Goal: Task Accomplishment & Management: Manage account settings

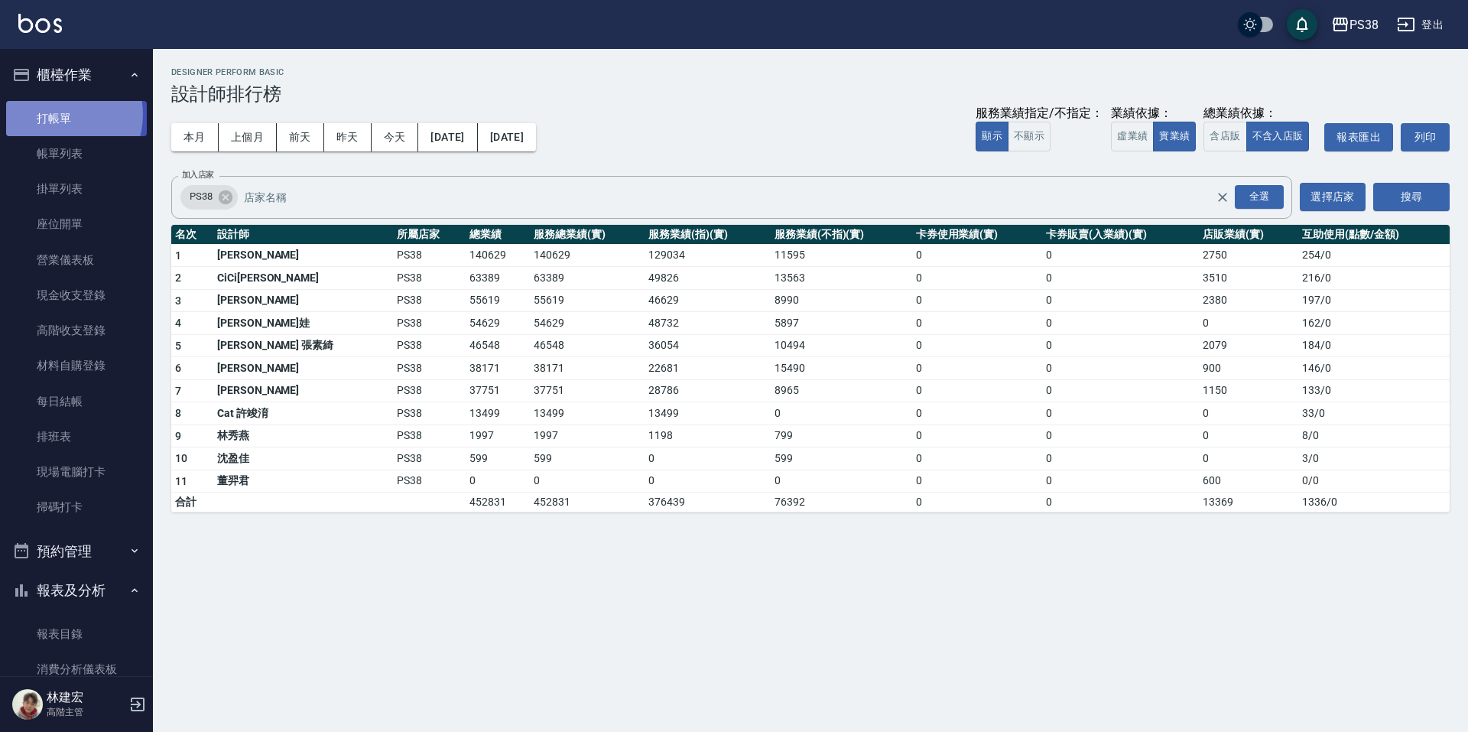
click at [55, 114] on link "打帳單" at bounding box center [76, 118] width 141 height 35
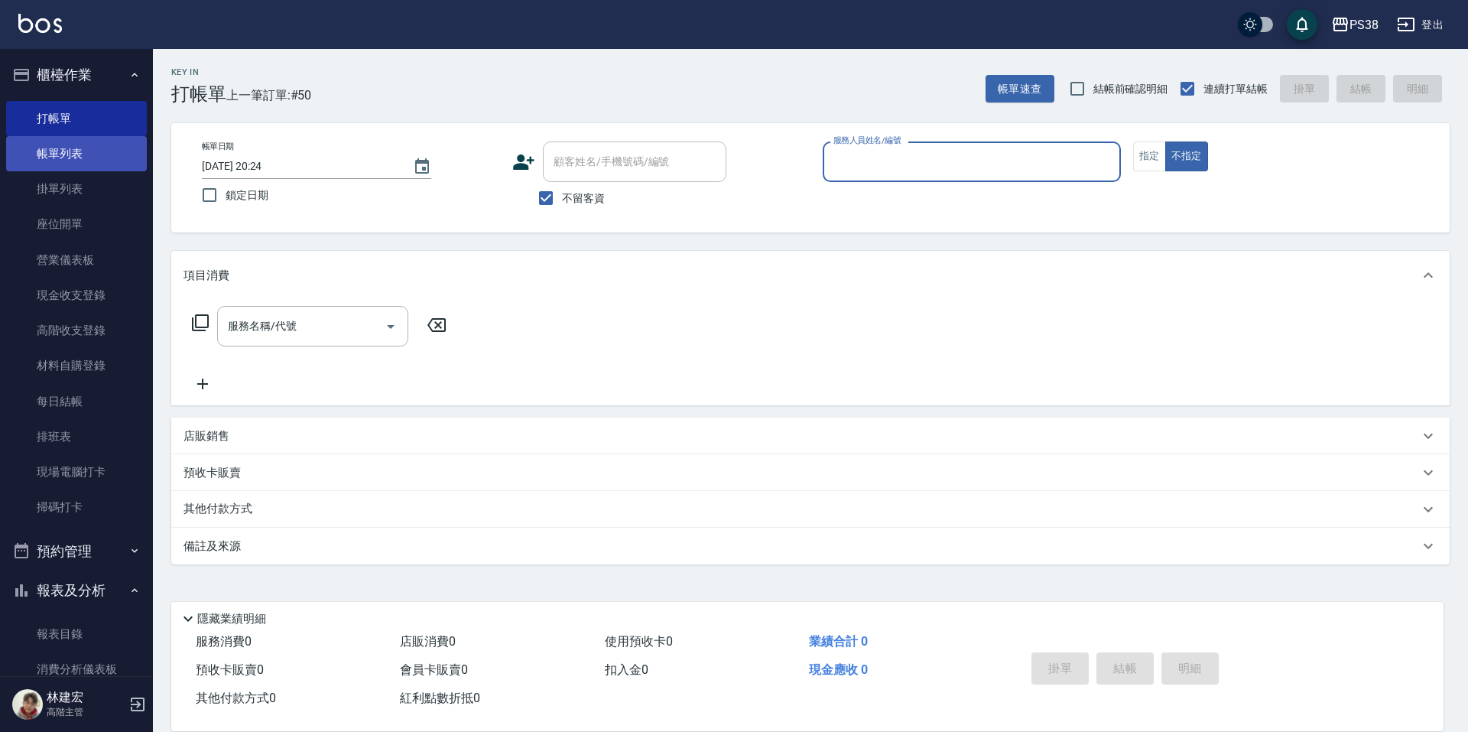
click at [40, 153] on link "帳單列表" at bounding box center [76, 153] width 141 height 35
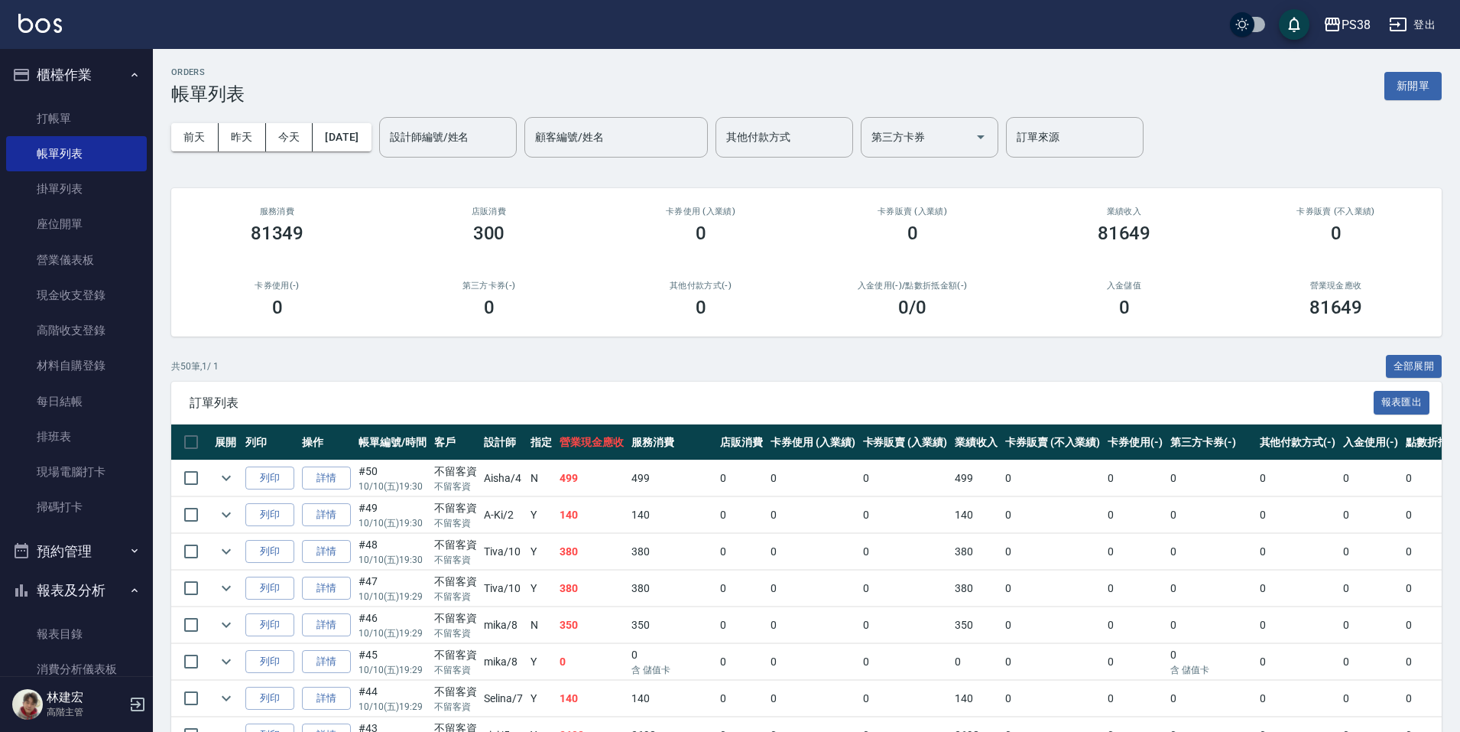
scroll to position [306, 0]
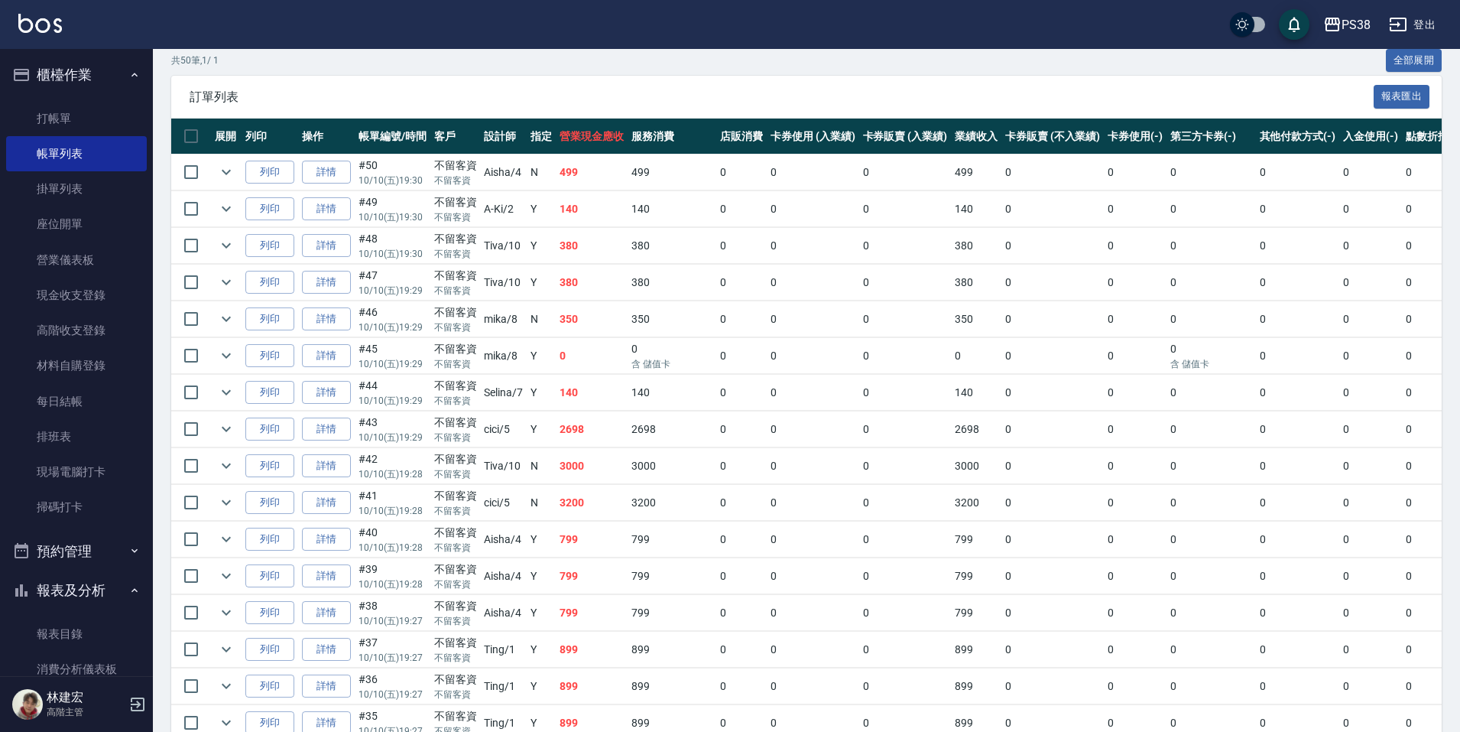
click at [596, 437] on td "2698" at bounding box center [592, 429] width 72 height 36
click at [593, 396] on td "140" at bounding box center [592, 393] width 72 height 36
click at [582, 377] on td "140" at bounding box center [592, 393] width 72 height 36
click at [582, 329] on td "350" at bounding box center [592, 319] width 72 height 36
click at [325, 314] on link "詳情" at bounding box center [326, 319] width 49 height 24
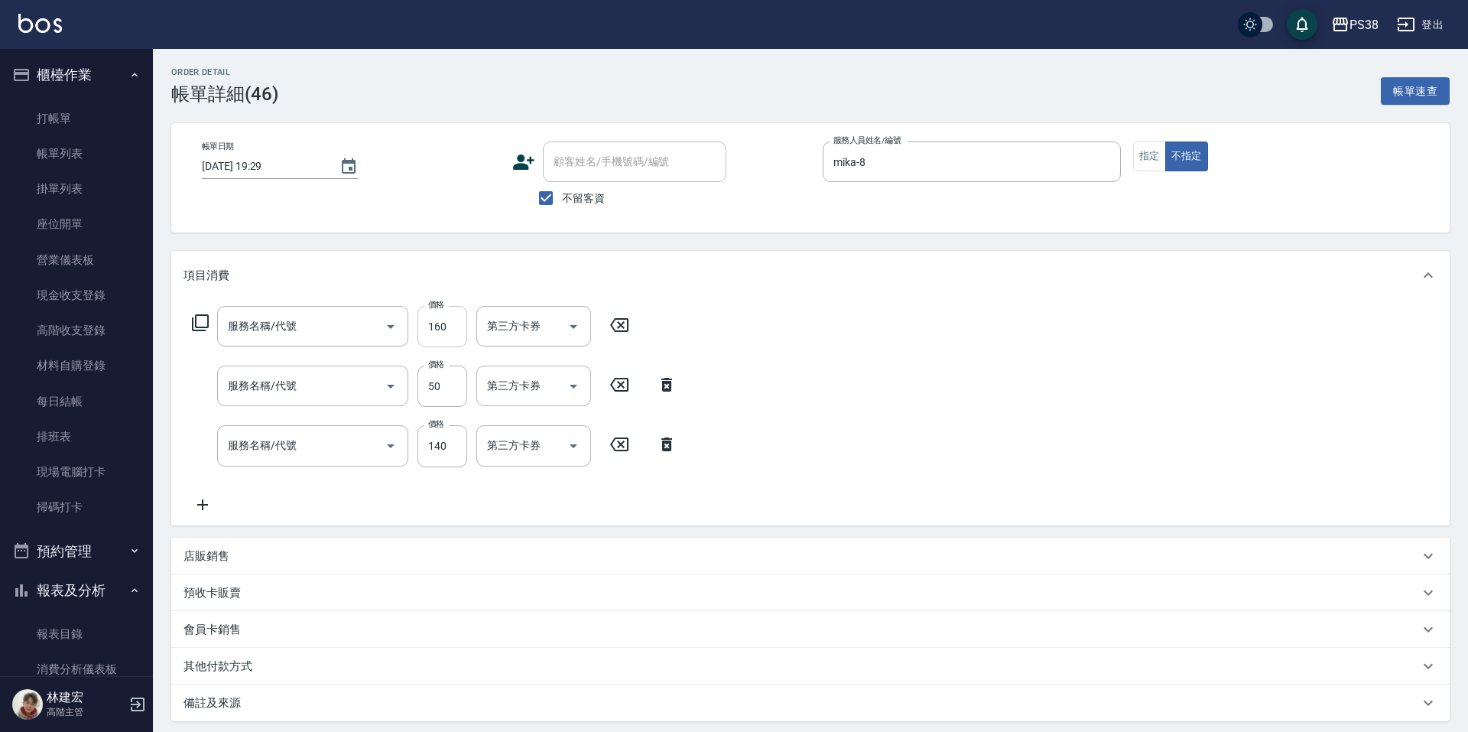
type input "2025/10/10 19:29"
checkbox input "true"
type input "mika-8"
type input "剪髮與造型(任意金額)(2100)"
type input "精油50(601)"
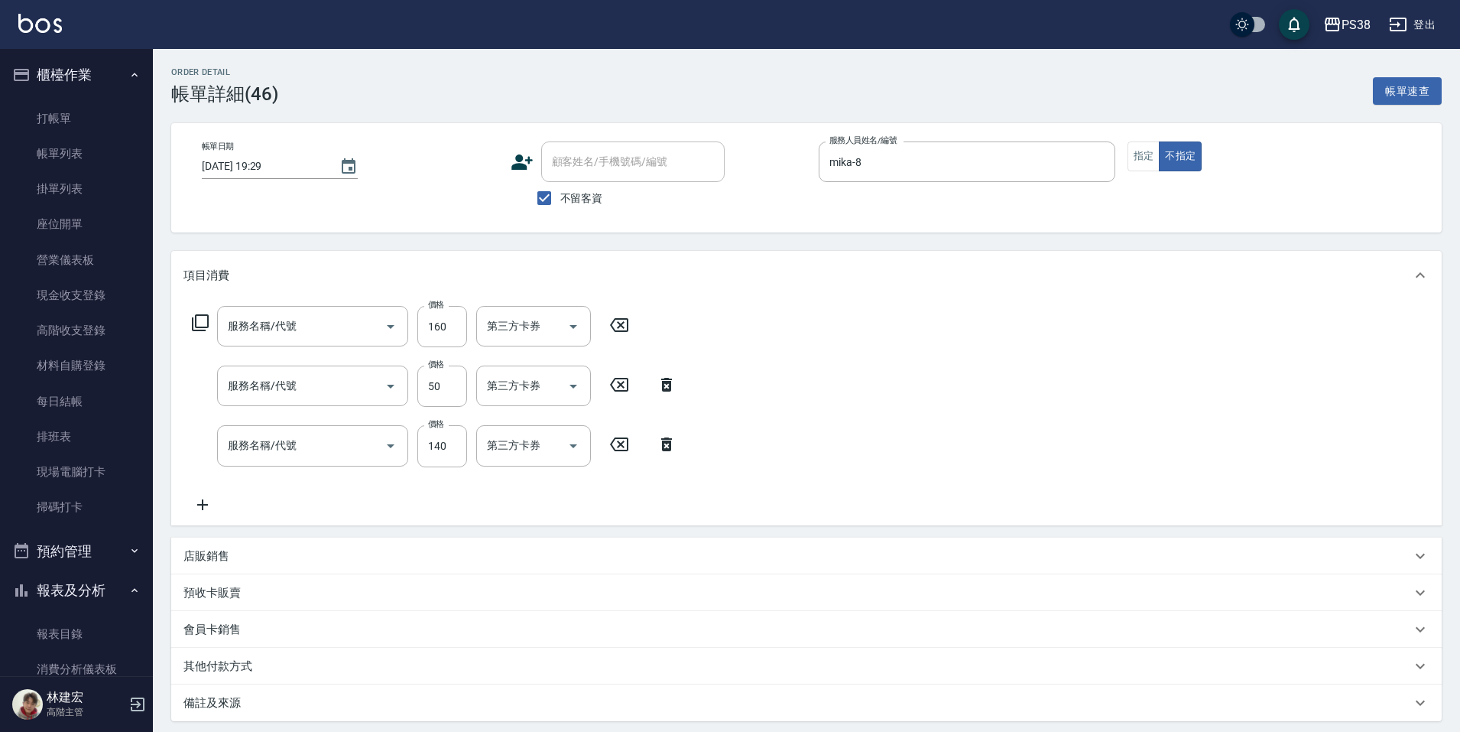
type input "洗髮(101)"
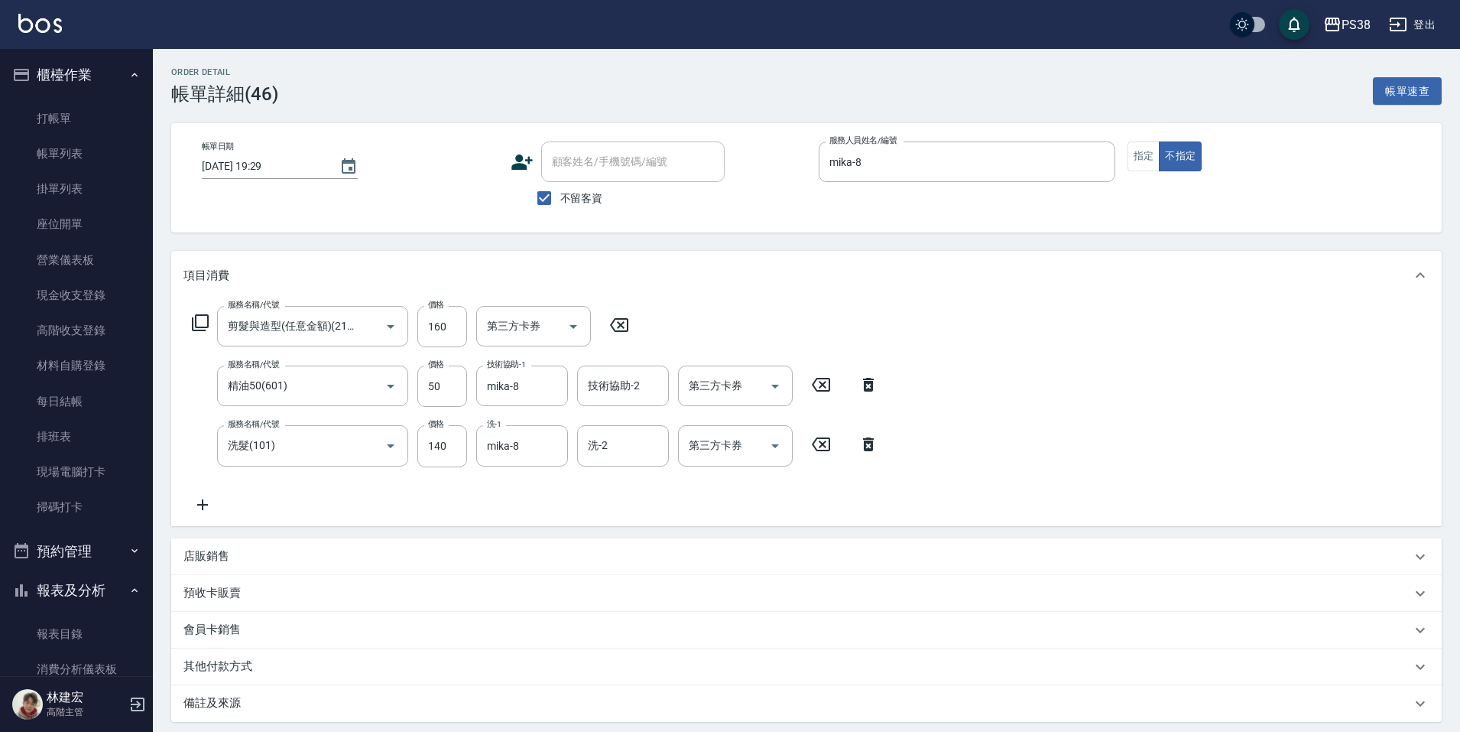
click at [863, 446] on icon at bounding box center [869, 444] width 38 height 18
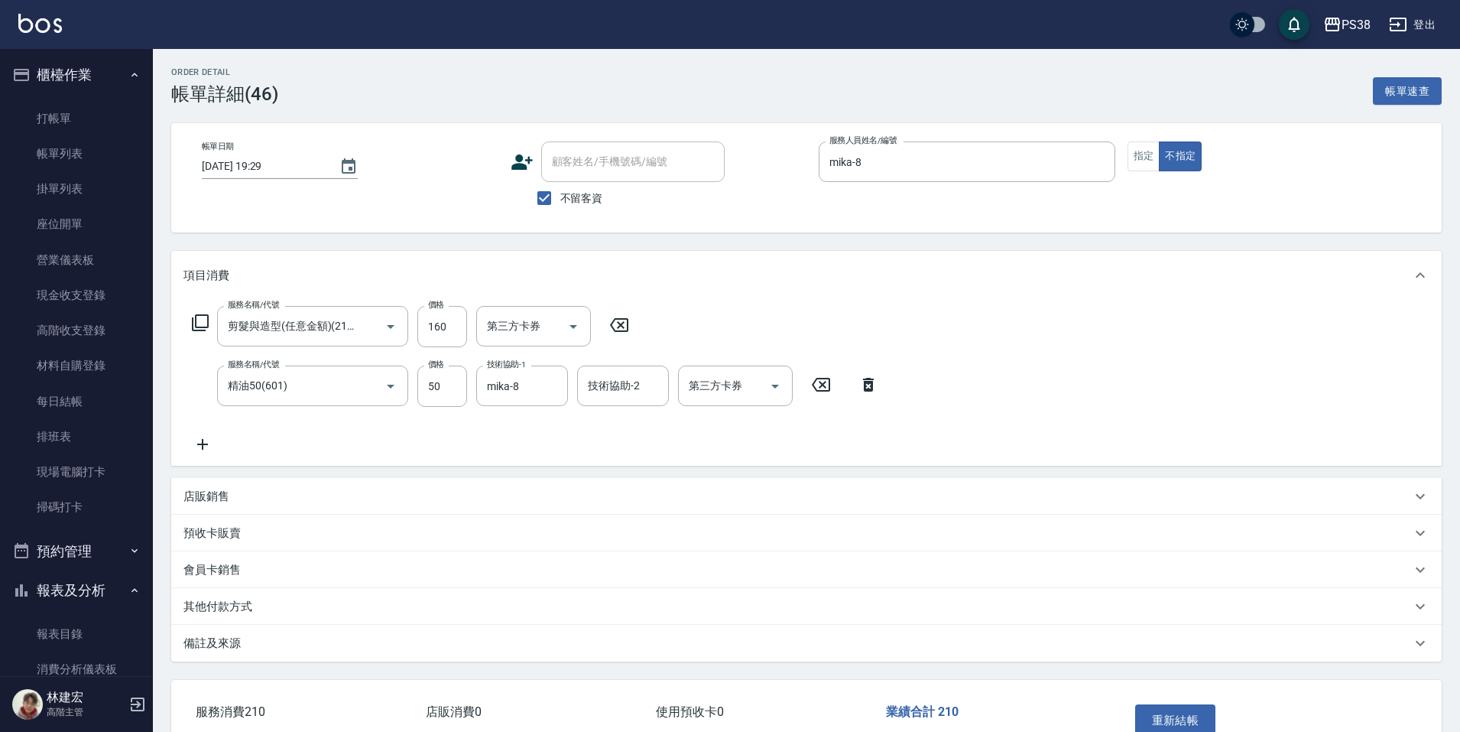
click at [870, 384] on icon at bounding box center [869, 384] width 38 height 18
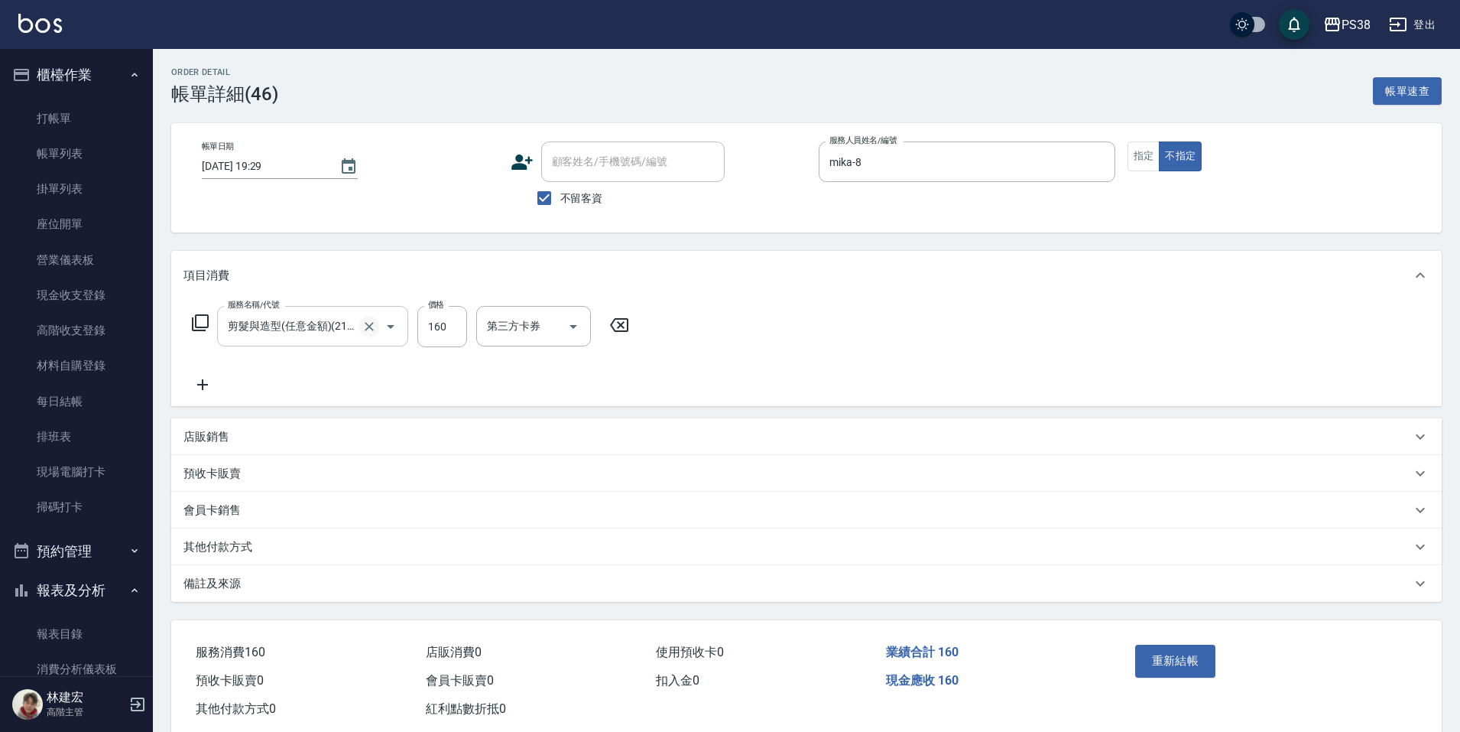
click at [366, 331] on icon "Clear" at bounding box center [369, 326] width 15 height 15
type input "海鹽399(ss399)"
type input "mika-8"
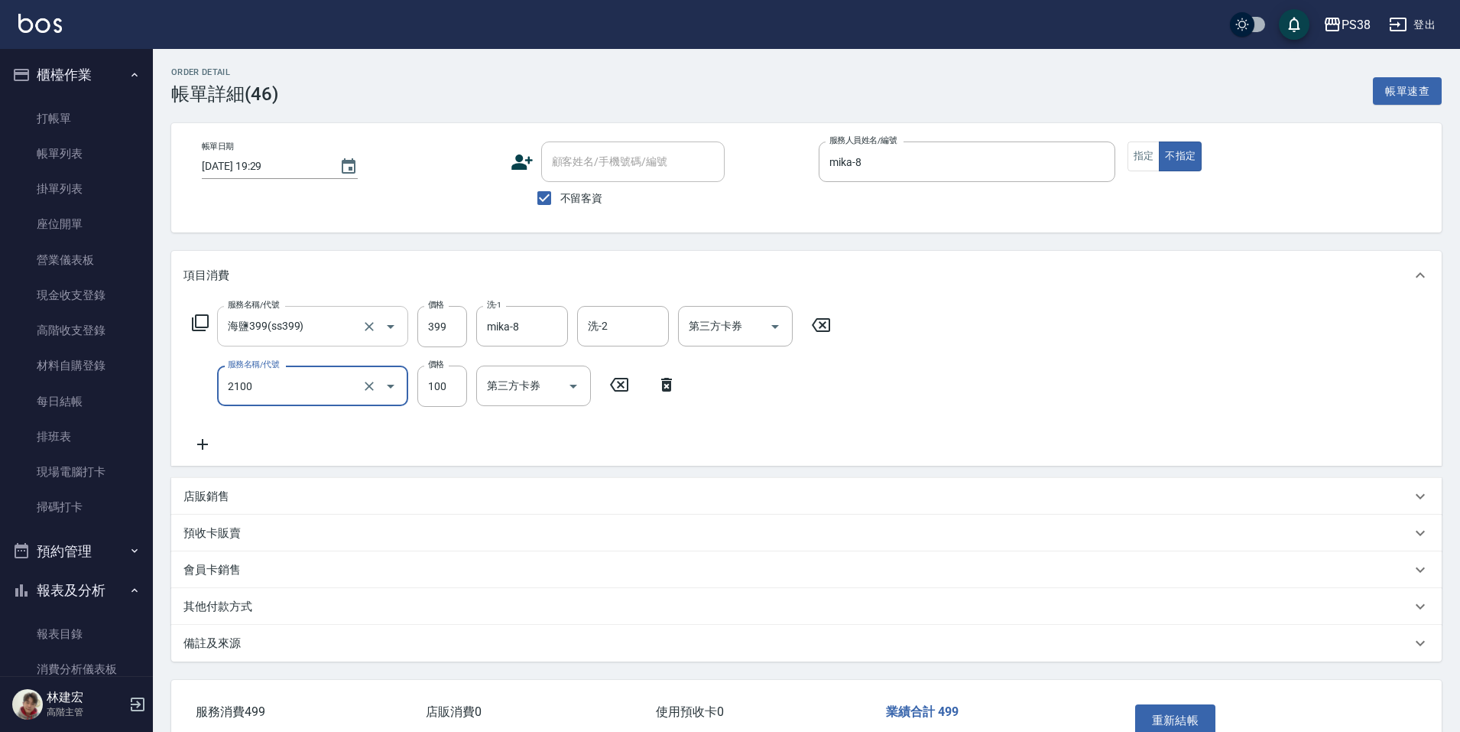
type input "剪髮與造型(任意金額)(2100)"
click at [683, 447] on div "服務名稱/代號 海鹽399(ss399) 服務名稱/代號 價格 399 價格 洗-1 mika-8 洗-1 洗-2 洗-2 第三方卡券 第三方卡券 服務名稱/…" at bounding box center [512, 380] width 657 height 148
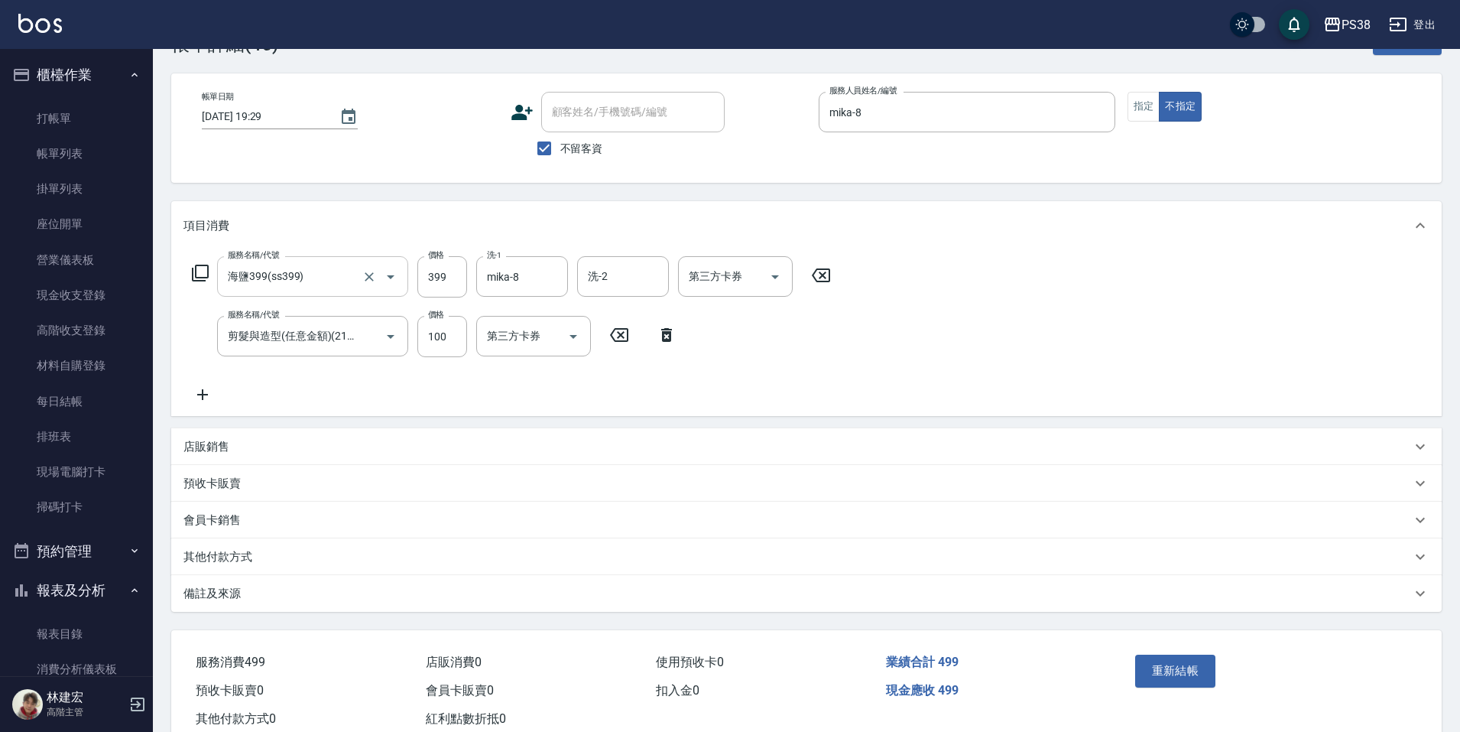
scroll to position [76, 0]
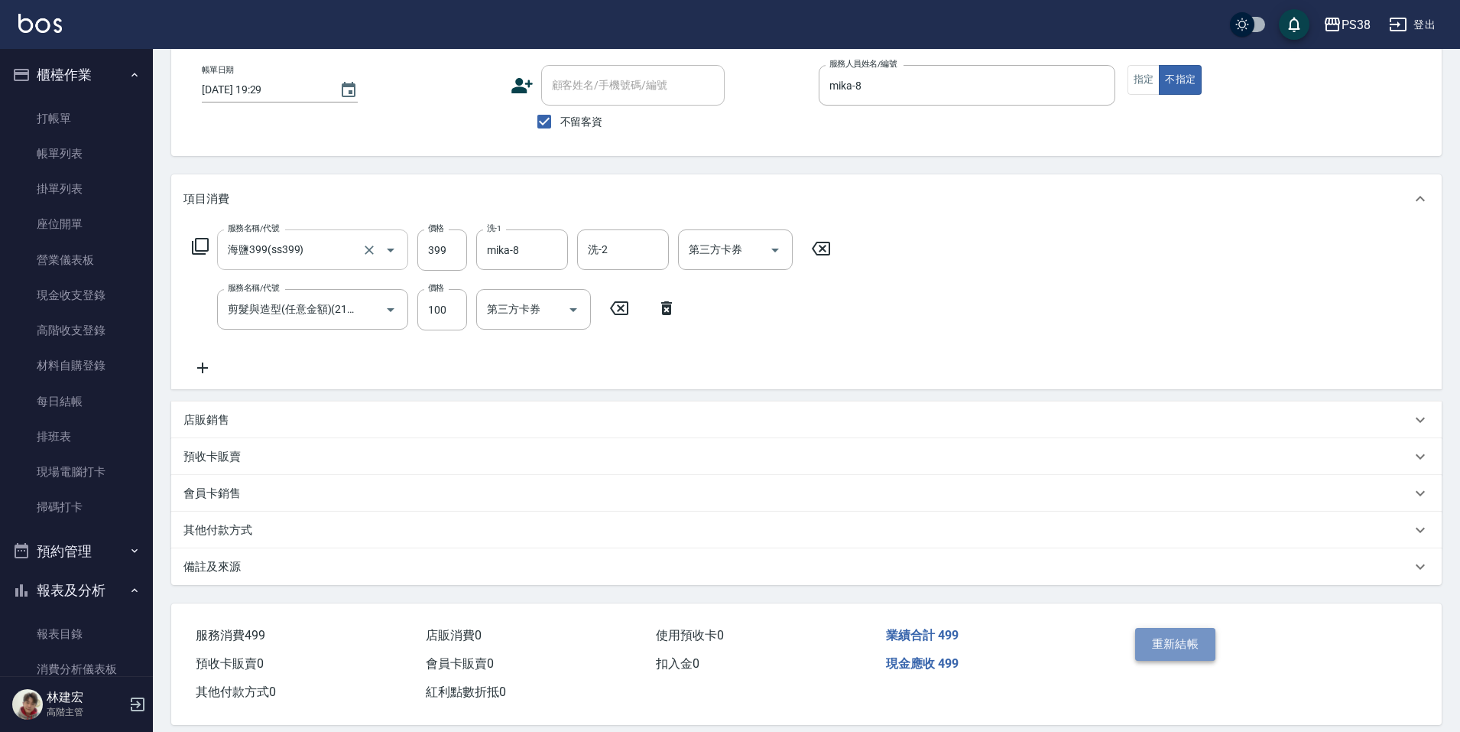
click at [1161, 639] on button "重新結帳" at bounding box center [1175, 644] width 81 height 32
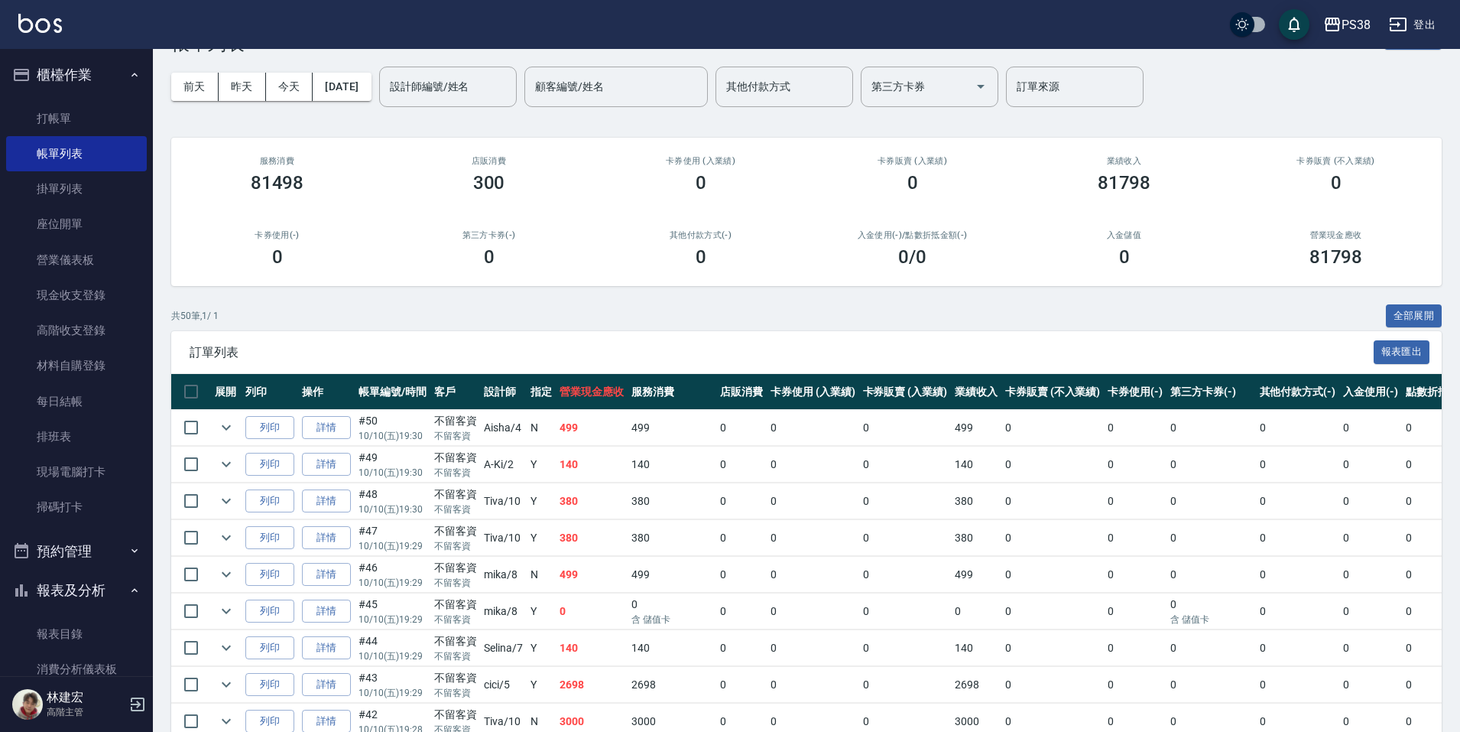
scroll to position [76, 0]
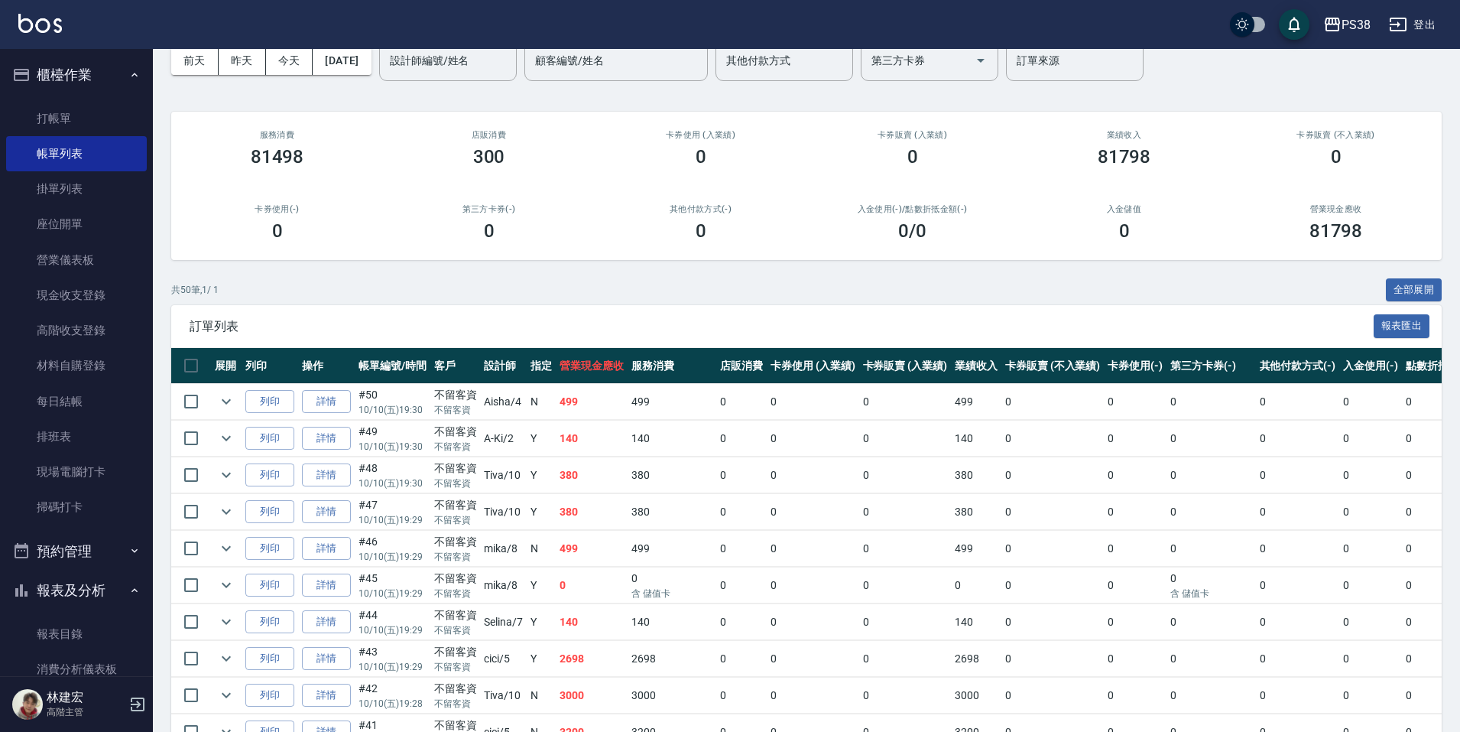
click at [606, 557] on td "499" at bounding box center [592, 549] width 72 height 36
click at [569, 496] on td "380" at bounding box center [592, 512] width 72 height 36
click at [337, 472] on link "詳情" at bounding box center [326, 475] width 49 height 24
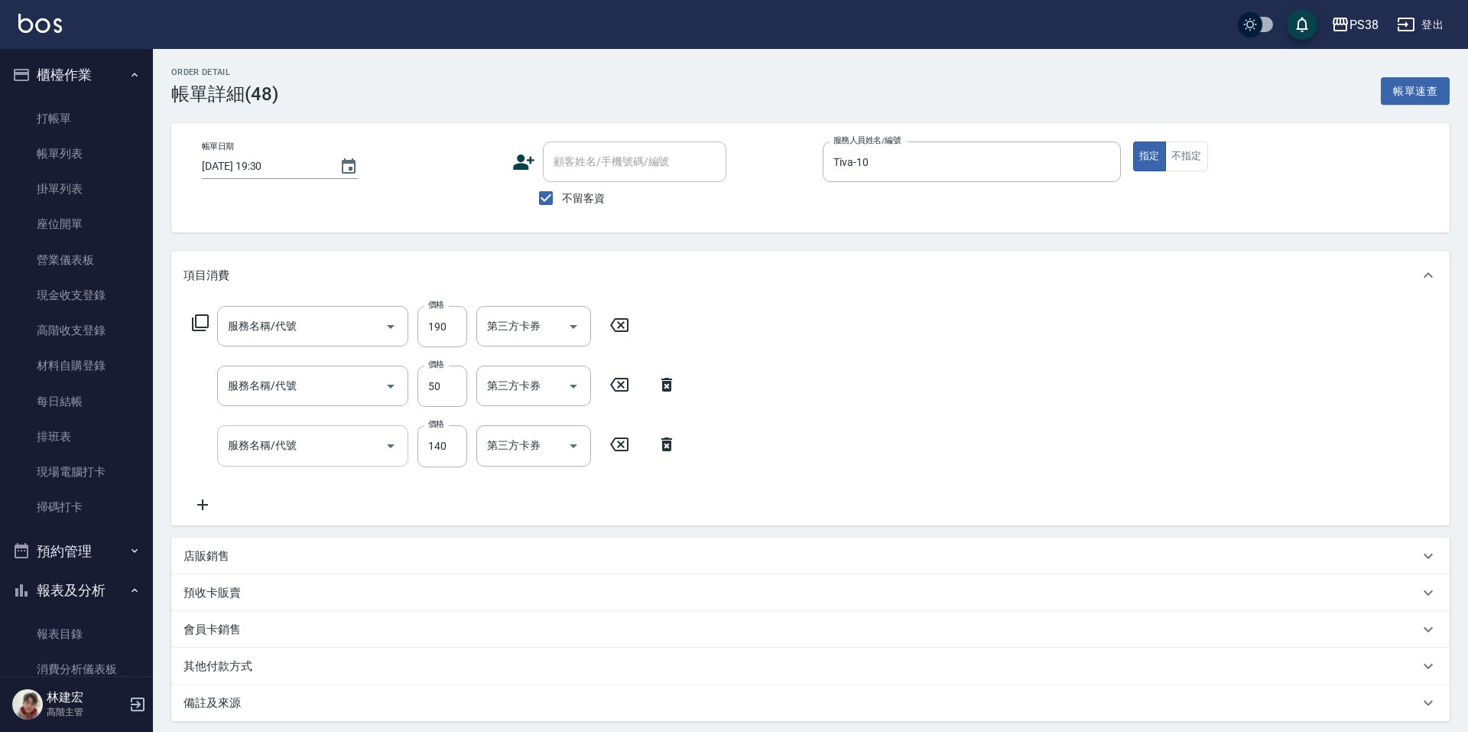
type input "2025/10/10 19:30"
checkbox input "true"
type input "Tiva-10"
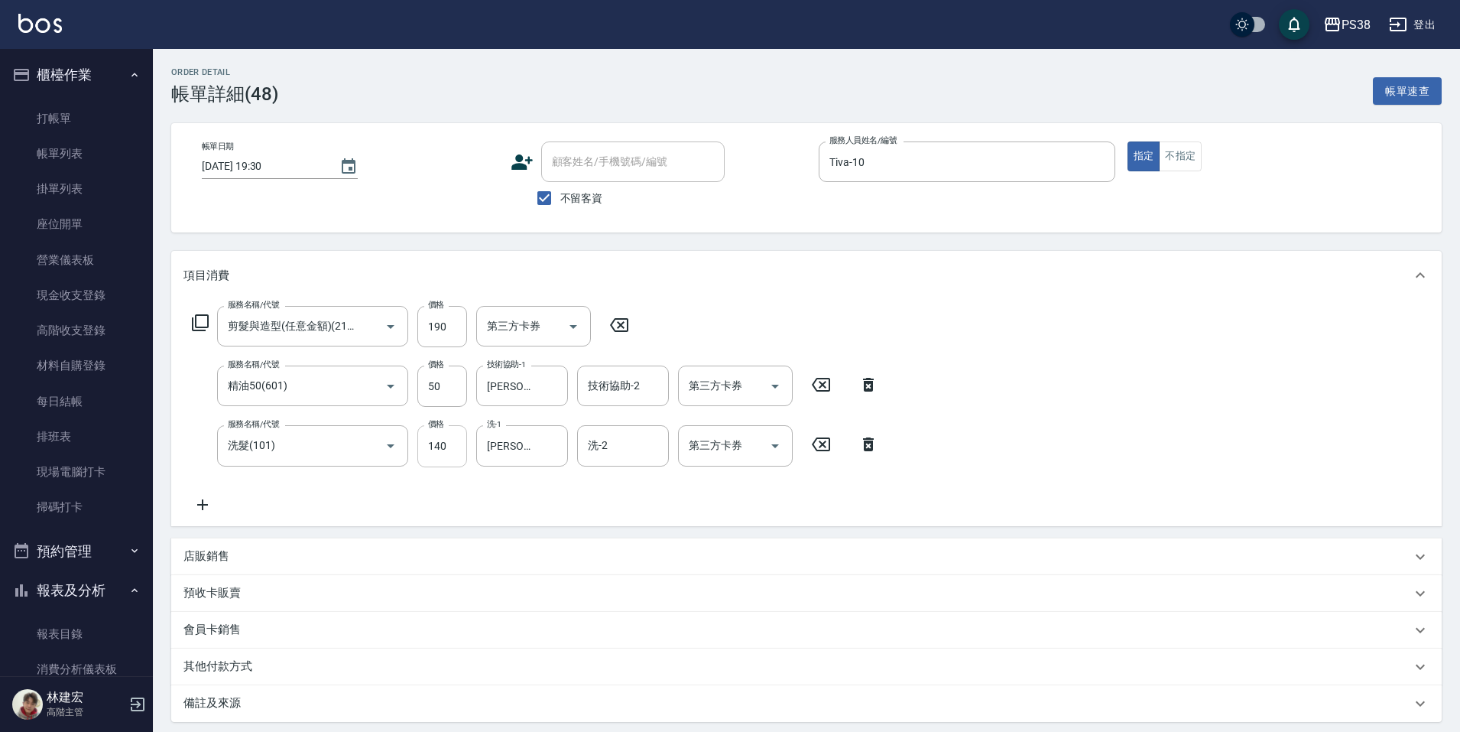
type input "剪髮與造型(任意金額)(2100)"
type input "精油50(601)"
type input "洗髮(101)"
click at [863, 456] on div "服務名稱/代號 洗髮(101) 服務名稱/代號 價格 140 價格 洗-1 彥丞-55 洗-1 洗-2 洗-2 第三方卡券 第三方卡券" at bounding box center [536, 445] width 704 height 41
click at [870, 443] on icon at bounding box center [868, 444] width 11 height 14
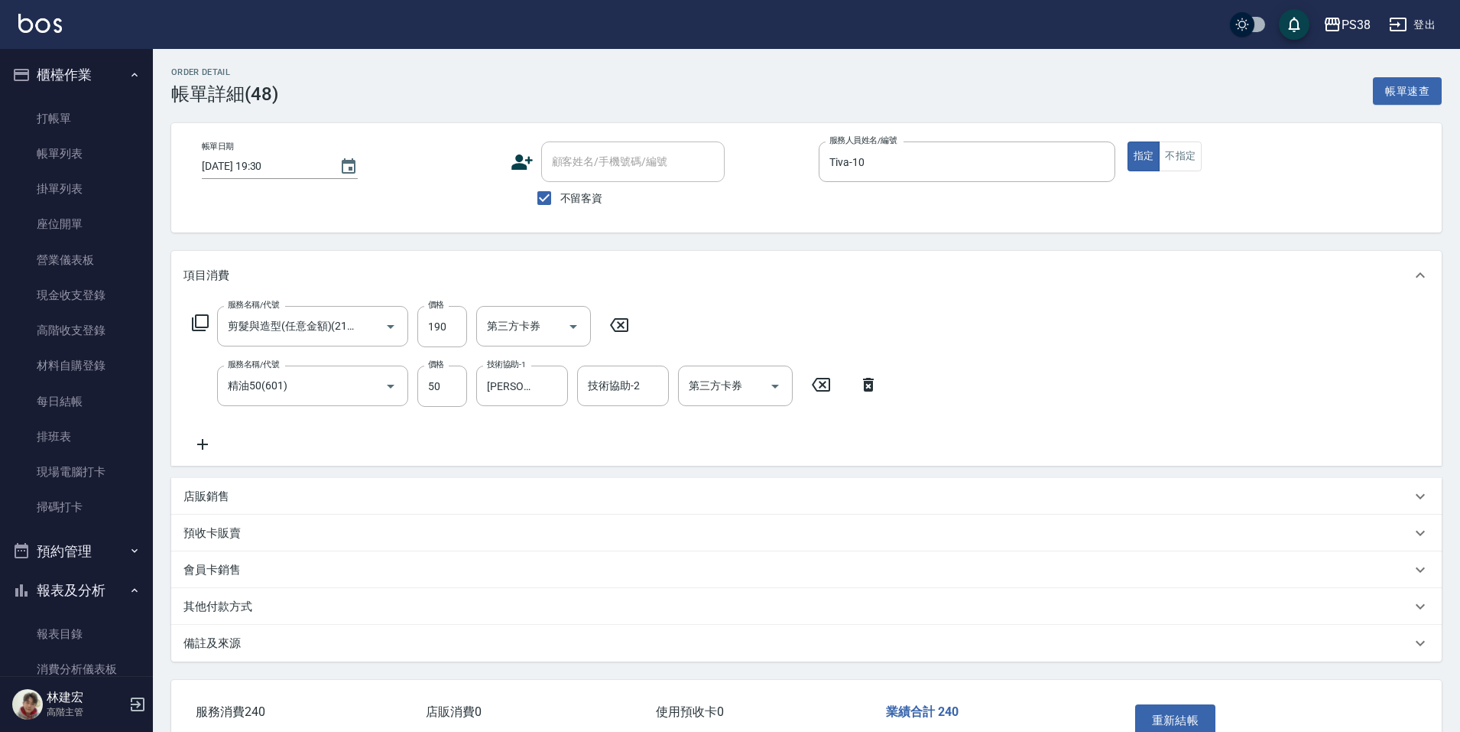
click at [865, 385] on icon at bounding box center [868, 385] width 11 height 14
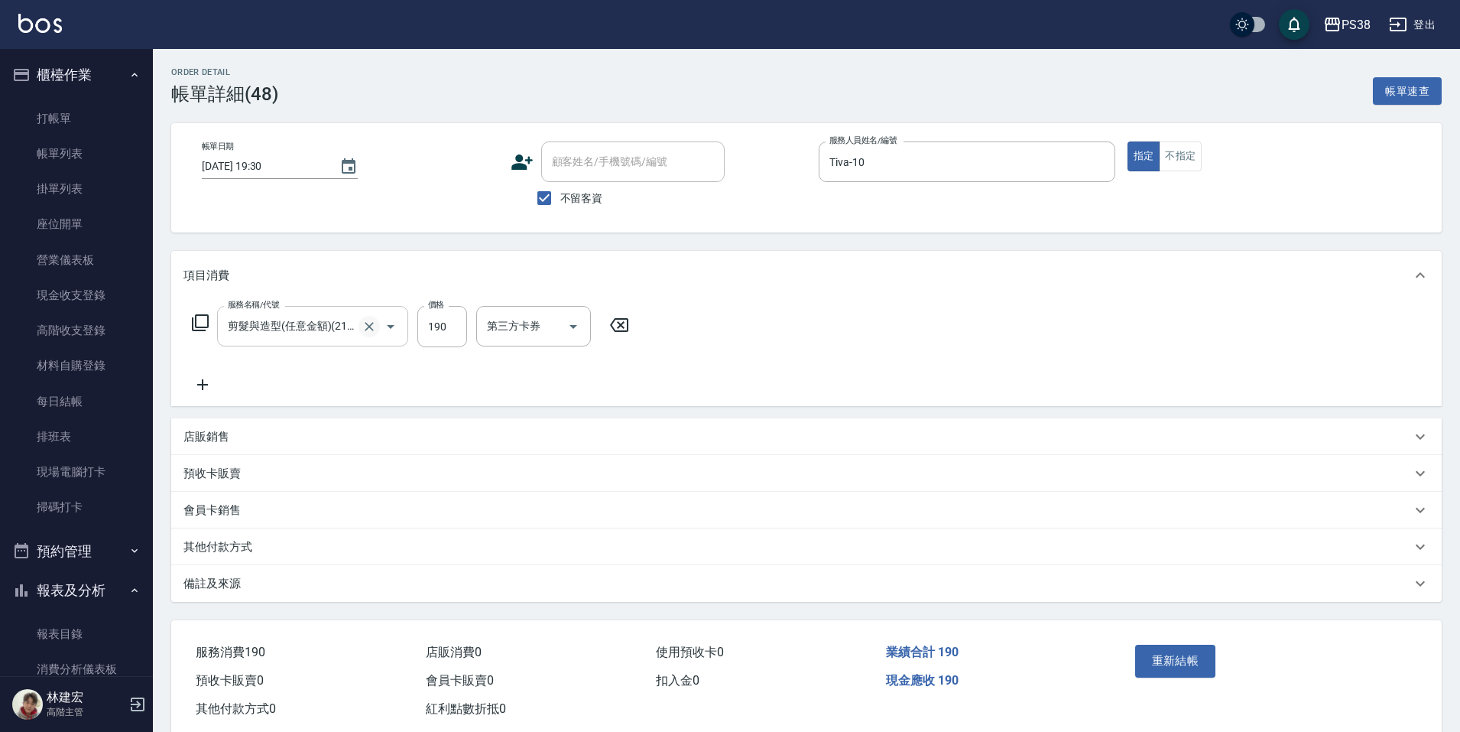
click at [365, 329] on icon "Clear" at bounding box center [369, 326] width 15 height 15
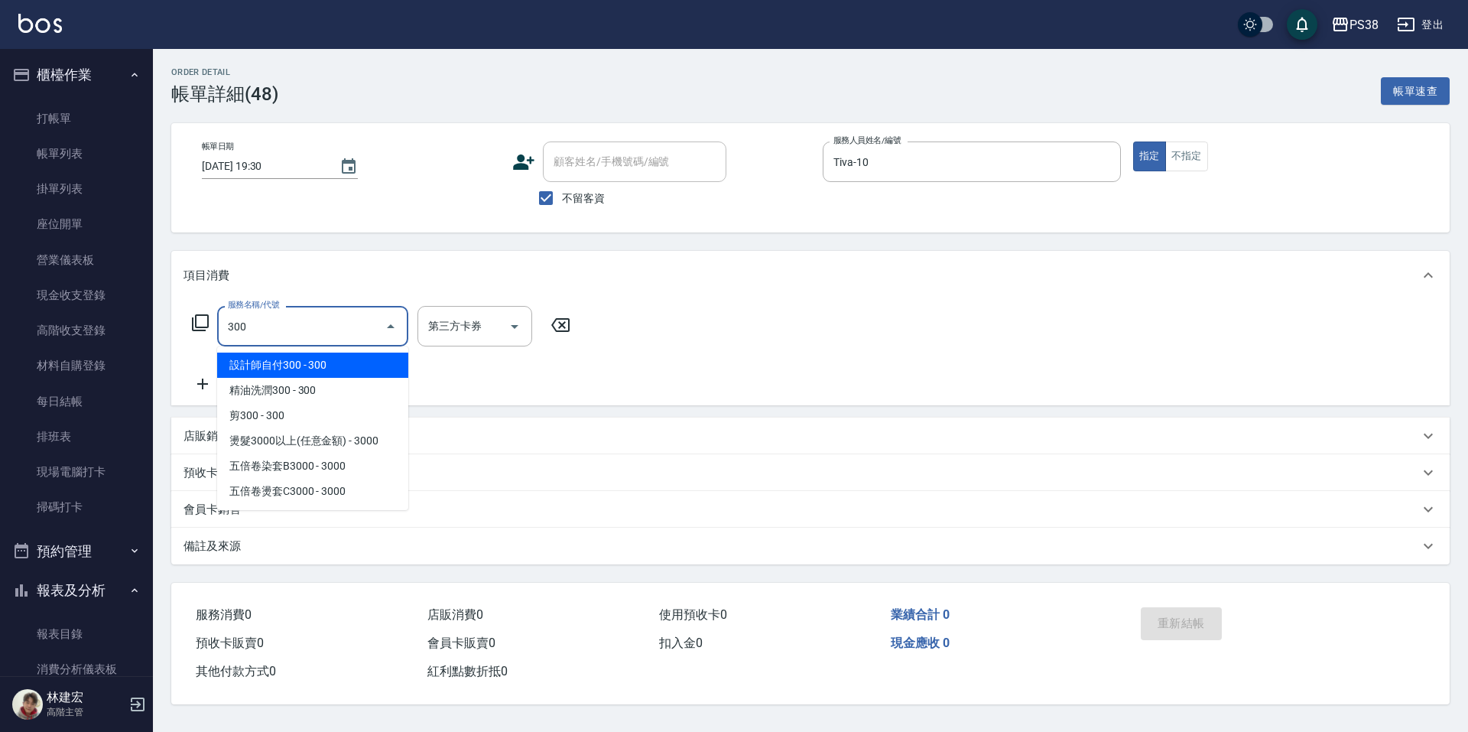
type input "設計師自付300(0300)"
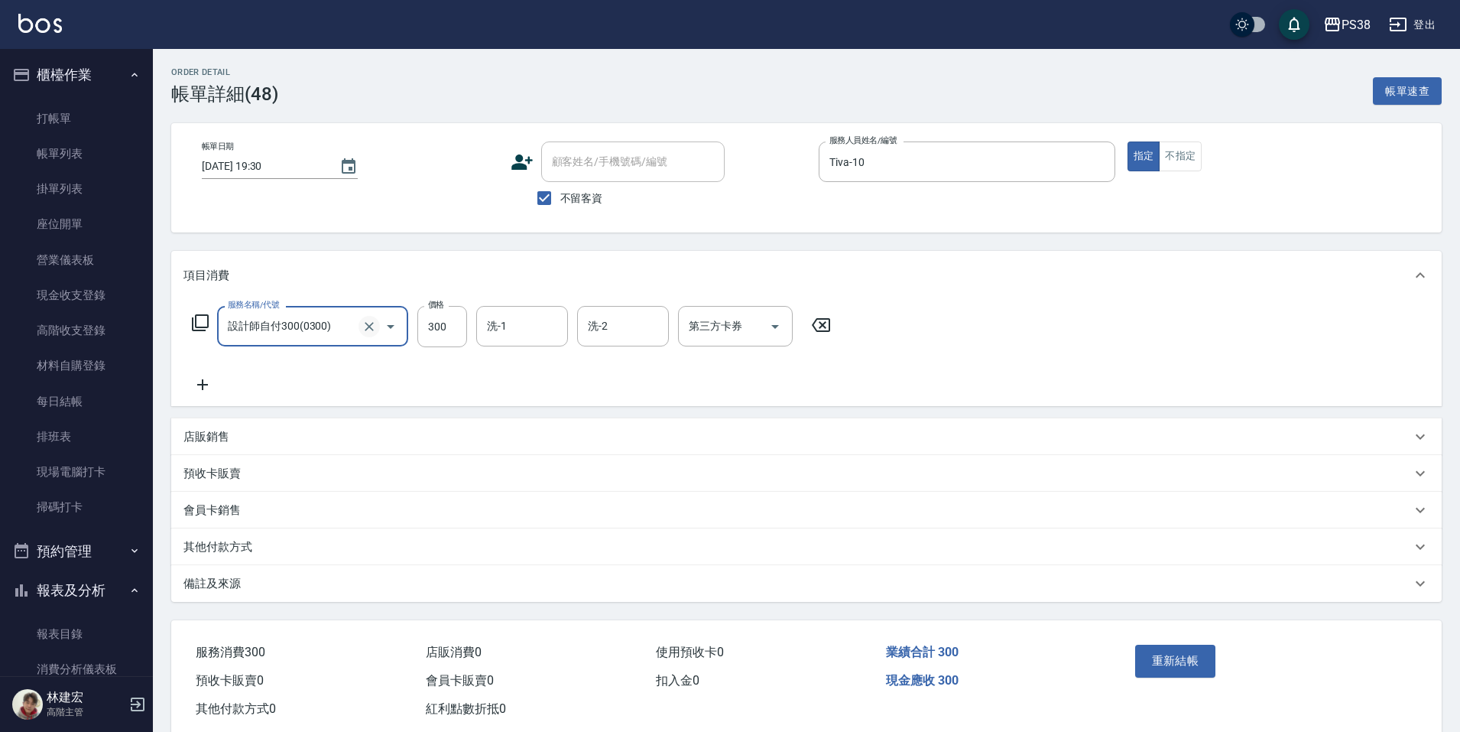
click at [373, 330] on icon "Clear" at bounding box center [369, 326] width 9 height 9
type input "精油洗潤300(1300)"
type input "彥丞-55"
click at [1153, 668] on button "重新結帳" at bounding box center [1175, 661] width 81 height 32
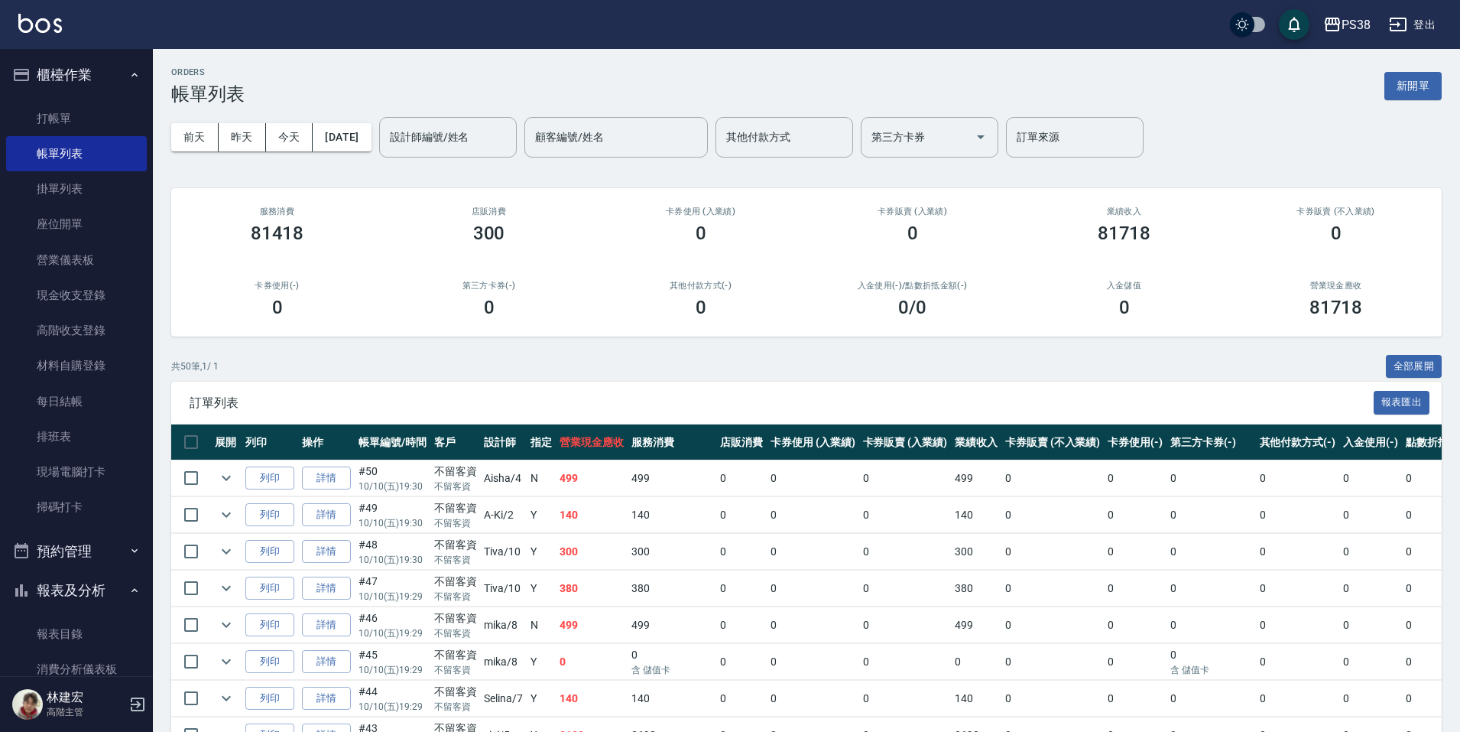
click at [443, 524] on p "不留客資" at bounding box center [455, 523] width 43 height 14
click at [327, 516] on link "詳情" at bounding box center [326, 515] width 49 height 24
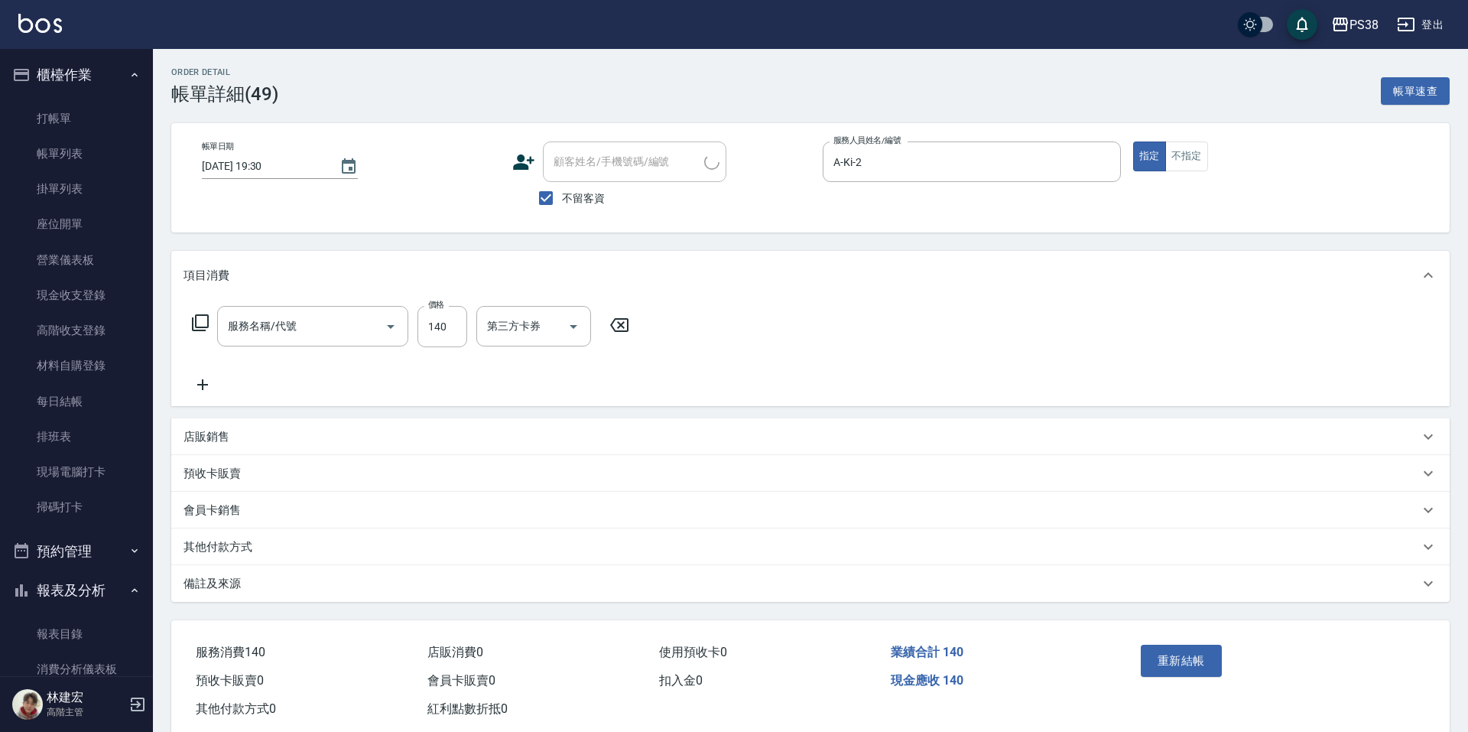
type input "2025/10/10 19:30"
checkbox input "true"
type input "A-Ki-2"
type input "洗髮(101)"
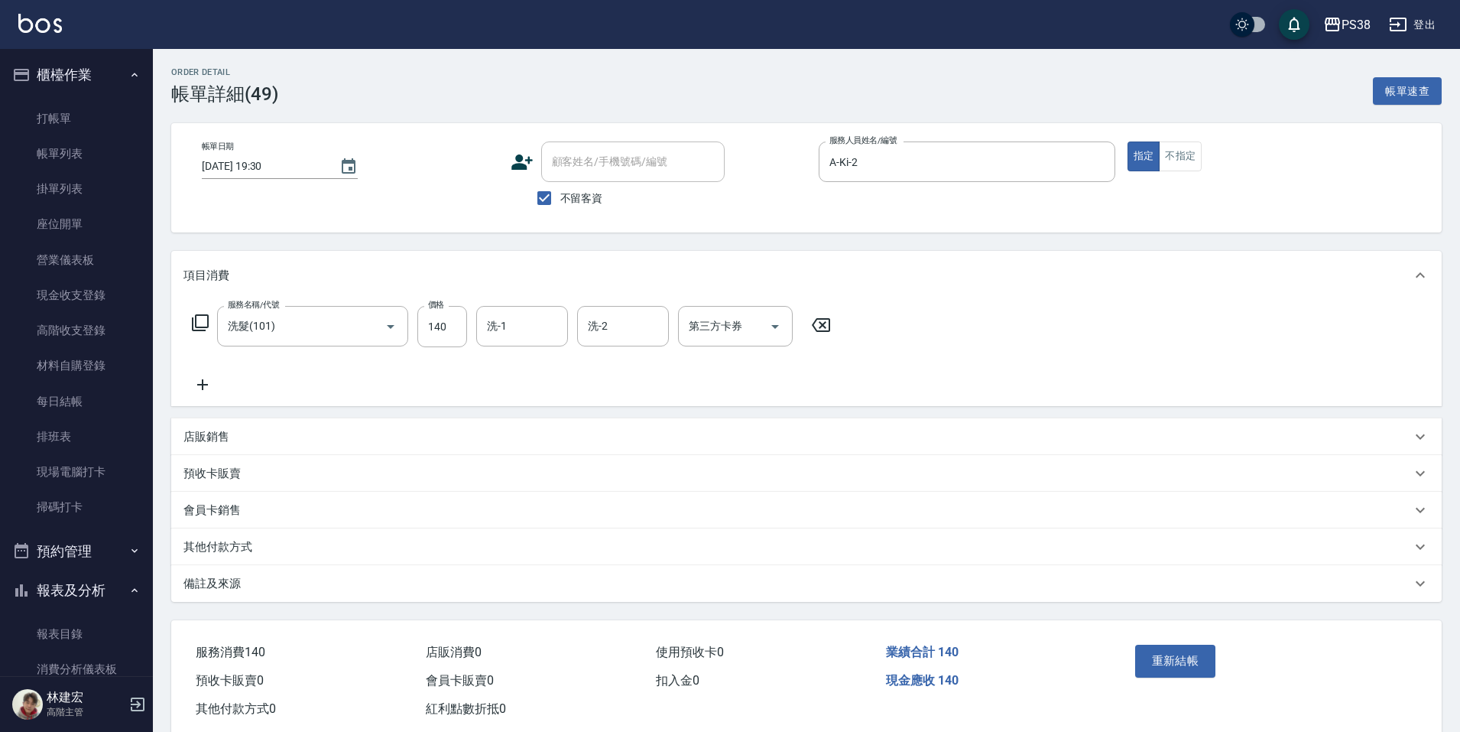
click at [210, 381] on icon at bounding box center [203, 384] width 38 height 18
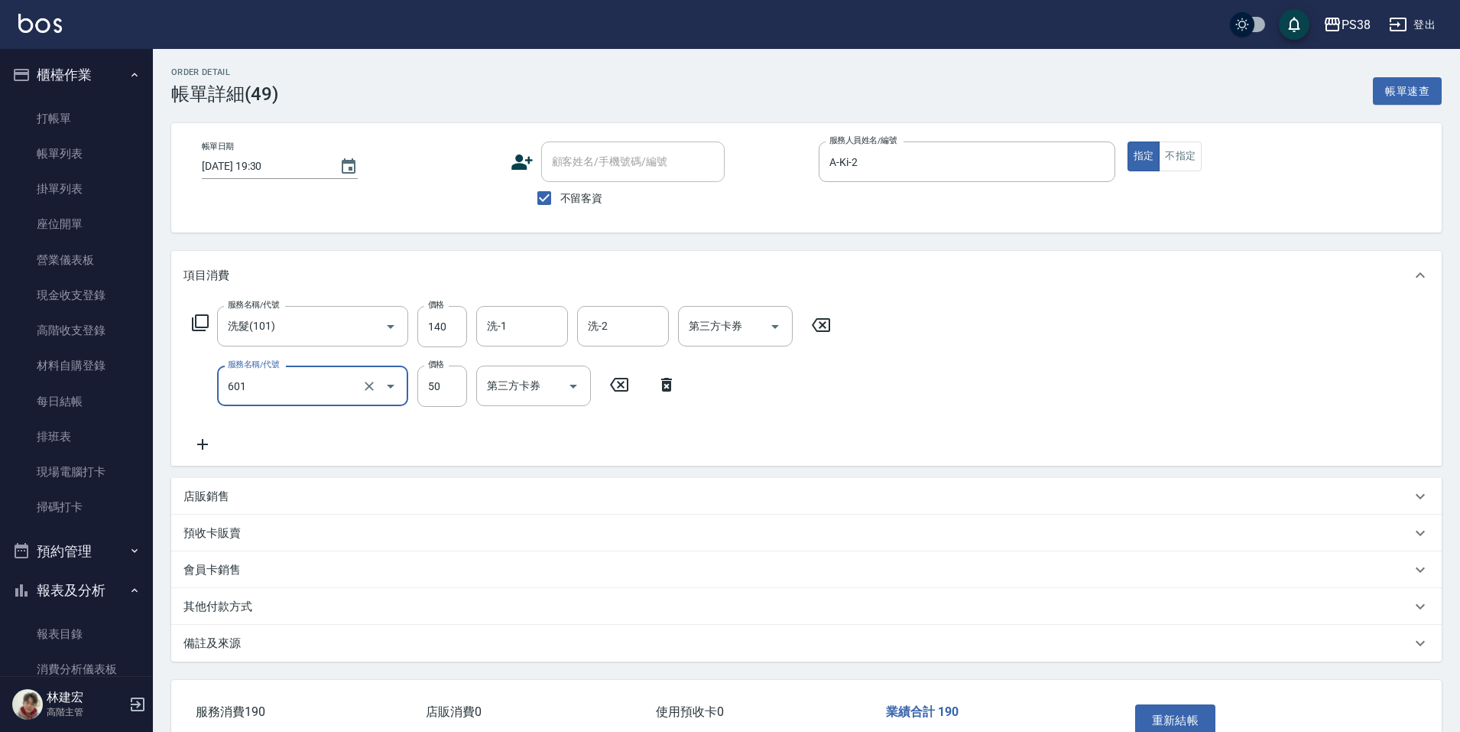
type input "精油50(601)"
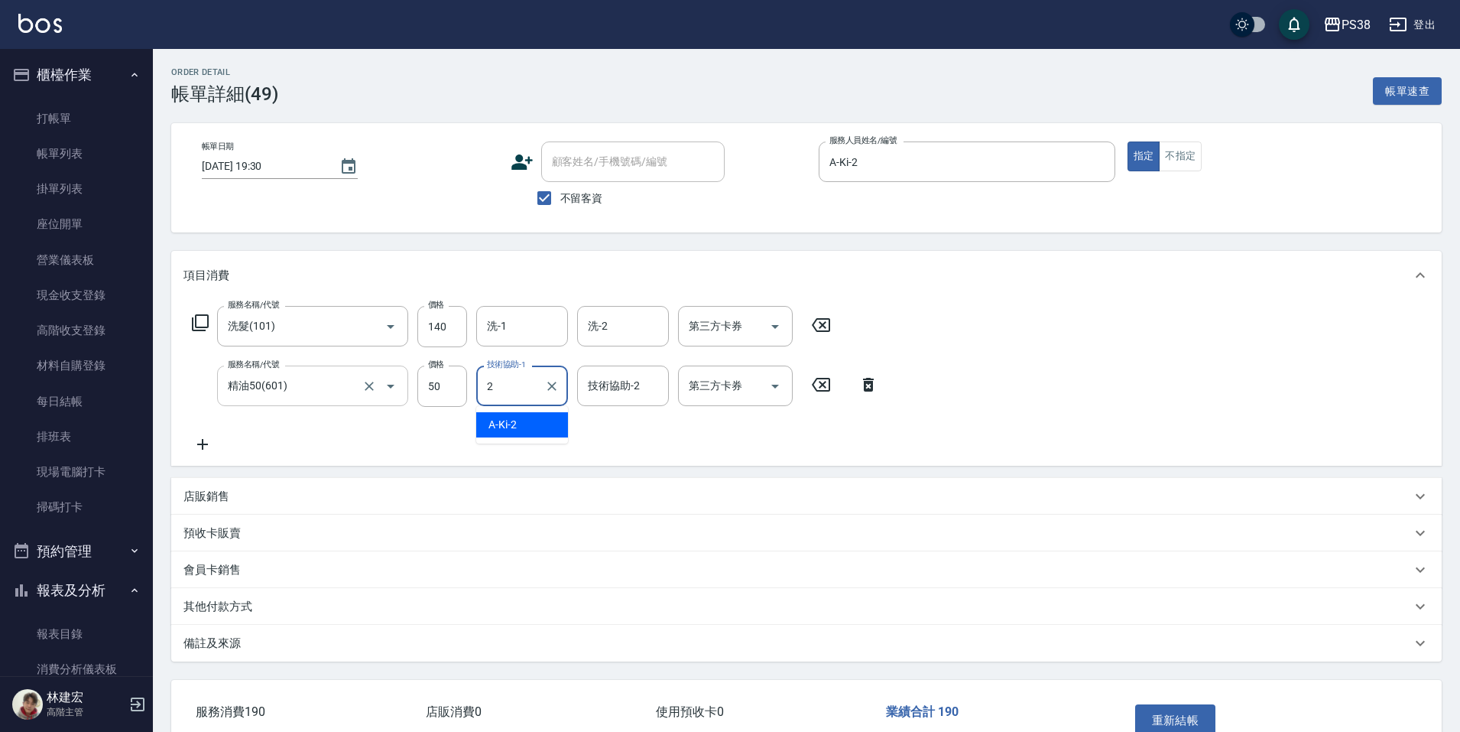
type input "A-Ki-2"
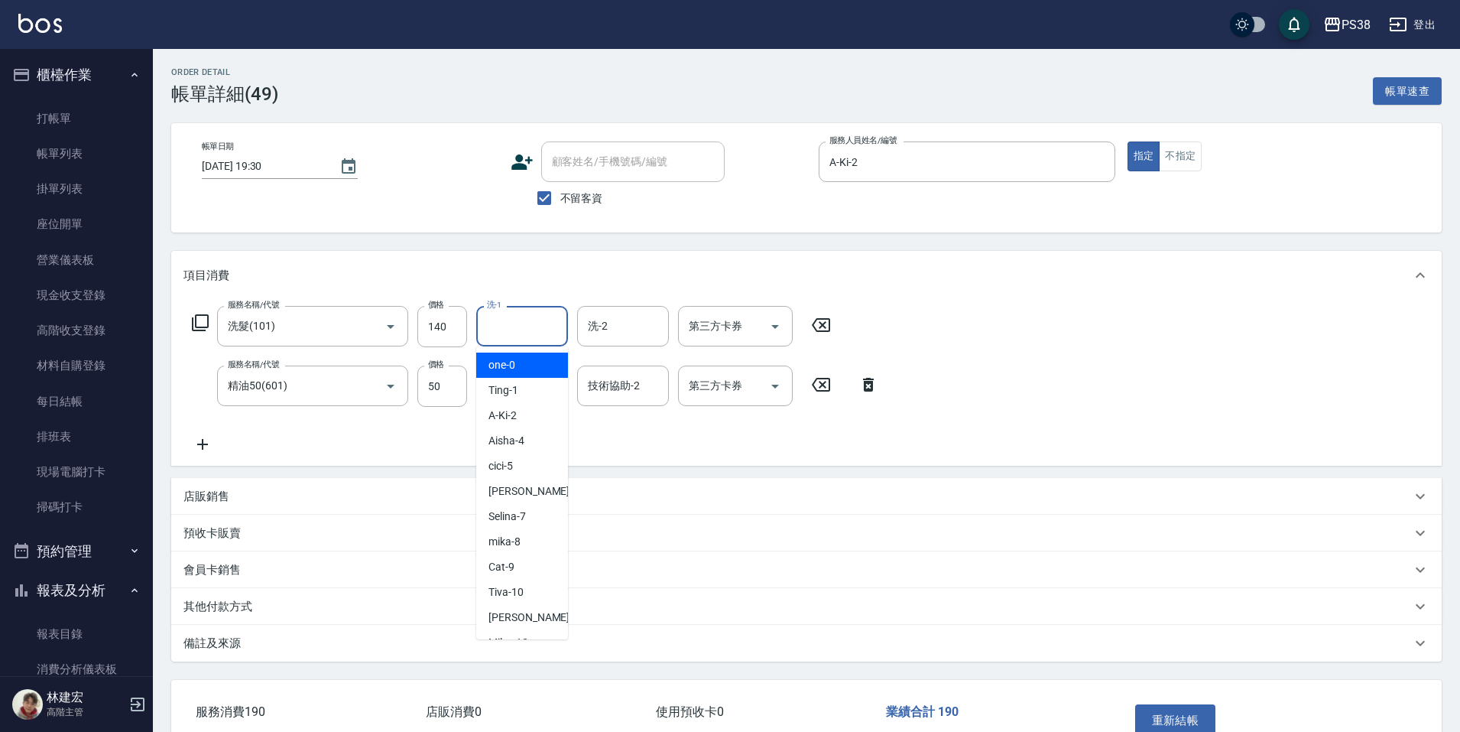
click at [543, 314] on input "洗-1" at bounding box center [522, 326] width 78 height 27
type input "A-Ki-2"
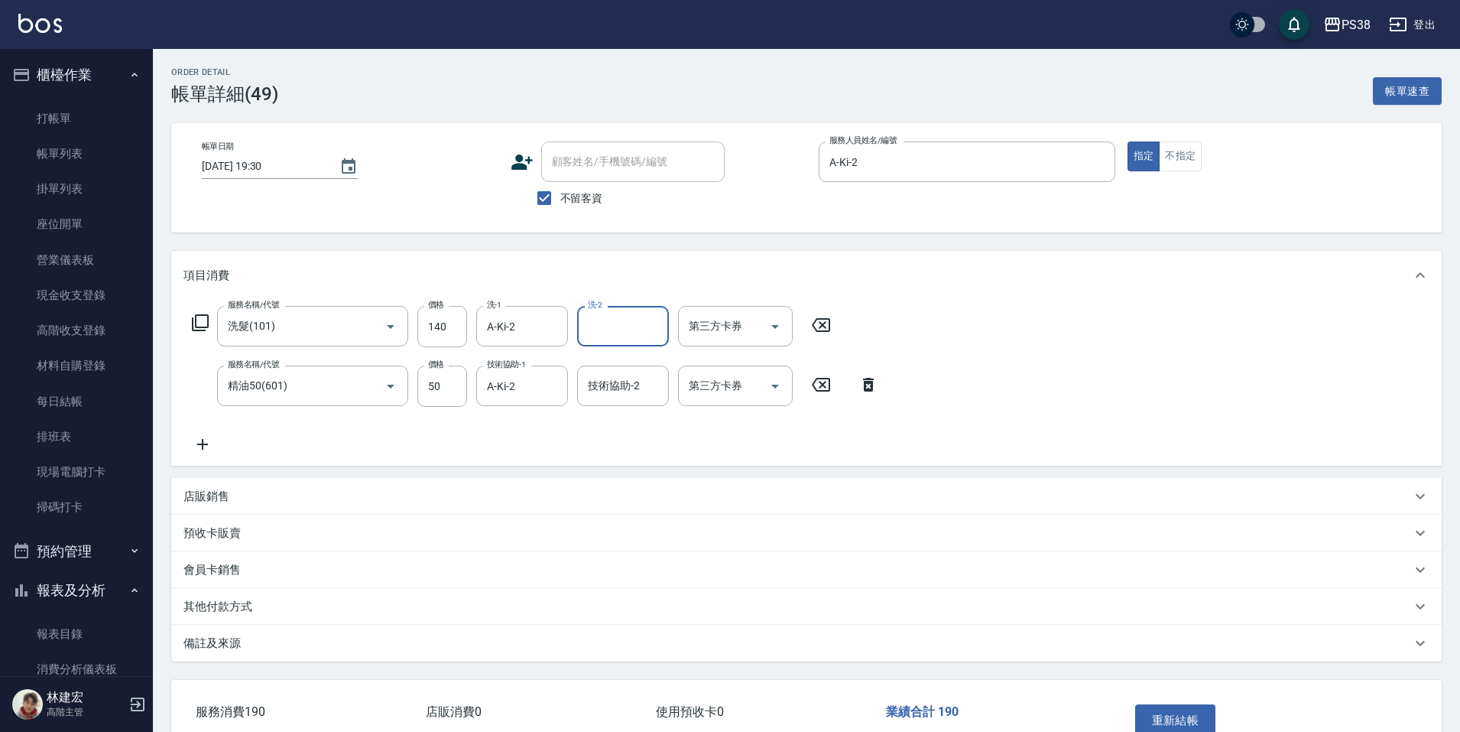
click at [212, 438] on icon at bounding box center [203, 444] width 38 height 18
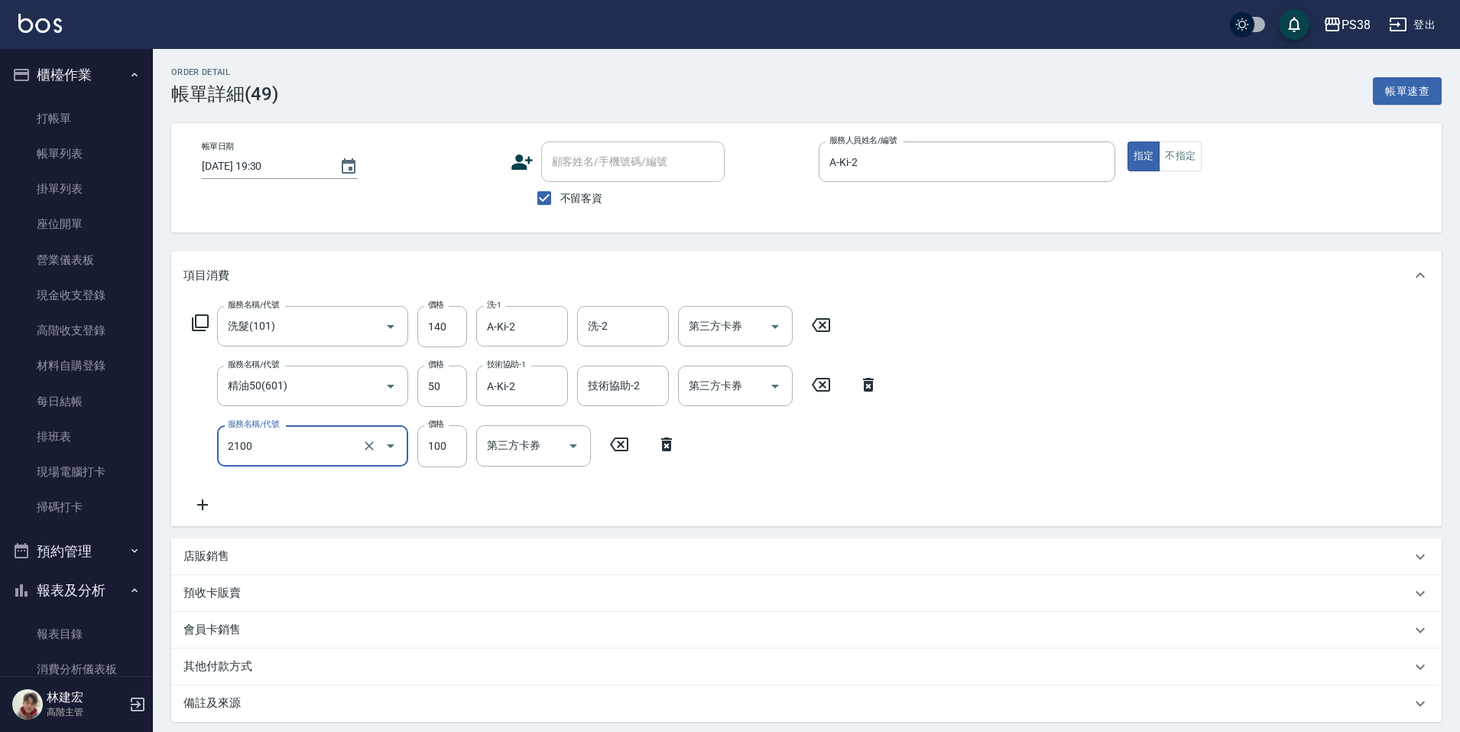
type input "剪髮與造型(任意金額)(2100)"
type input "210"
click at [387, 502] on div "服務名稱/代號 洗髮(101) 服務名稱/代號 價格 140 價格 洗-1 A-Ki-2 洗-1 洗-2 洗-2 第三方卡券 第三方卡券 服務名稱/代號 精油…" at bounding box center [536, 409] width 704 height 207
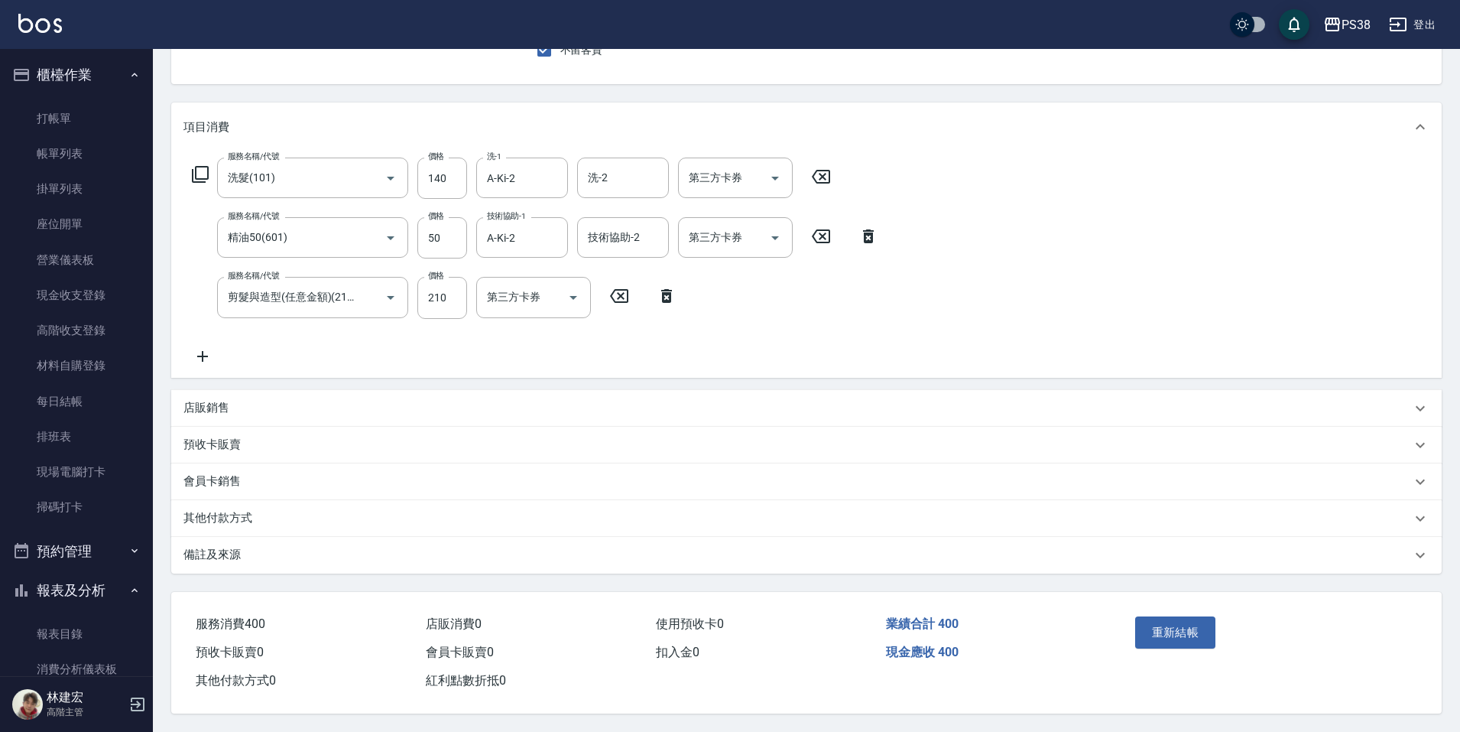
scroll to position [155, 0]
click at [1147, 621] on button "重新結帳" at bounding box center [1175, 632] width 81 height 32
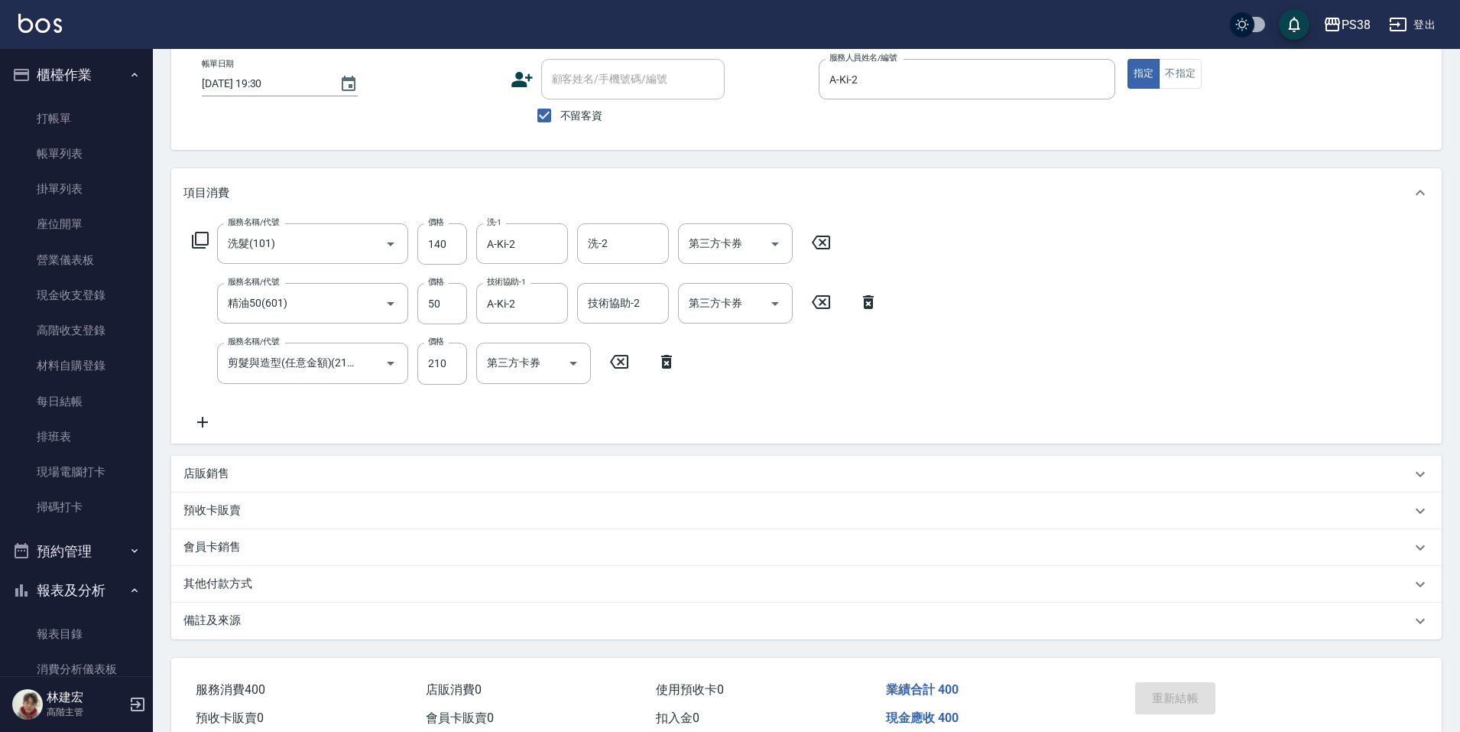
scroll to position [0, 0]
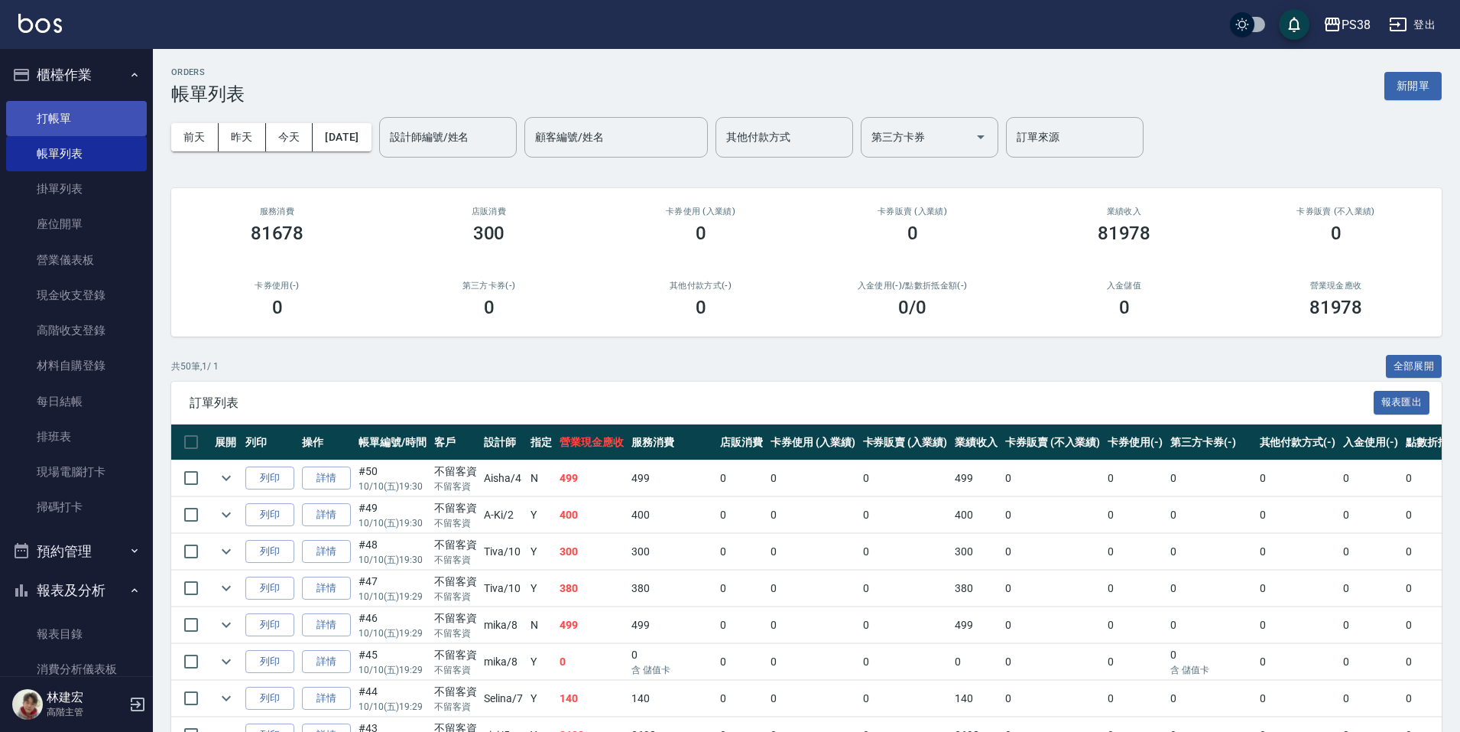
click at [33, 117] on link "打帳單" at bounding box center [76, 118] width 141 height 35
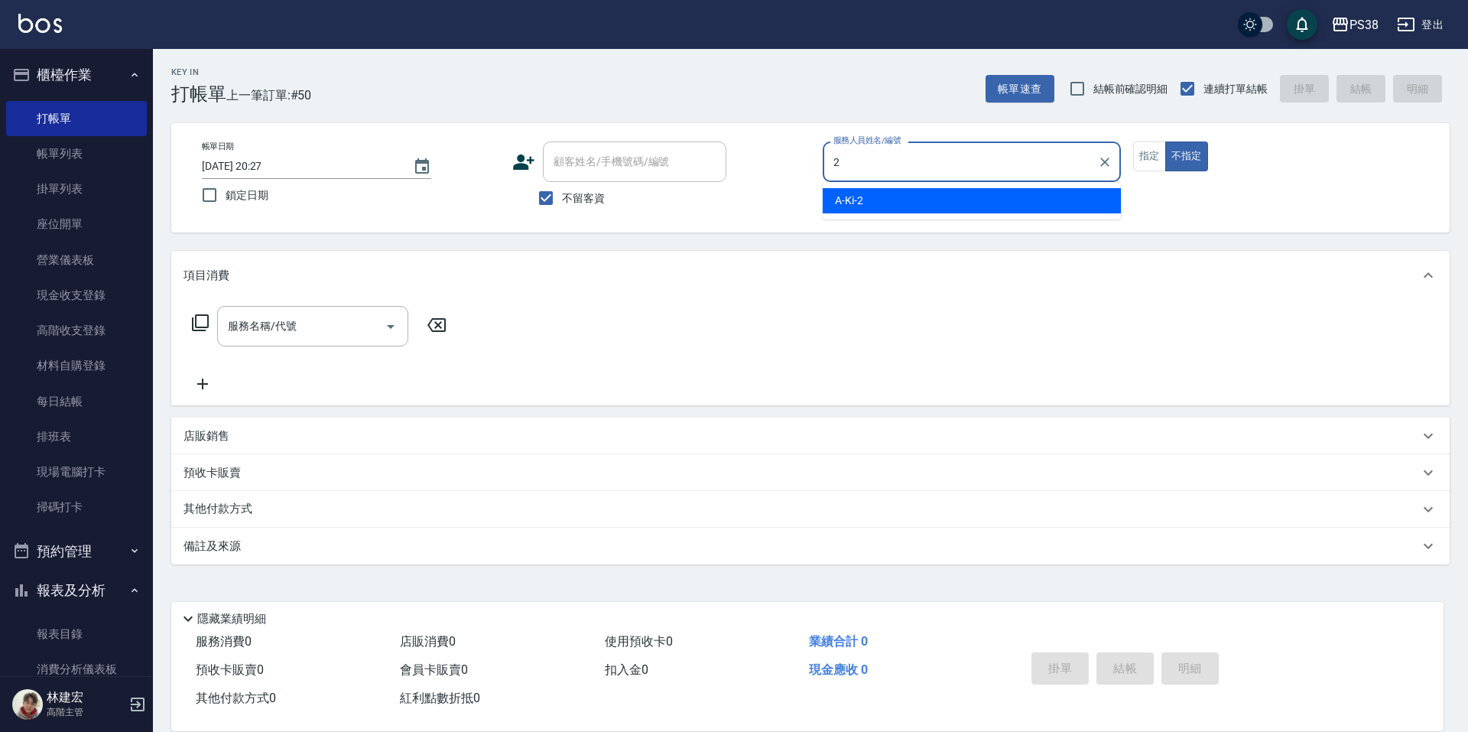
type input "A-Ki-2"
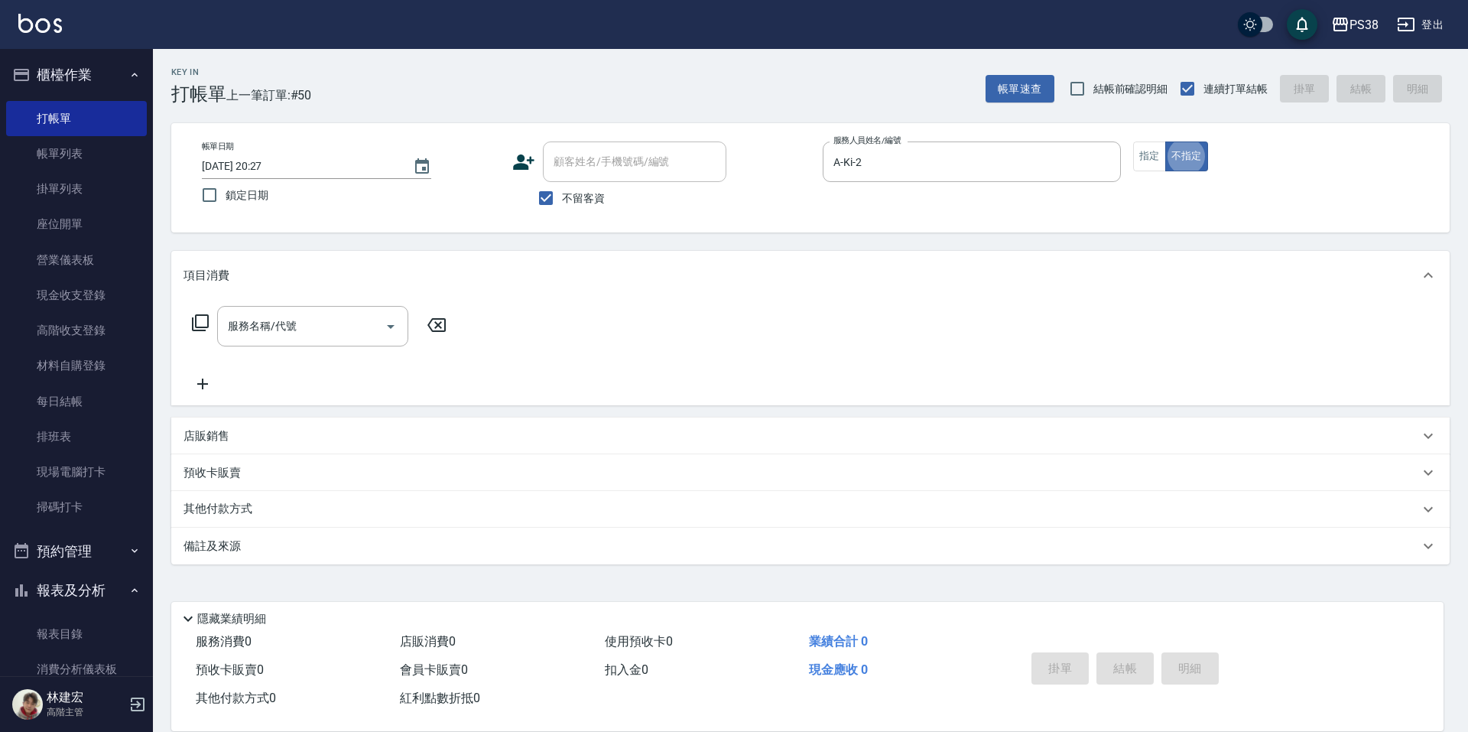
type button "false"
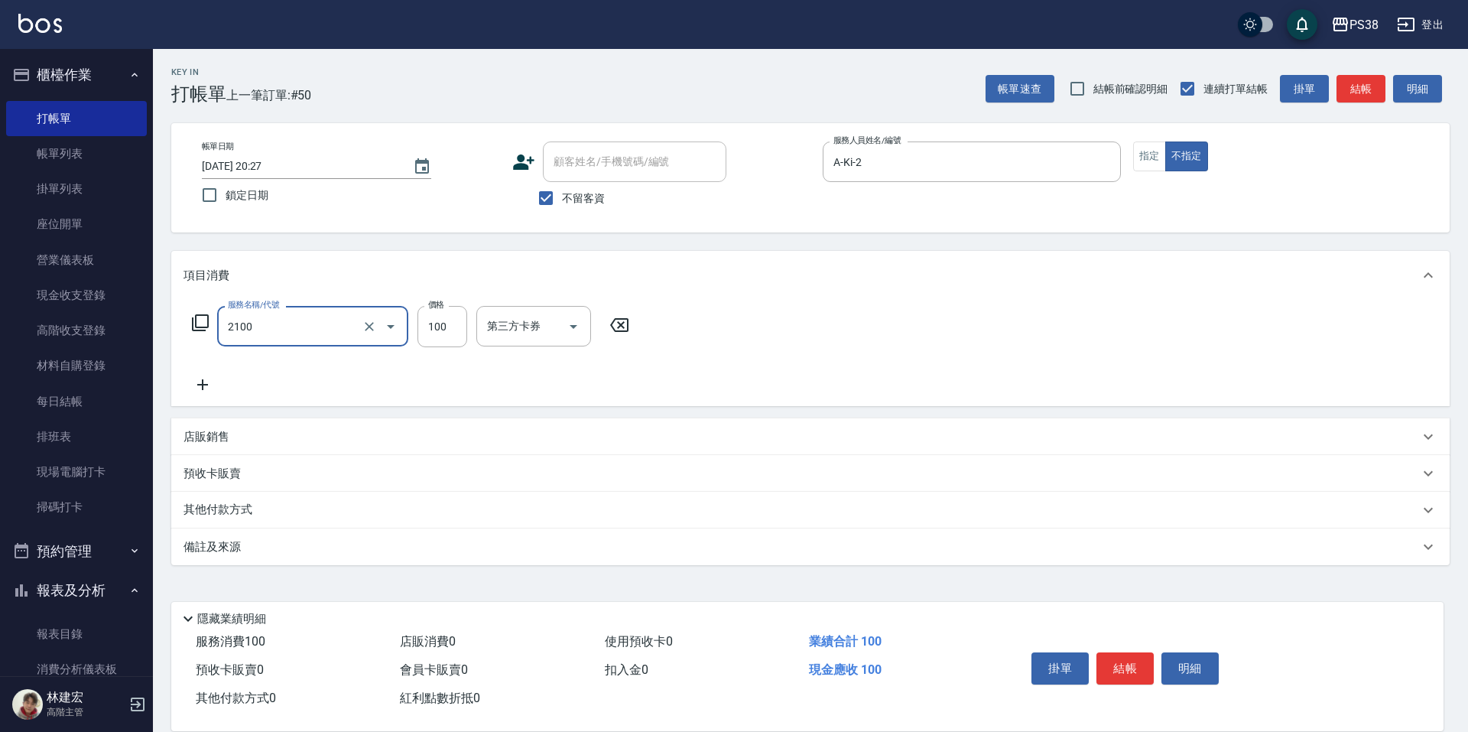
type input "剪髮與造型(任意金額)(2100)"
type input "250"
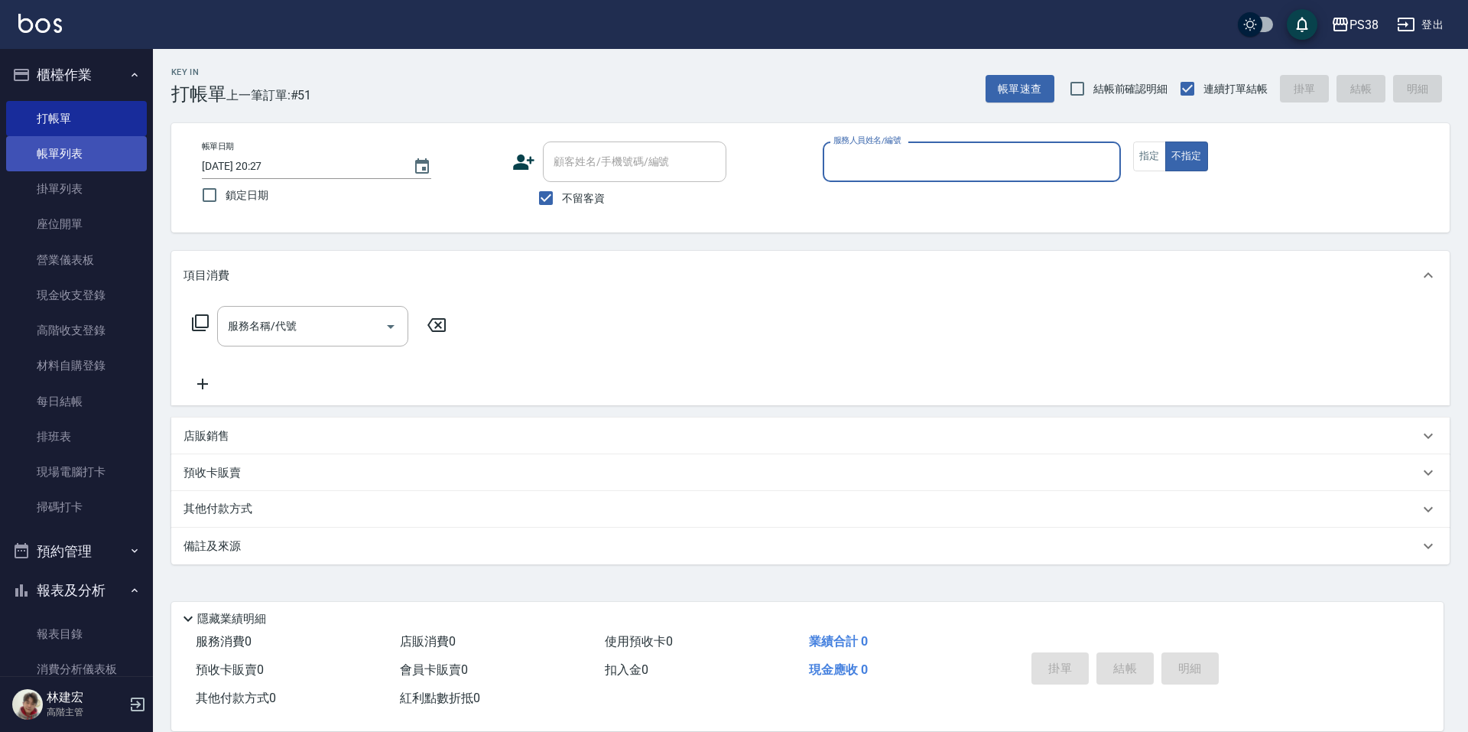
click at [67, 151] on link "帳單列表" at bounding box center [76, 153] width 141 height 35
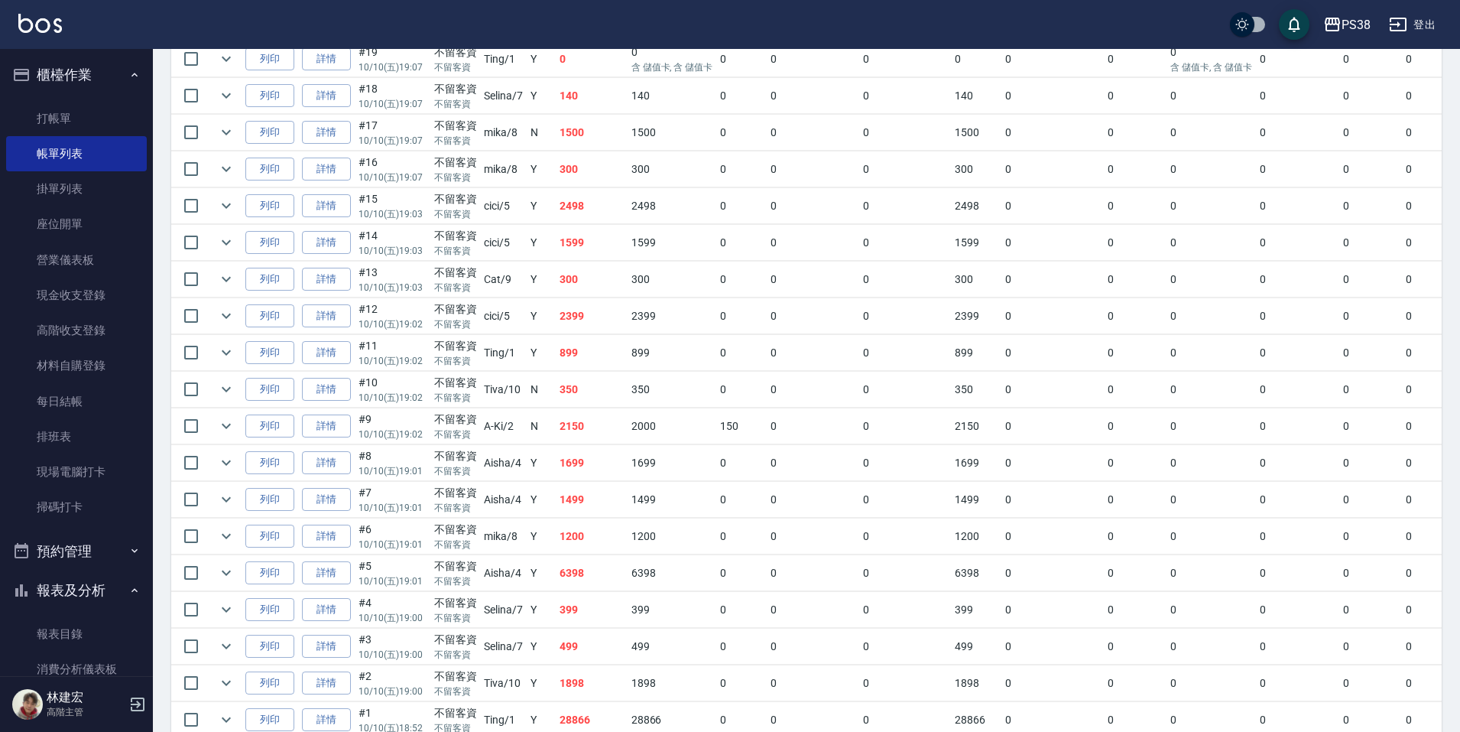
scroll to position [1672, 0]
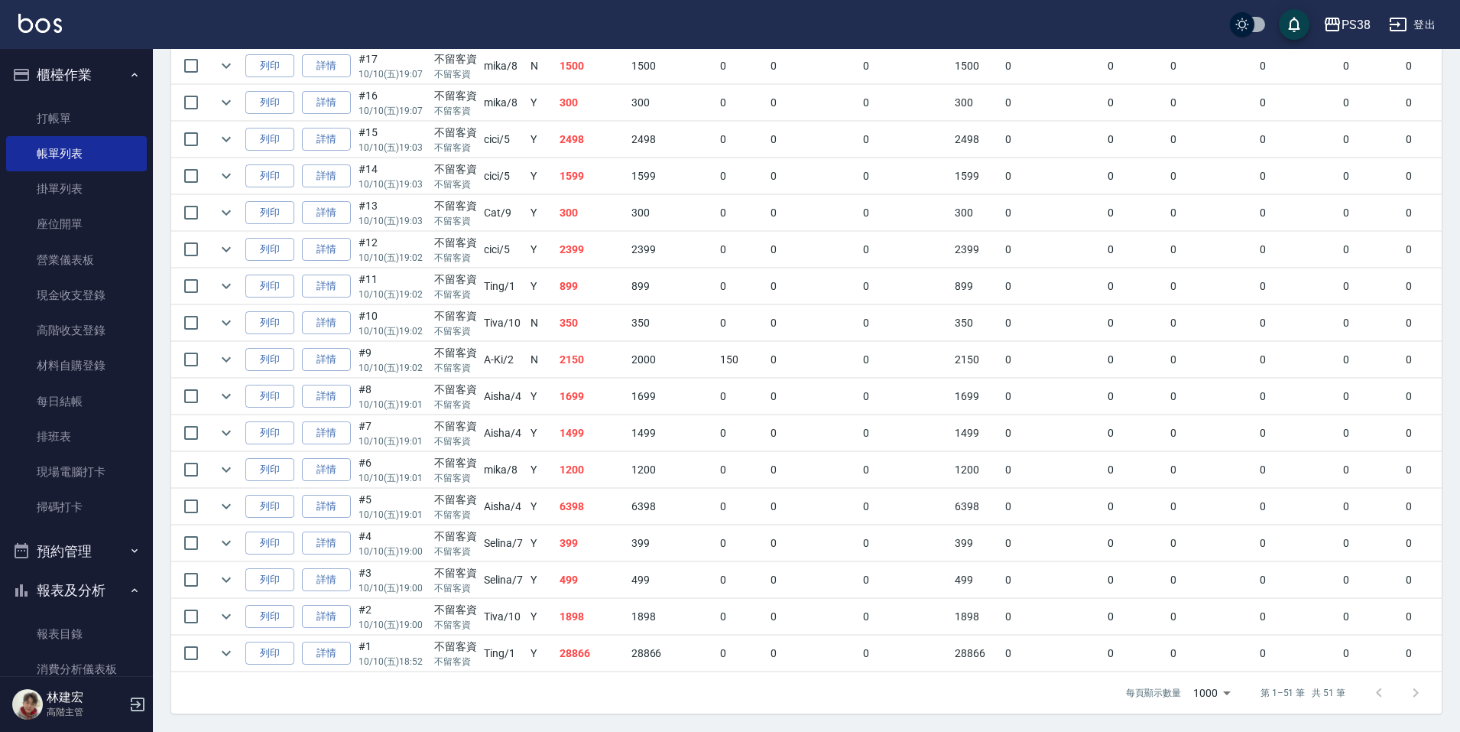
click at [610, 647] on td "28866" at bounding box center [592, 653] width 72 height 36
click at [599, 606] on td "1898" at bounding box center [592, 617] width 72 height 36
click at [597, 573] on td "499" at bounding box center [592, 580] width 72 height 36
click at [580, 533] on td "399" at bounding box center [592, 543] width 72 height 36
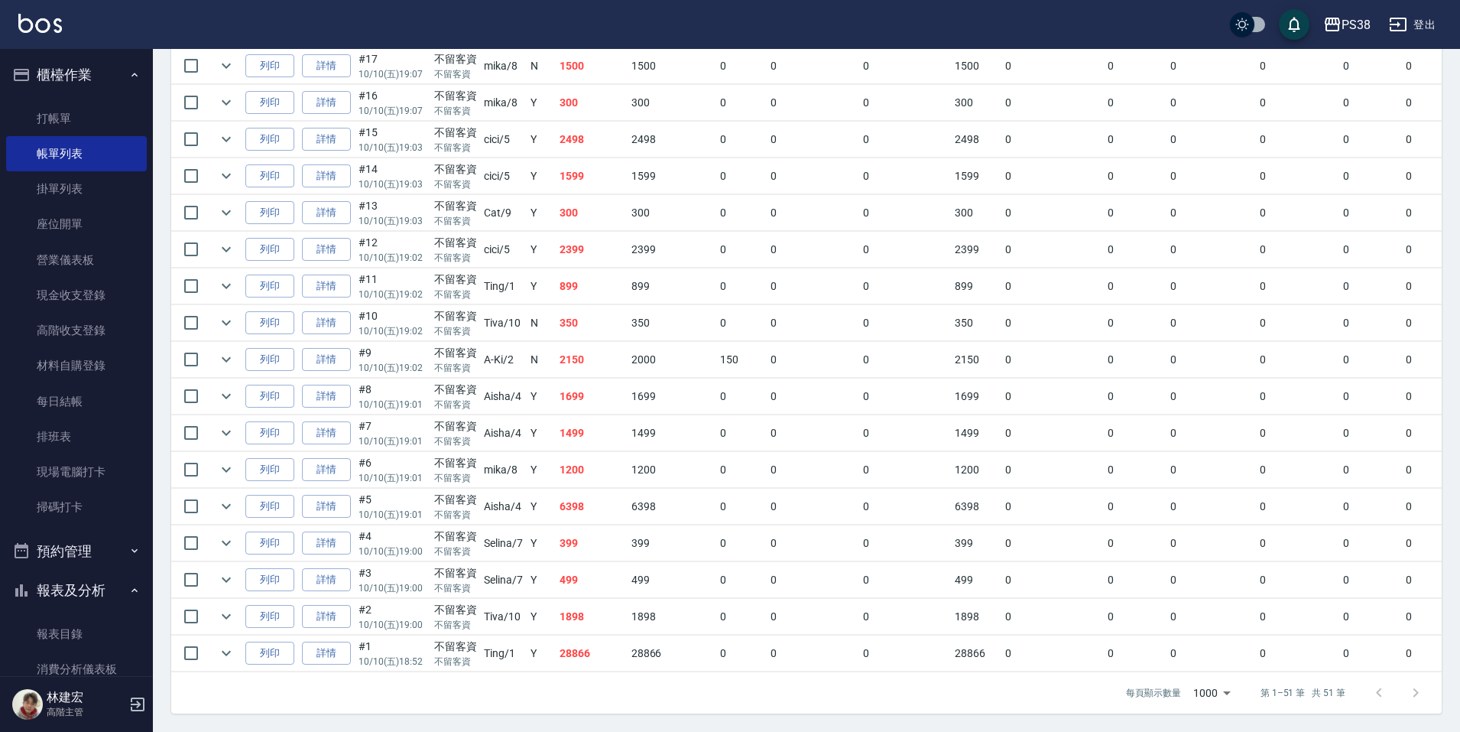
click at [590, 505] on td "6398" at bounding box center [592, 507] width 72 height 36
click at [602, 456] on td "1200" at bounding box center [592, 470] width 72 height 36
click at [578, 426] on td "1499" at bounding box center [592, 433] width 72 height 36
click at [605, 378] on td "1699" at bounding box center [592, 396] width 72 height 36
click at [598, 353] on td "2150" at bounding box center [592, 360] width 72 height 36
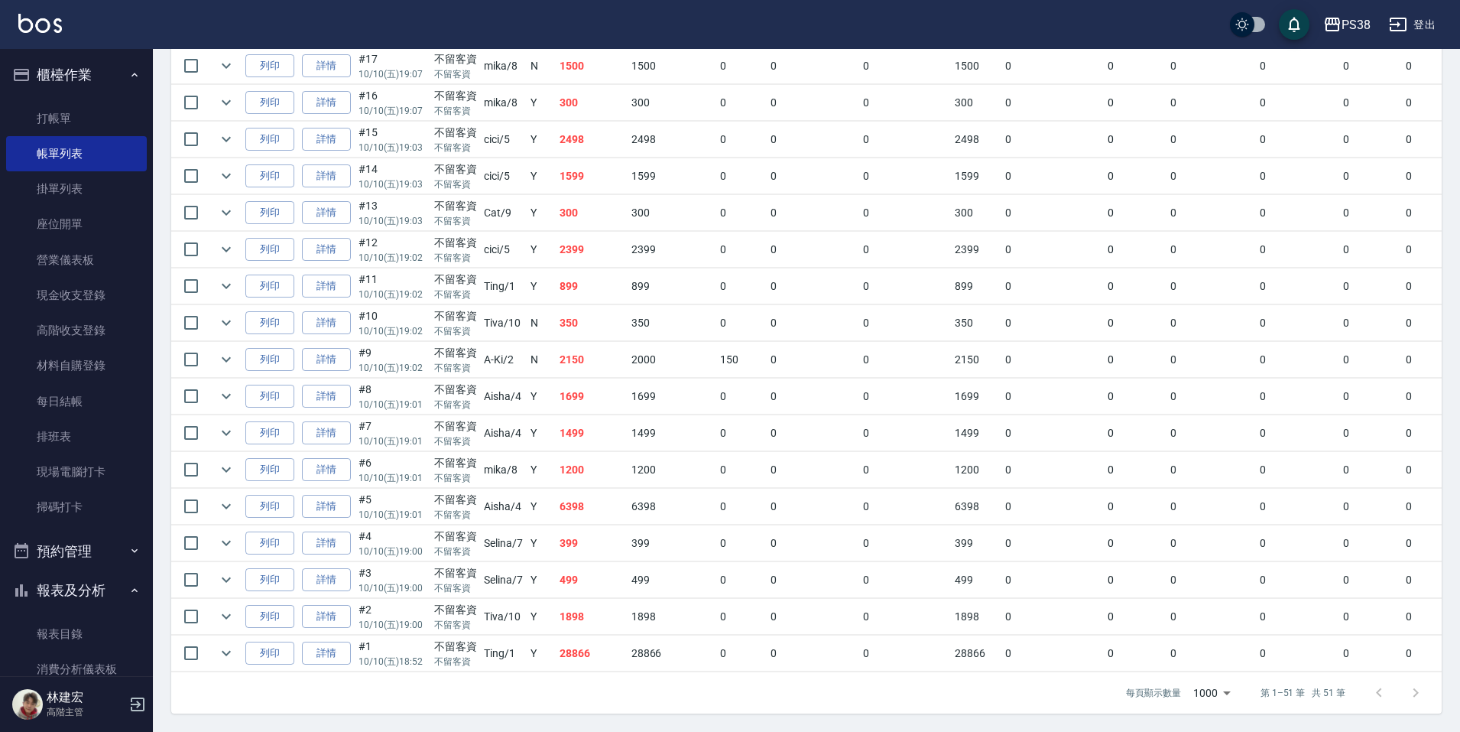
click at [599, 308] on td "350" at bounding box center [592, 323] width 72 height 36
click at [596, 284] on td "899" at bounding box center [592, 286] width 72 height 36
click at [583, 241] on td "2399" at bounding box center [592, 250] width 72 height 36
click at [591, 195] on td "300" at bounding box center [592, 213] width 72 height 36
click at [597, 167] on td "1599" at bounding box center [592, 176] width 72 height 36
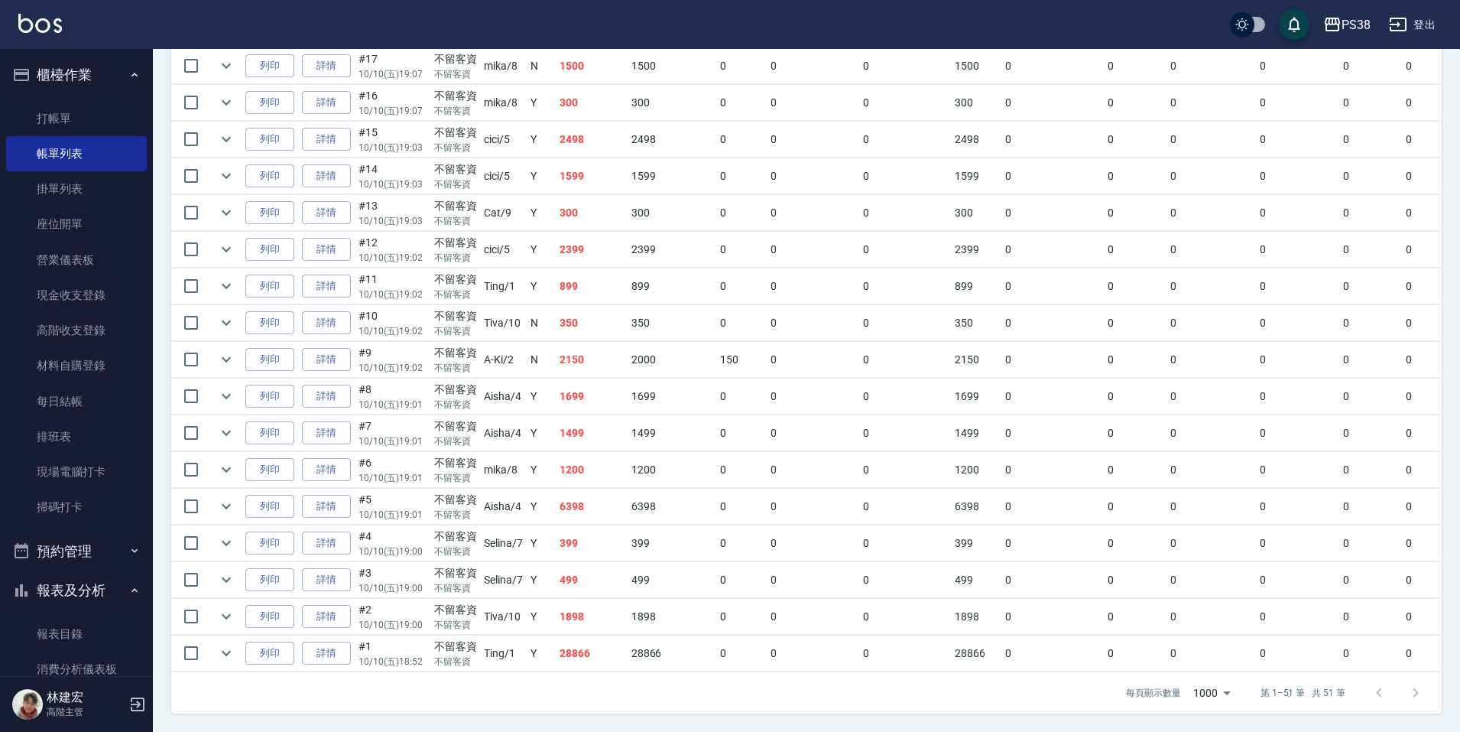
click at [588, 122] on td "2498" at bounding box center [592, 140] width 72 height 36
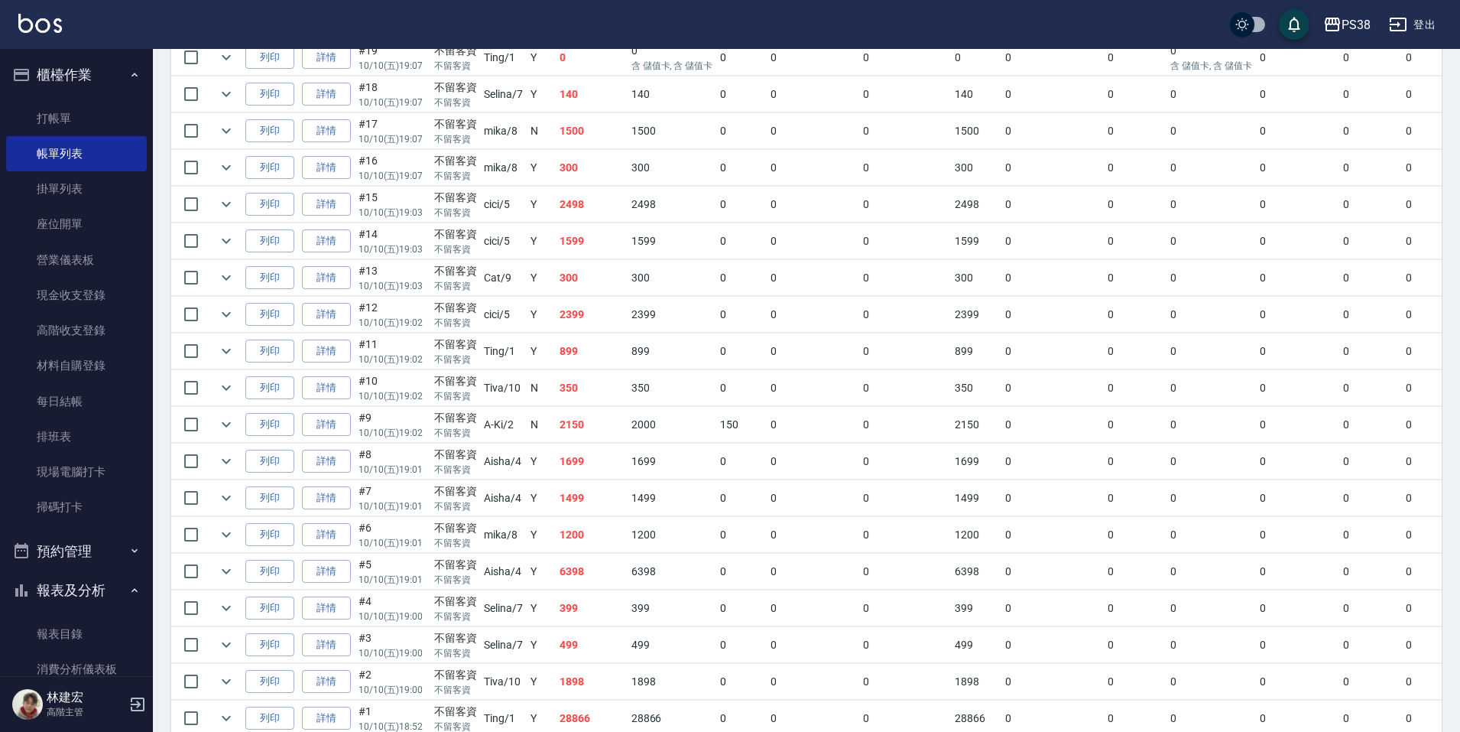
click at [576, 167] on td "300" at bounding box center [592, 168] width 72 height 36
click at [586, 138] on td "1500" at bounding box center [592, 131] width 72 height 36
click at [592, 115] on td "1500" at bounding box center [592, 131] width 72 height 36
click at [334, 102] on link "詳情" at bounding box center [326, 95] width 49 height 24
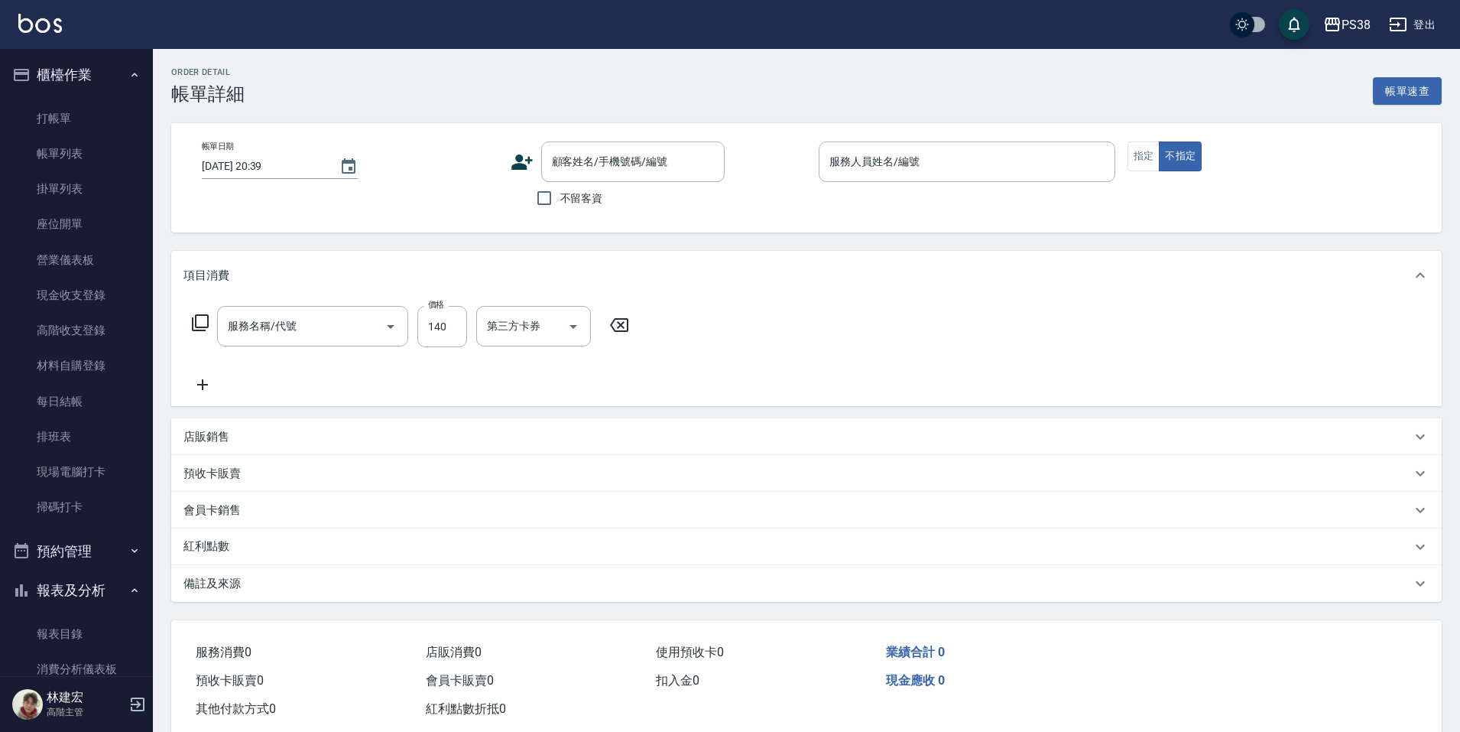
type input "2025/10/10 19:07"
checkbox input "true"
type input "Selina-7"
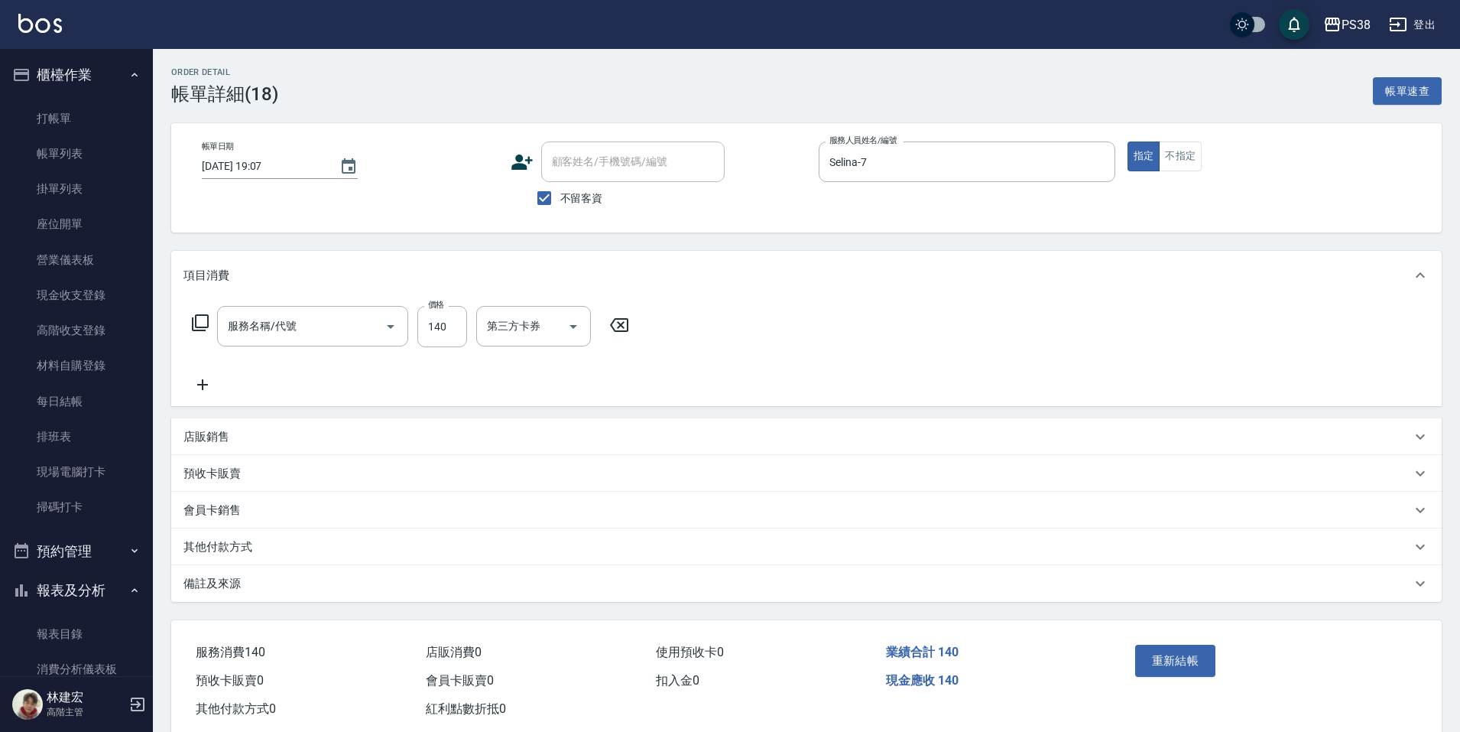
type input "洗髮(101)"
click at [376, 330] on icon "Clear" at bounding box center [369, 326] width 15 height 15
type input "spa699(0699)"
type input "Nini-24"
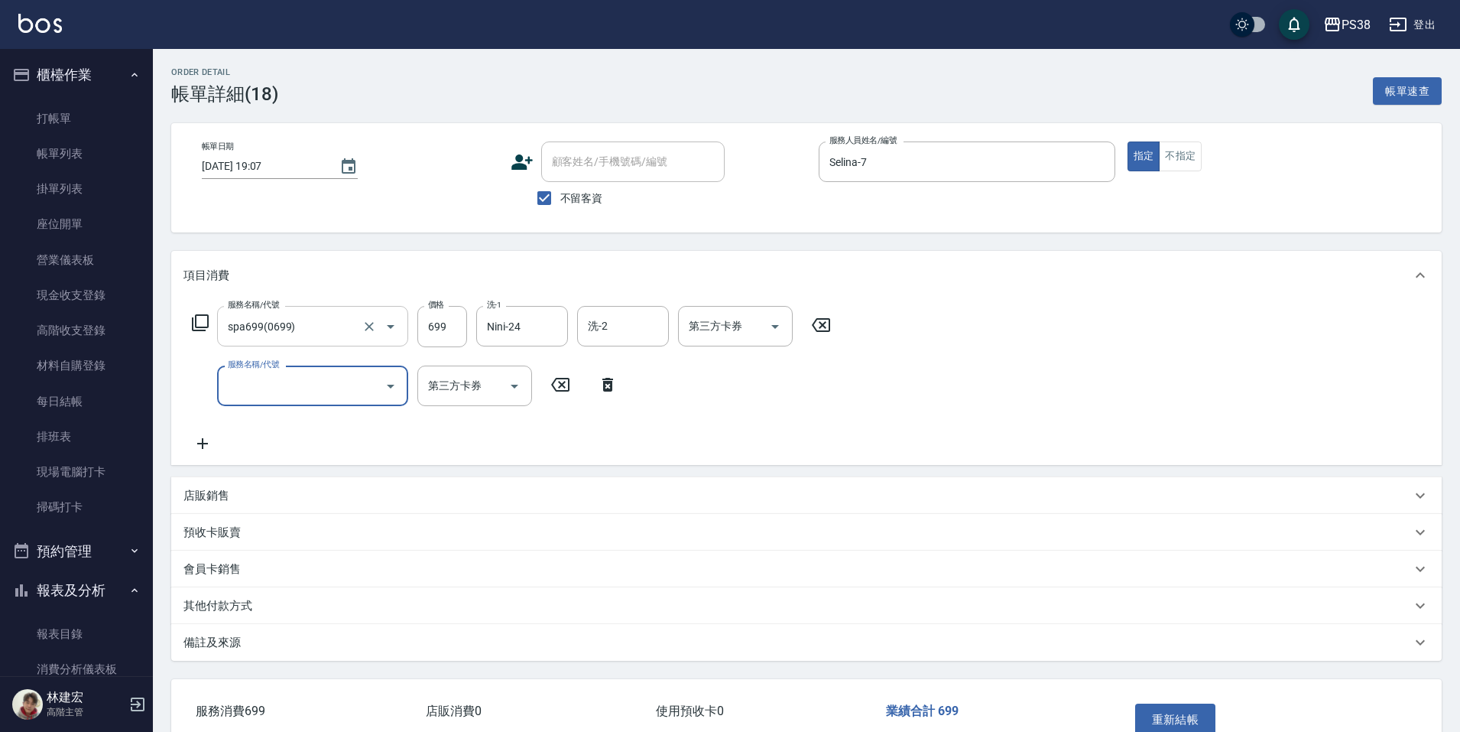
click at [340, 382] on input "服務名稱/代號" at bounding box center [301, 385] width 154 height 27
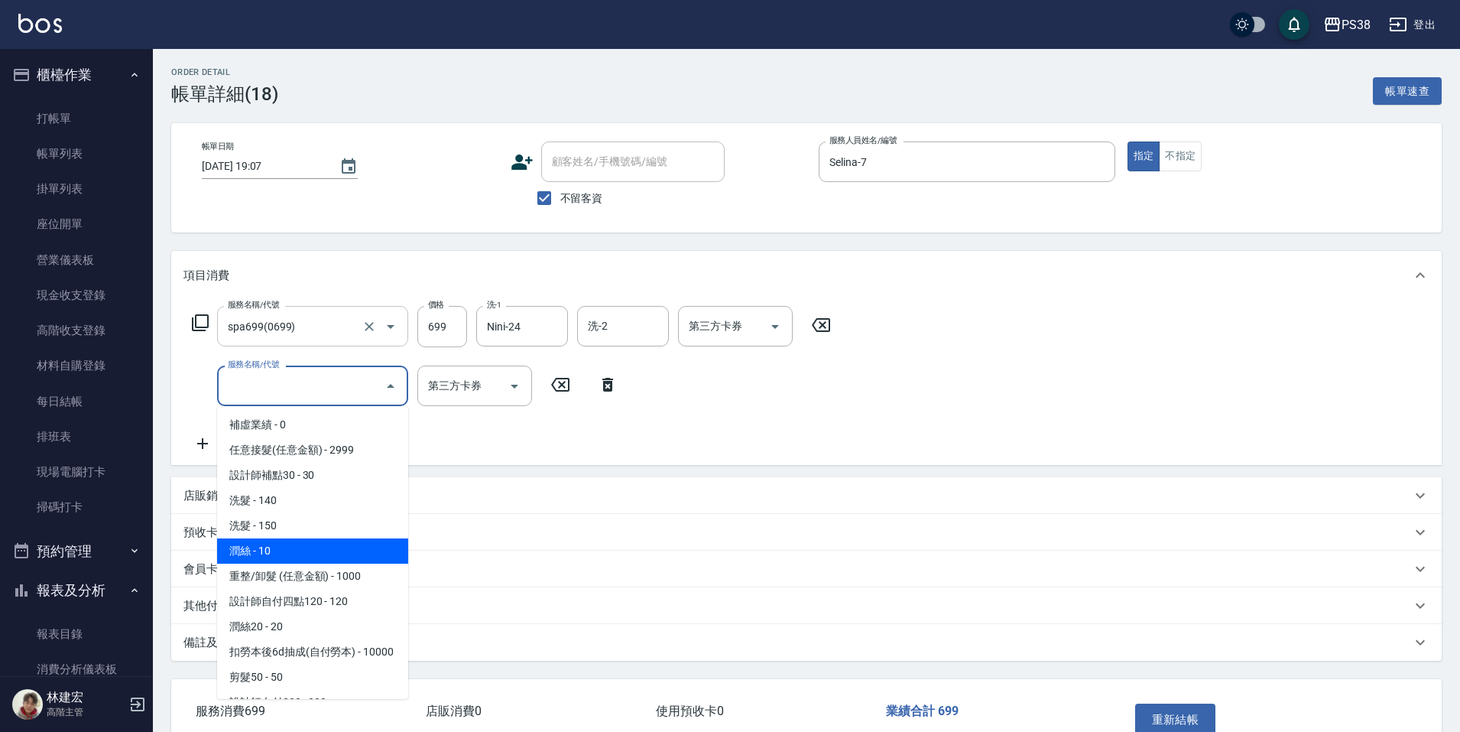
type input "A"
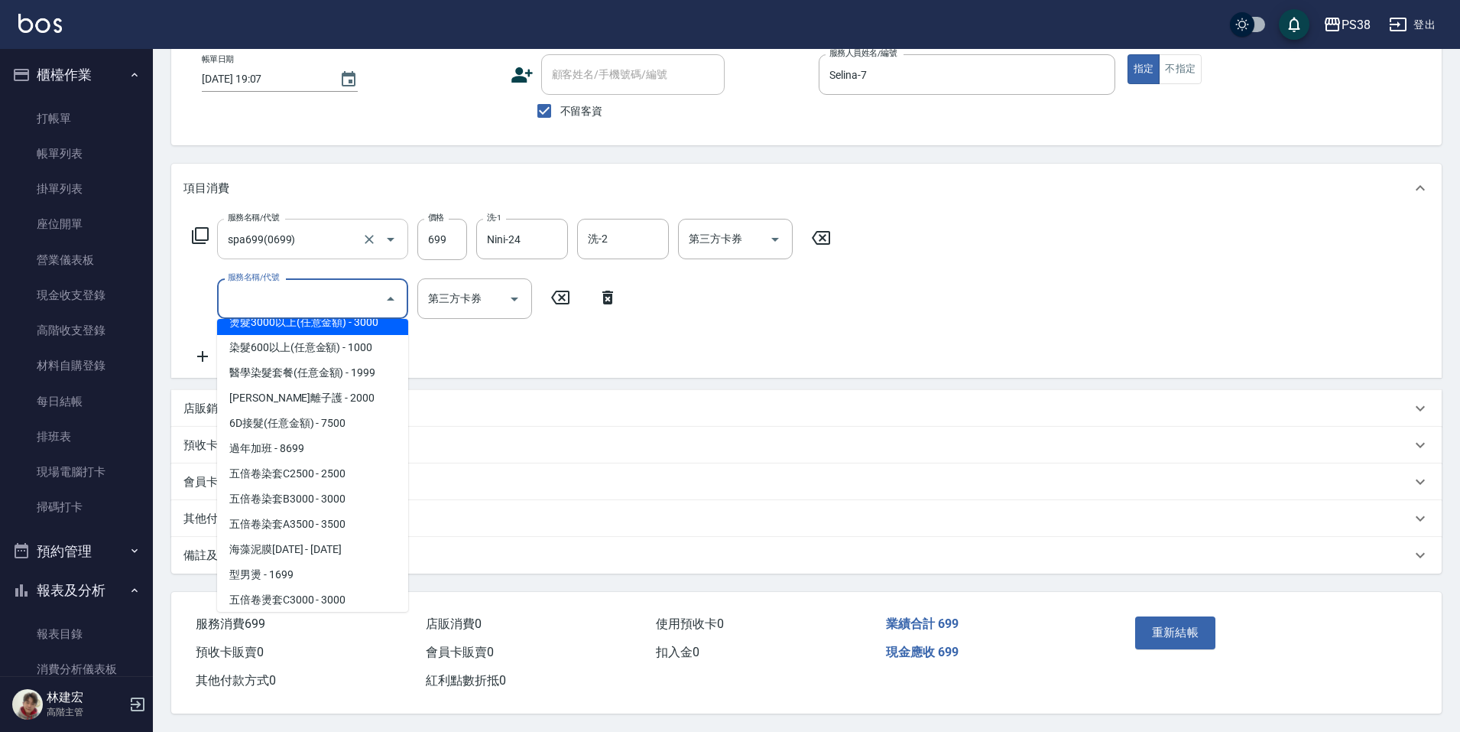
scroll to position [2133, 0]
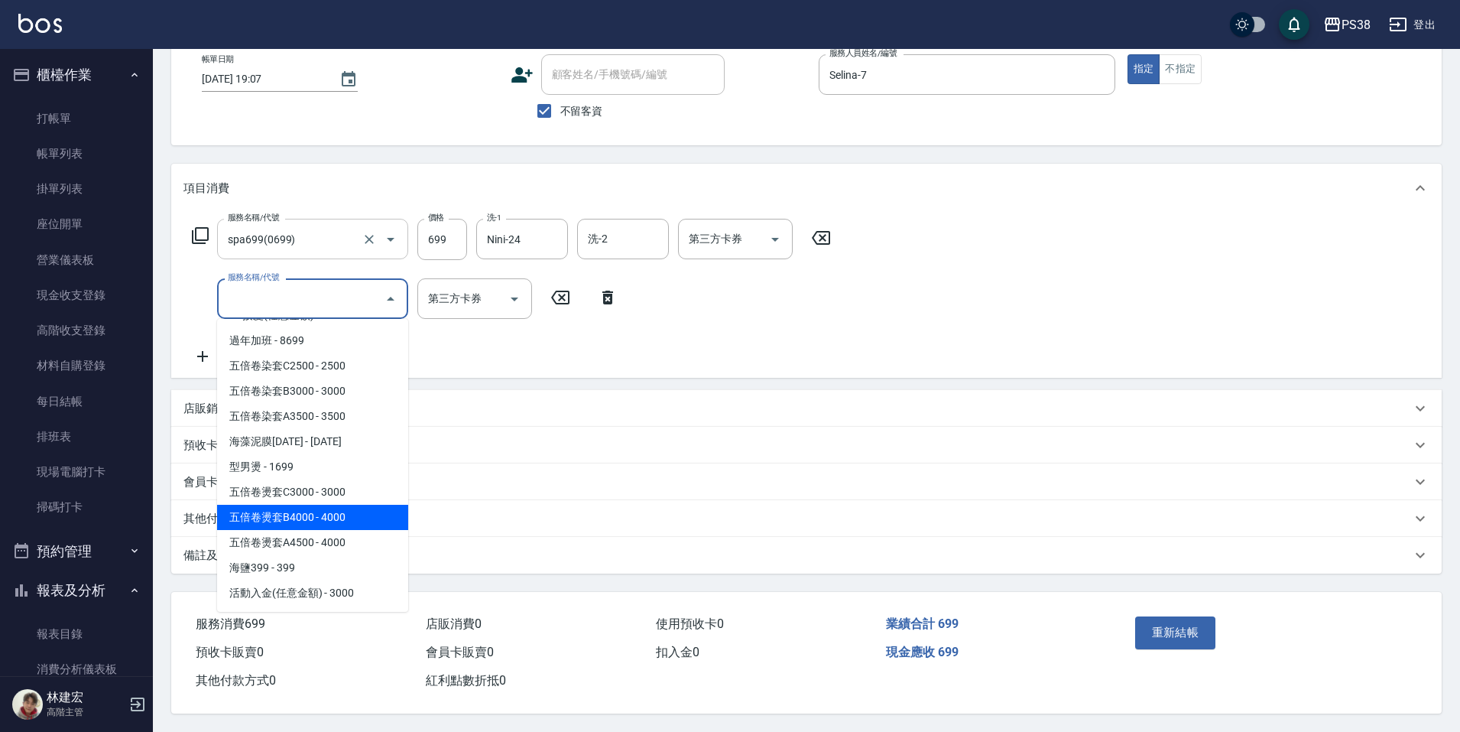
click at [359, 507] on span "五倍卷燙套B4000 - 4000" at bounding box center [312, 517] width 191 height 25
type input "五倍卷燙套B4000(PP4000)"
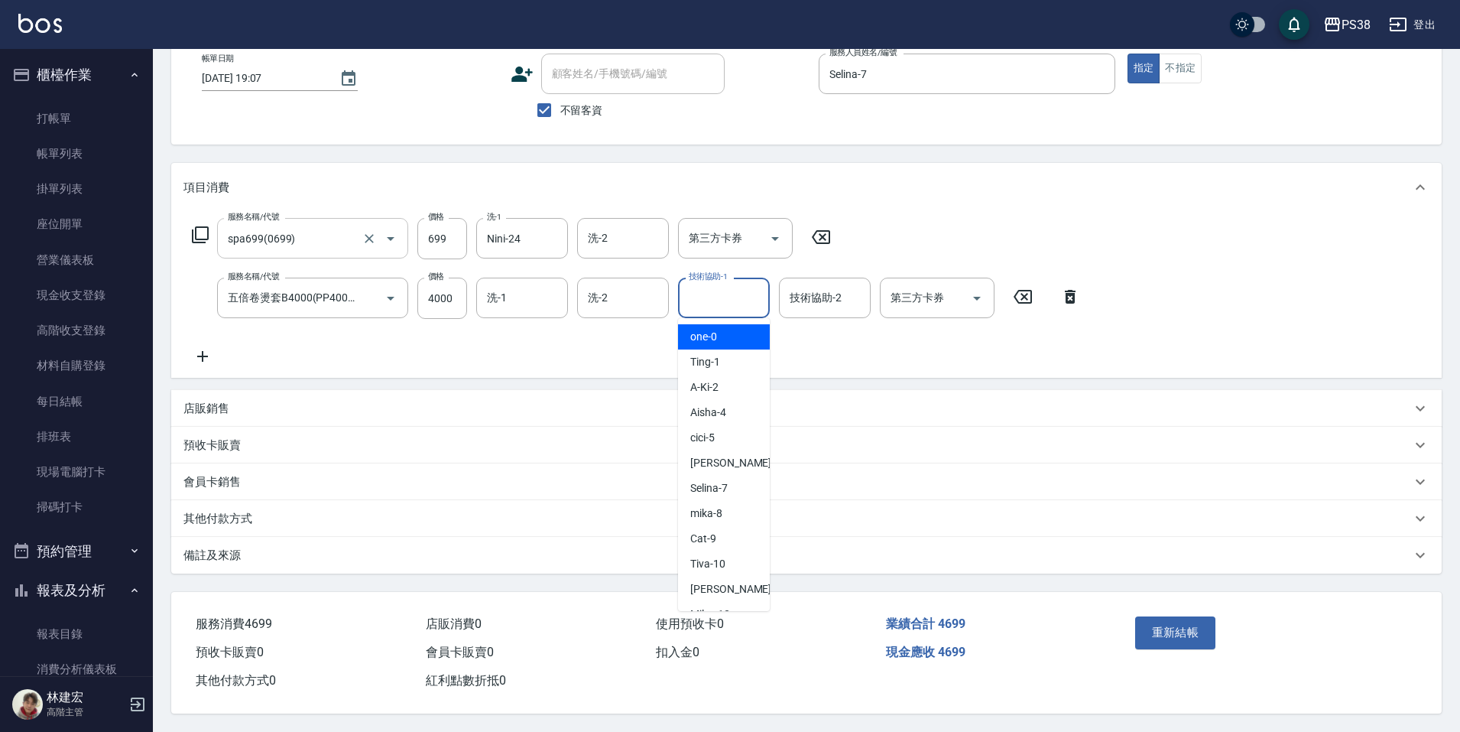
click at [739, 291] on input "技術協助-1" at bounding box center [724, 297] width 78 height 27
type input "Nini-24"
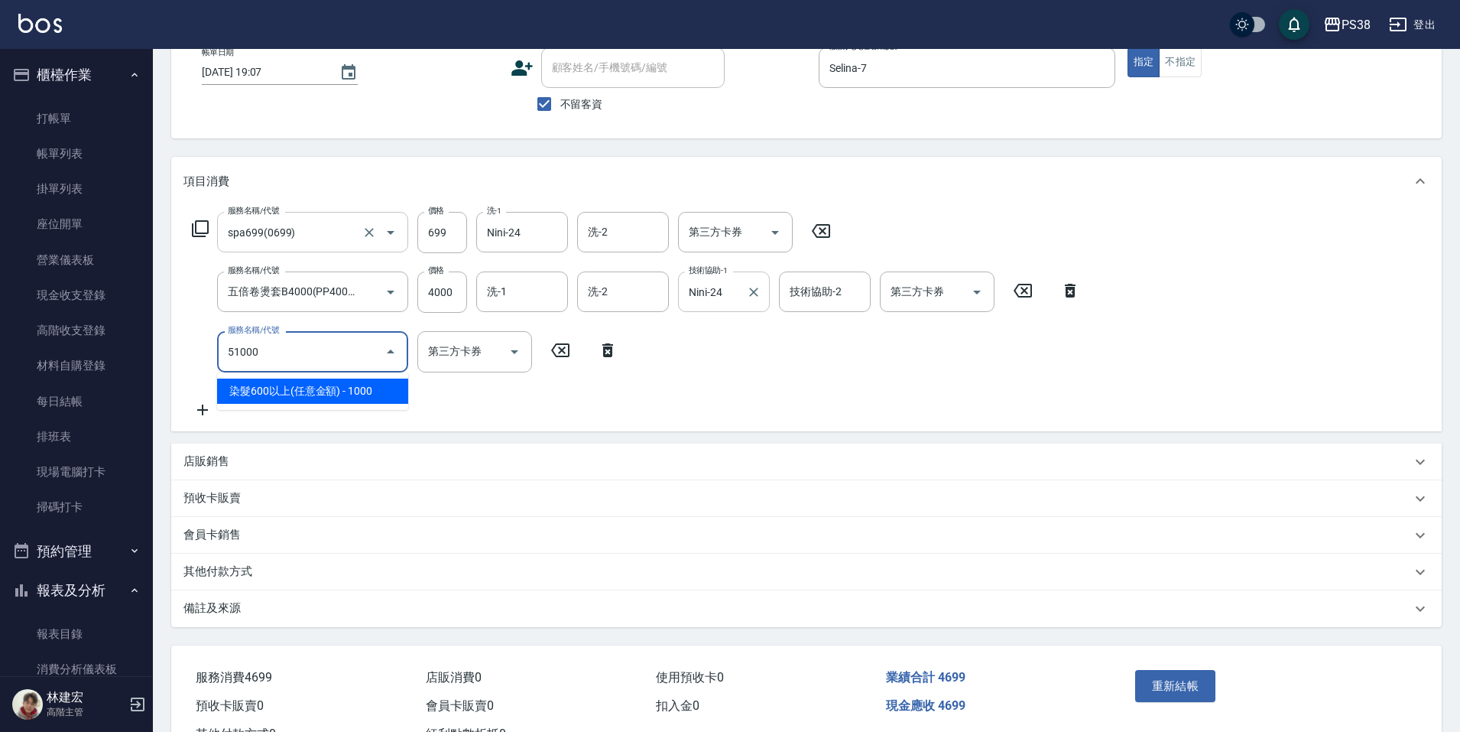
type input "染髮600以上(任意金額)(51000)"
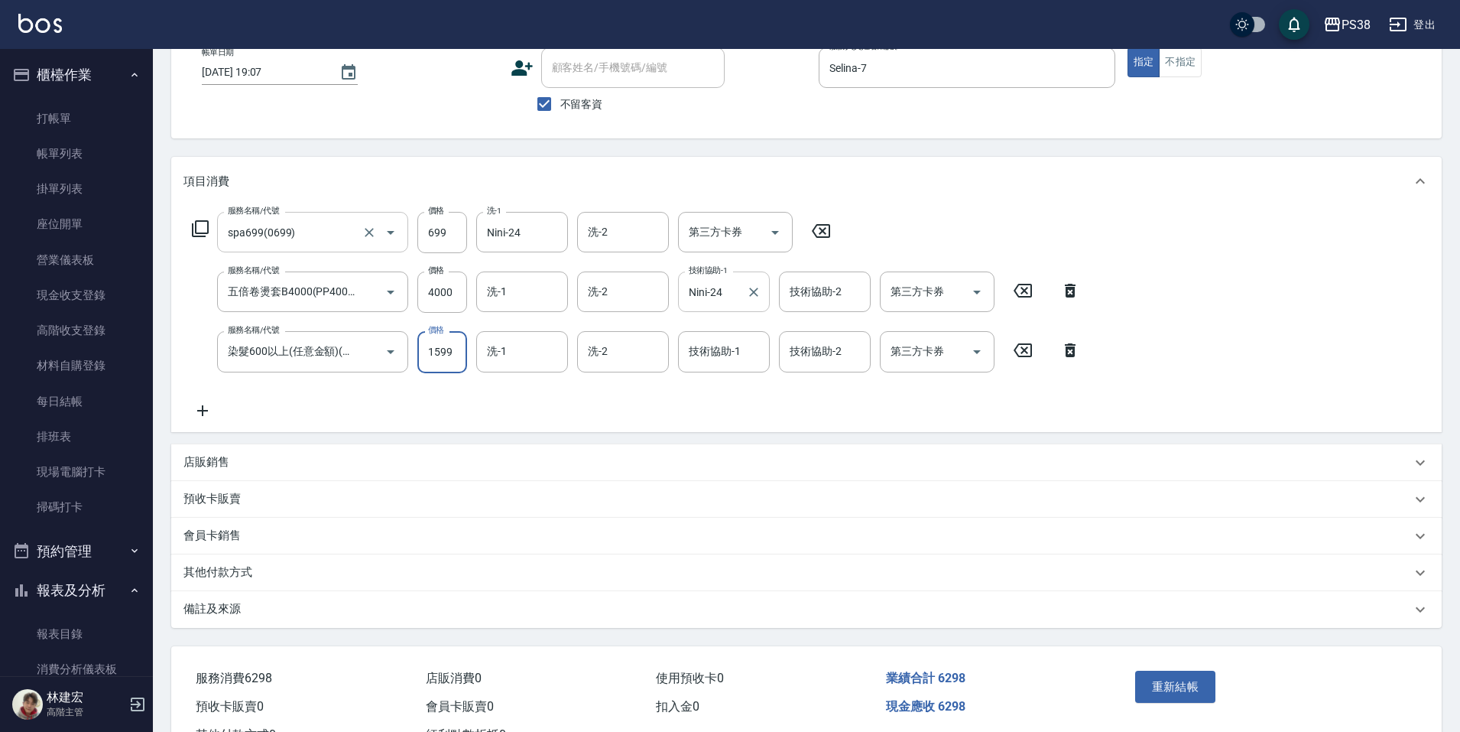
type input "1599"
type input "Nini-24"
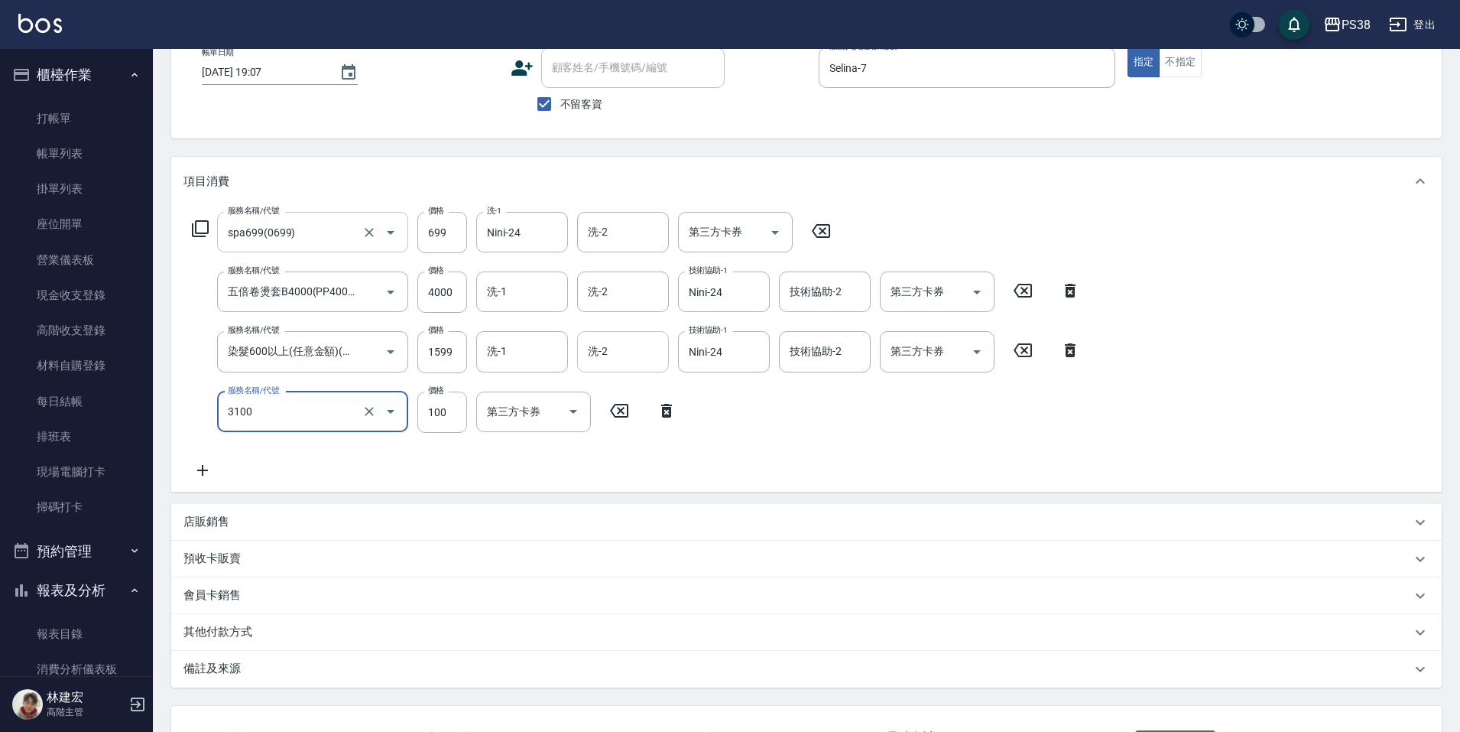
type input "頭皮水.順護(3100)"
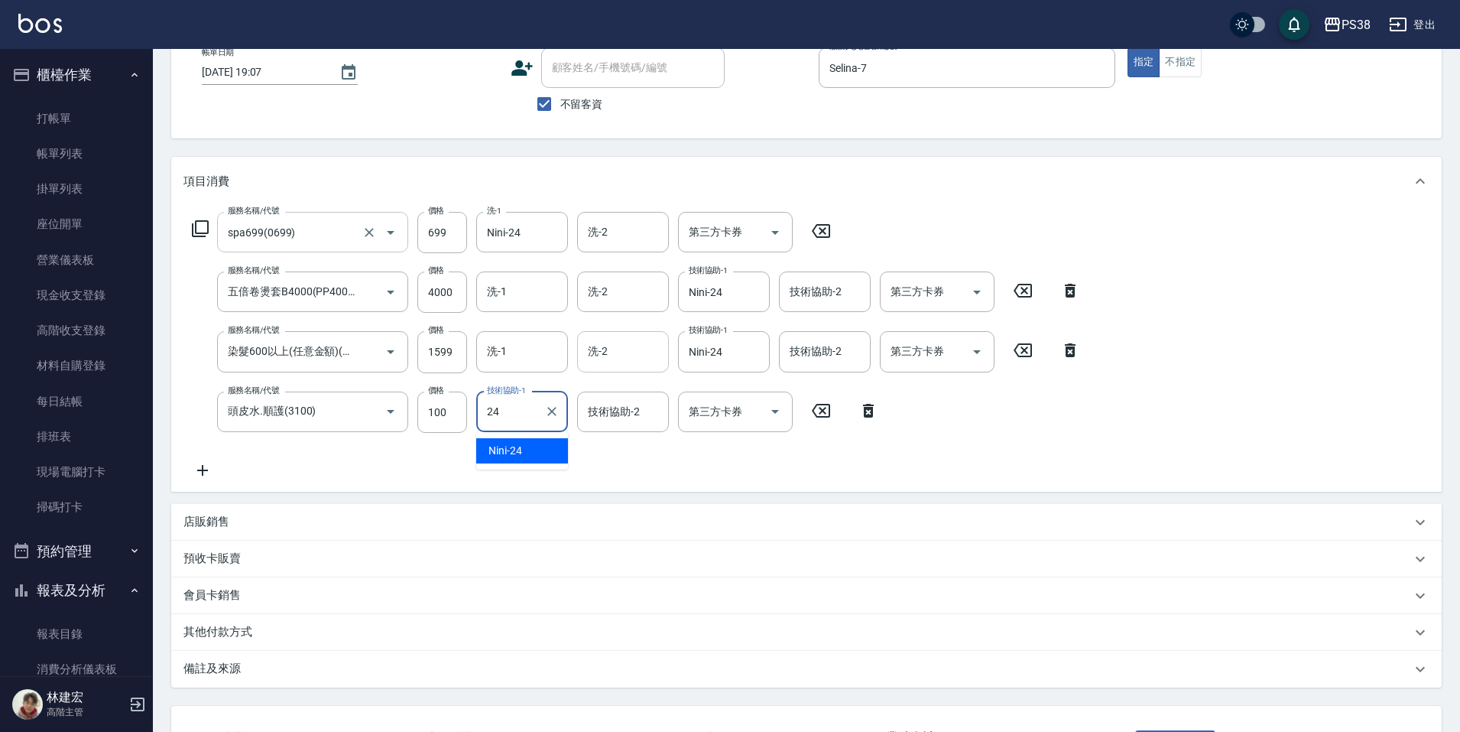
type input "Nini-24"
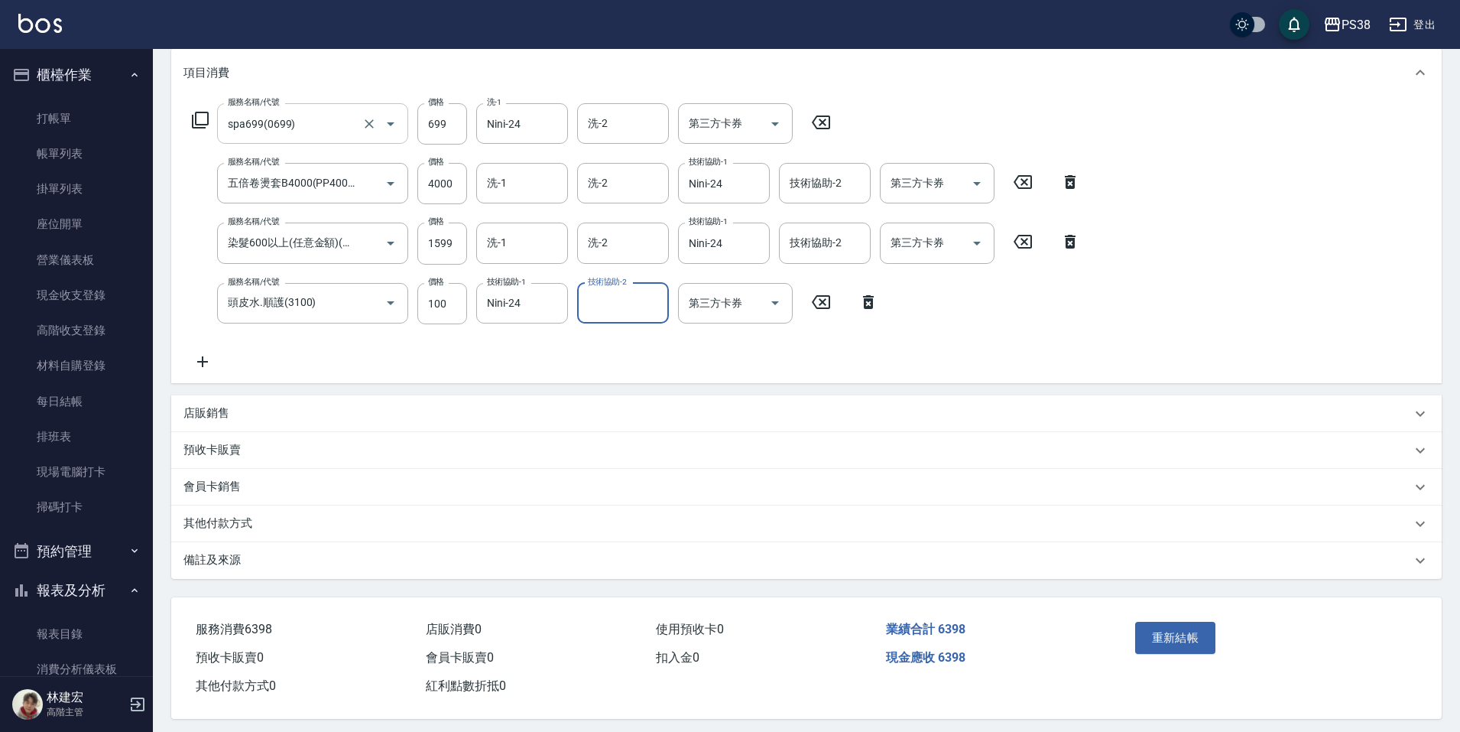
scroll to position [215, 0]
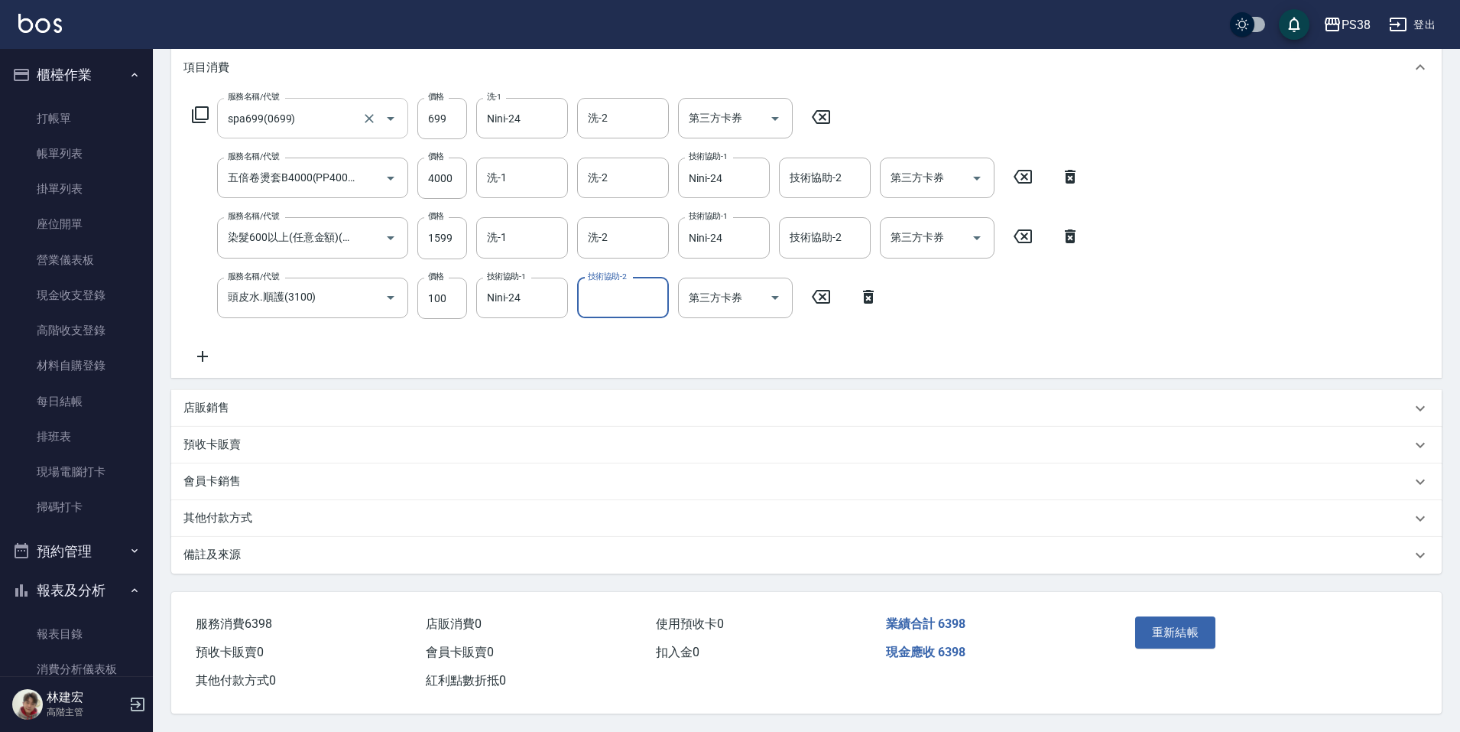
click at [245, 511] on p "其他付款方式" at bounding box center [218, 518] width 69 height 16
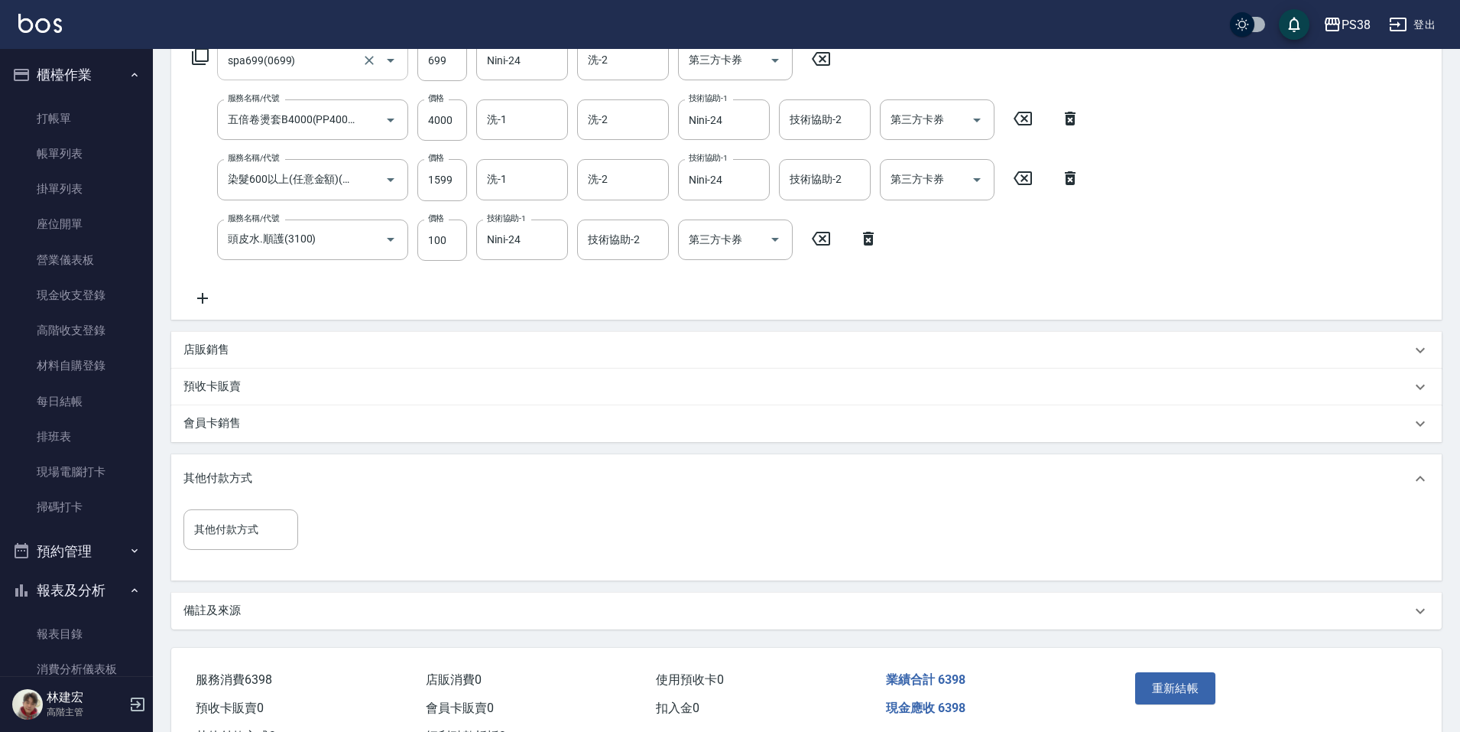
scroll to position [291, 0]
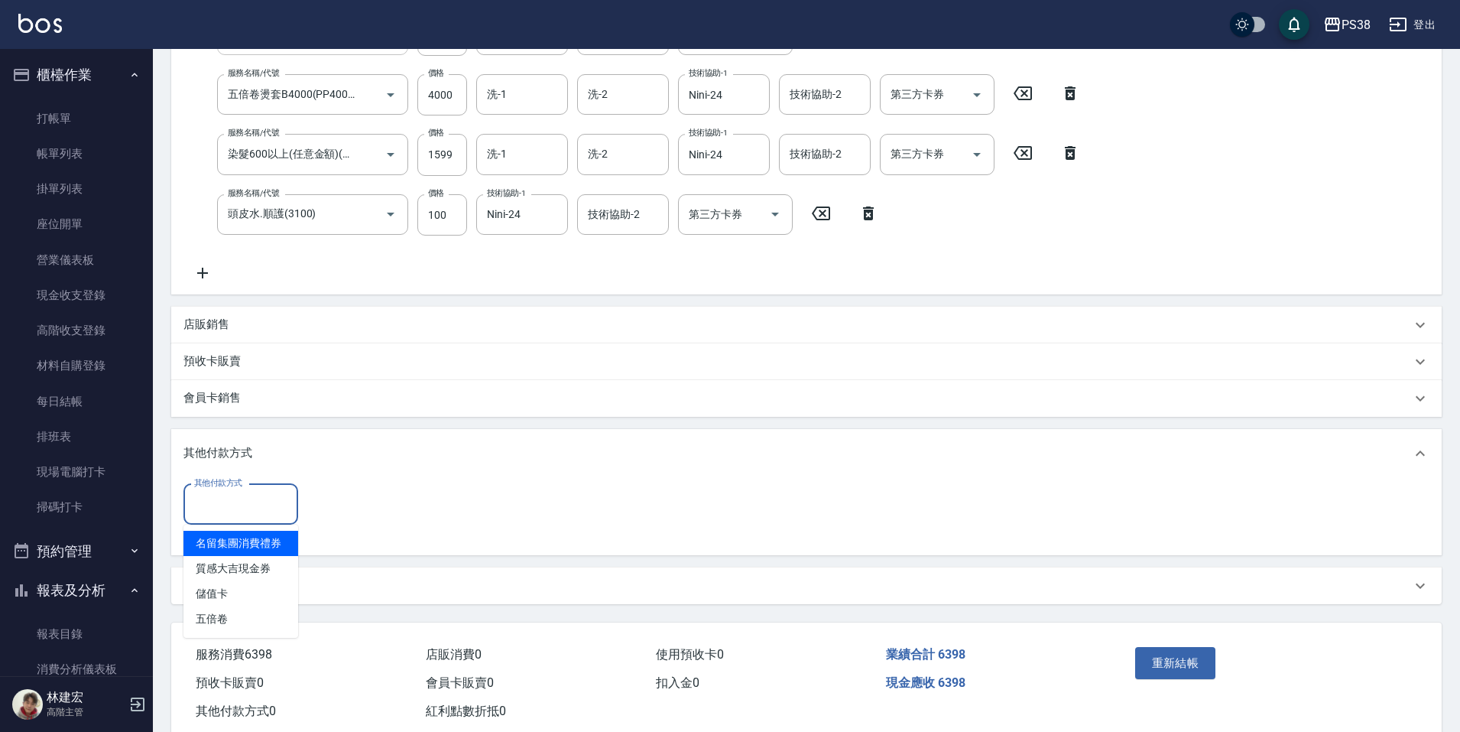
click at [255, 502] on input "其他付款方式" at bounding box center [240, 504] width 101 height 27
click at [216, 322] on p "店販銷售" at bounding box center [207, 325] width 46 height 16
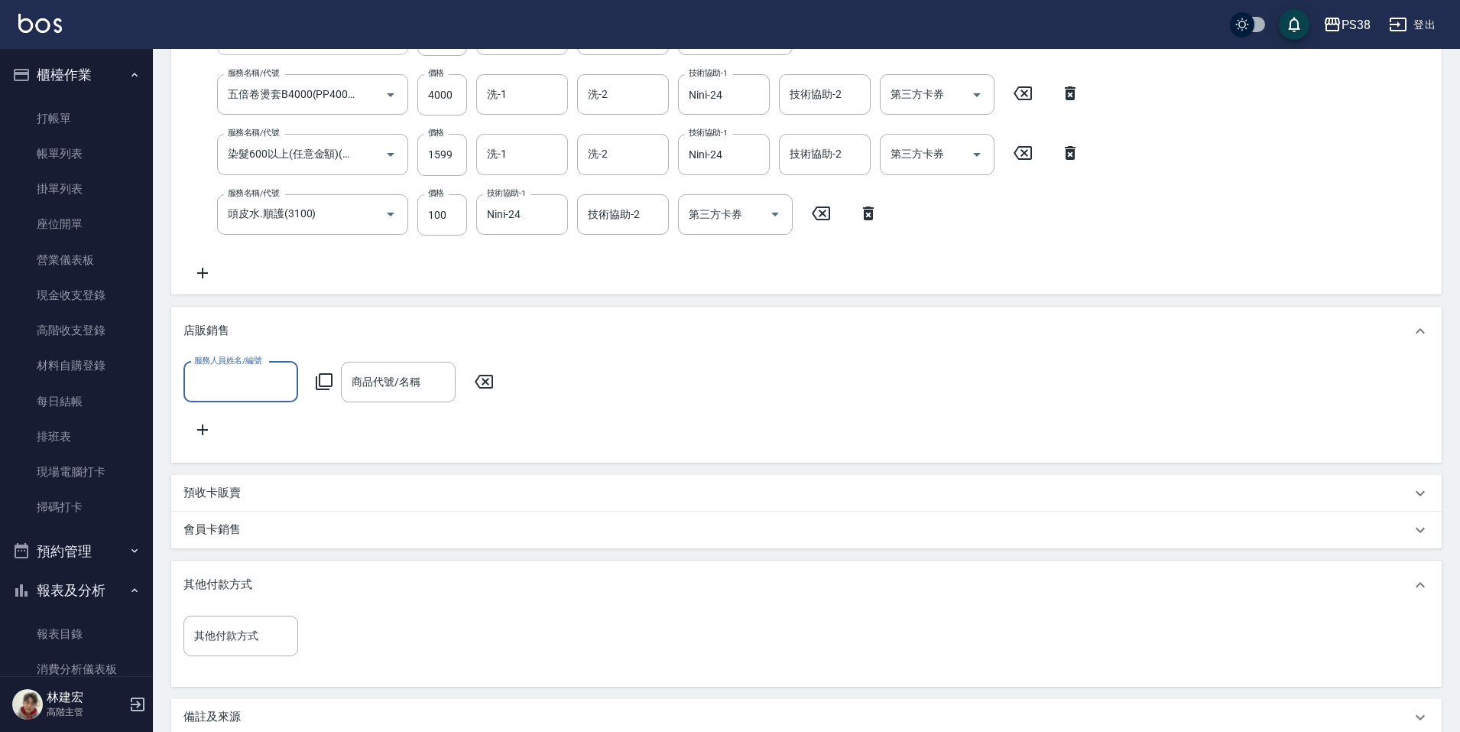
scroll to position [0, 0]
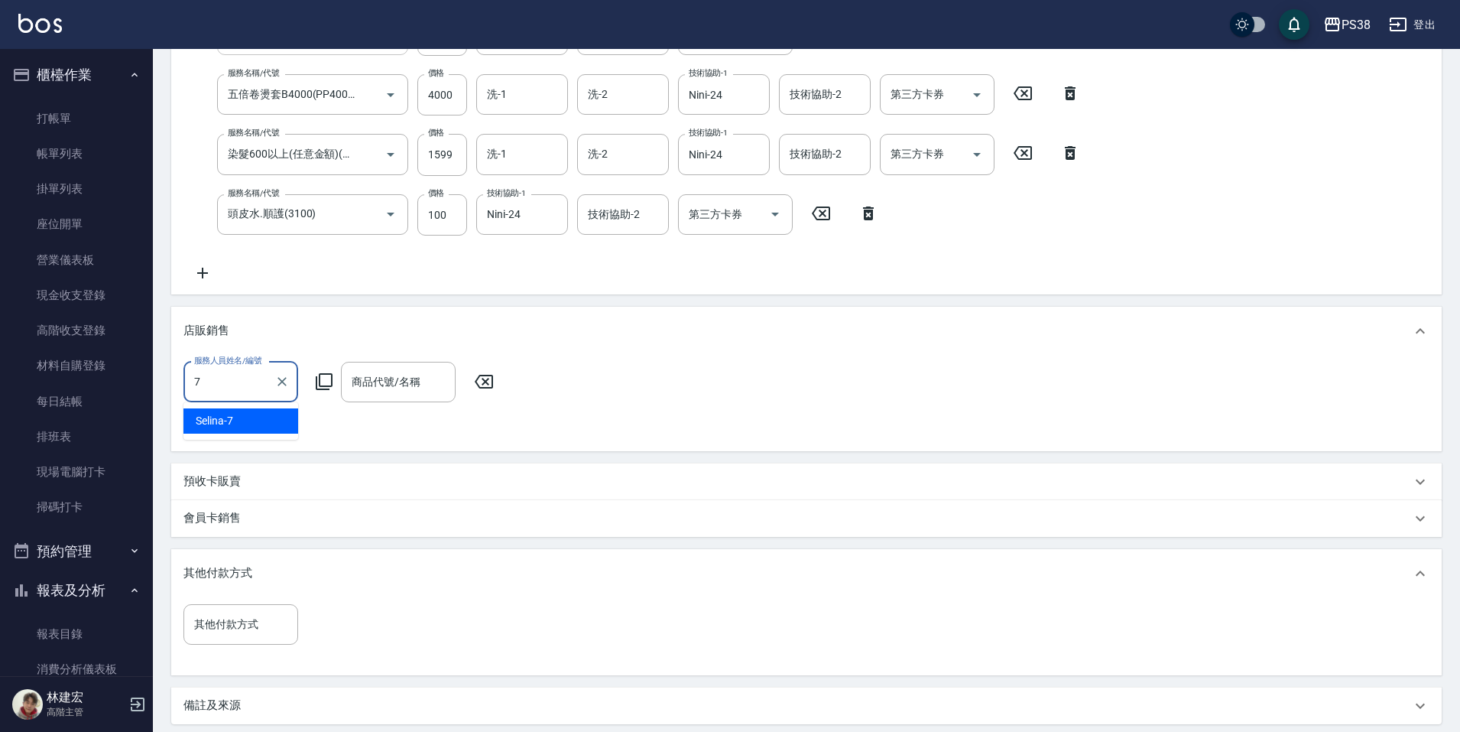
type input "Selina-7"
click at [359, 384] on input "商品代號/名稱" at bounding box center [398, 382] width 101 height 27
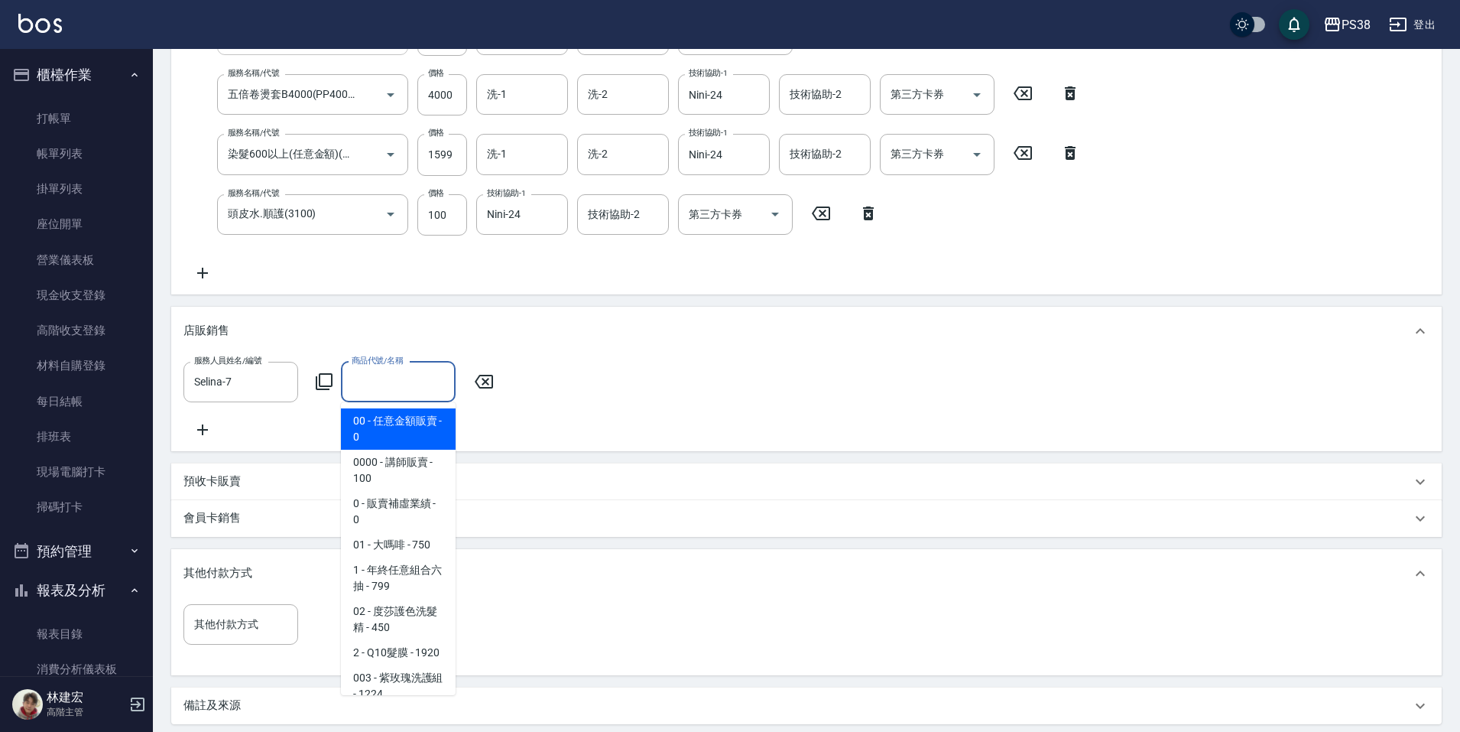
click at [388, 424] on span "00 - 任意金額販賣 - 0" at bounding box center [398, 428] width 115 height 41
type input "任意金額販賣"
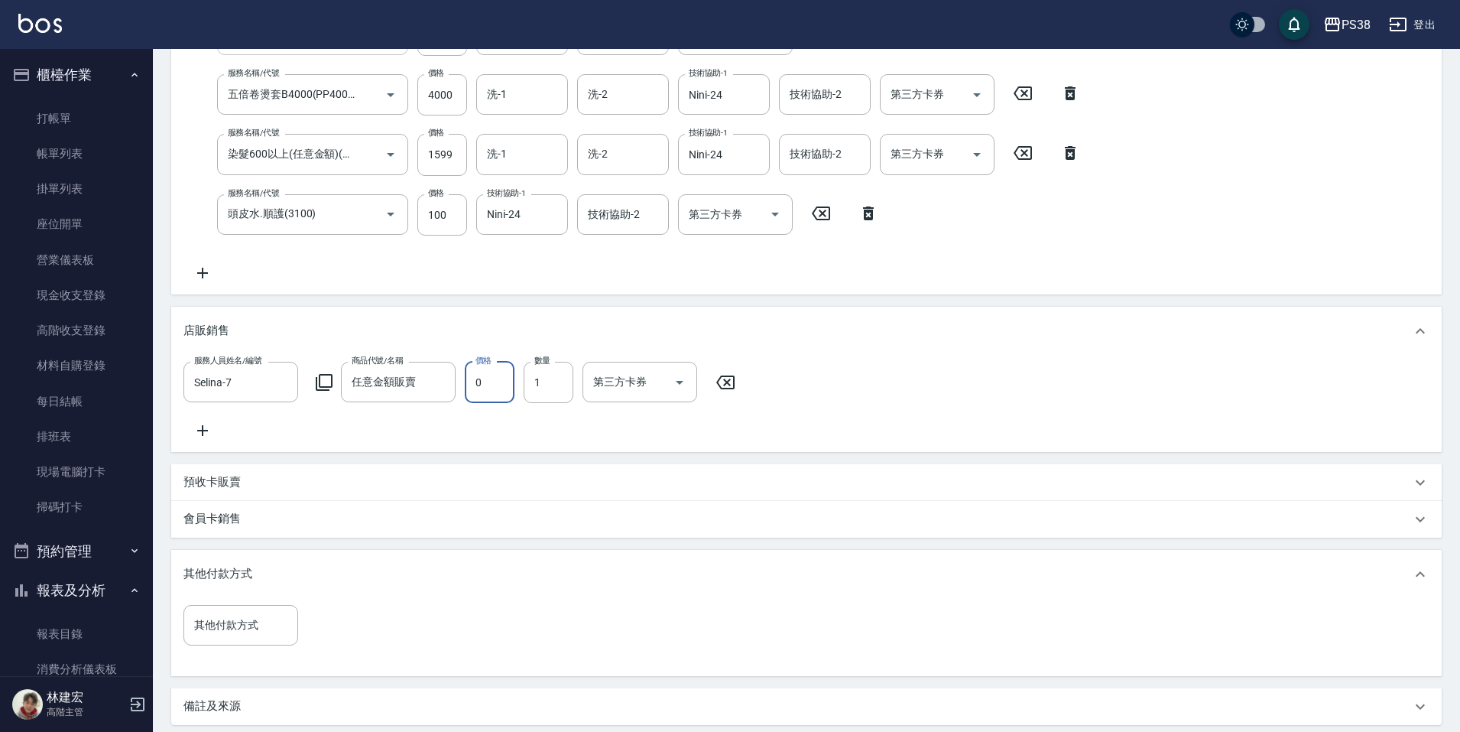
click at [496, 384] on input "0" at bounding box center [490, 382] width 50 height 41
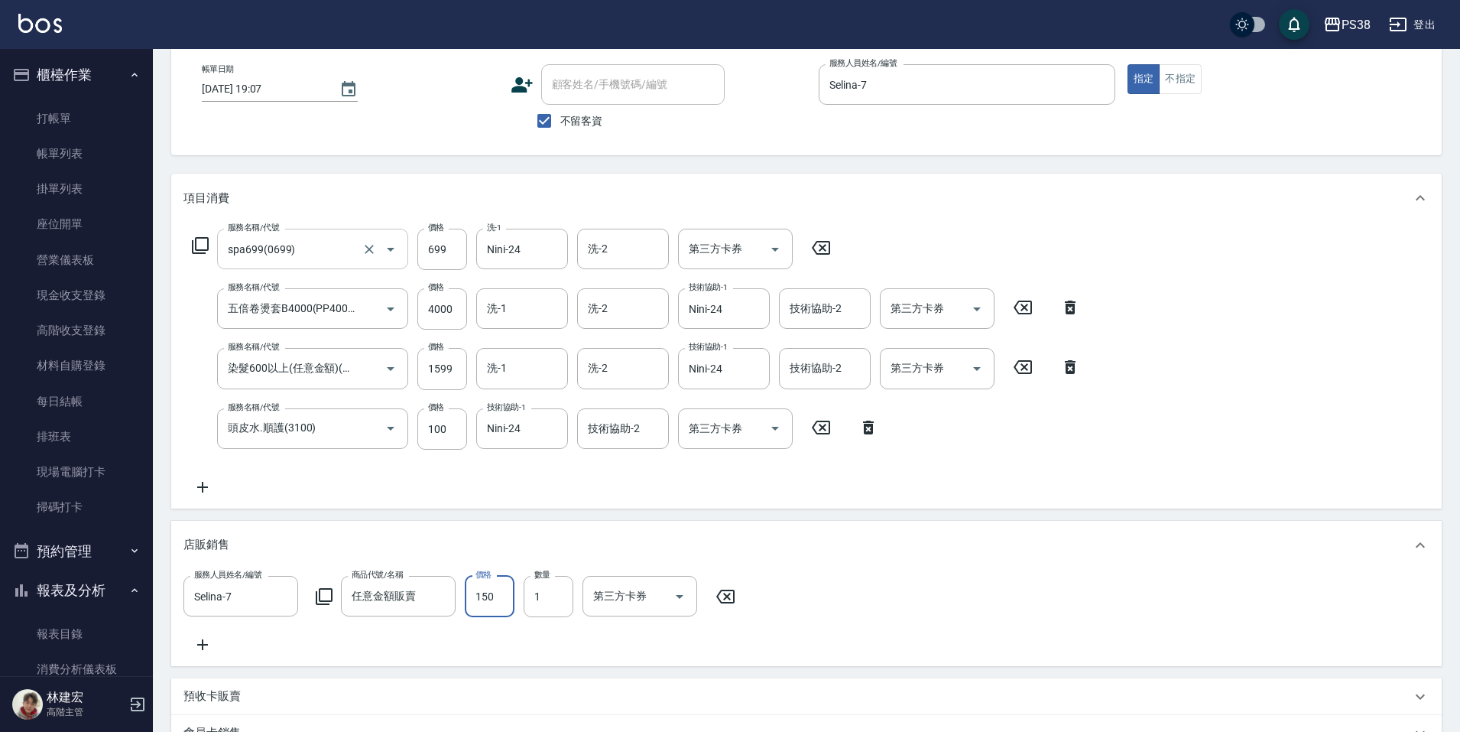
scroll to position [461, 0]
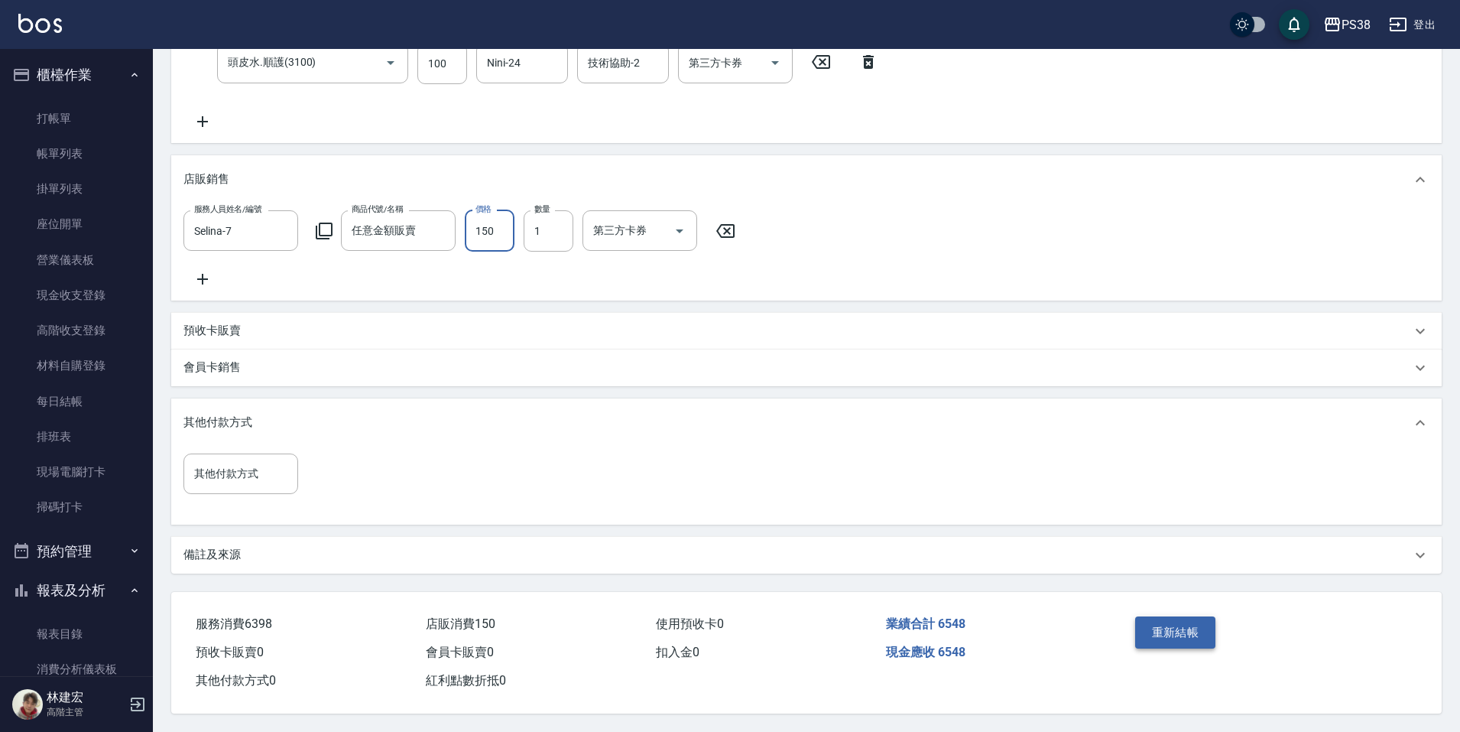
type input "150"
click at [1161, 629] on button "重新結帳" at bounding box center [1175, 632] width 81 height 32
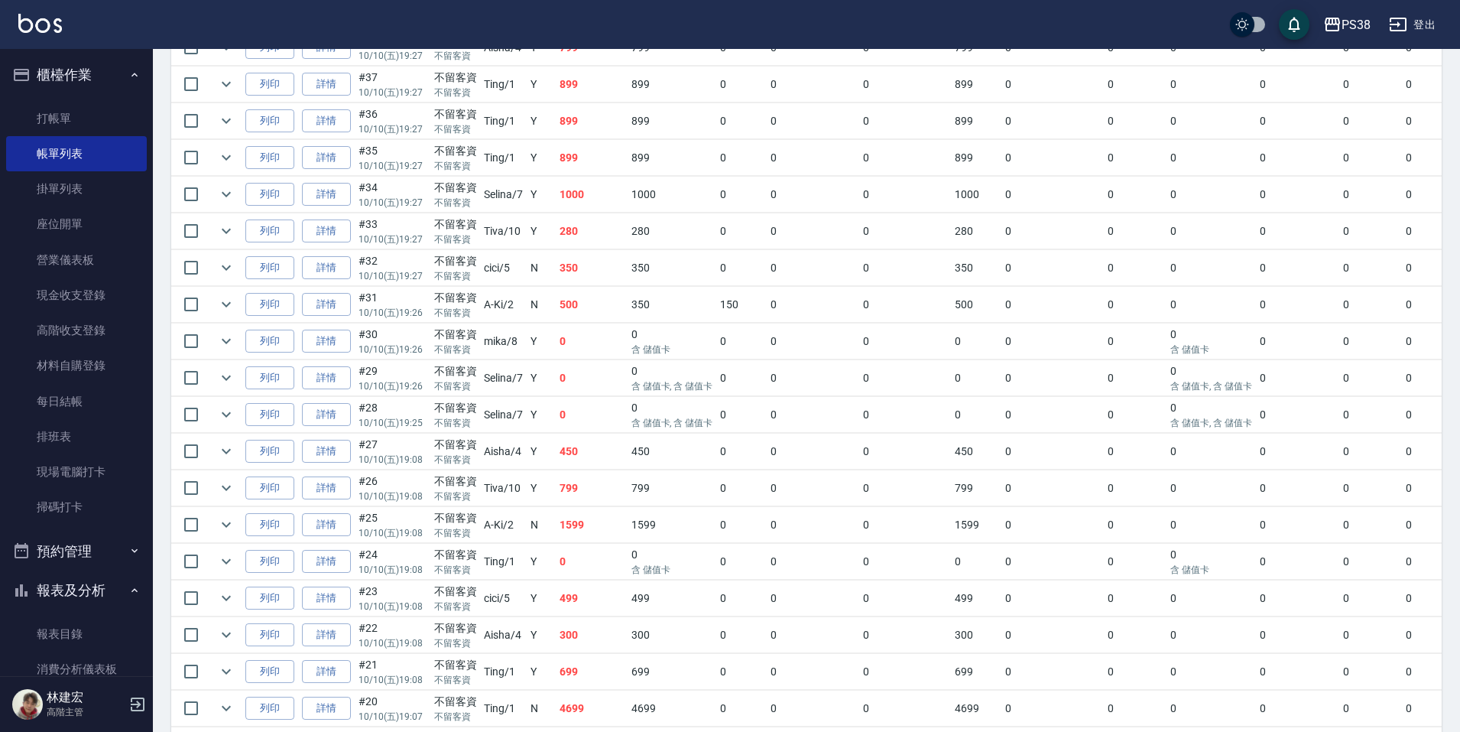
scroll to position [1071, 0]
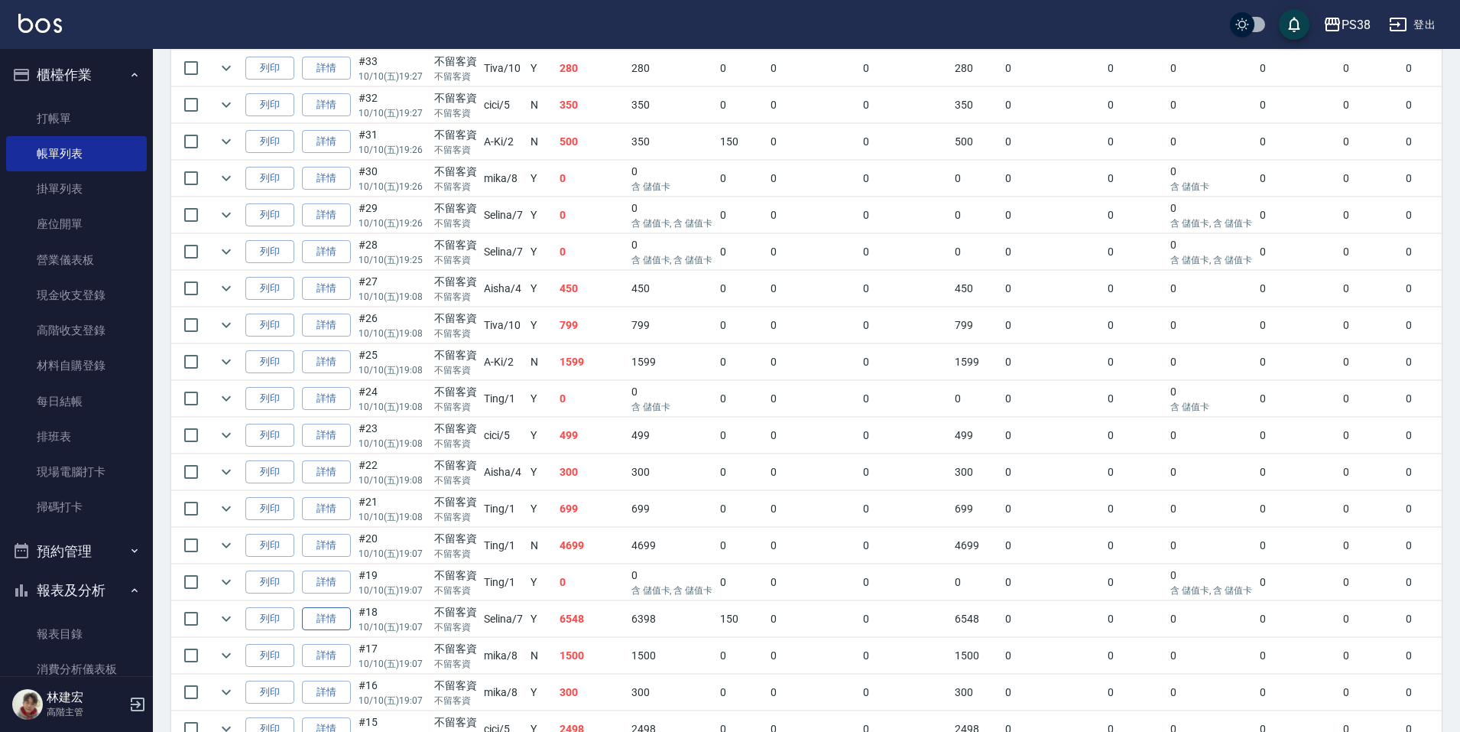
click at [329, 626] on link "詳情" at bounding box center [326, 619] width 49 height 24
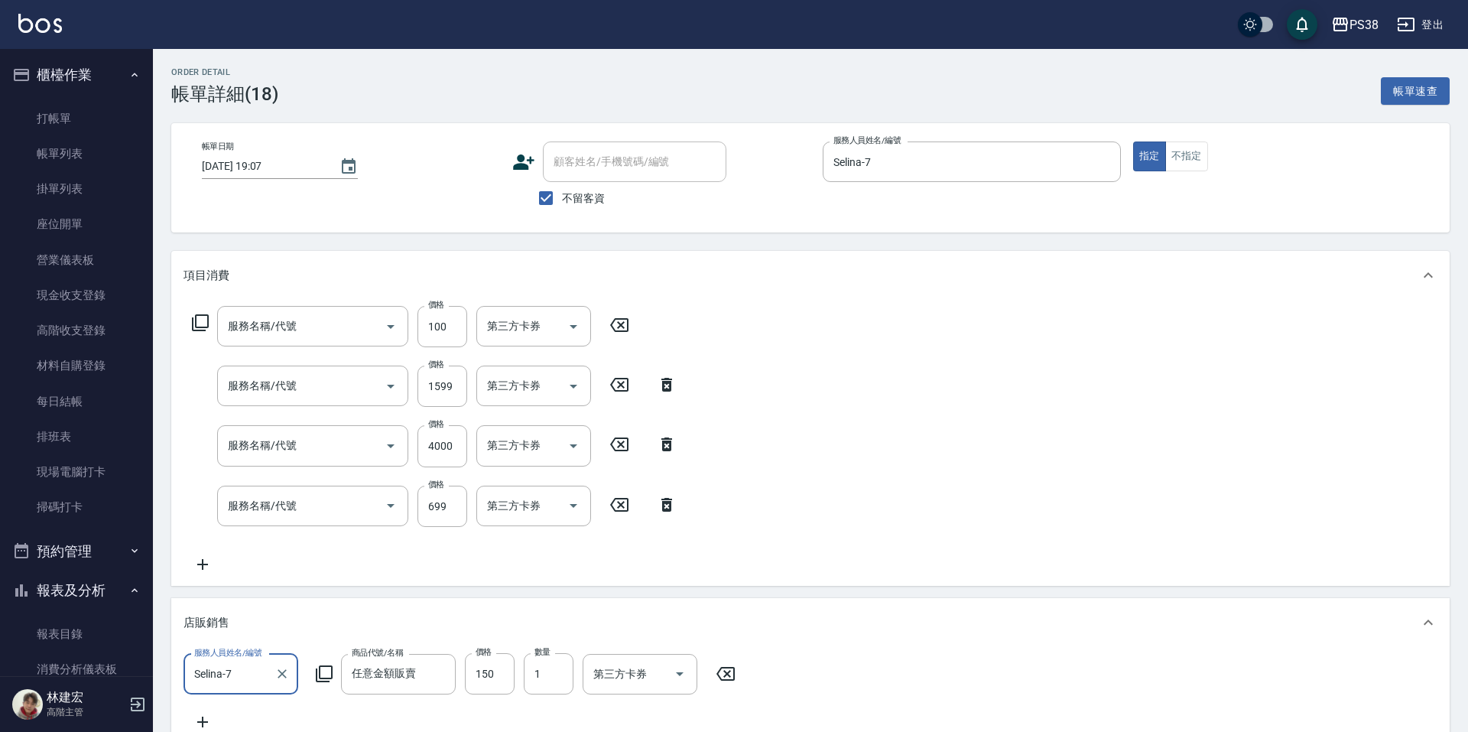
type input "2025/10/10 19:07"
checkbox input "true"
type input "Selina-7"
type input "頭皮水.順護(3100)"
type input "染髮600以上(任意金額)(51000)"
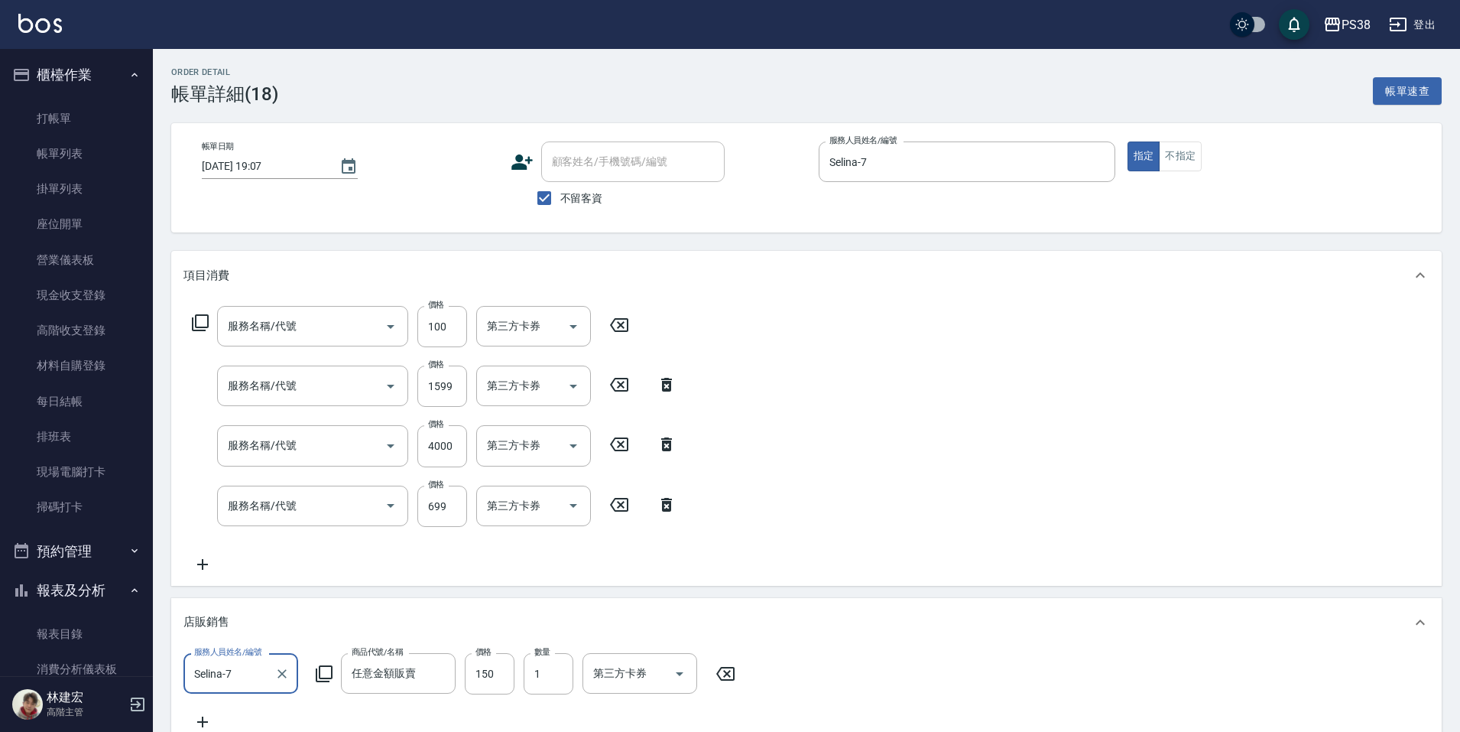
type input "五倍卷燙套B4000(PP4000)"
type input "spa699(0699)"
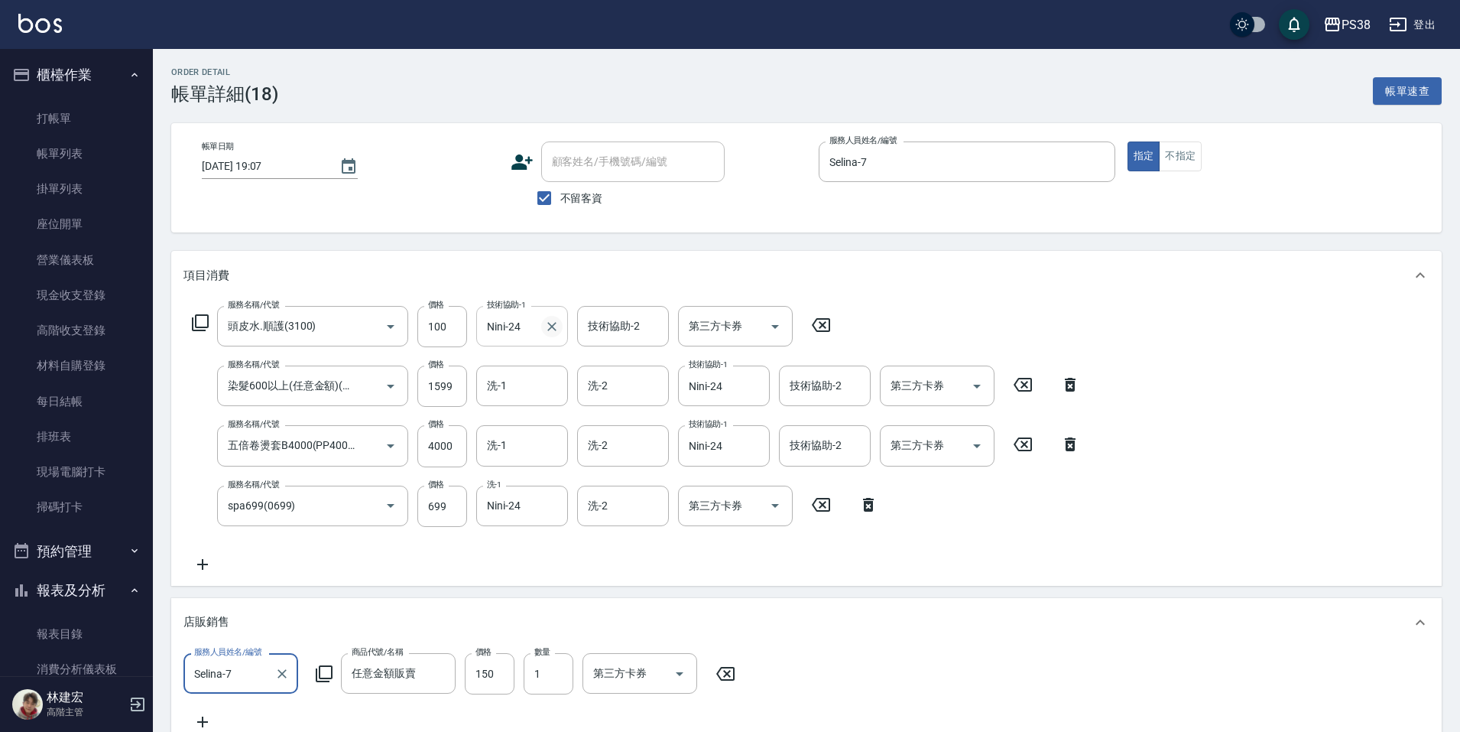
click at [551, 332] on icon "Clear" at bounding box center [551, 326] width 15 height 15
type input "佳芸-26"
click at [758, 391] on icon "Clear" at bounding box center [753, 385] width 15 height 15
type input "佳芸-26"
click at [752, 443] on icon "Clear" at bounding box center [753, 445] width 9 height 9
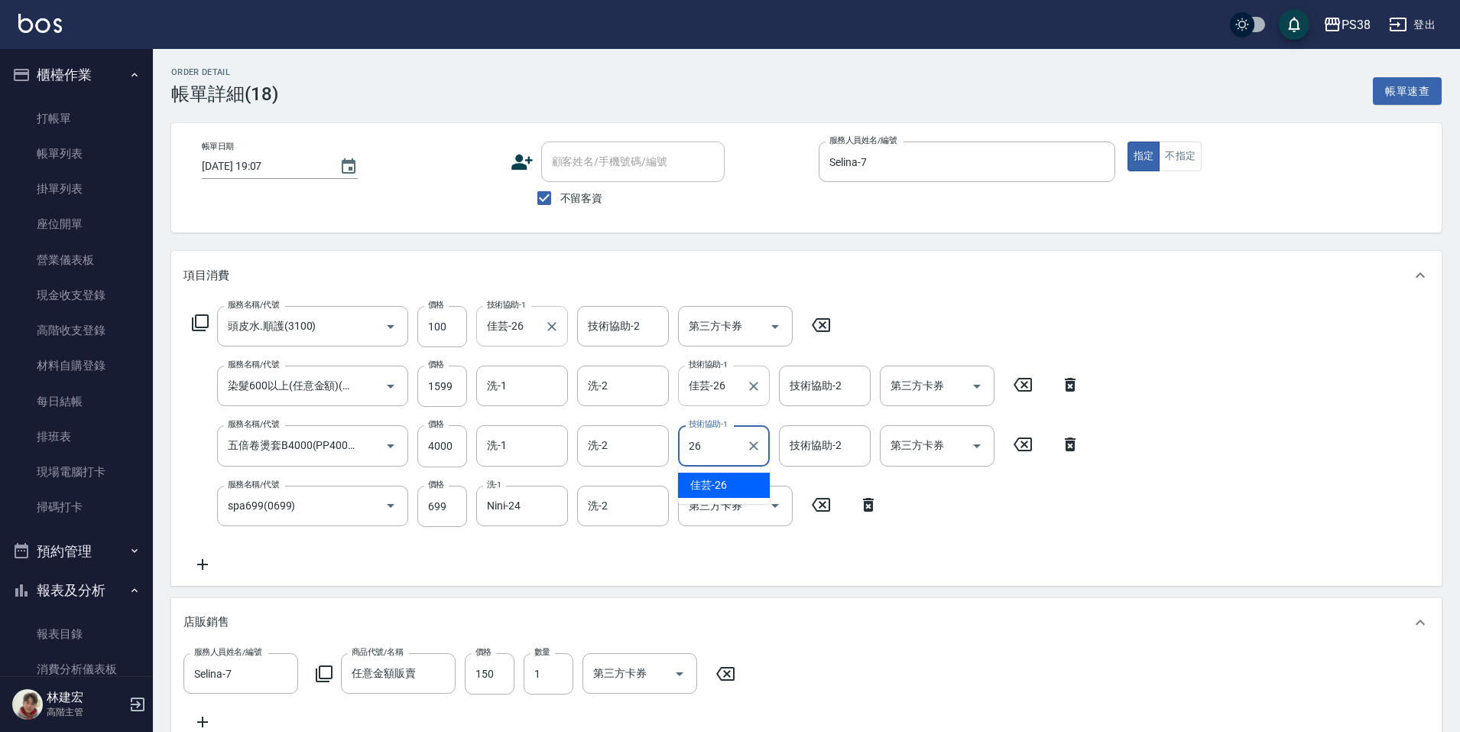
type input "佳芸-26"
click at [554, 508] on icon "Clear" at bounding box center [551, 505] width 15 height 15
type input "佳芸-26"
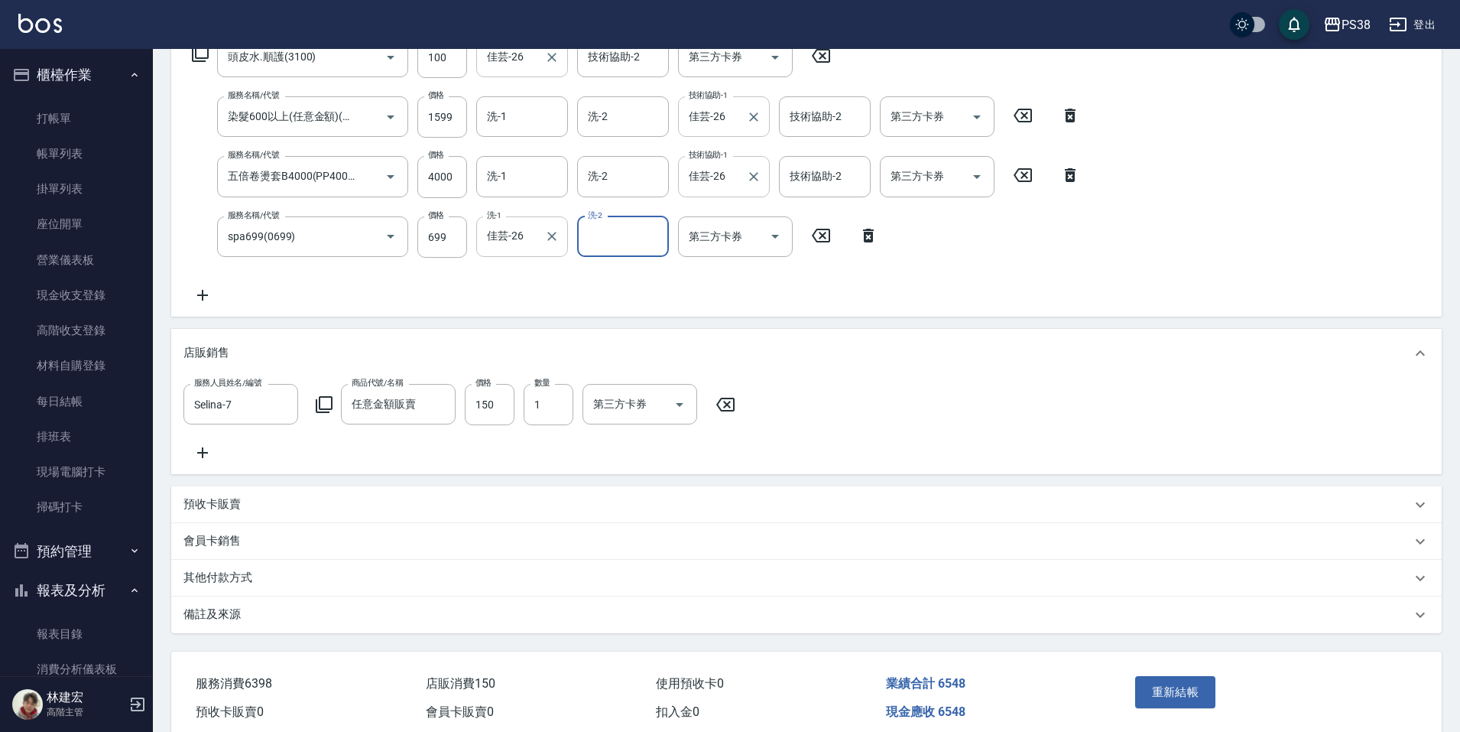
scroll to position [347, 0]
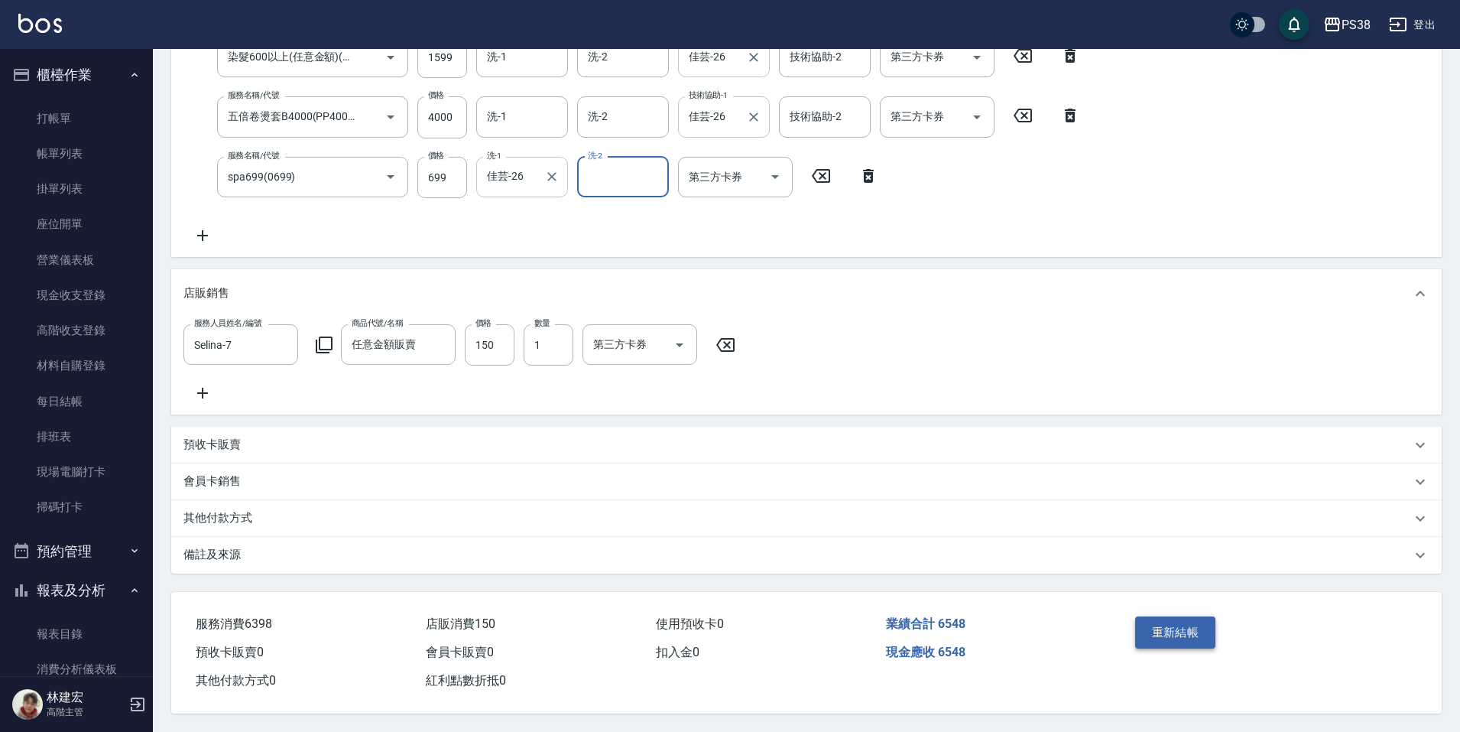
click at [1161, 625] on button "重新結帳" at bounding box center [1175, 632] width 81 height 32
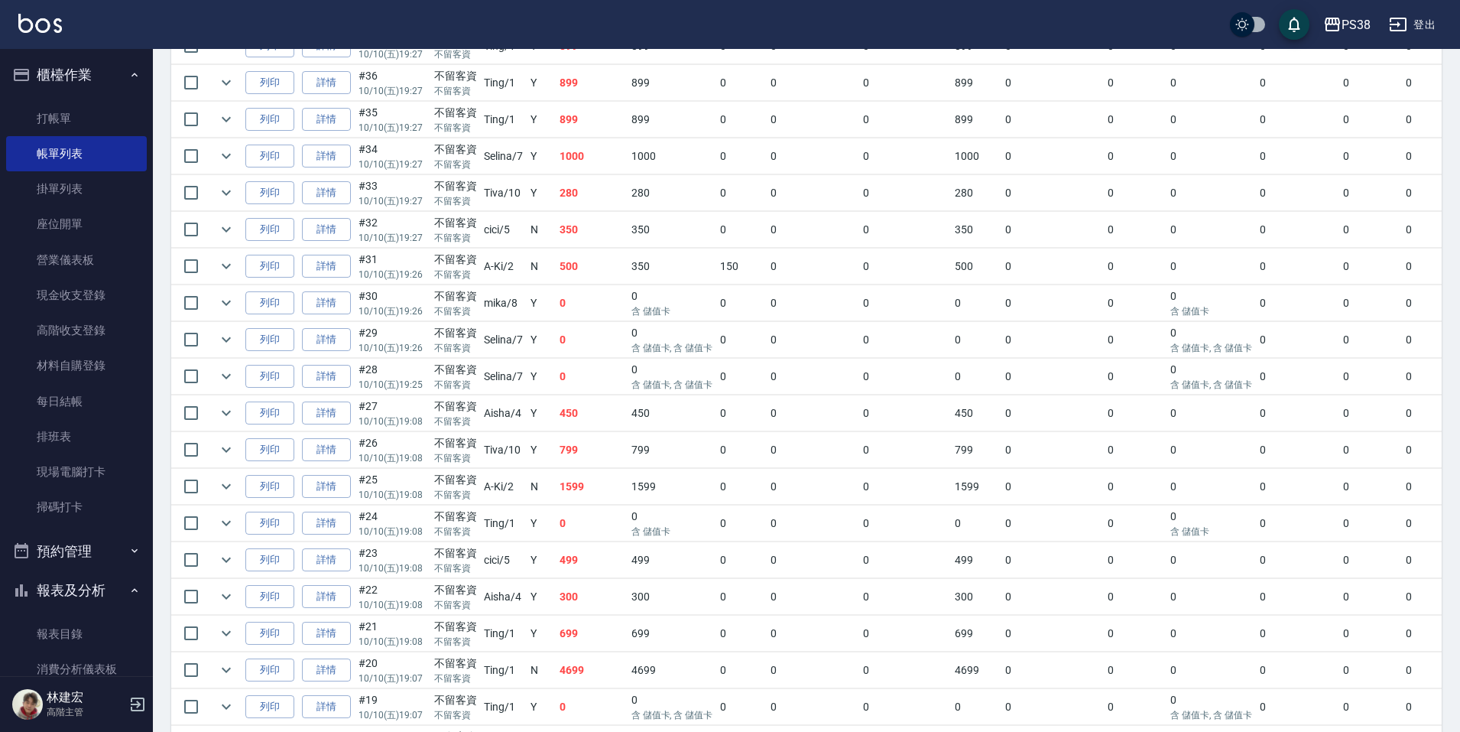
scroll to position [1147, 0]
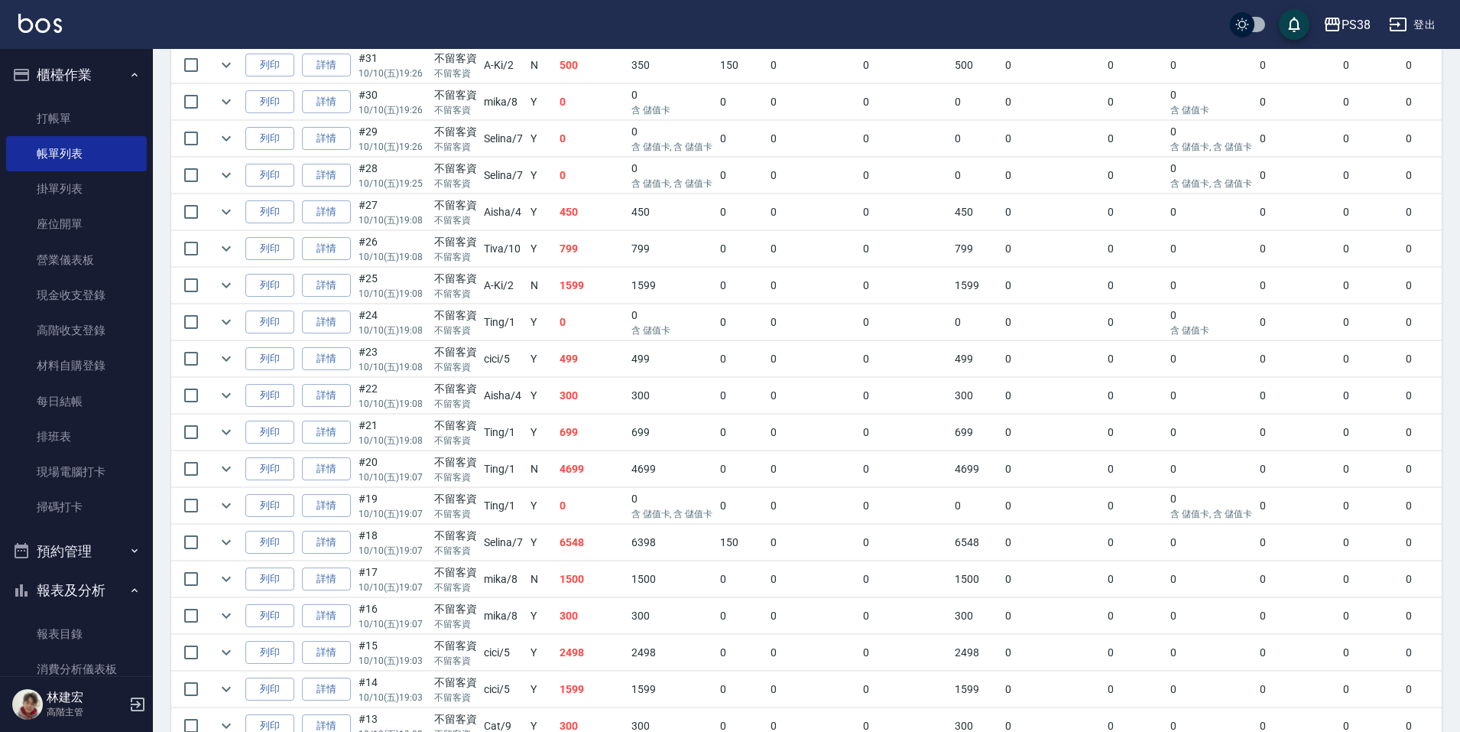
click at [581, 510] on td "0" at bounding box center [592, 506] width 72 height 36
click at [232, 507] on icon "expand row" at bounding box center [226, 505] width 18 height 18
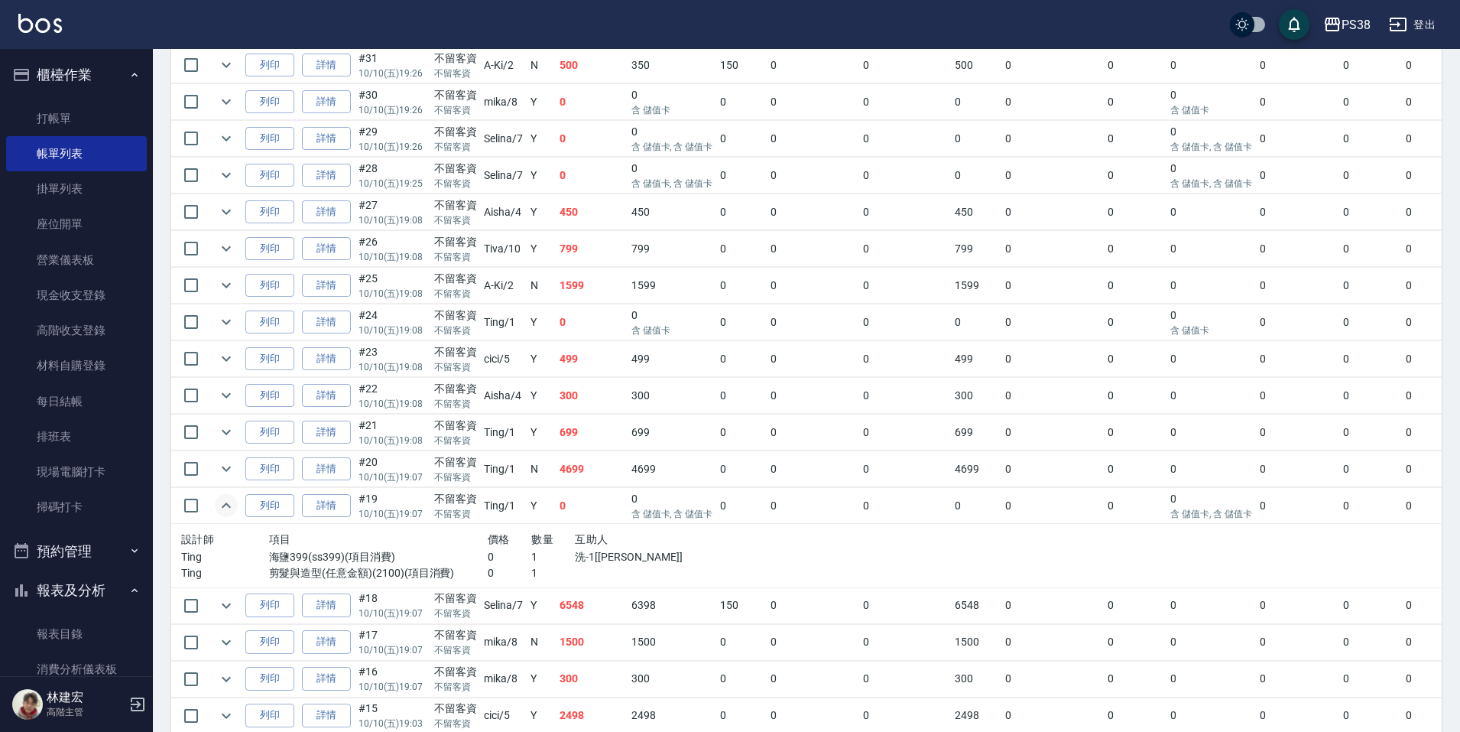
click at [576, 479] on td "4699" at bounding box center [592, 469] width 72 height 36
click at [567, 433] on td "699" at bounding box center [592, 432] width 72 height 36
click at [612, 401] on td "300" at bounding box center [592, 396] width 72 height 36
click at [595, 361] on td "499" at bounding box center [592, 359] width 72 height 36
click at [596, 319] on td "0" at bounding box center [592, 322] width 72 height 36
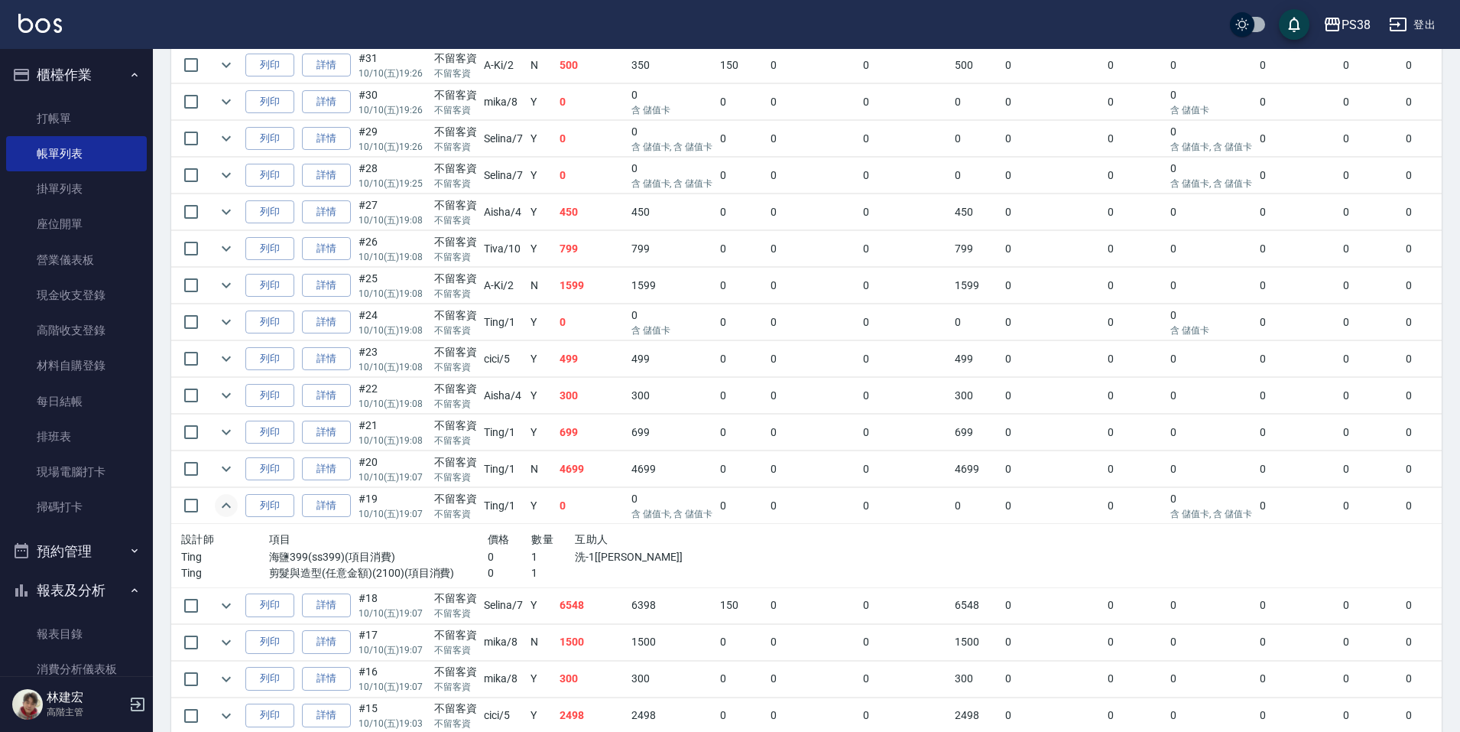
click at [603, 283] on td "1599" at bounding box center [592, 286] width 72 height 36
click at [603, 281] on td "1599" at bounding box center [592, 286] width 72 height 36
click at [600, 251] on td "799" at bounding box center [592, 249] width 72 height 36
click at [591, 211] on td "450" at bounding box center [592, 212] width 72 height 36
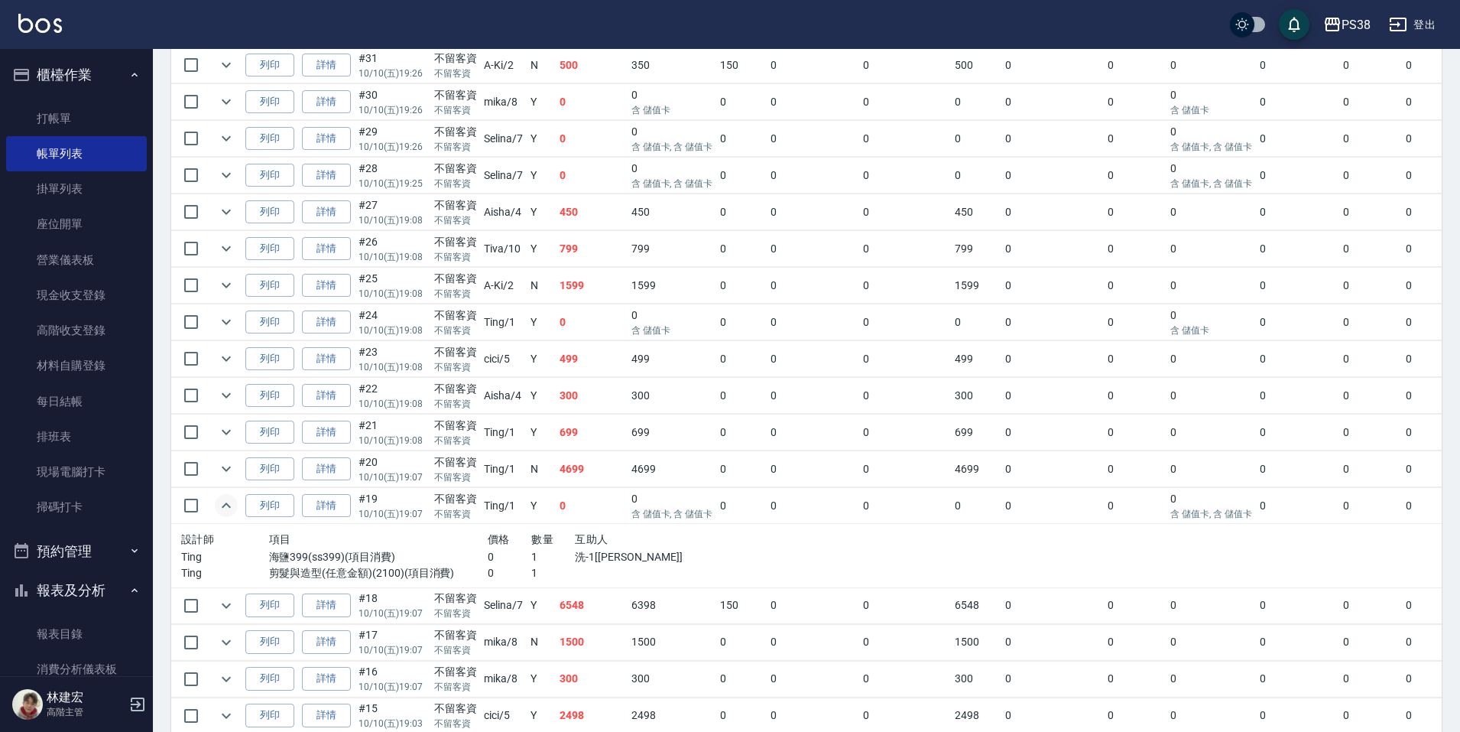
click at [590, 180] on td "0" at bounding box center [592, 176] width 72 height 36
click at [589, 151] on td "0" at bounding box center [592, 139] width 72 height 36
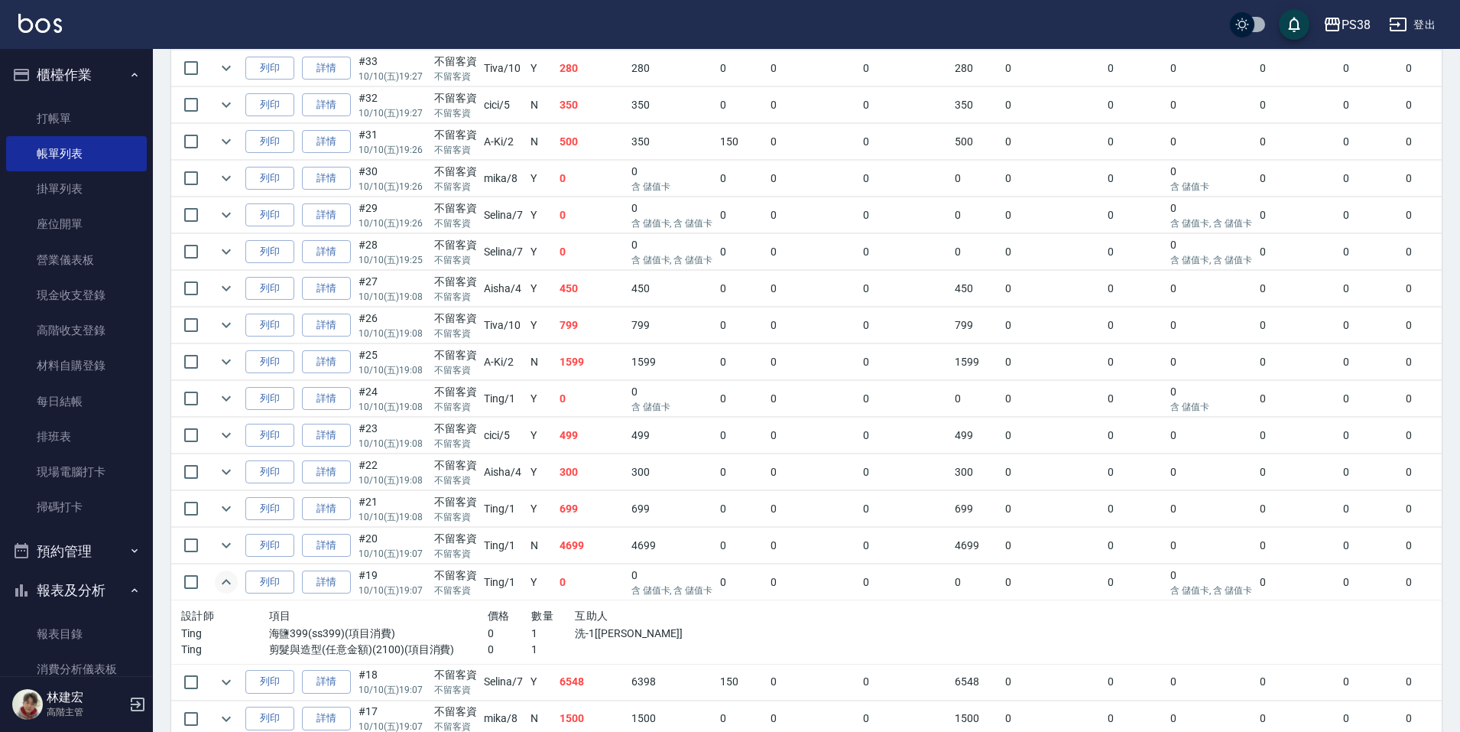
click at [577, 177] on td "0" at bounding box center [592, 179] width 72 height 36
click at [218, 181] on icon "expand row" at bounding box center [226, 178] width 18 height 18
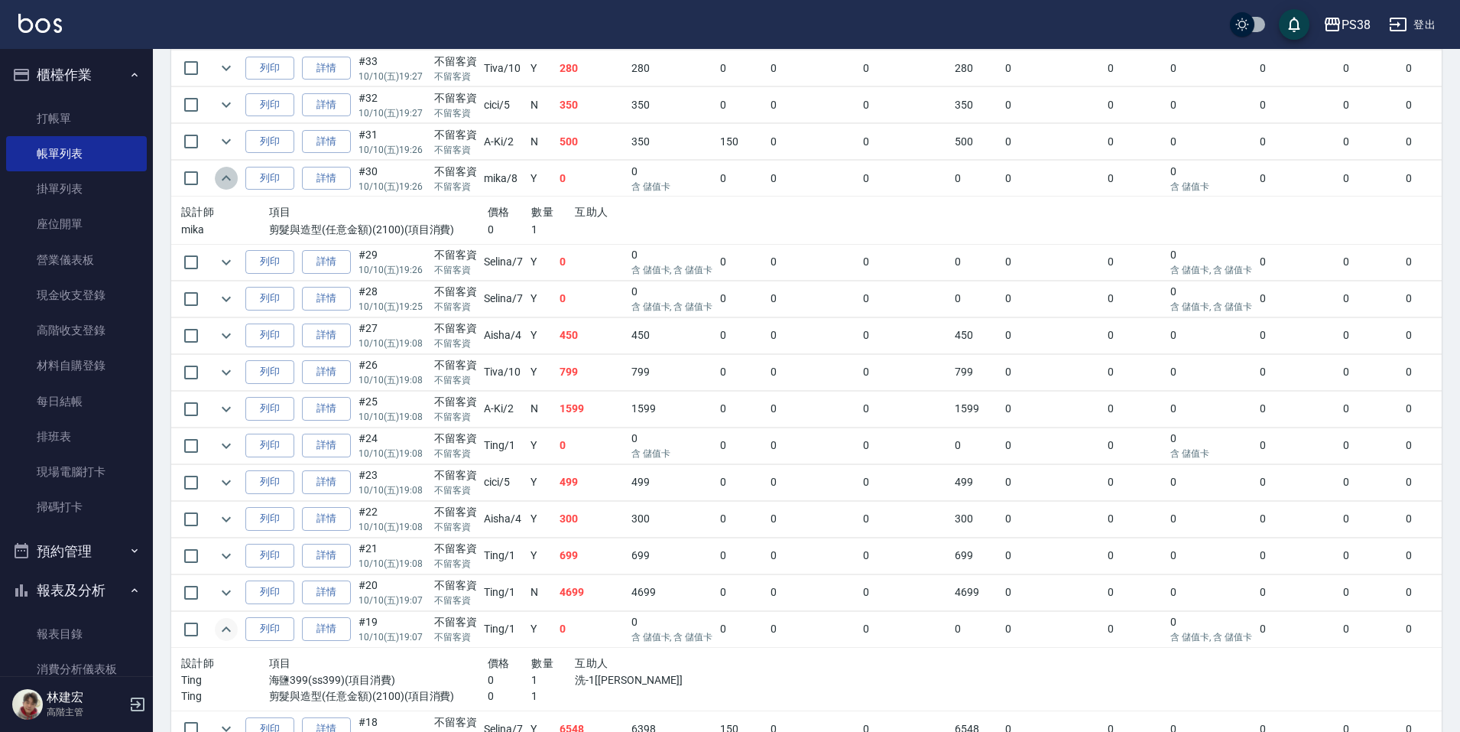
click at [218, 179] on icon "expand row" at bounding box center [226, 178] width 18 height 18
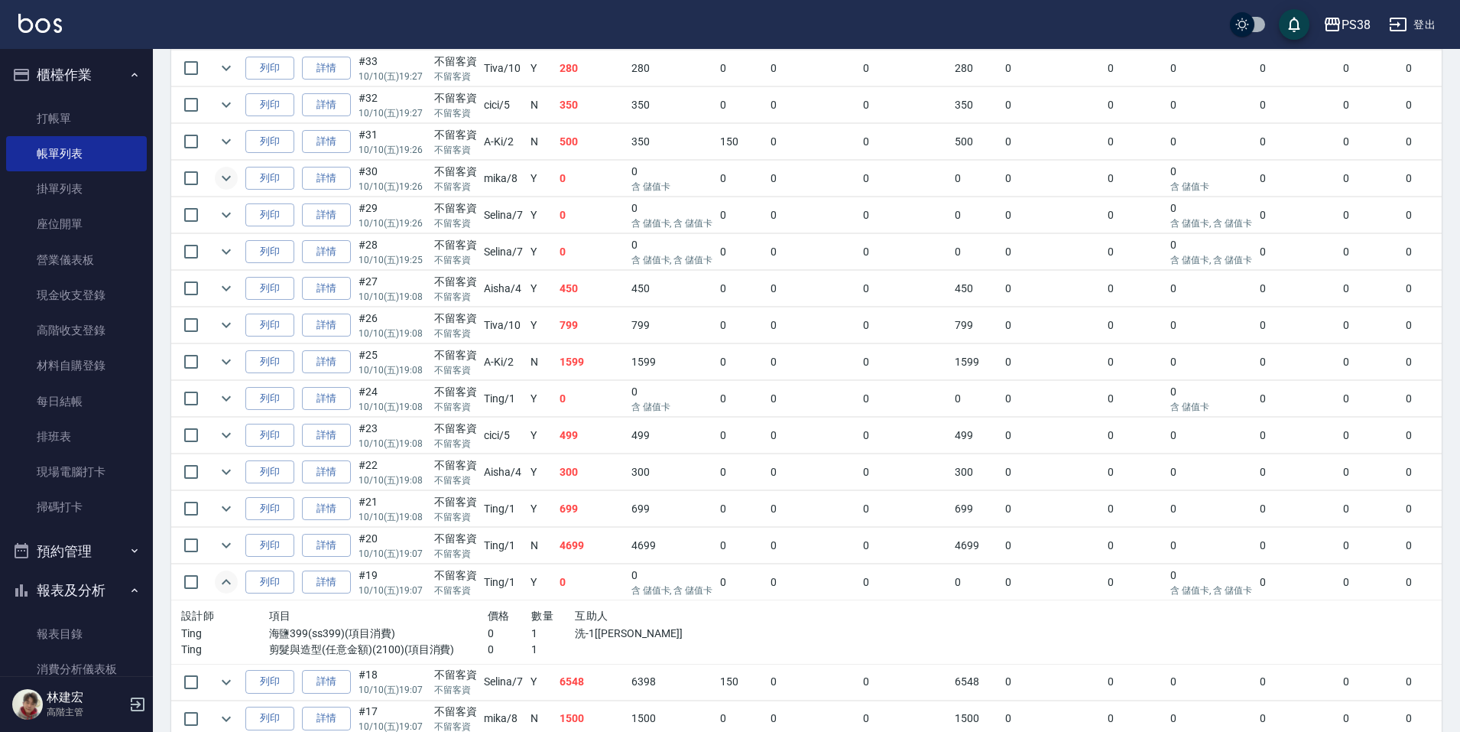
click at [579, 144] on td "500" at bounding box center [592, 142] width 72 height 36
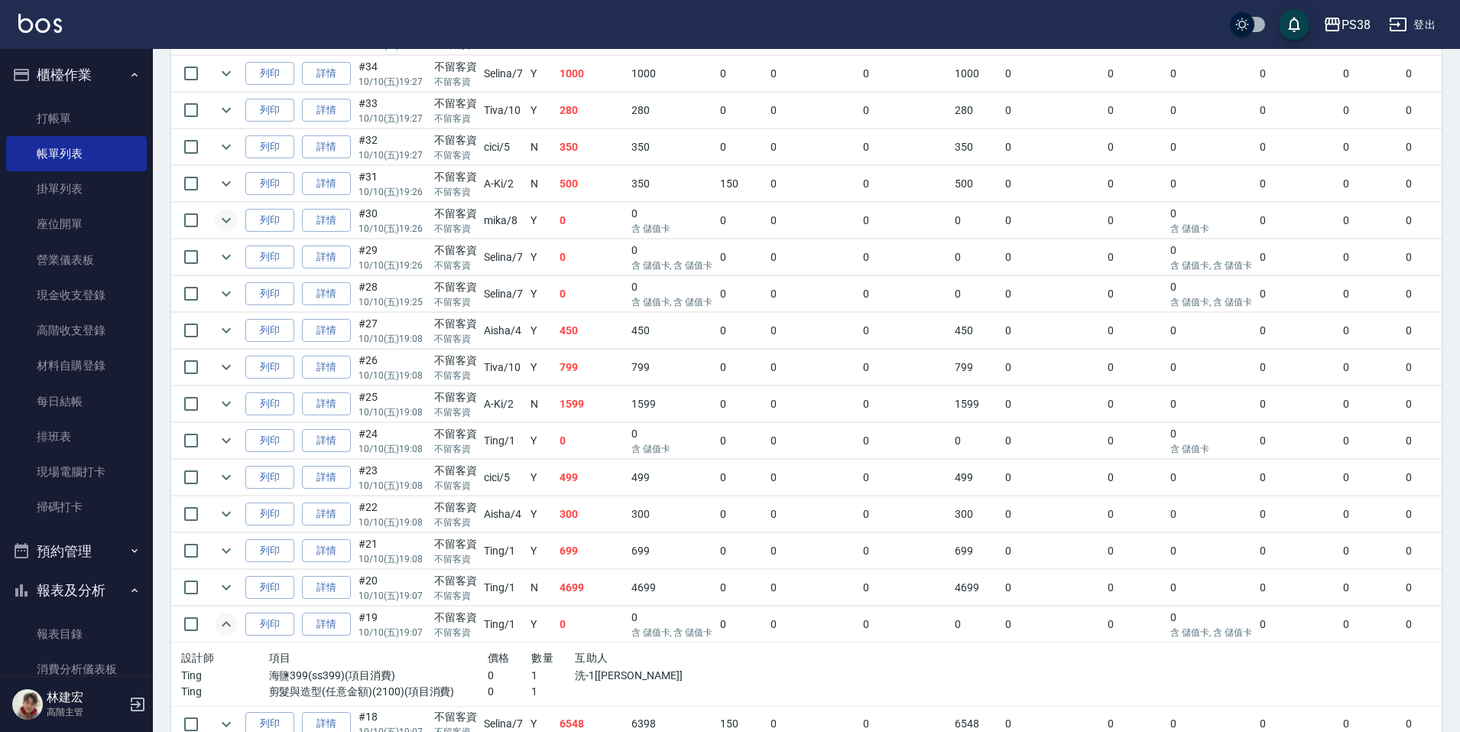
scroll to position [994, 0]
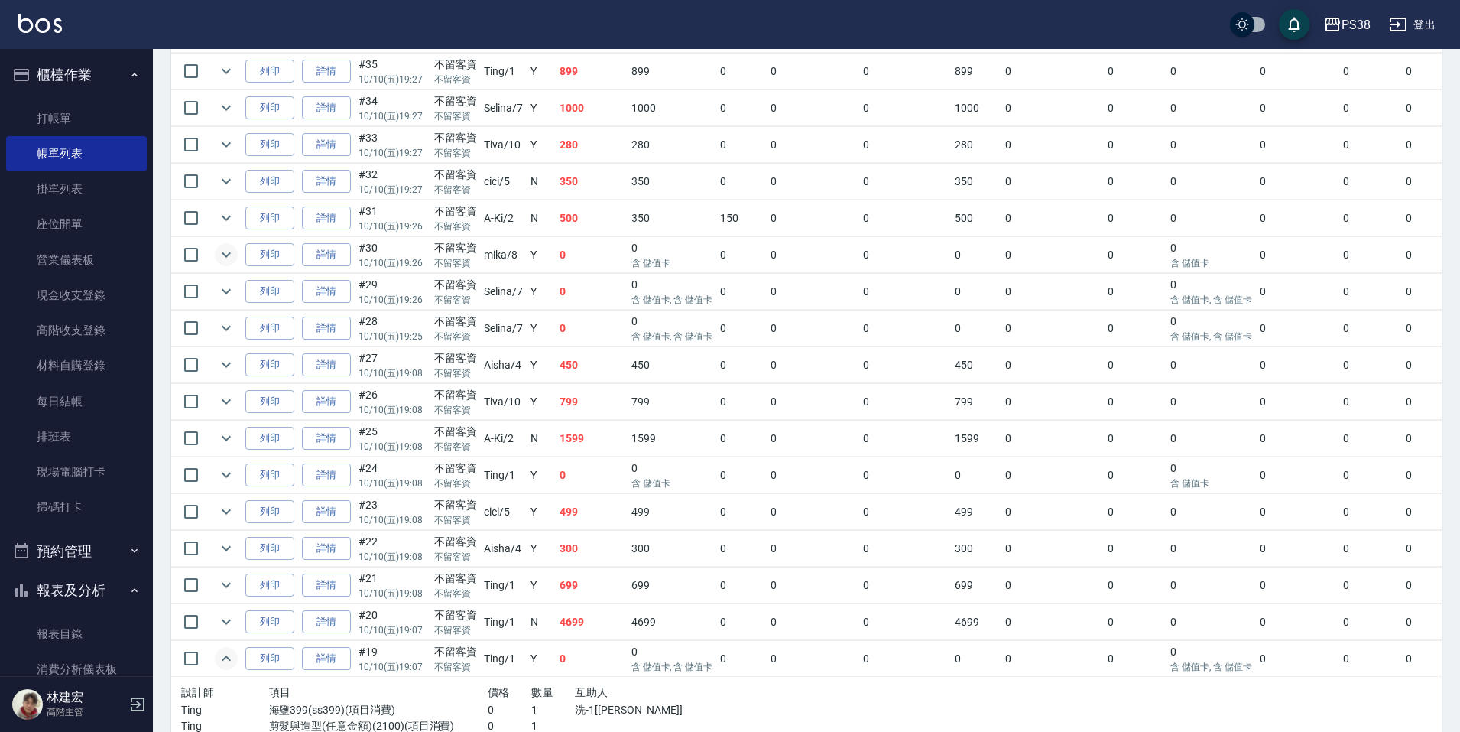
click at [595, 176] on td "350" at bounding box center [592, 182] width 72 height 36
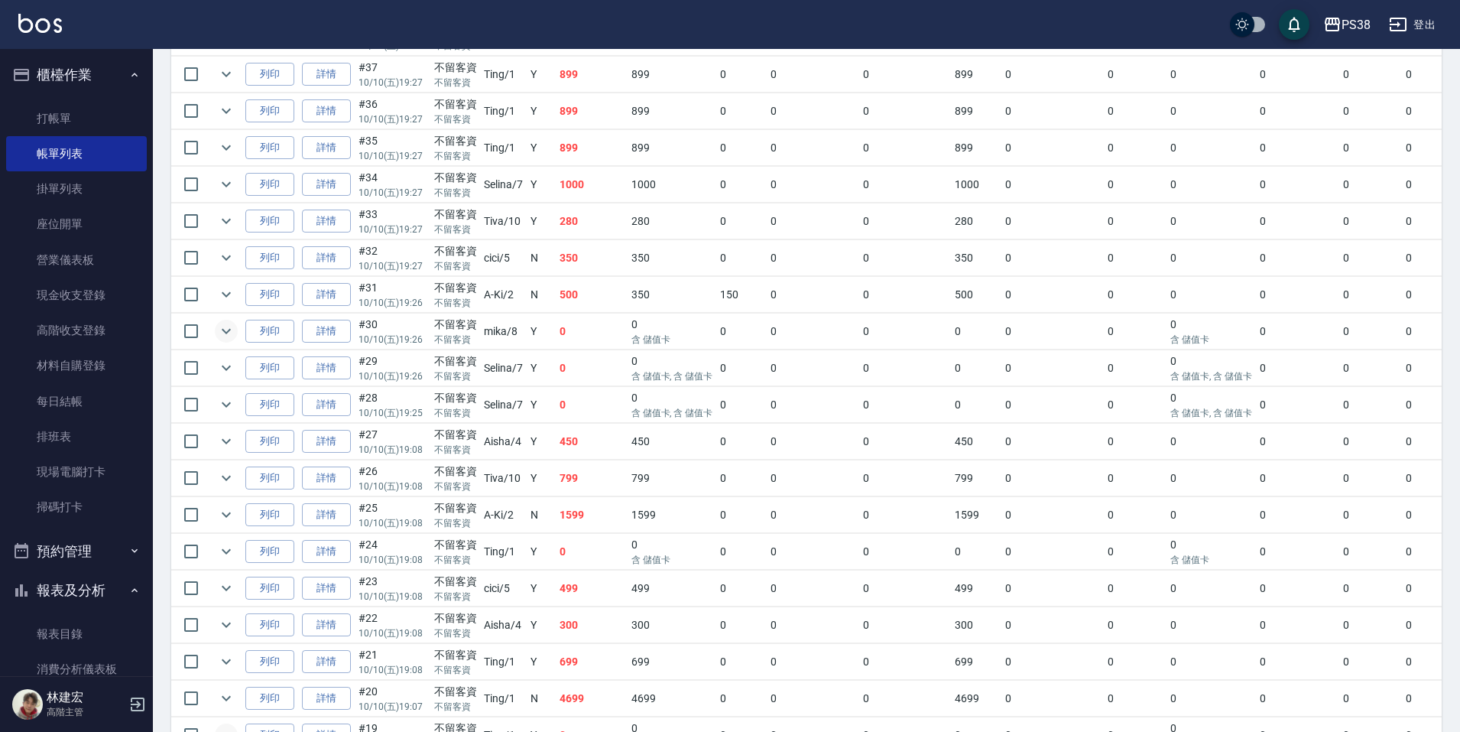
click at [590, 220] on td "280" at bounding box center [592, 221] width 72 height 36
click at [586, 185] on td "1000" at bounding box center [592, 185] width 72 height 36
click at [594, 146] on td "899" at bounding box center [592, 148] width 72 height 36
click at [591, 122] on td "899" at bounding box center [592, 111] width 72 height 36
click at [345, 115] on link "詳情" at bounding box center [326, 111] width 49 height 24
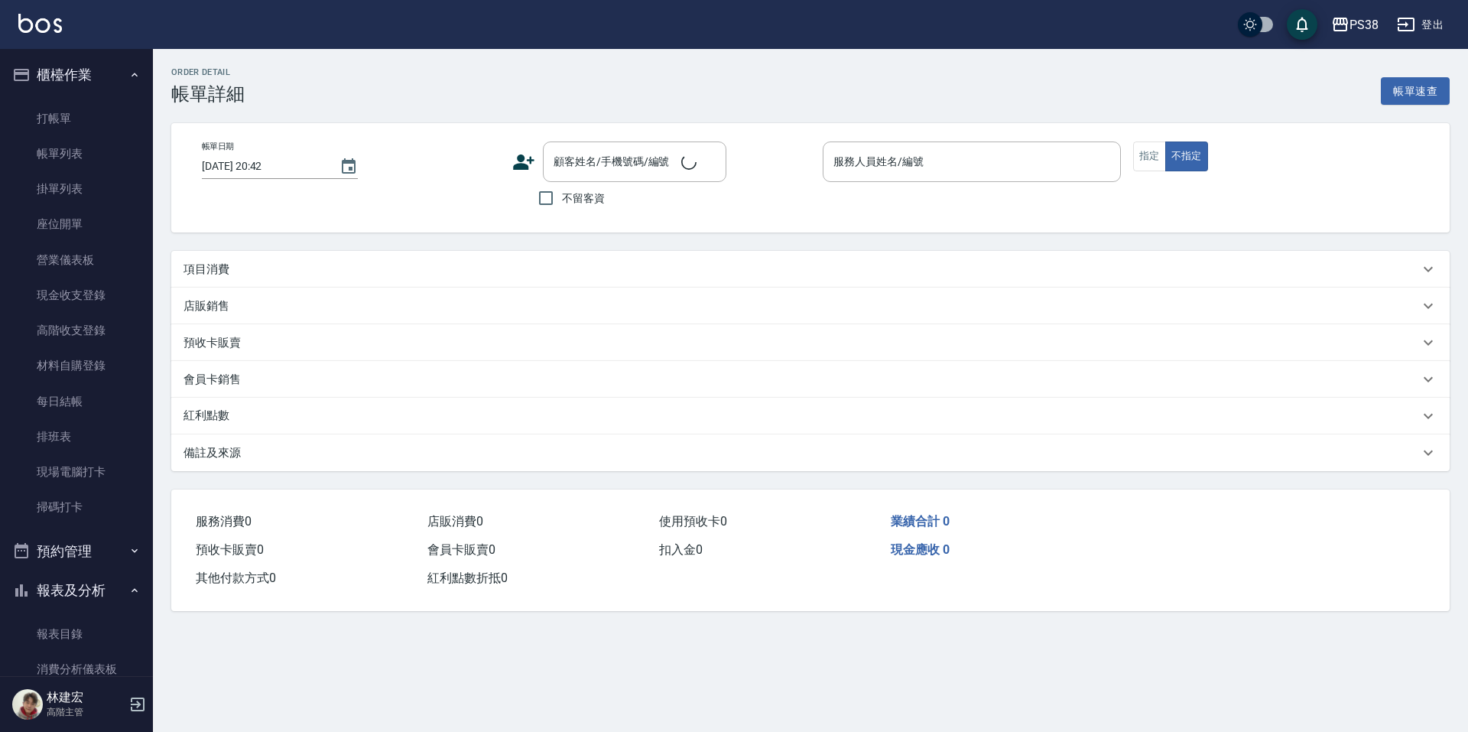
type input "2025/10/10 19:27"
checkbox input "true"
type input "Ting-1"
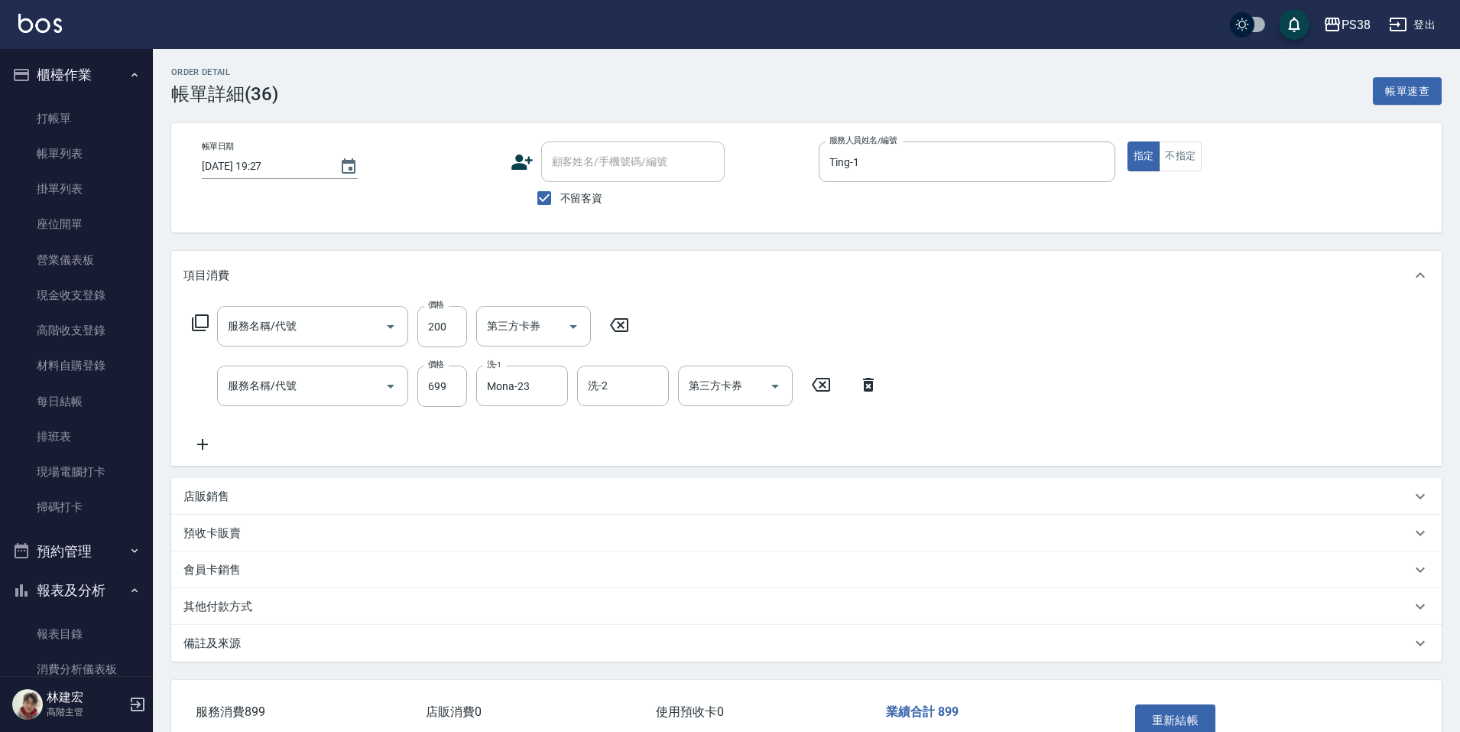
type input "剪髮與造型(任意金額)(2100)"
type input "spa699(0699)"
click at [577, 322] on icon "Open" at bounding box center [573, 326] width 18 height 18
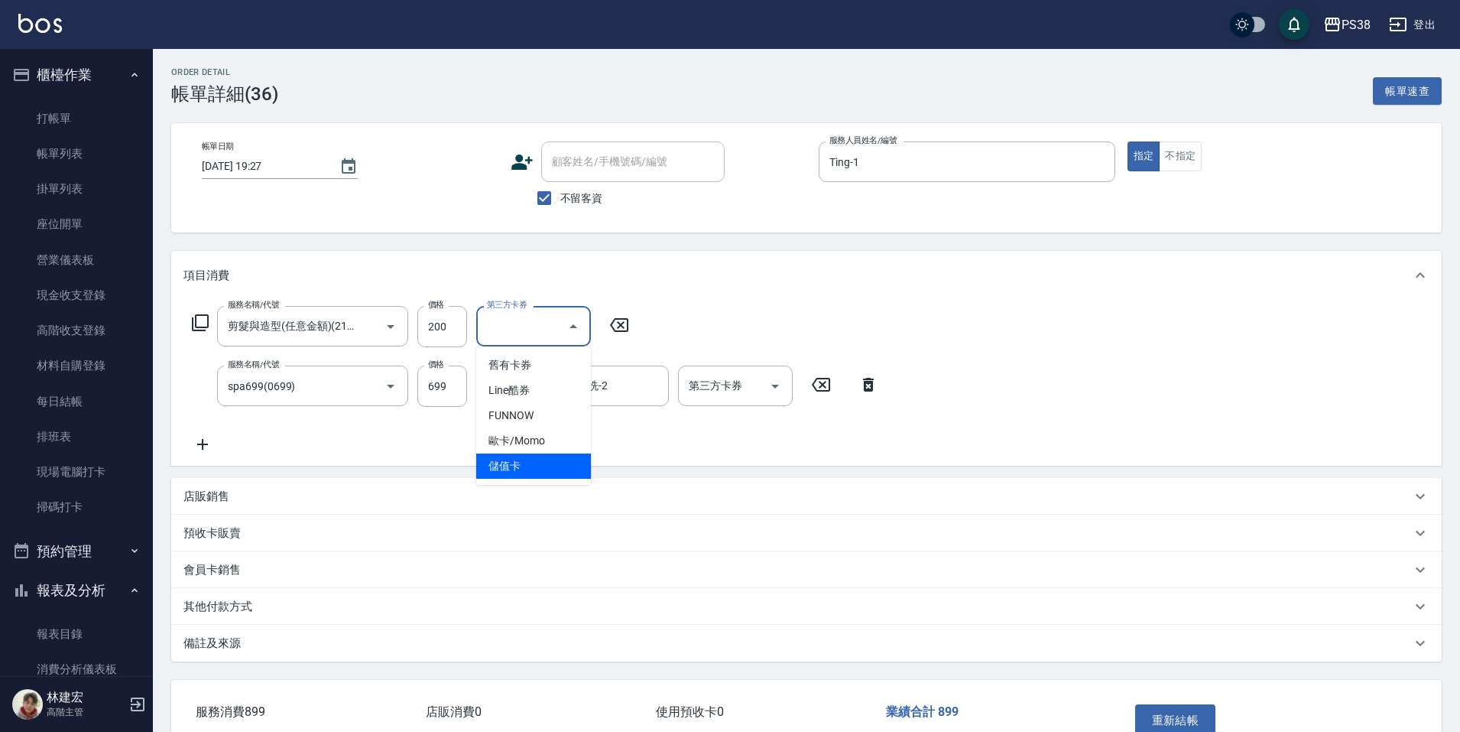
click at [552, 459] on span "儲值卡" at bounding box center [533, 465] width 115 height 25
type input "儲值卡"
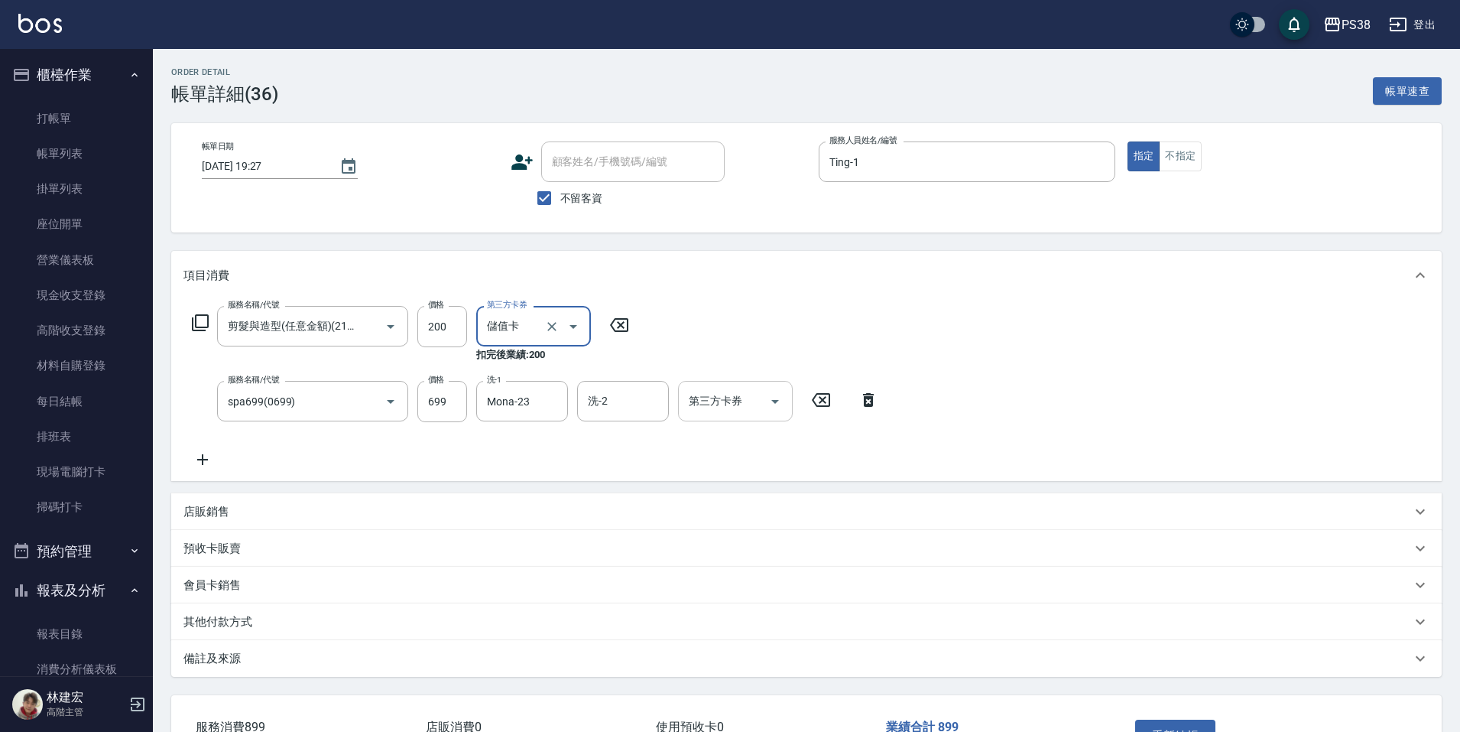
click at [770, 399] on icon "Open" at bounding box center [775, 401] width 18 height 18
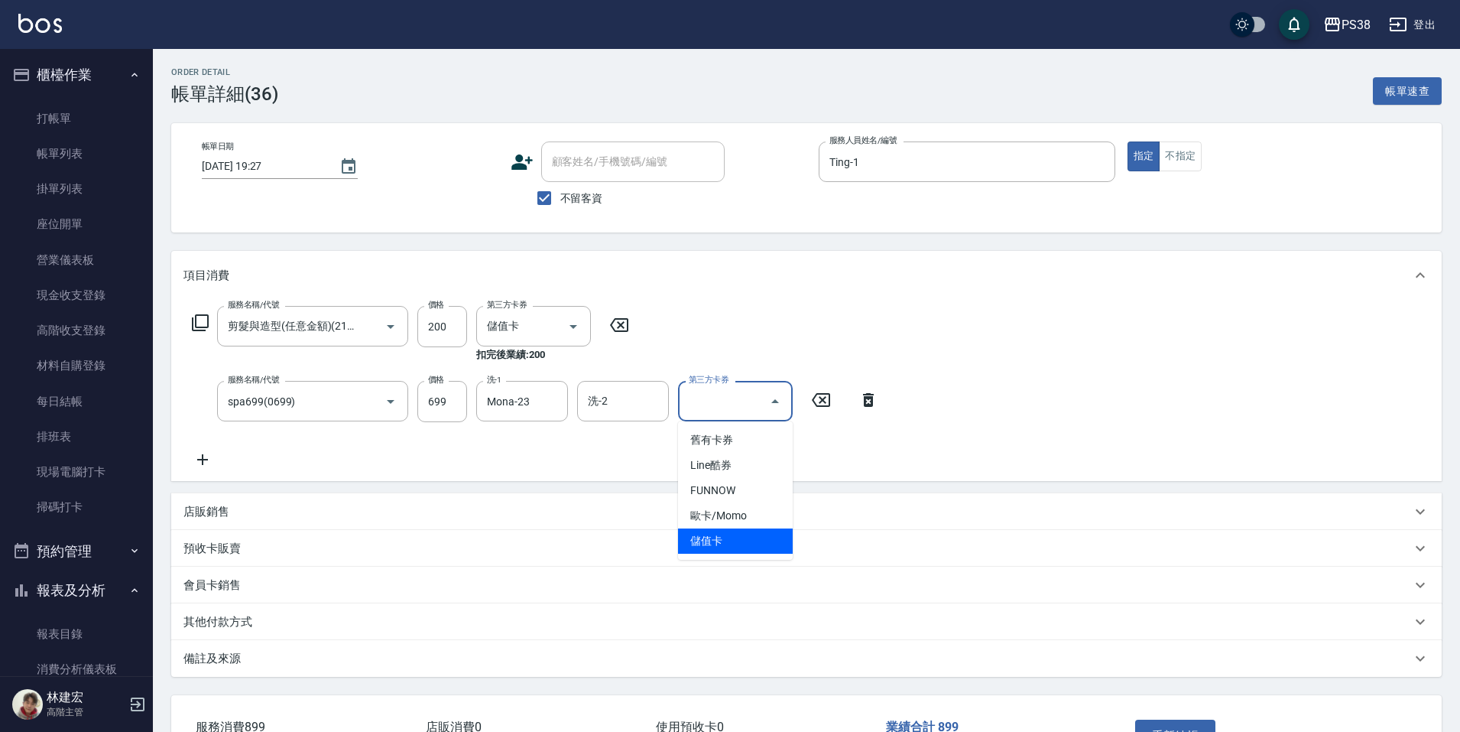
click at [736, 538] on span "儲值卡" at bounding box center [735, 540] width 115 height 25
type input "儲值卡"
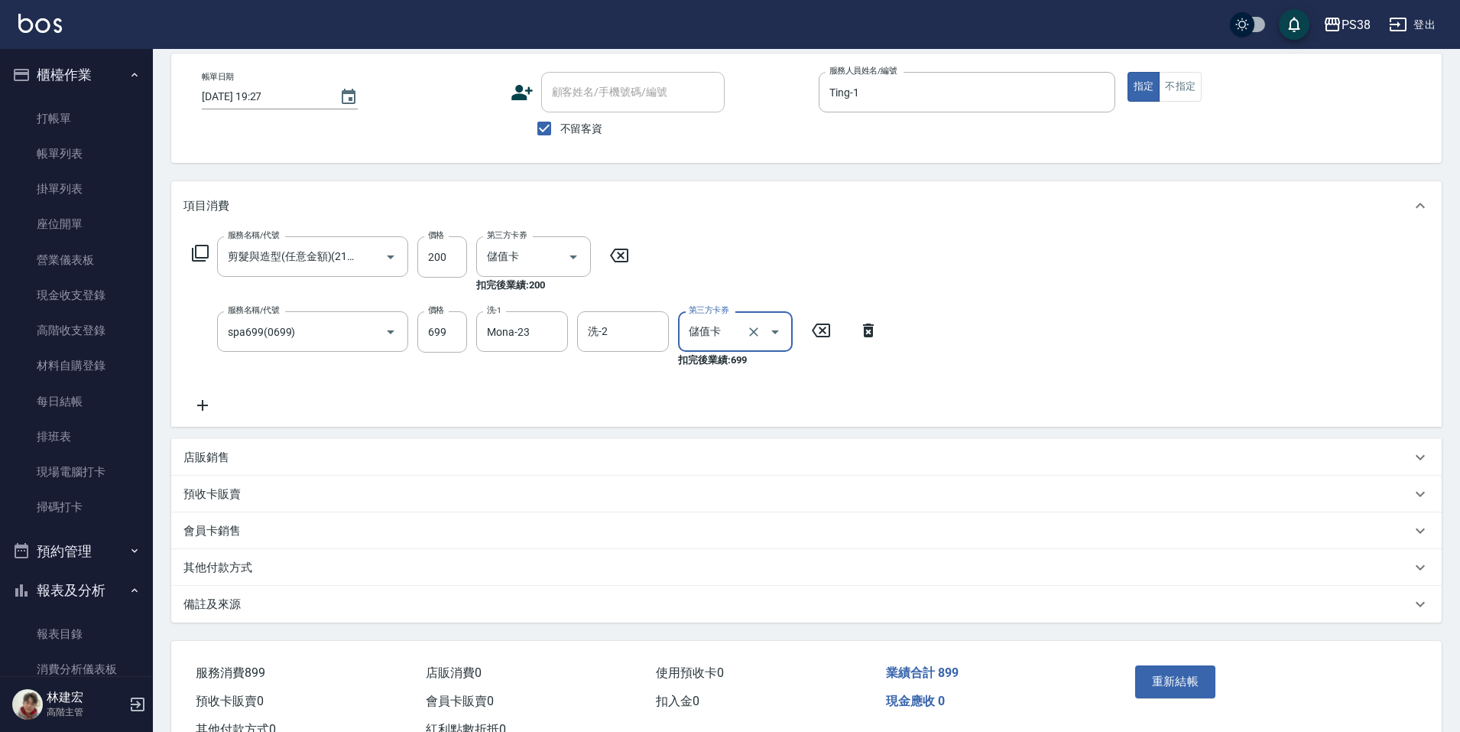
scroll to position [125, 0]
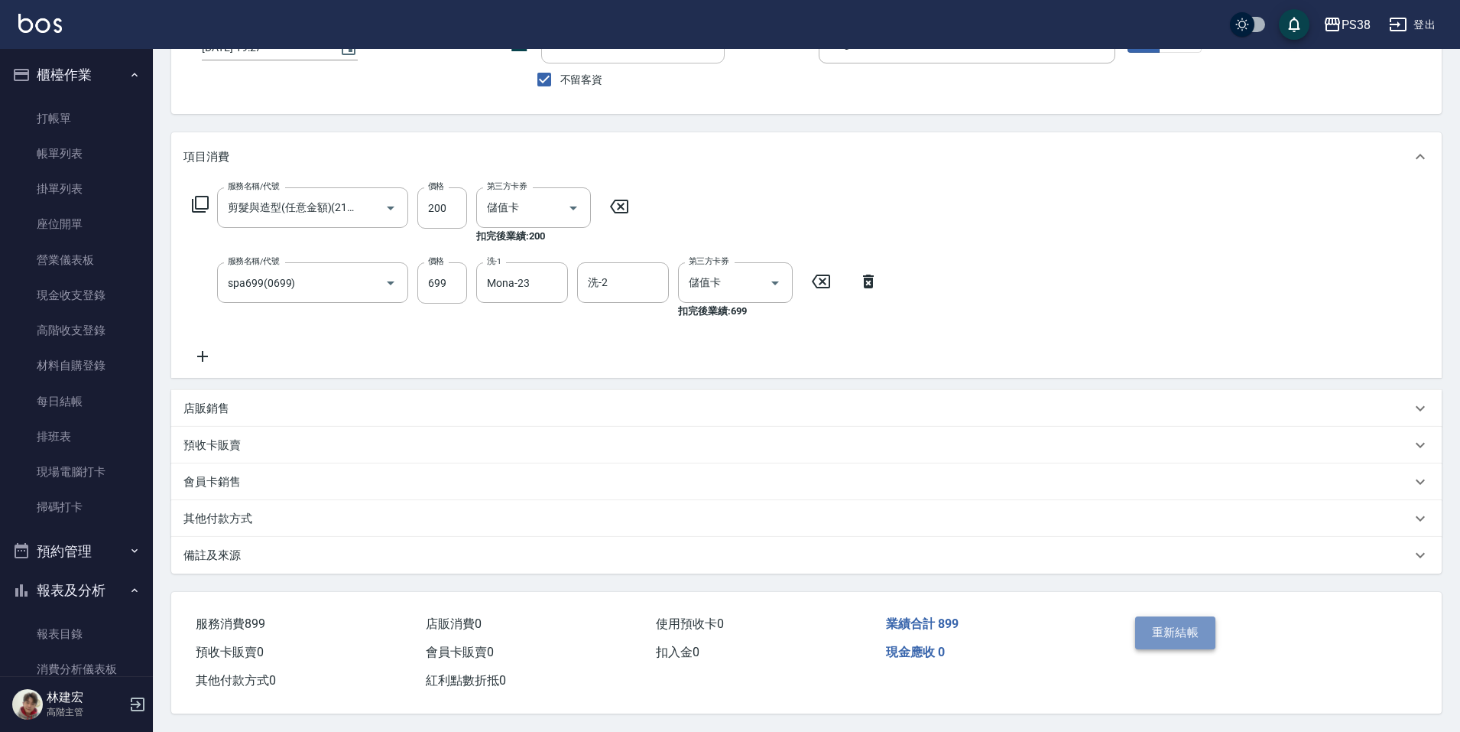
click at [1191, 621] on button "重新結帳" at bounding box center [1175, 632] width 81 height 32
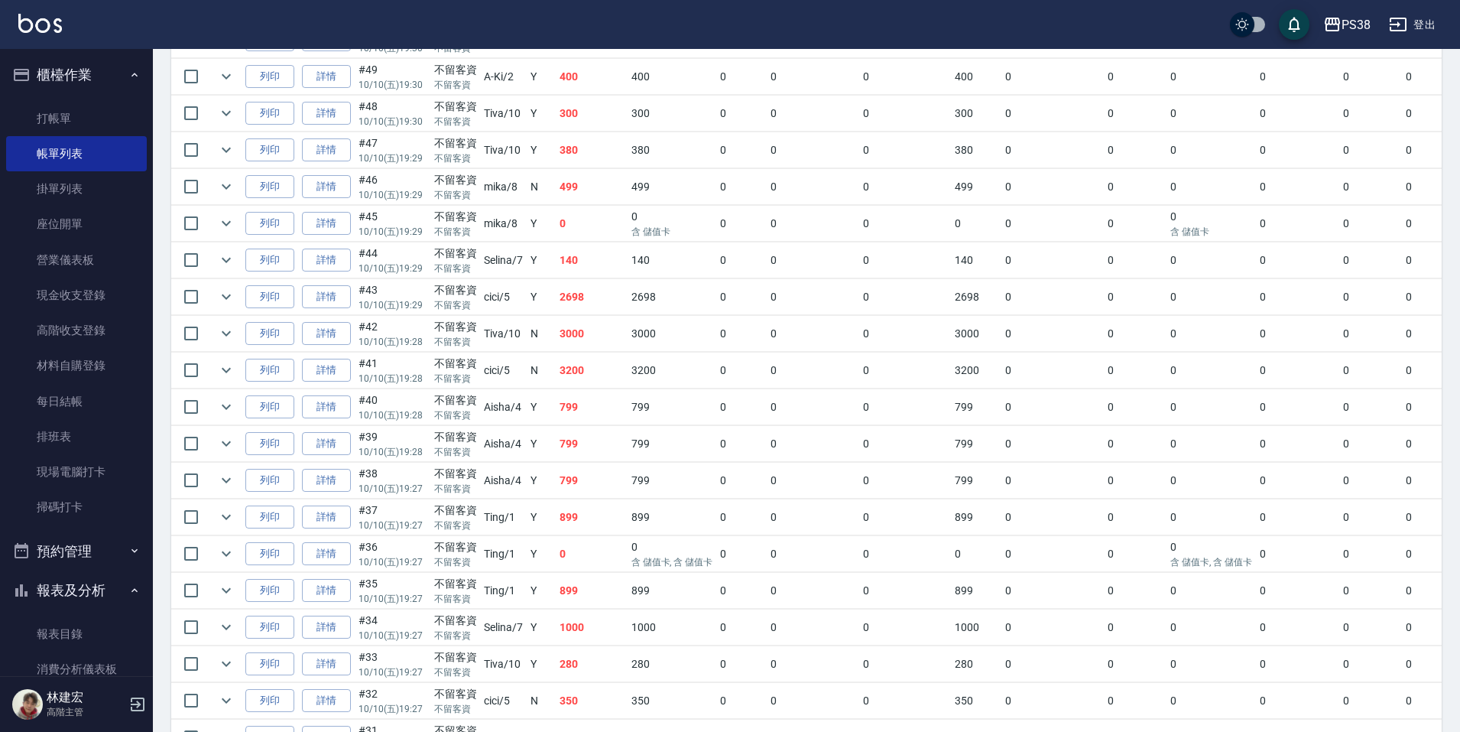
scroll to position [612, 0]
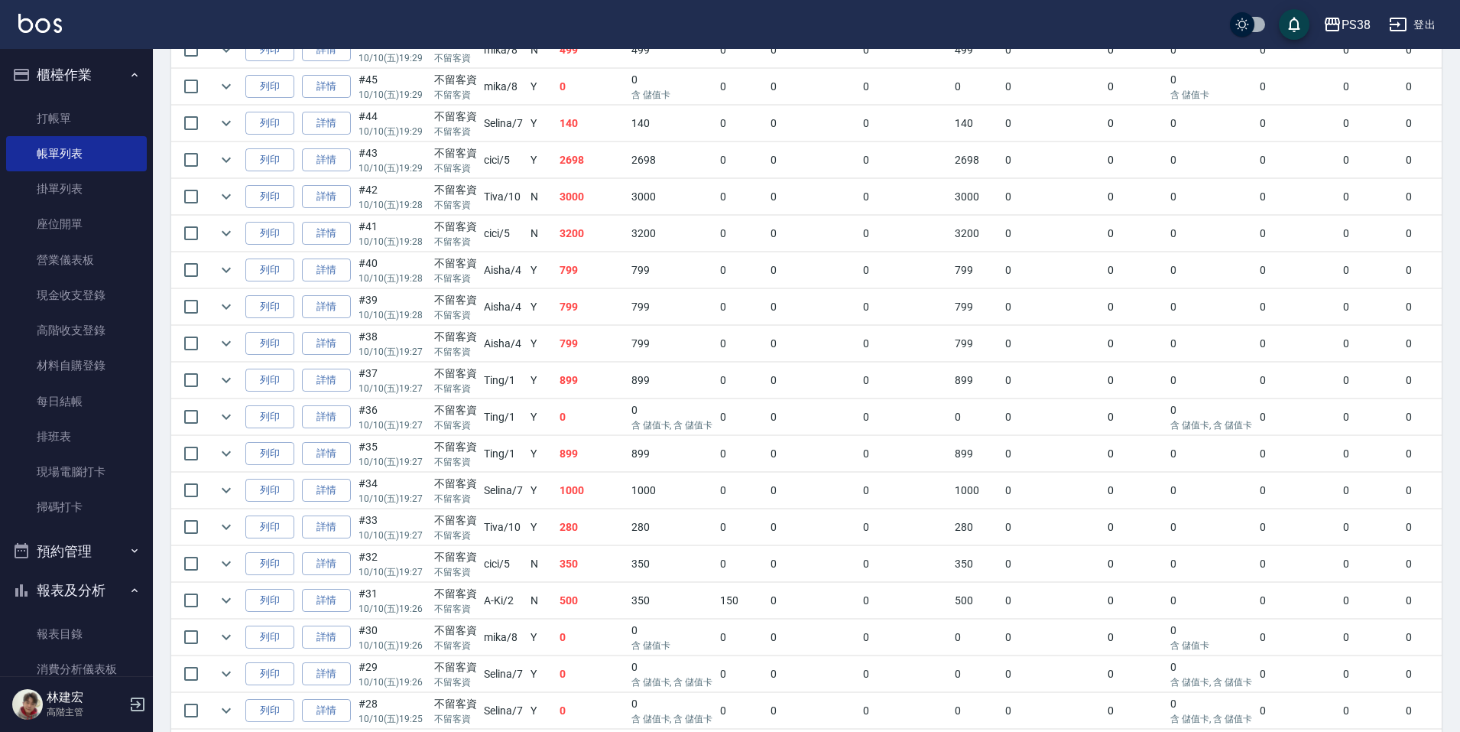
click at [591, 425] on td "0" at bounding box center [592, 417] width 72 height 36
click at [583, 411] on td "0" at bounding box center [592, 417] width 72 height 36
click at [590, 382] on td "899" at bounding box center [592, 380] width 72 height 36
click at [593, 338] on td "799" at bounding box center [592, 344] width 72 height 36
click at [590, 305] on td "799" at bounding box center [592, 307] width 72 height 36
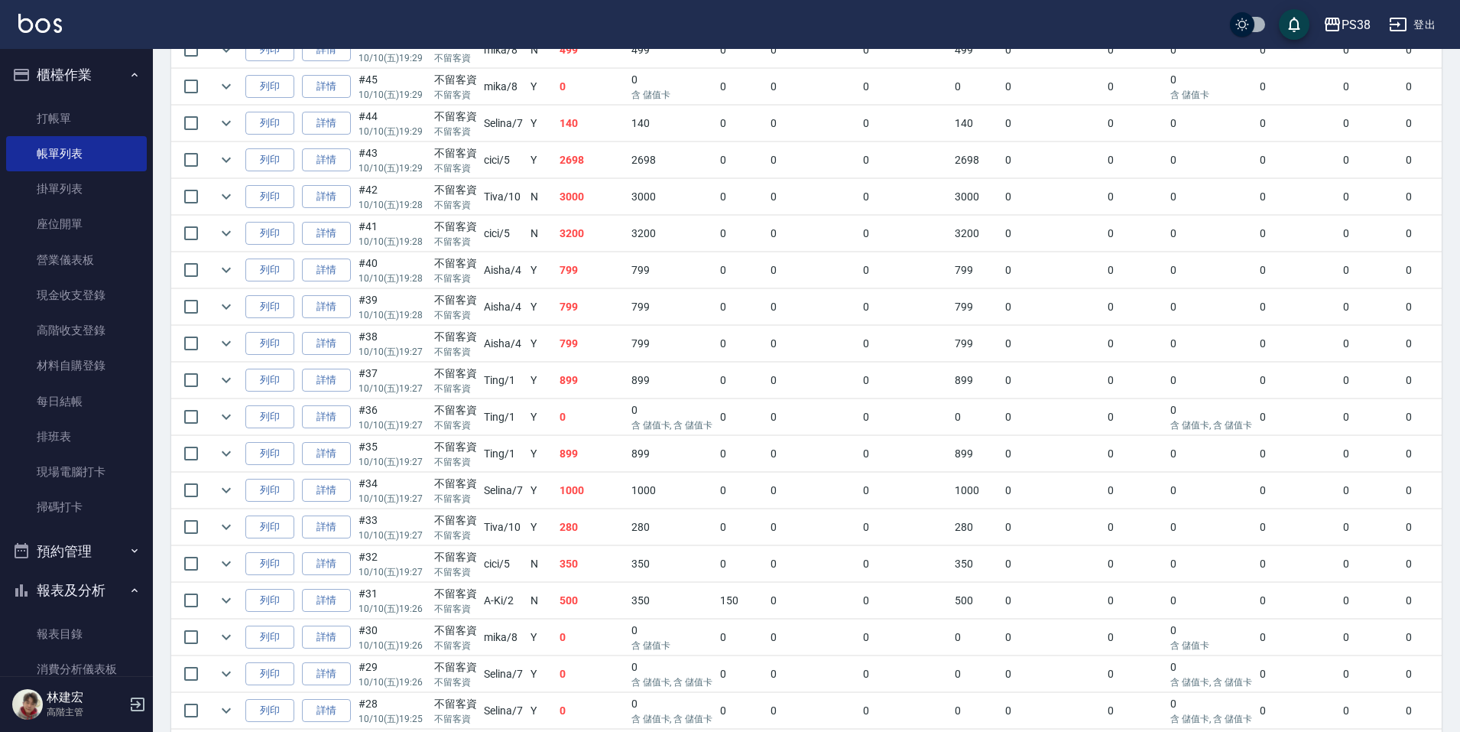
click at [596, 253] on td "799" at bounding box center [592, 270] width 72 height 36
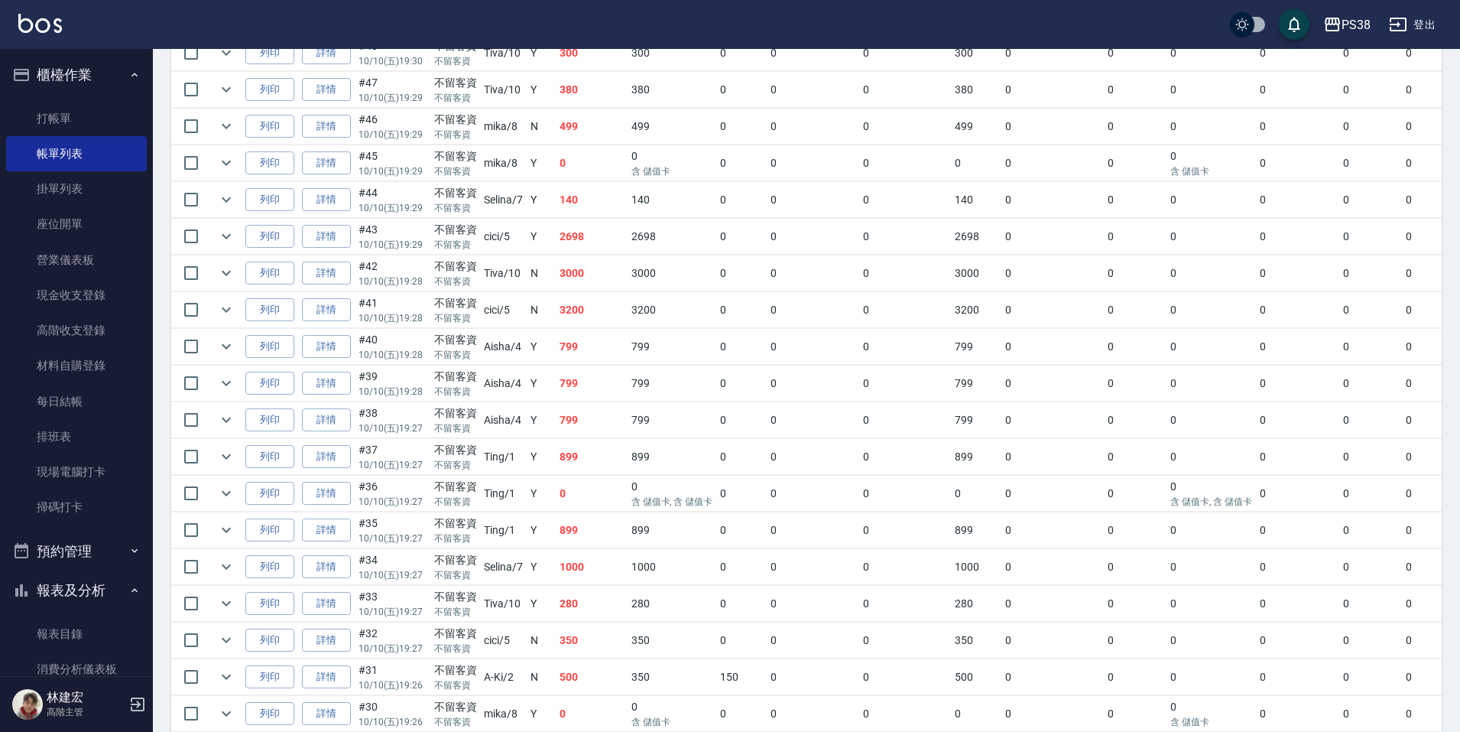
click at [586, 303] on td "3200" at bounding box center [592, 310] width 72 height 36
click at [589, 271] on td "3000" at bounding box center [592, 273] width 72 height 36
click at [589, 223] on td "2698" at bounding box center [592, 237] width 72 height 36
click at [328, 204] on link "詳情" at bounding box center [326, 200] width 49 height 24
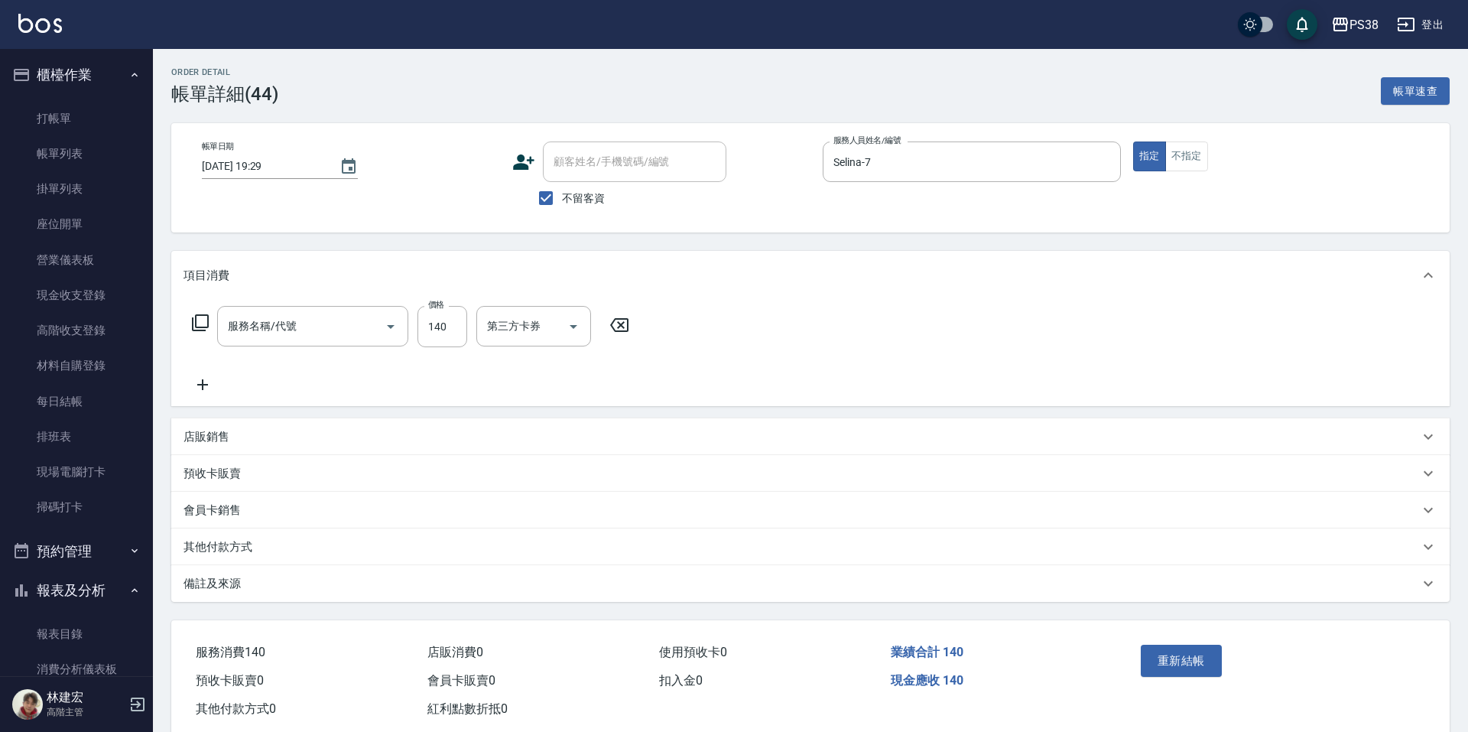
type input "2025/10/10 19:29"
checkbox input "true"
type input "Selina-7"
type input "洗髮(101)"
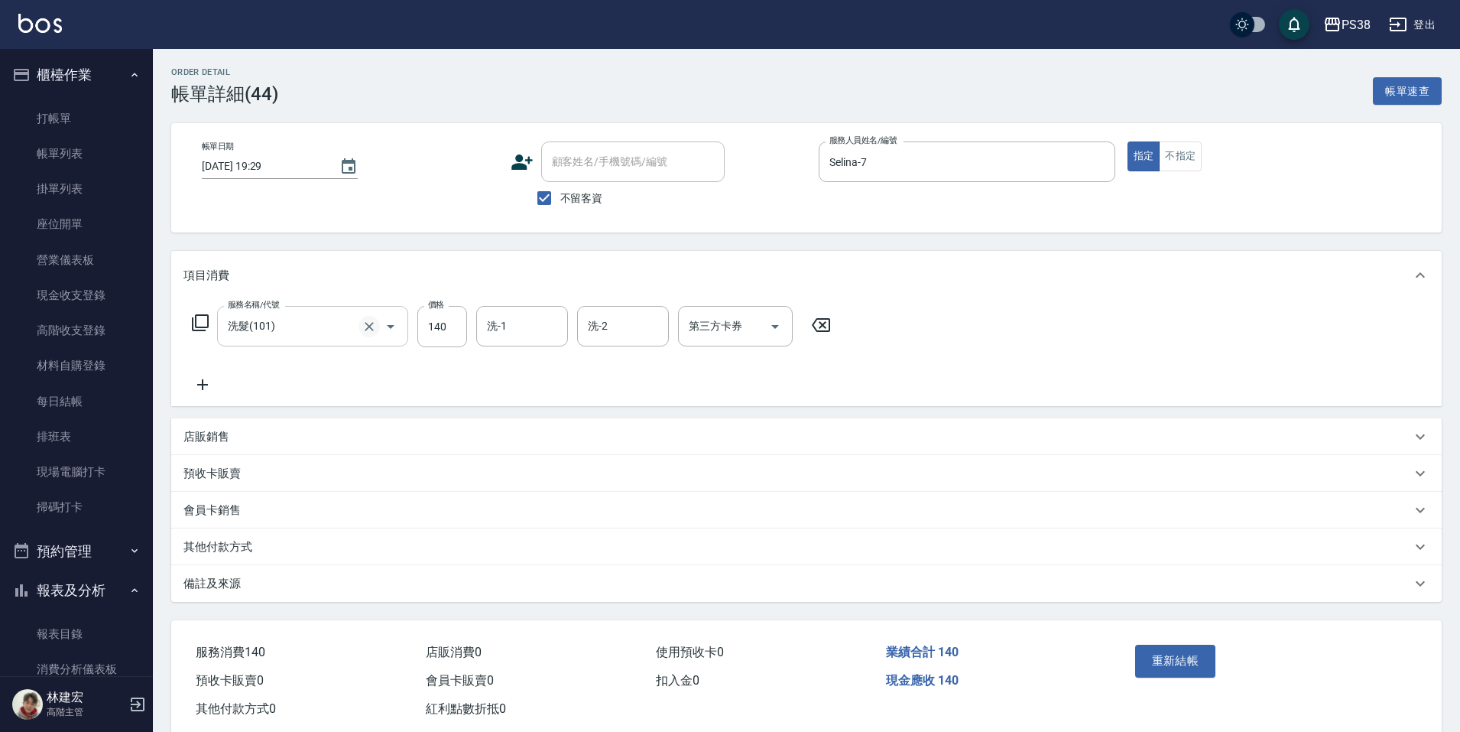
click at [369, 328] on icon "Clear" at bounding box center [369, 326] width 15 height 15
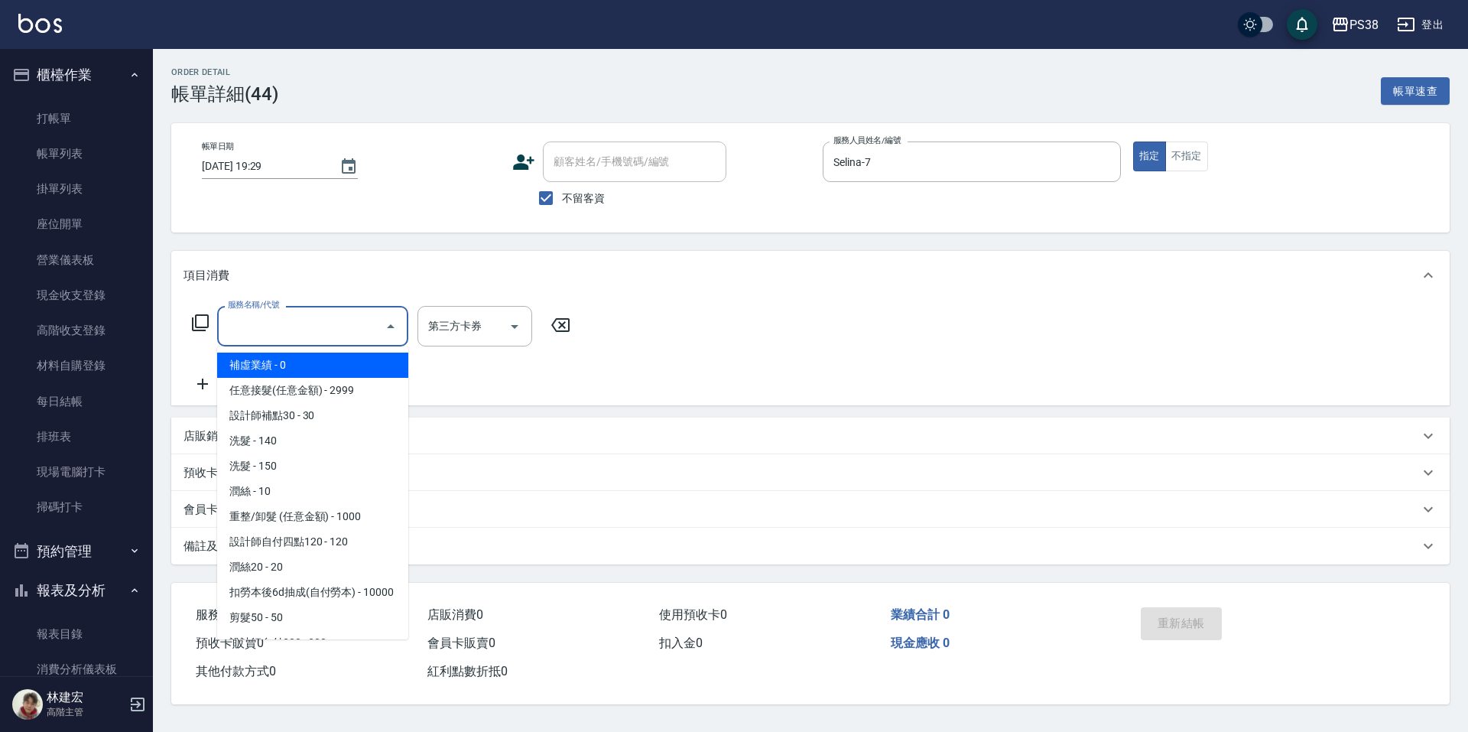
type input "6"
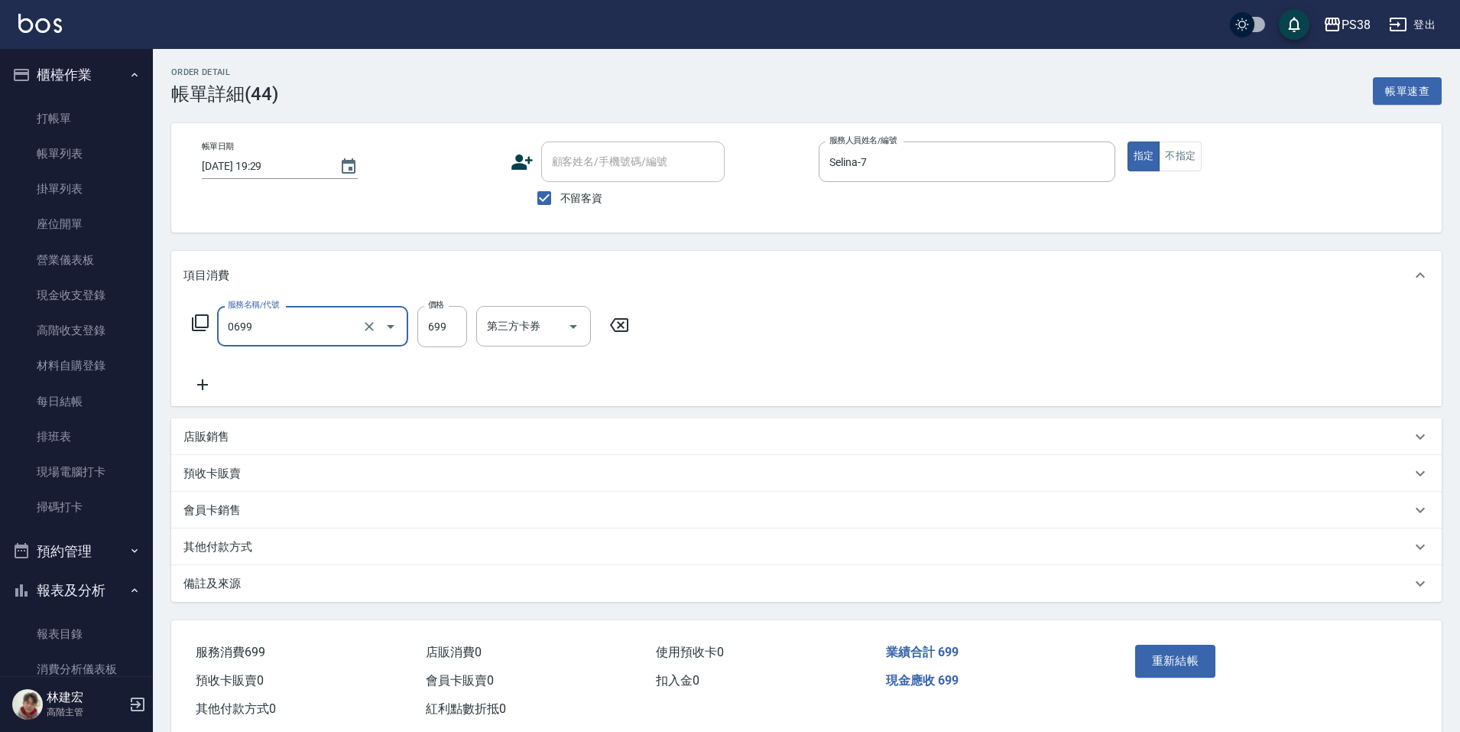
type input "spa699(0699)"
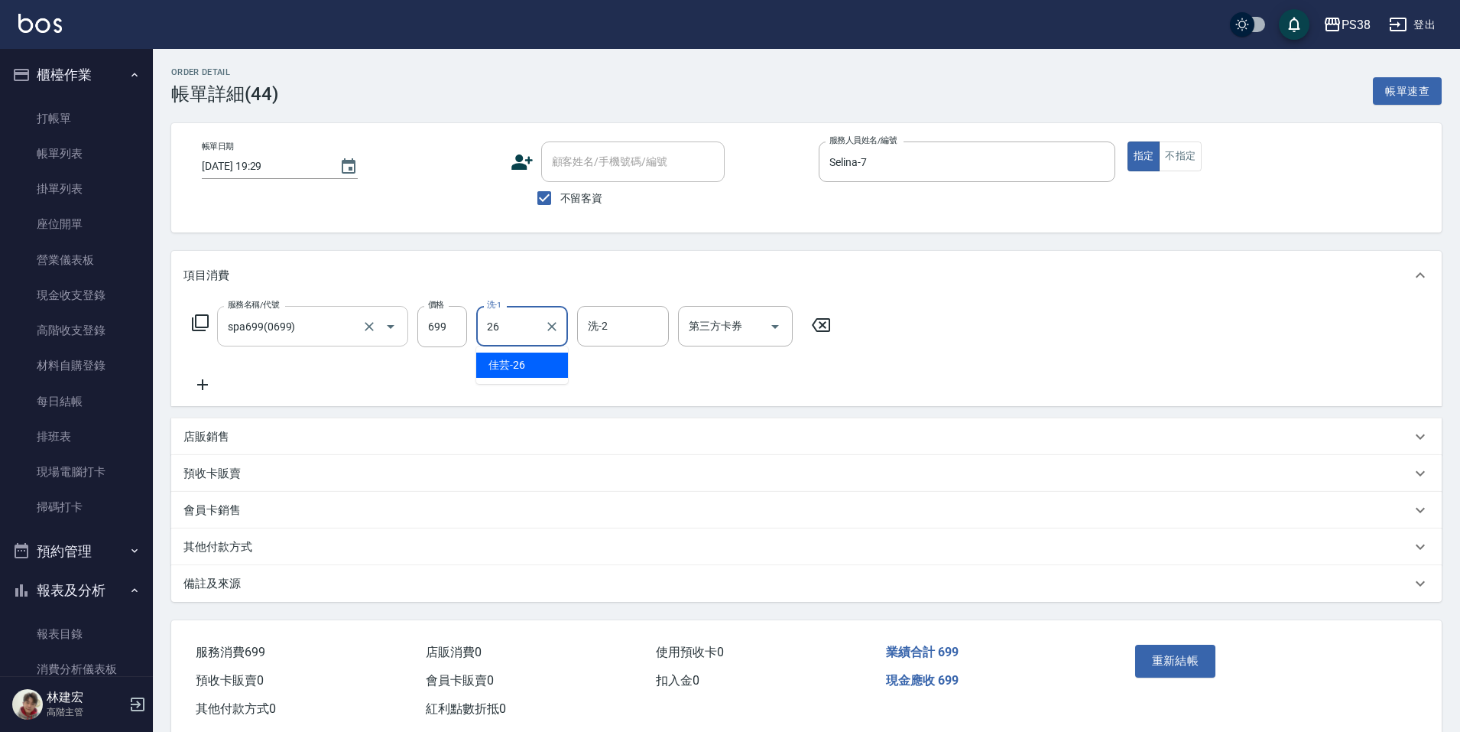
type input "佳芸-26"
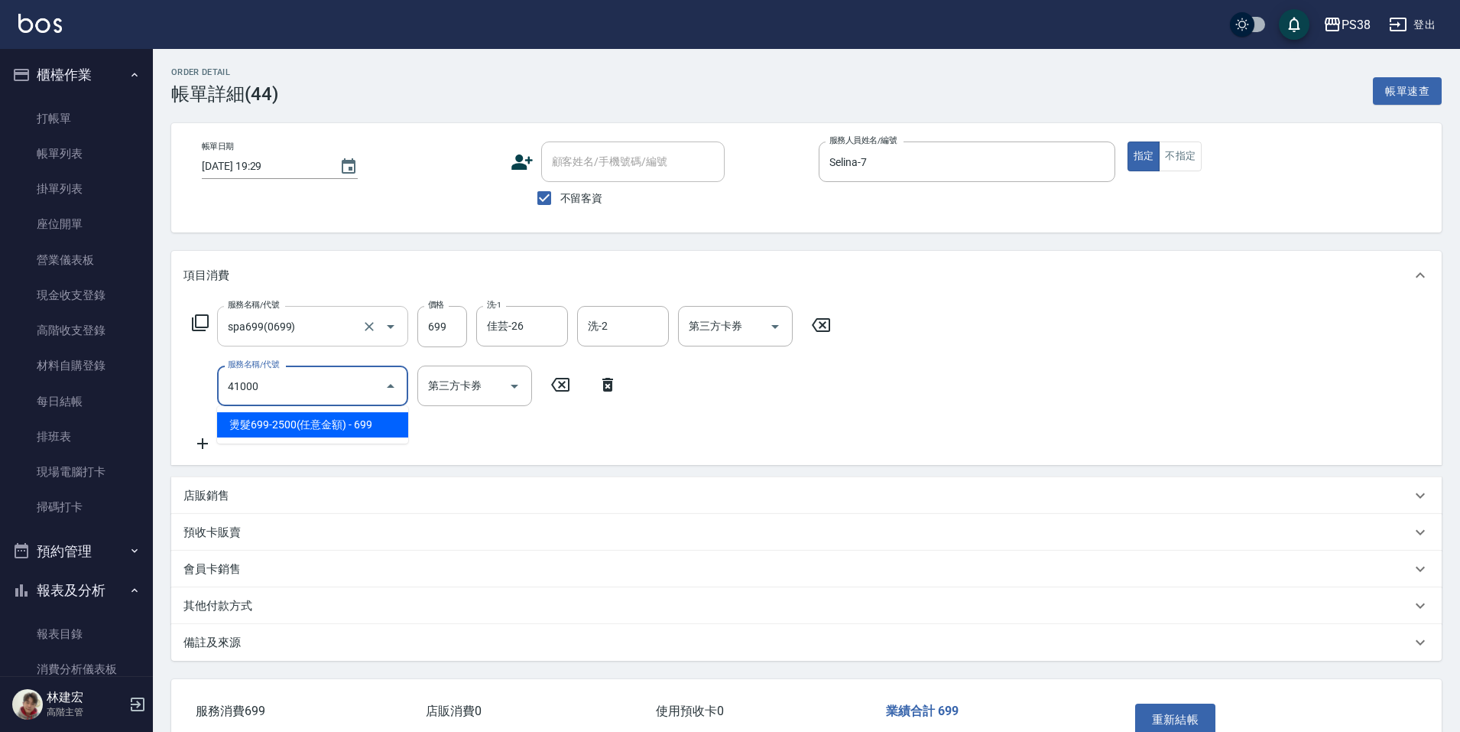
type input "燙髮699-2500(任意金額)(41000)"
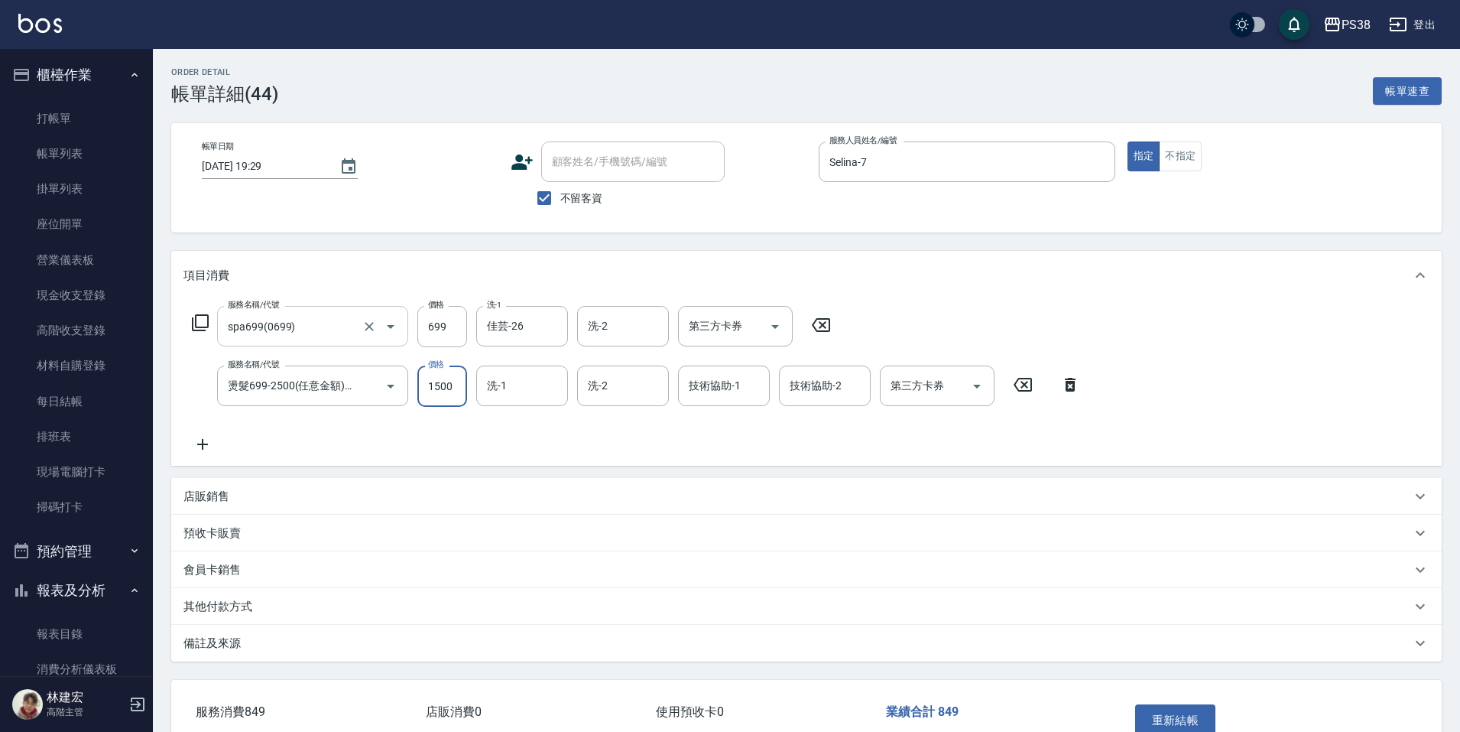
type input "1500"
type input "佳芸-26"
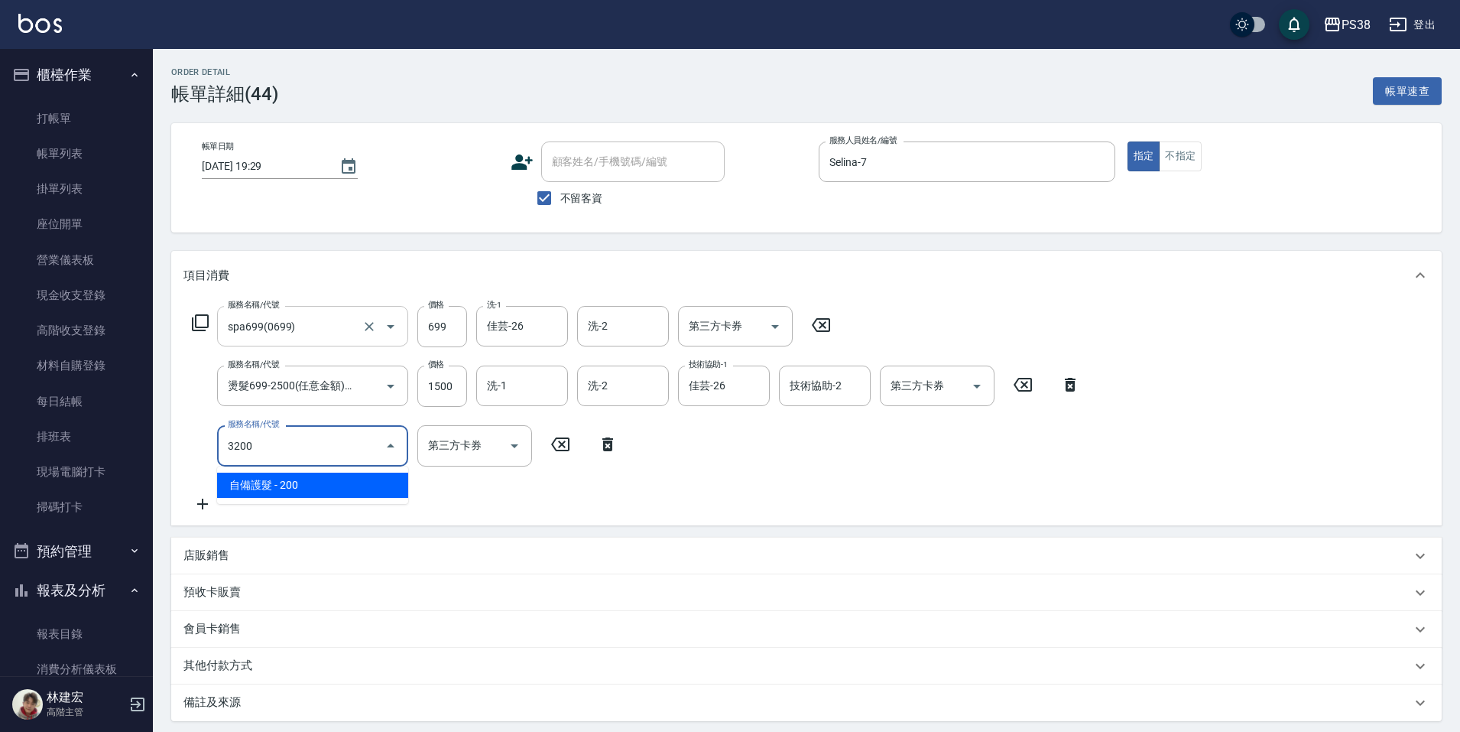
type input "自備護髮(3200)"
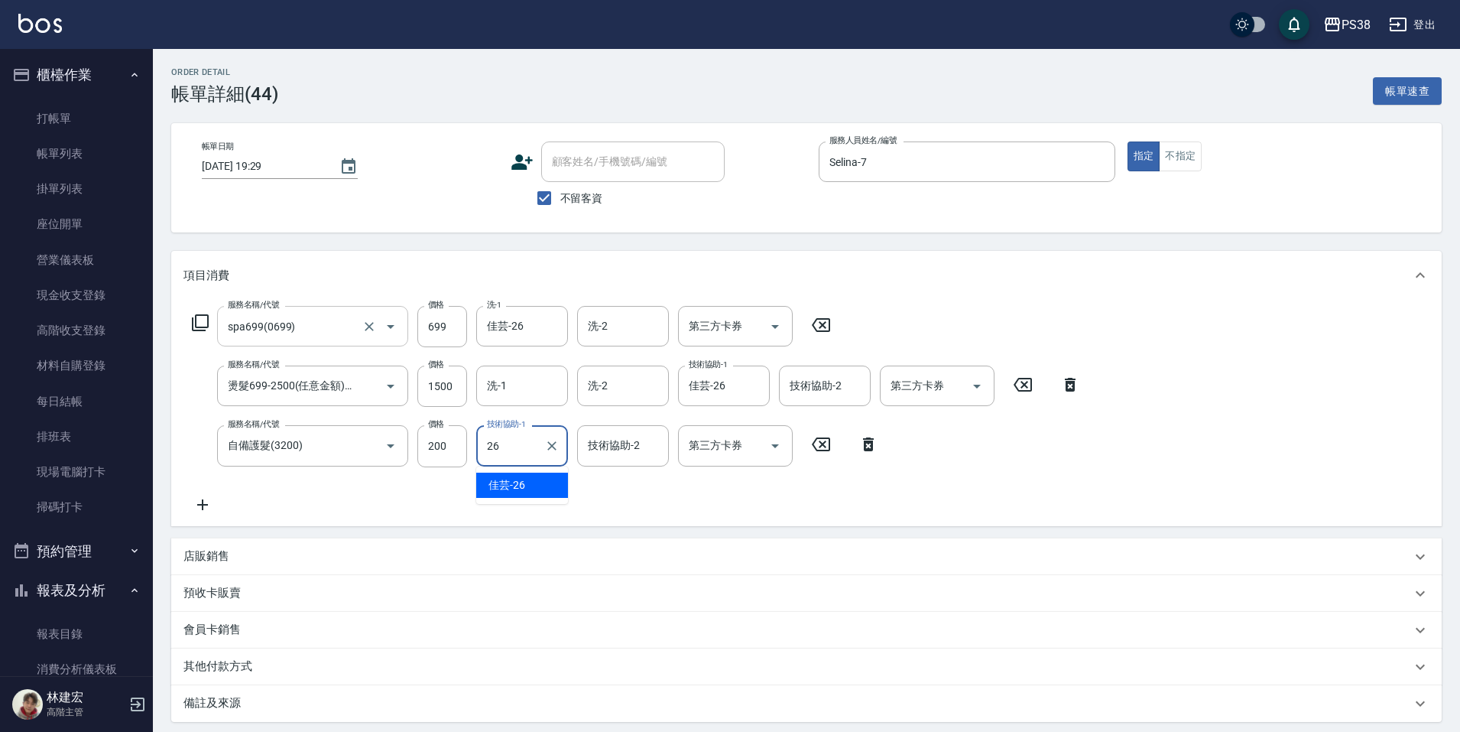
type input "佳芸-26"
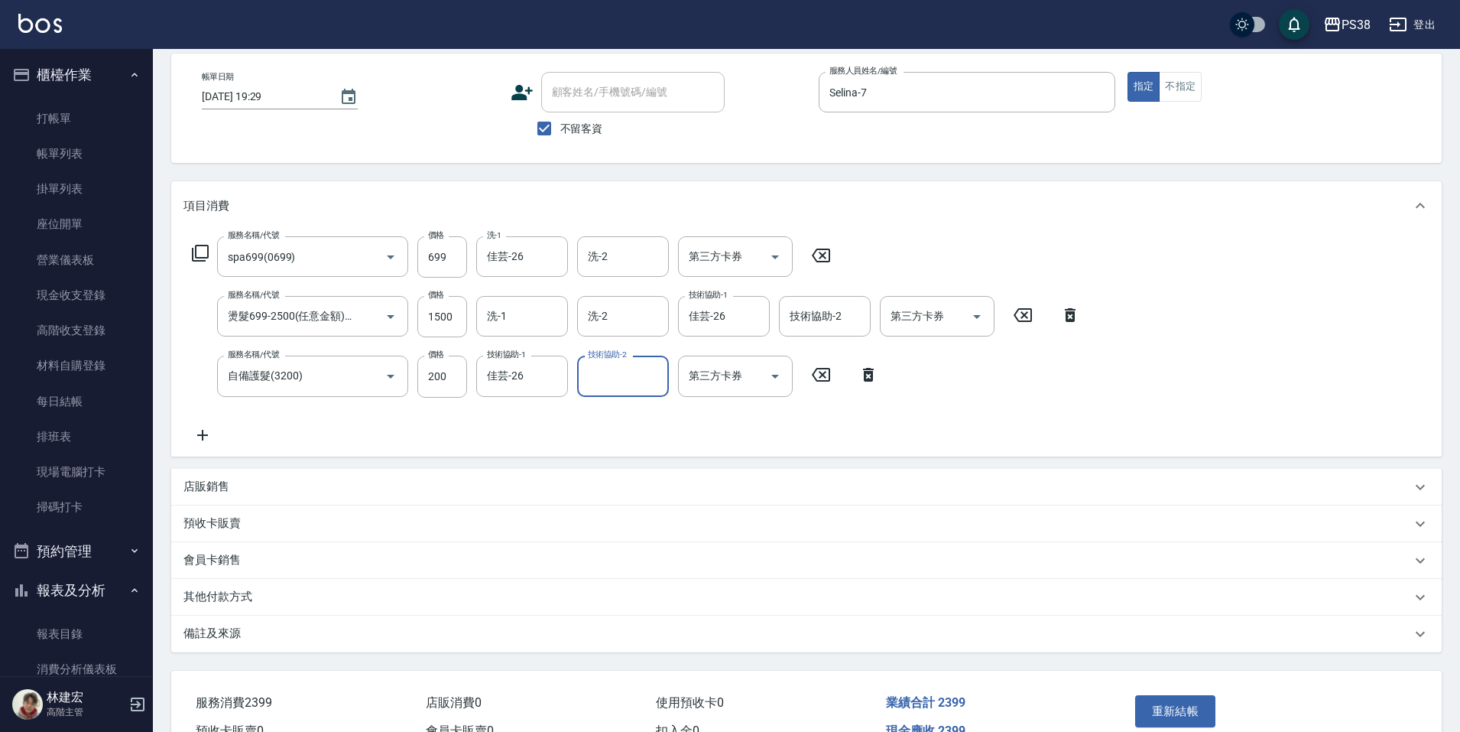
scroll to position [155, 0]
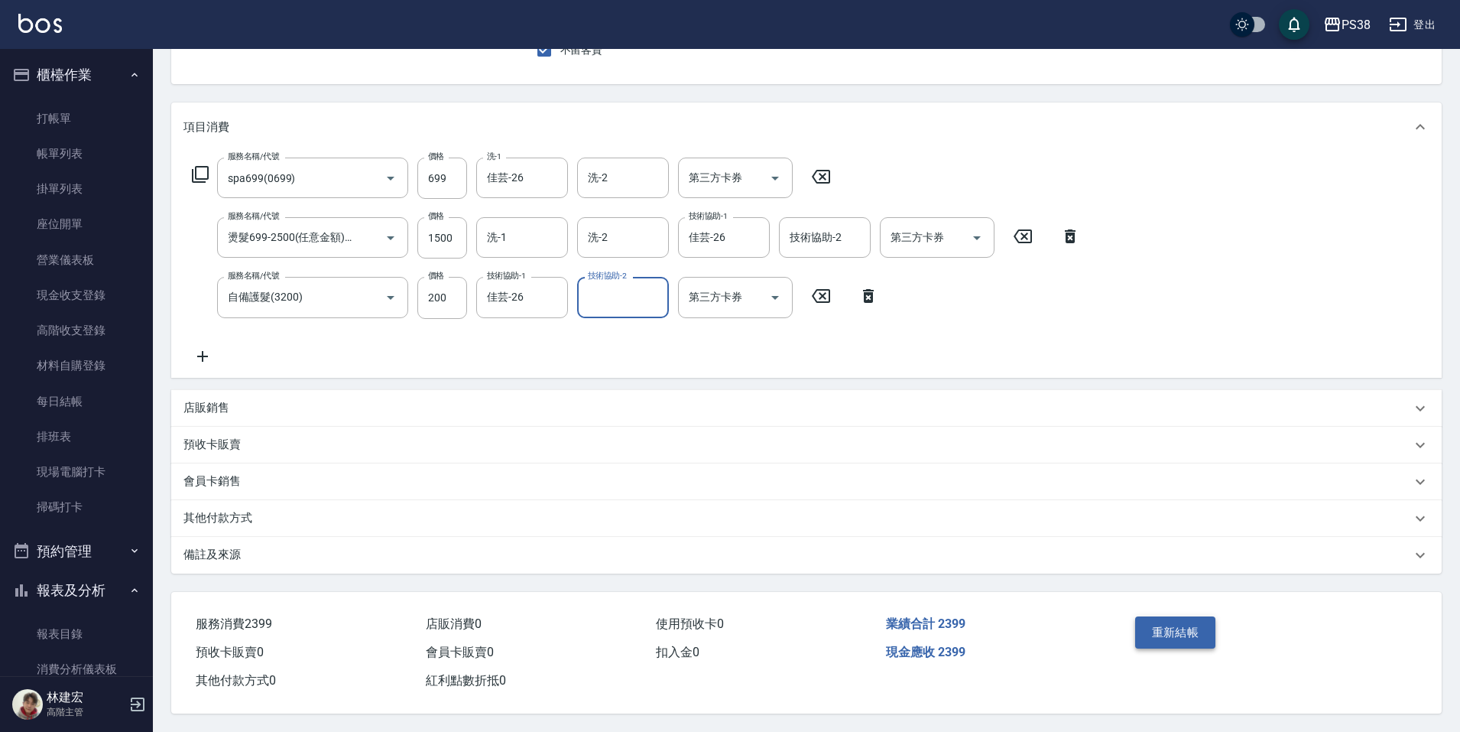
click at [1163, 634] on button "重新結帳" at bounding box center [1175, 632] width 81 height 32
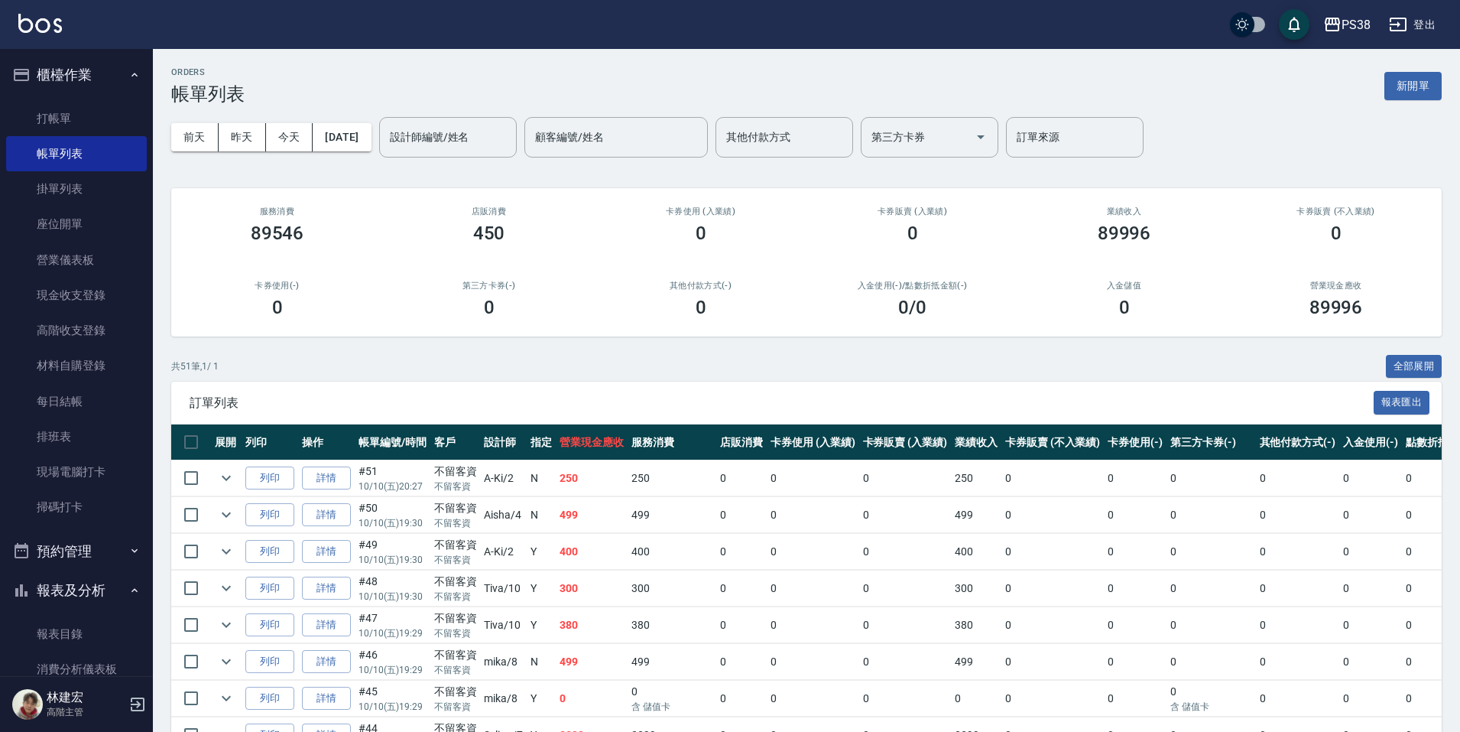
scroll to position [535, 0]
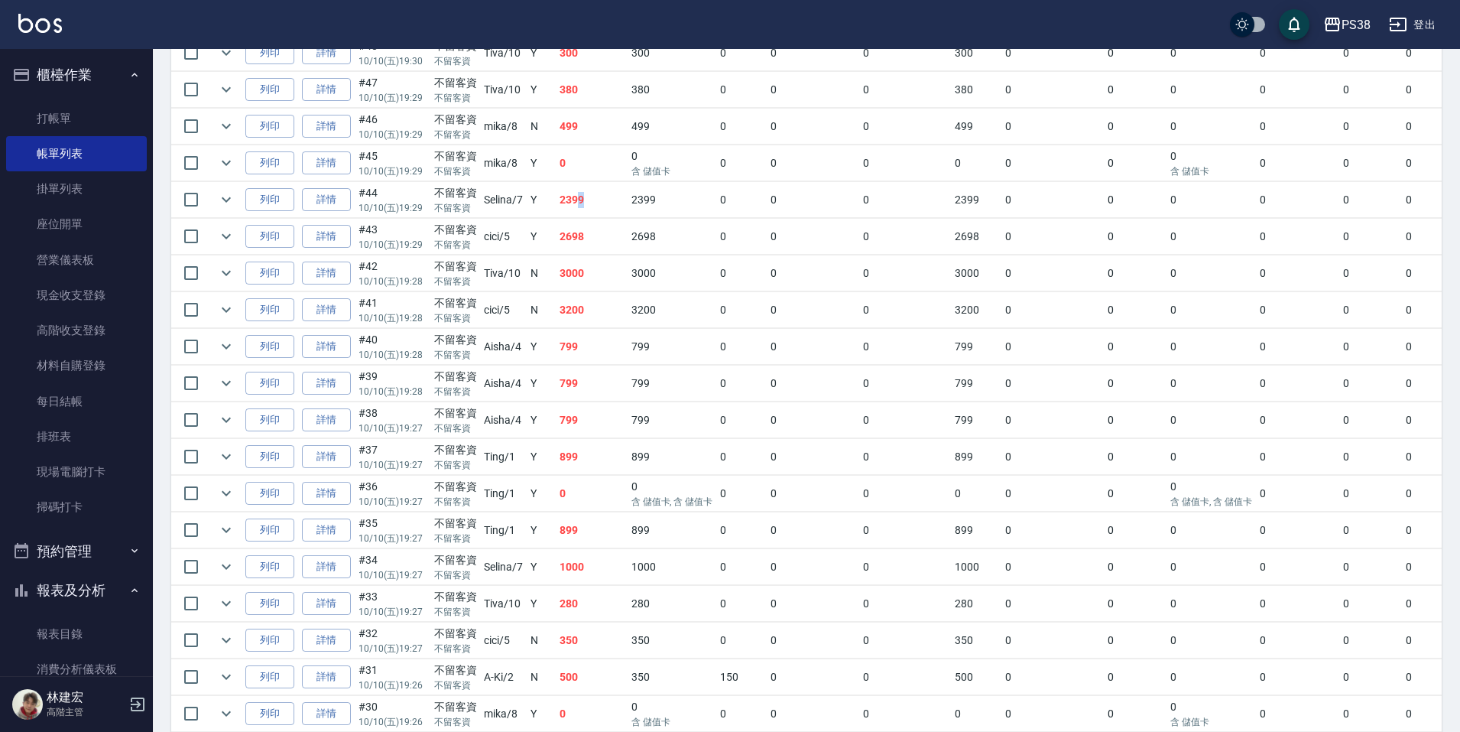
click at [582, 203] on td "2399" at bounding box center [592, 200] width 72 height 36
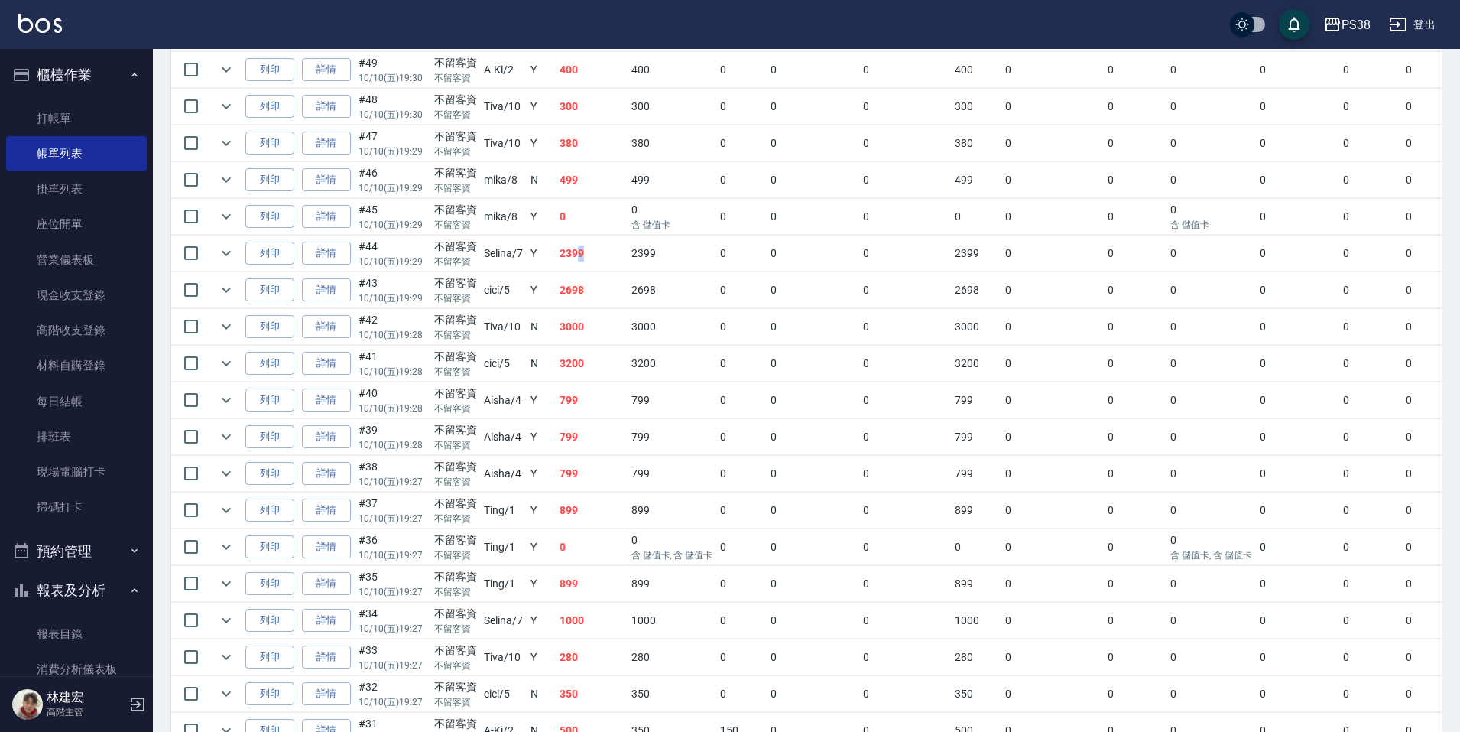
scroll to position [459, 0]
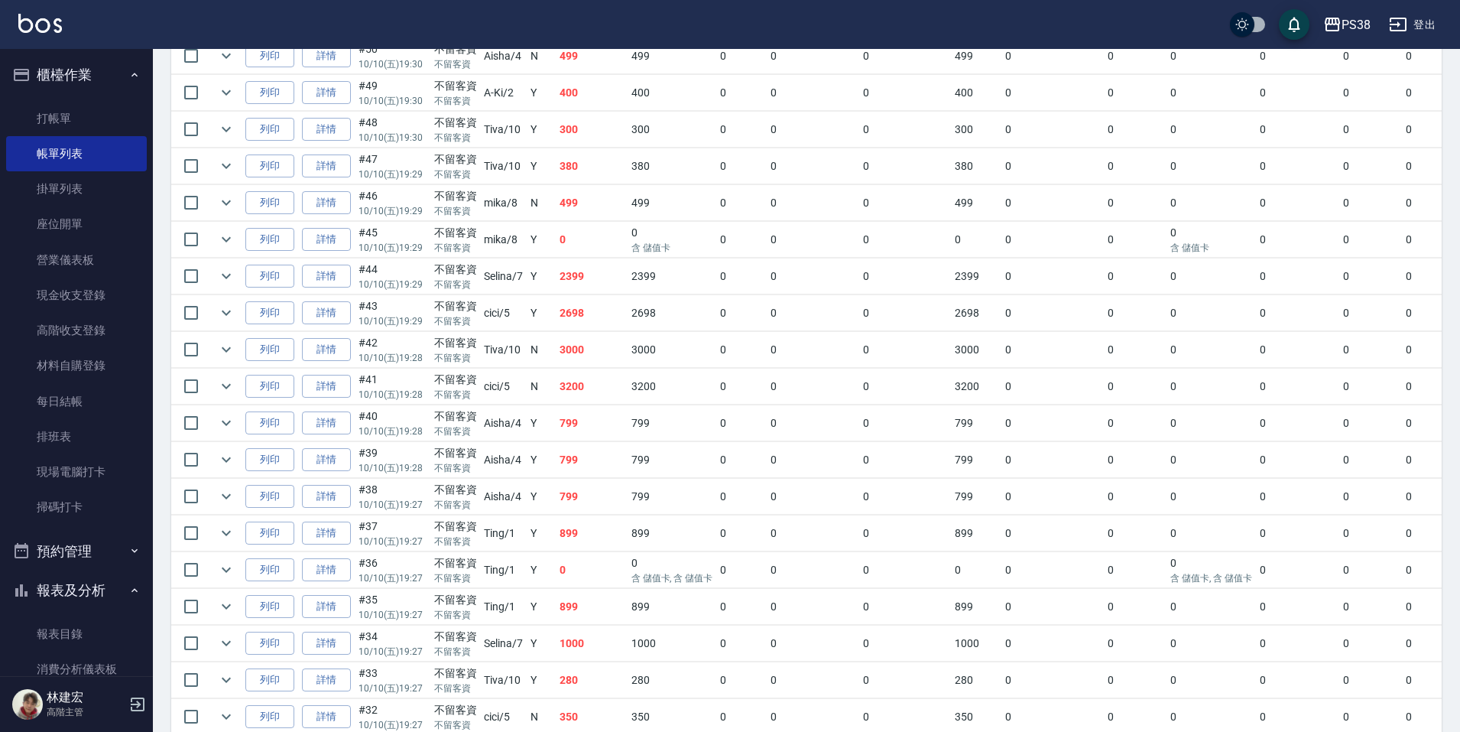
click at [617, 242] on td "0" at bounding box center [592, 240] width 72 height 36
click at [235, 244] on icon "expand row" at bounding box center [226, 239] width 18 height 18
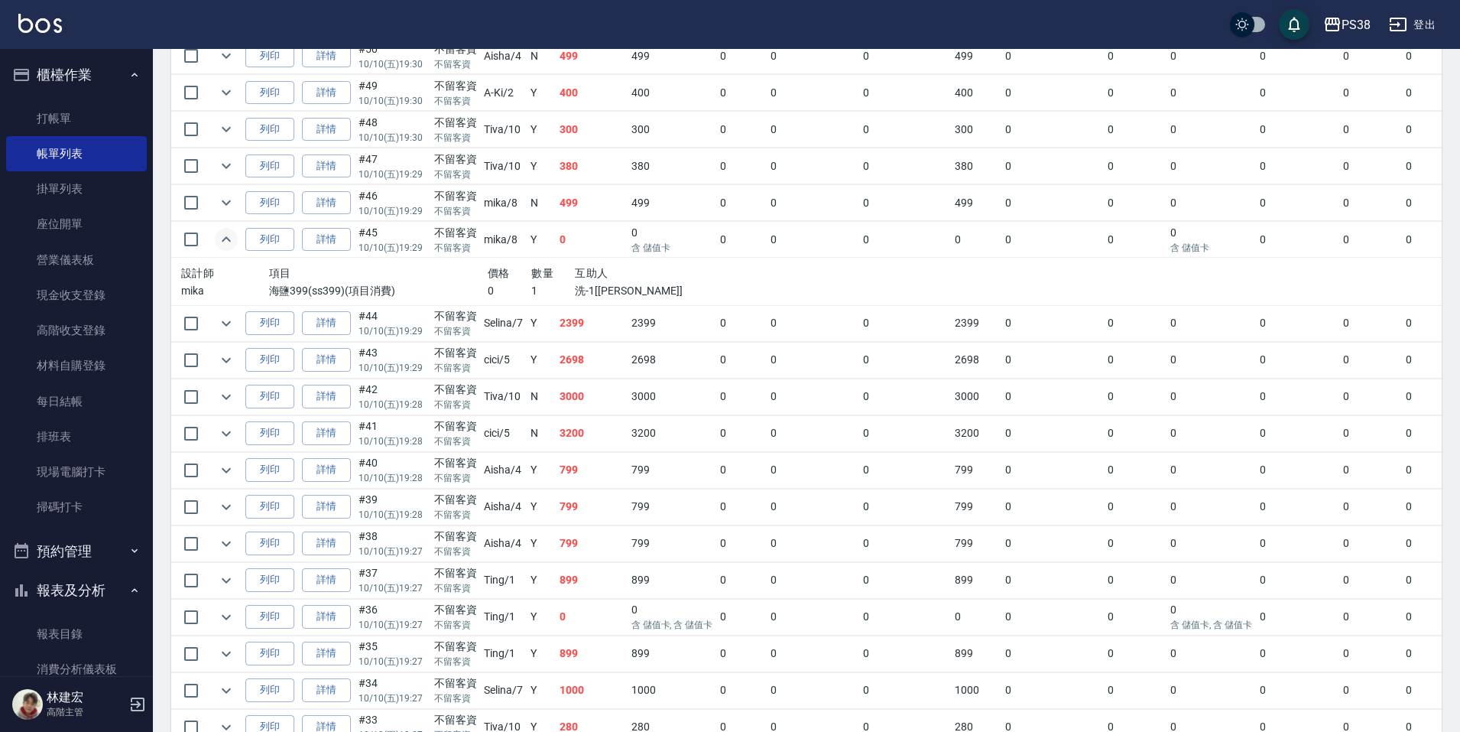
click at [659, 283] on p "洗-1[mika]" at bounding box center [641, 291] width 132 height 16
click at [220, 206] on icon "expand row" at bounding box center [226, 202] width 18 height 18
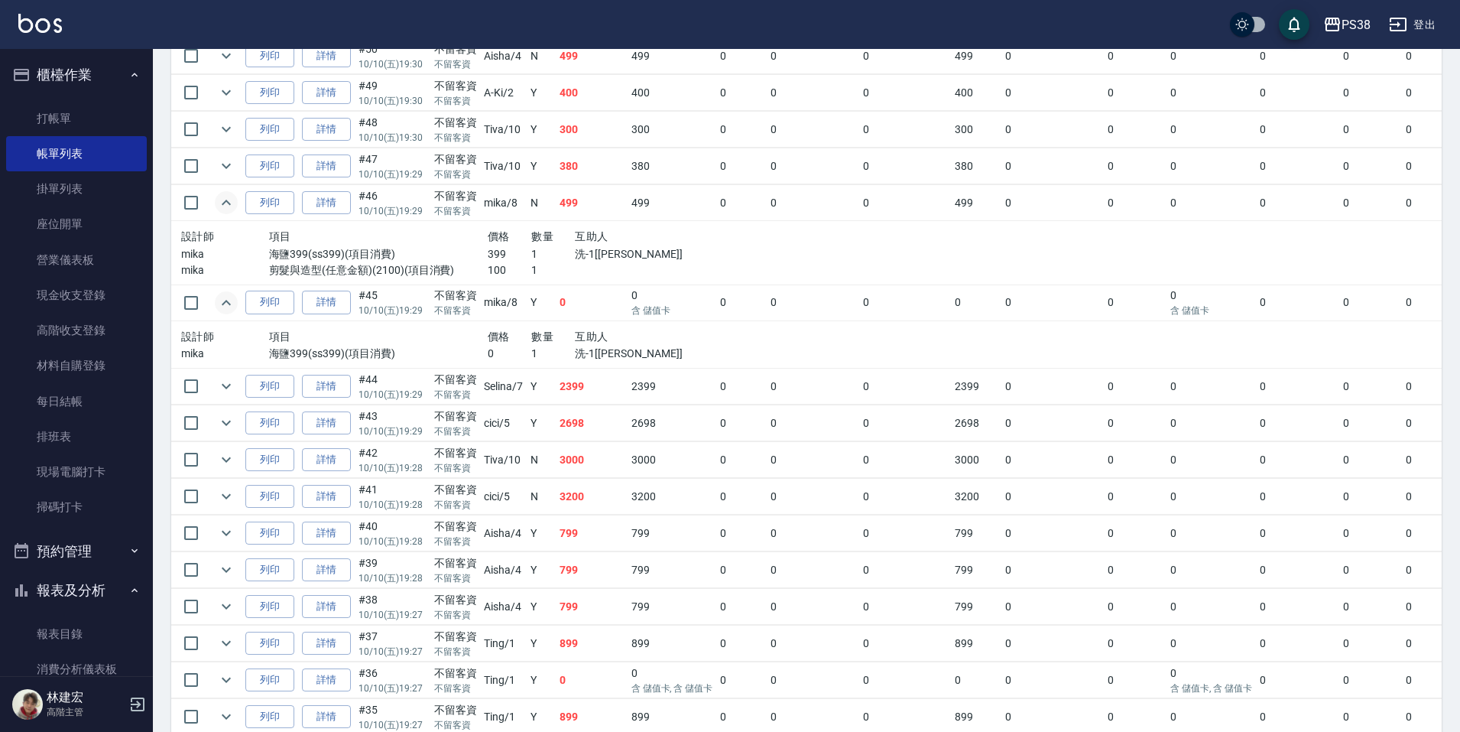
click at [624, 268] on div at bounding box center [641, 270] width 132 height 16
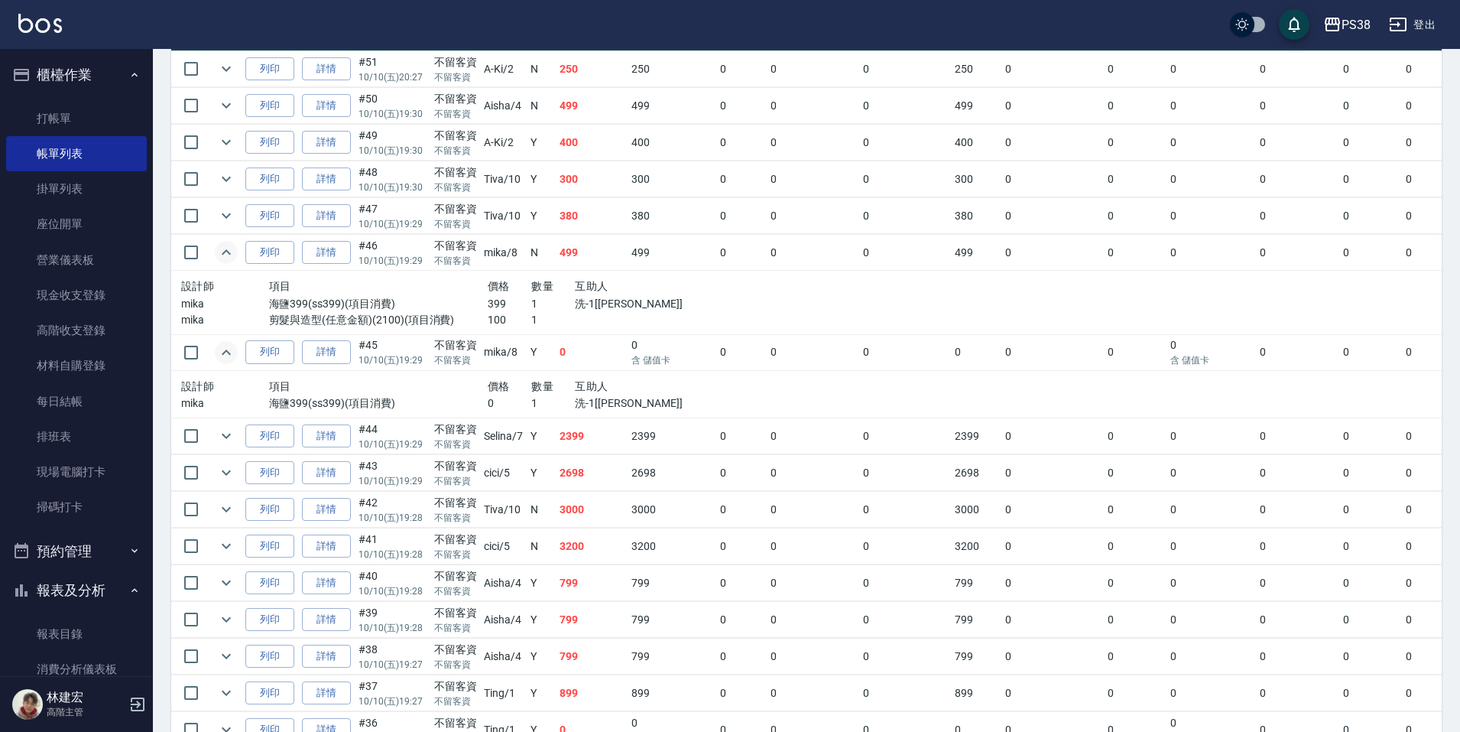
scroll to position [382, 0]
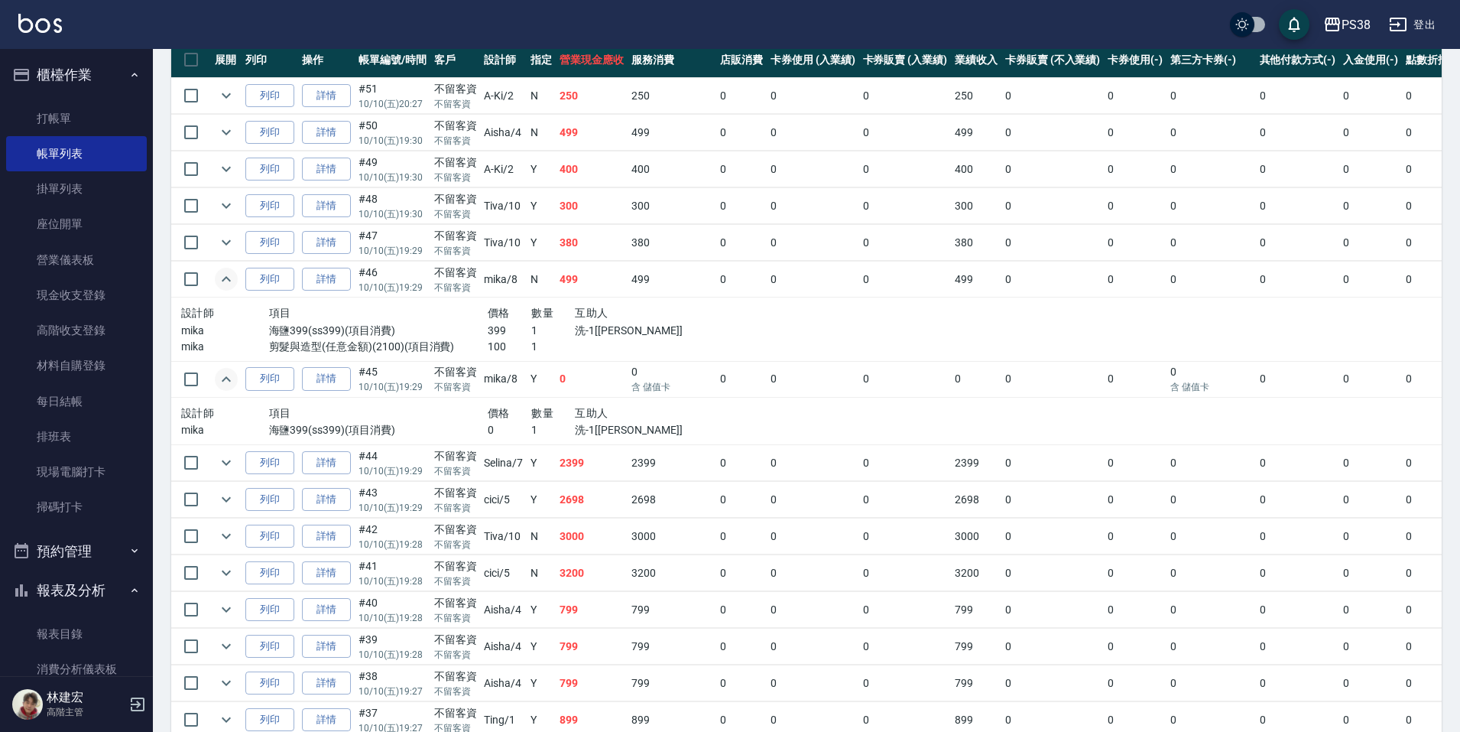
click at [596, 239] on td "380" at bounding box center [592, 243] width 72 height 36
click at [593, 232] on td "380" at bounding box center [592, 243] width 72 height 36
click at [605, 200] on td "300" at bounding box center [592, 206] width 72 height 36
click at [606, 258] on td "380" at bounding box center [592, 243] width 72 height 36
click at [606, 208] on td "300" at bounding box center [592, 206] width 72 height 36
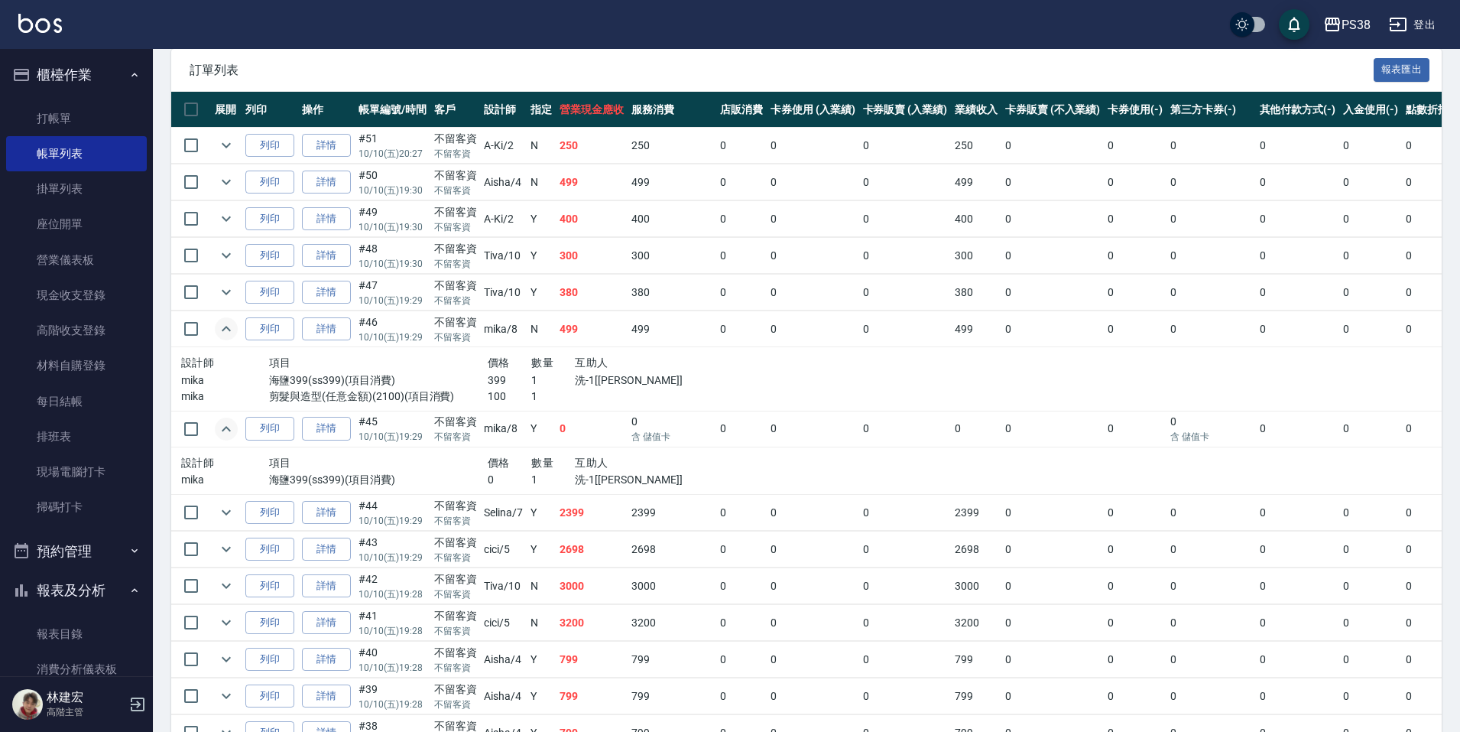
scroll to position [306, 0]
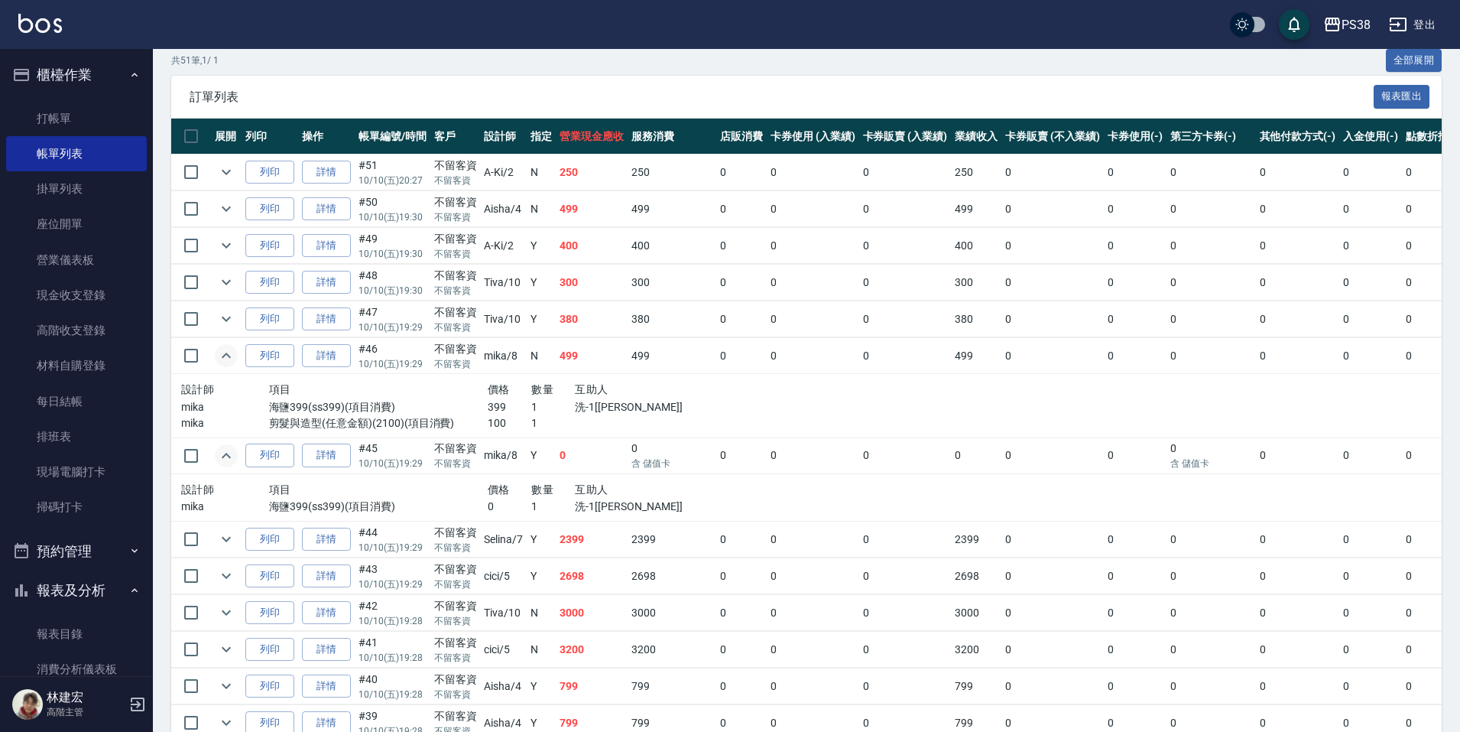
click at [596, 242] on td "400" at bounding box center [592, 246] width 72 height 36
click at [585, 222] on td "499" at bounding box center [592, 209] width 72 height 36
click at [596, 172] on td "250" at bounding box center [592, 172] width 72 height 36
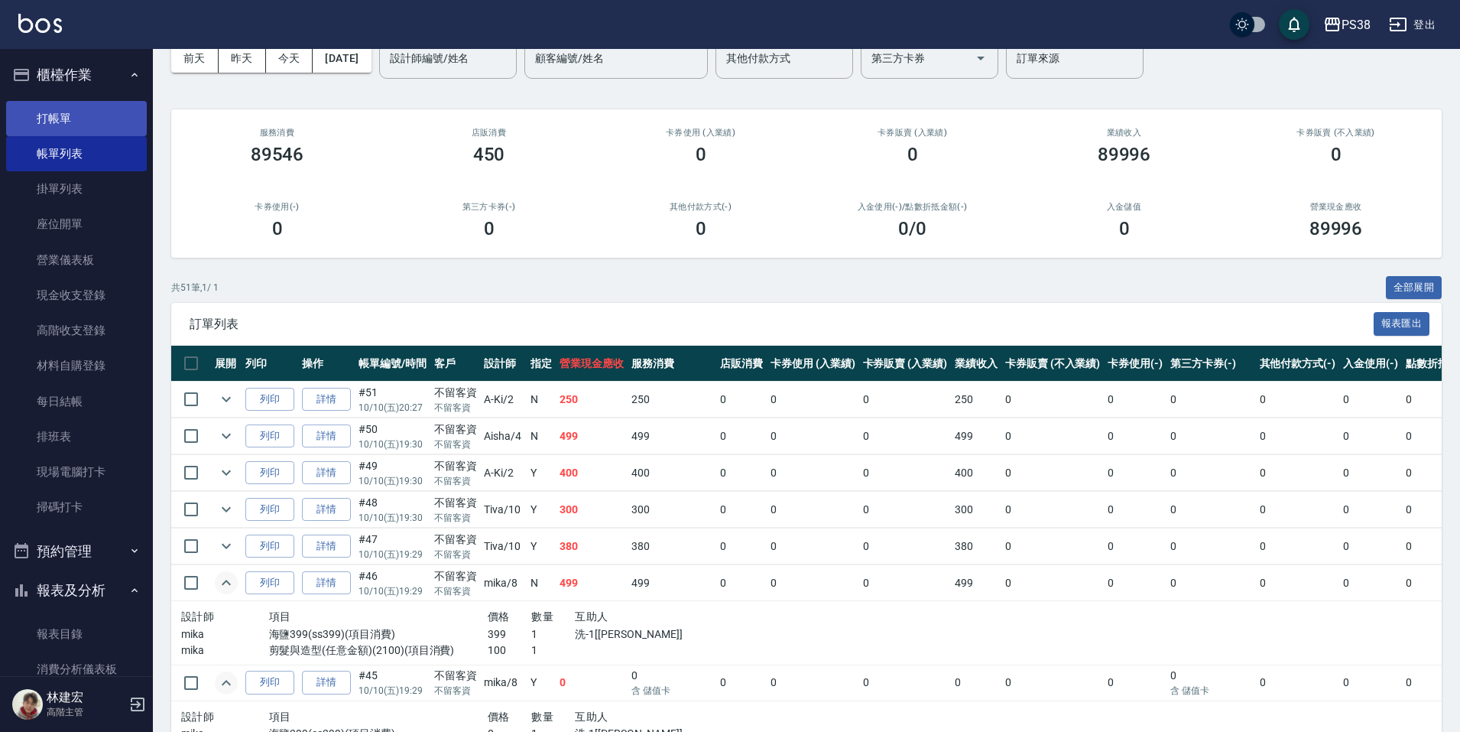
scroll to position [76, 0]
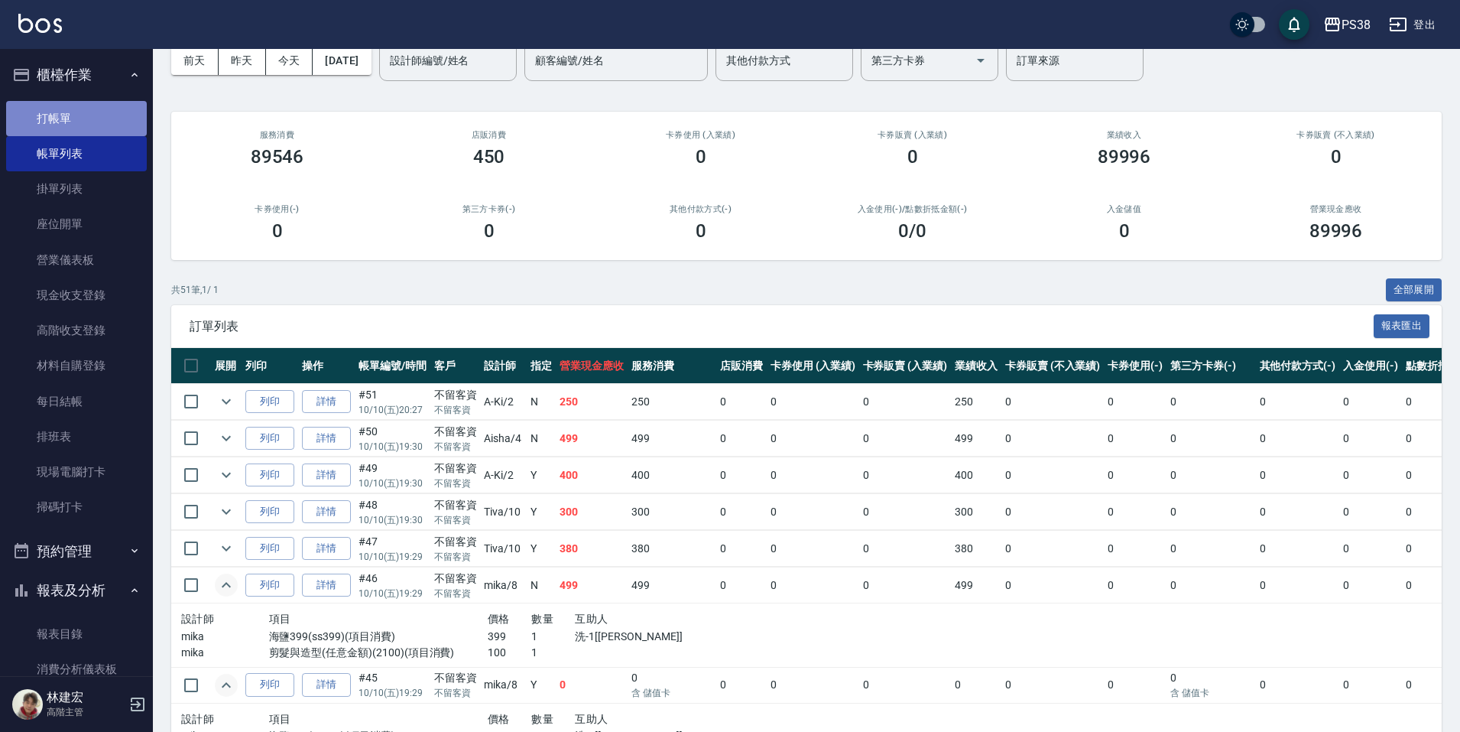
click at [103, 129] on link "打帳單" at bounding box center [76, 118] width 141 height 35
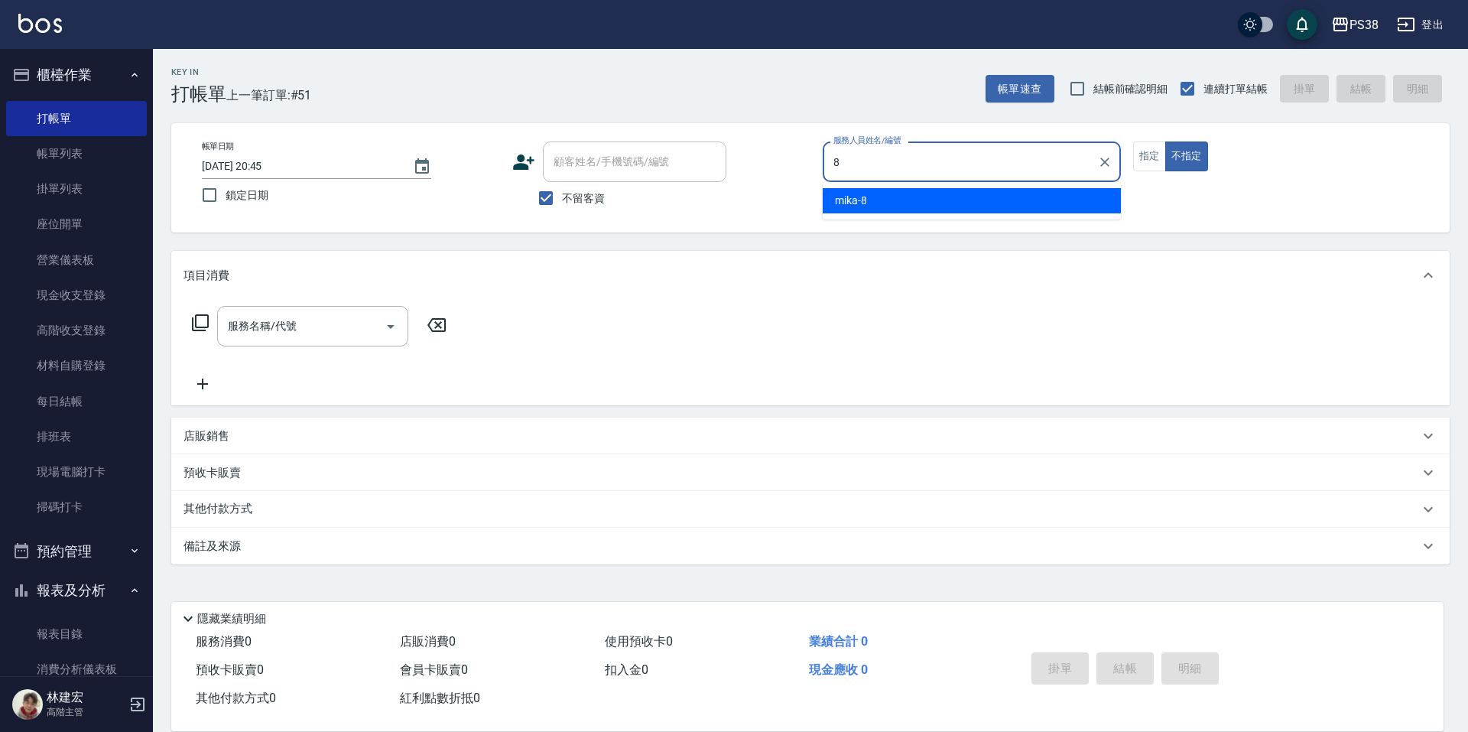
type input "mika-8"
type button "false"
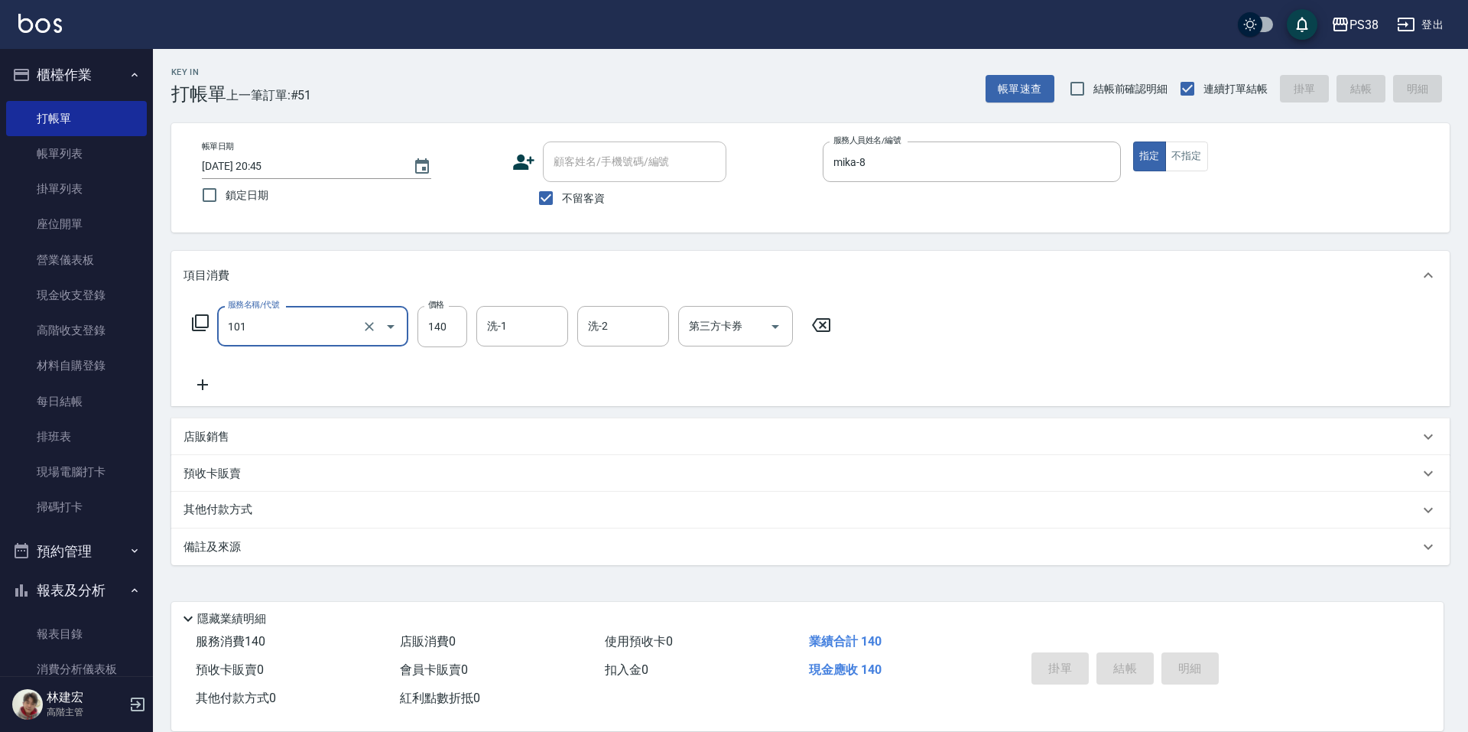
type input "101"
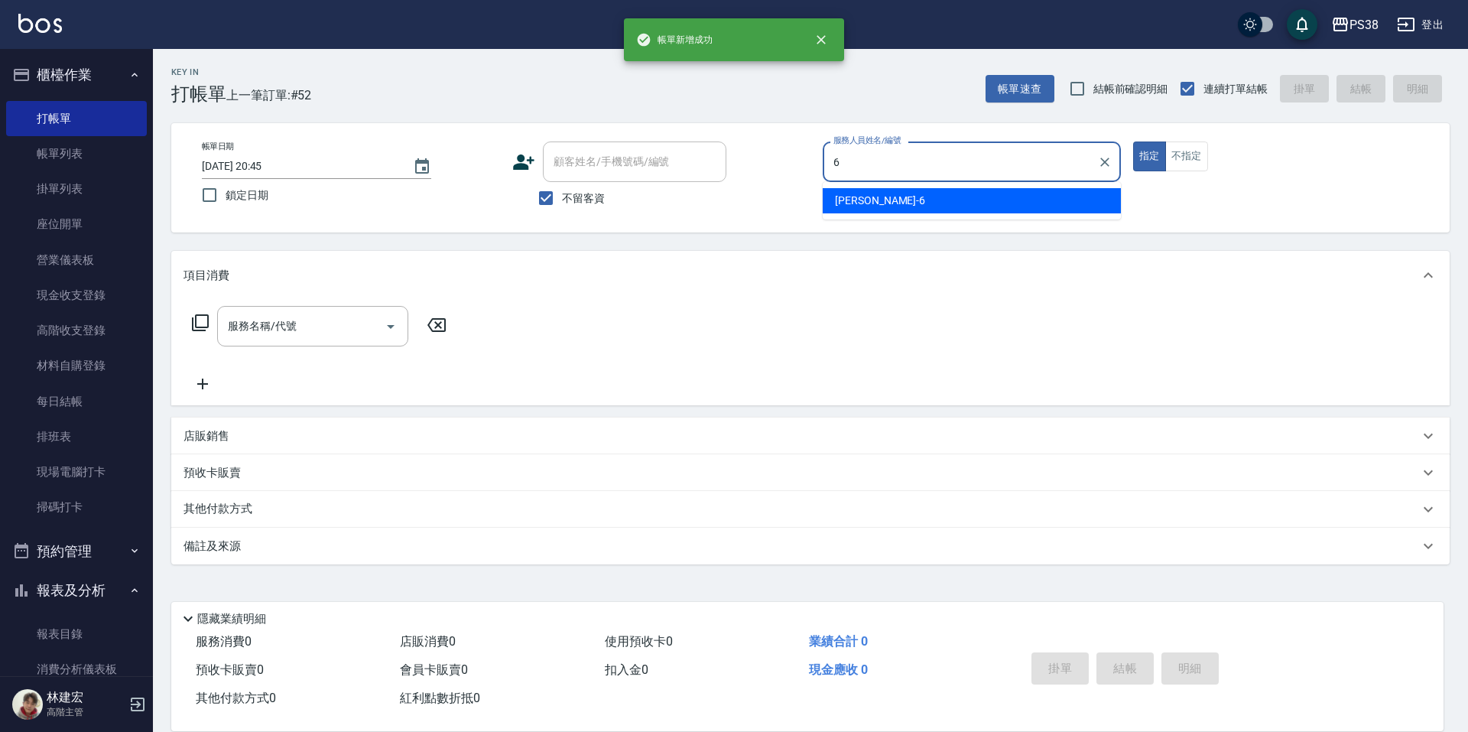
type input "Yuki-6"
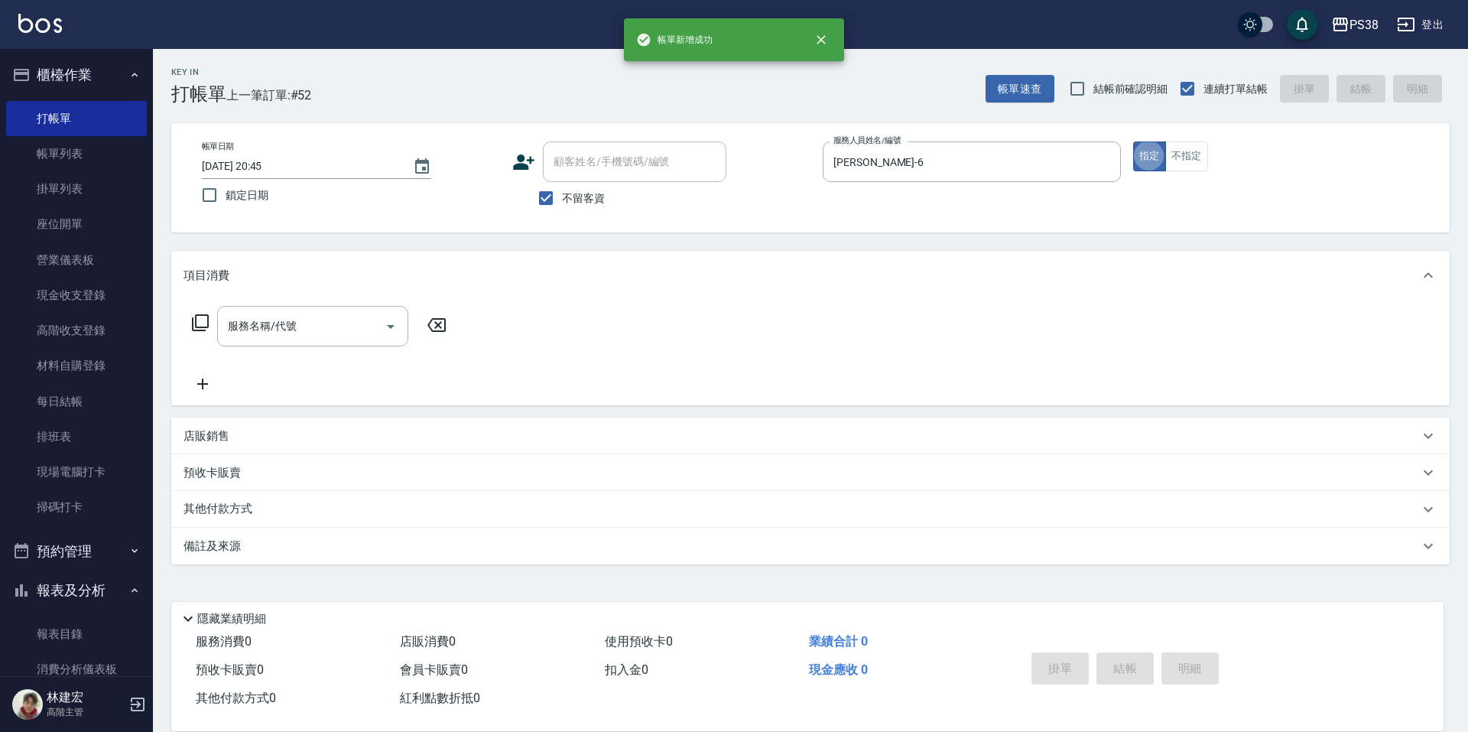
type button "true"
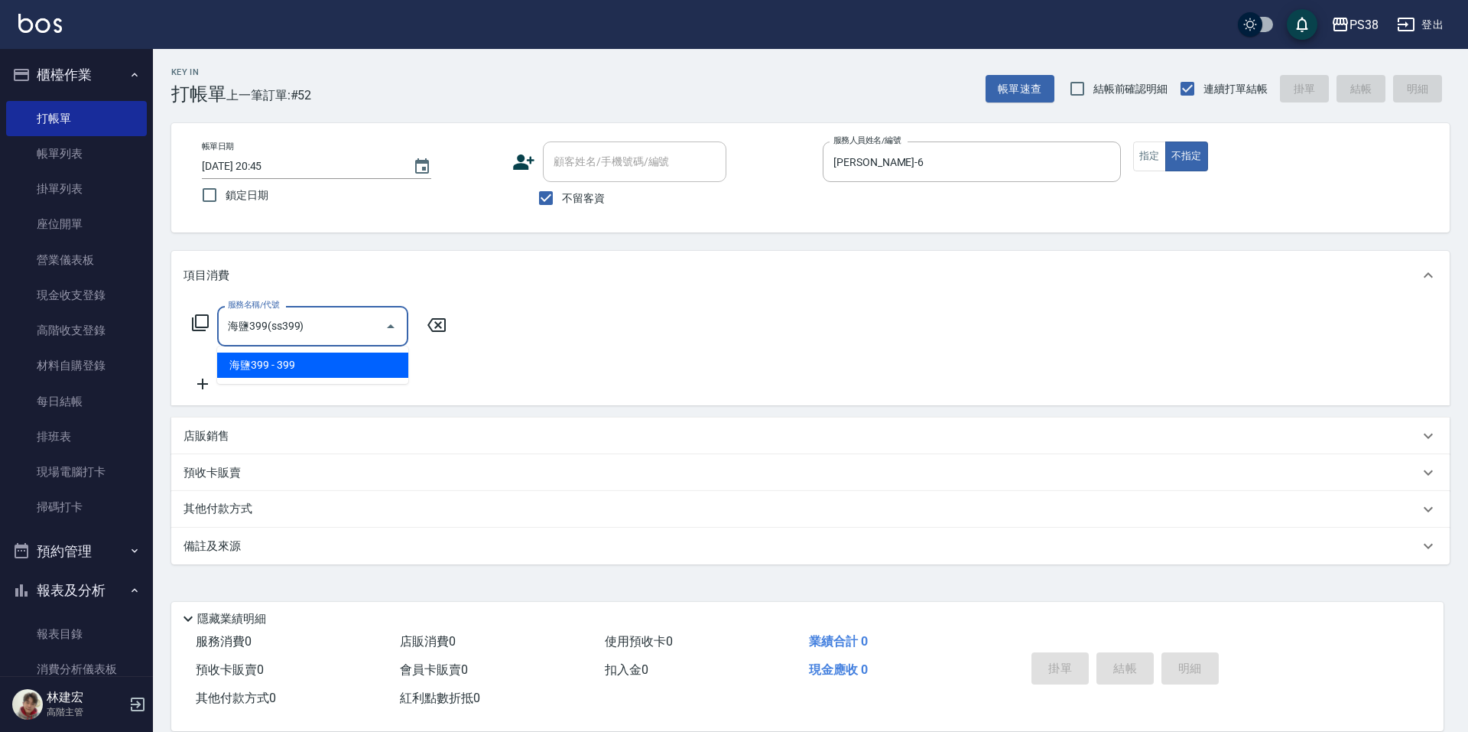
type input "海鹽399(ss399)"
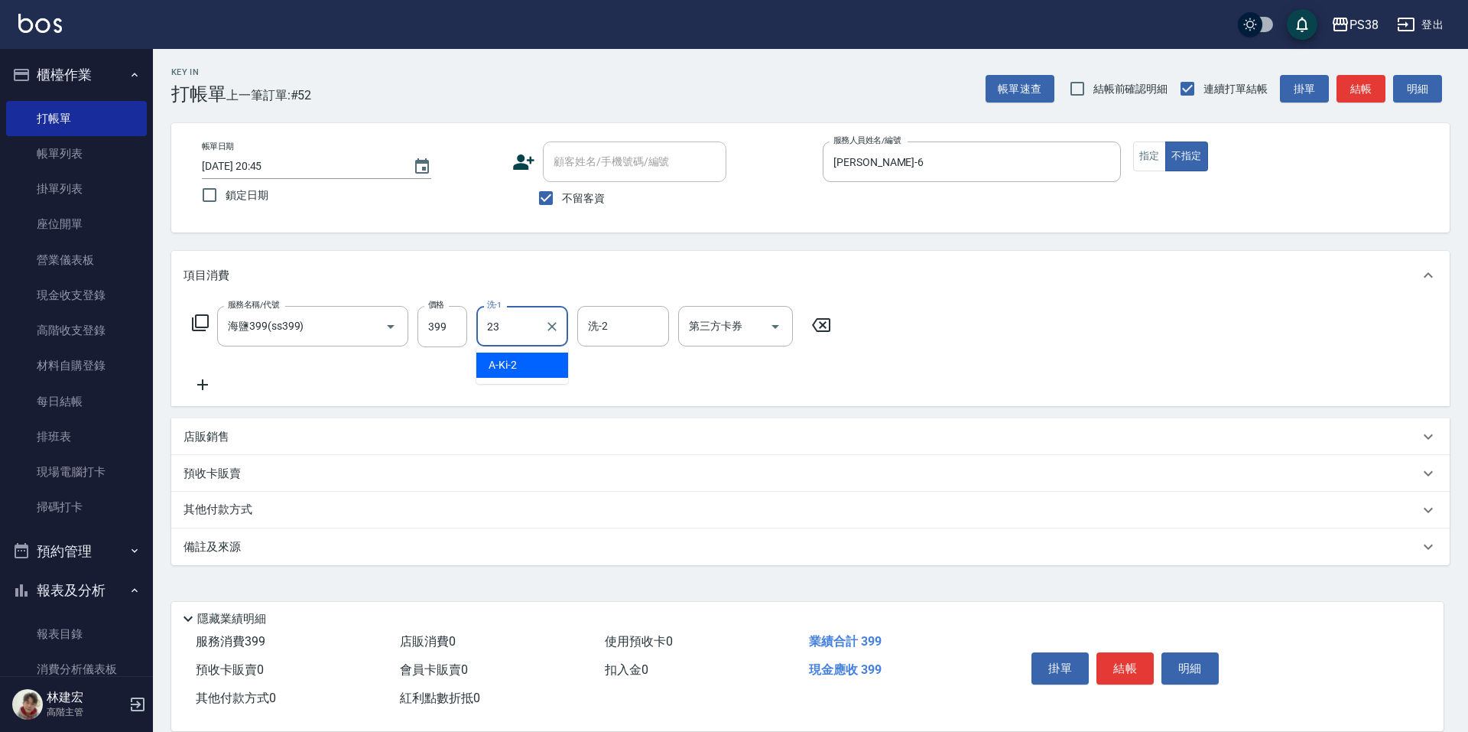
type input "Mona-23"
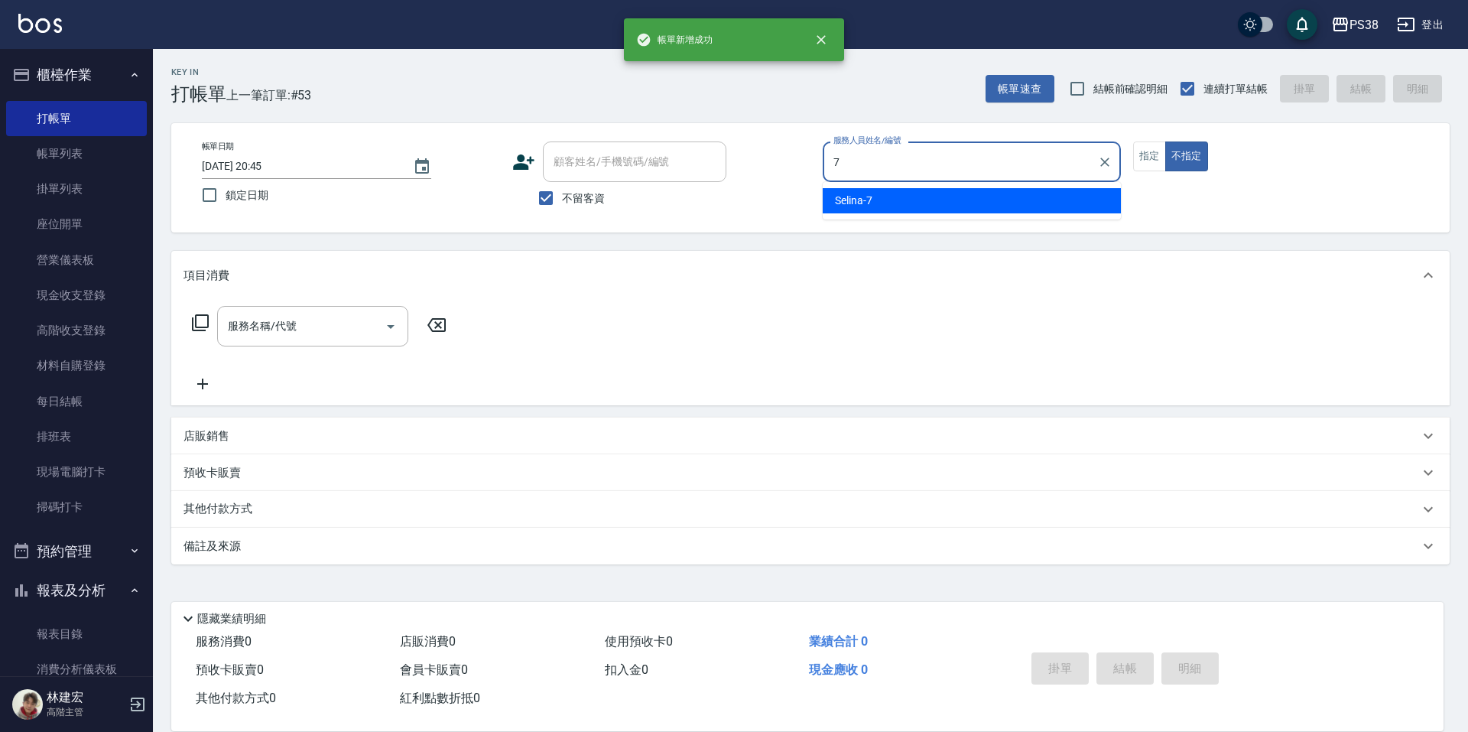
type input "Selina-7"
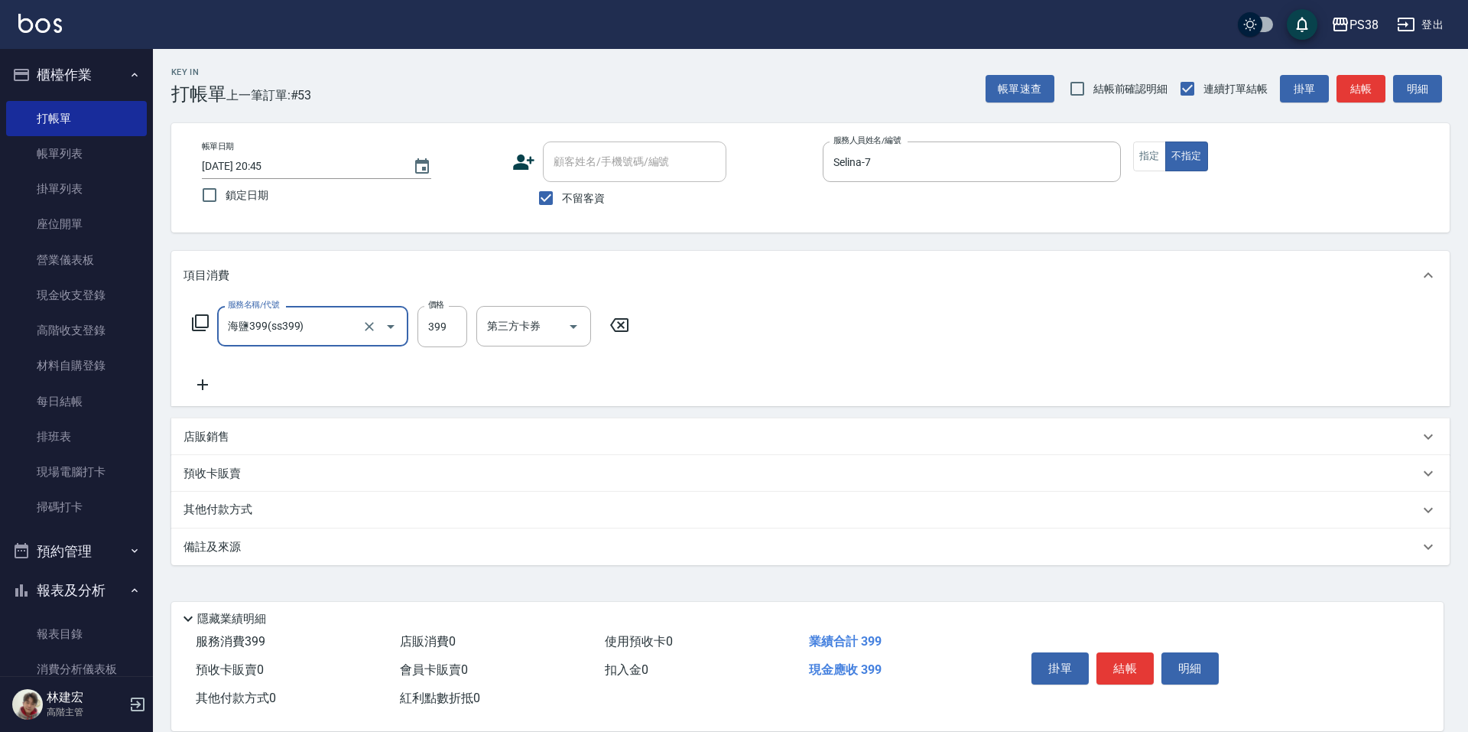
type input "海鹽399(ss399)"
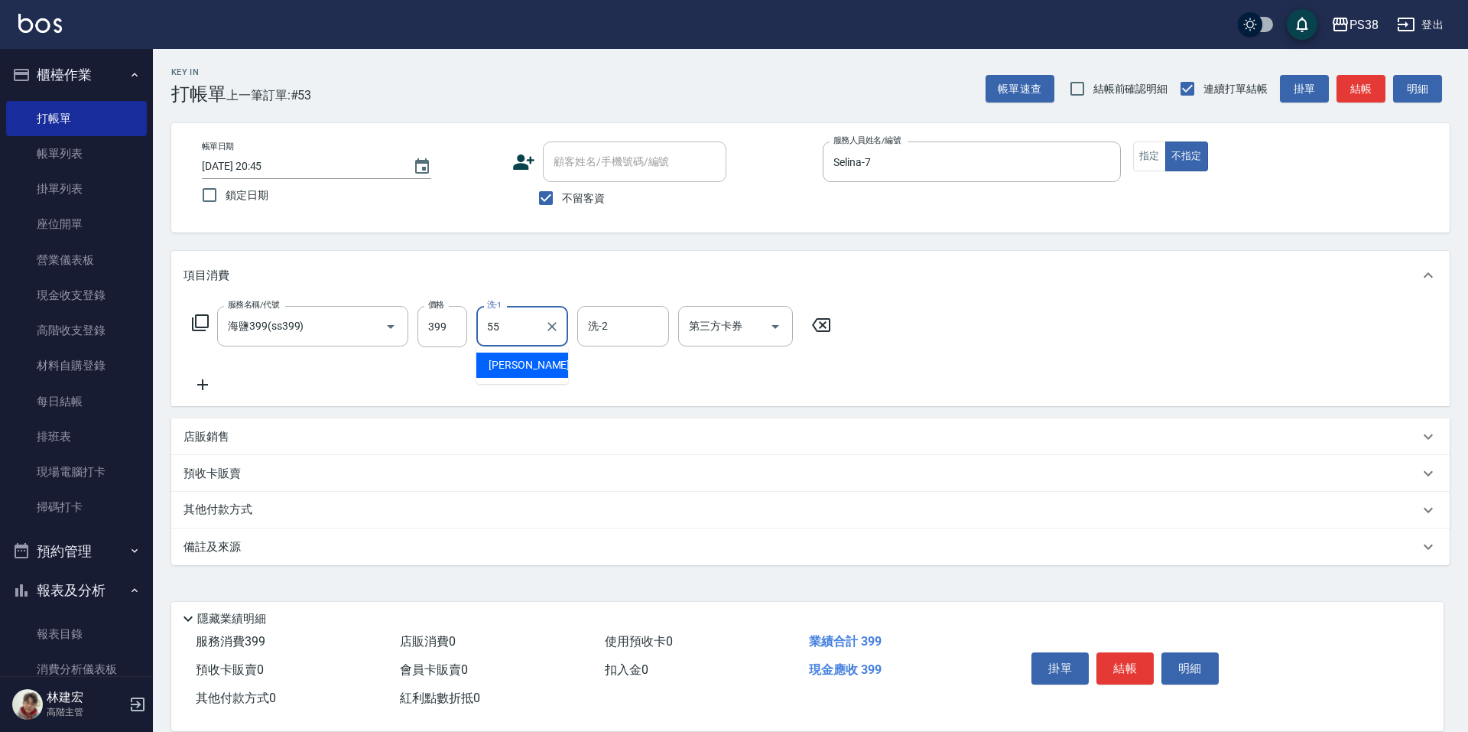
type input "彥丞-55"
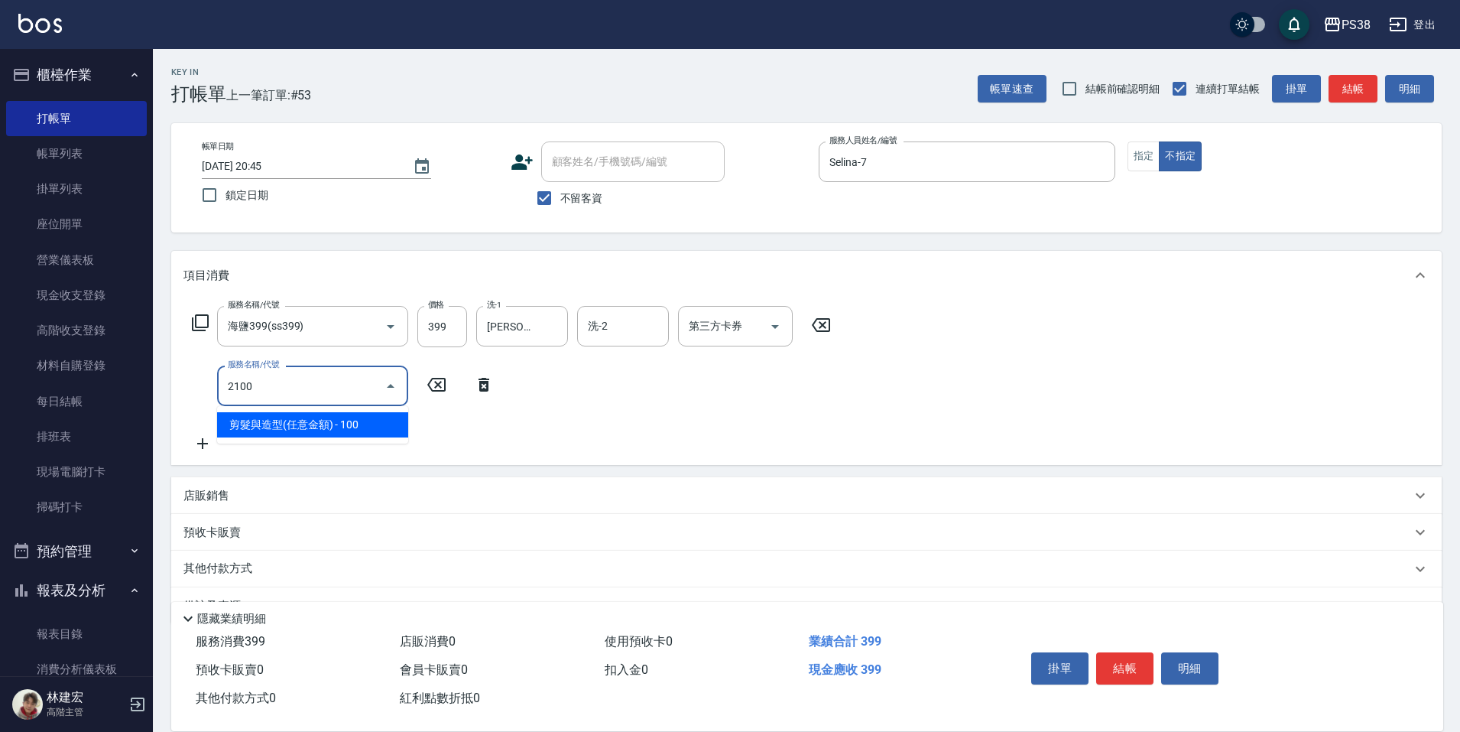
type input "剪髮與造型(任意金額)(2100)"
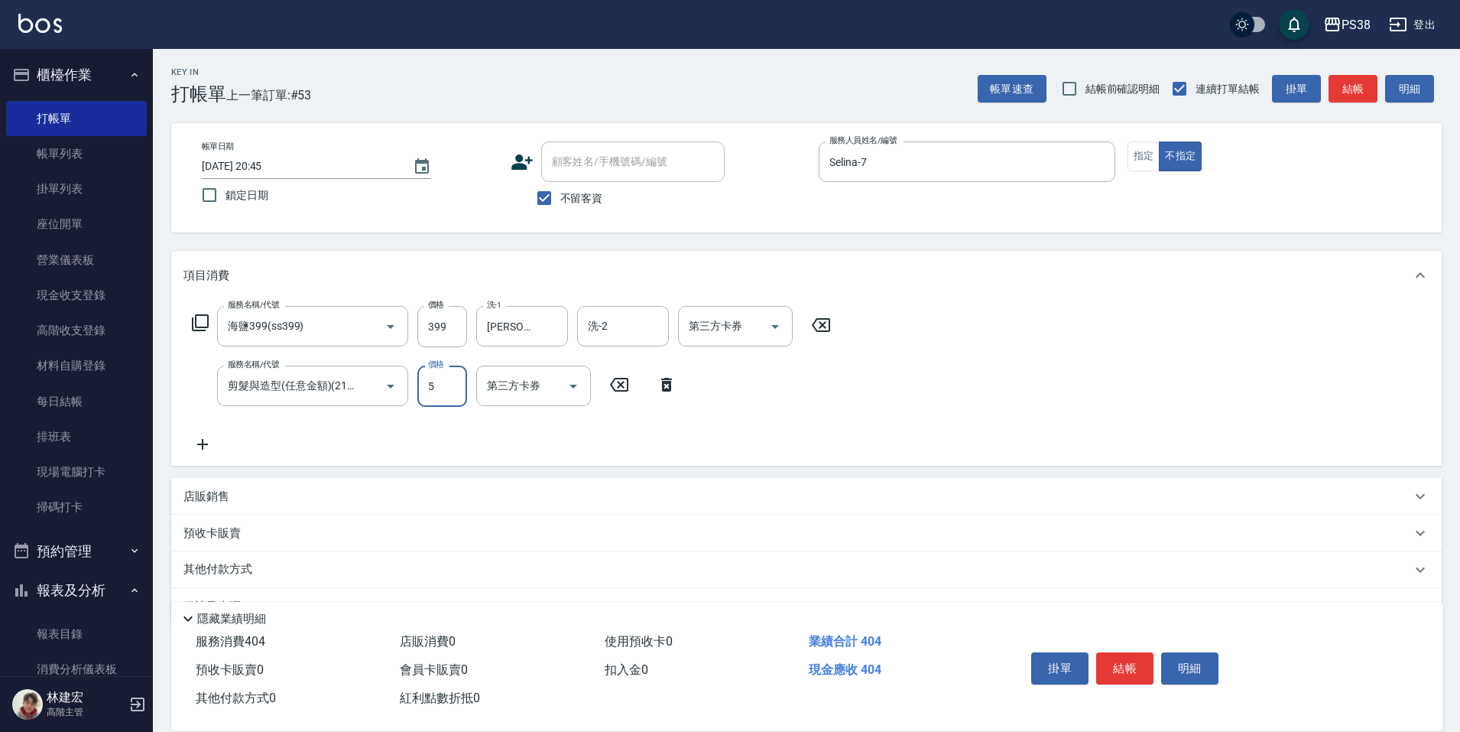
type input "50"
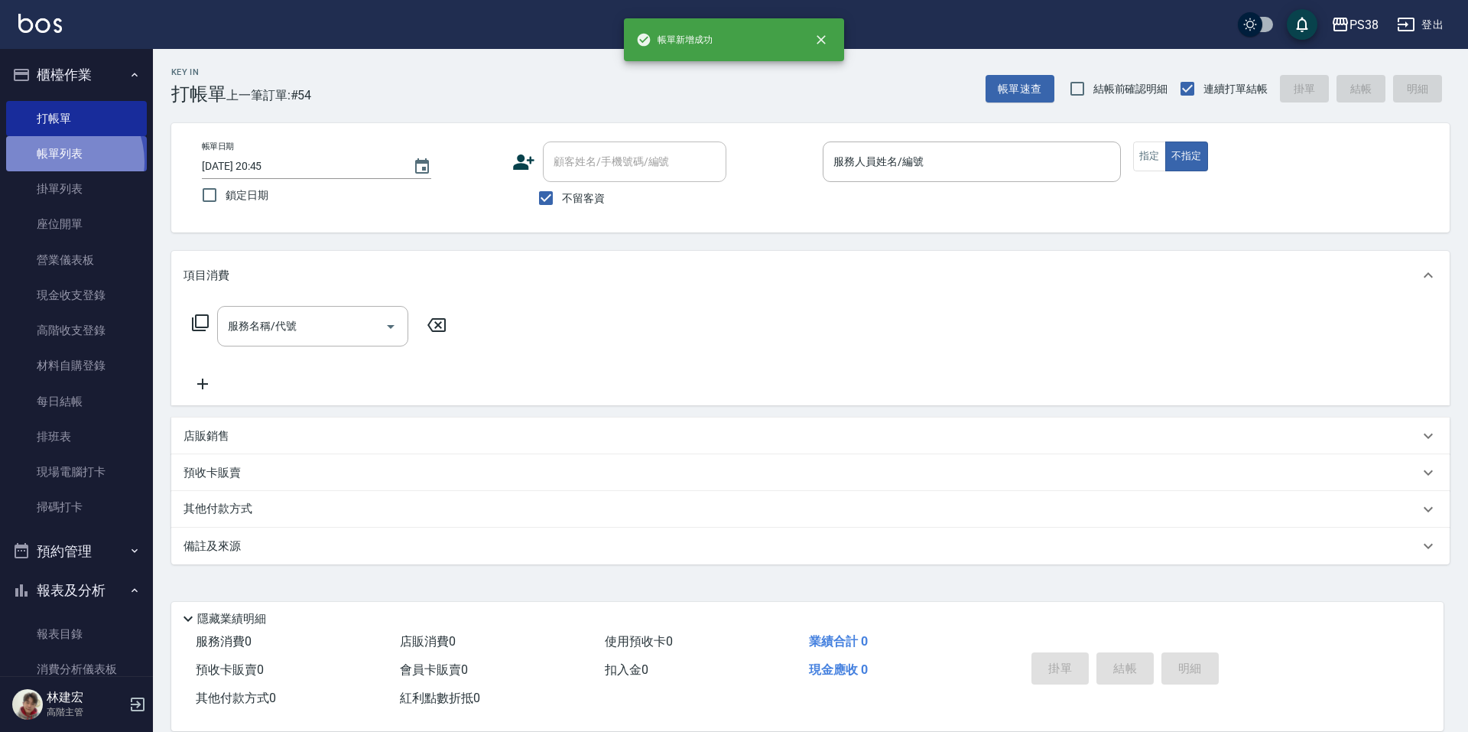
click at [58, 162] on link "帳單列表" at bounding box center [76, 153] width 141 height 35
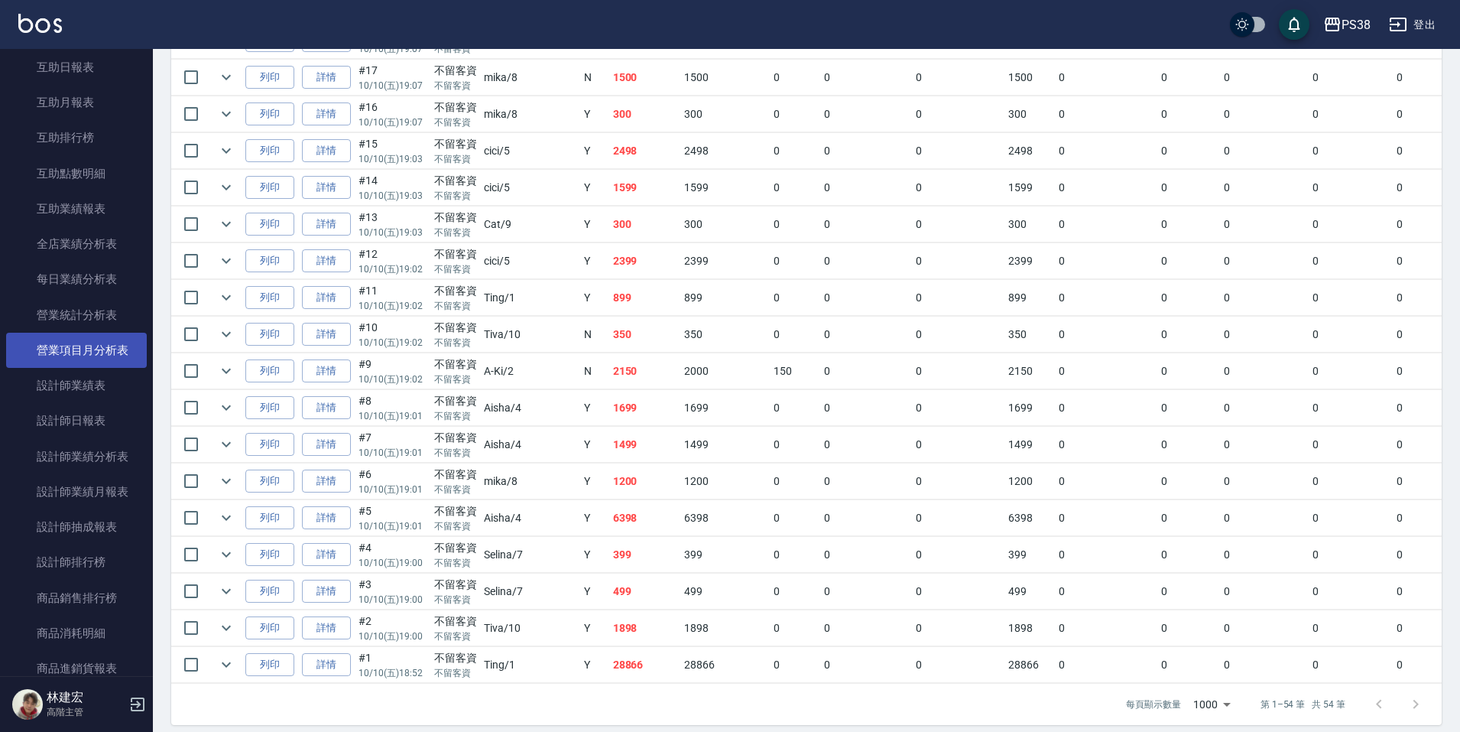
scroll to position [841, 0]
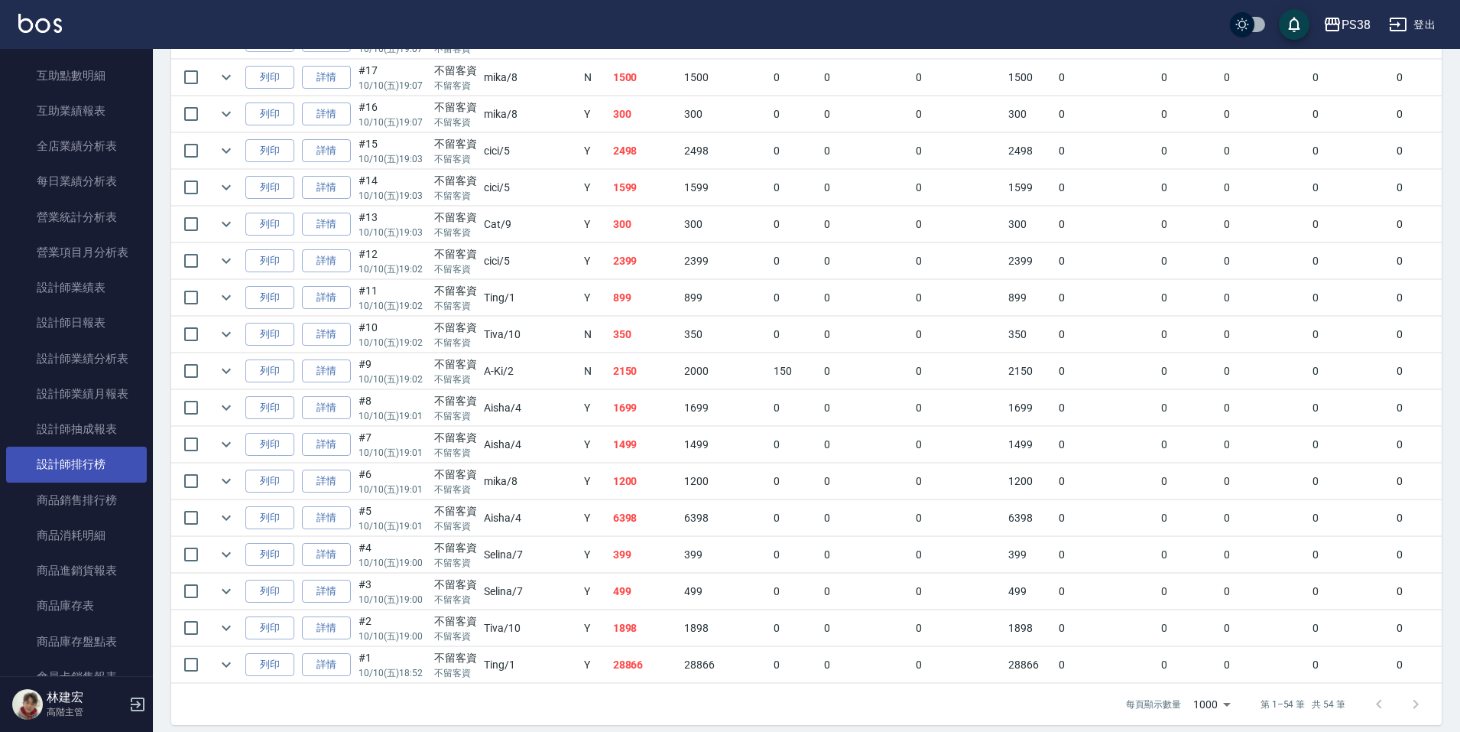
click at [86, 473] on link "設計師排行榜" at bounding box center [76, 464] width 141 height 35
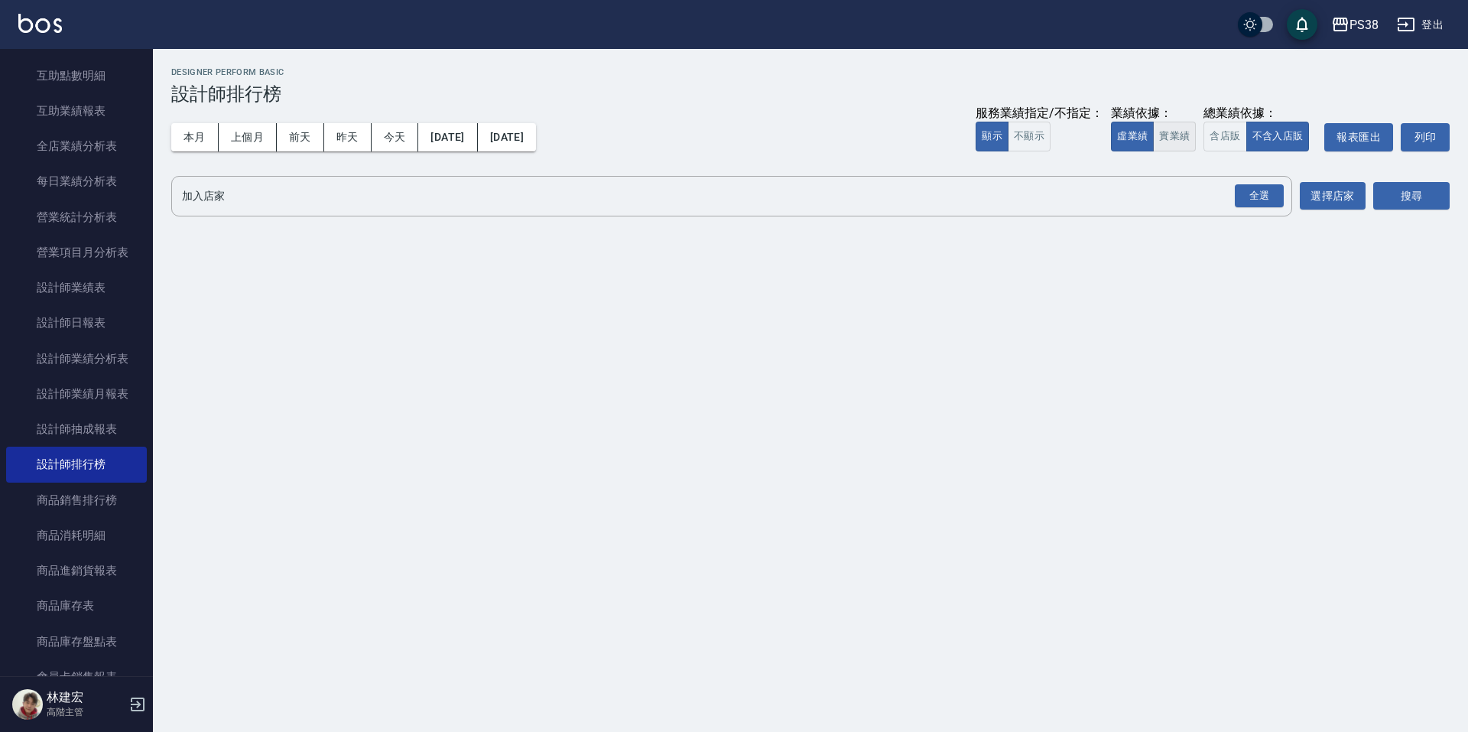
click at [1171, 131] on button "實業績" at bounding box center [1174, 137] width 43 height 30
click at [1253, 199] on div "全選" at bounding box center [1259, 196] width 49 height 24
click at [1389, 195] on button "搜尋" at bounding box center [1411, 197] width 76 height 28
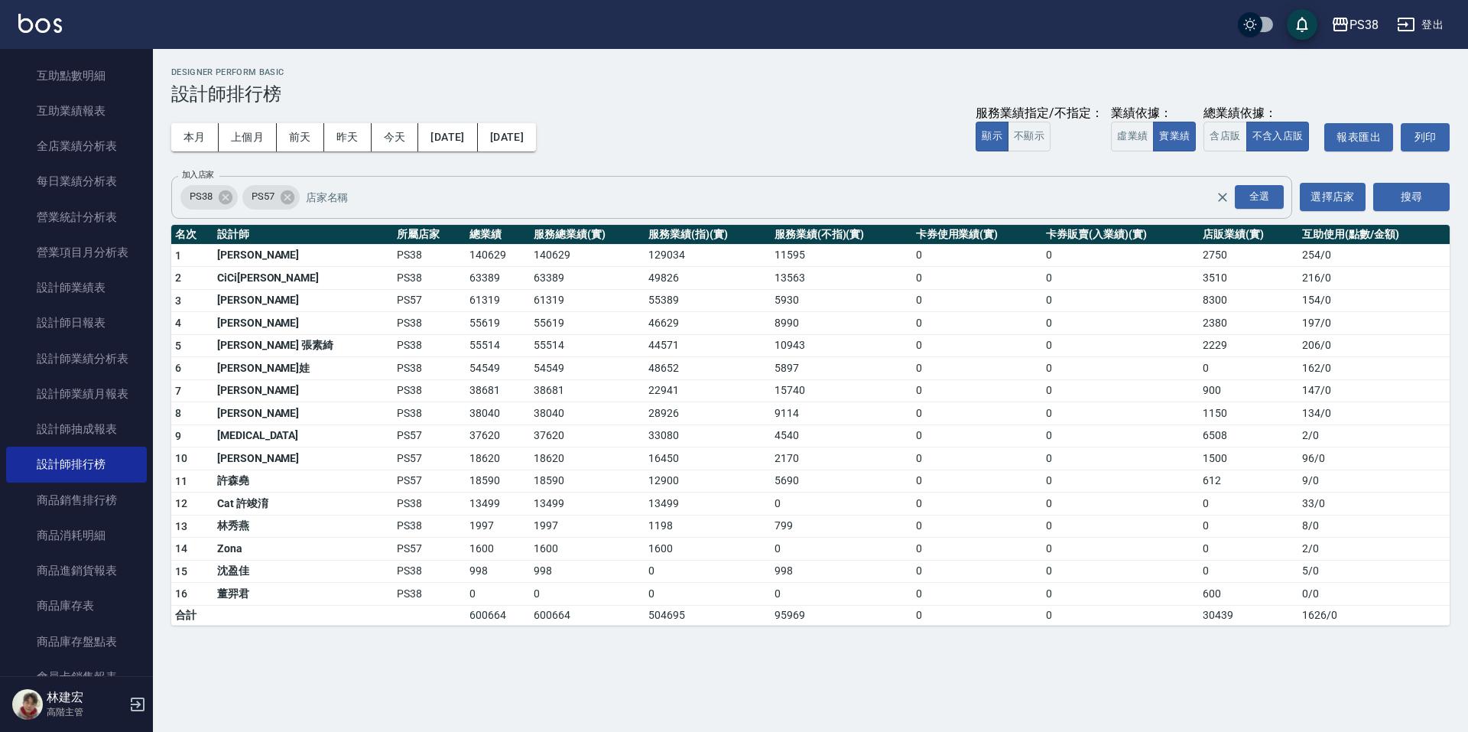
click at [277, 193] on span "PS57" at bounding box center [262, 196] width 41 height 15
click at [297, 198] on div "PS57" at bounding box center [270, 197] width 57 height 24
click at [291, 197] on icon at bounding box center [287, 197] width 14 height 14
click at [190, 145] on button "本月" at bounding box center [194, 137] width 47 height 28
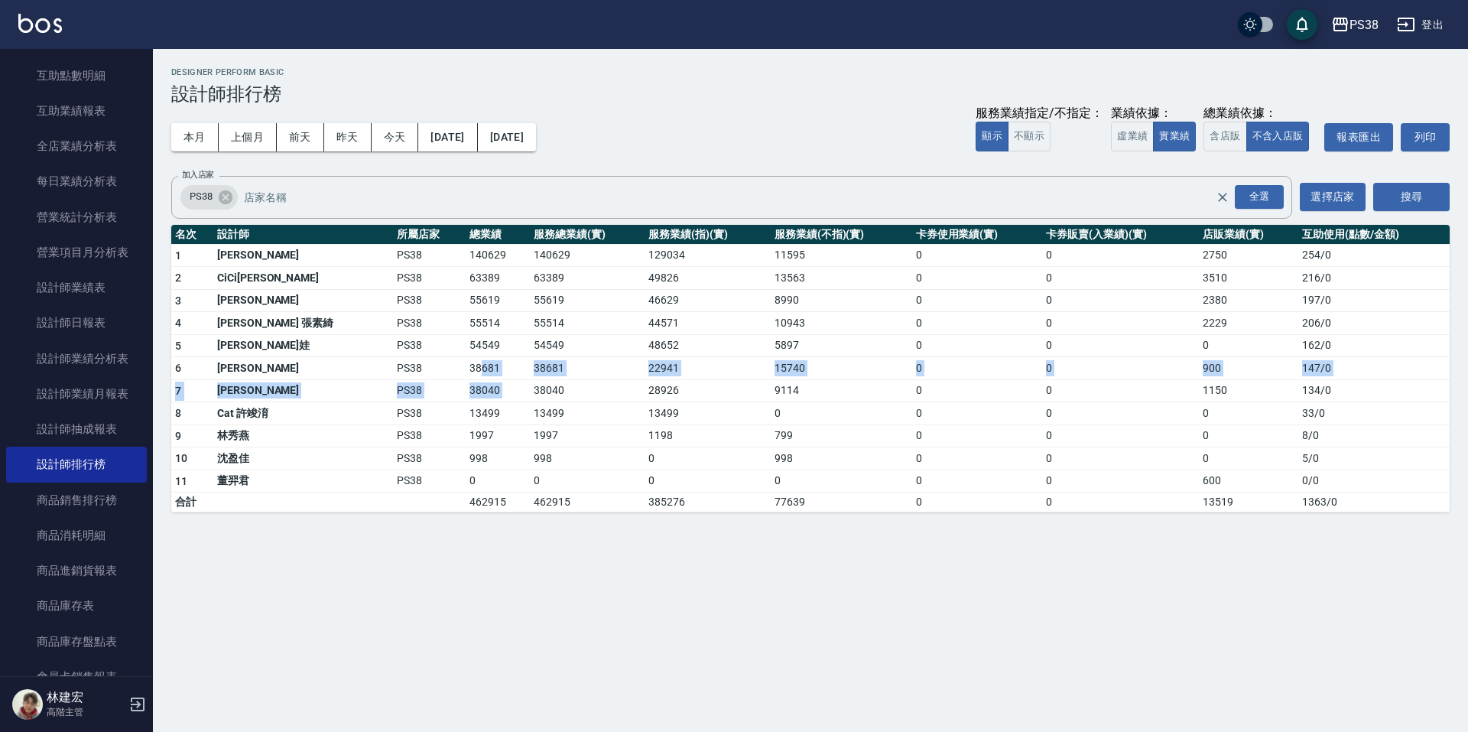
drag, startPoint x: 422, startPoint y: 366, endPoint x: 473, endPoint y: 391, distance: 57.1
click at [473, 391] on tbody "1 Ting 婷婷 PS38 140629 140629 129034 11595 0 0 2750 254 / 0 2 CiCi晞晞 PS38 63389 …" at bounding box center [810, 378] width 1278 height 268
click at [569, 472] on td "0" at bounding box center [587, 480] width 115 height 23
click at [395, 147] on button "今天" at bounding box center [395, 137] width 47 height 28
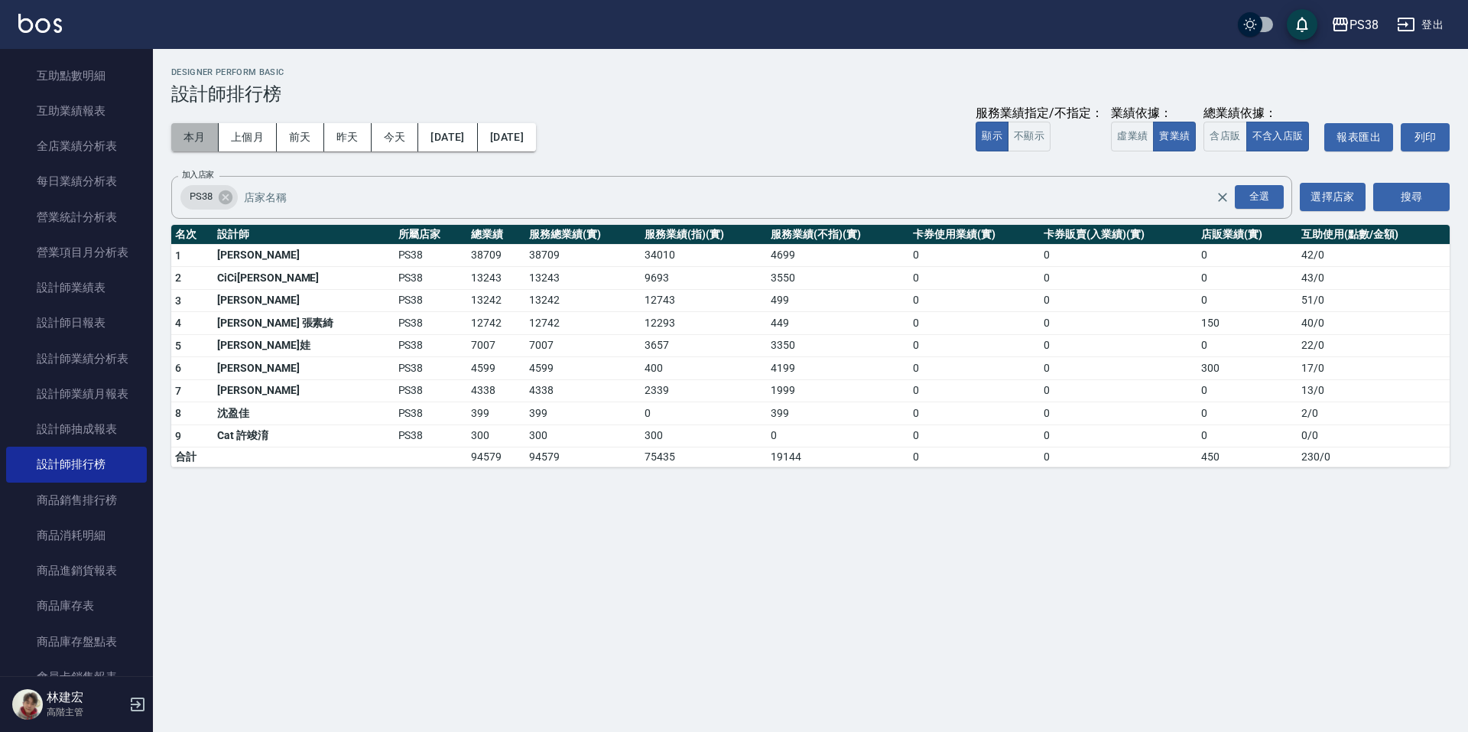
click at [204, 131] on button "本月" at bounding box center [194, 137] width 47 height 28
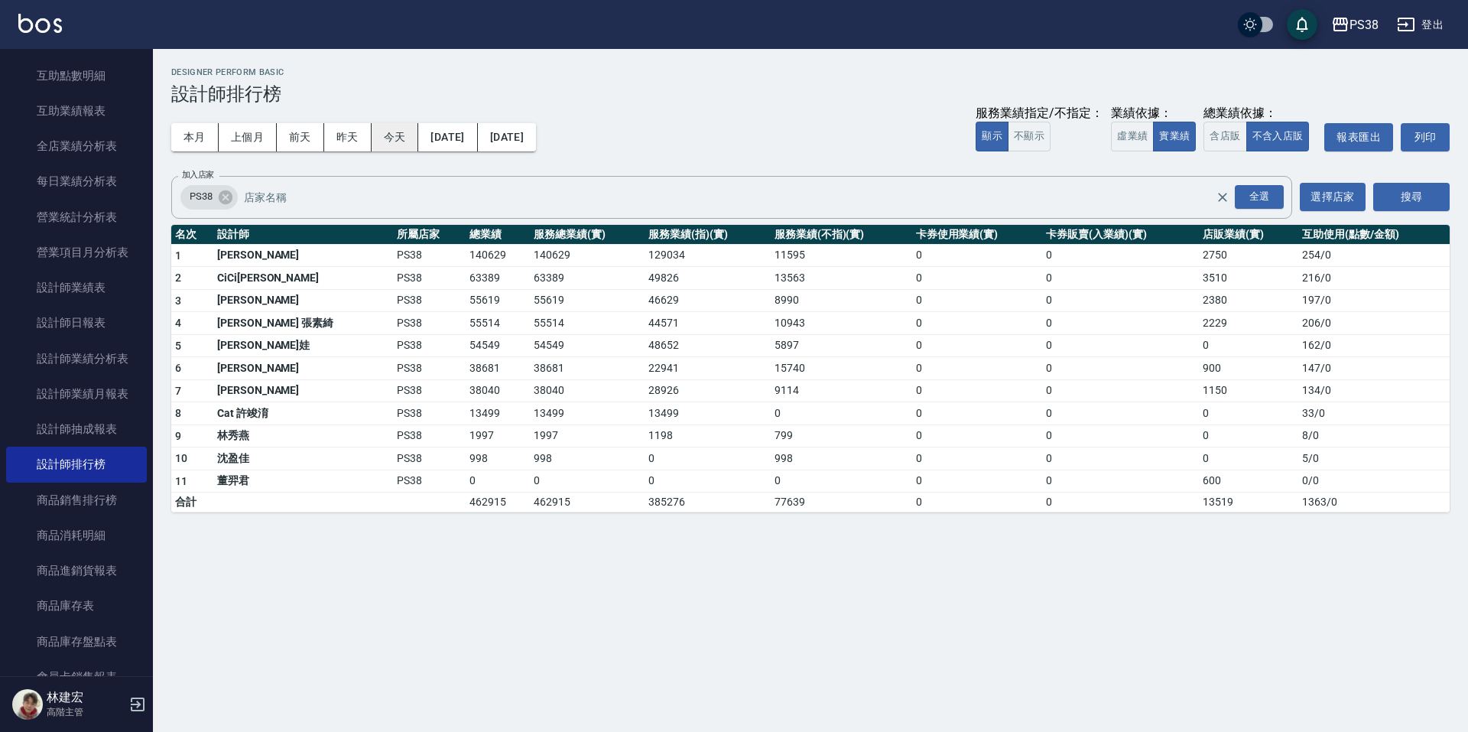
click at [402, 135] on button "今天" at bounding box center [395, 137] width 47 height 28
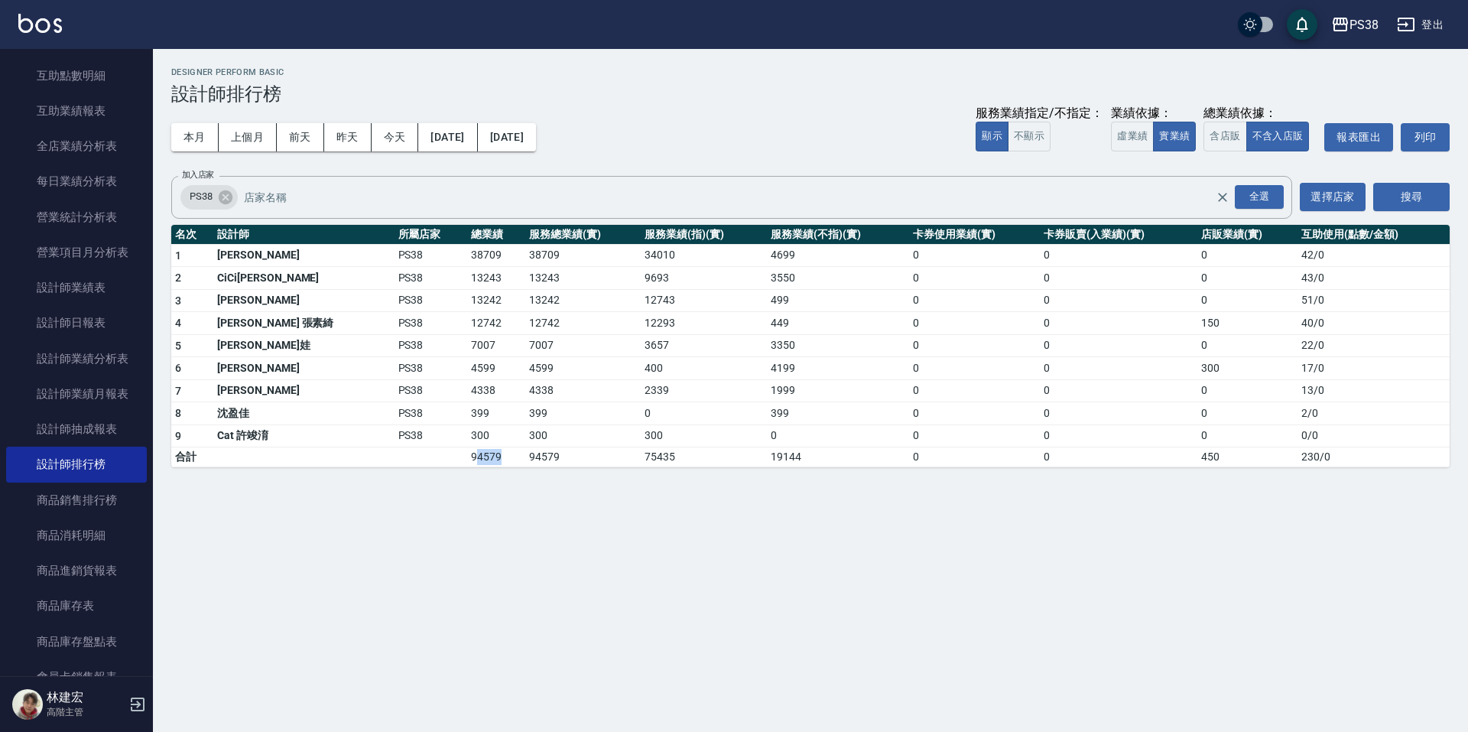
drag, startPoint x: 413, startPoint y: 454, endPoint x: 456, endPoint y: 466, distance: 44.5
click at [467, 466] on td "94579" at bounding box center [496, 457] width 58 height 20
click at [538, 510] on div "PS38 2025-10-10 - 2025-10-10 設計師排行榜 列印時間： 2025-10-10-20:46 Designer Perform Bas…" at bounding box center [734, 366] width 1468 height 732
click at [184, 126] on button "本月" at bounding box center [194, 137] width 47 height 28
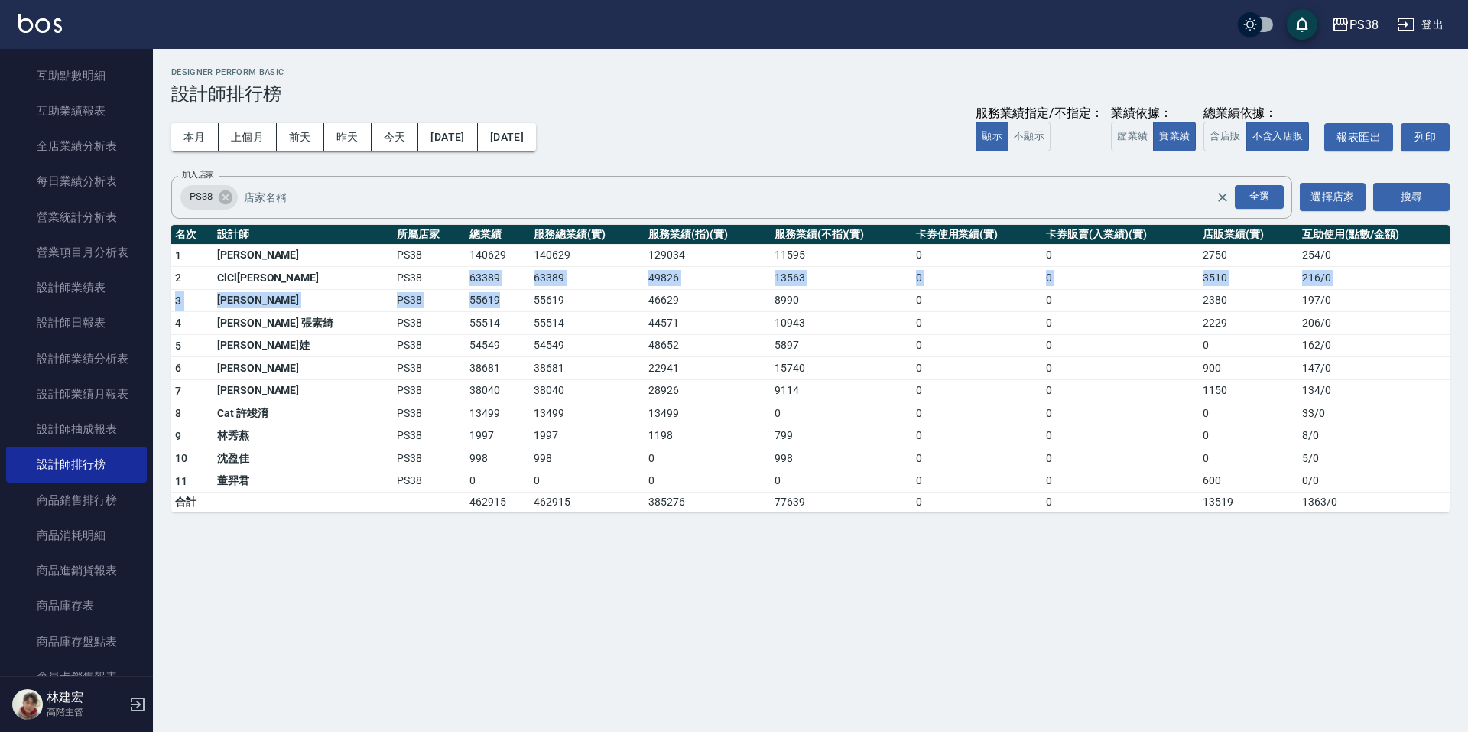
click at [452, 291] on tbody "1 Ting 婷婷 PS38 140629 140629 129034 11595 0 0 2750 254 / 0 2 CiCi晞晞 PS38 63389 …" at bounding box center [810, 378] width 1278 height 268
click at [466, 339] on td "54549" at bounding box center [498, 345] width 64 height 23
click at [245, 147] on button "上個月" at bounding box center [248, 137] width 58 height 28
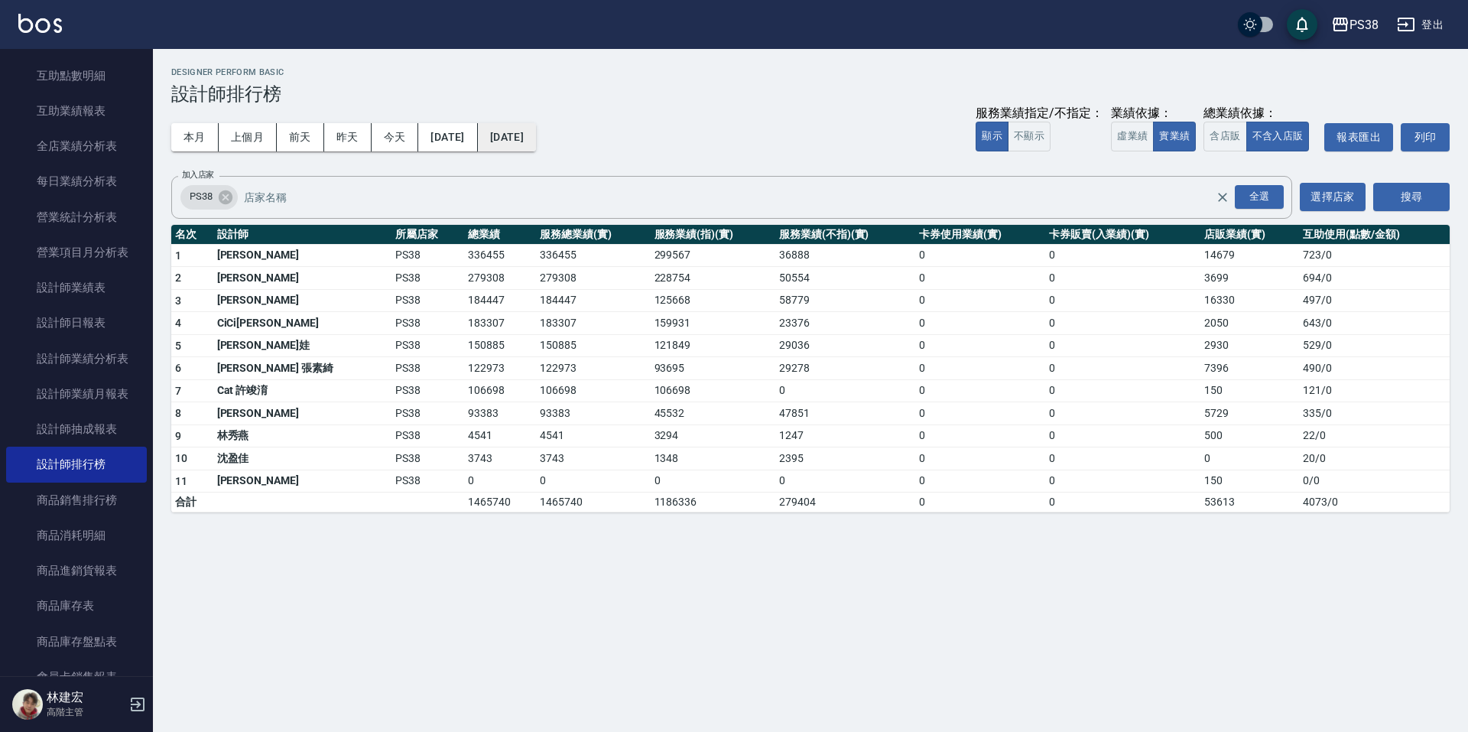
click at [536, 139] on button "[DATE]" at bounding box center [507, 137] width 58 height 28
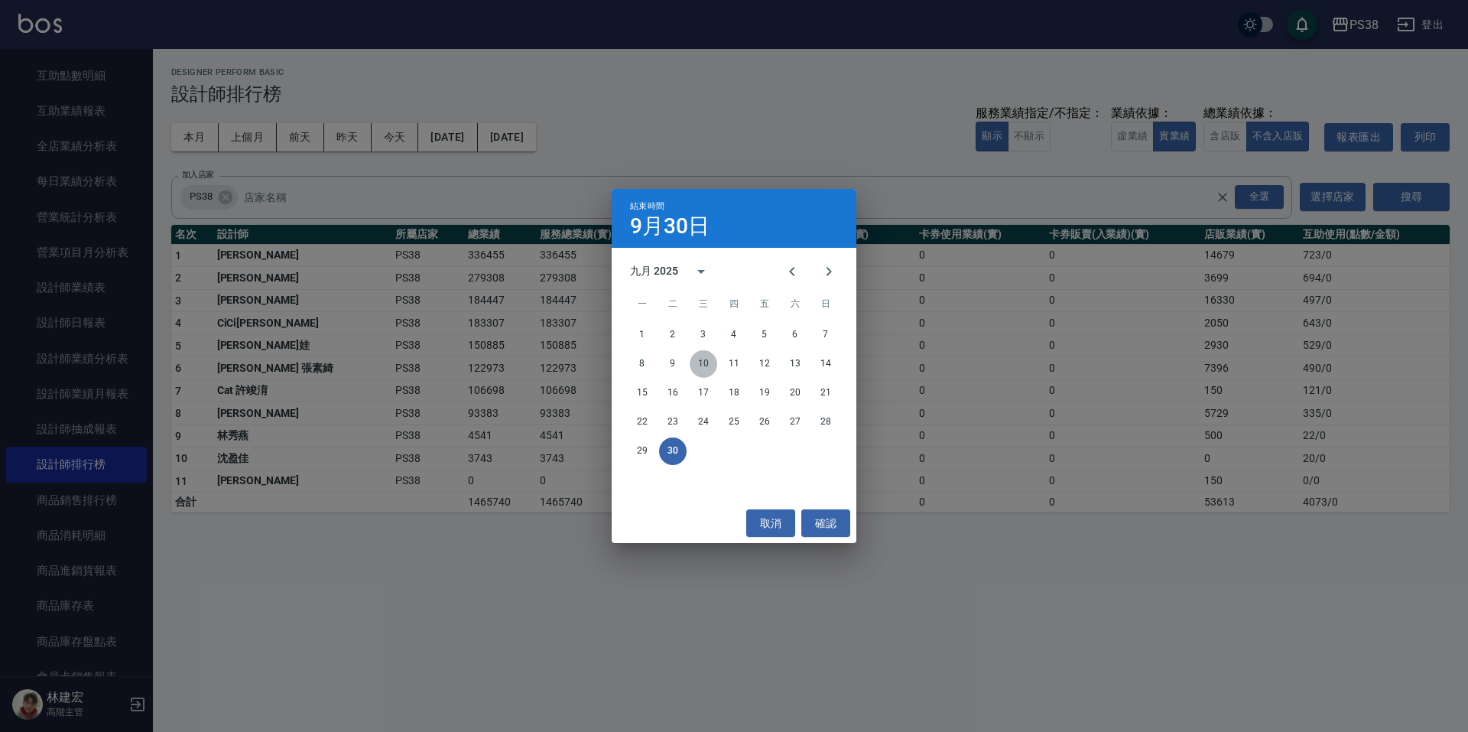
click at [694, 367] on button "10" at bounding box center [704, 364] width 28 height 28
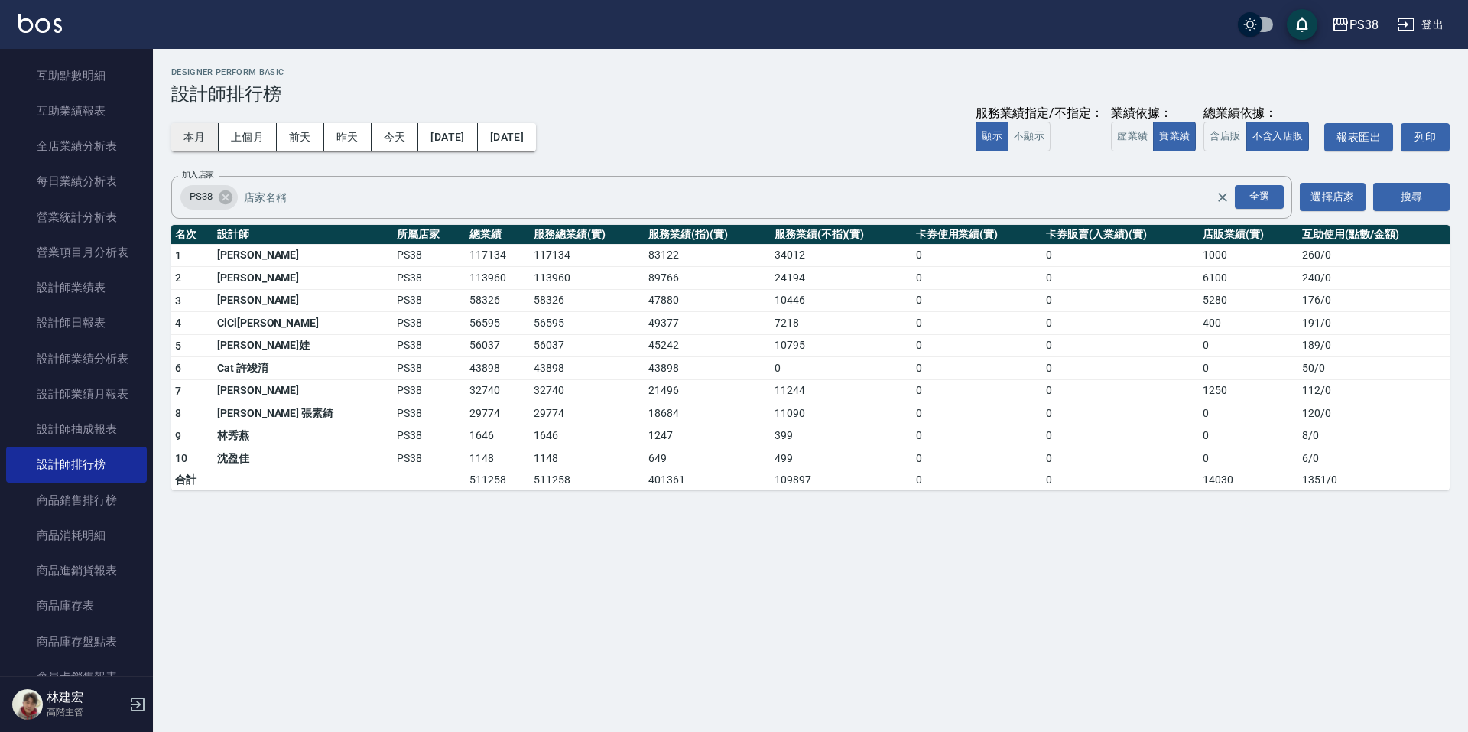
click at [200, 140] on button "本月" at bounding box center [194, 137] width 47 height 28
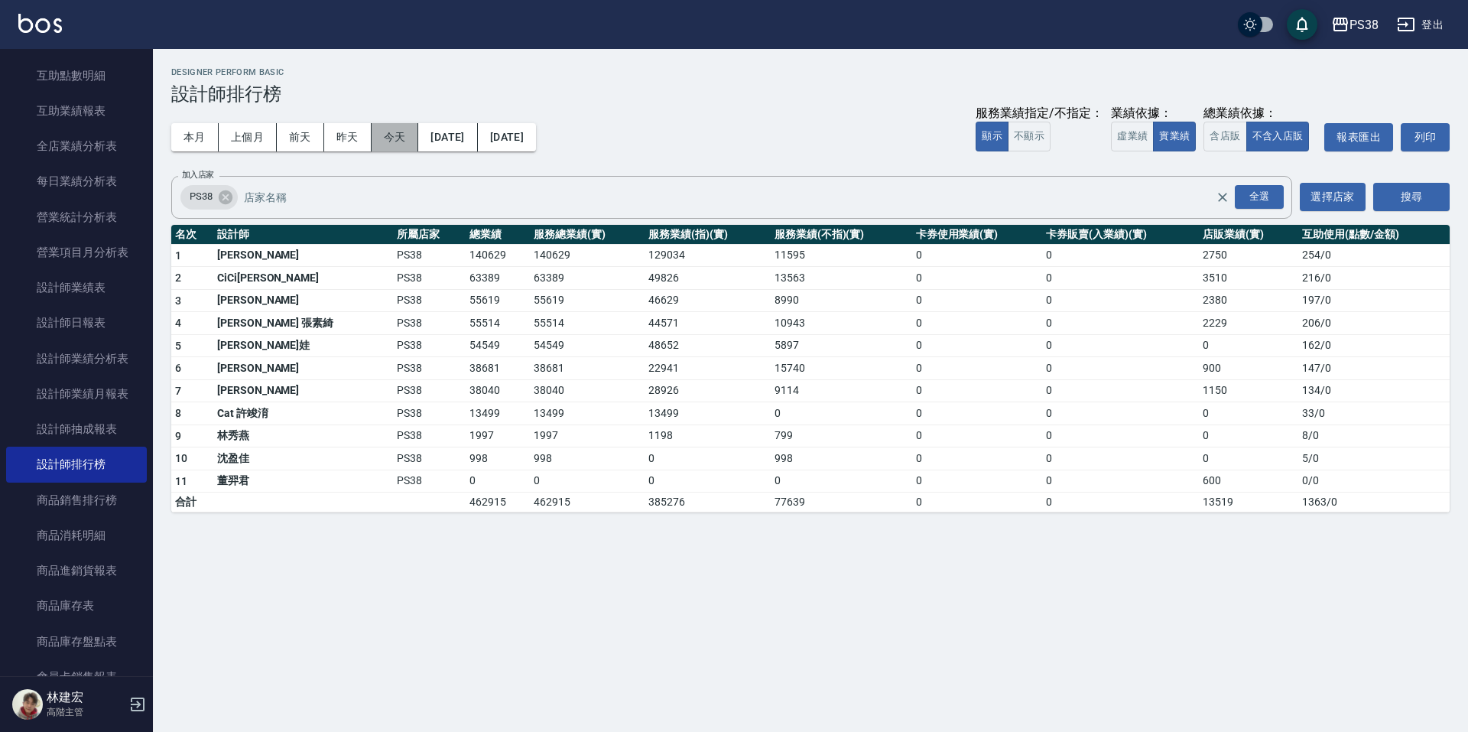
click at [395, 145] on button "今天" at bounding box center [395, 137] width 47 height 28
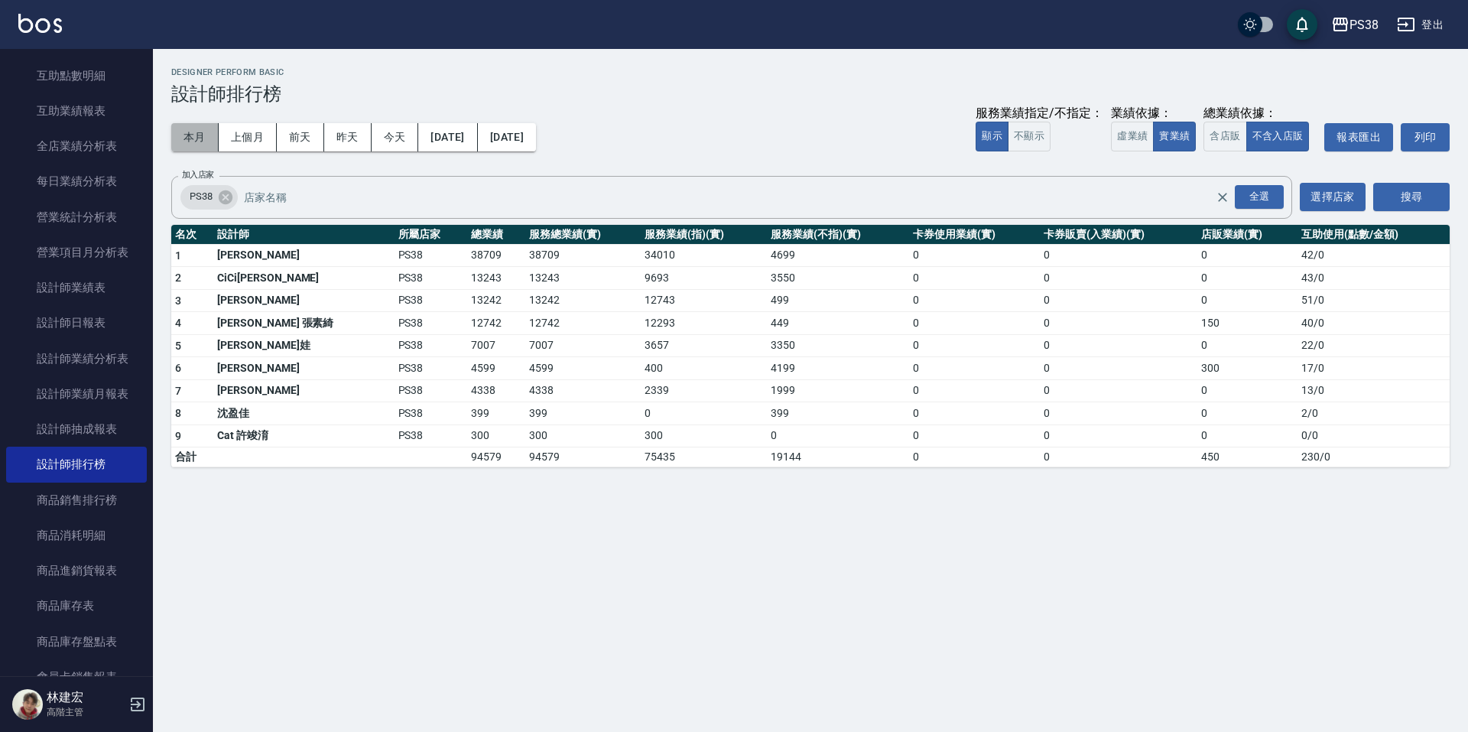
click at [206, 146] on button "本月" at bounding box center [194, 137] width 47 height 28
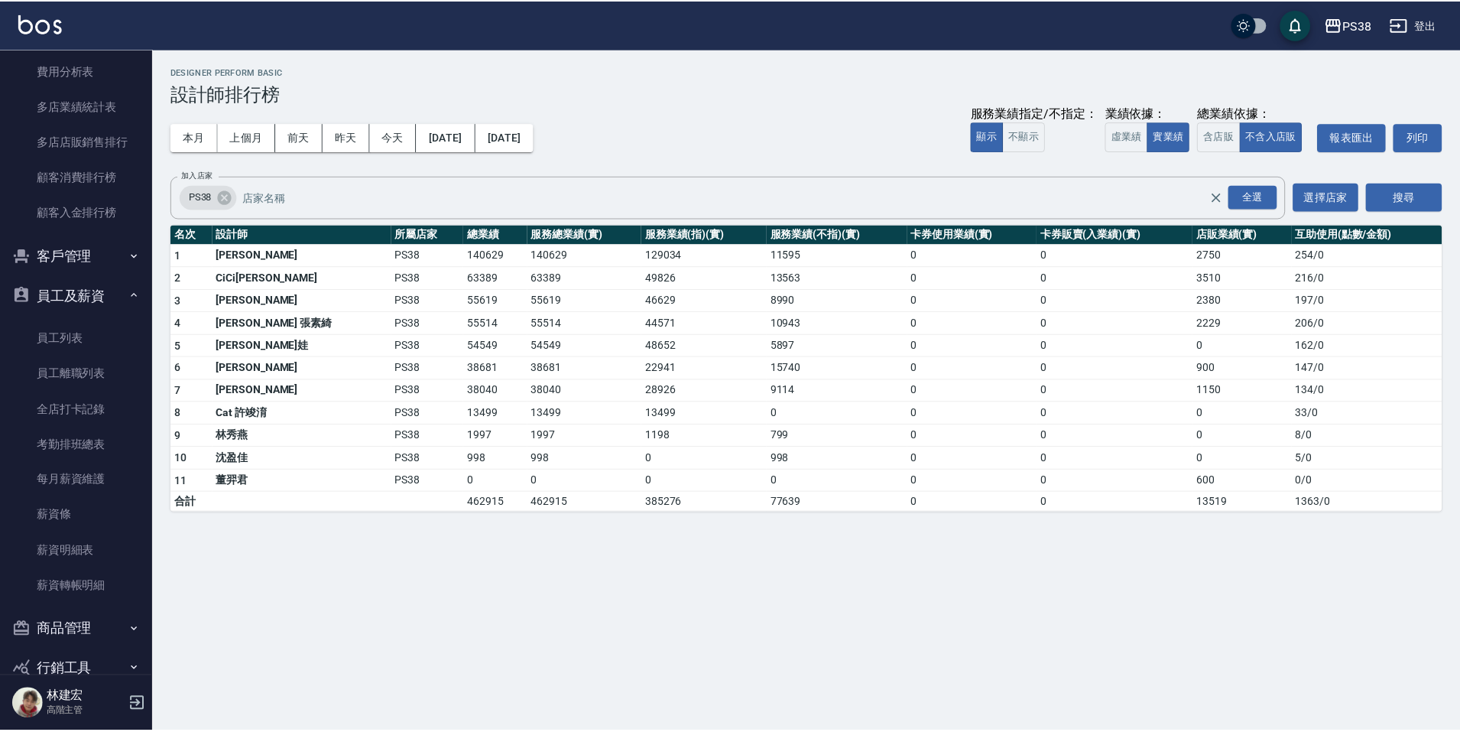
scroll to position [1981, 0]
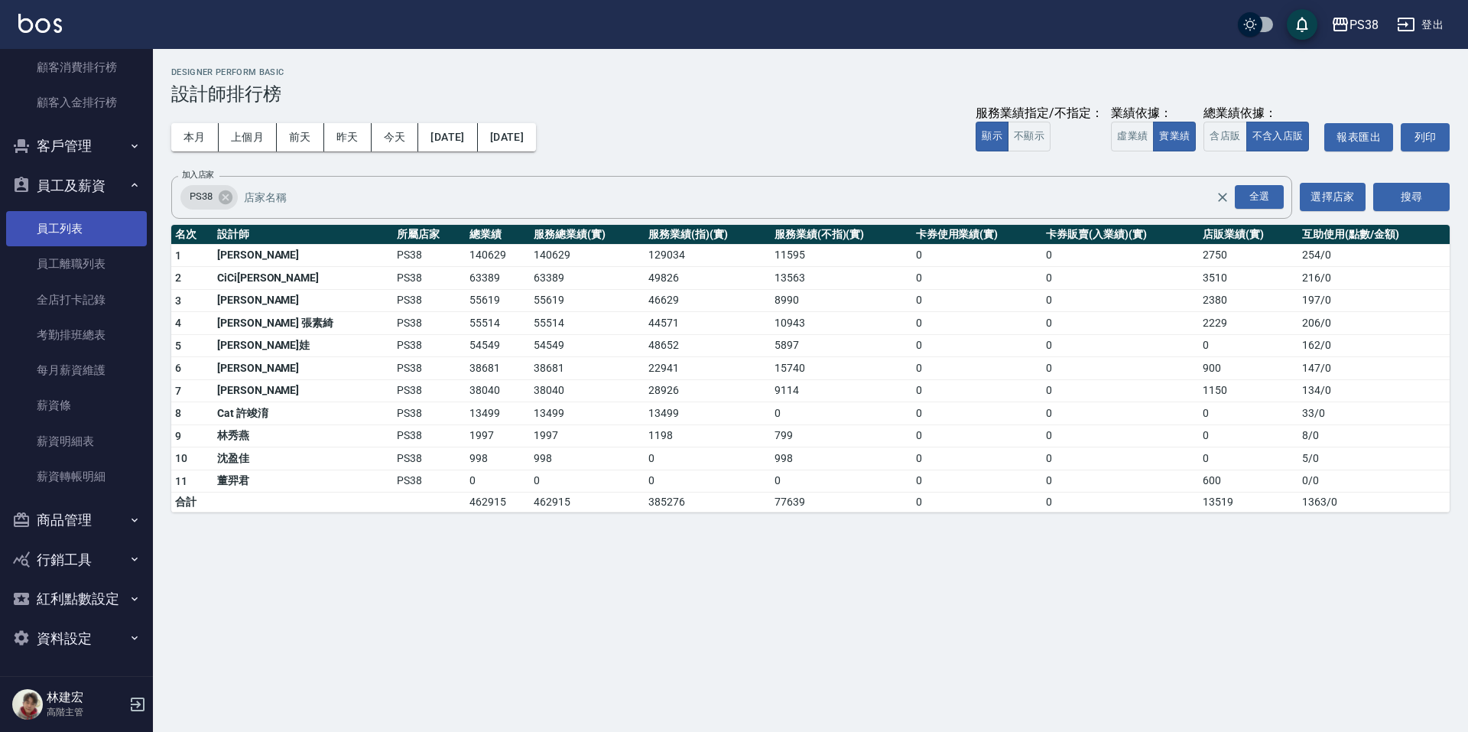
click at [49, 237] on link "員工列表" at bounding box center [76, 228] width 141 height 35
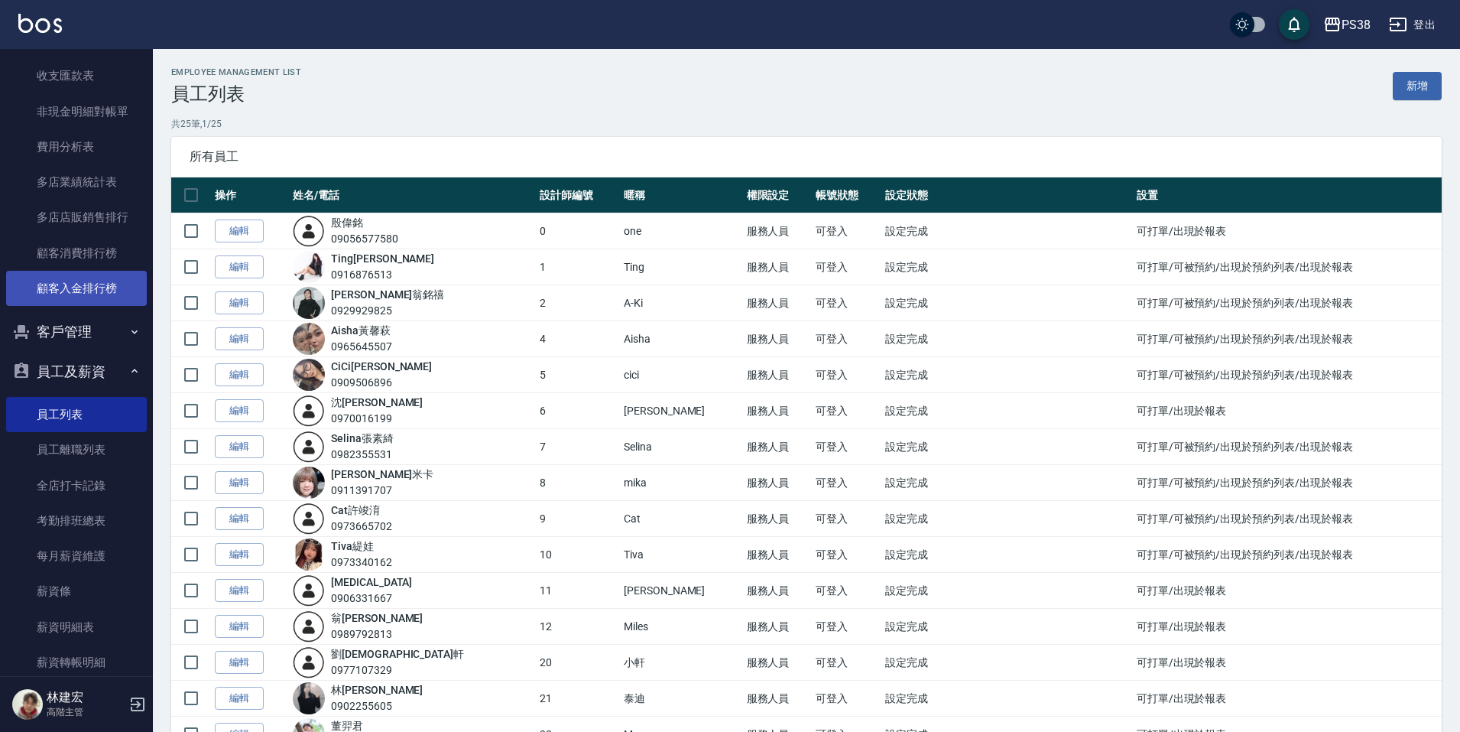
scroll to position [1752, 0]
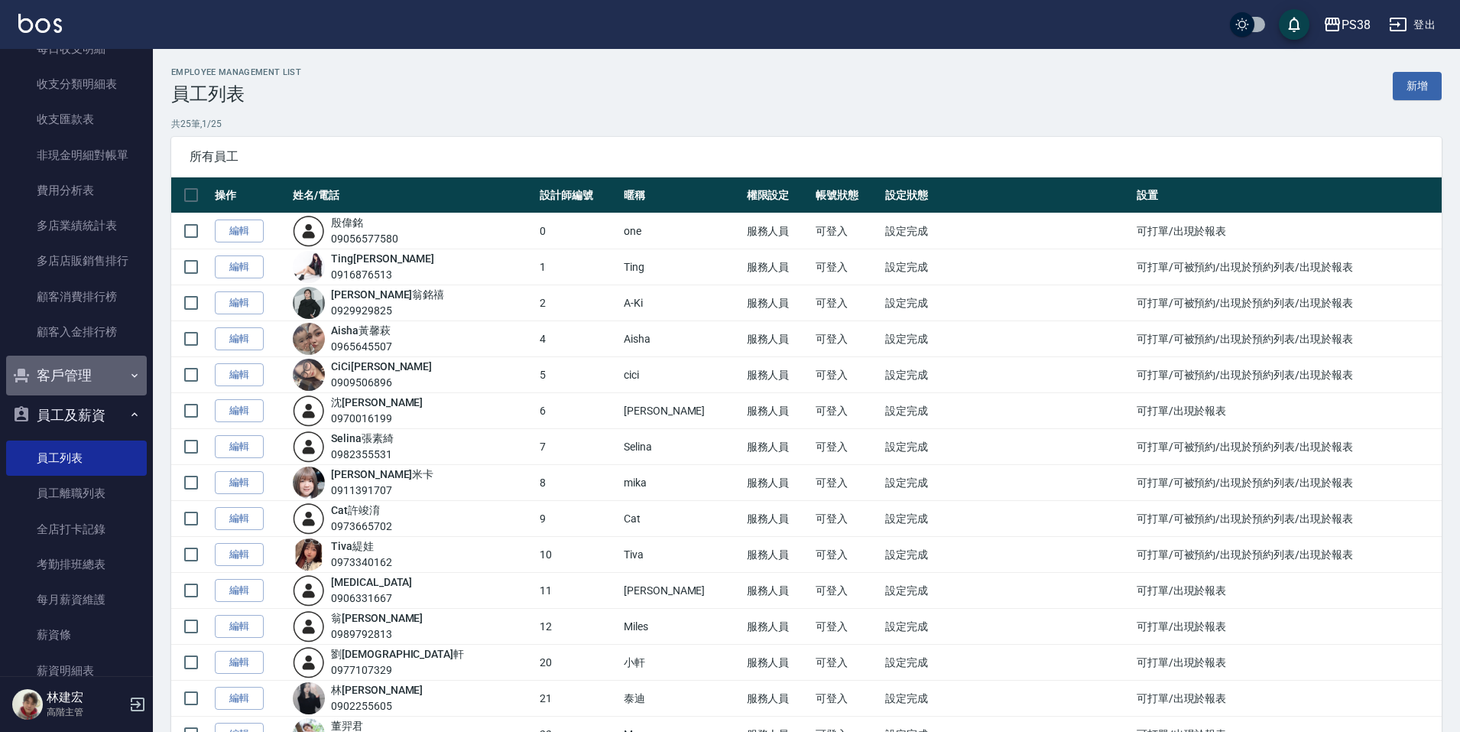
click at [104, 373] on button "客戶管理" at bounding box center [76, 376] width 141 height 40
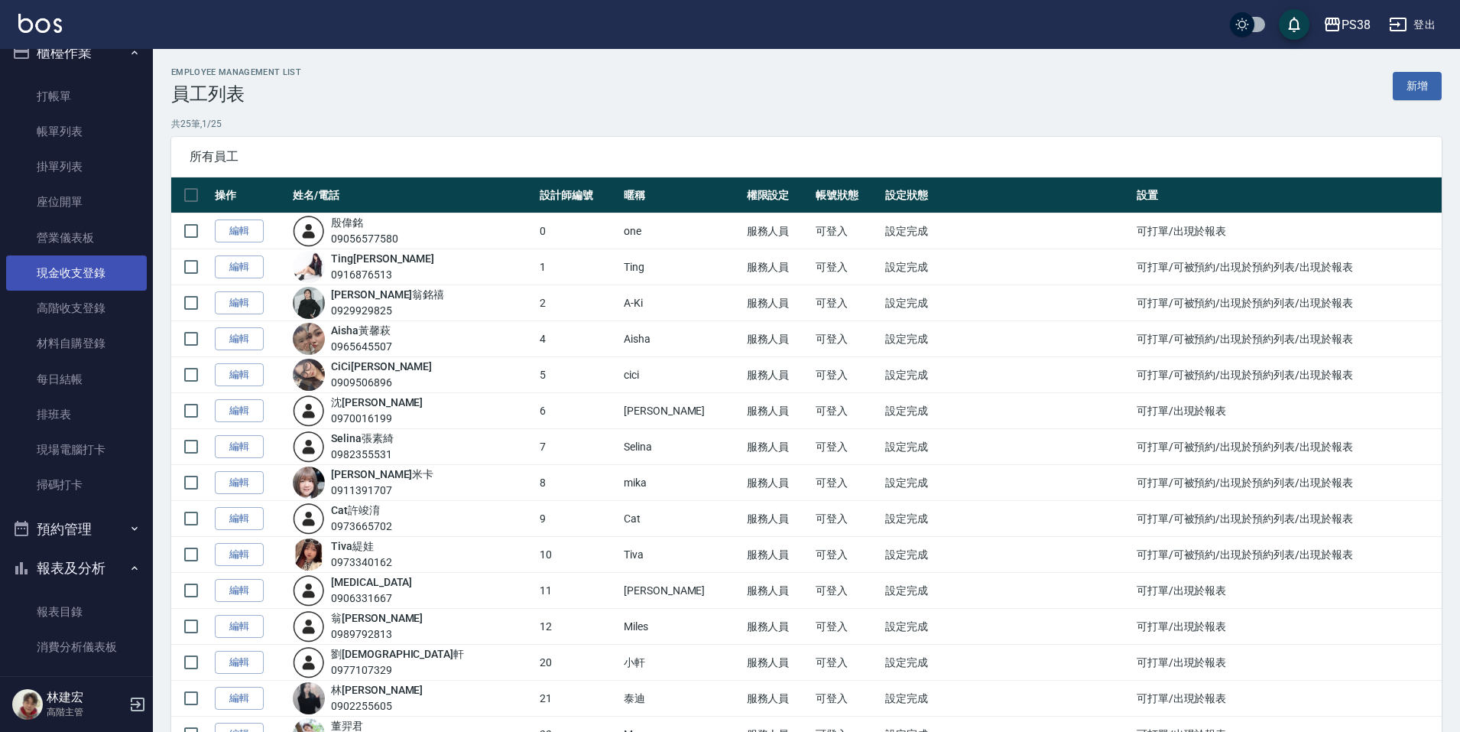
scroll to position [0, 0]
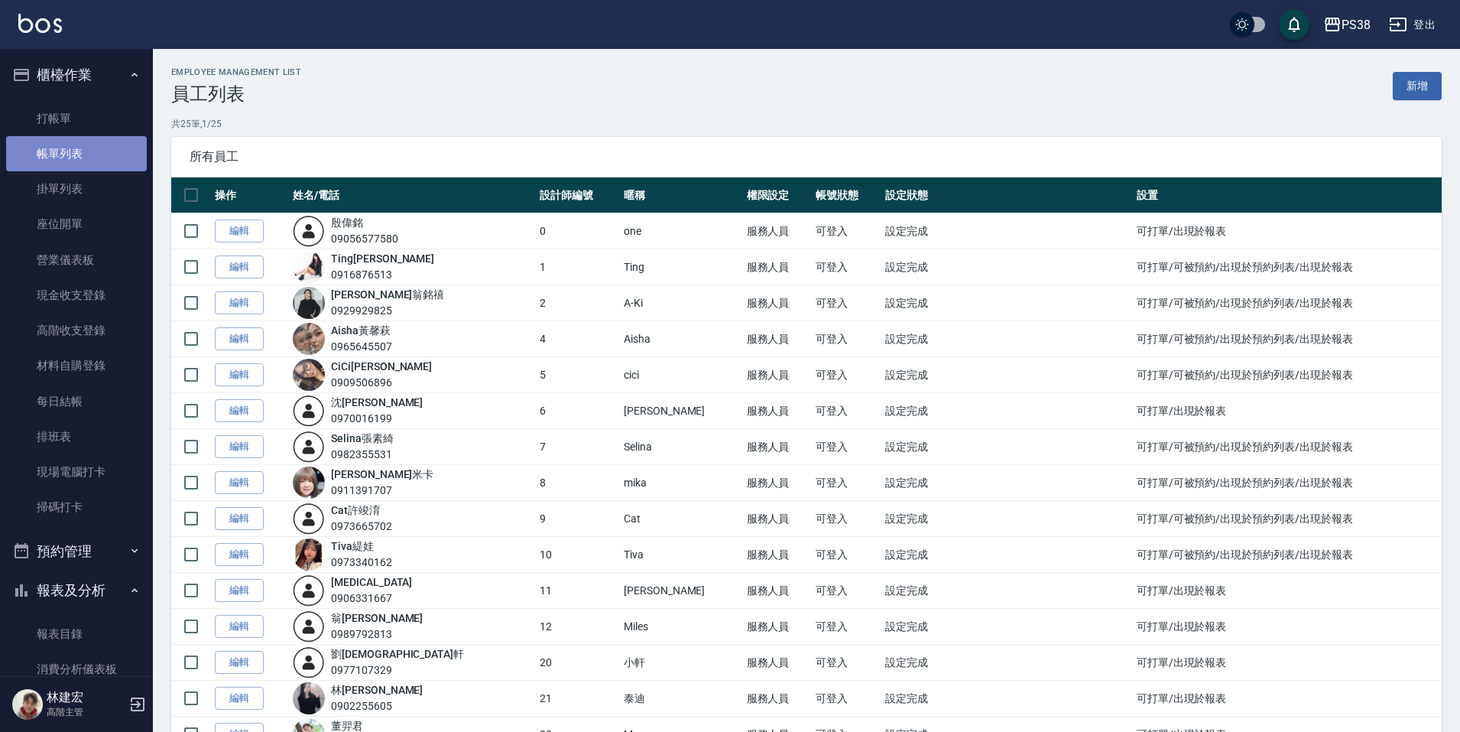
click at [102, 157] on link "帳單列表" at bounding box center [76, 153] width 141 height 35
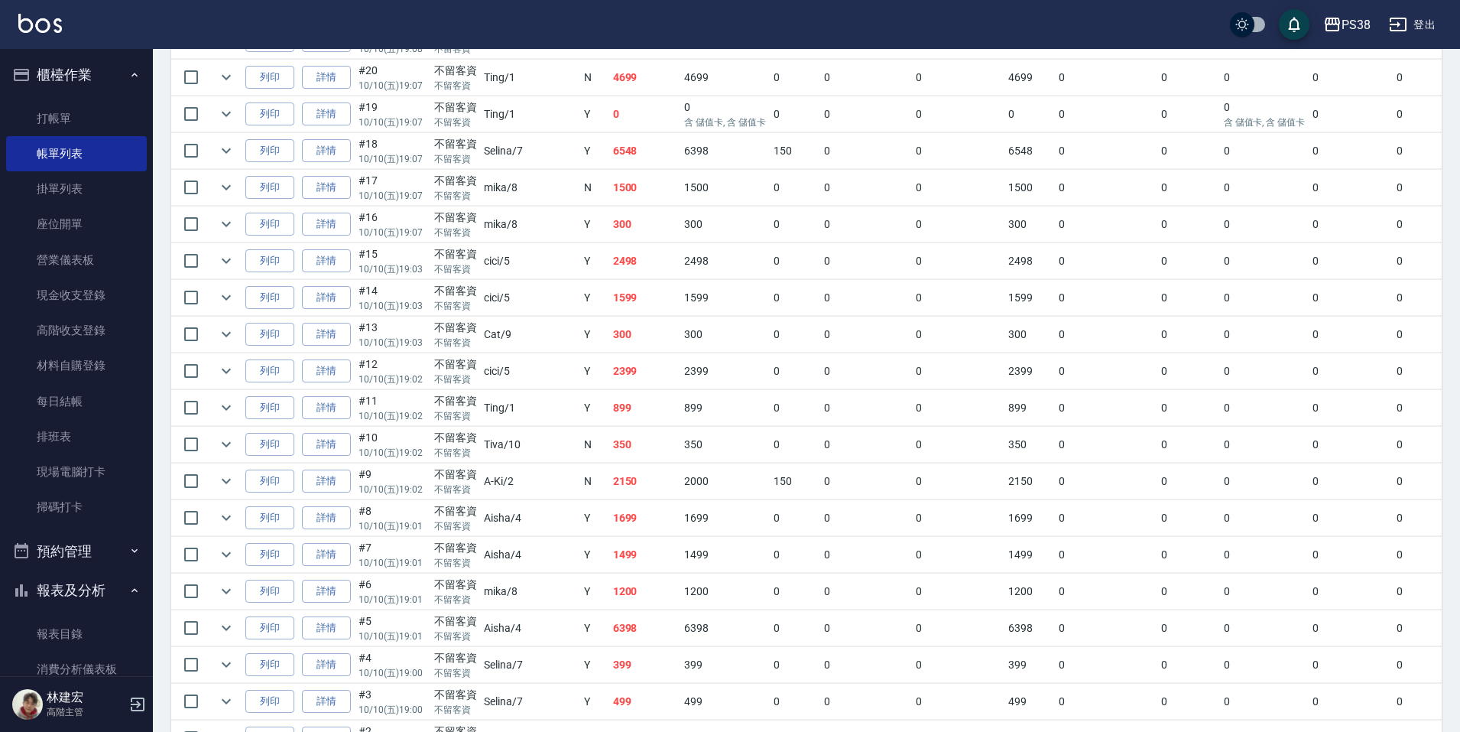
scroll to position [1782, 0]
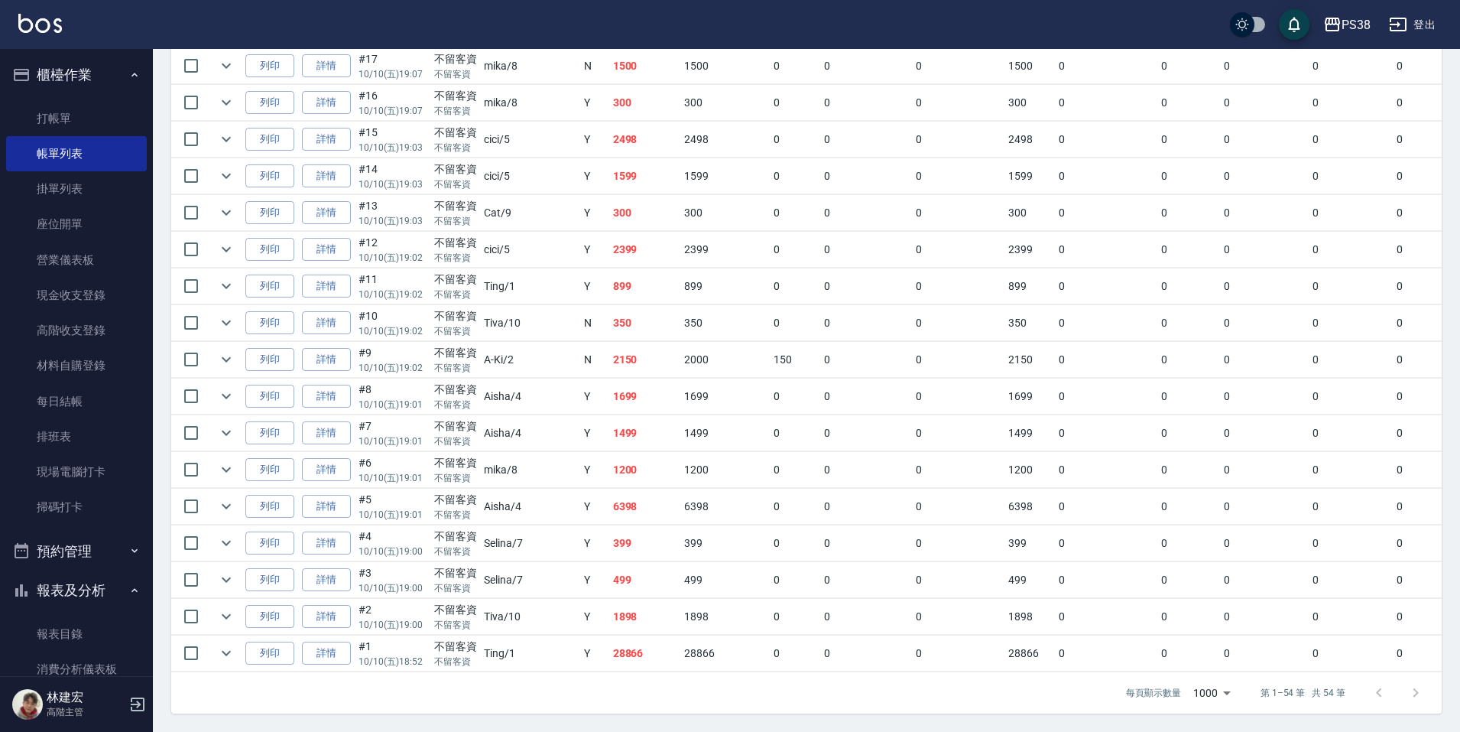
click at [106, 554] on button "預約管理" at bounding box center [76, 551] width 141 height 40
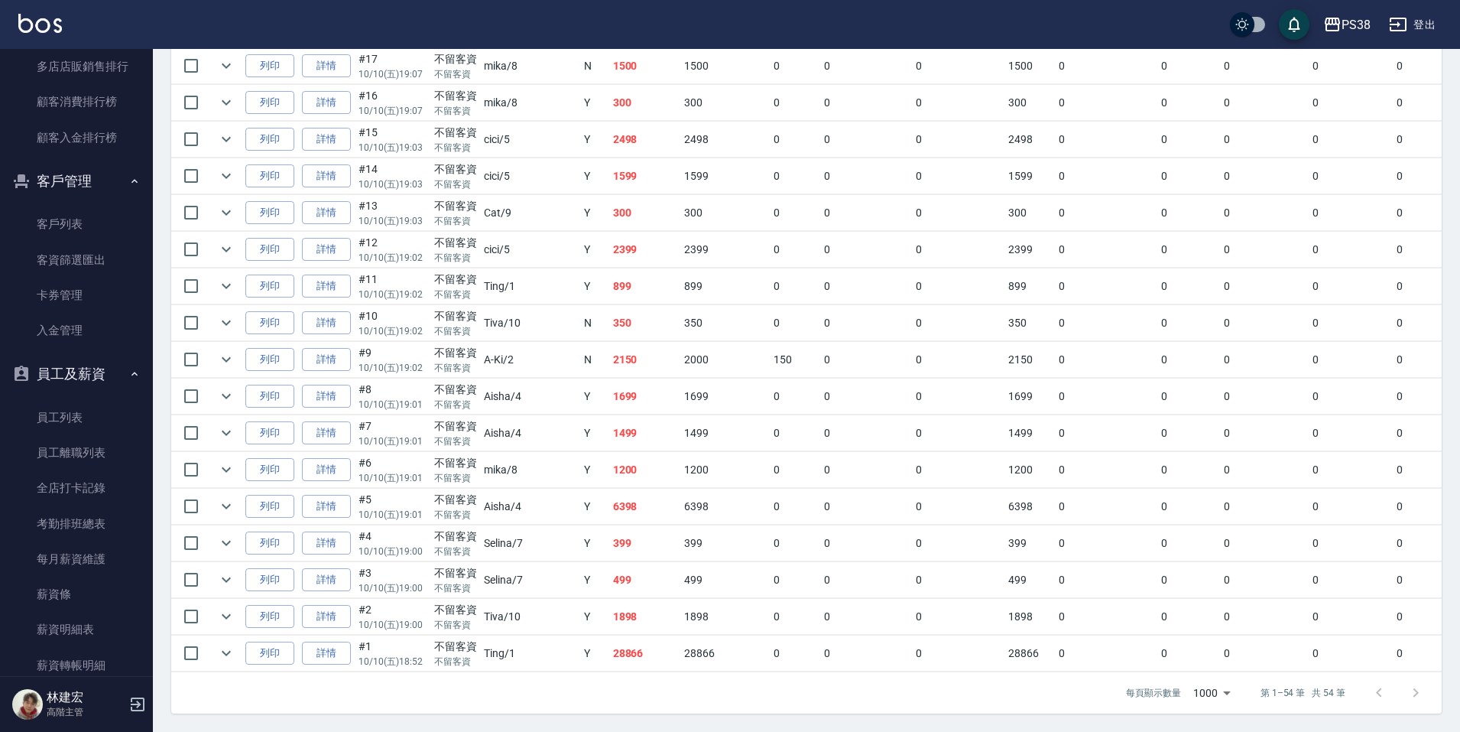
scroll to position [2253, 0]
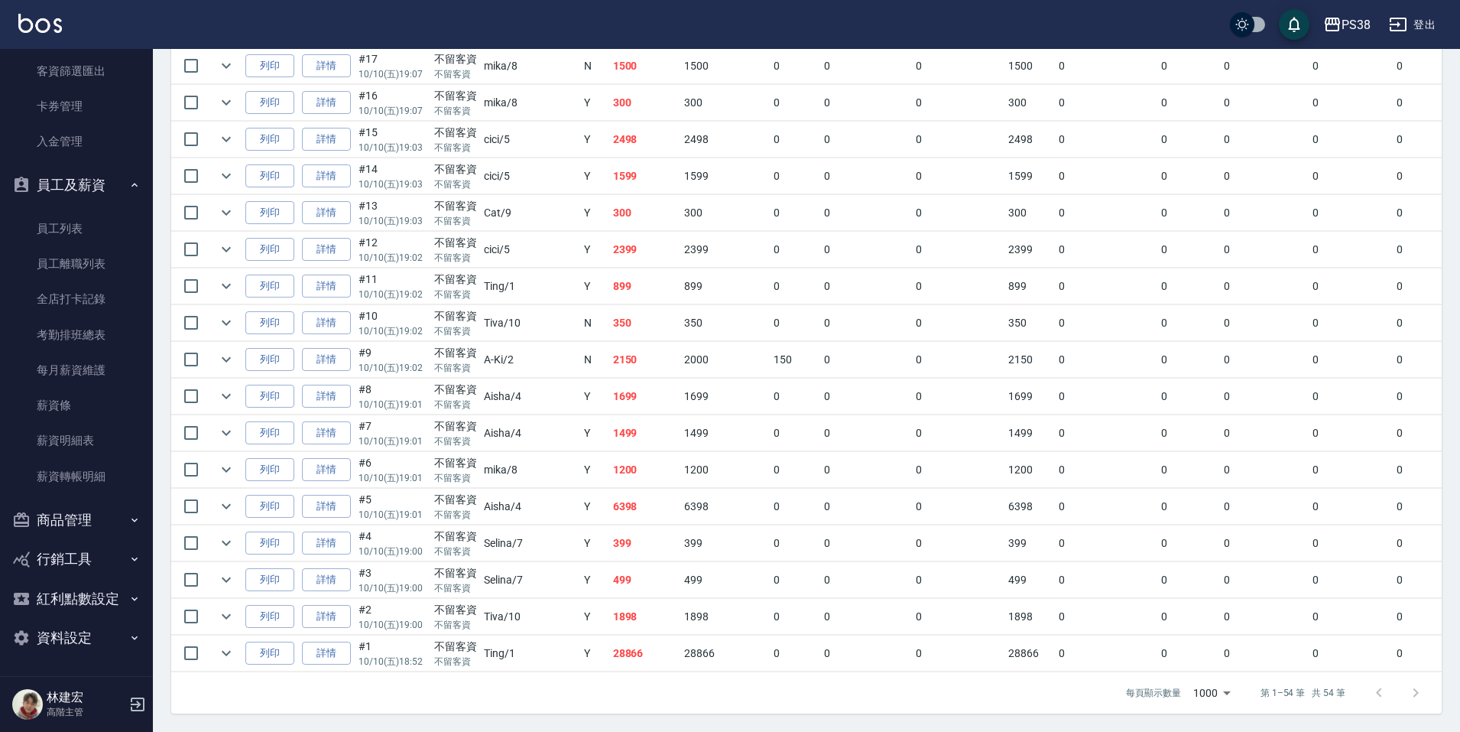
click at [82, 697] on h5 "林建宏" at bounding box center [86, 697] width 78 height 15
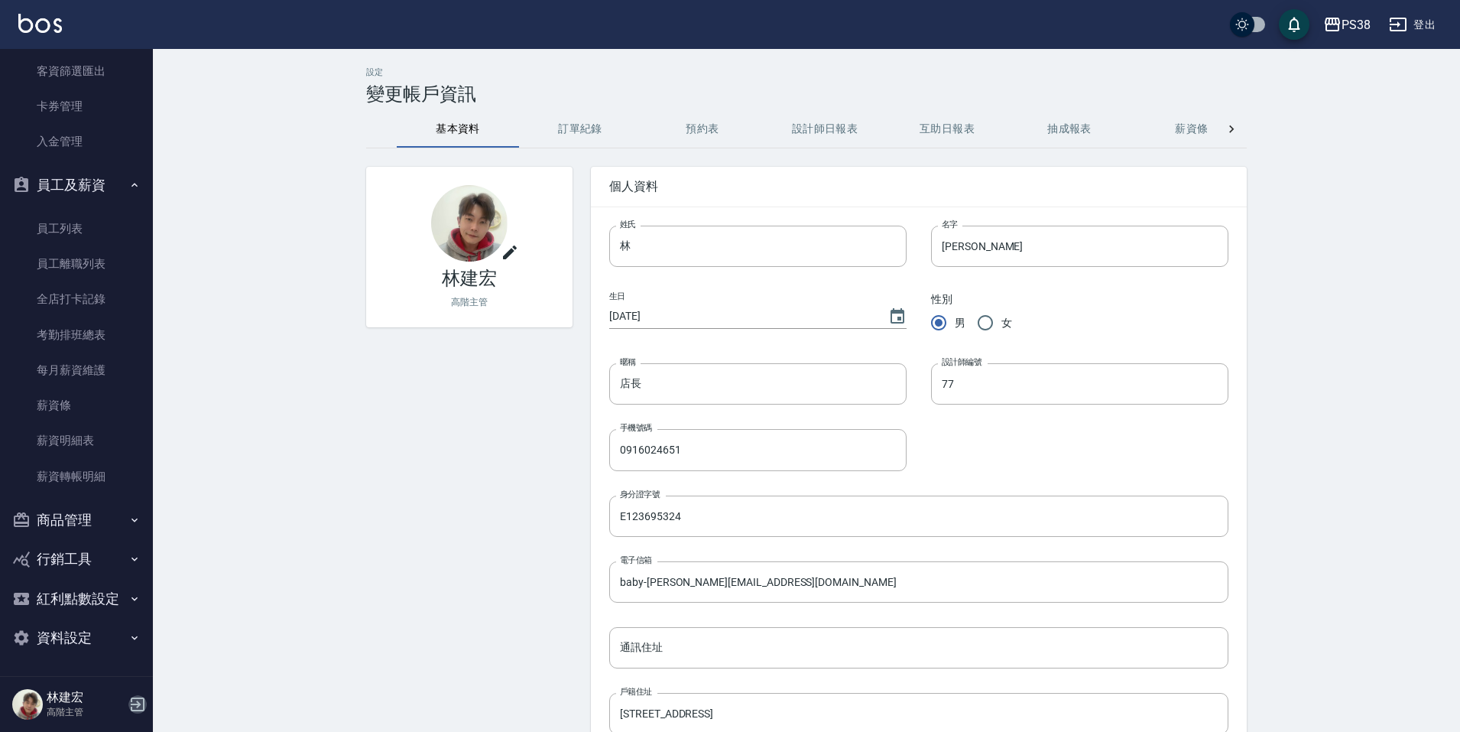
click at [130, 703] on icon "button" at bounding box center [137, 704] width 18 height 18
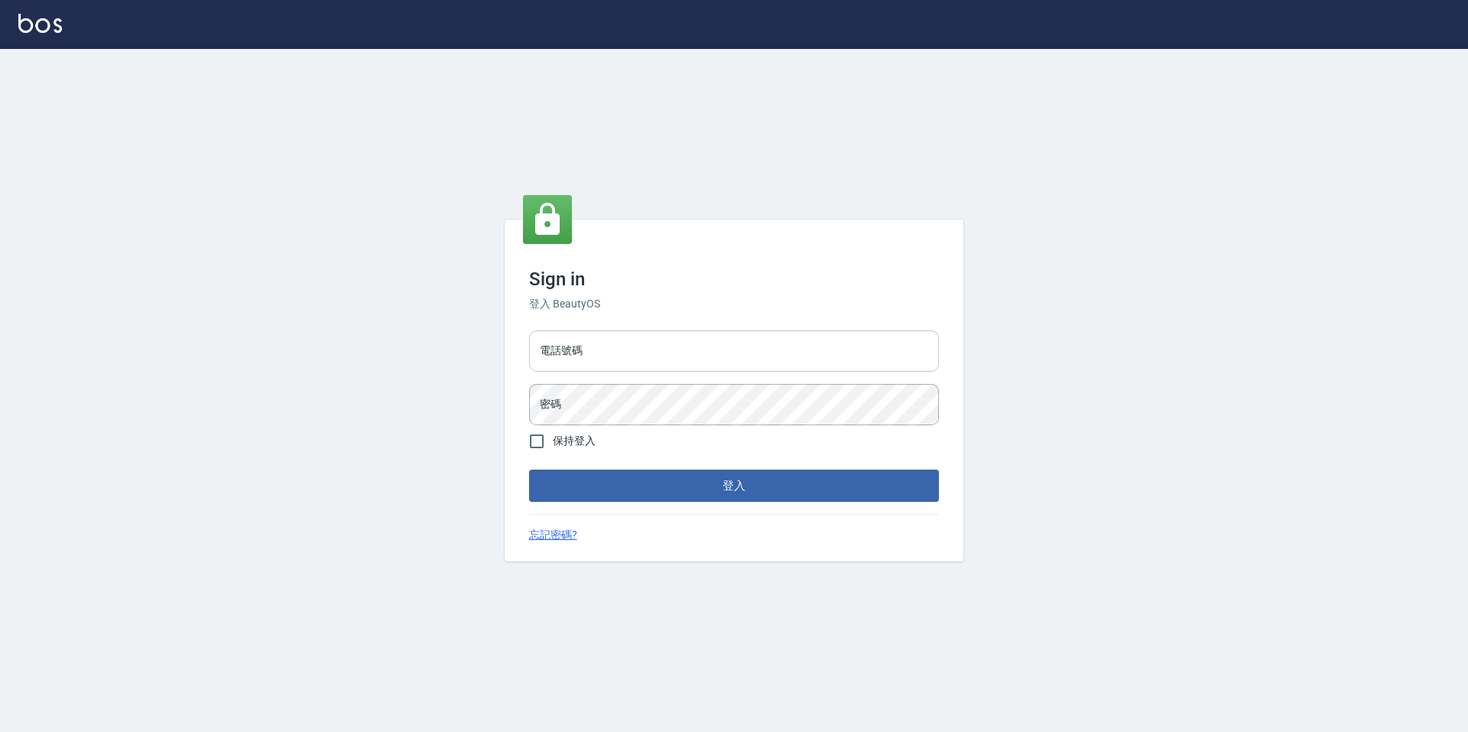
click at [599, 361] on input "電話號碼" at bounding box center [734, 350] width 410 height 41
type input "2281159"
click at [753, 489] on button "登入" at bounding box center [734, 485] width 410 height 32
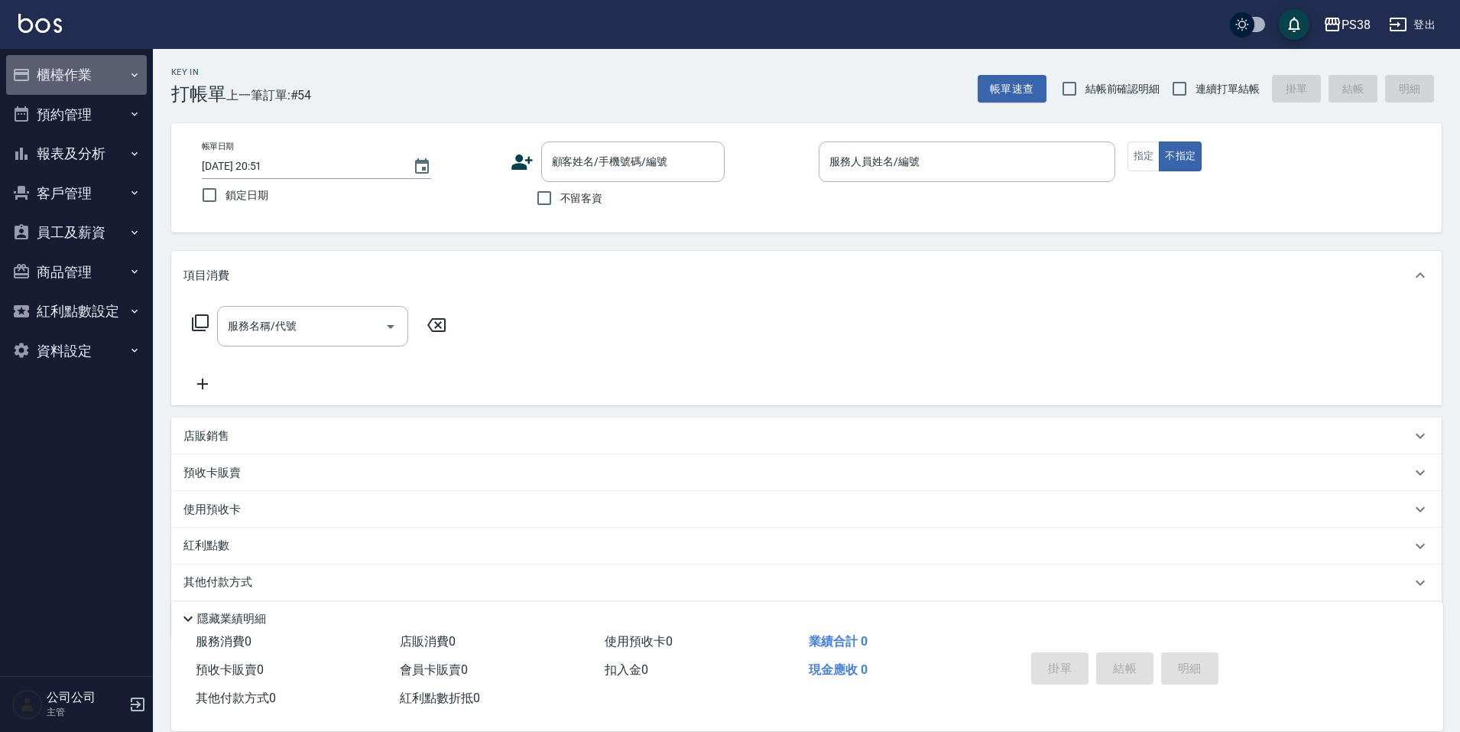
click at [95, 73] on button "櫃檯作業" at bounding box center [76, 75] width 141 height 40
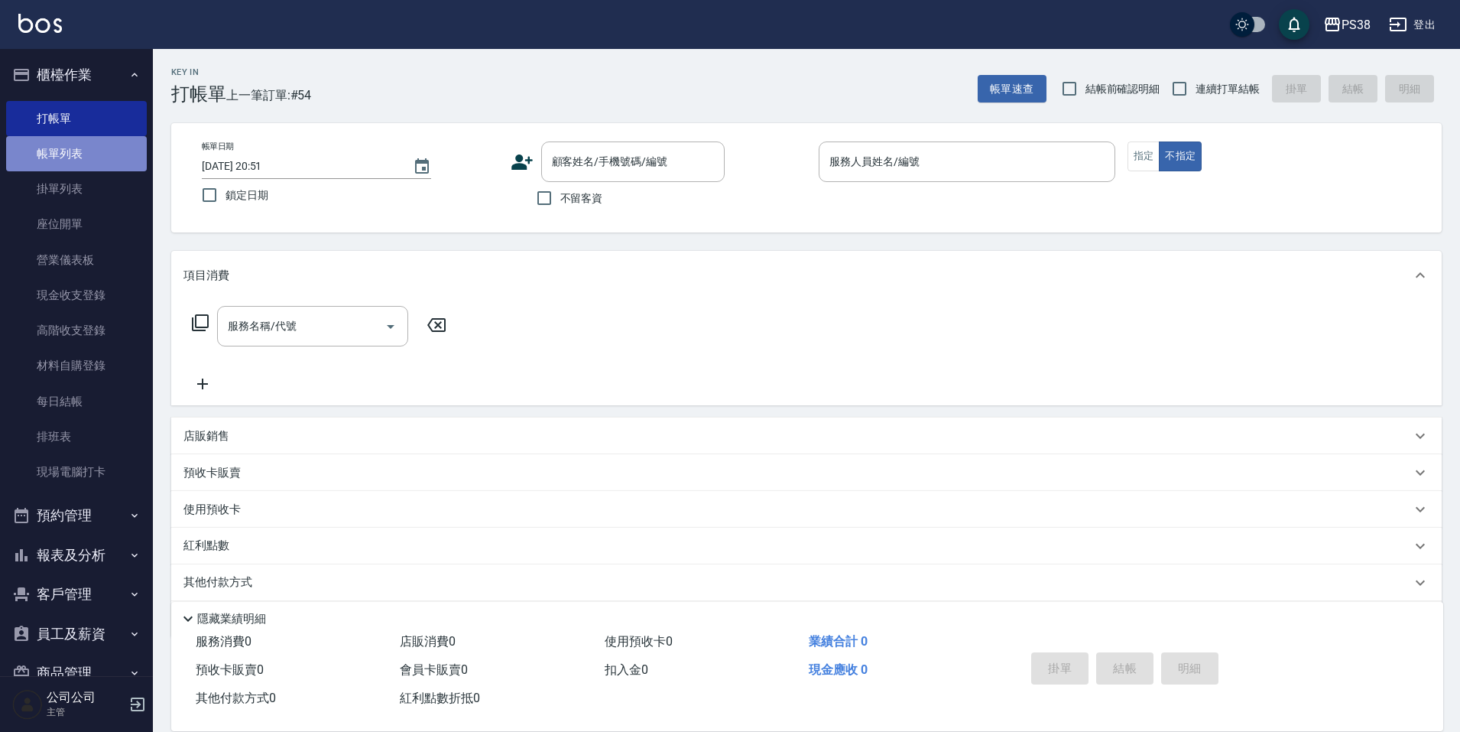
click at [83, 144] on link "帳單列表" at bounding box center [76, 153] width 141 height 35
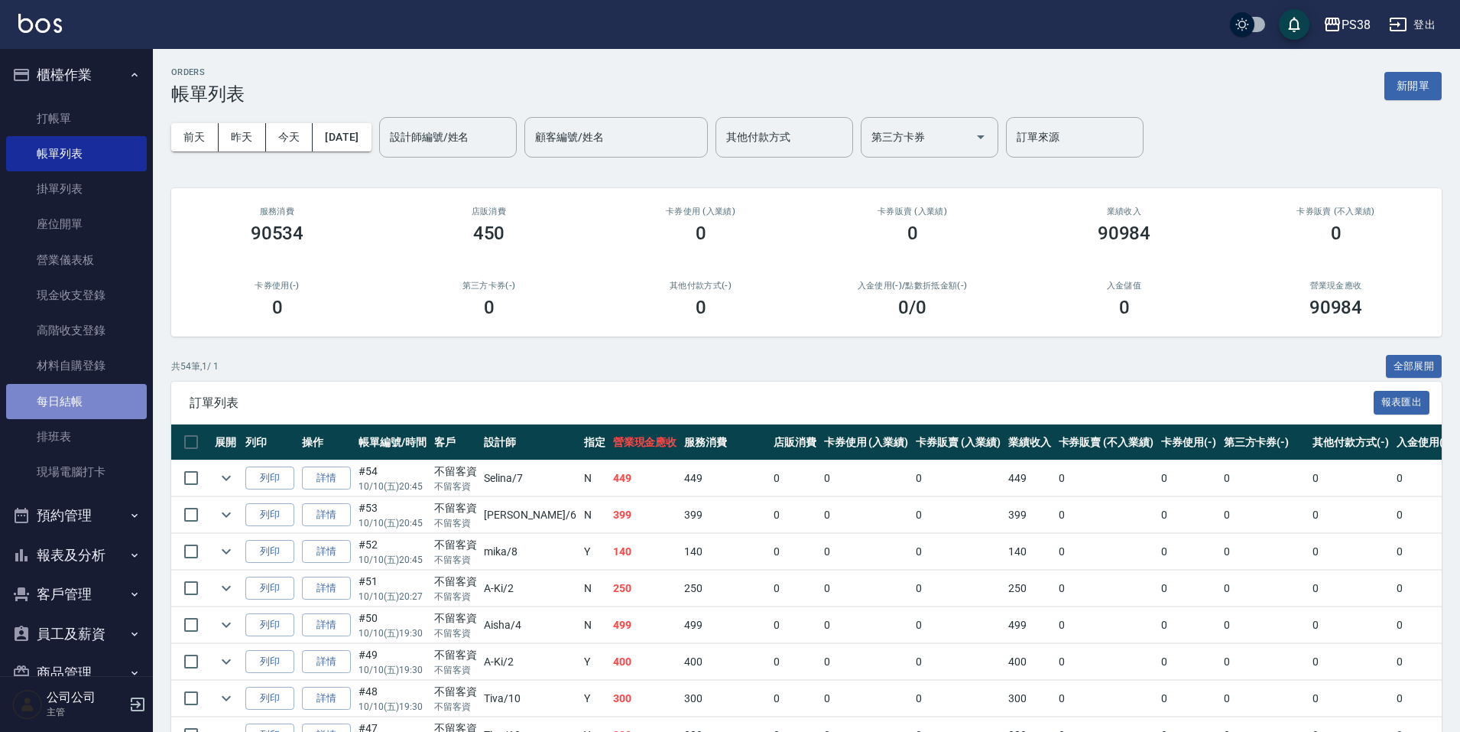
click at [83, 394] on link "每日結帳" at bounding box center [76, 401] width 141 height 35
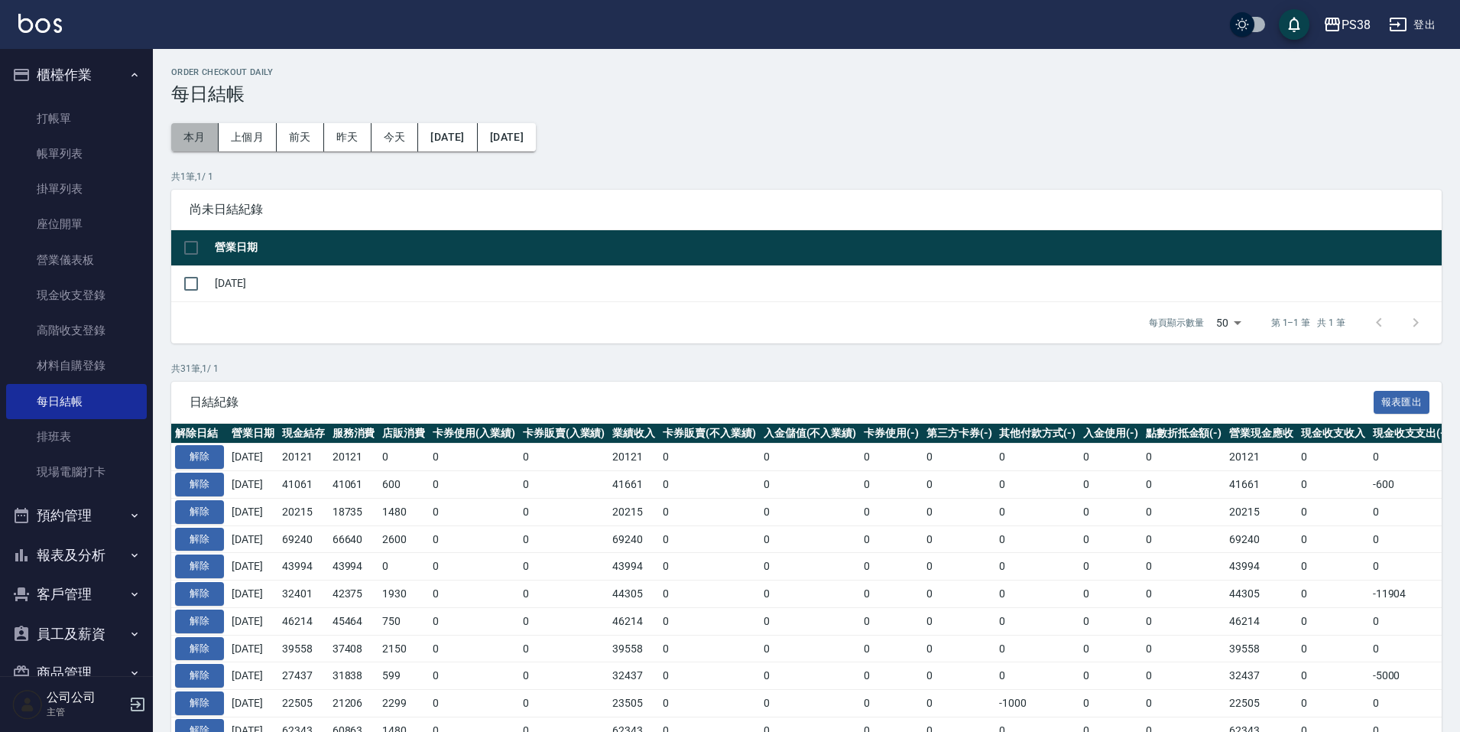
click at [200, 143] on button "本月" at bounding box center [194, 137] width 47 height 28
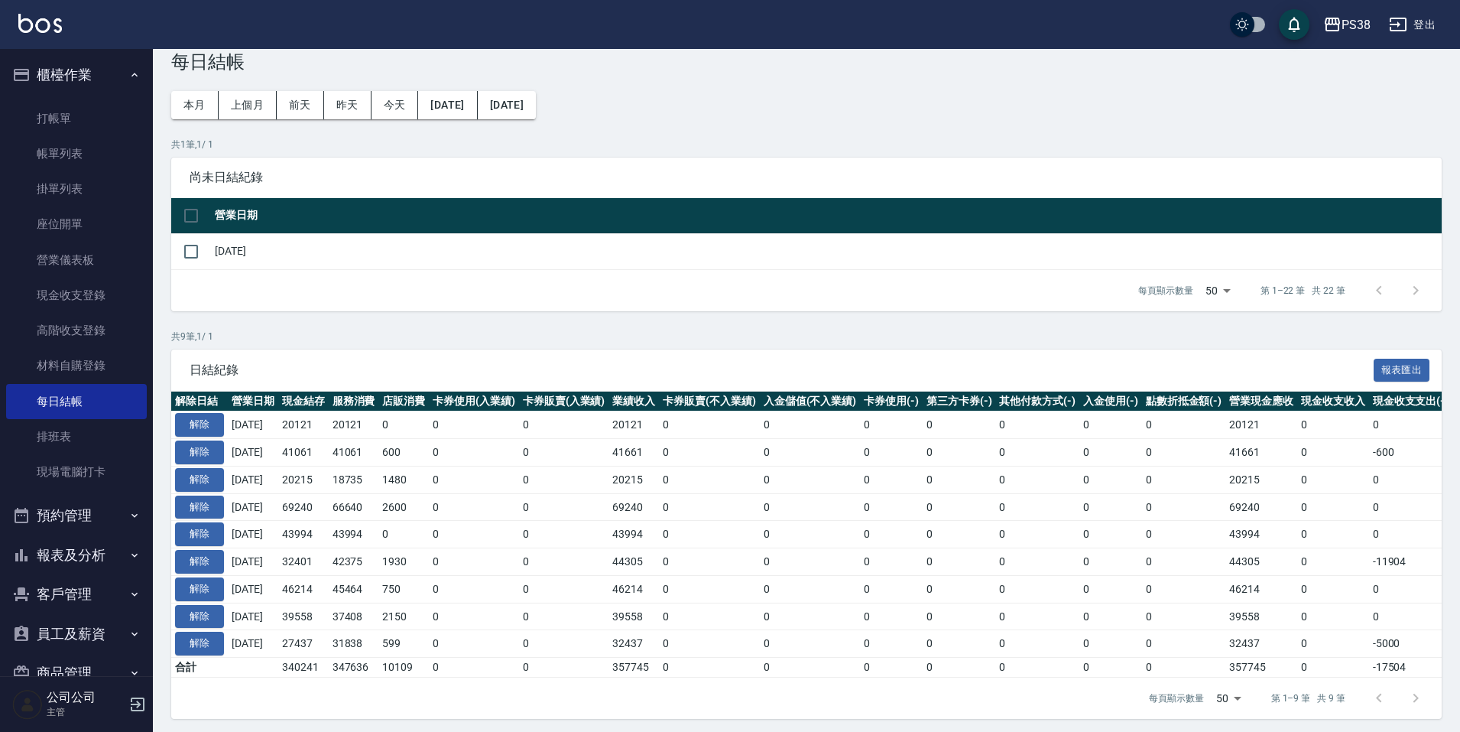
scroll to position [49, 0]
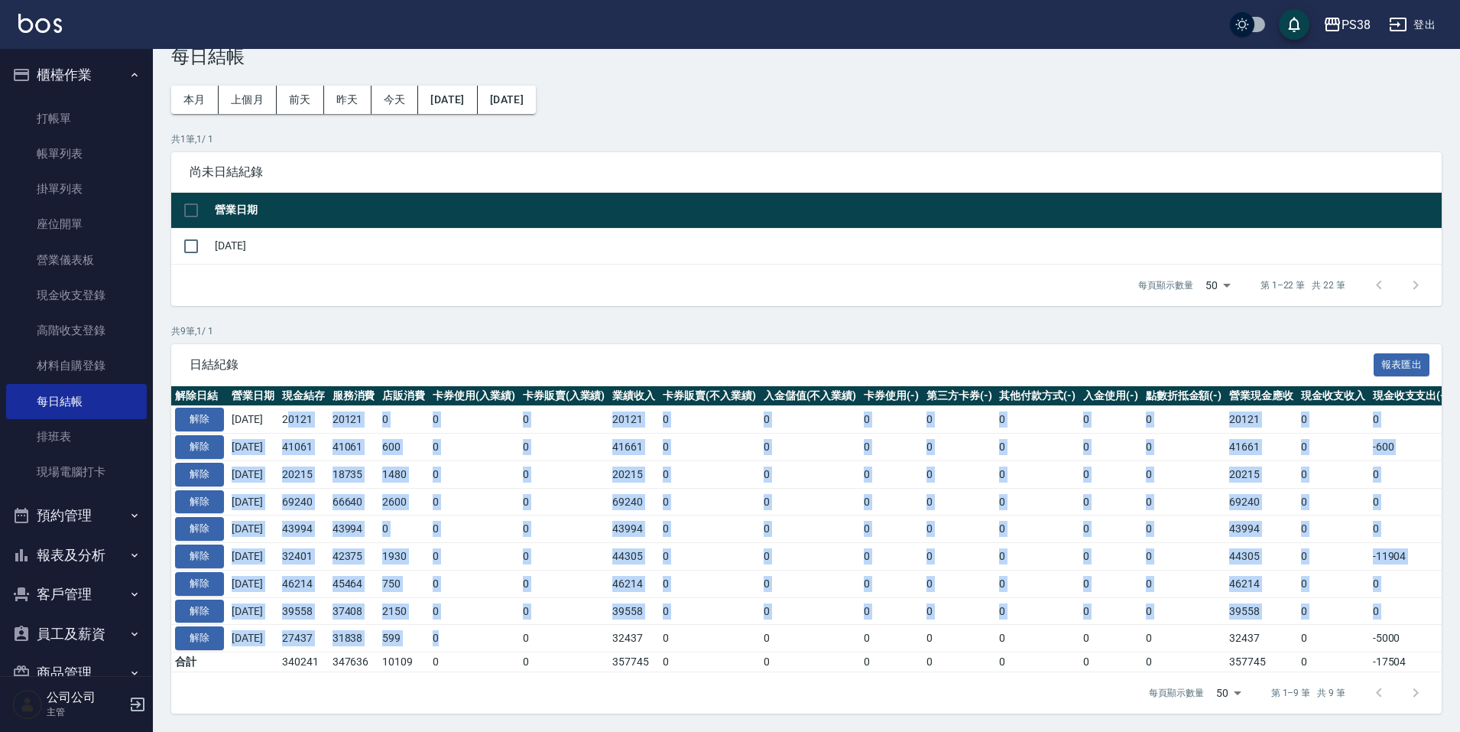
drag, startPoint x: 299, startPoint y: 405, endPoint x: 531, endPoint y: 620, distance: 316.5
click at [531, 620] on tbody "解除 [DATE] 20121 20121 0 0 0 20121 0 0 0 0 0 0 0 20121 0 0 0 [DATE] 解除 [DATE] 41…" at bounding box center [903, 539] width 1465 height 266
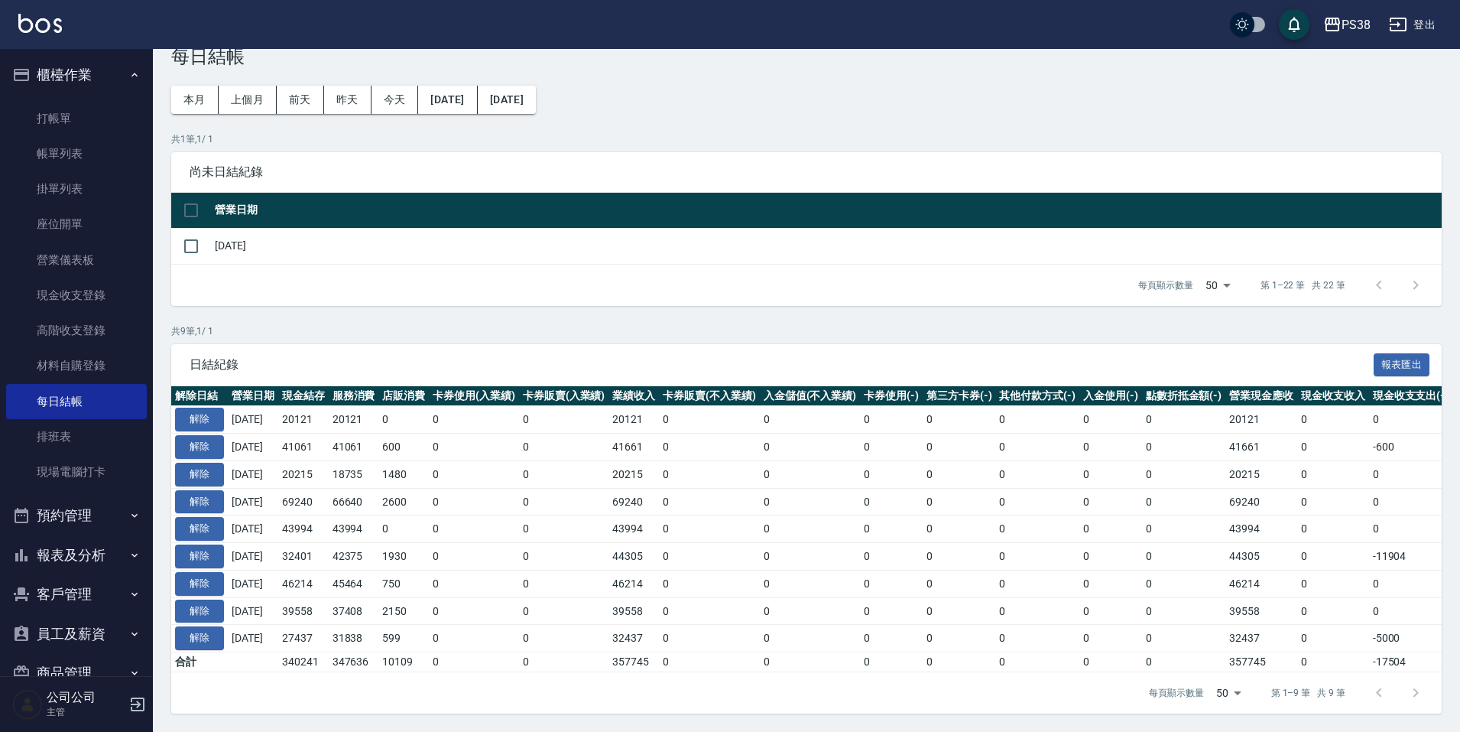
click at [609, 632] on td "0" at bounding box center [564, 639] width 90 height 28
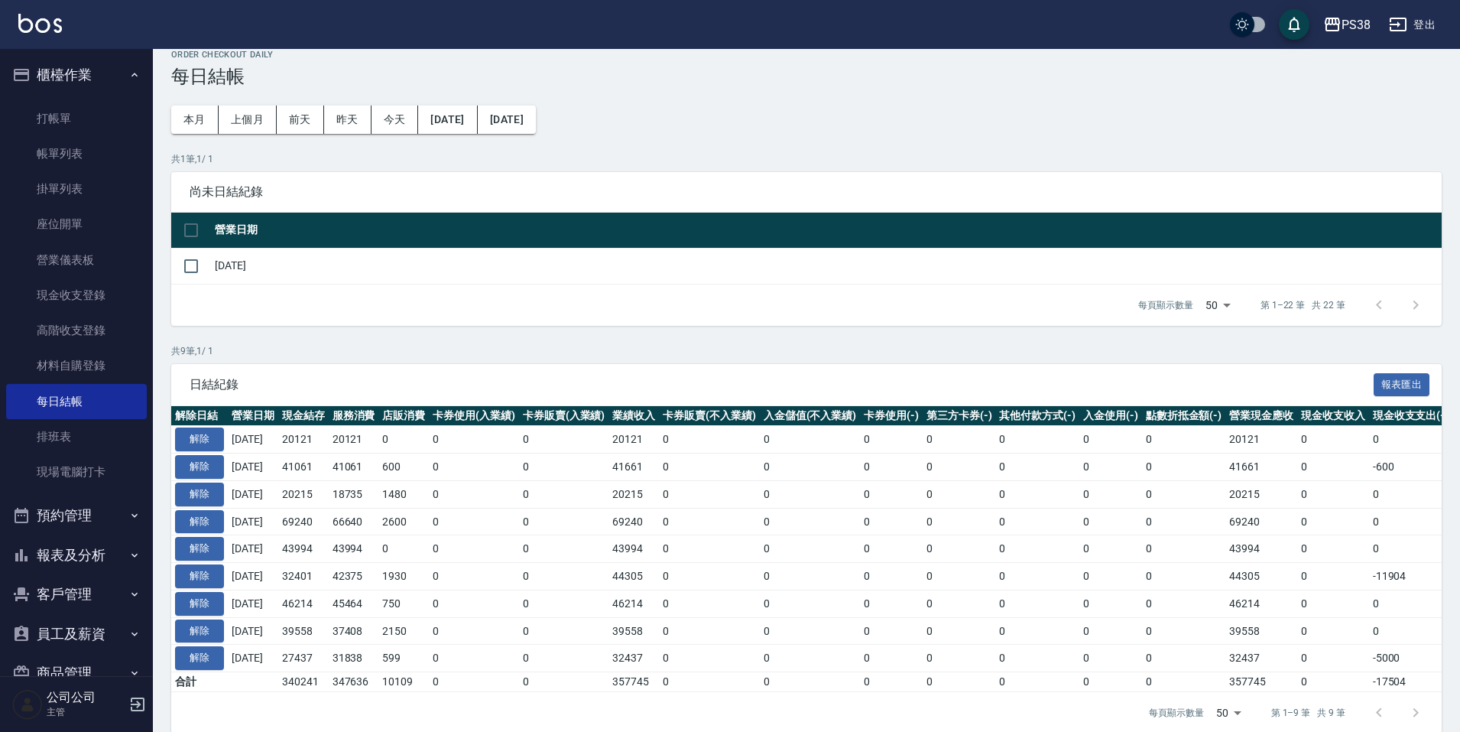
scroll to position [0, 0]
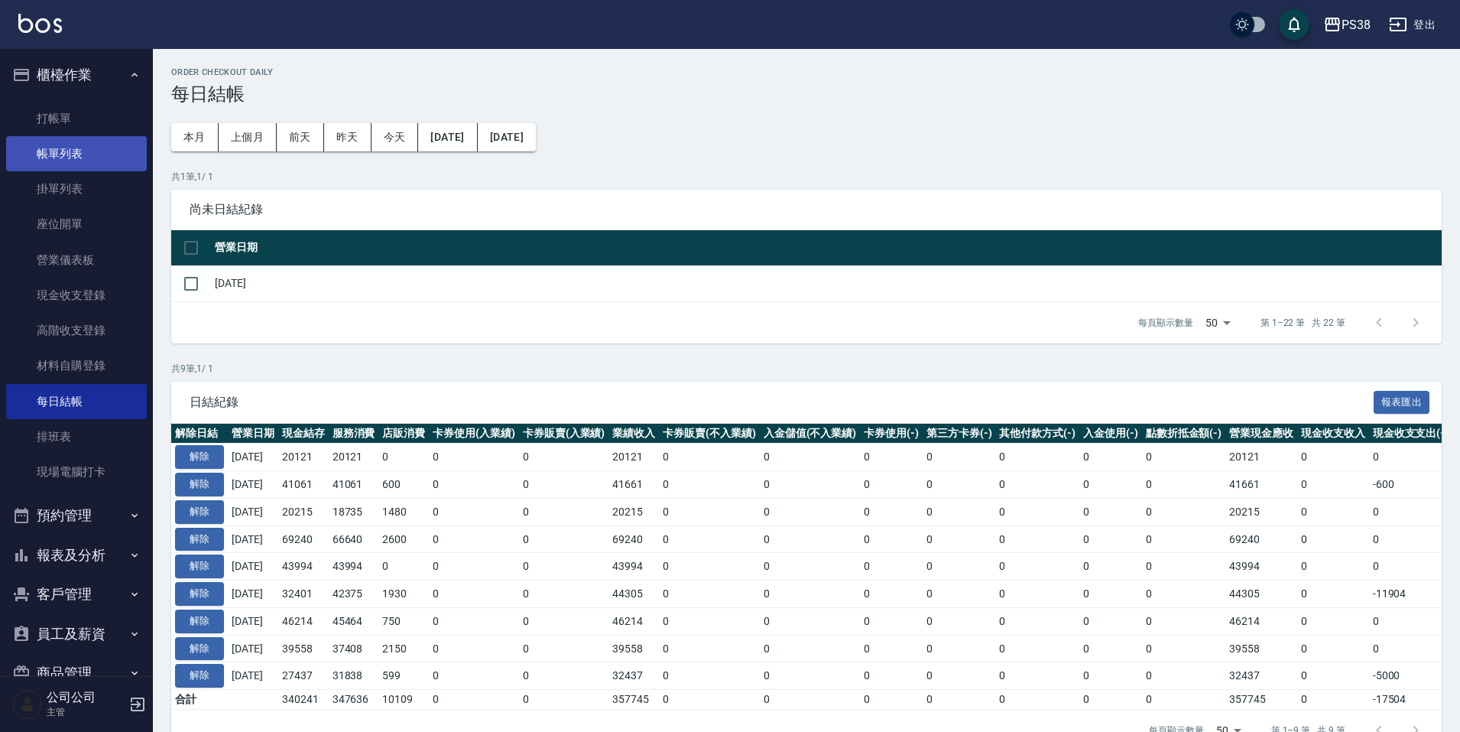
click at [102, 157] on link "帳單列表" at bounding box center [76, 153] width 141 height 35
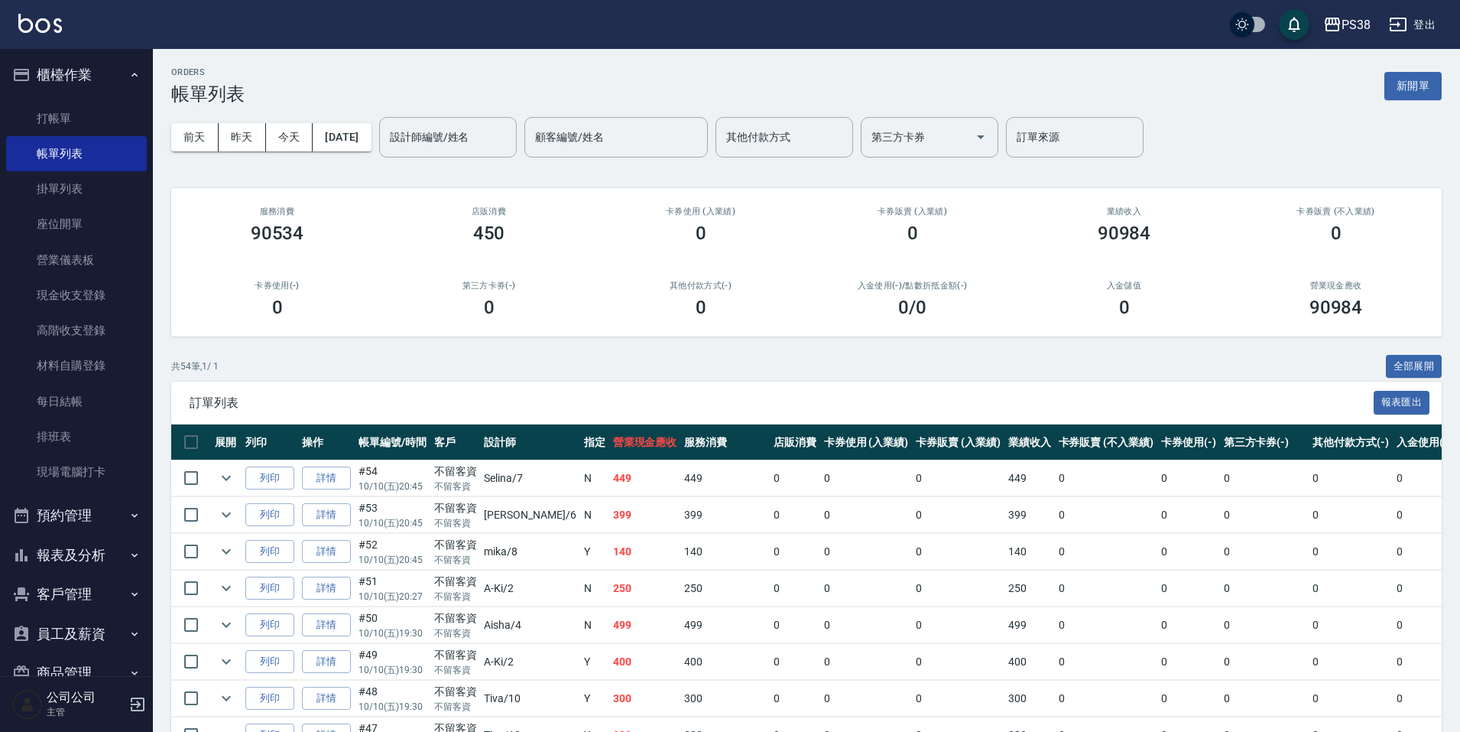
click at [949, 365] on div "共 54 筆, 1 / 1 全部展開" at bounding box center [806, 367] width 1271 height 24
click at [93, 563] on button "報表及分析" at bounding box center [76, 555] width 141 height 40
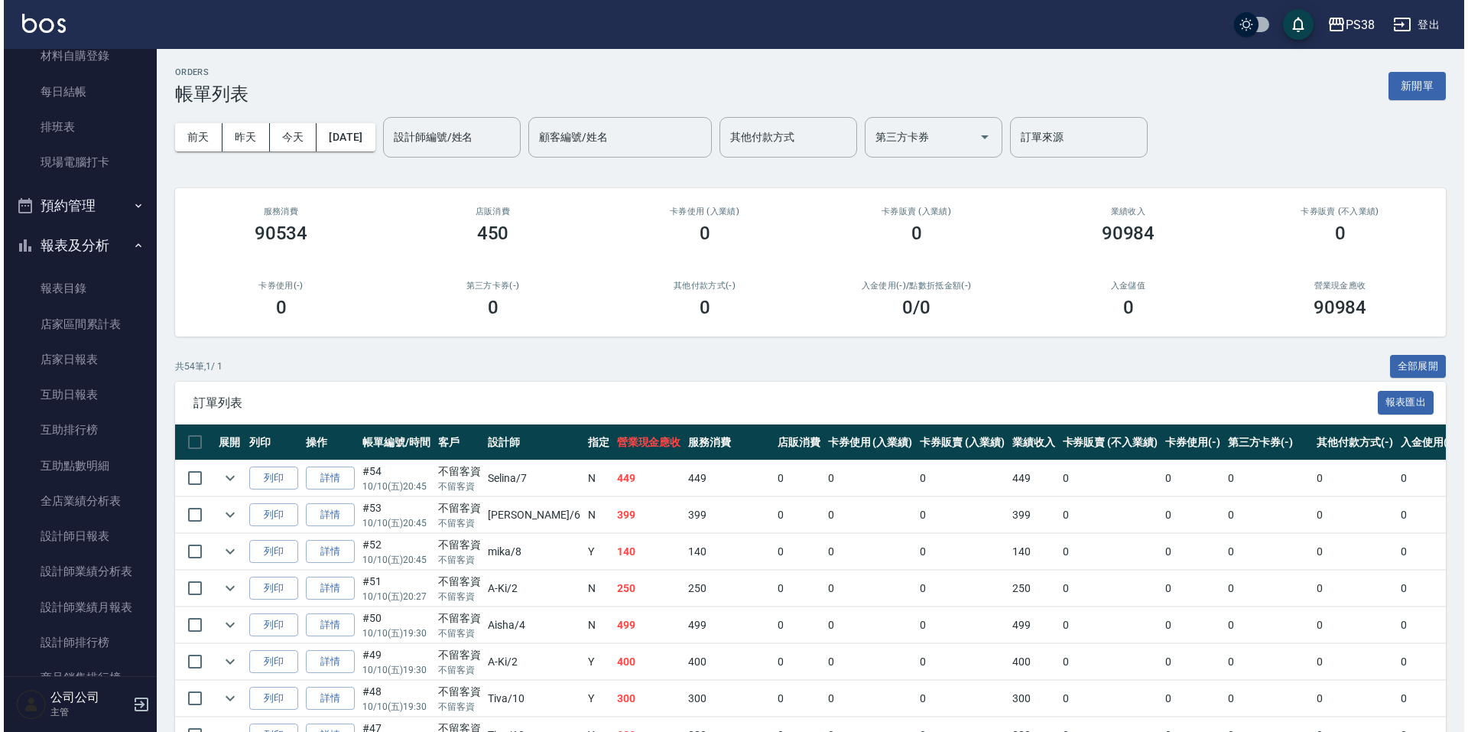
scroll to position [382, 0]
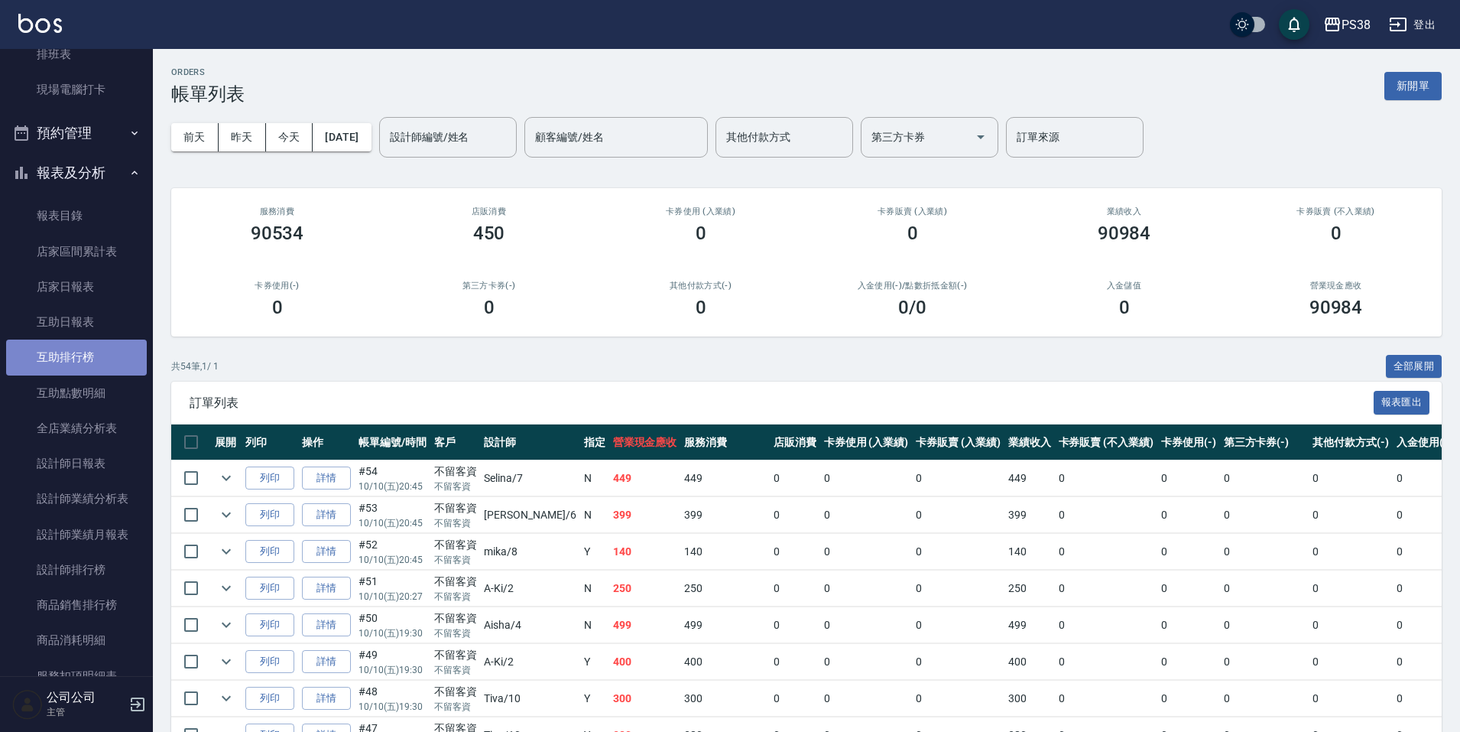
click at [76, 353] on link "互助排行榜" at bounding box center [76, 357] width 141 height 35
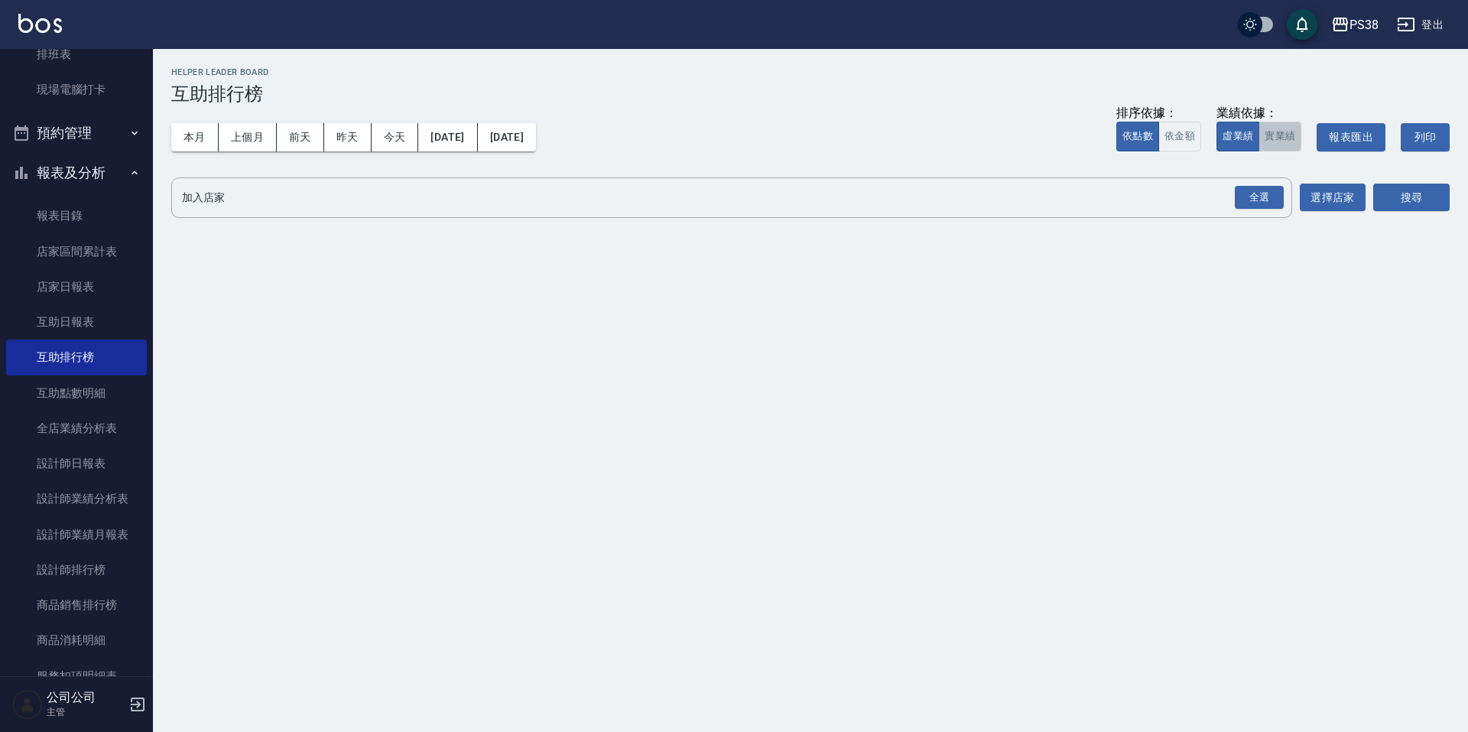
click at [1282, 128] on button "實業績" at bounding box center [1280, 137] width 43 height 30
click at [1254, 191] on div "全選" at bounding box center [1259, 198] width 49 height 24
click at [1403, 200] on button "搜尋" at bounding box center [1411, 198] width 76 height 28
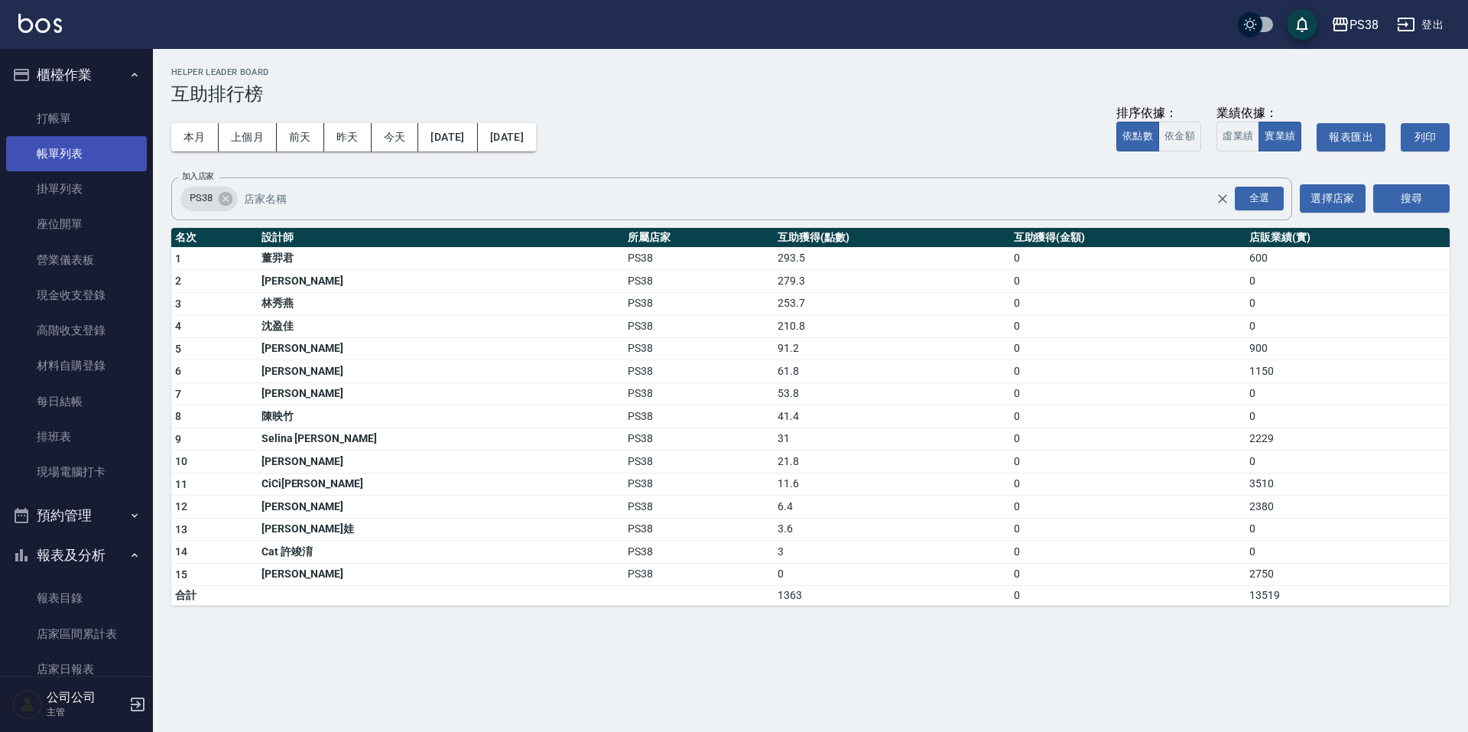
click at [86, 145] on link "帳單列表" at bounding box center [76, 153] width 141 height 35
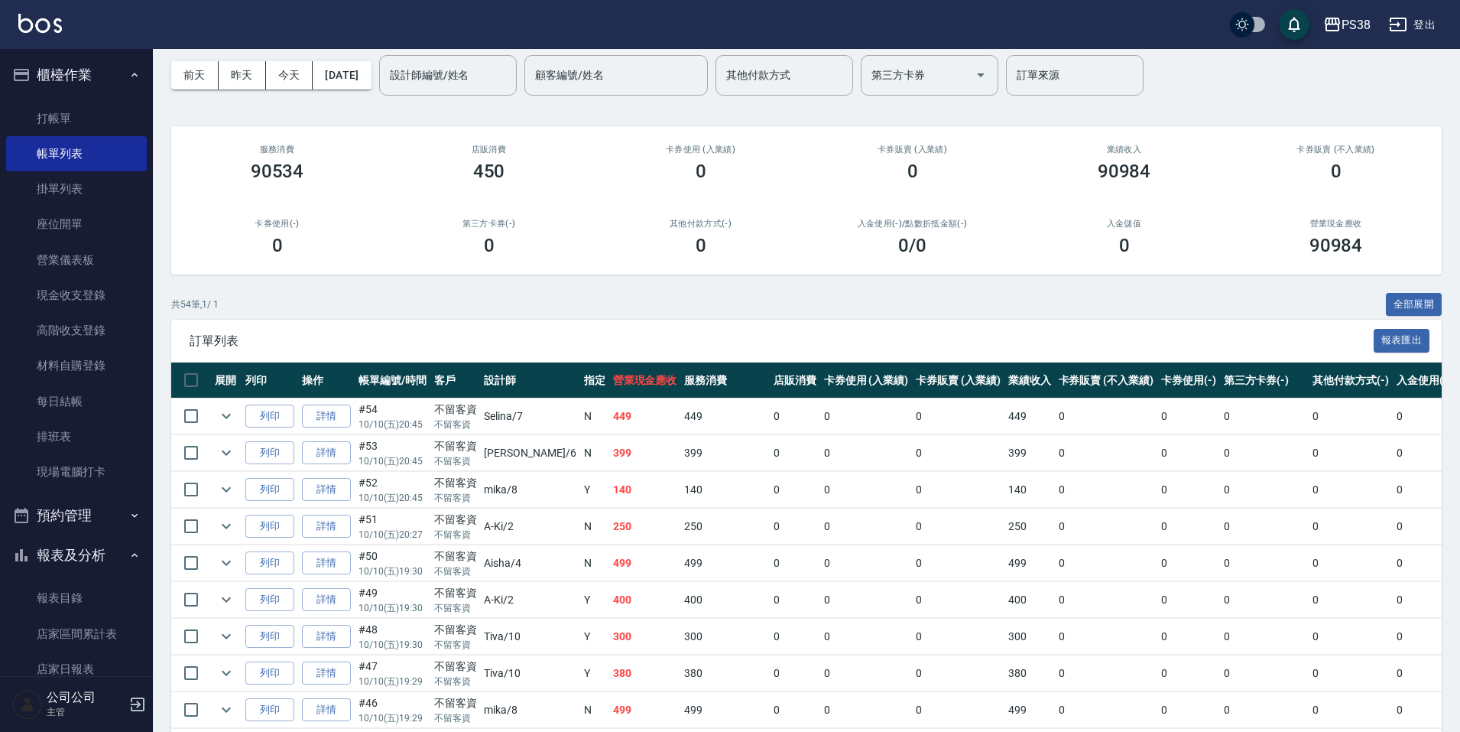
scroll to position [153, 0]
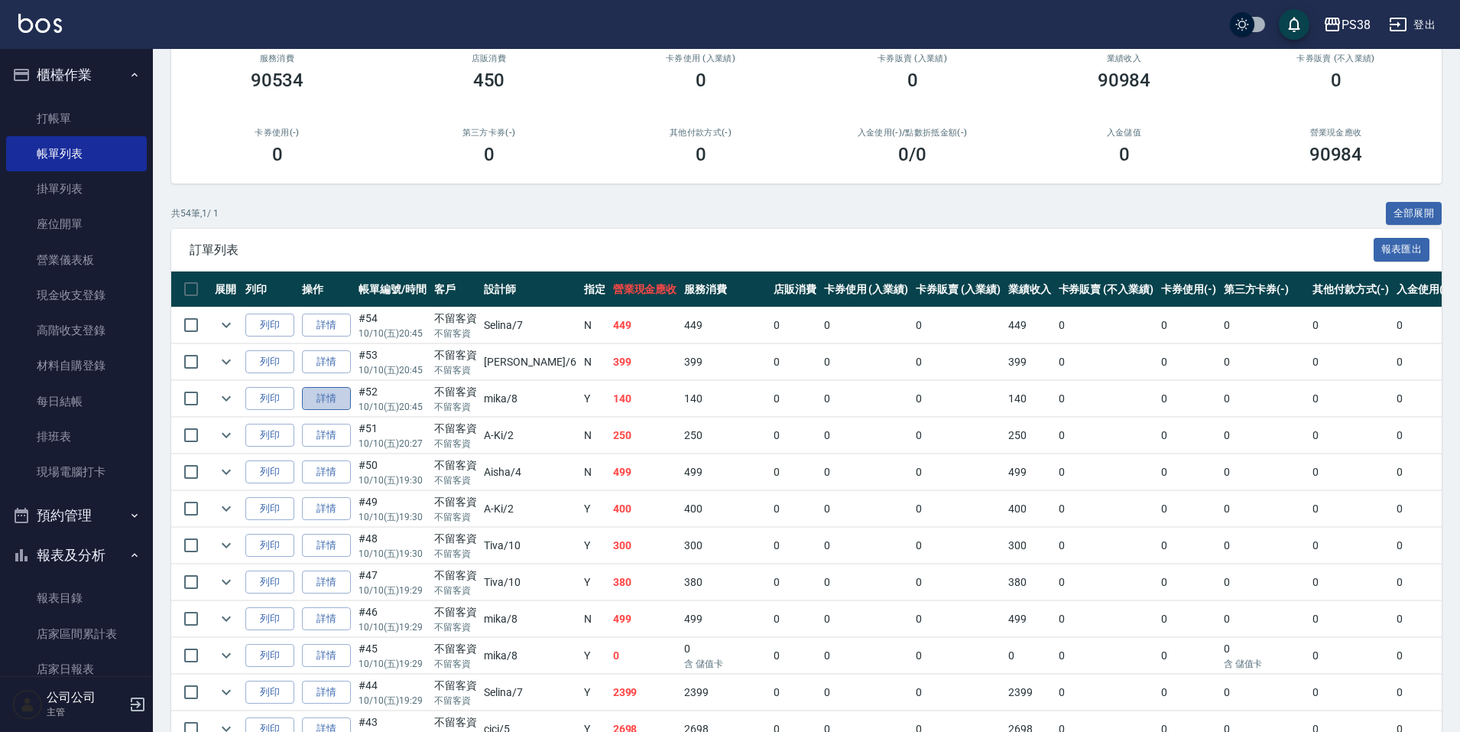
click at [333, 391] on link "詳情" at bounding box center [326, 399] width 49 height 24
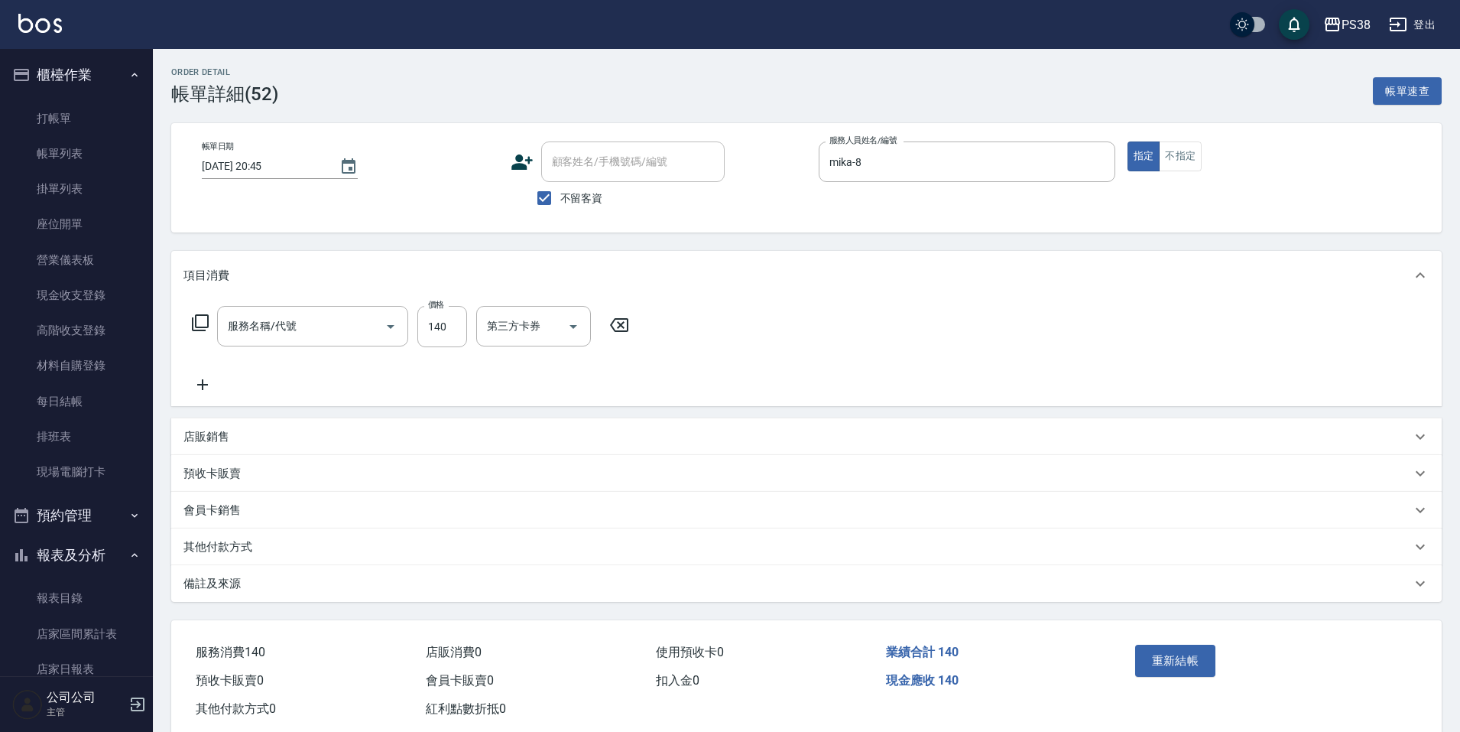
type input "2025/10/10 20:45"
checkbox input "true"
type input "mika-8"
type input "洗髮(101)"
click at [371, 327] on icon "Clear" at bounding box center [369, 326] width 15 height 15
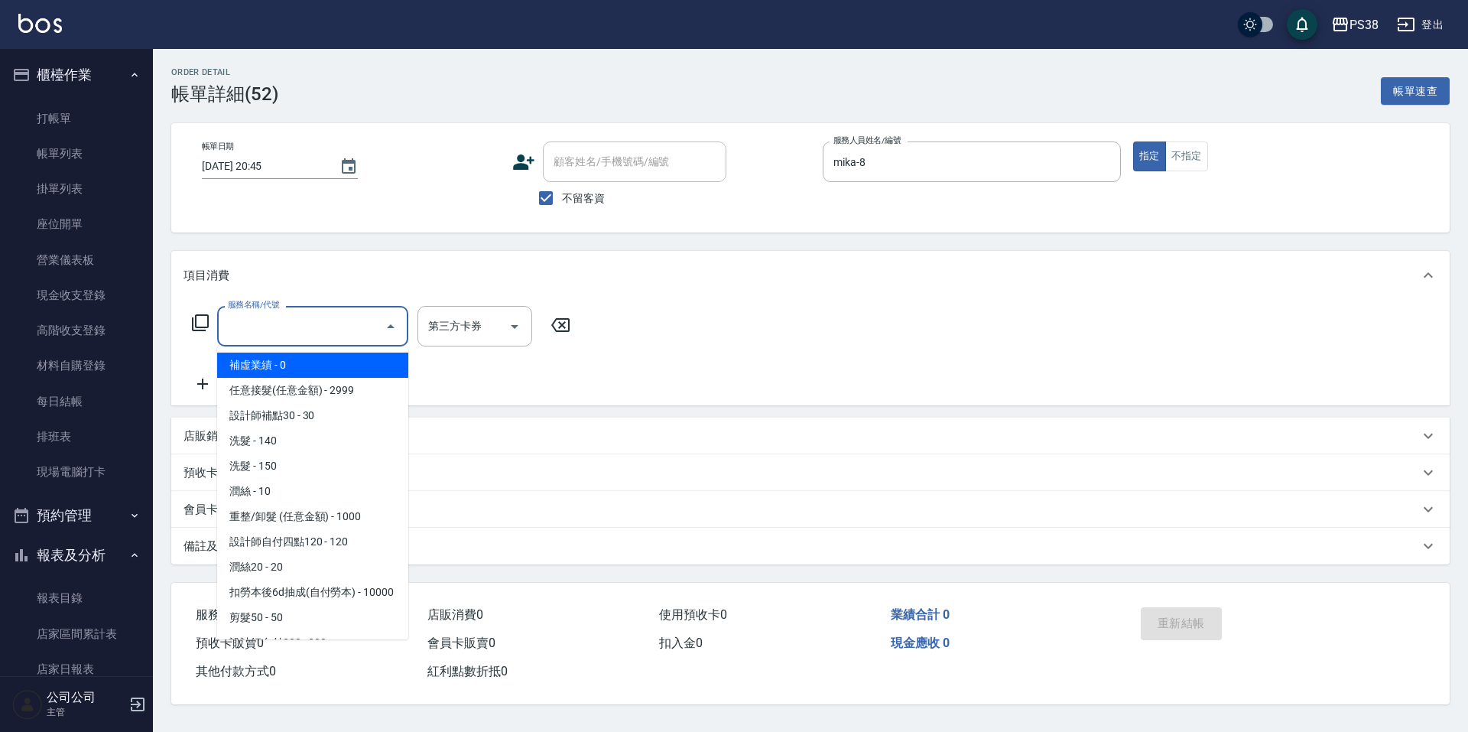
type input "1"
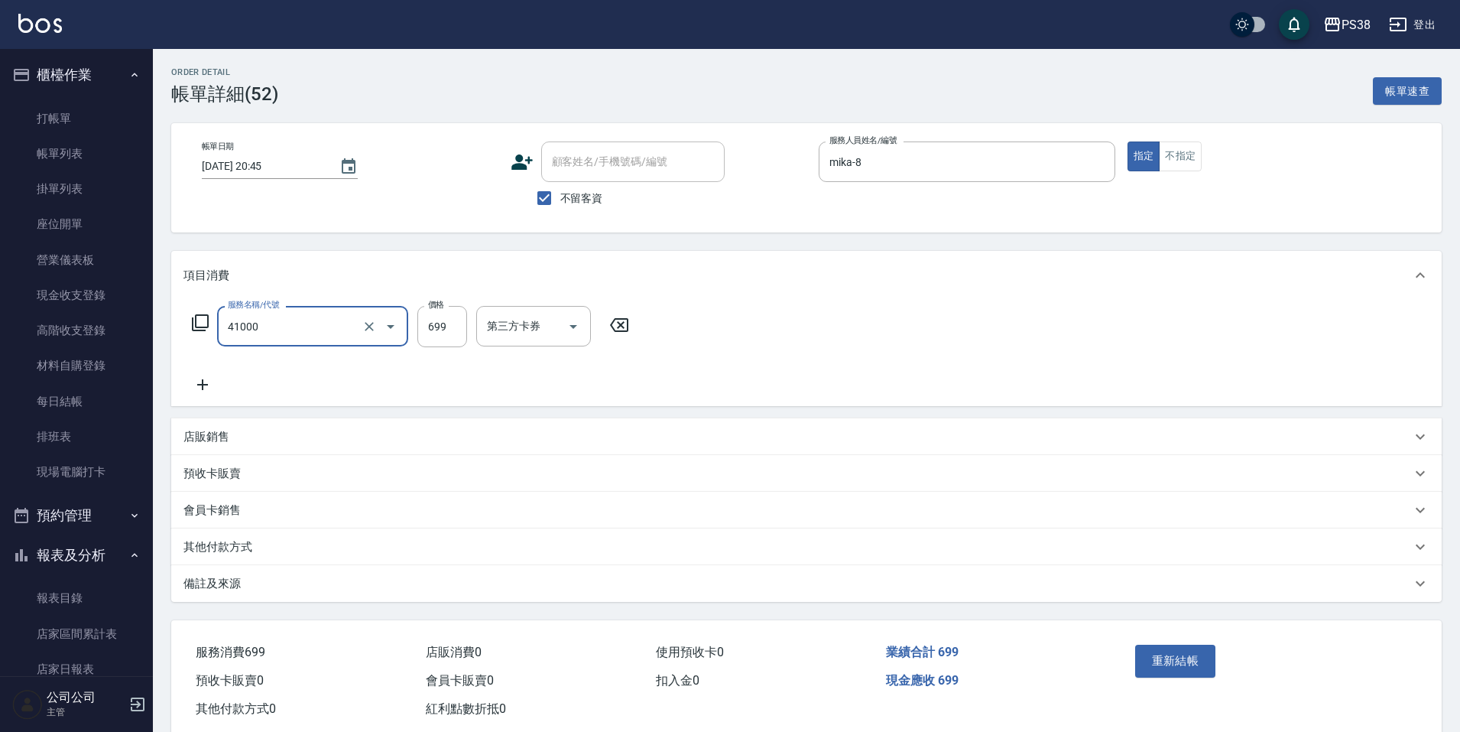
type input "燙髮699-2500(任意金額)(41000)"
type input "2500"
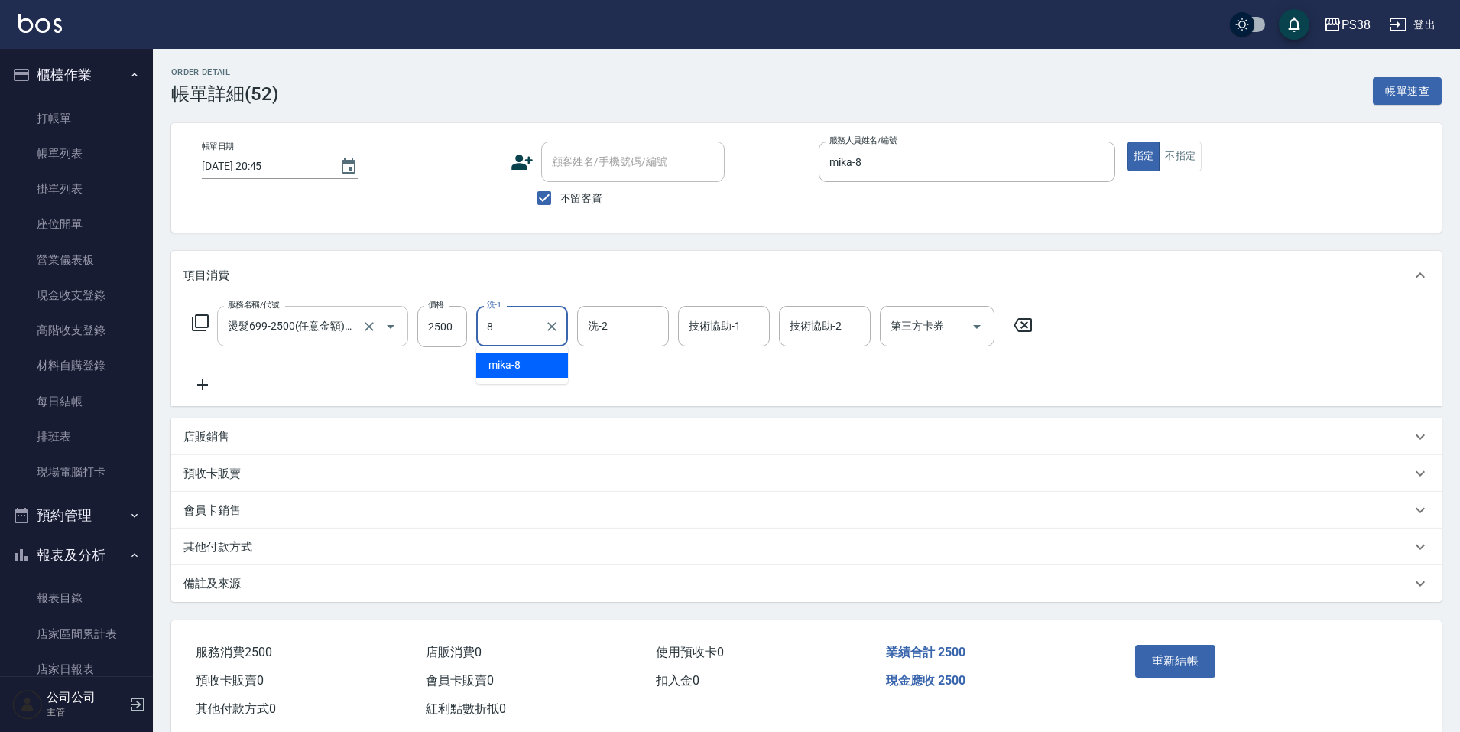
type input "mika-8"
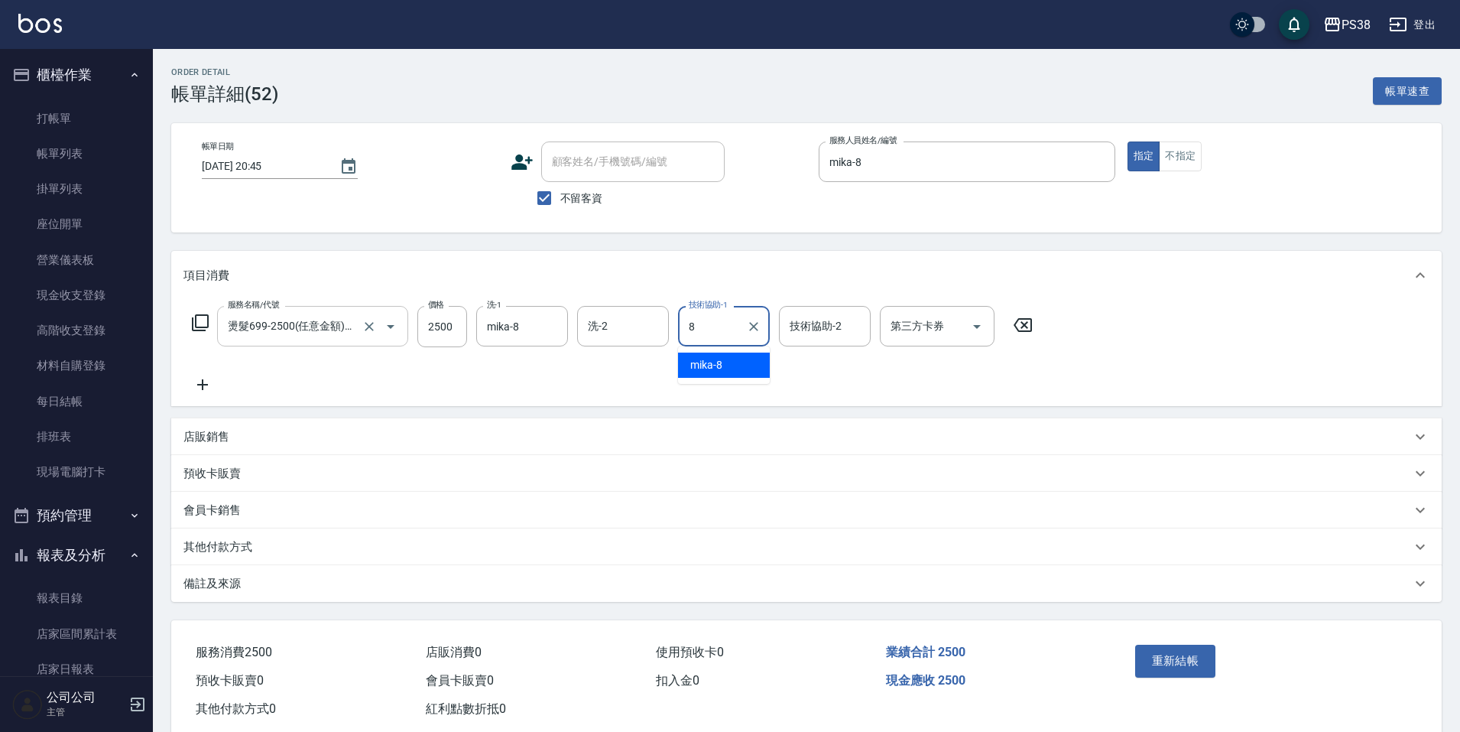
type input "mika-8"
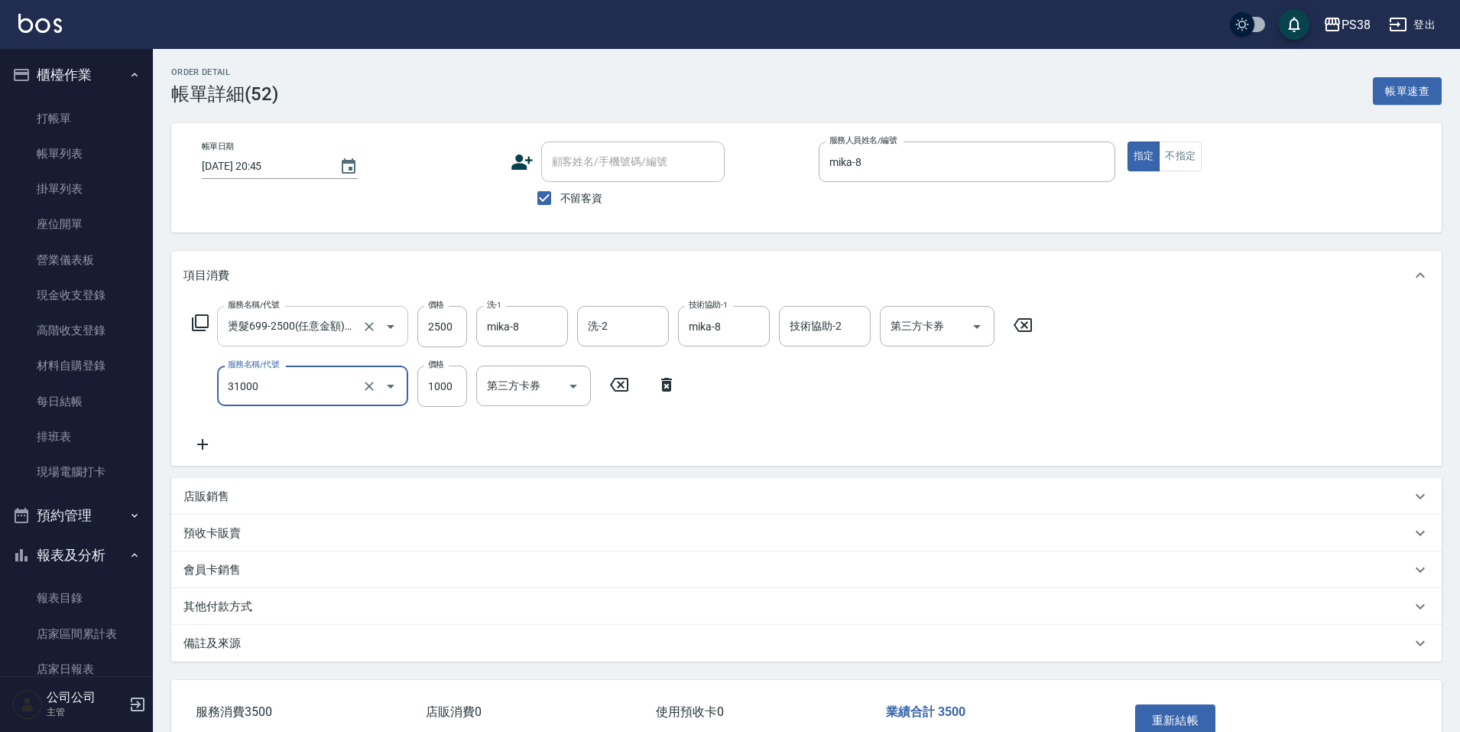
type input "酵素護髮(31000)"
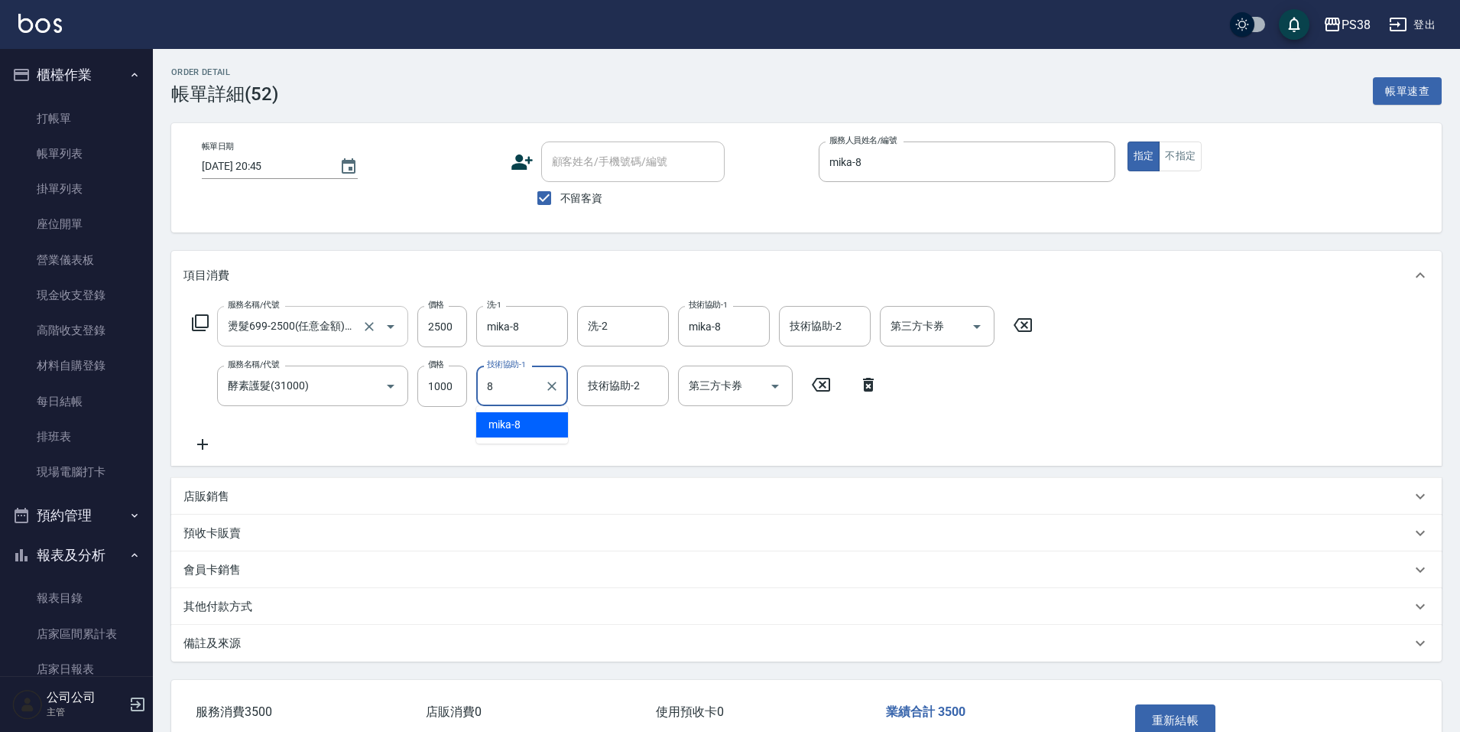
type input "mika-8"
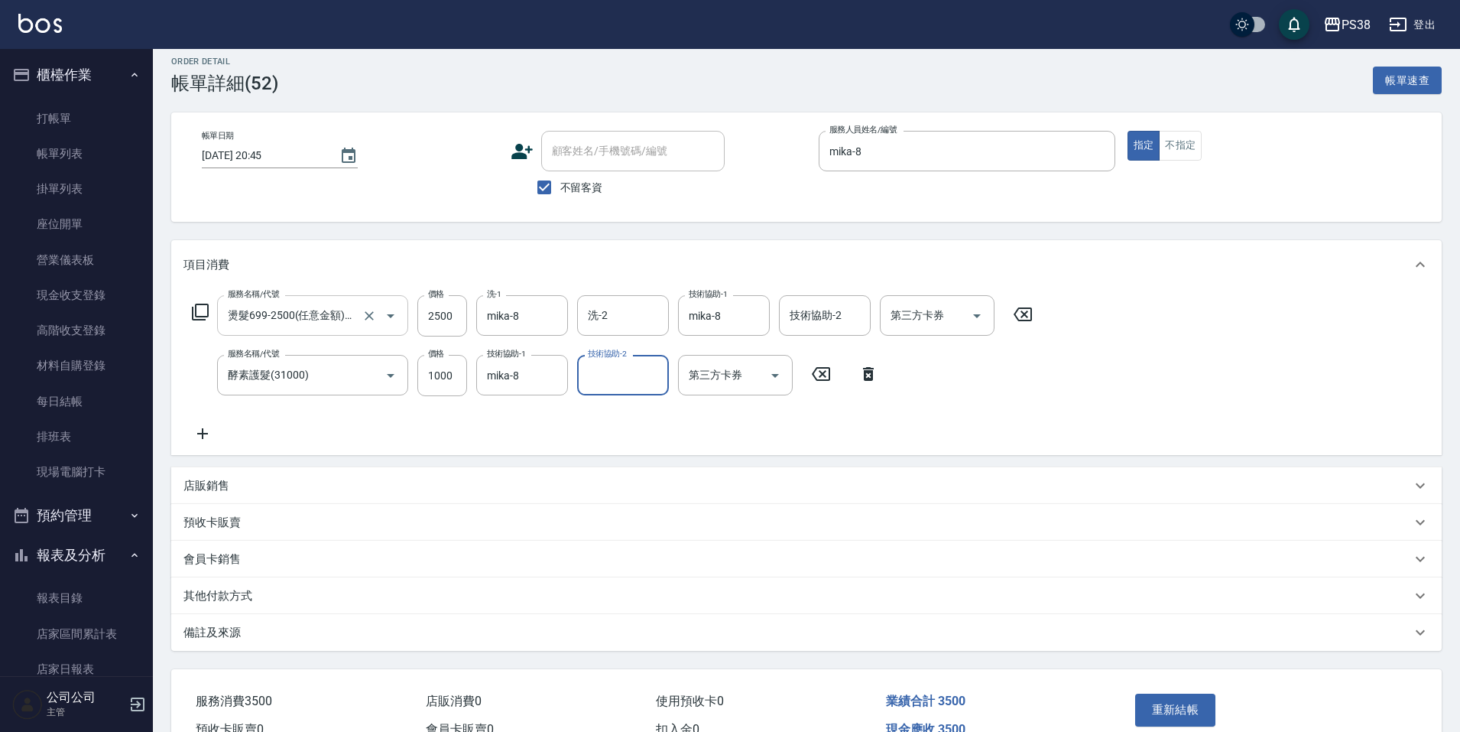
scroll to position [95, 0]
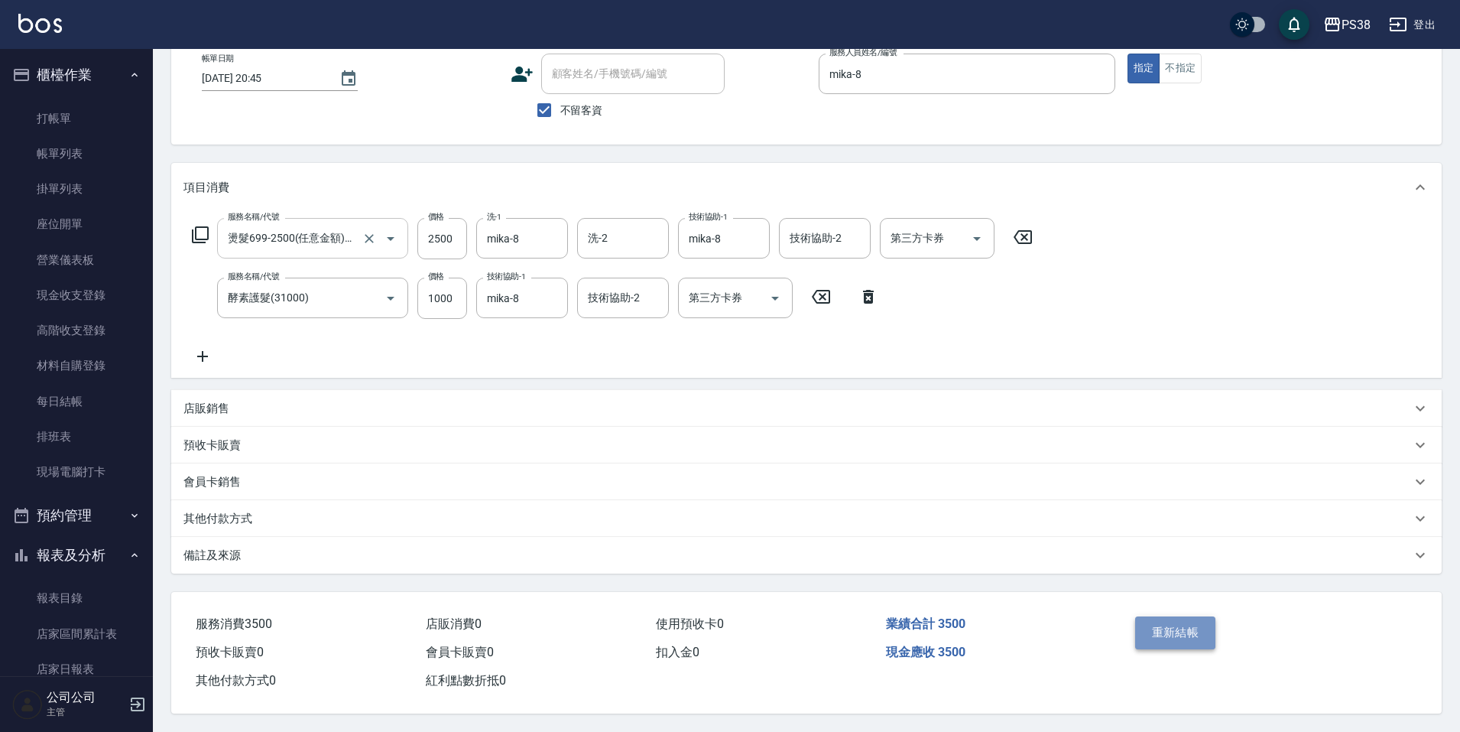
click at [1148, 622] on button "重新結帳" at bounding box center [1175, 632] width 81 height 32
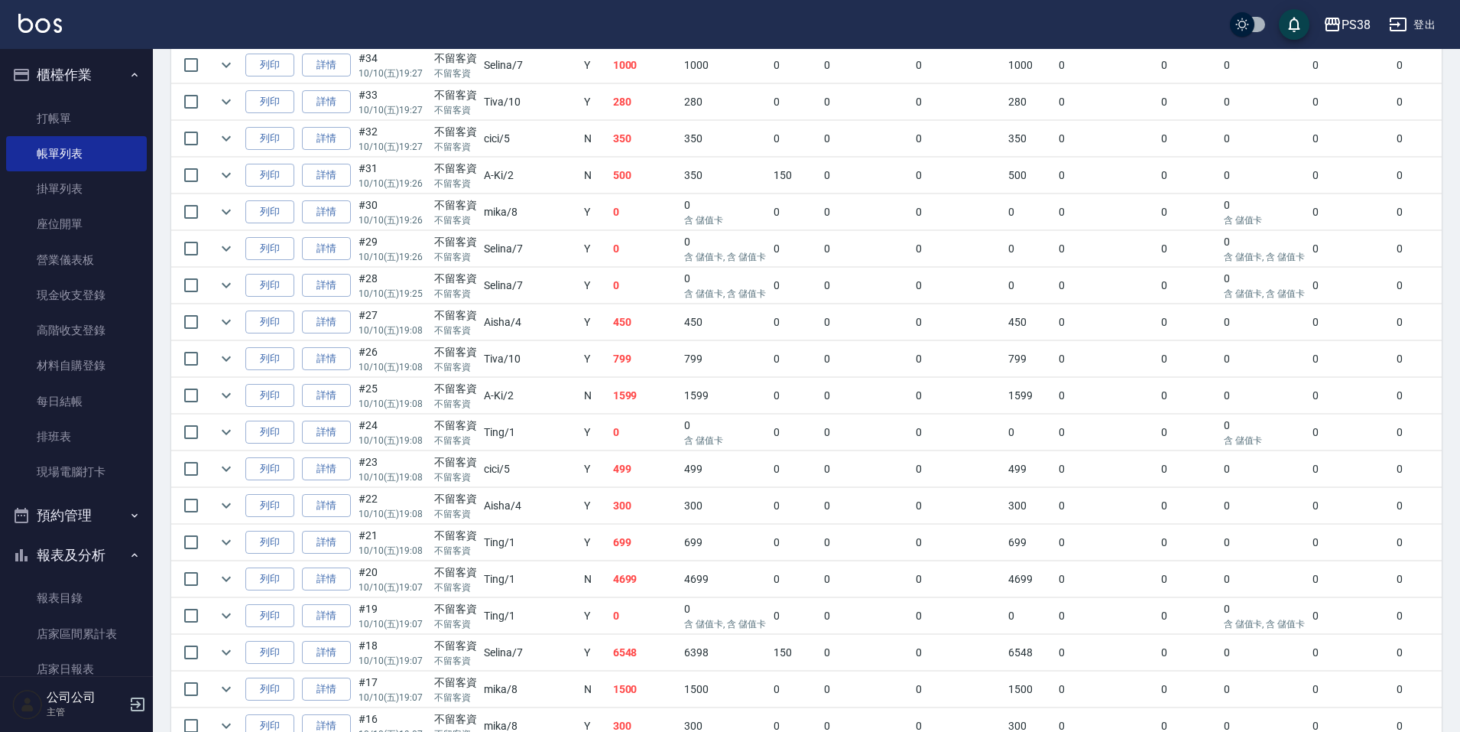
scroll to position [459, 0]
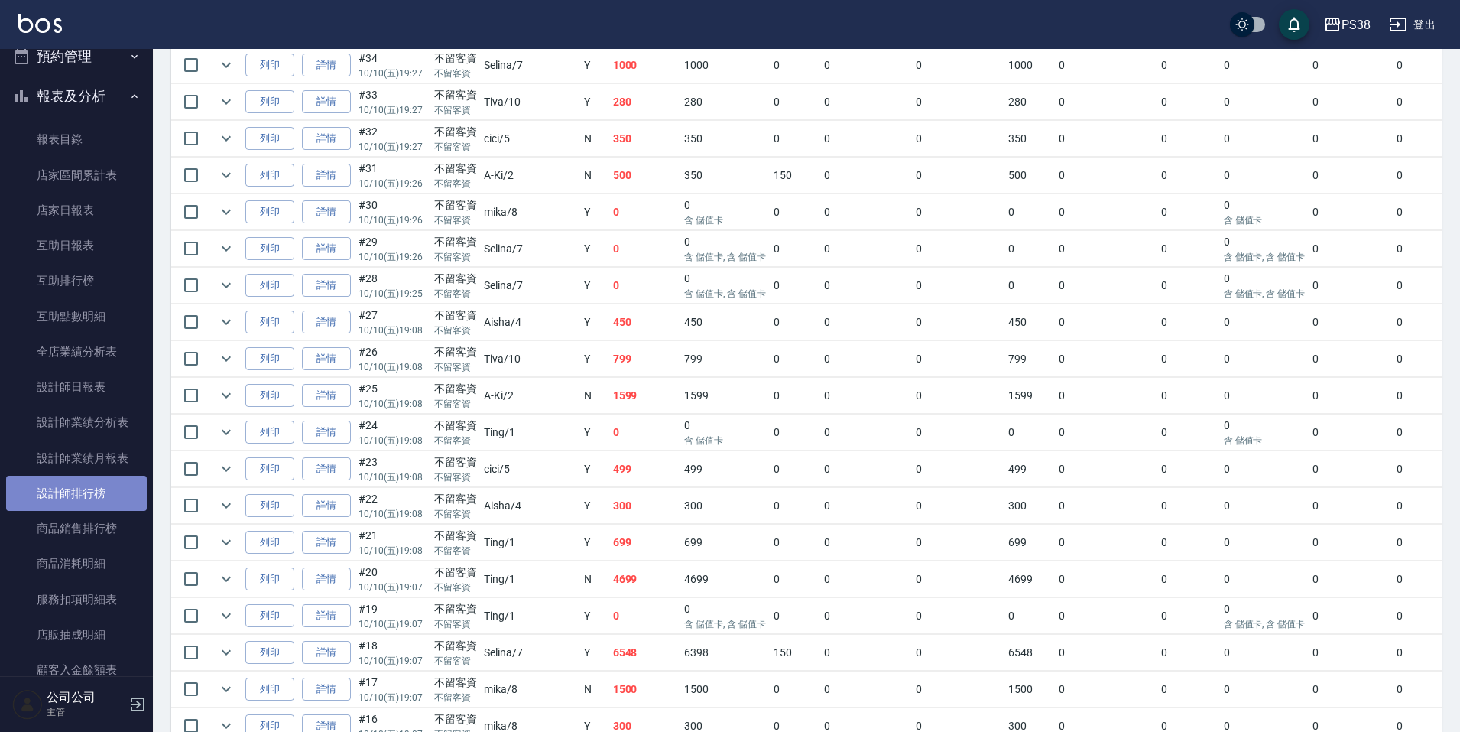
click at [106, 499] on link "設計師排行榜" at bounding box center [76, 493] width 141 height 35
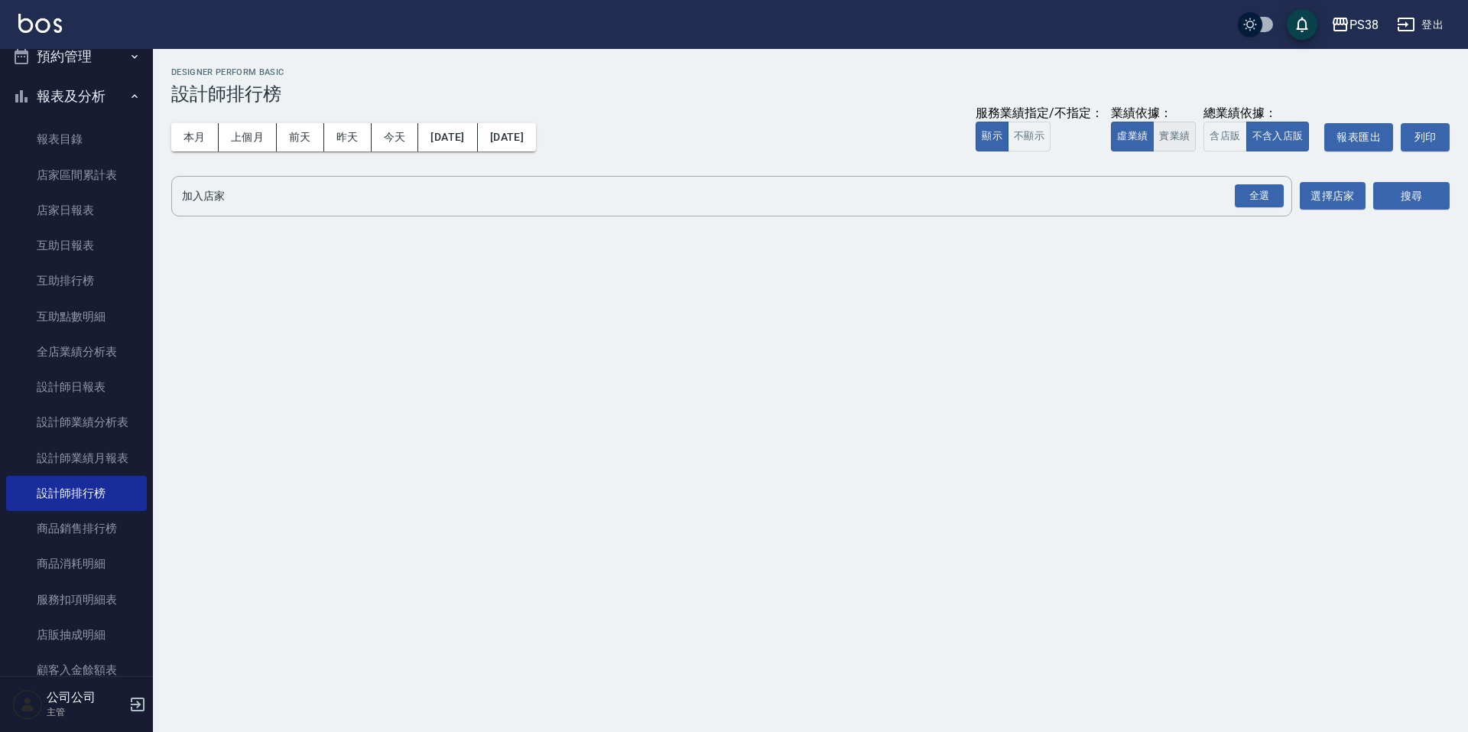
click at [1168, 130] on button "實業績" at bounding box center [1174, 137] width 43 height 30
click at [1264, 193] on div "全選" at bounding box center [1259, 196] width 49 height 24
click at [1408, 191] on button "搜尋" at bounding box center [1411, 197] width 76 height 28
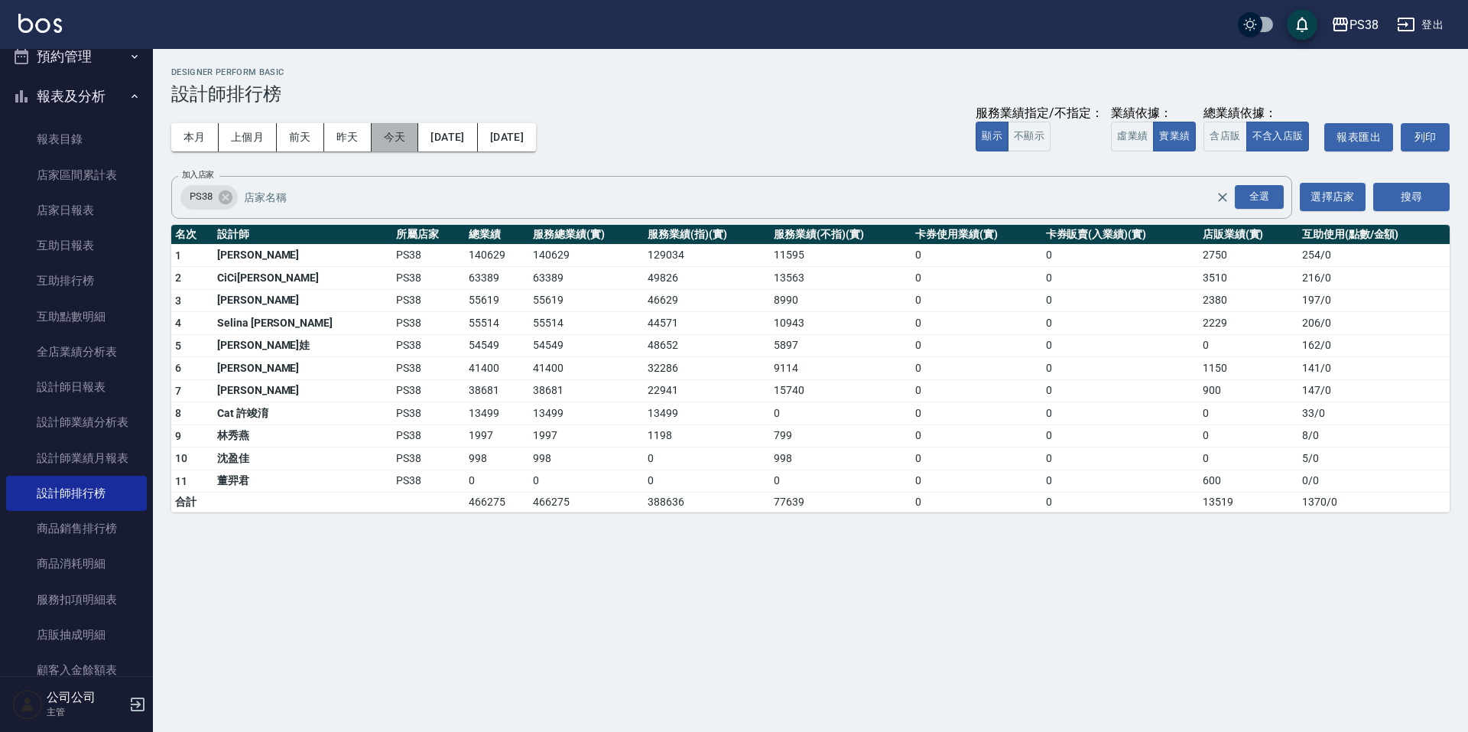
click at [374, 144] on button "今天" at bounding box center [395, 137] width 47 height 28
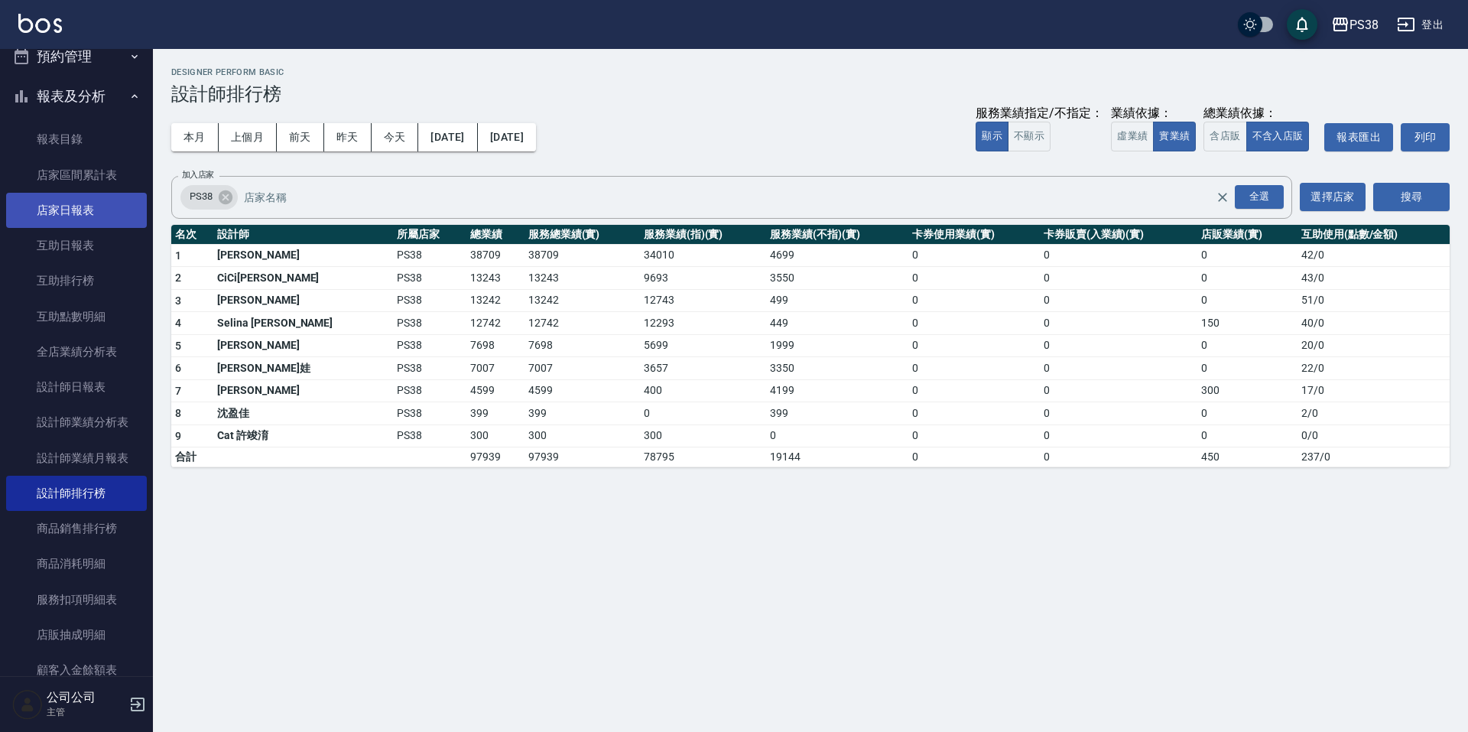
click at [89, 212] on link "店家日報表" at bounding box center [76, 210] width 141 height 35
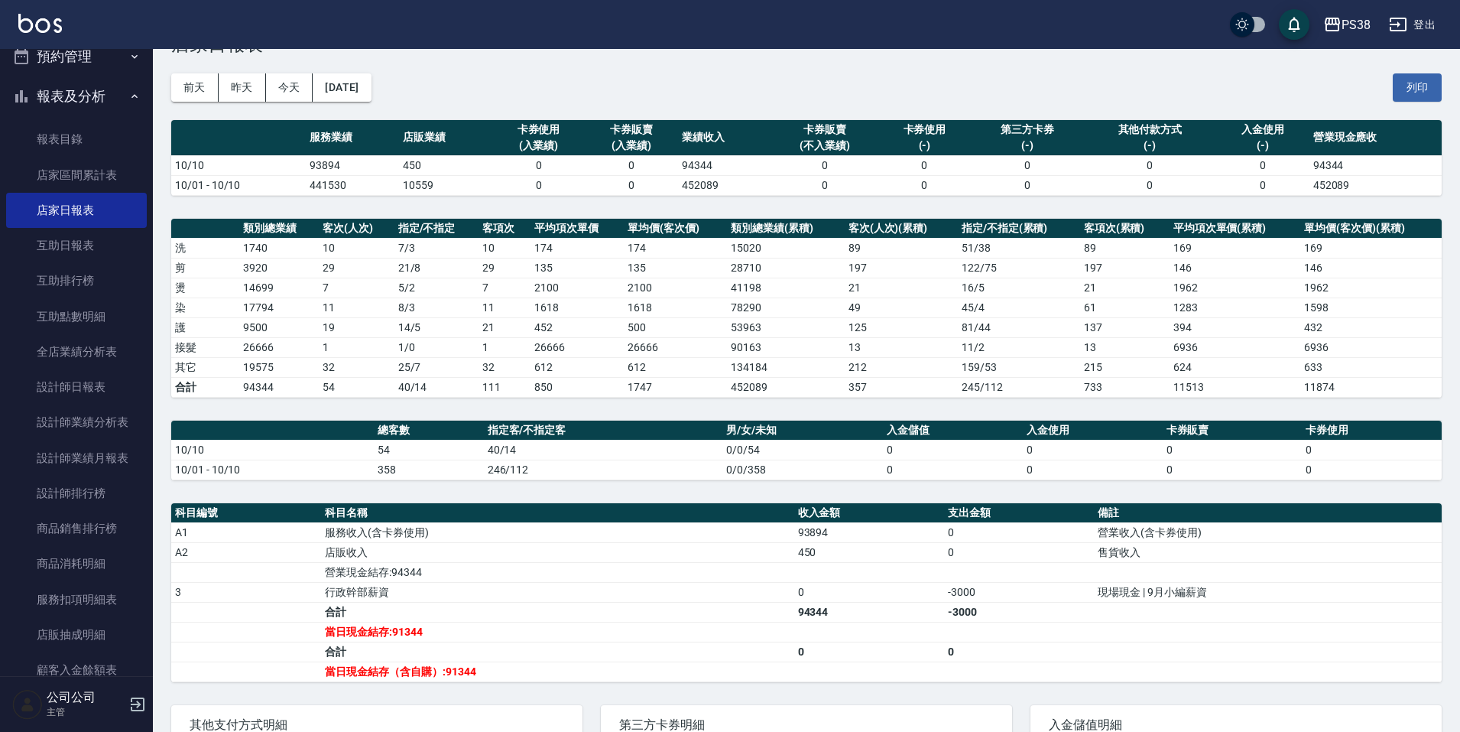
scroll to position [76, 0]
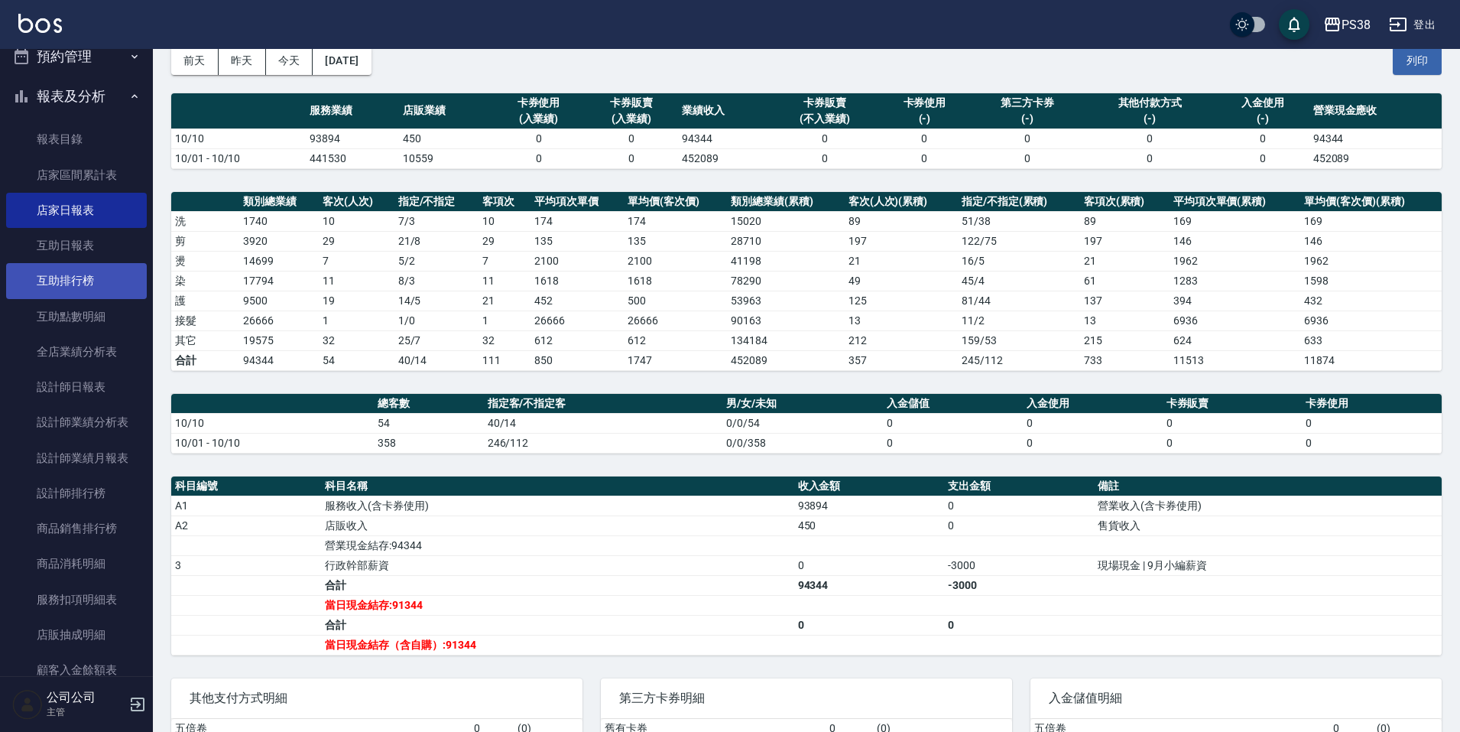
click at [96, 265] on link "互助排行榜" at bounding box center [76, 280] width 141 height 35
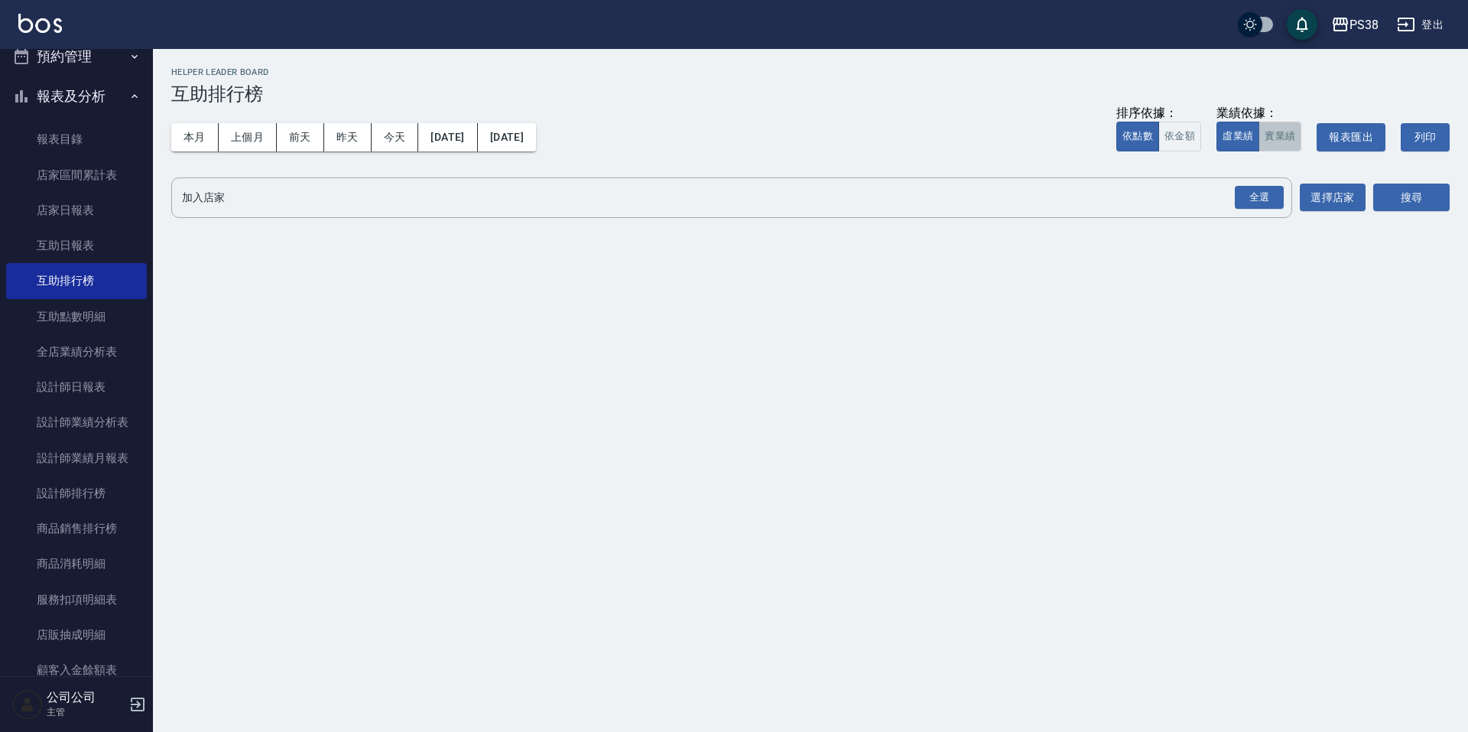
click at [1271, 132] on button "實業績" at bounding box center [1280, 137] width 43 height 30
click at [1267, 194] on div "全選" at bounding box center [1259, 198] width 49 height 24
click at [1427, 206] on button "搜尋" at bounding box center [1411, 198] width 76 height 28
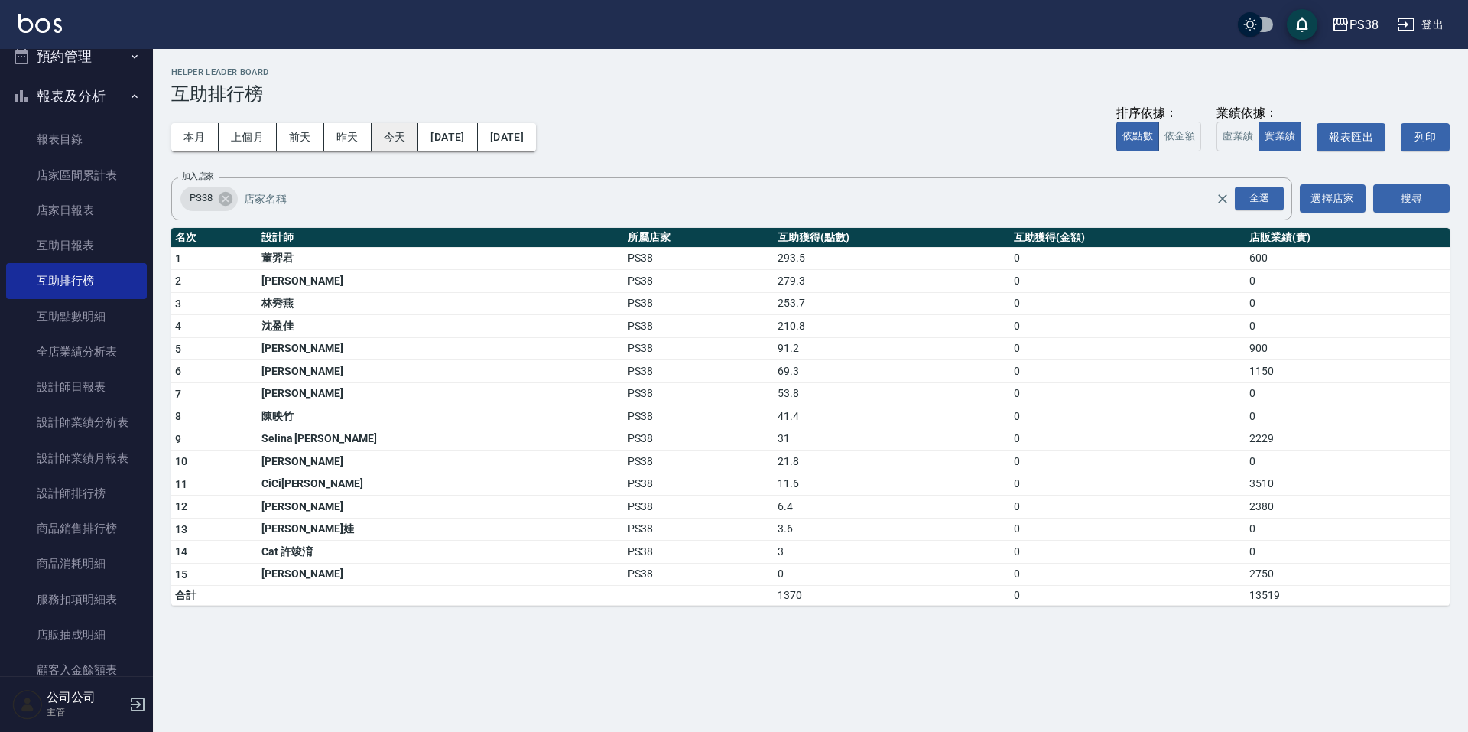
click at [386, 133] on button "今天" at bounding box center [395, 137] width 47 height 28
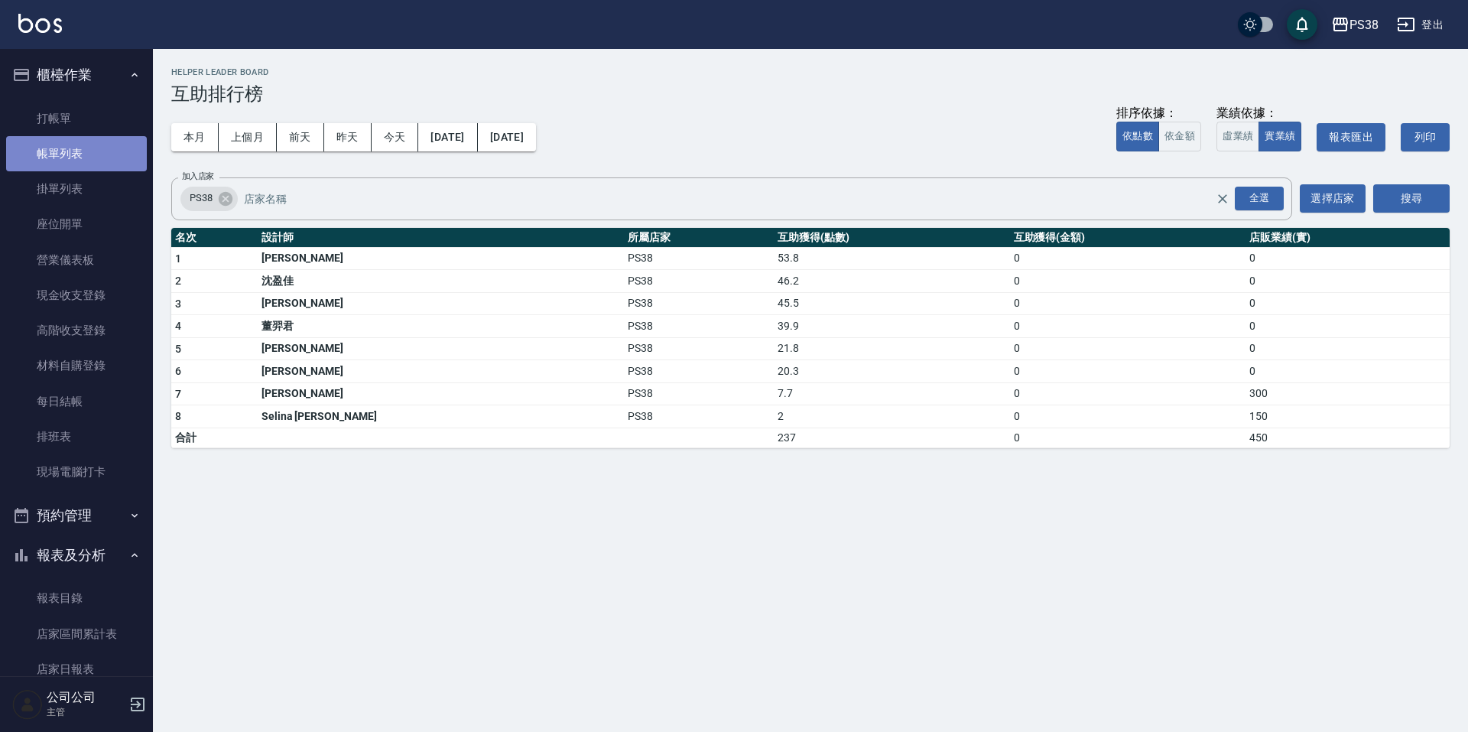
click at [119, 154] on link "帳單列表" at bounding box center [76, 153] width 141 height 35
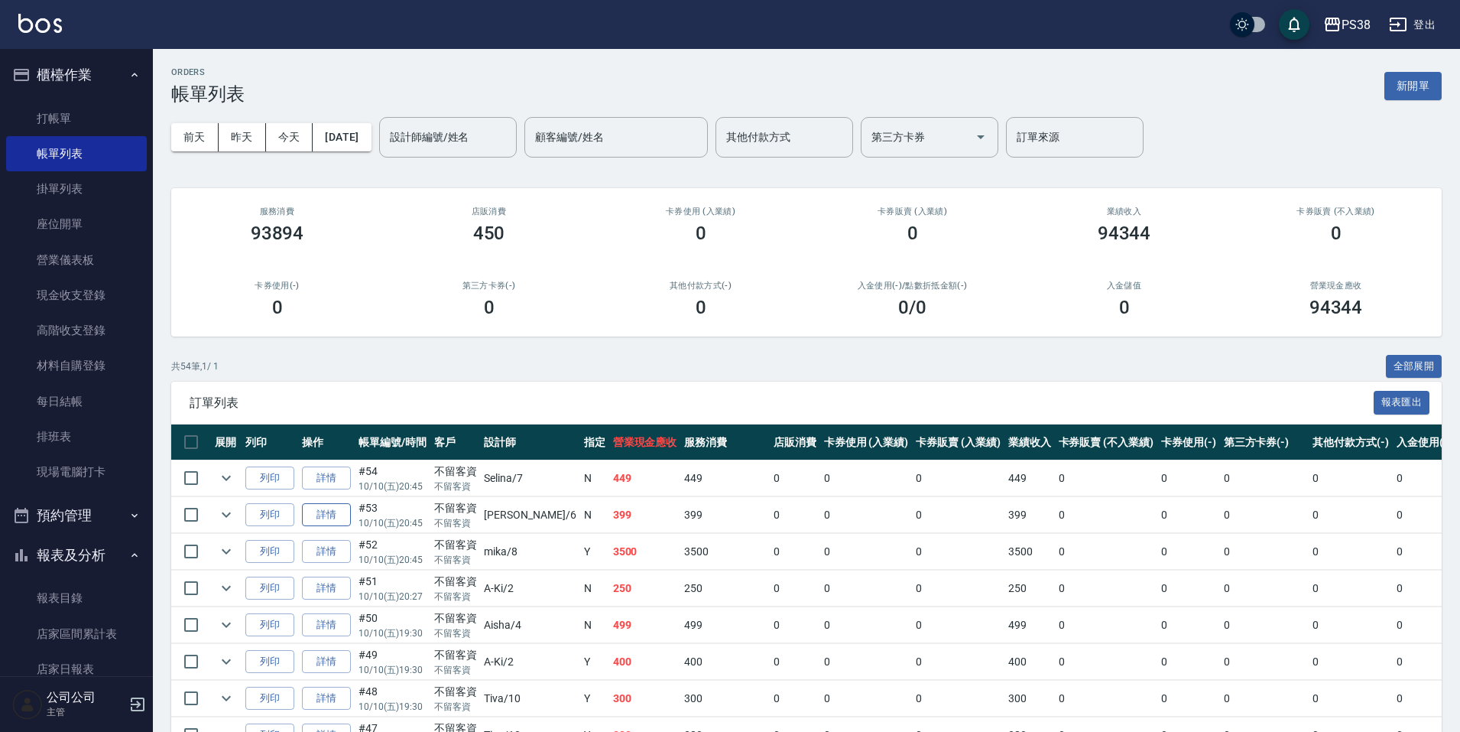
click at [326, 518] on link "詳情" at bounding box center [326, 515] width 49 height 24
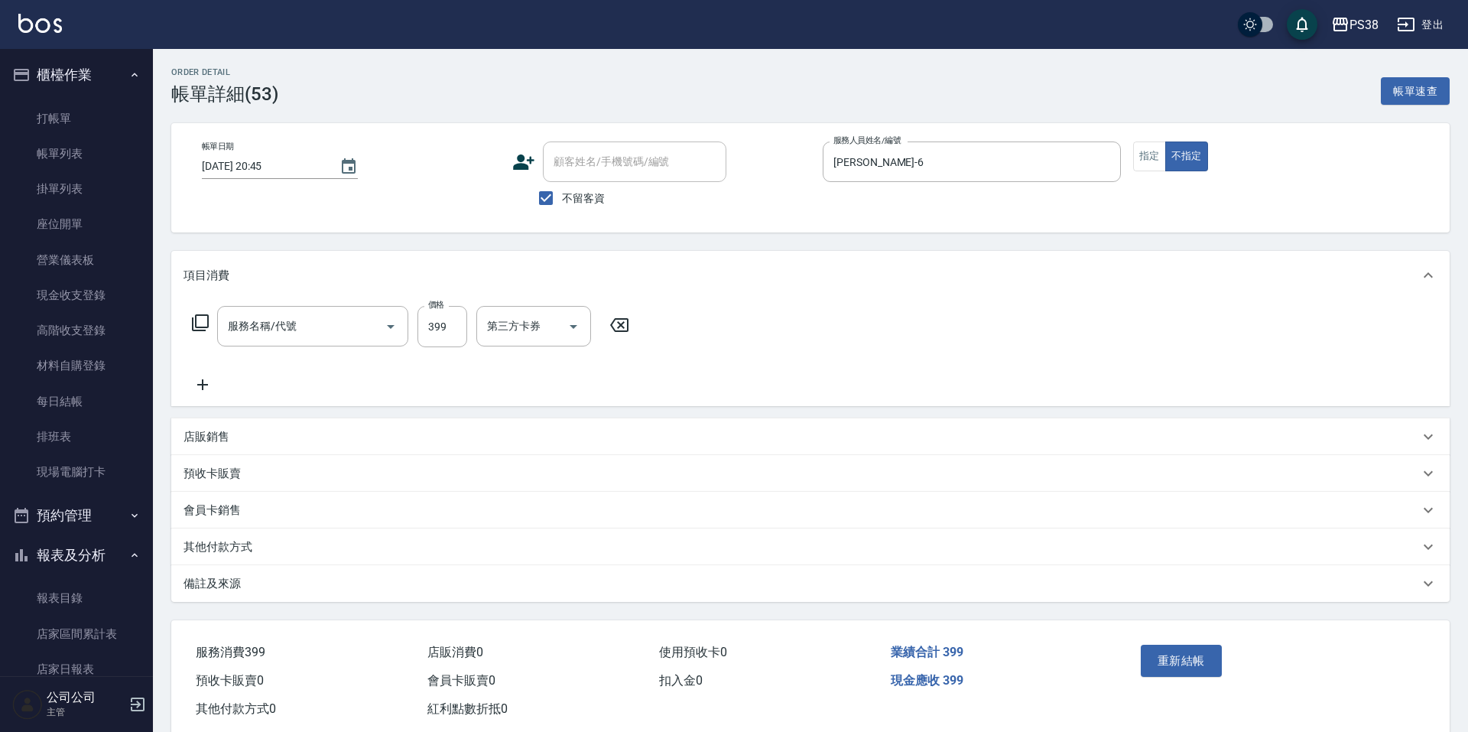
type input "2025/10/10 20:45"
checkbox input "true"
type input "Yuki-6"
type input "海鹽399(ss399)"
click at [229, 443] on p "店販銷售" at bounding box center [207, 437] width 46 height 16
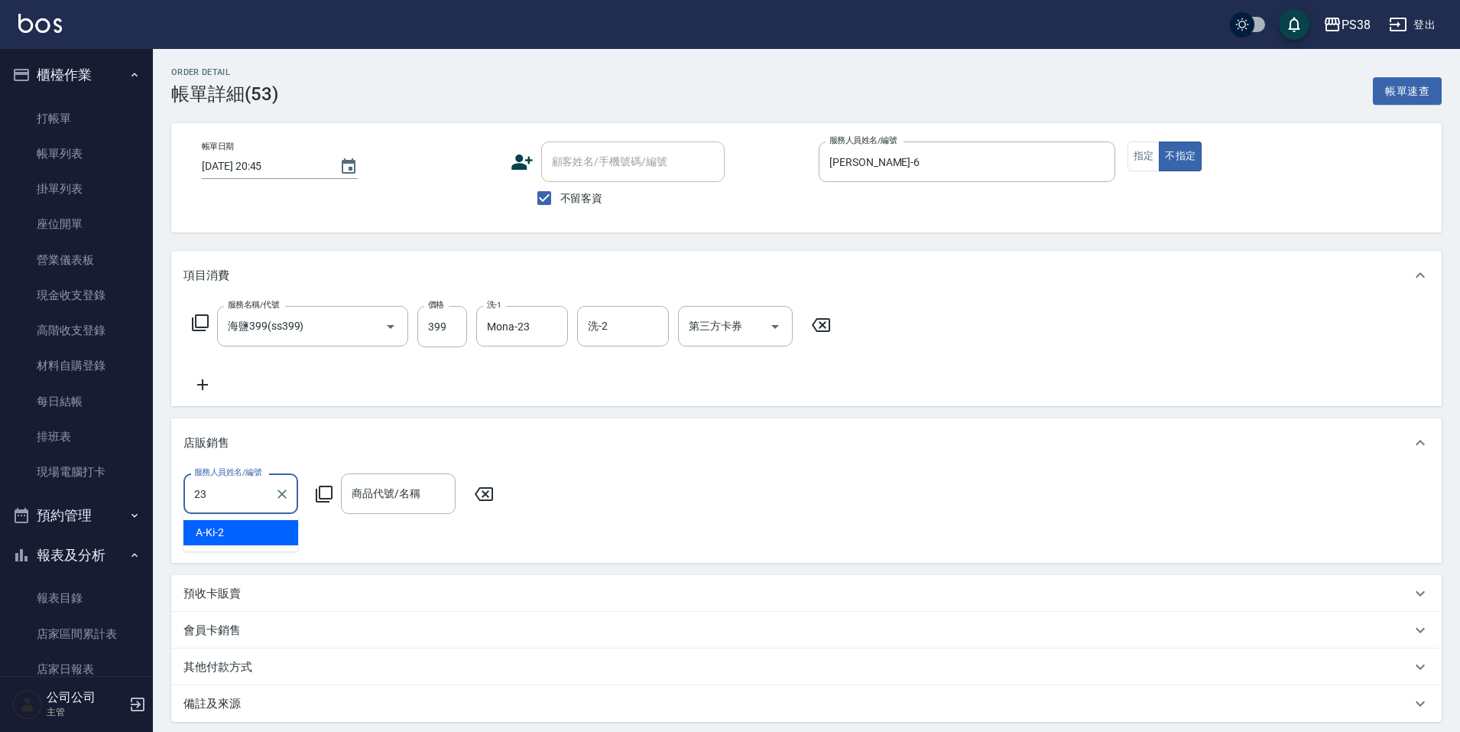
type input "Mona-23"
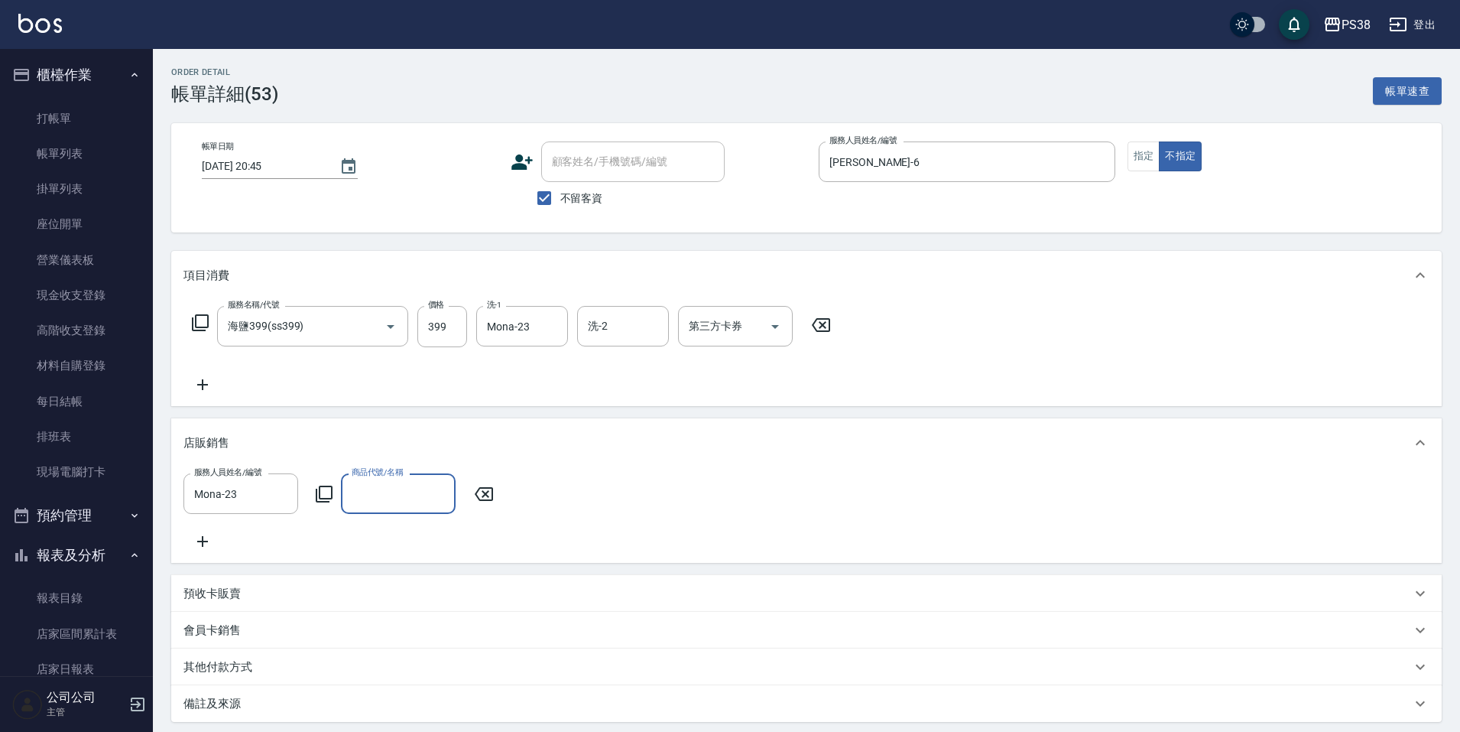
click at [434, 484] on input "商品代號/名稱" at bounding box center [398, 493] width 101 height 27
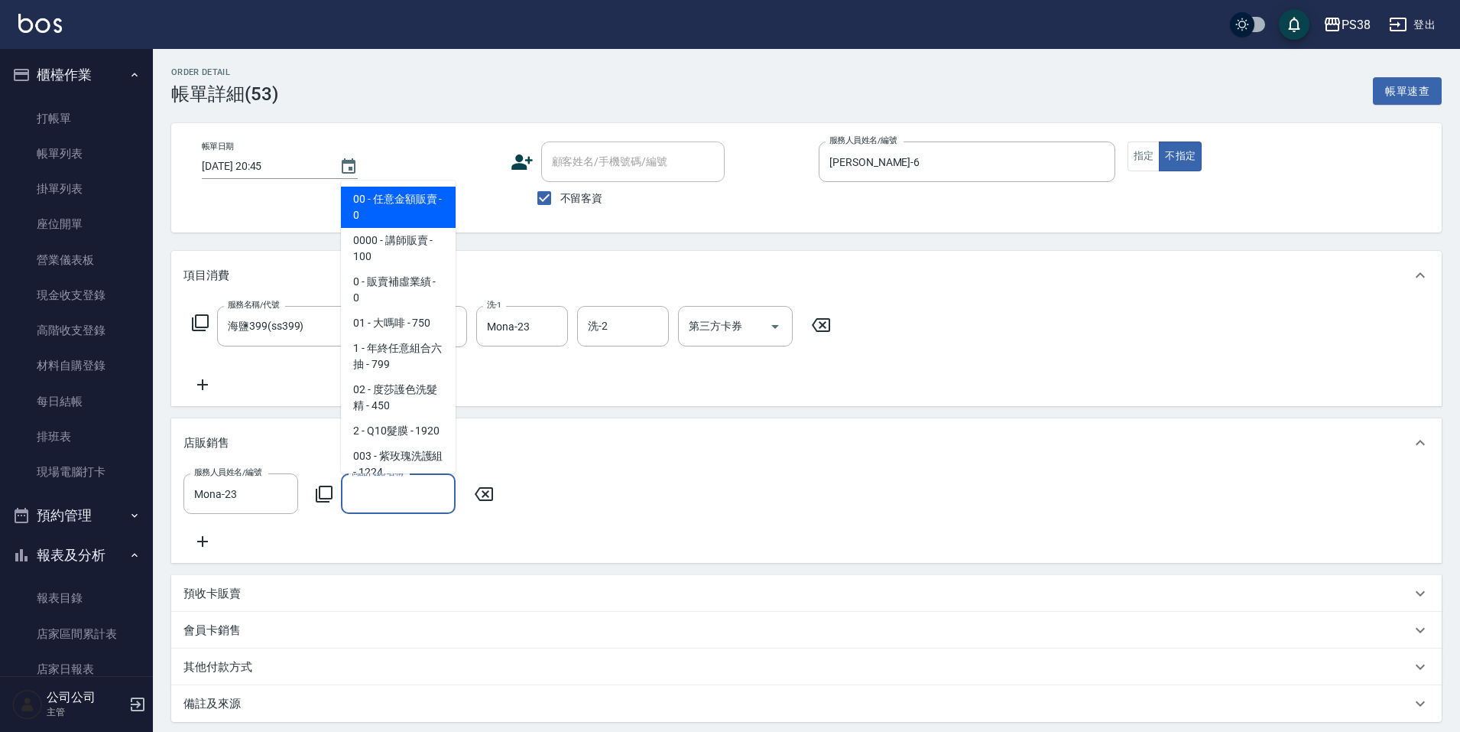
click at [428, 214] on span "00 - 任意金額販賣 - 0" at bounding box center [398, 207] width 115 height 41
type input "任意金額販賣"
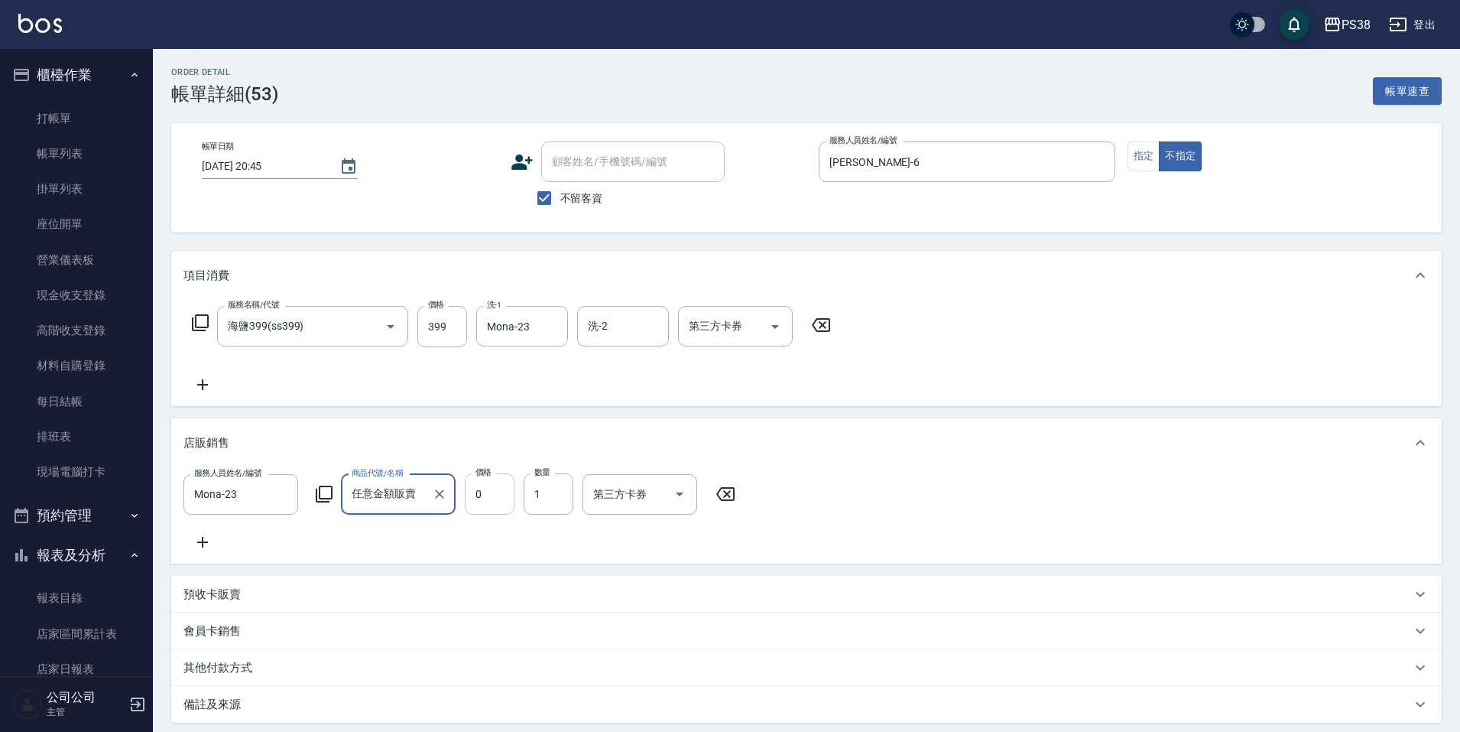
click at [495, 500] on input "0" at bounding box center [490, 493] width 50 height 41
type input "450"
click at [508, 534] on div "服務人員姓名/編號 Mona-23 服務人員姓名/編號 商品代號/名稱 任意金額販賣 商品代號/名稱 價格 450 價格 數量 1 數量 第三方卡券 第三方卡券" at bounding box center [807, 512] width 1246 height 78
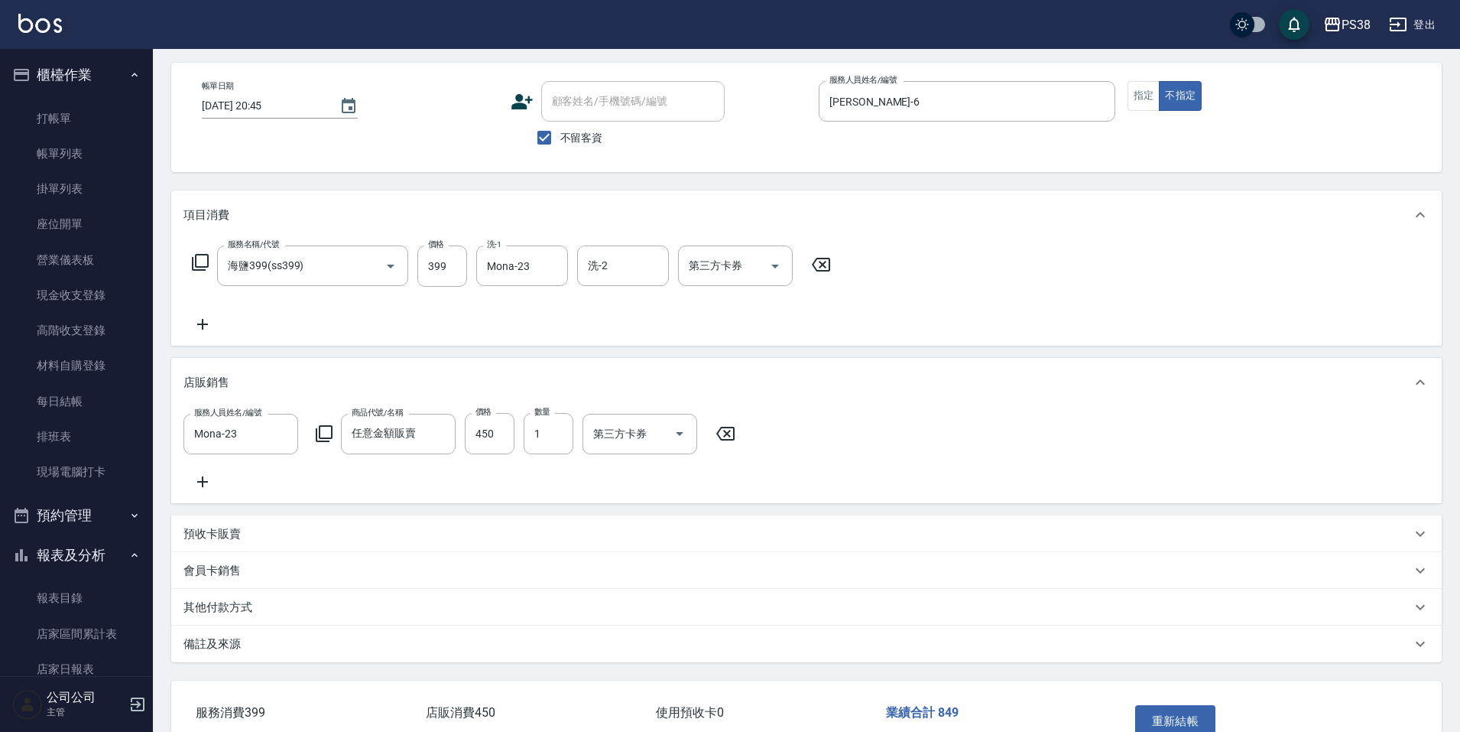
scroll to position [167, 0]
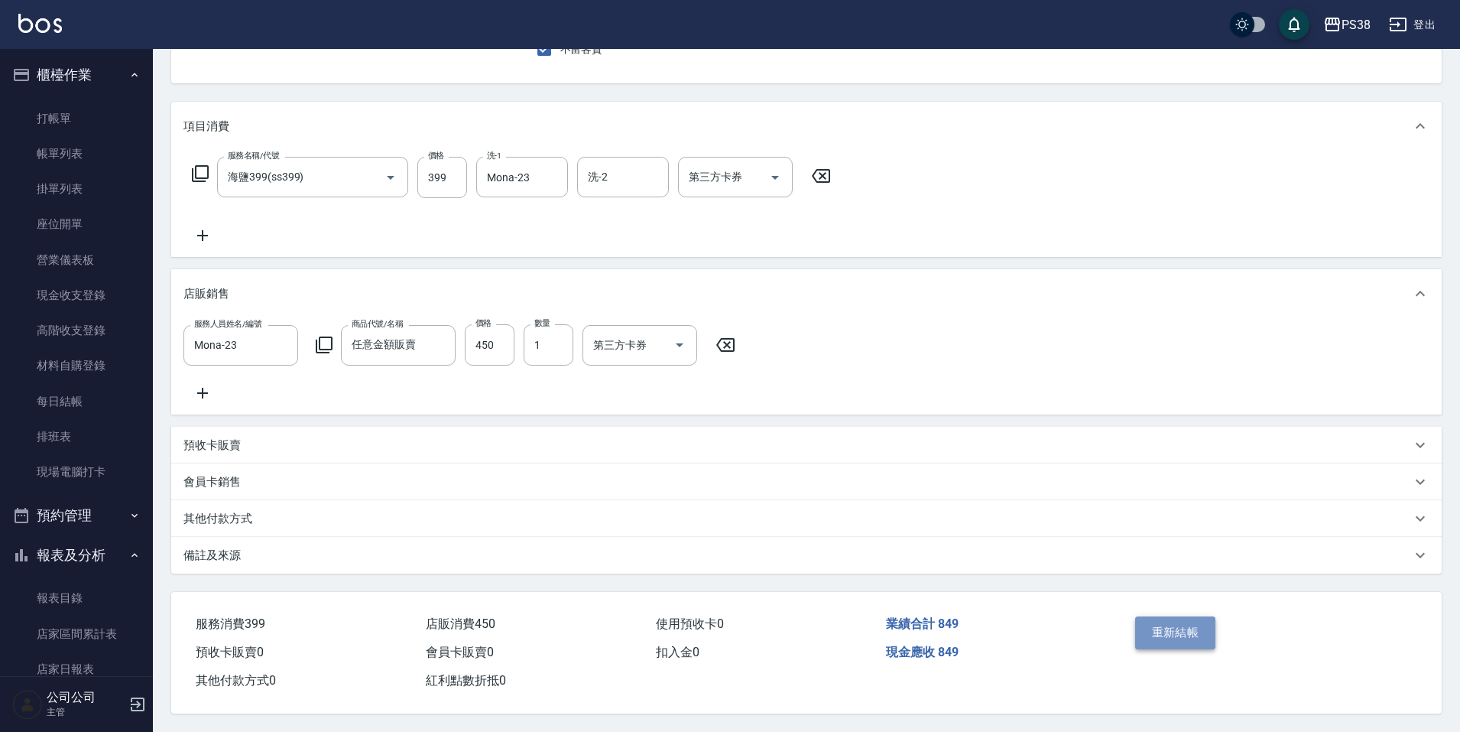
click at [1183, 641] on button "重新結帳" at bounding box center [1175, 632] width 81 height 32
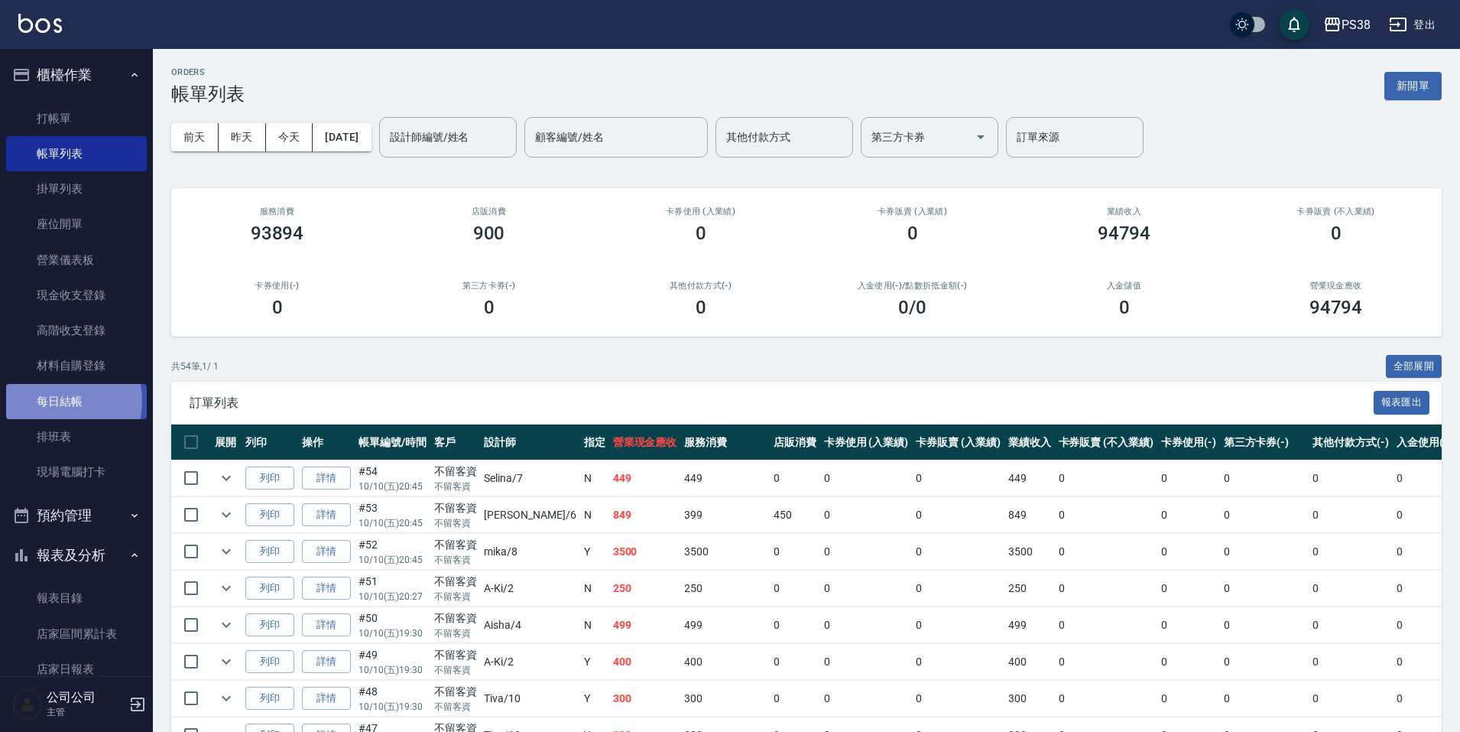
click at [54, 400] on link "每日結帳" at bounding box center [76, 401] width 141 height 35
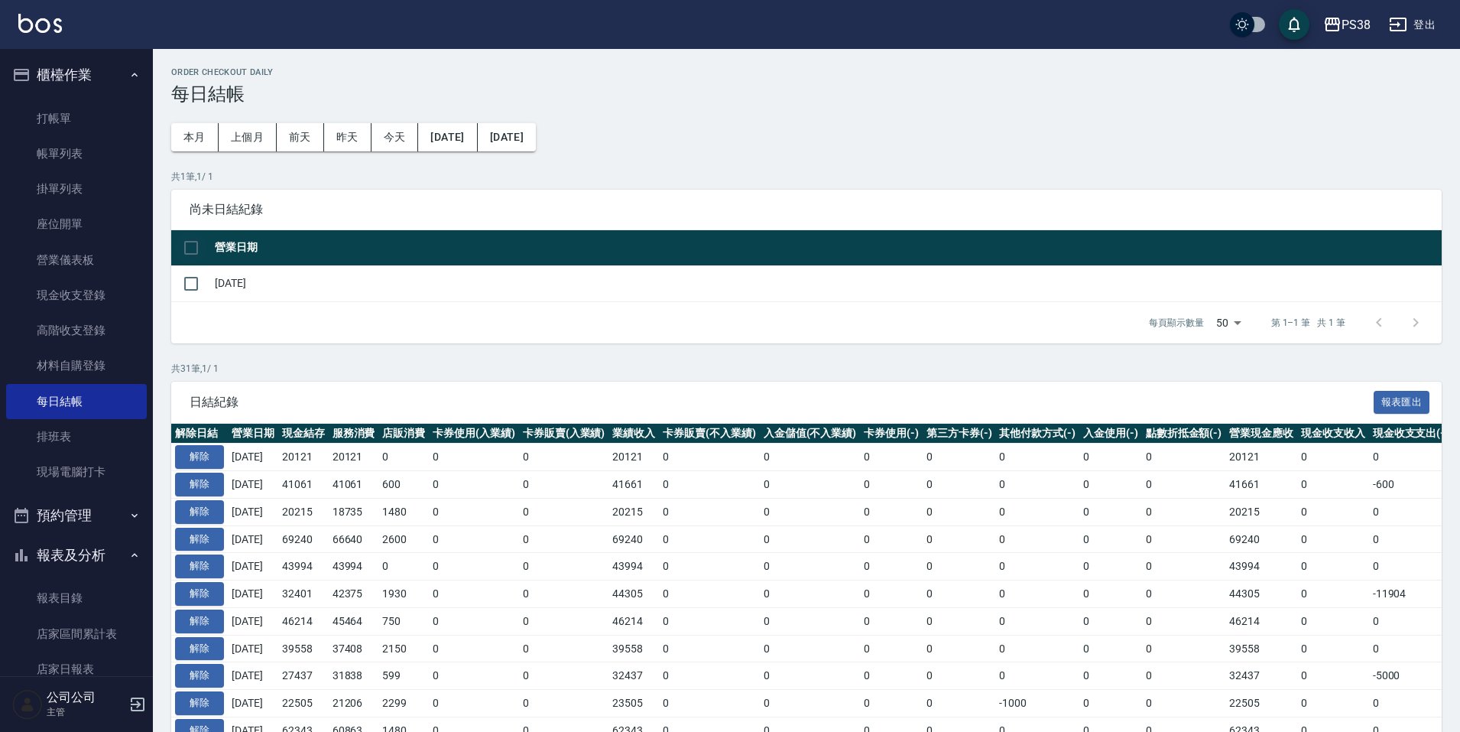
click at [197, 250] on input "checkbox" at bounding box center [191, 248] width 32 height 32
checkbox input "true"
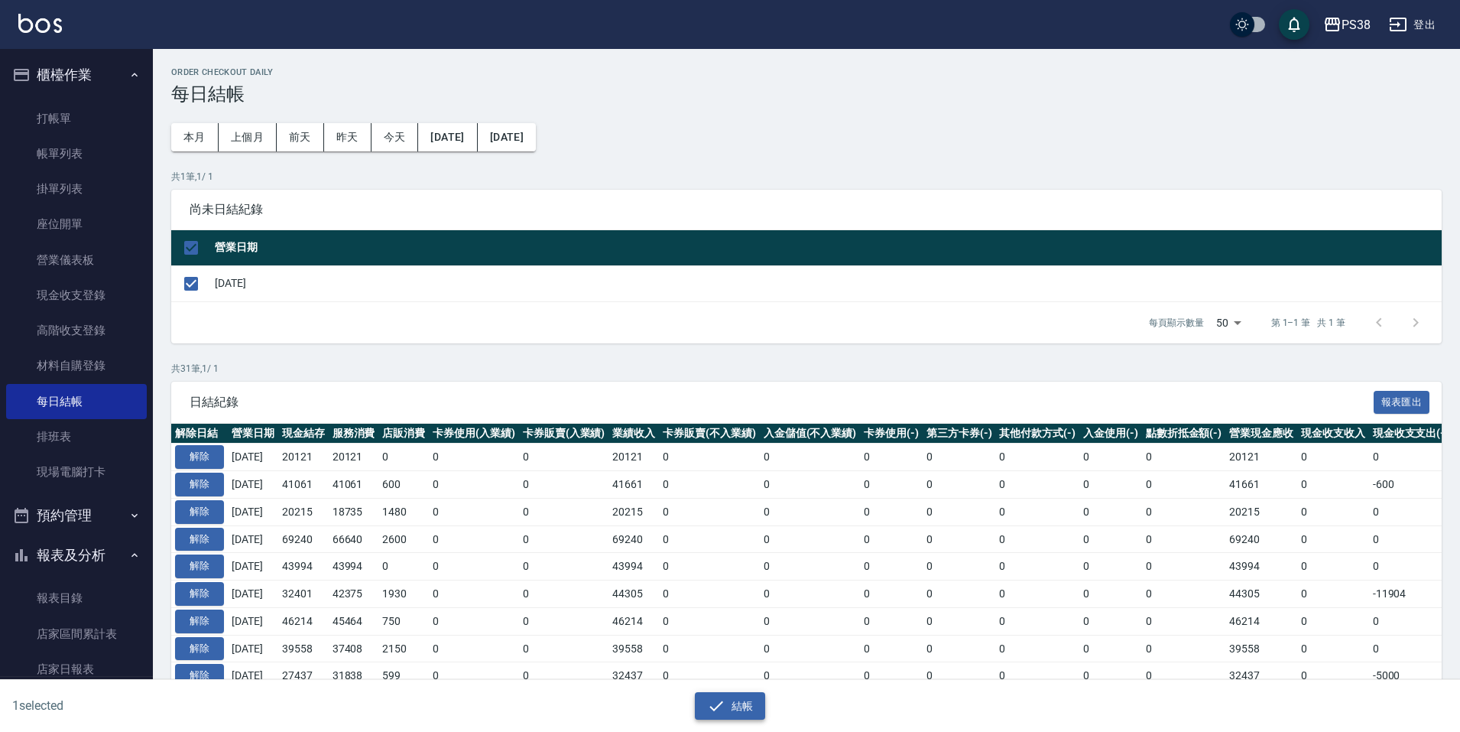
click at [732, 703] on button "結帳" at bounding box center [730, 706] width 71 height 28
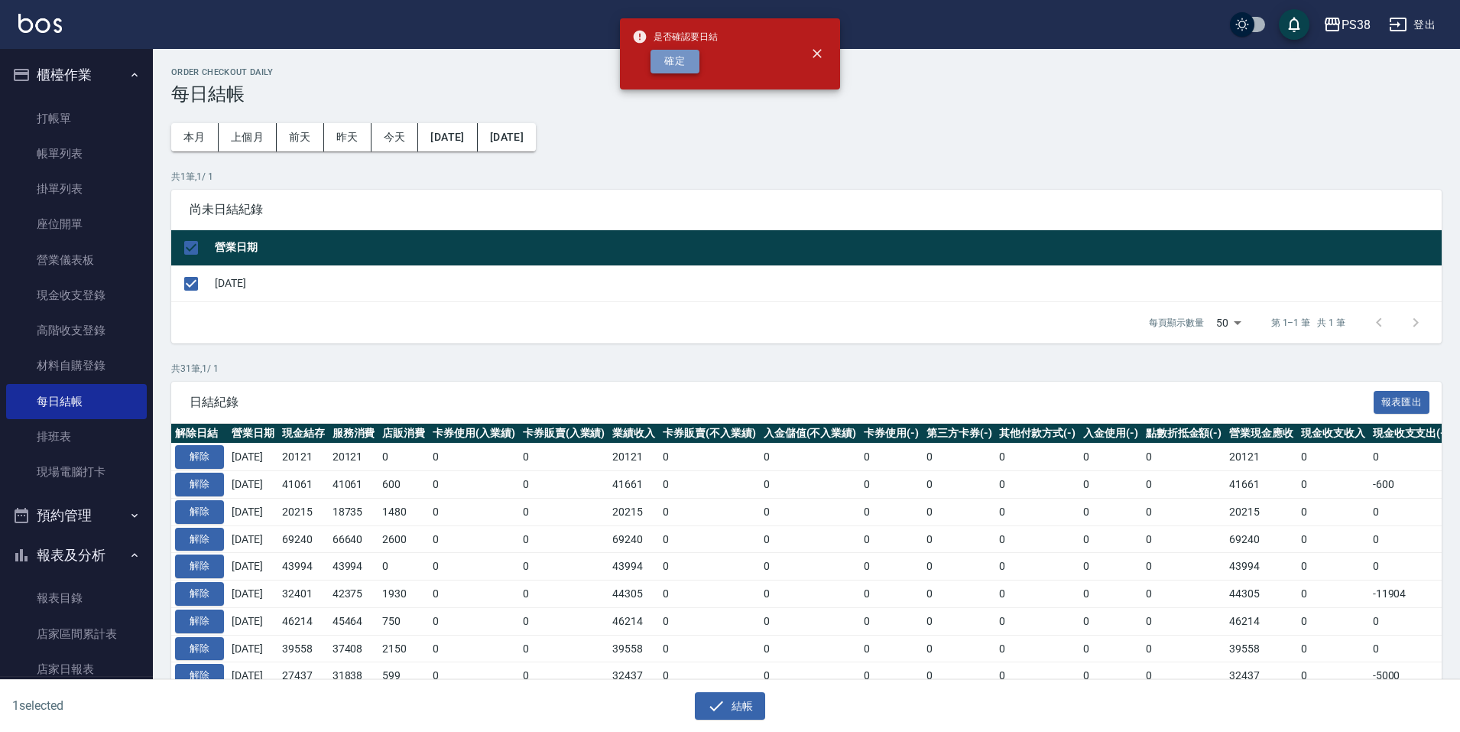
click at [677, 60] on button "確定" at bounding box center [675, 62] width 49 height 24
checkbox input "false"
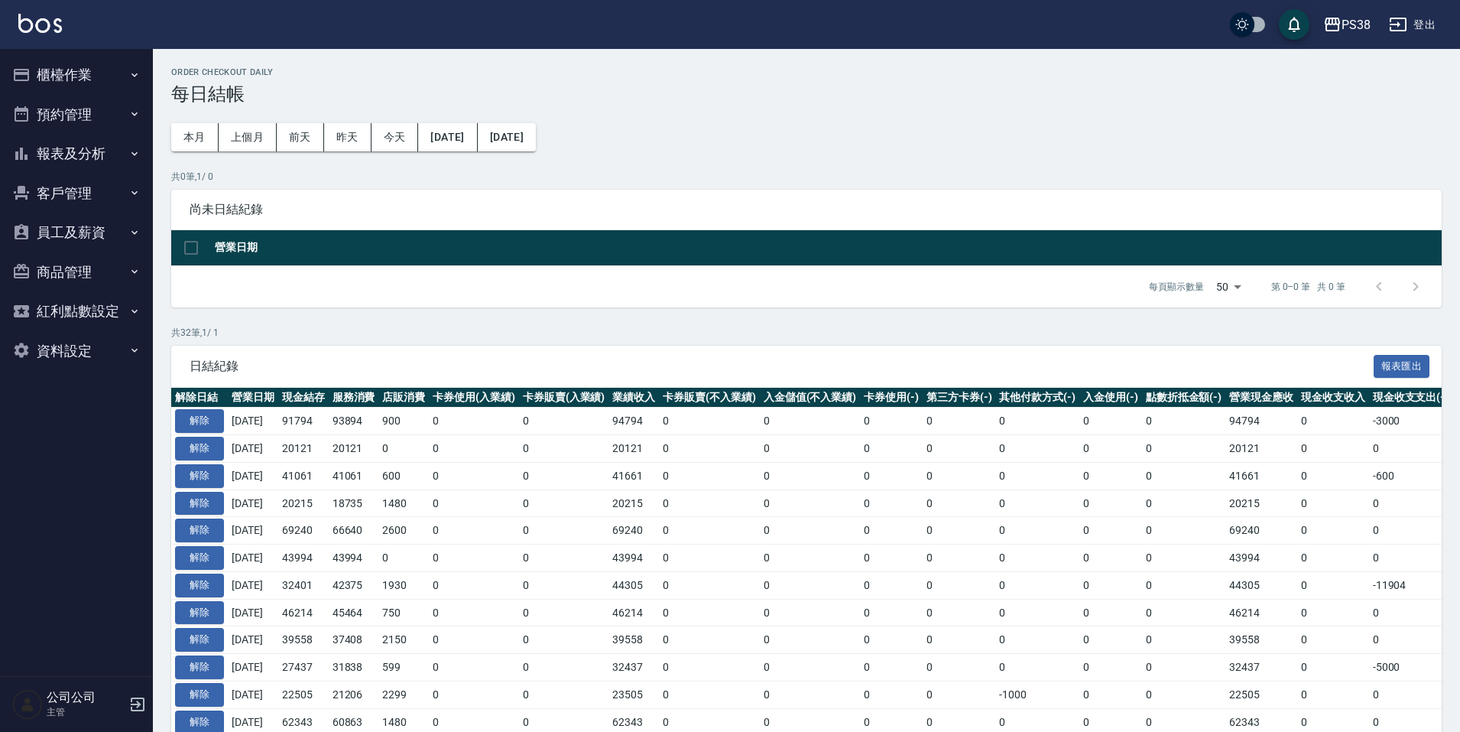
click at [57, 72] on button "櫃檯作業" at bounding box center [76, 75] width 141 height 40
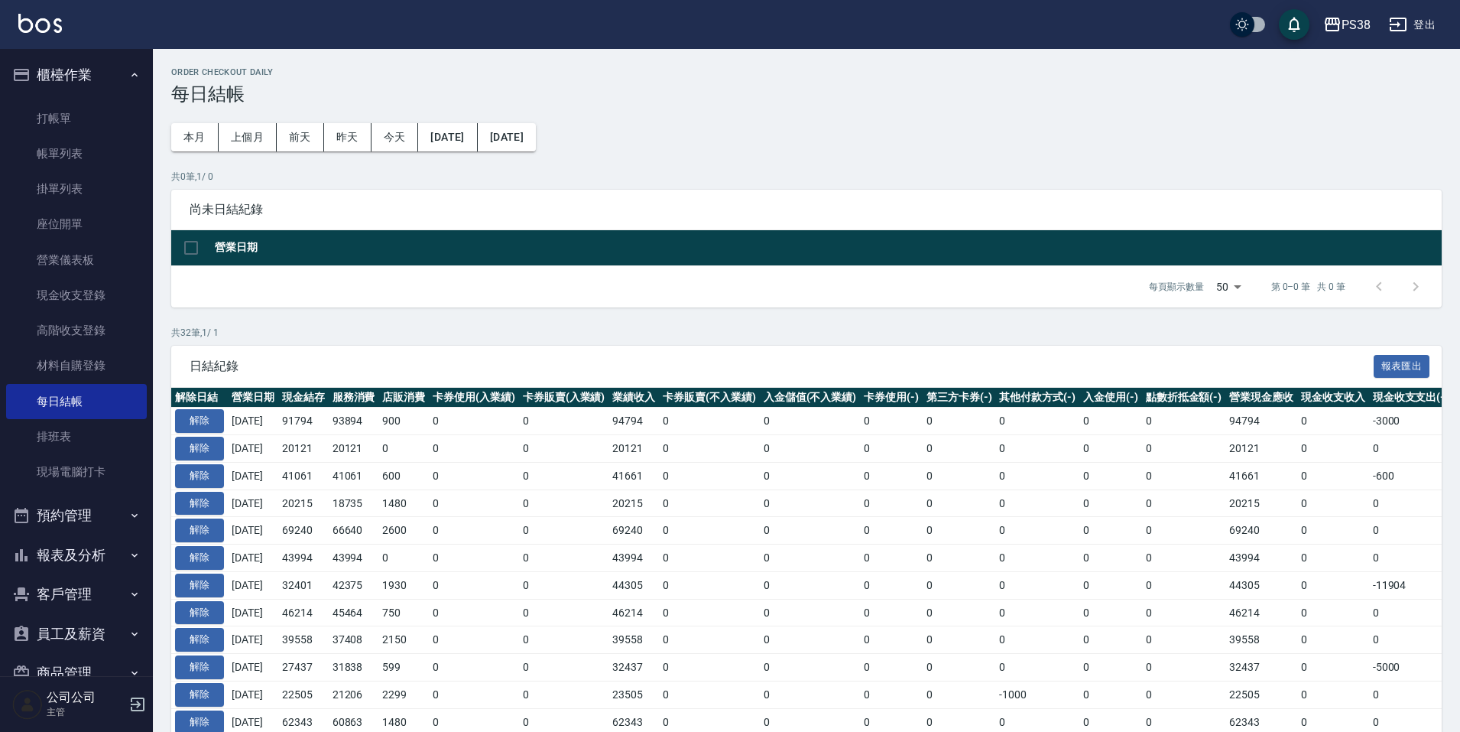
click at [96, 561] on button "報表及分析" at bounding box center [76, 555] width 141 height 40
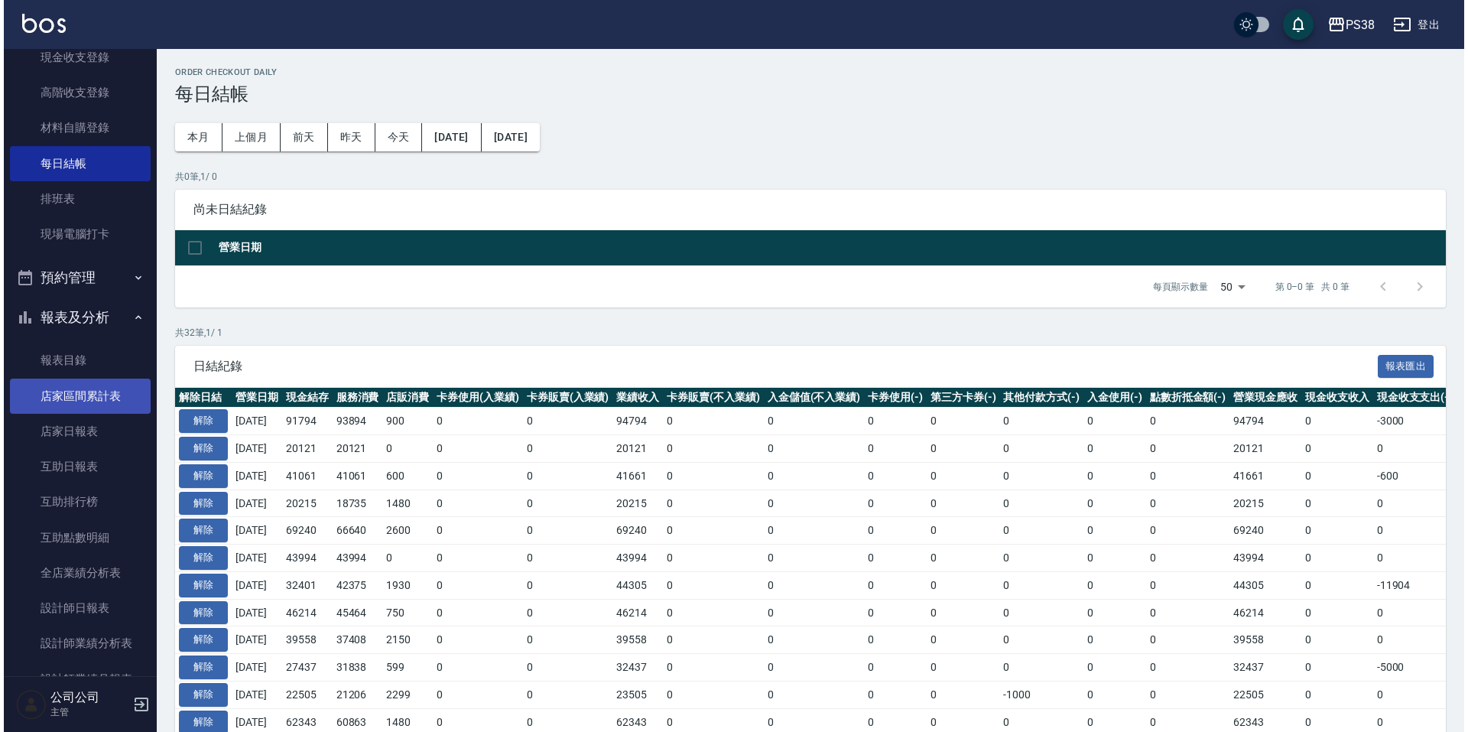
scroll to position [382, 0]
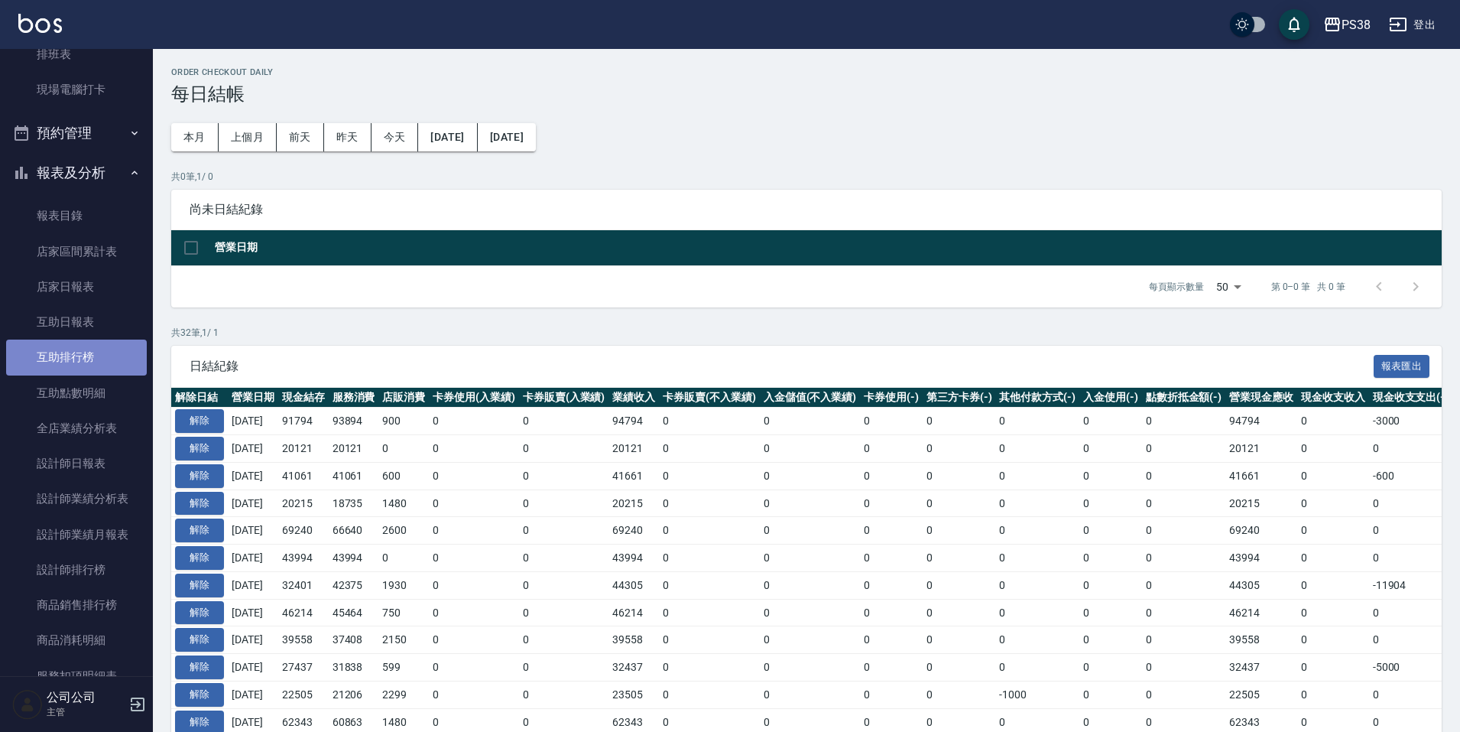
click at [100, 352] on link "互助排行榜" at bounding box center [76, 357] width 141 height 35
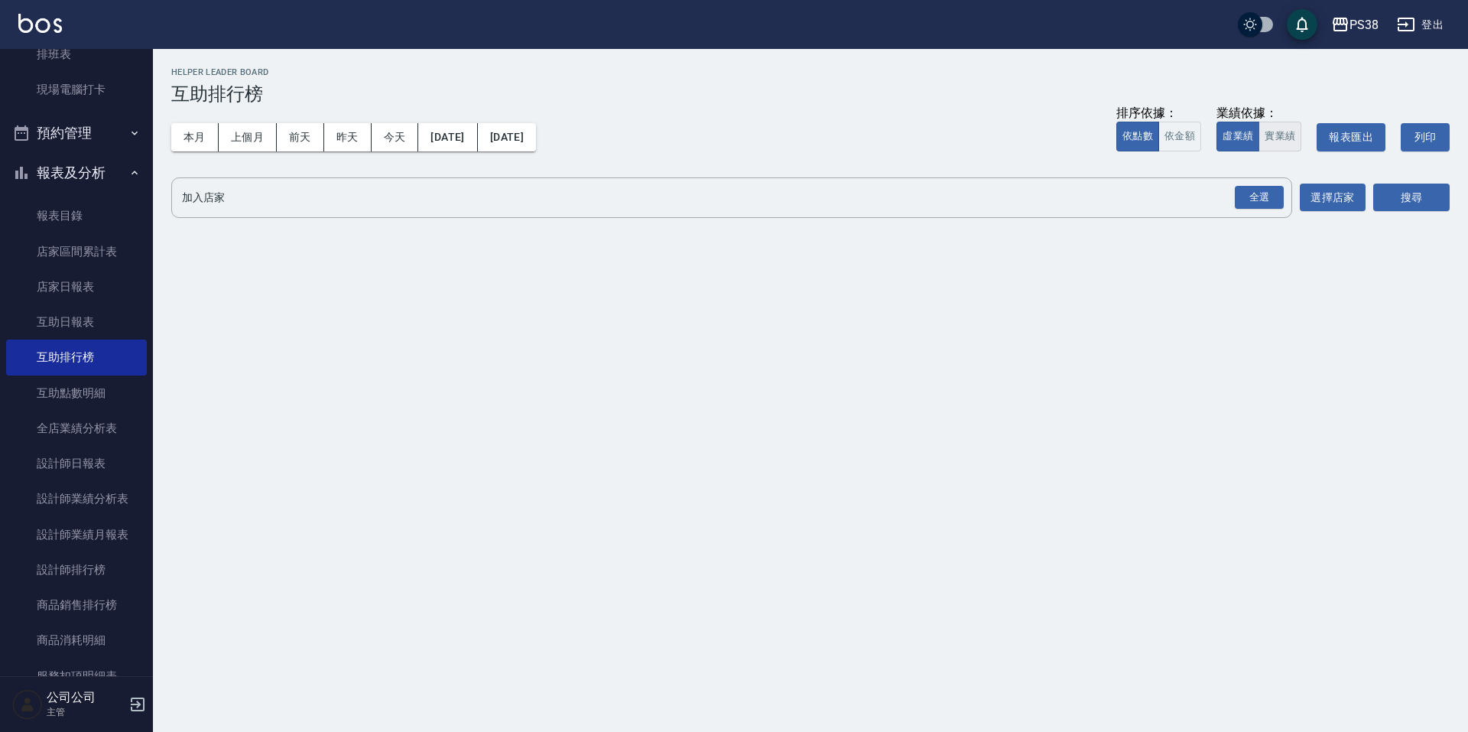
click at [1265, 139] on button "實業績" at bounding box center [1280, 137] width 43 height 30
click at [1260, 199] on div "全選" at bounding box center [1259, 198] width 49 height 24
click at [1391, 190] on button "搜尋" at bounding box center [1411, 198] width 76 height 28
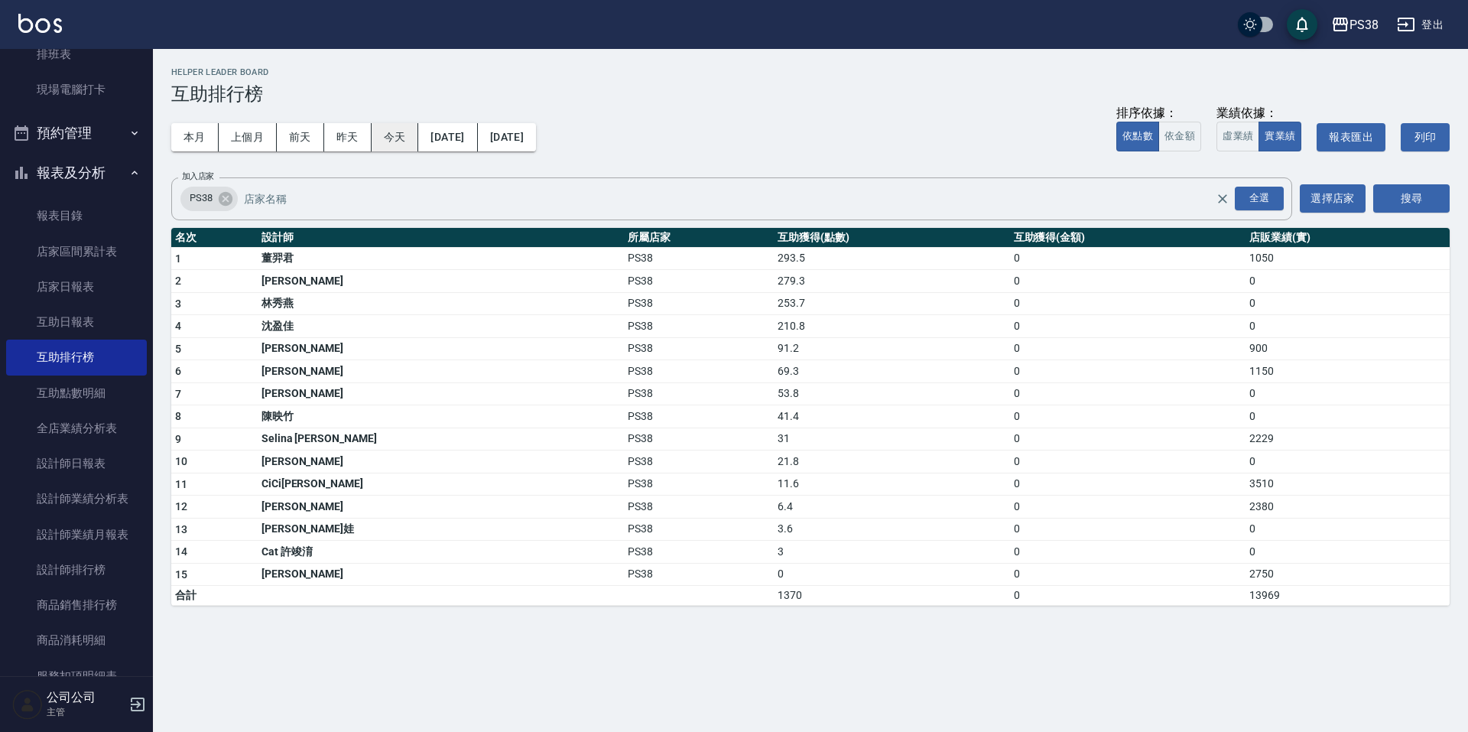
click at [379, 141] on button "今天" at bounding box center [395, 137] width 47 height 28
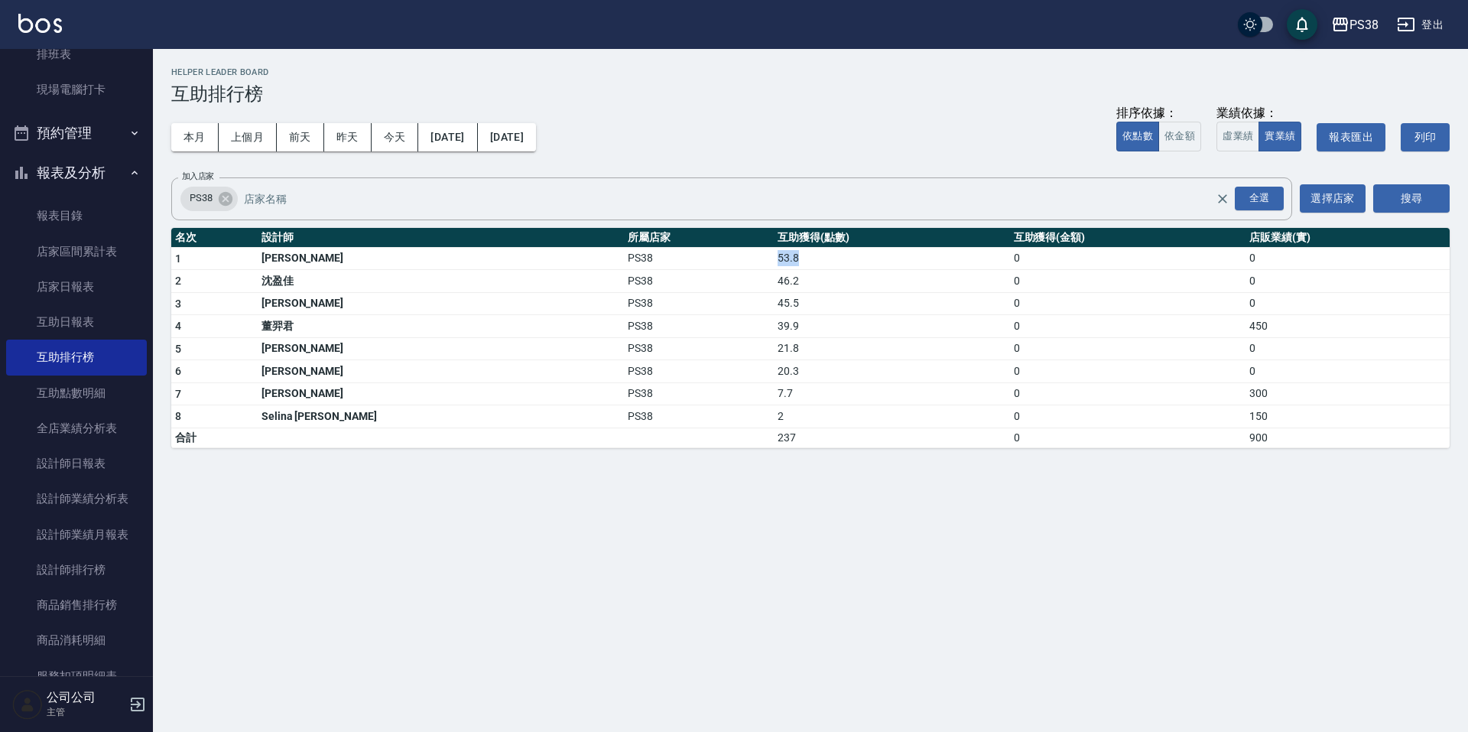
drag, startPoint x: 677, startPoint y: 260, endPoint x: 707, endPoint y: 259, distance: 29.8
click at [707, 259] on tr "1 葉佳芸 PS38 53.8 0 0" at bounding box center [810, 258] width 1278 height 23
click at [774, 315] on td "39.9" at bounding box center [892, 326] width 236 height 23
click at [110, 574] on link "設計師排行榜" at bounding box center [76, 569] width 141 height 35
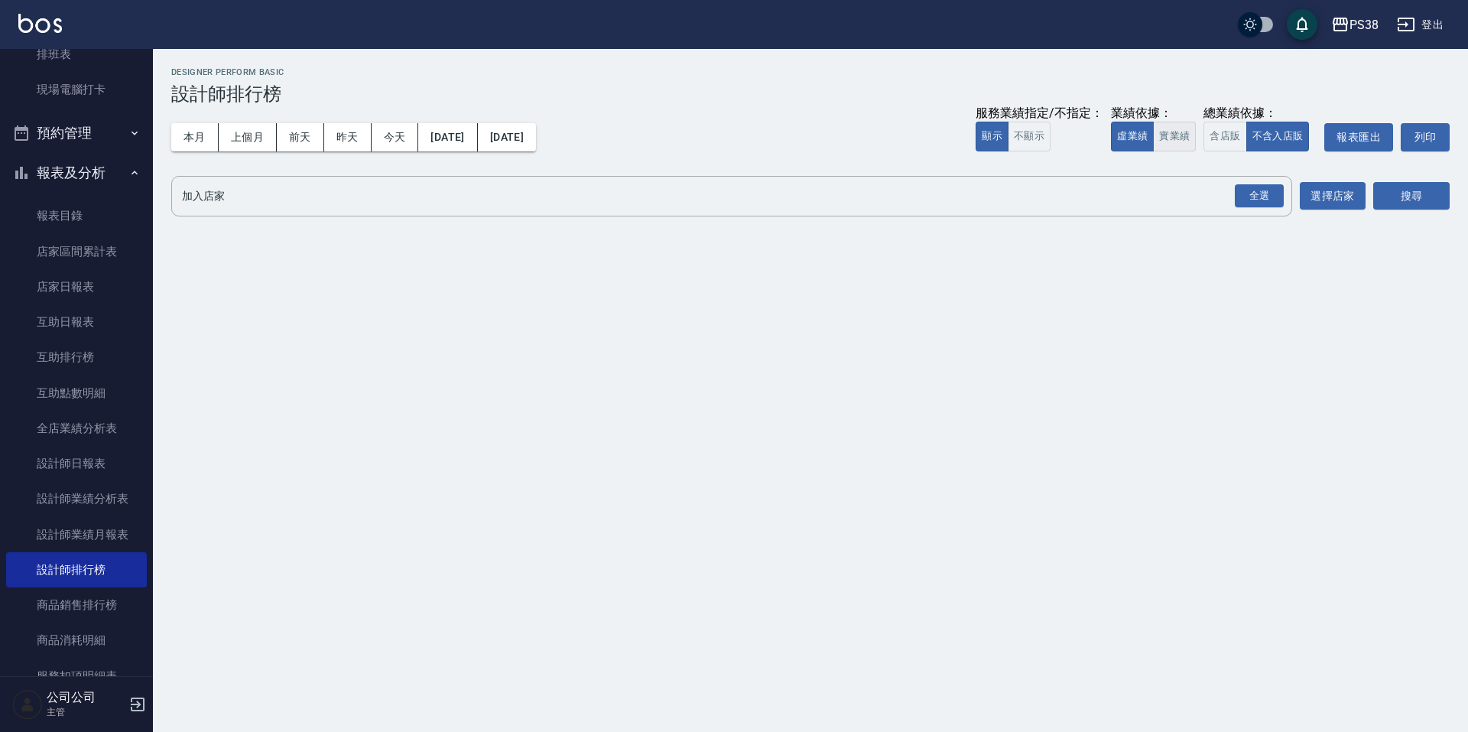
click at [1186, 126] on button "實業績" at bounding box center [1174, 137] width 43 height 30
click at [1259, 194] on div "全選" at bounding box center [1259, 196] width 49 height 24
click at [1392, 199] on button "搜尋" at bounding box center [1411, 197] width 76 height 28
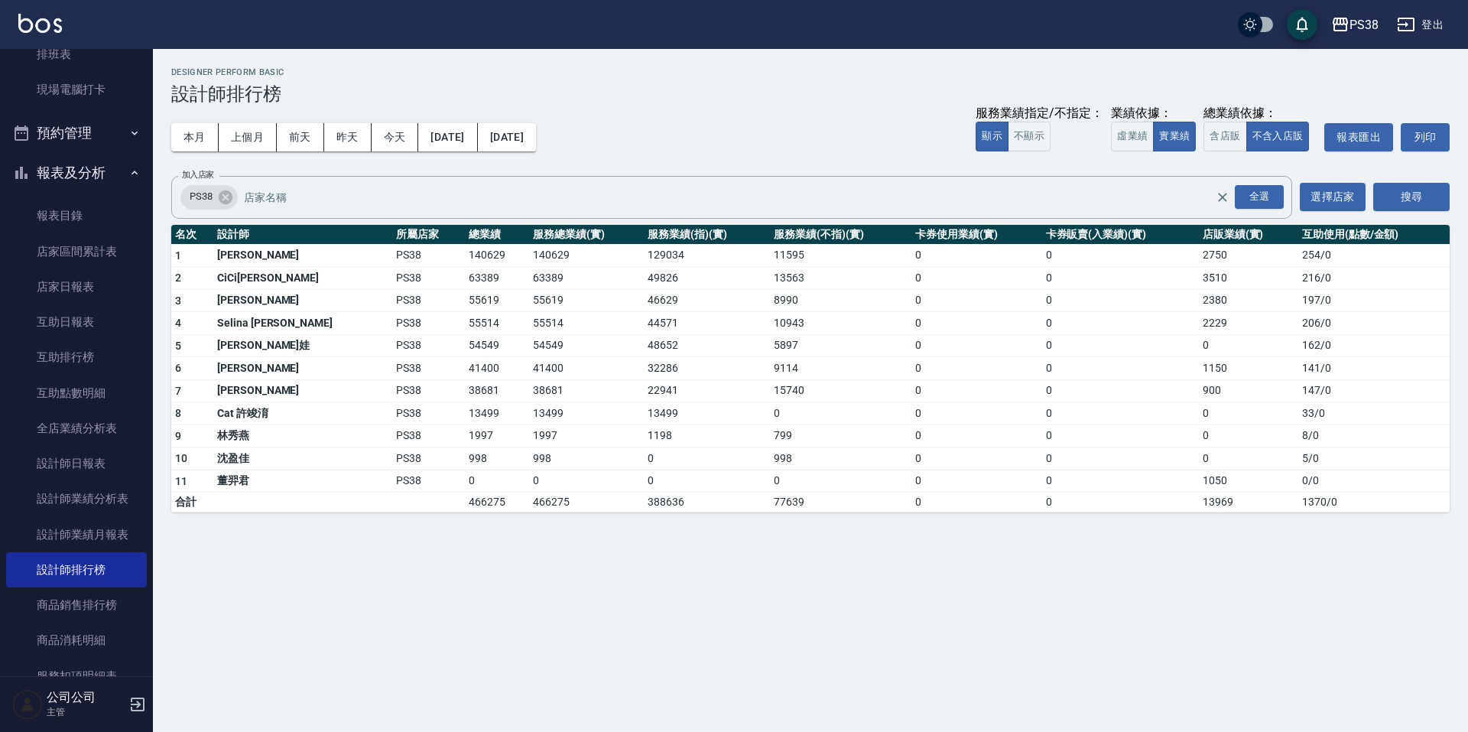
click at [185, 151] on div "本月 上個月 前天 昨天 今天 2025/10/01 2025/10/10 服務業績指定/不指定： 顯示 不顯示 業績依據： 虛業績 實業績 總業績依據： 含…" at bounding box center [810, 137] width 1278 height 65
click at [194, 137] on button "本月" at bounding box center [194, 137] width 47 height 28
drag, startPoint x: 1177, startPoint y: 473, endPoint x: 1230, endPoint y: 477, distance: 53.0
click at [1230, 477] on tr "11 董羿君 PS38 0 0 0 0 0 0 1050 0 / 0" at bounding box center [810, 480] width 1278 height 23
click at [1233, 512] on td "13969" at bounding box center [1248, 502] width 99 height 20
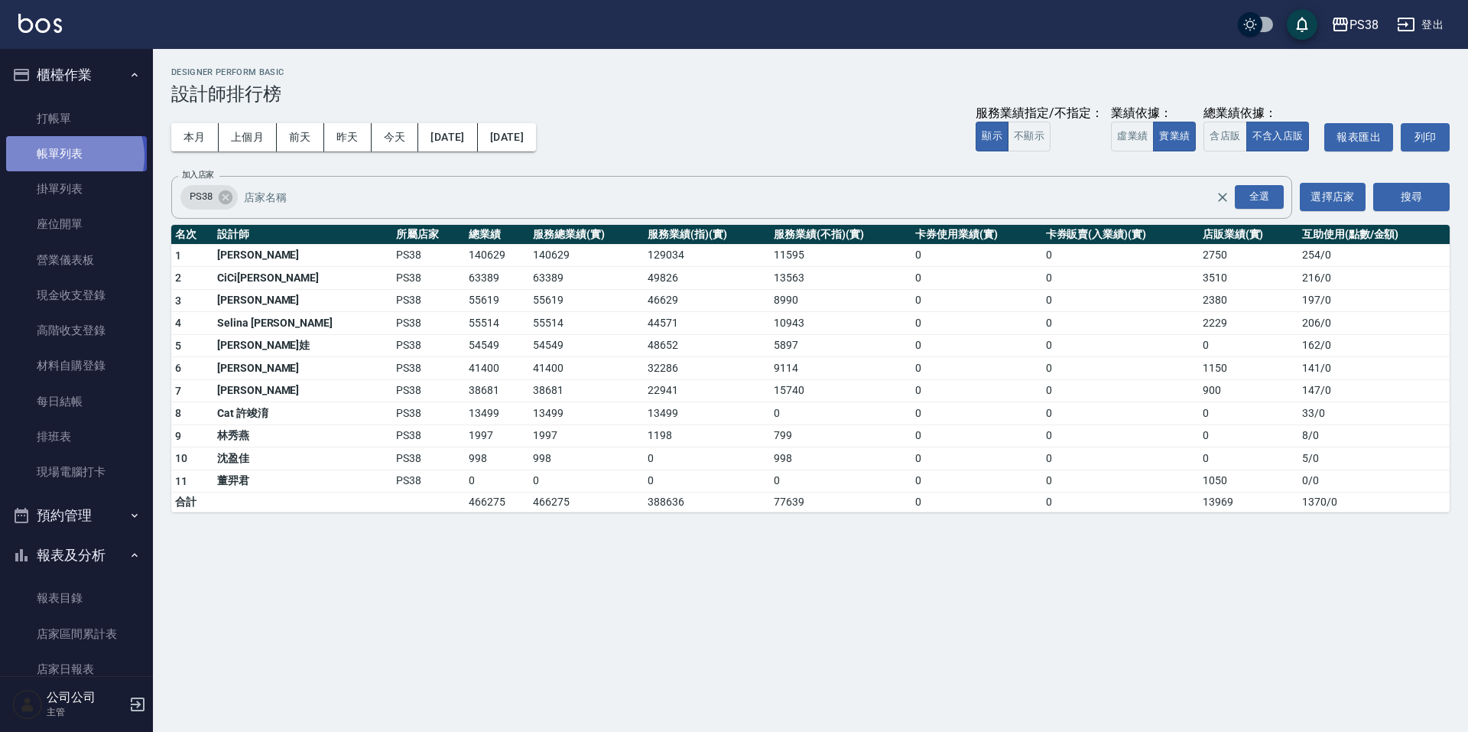
click at [73, 157] on link "帳單列表" at bounding box center [76, 153] width 141 height 35
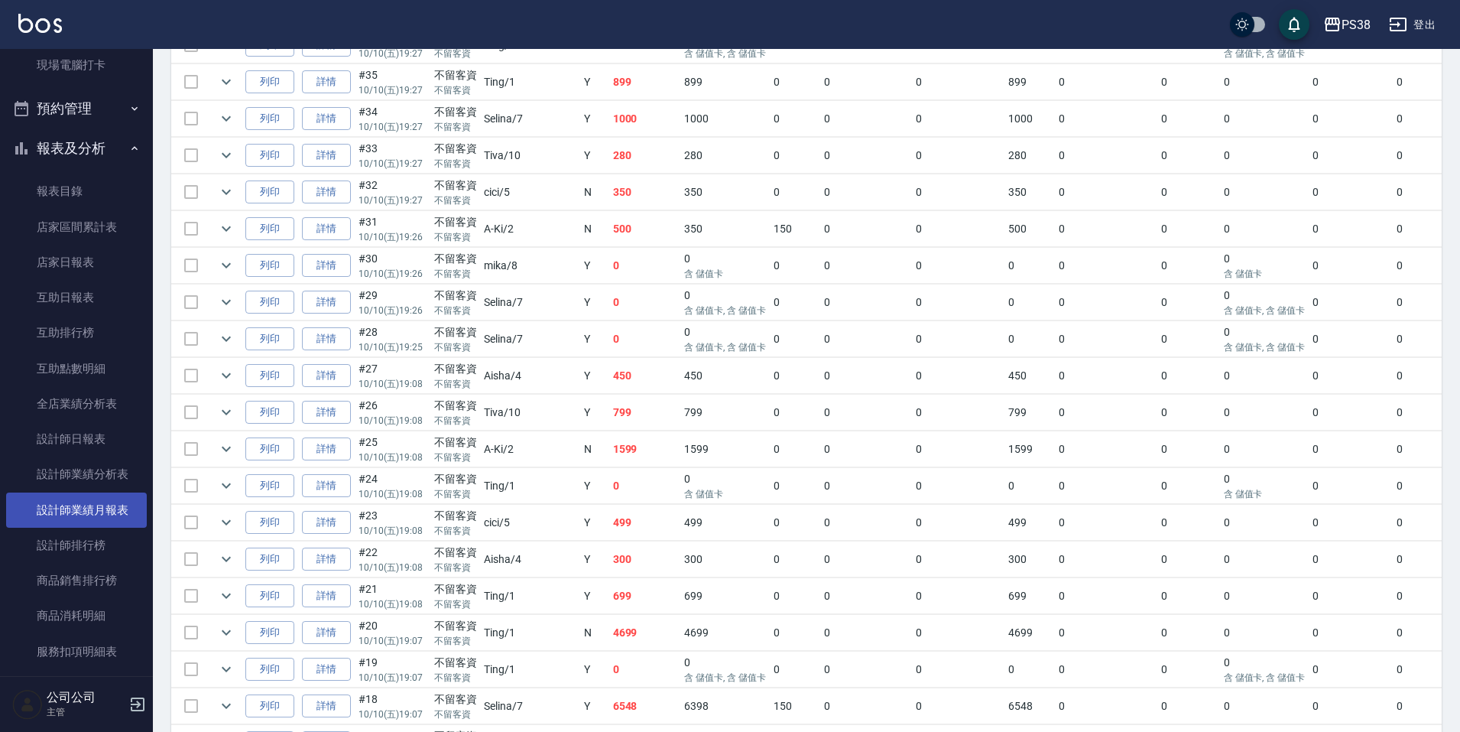
scroll to position [382, 0]
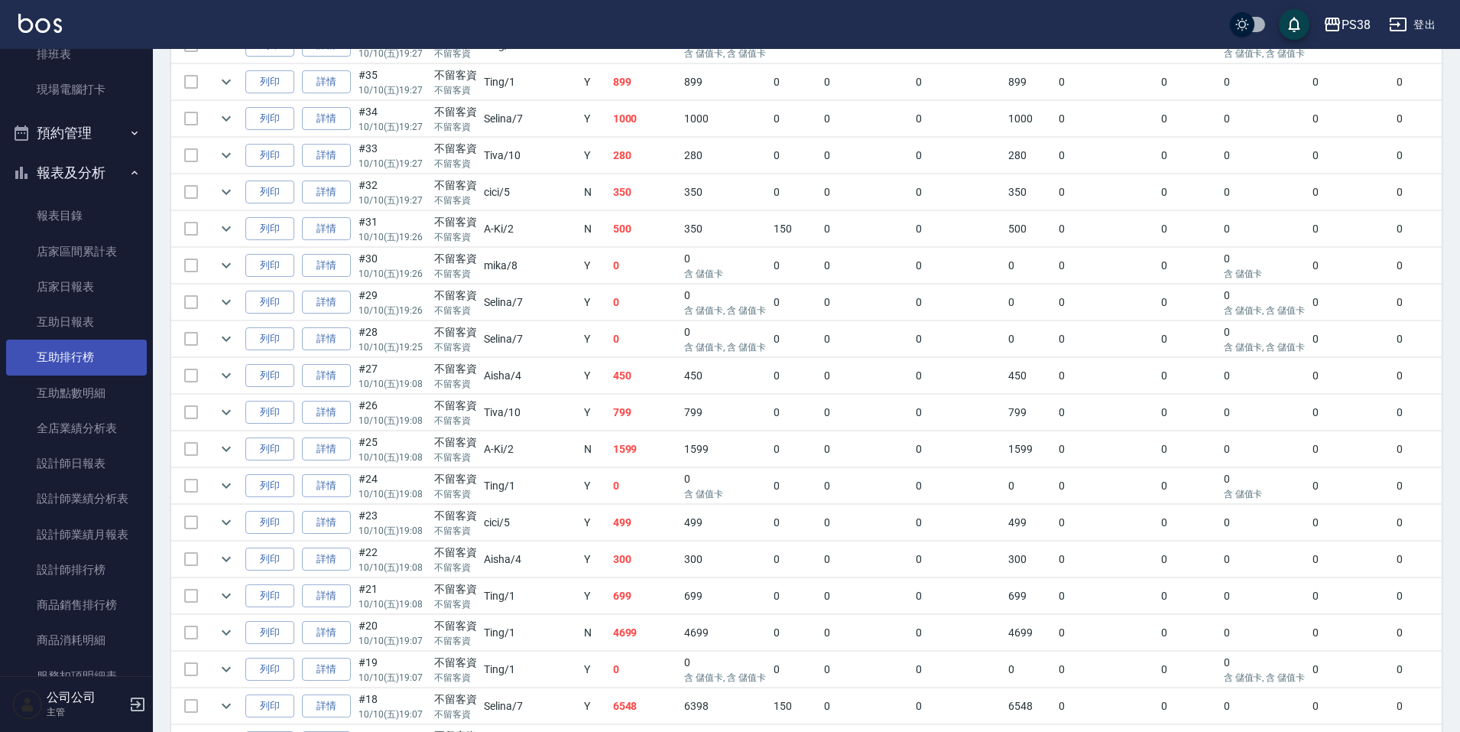
click at [98, 356] on link "互助排行榜" at bounding box center [76, 357] width 141 height 35
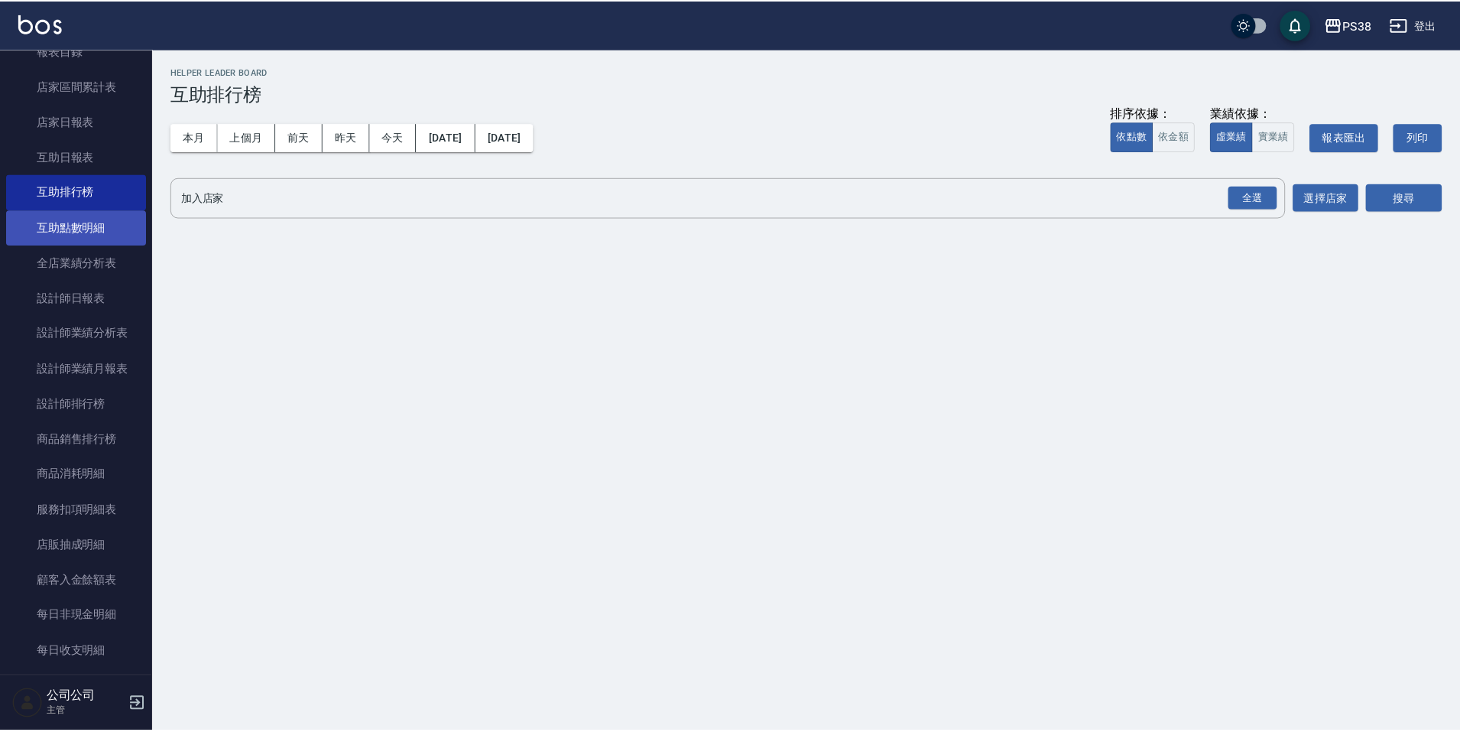
scroll to position [765, 0]
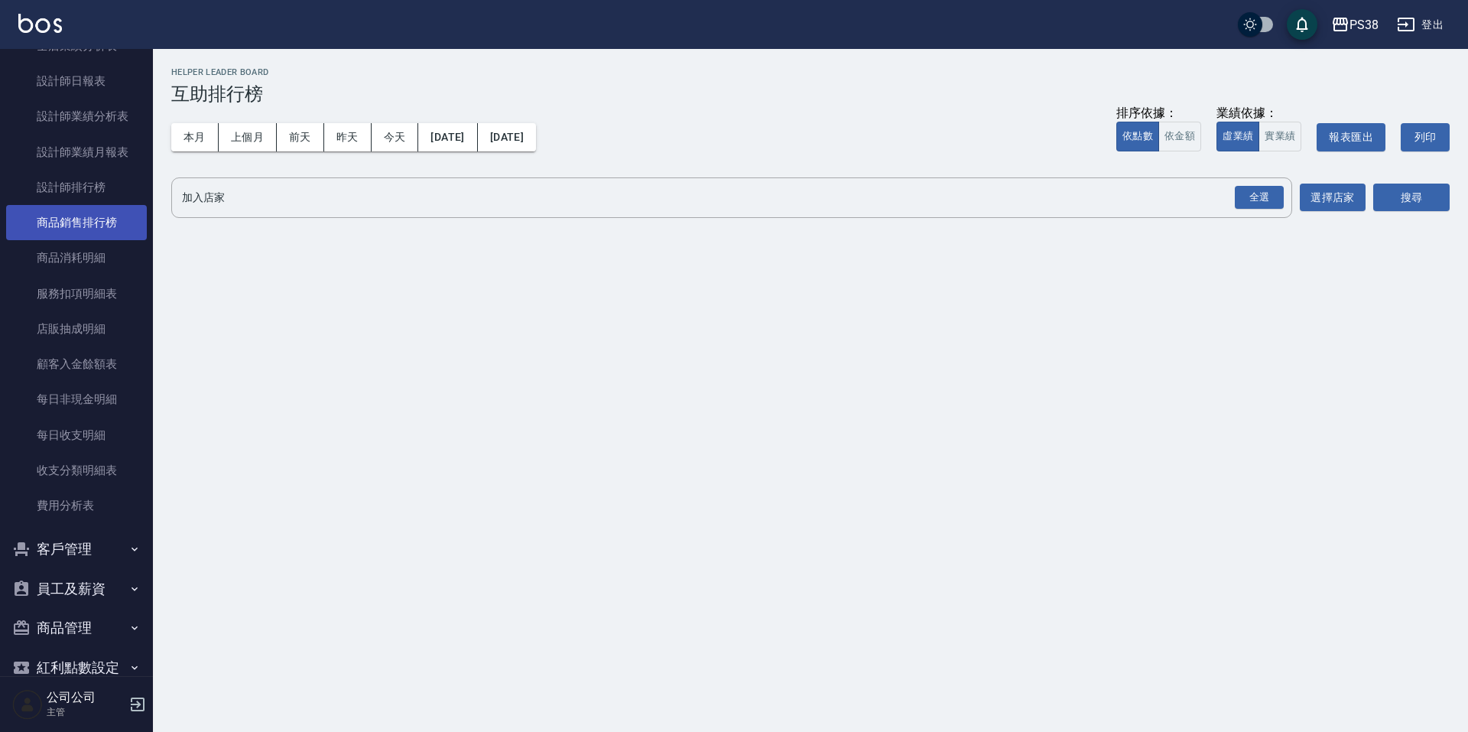
click at [113, 216] on link "商品銷售排行榜" at bounding box center [76, 222] width 141 height 35
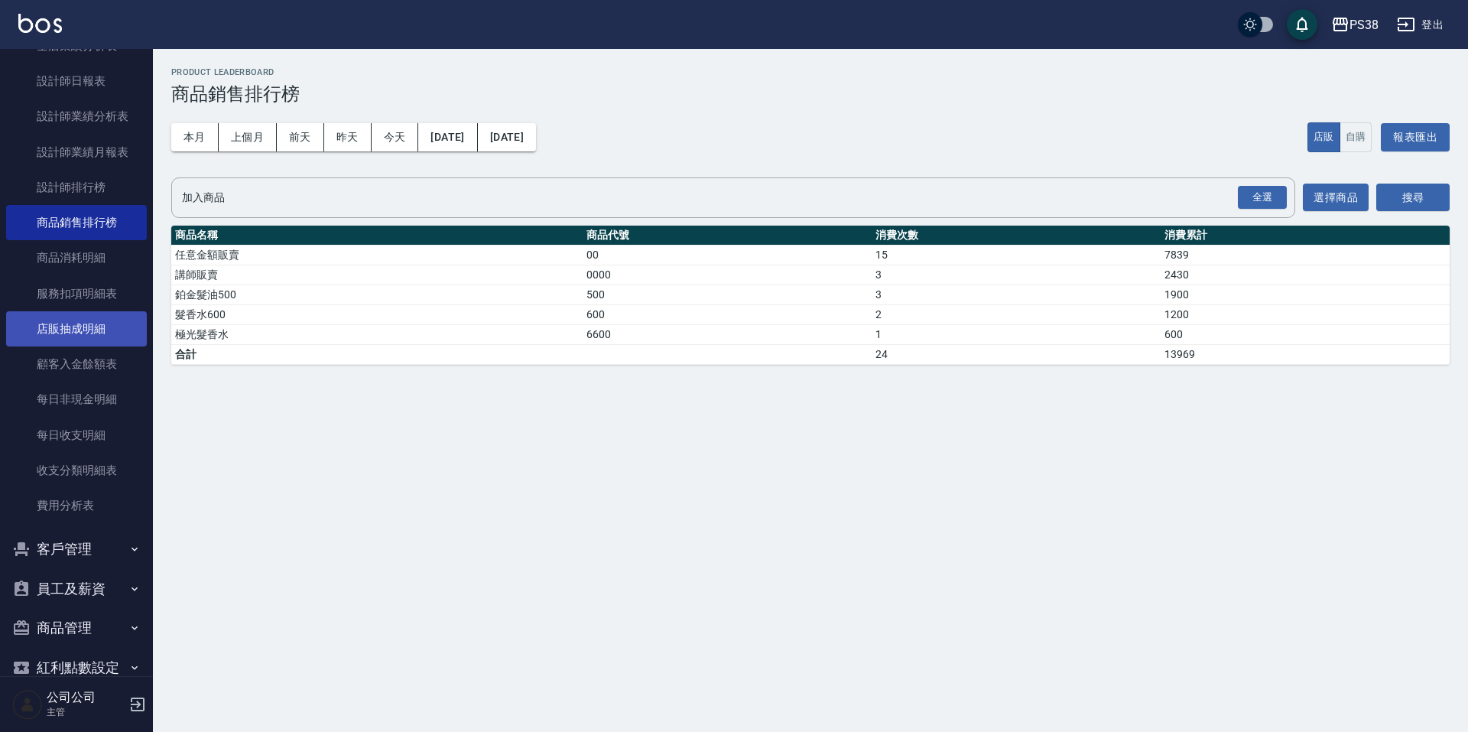
click at [96, 337] on link "店販抽成明細" at bounding box center [76, 328] width 141 height 35
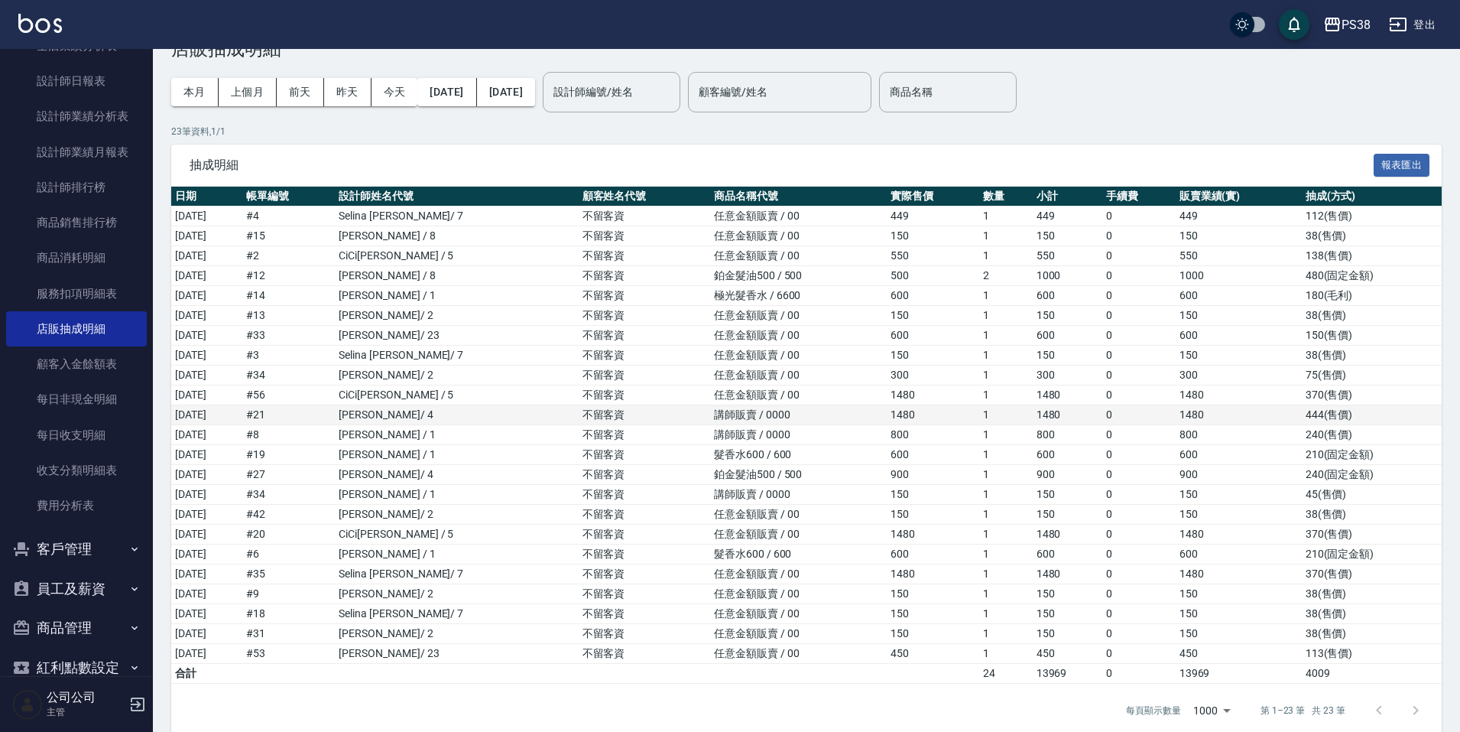
scroll to position [69, 0]
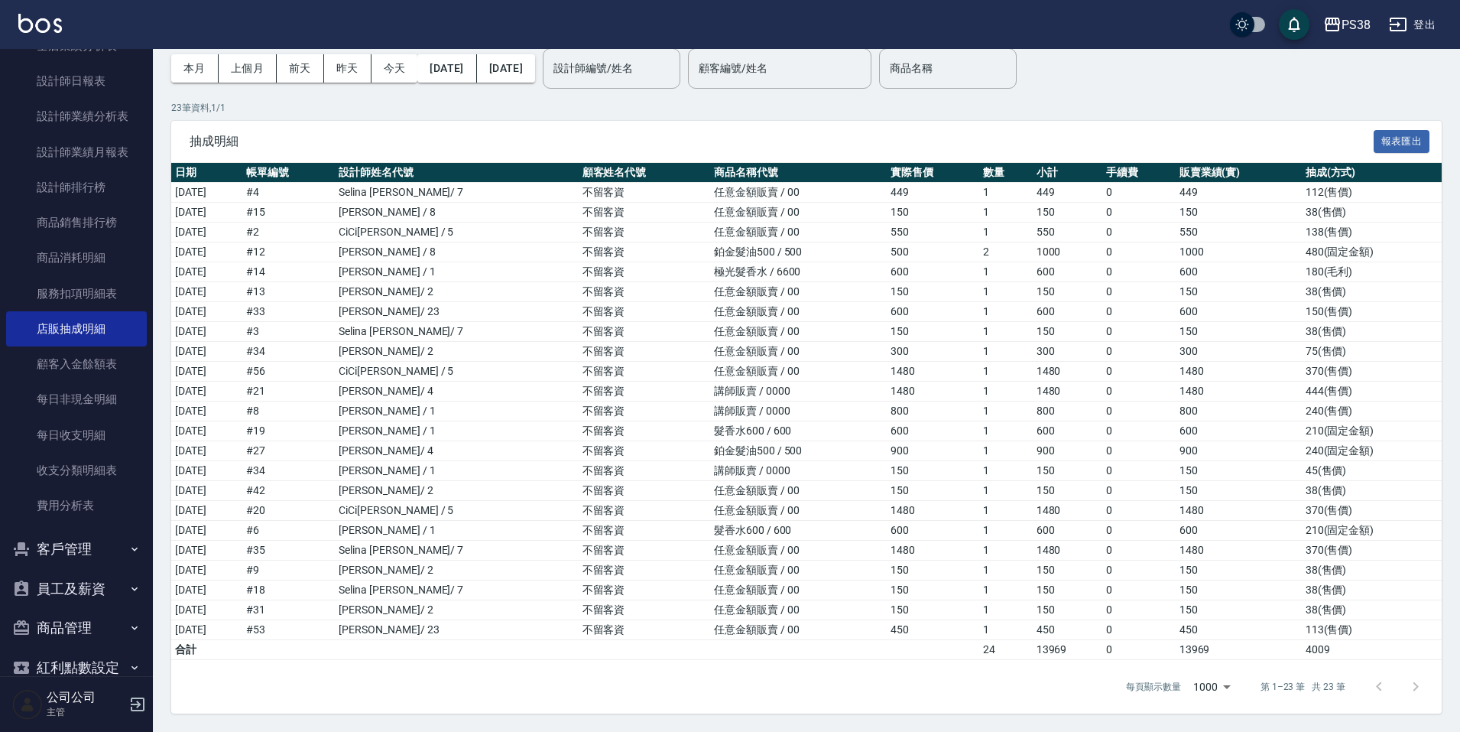
click at [1422, 687] on div at bounding box center [1397, 686] width 73 height 37
click at [1418, 687] on div at bounding box center [1397, 686] width 73 height 37
click at [522, 417] on td "Ting 婷婷 / 1" at bounding box center [456, 411] width 243 height 20
click at [501, 314] on td "董羿君 / 23" at bounding box center [456, 312] width 243 height 20
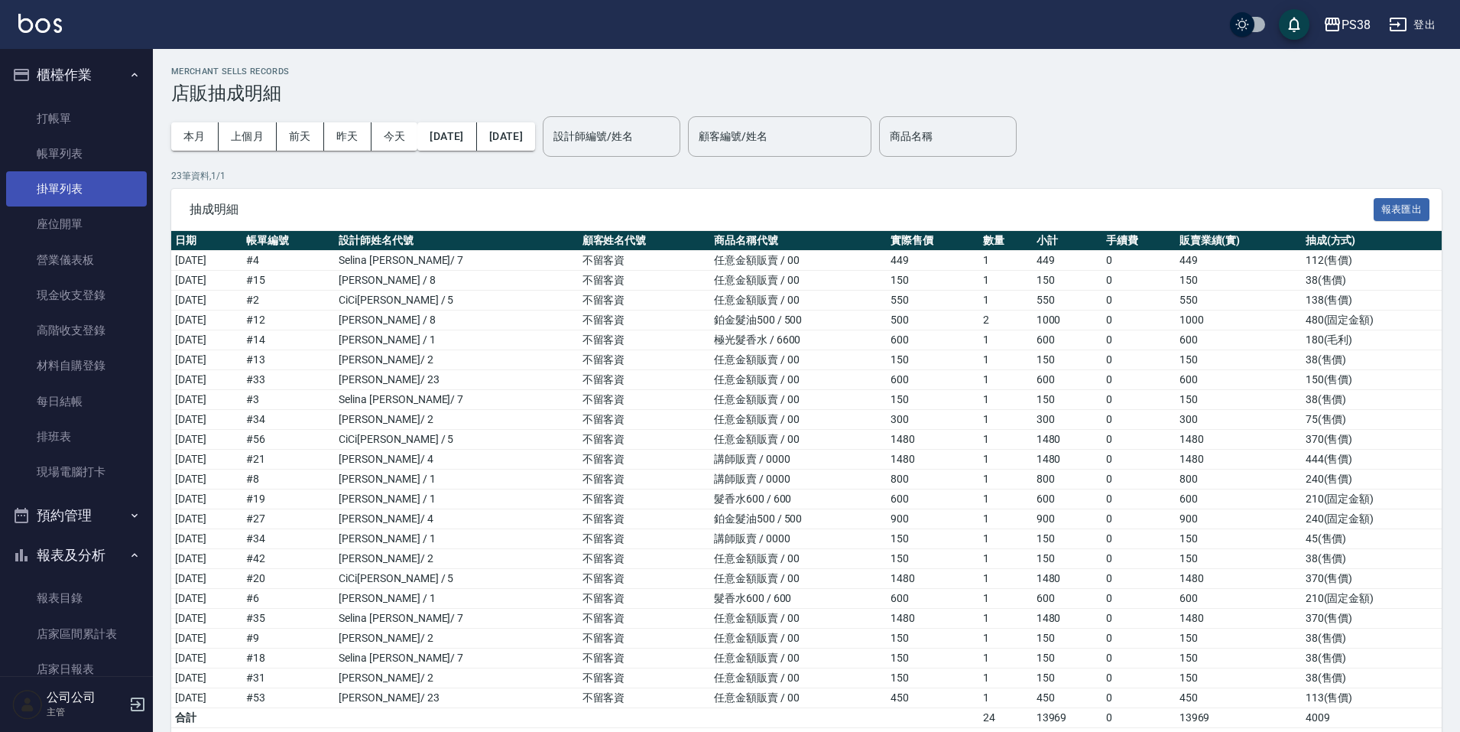
scroll to position [0, 0]
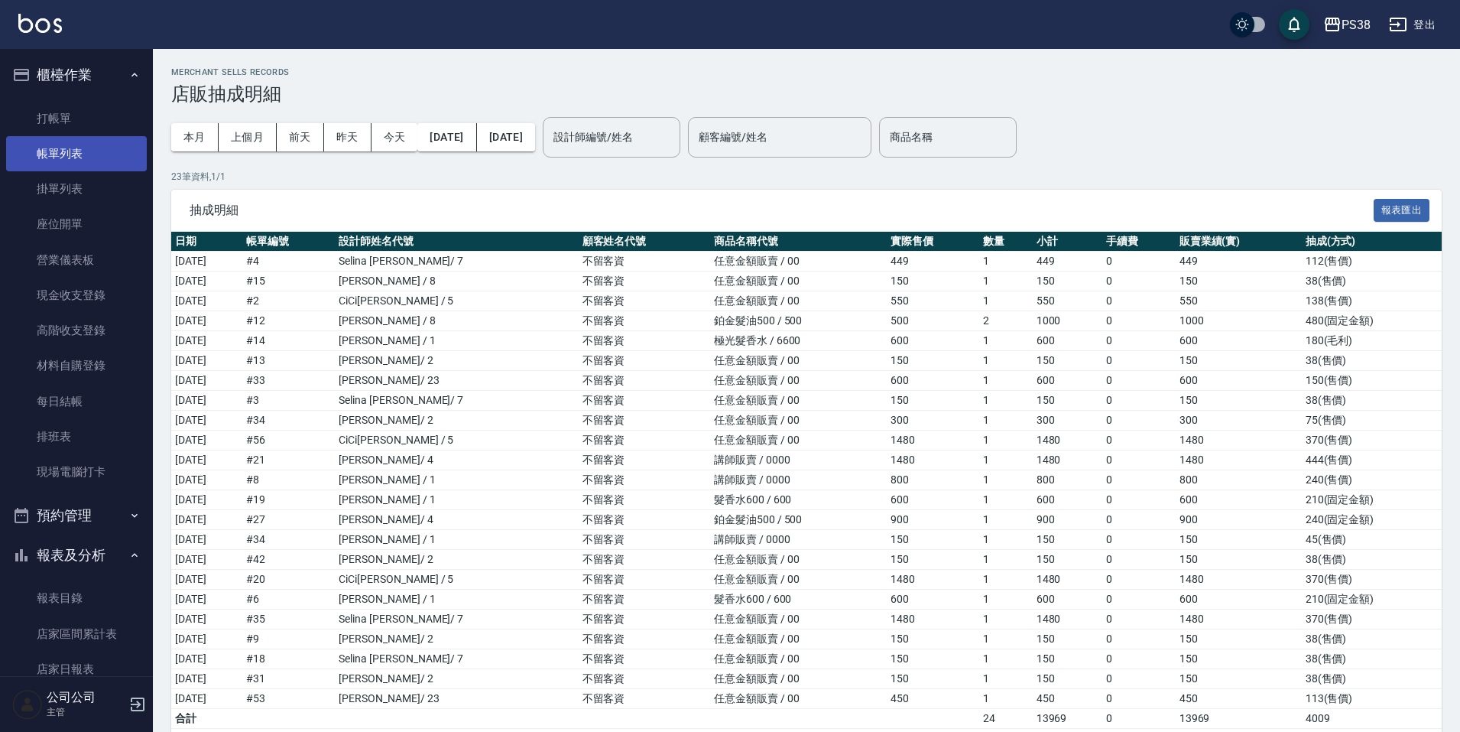
click at [77, 168] on link "帳單列表" at bounding box center [76, 153] width 141 height 35
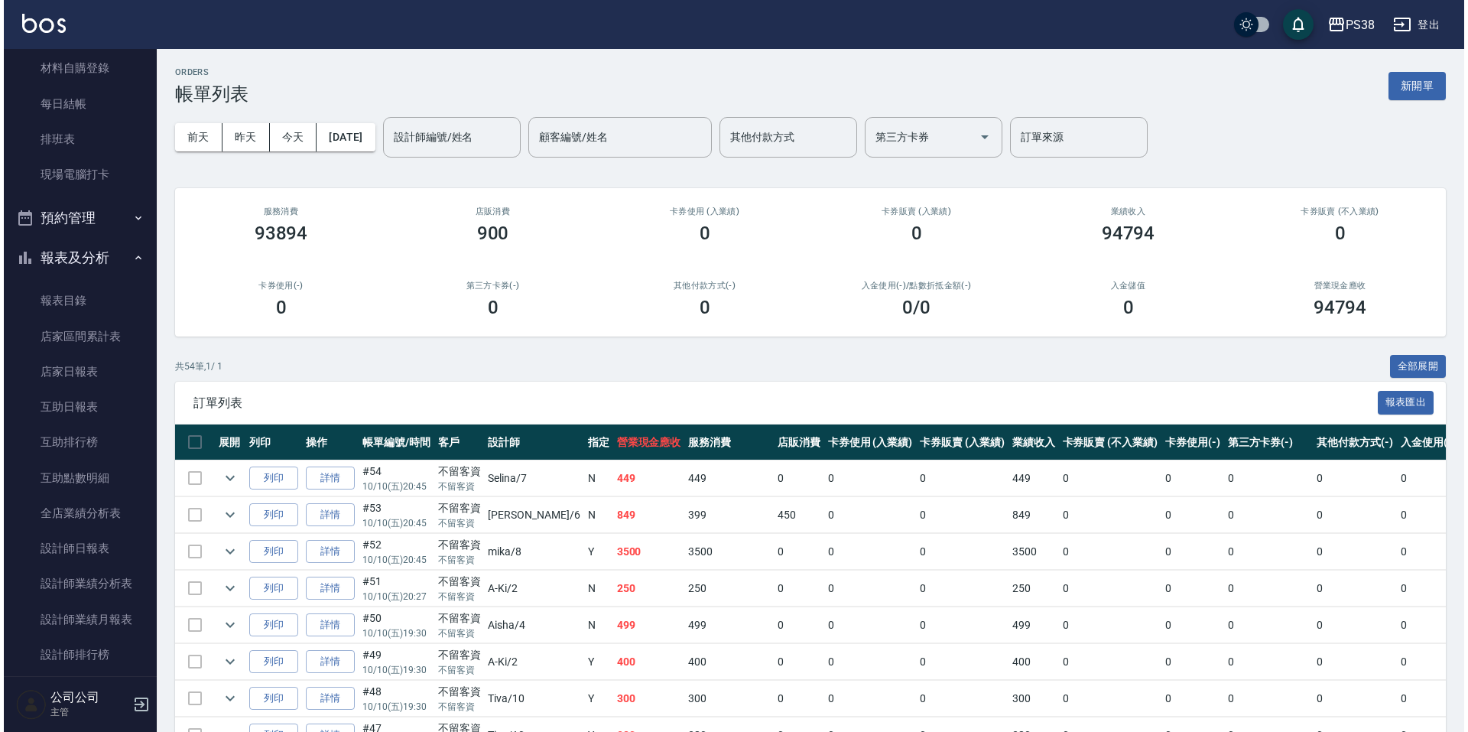
scroll to position [459, 0]
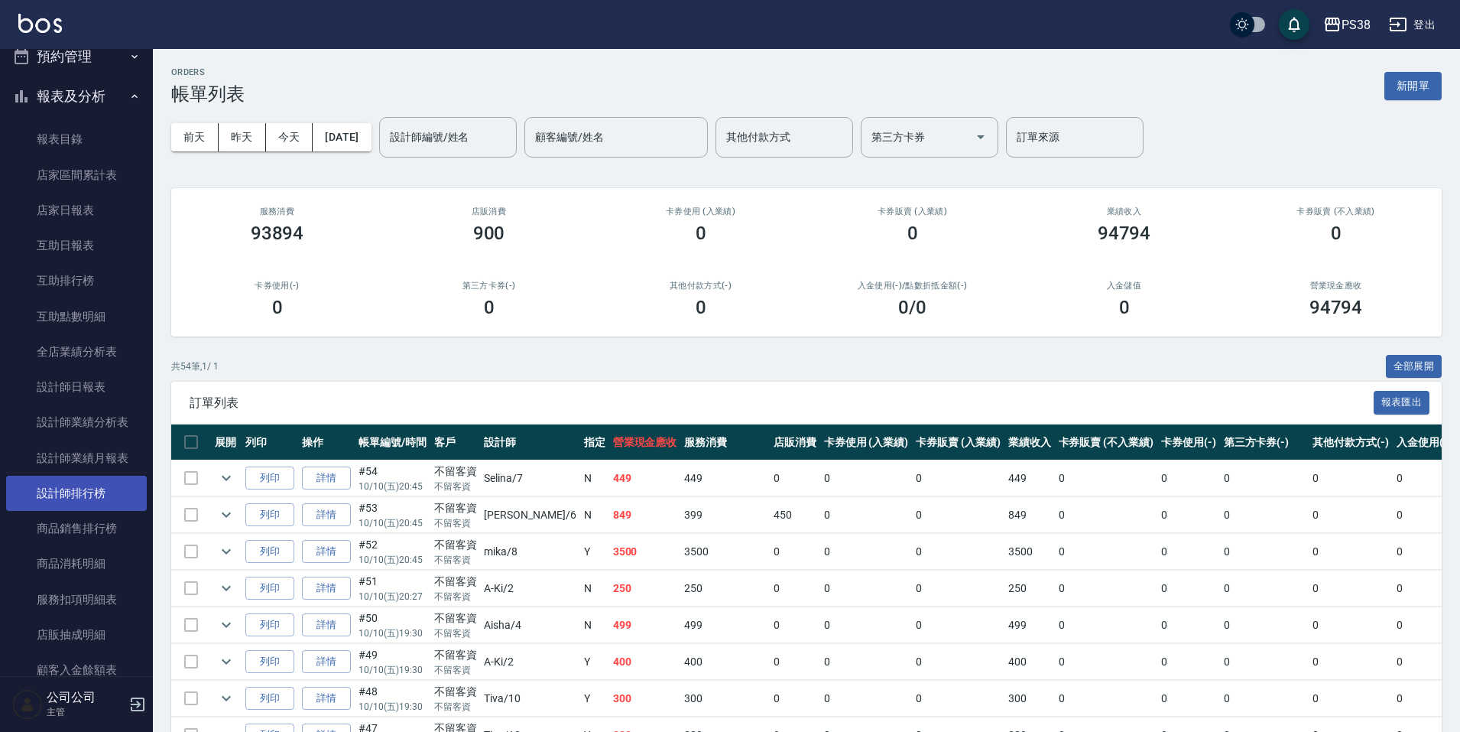
click at [104, 499] on link "設計師排行榜" at bounding box center [76, 493] width 141 height 35
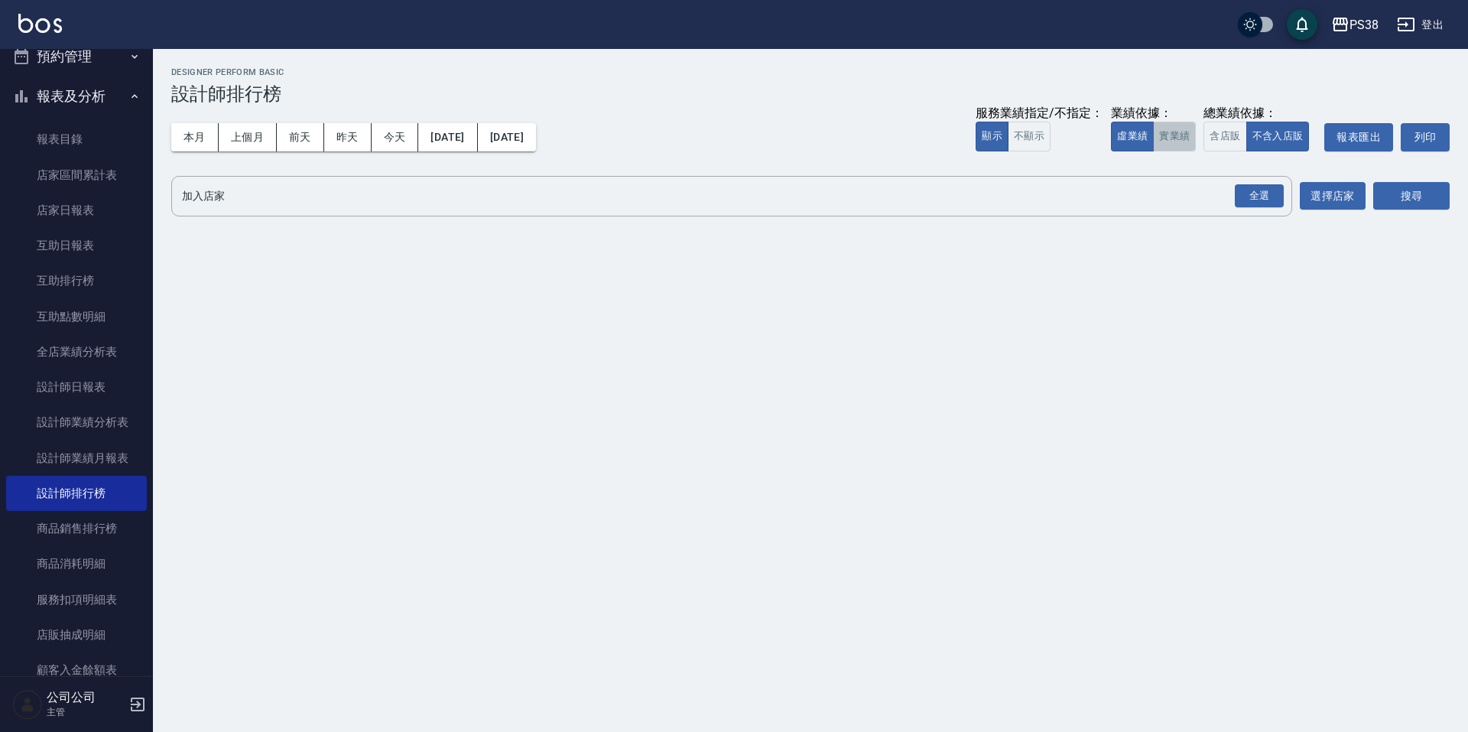
click at [1174, 135] on button "實業績" at bounding box center [1174, 137] width 43 height 30
click at [1255, 186] on div "全選" at bounding box center [1259, 196] width 49 height 24
click at [1409, 190] on button "搜尋" at bounding box center [1411, 197] width 76 height 28
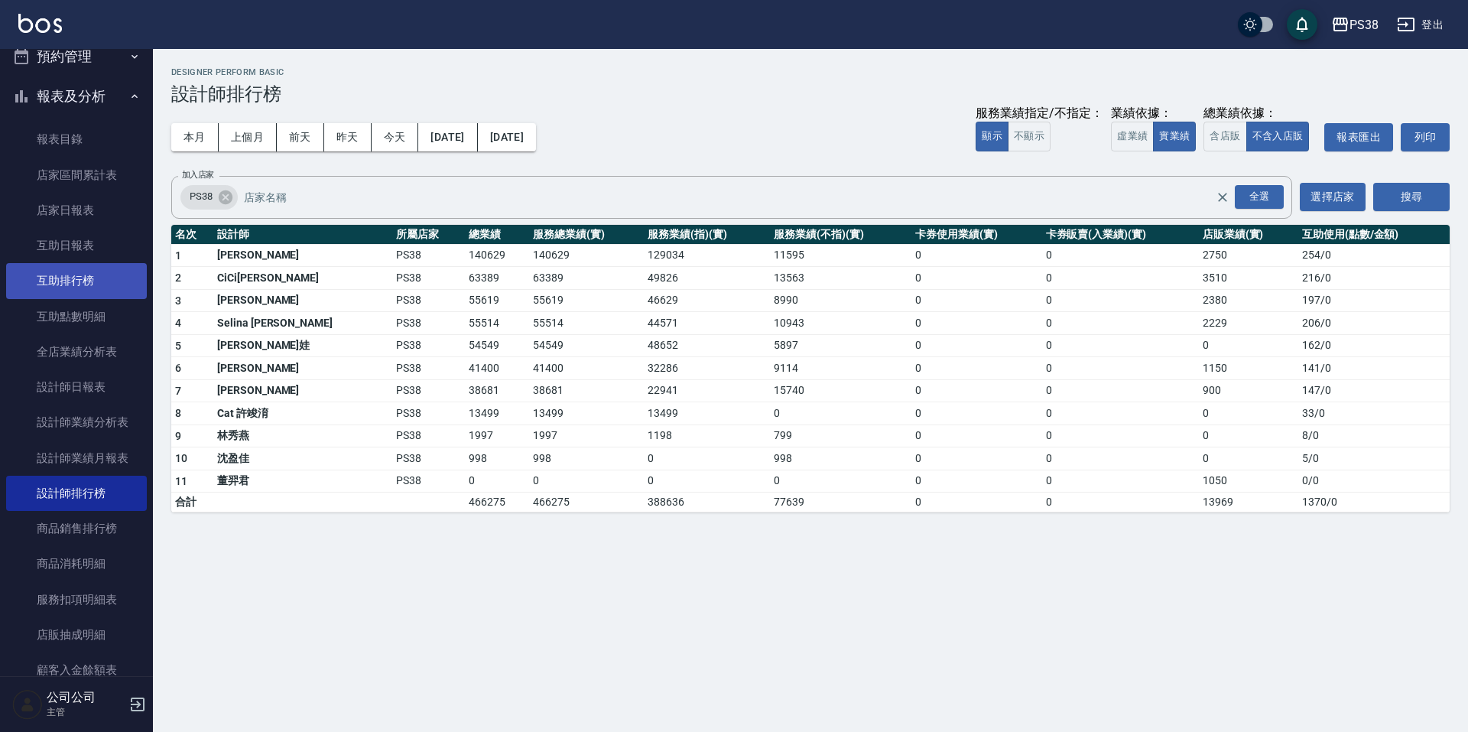
click at [96, 285] on link "互助排行榜" at bounding box center [76, 280] width 141 height 35
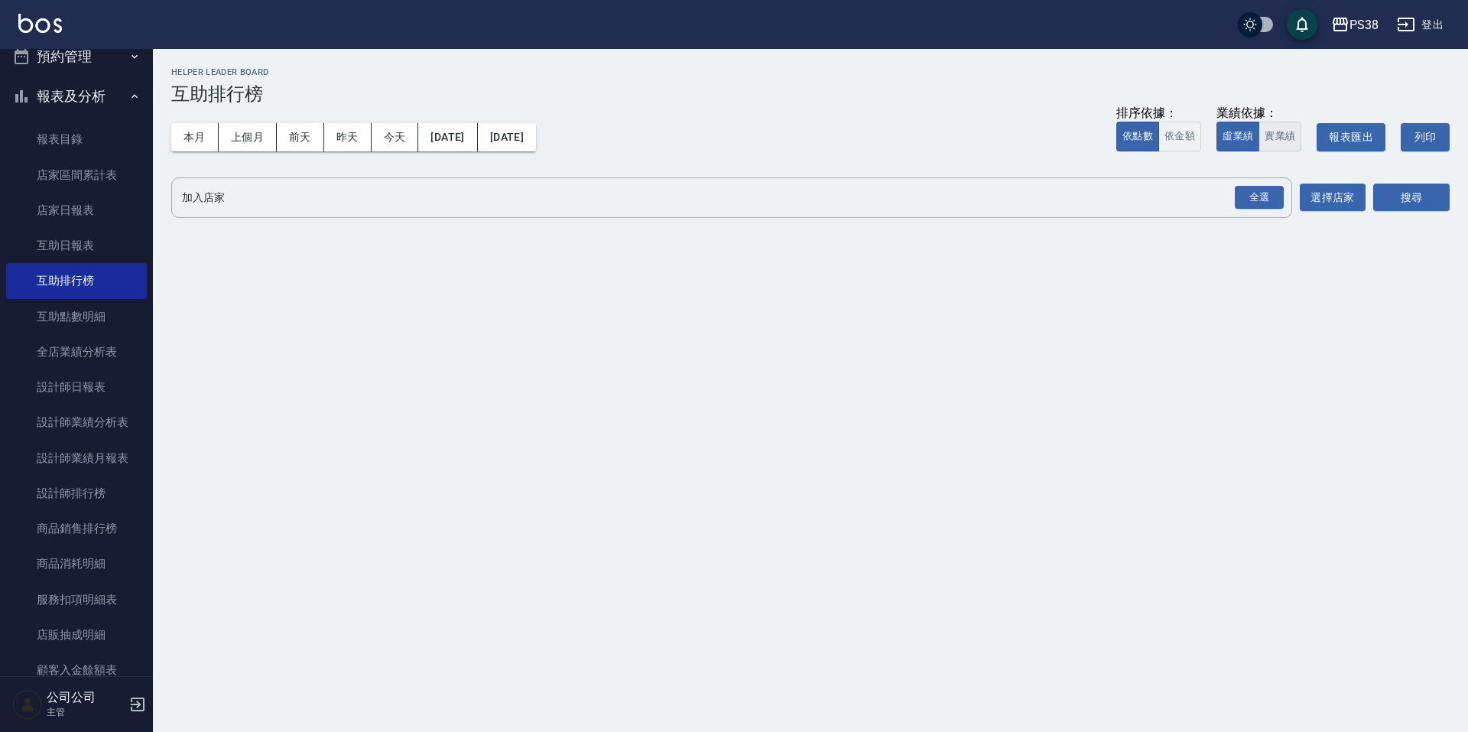
click at [1292, 140] on button "實業績" at bounding box center [1280, 137] width 43 height 30
click at [1261, 202] on div "全選" at bounding box center [1259, 198] width 49 height 24
click at [1416, 203] on button "搜尋" at bounding box center [1411, 198] width 76 height 28
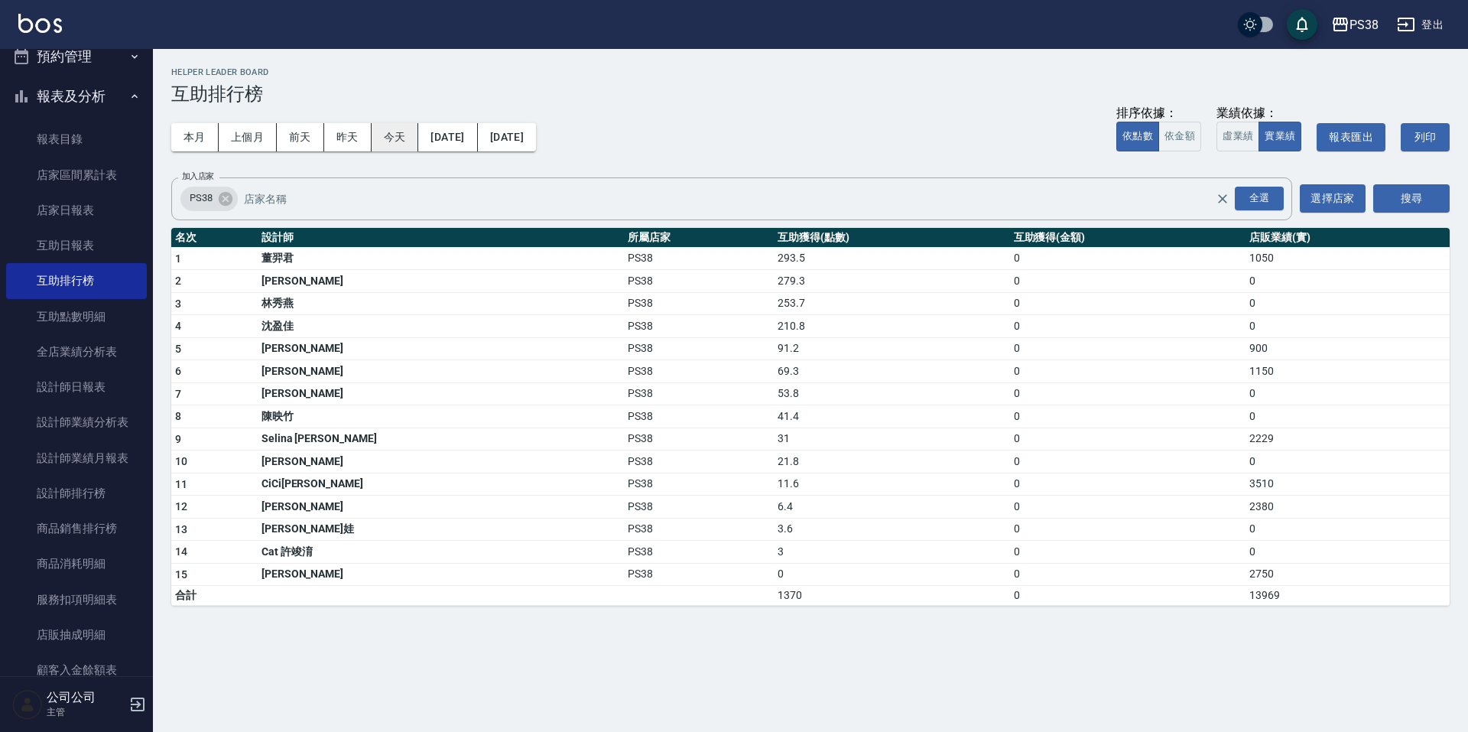
click at [397, 132] on button "今天" at bounding box center [395, 137] width 47 height 28
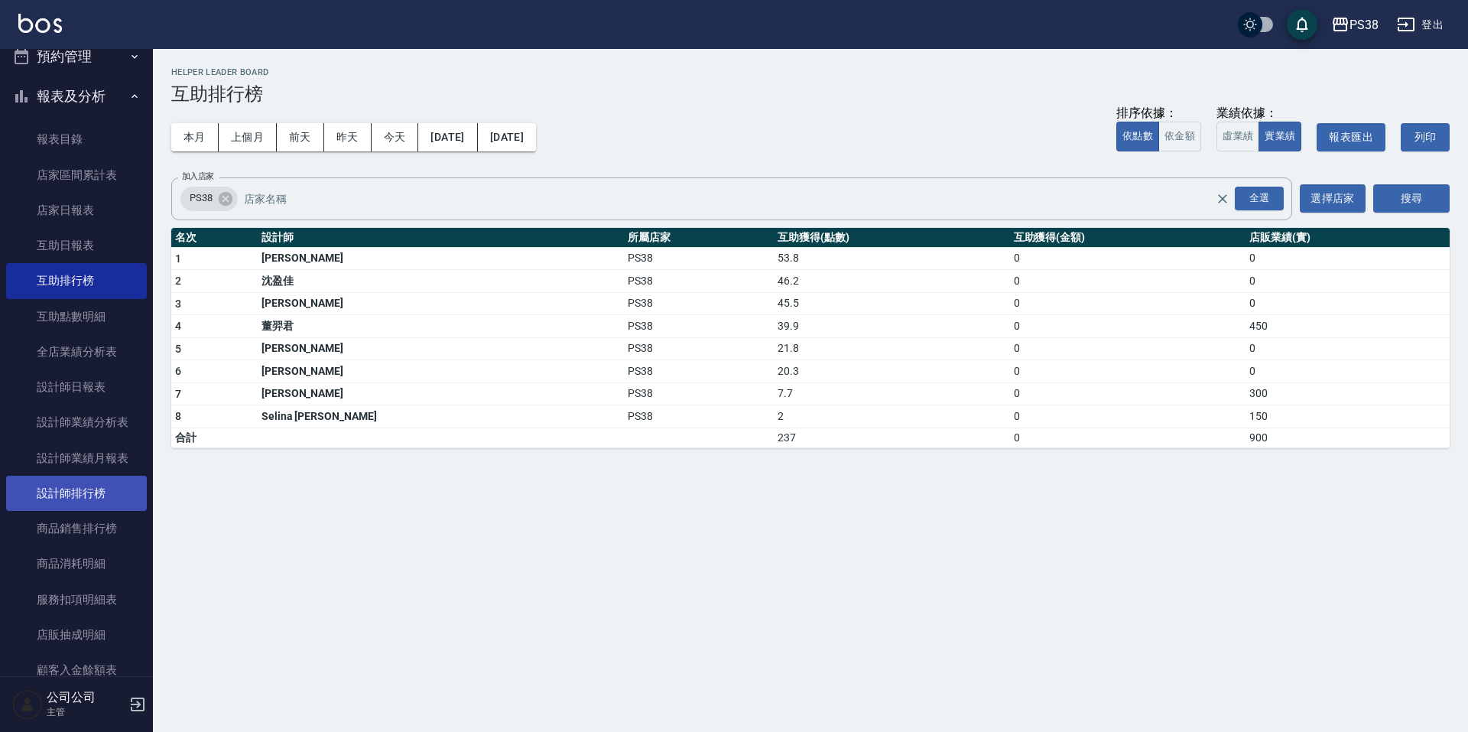
click at [81, 501] on link "設計師排行榜" at bounding box center [76, 493] width 141 height 35
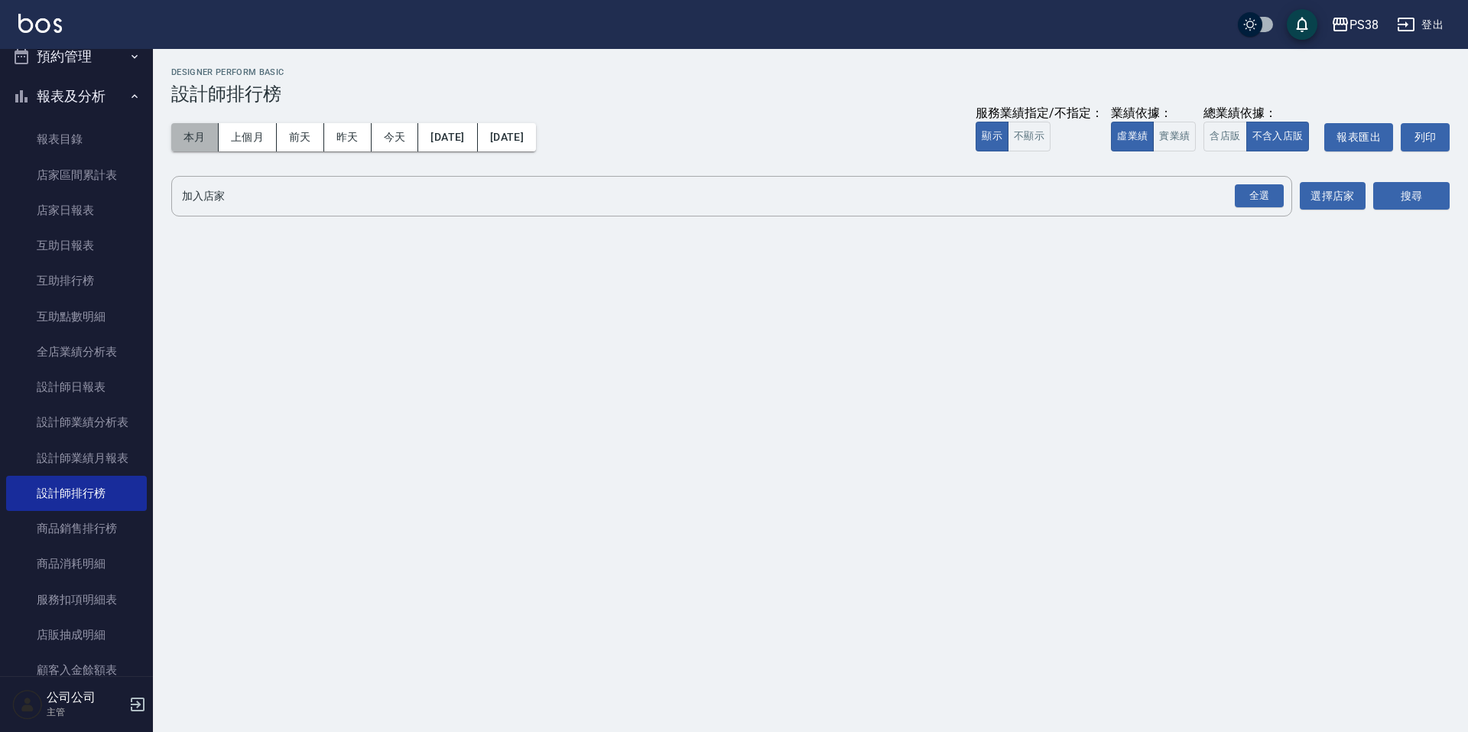
click at [203, 129] on button "本月" at bounding box center [194, 137] width 47 height 28
click at [96, 262] on link "互助日報表" at bounding box center [76, 245] width 141 height 35
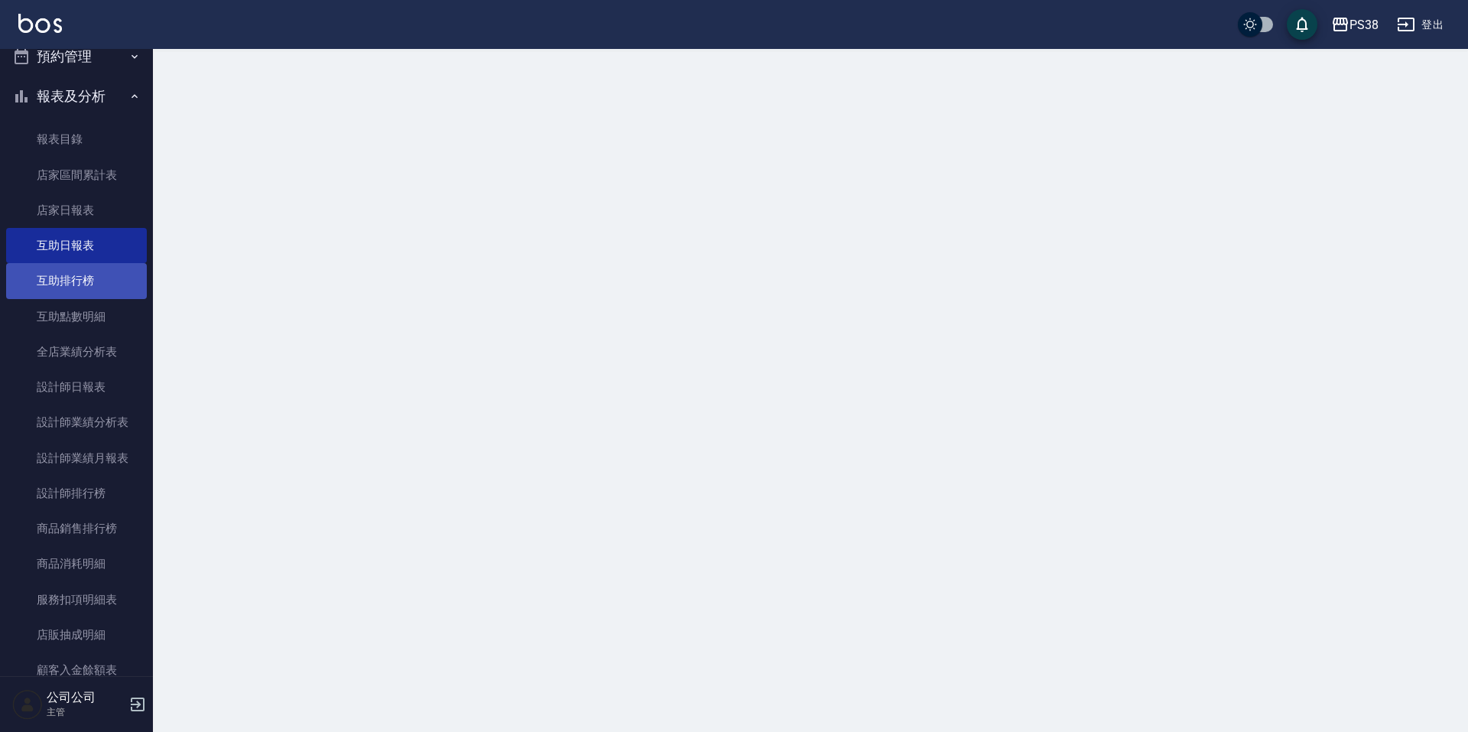
click at [87, 291] on link "互助排行榜" at bounding box center [76, 280] width 141 height 35
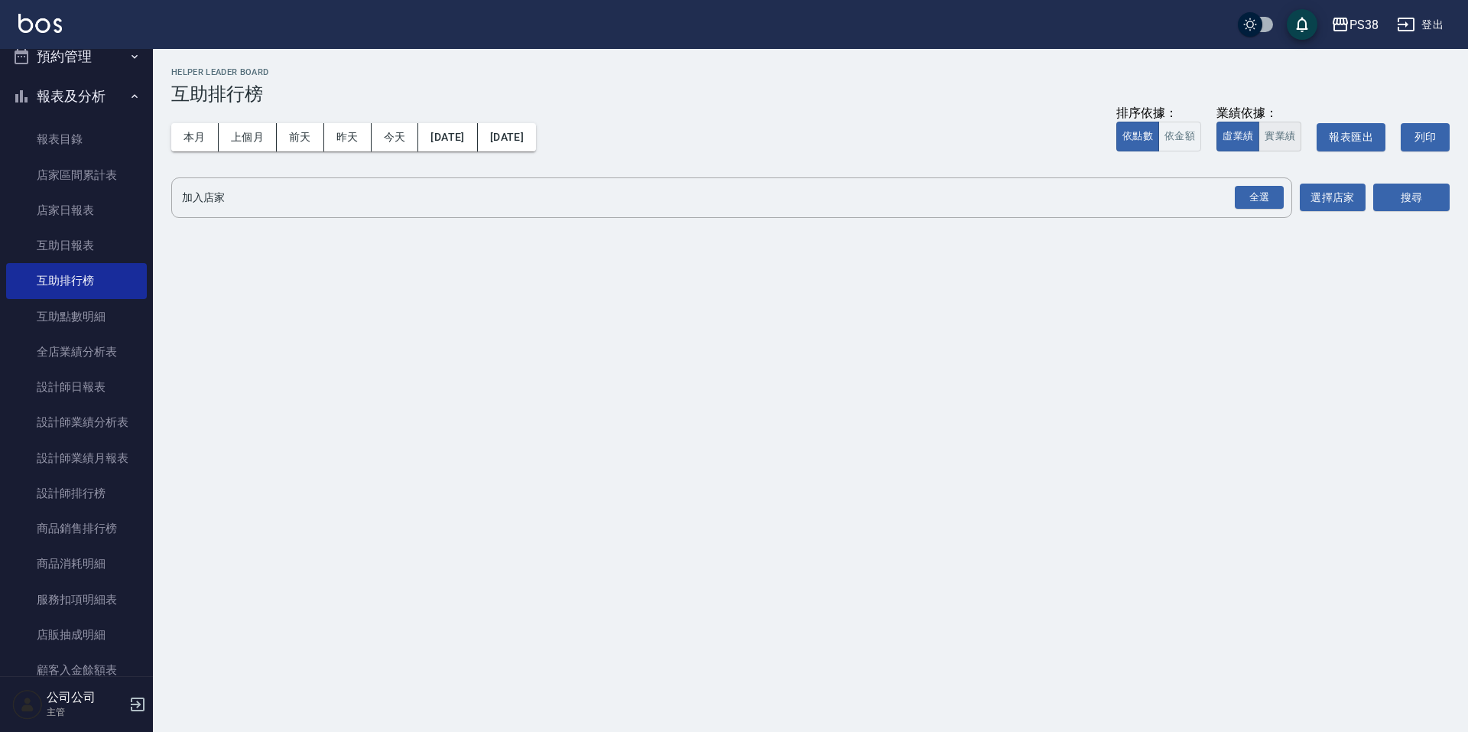
click at [1272, 131] on button "實業績" at bounding box center [1280, 137] width 43 height 30
drag, startPoint x: 1259, startPoint y: 189, endPoint x: 1300, endPoint y: 193, distance: 41.5
click at [1259, 189] on div "全選" at bounding box center [1259, 198] width 49 height 24
click at [1409, 213] on div "搜尋" at bounding box center [1411, 198] width 76 height 43
click at [1406, 200] on button "搜尋" at bounding box center [1411, 198] width 76 height 28
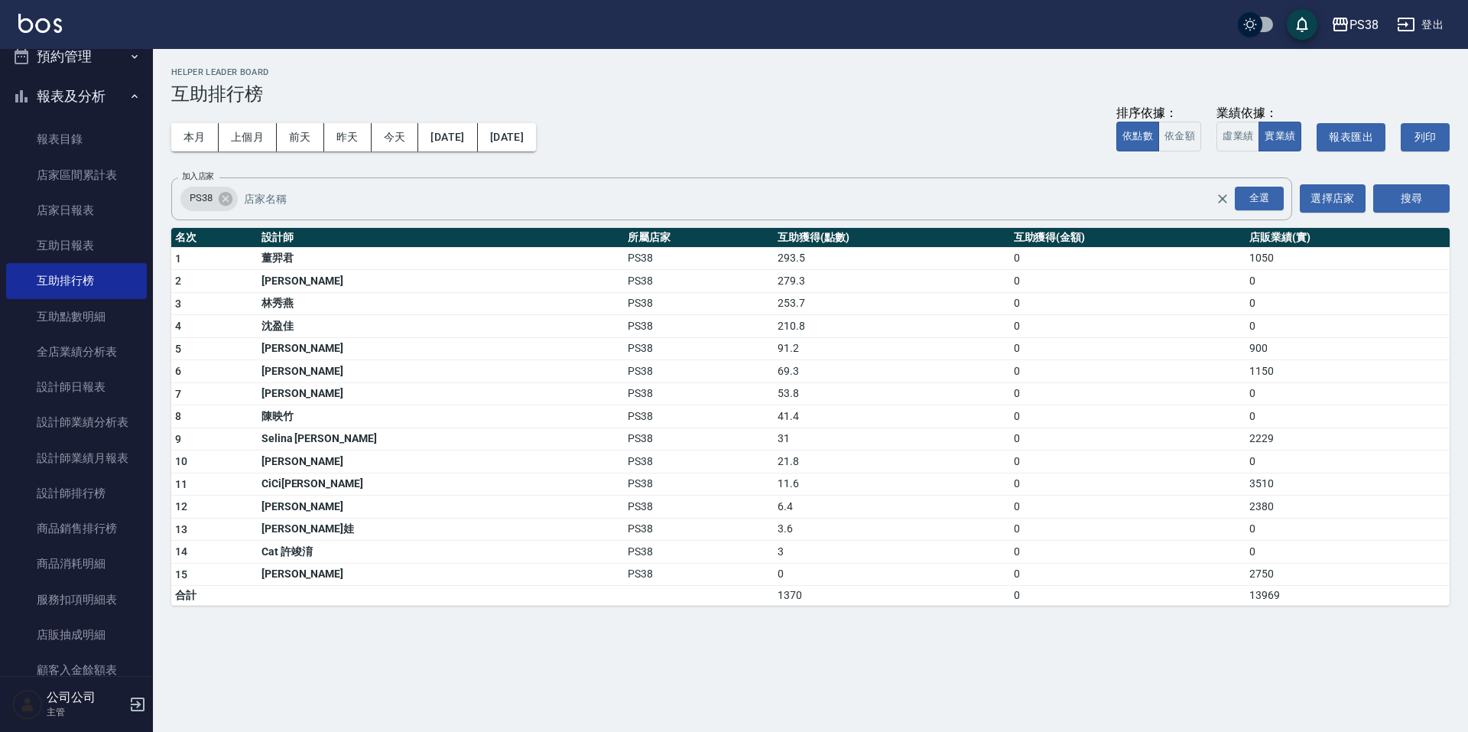
click at [759, 157] on div "本月 上個月 前天 昨天 今天 2025/10/01 2025/10/10 排序依據： 依點數 依金額 業績依據： 虛業績 實業績 報表匯出 列印" at bounding box center [810, 137] width 1278 height 65
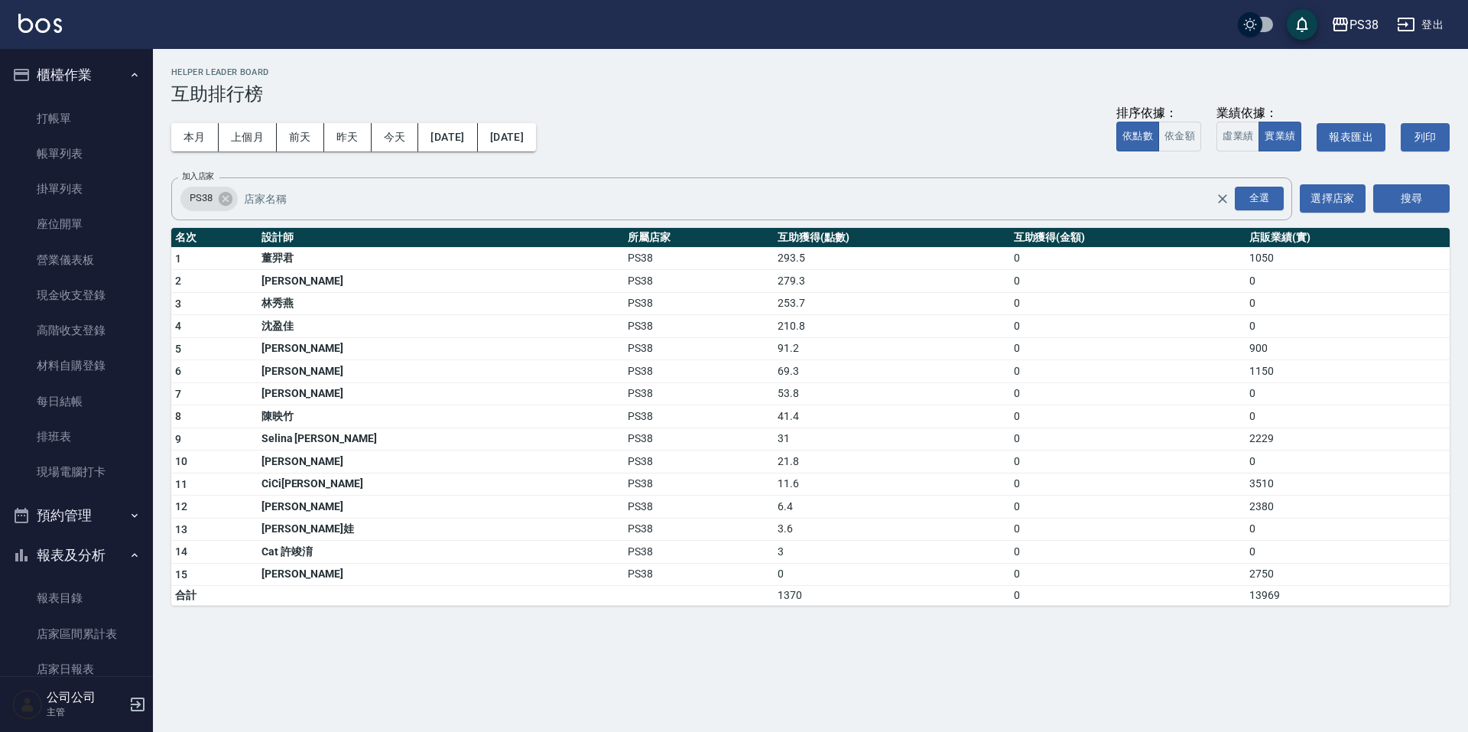
click at [742, 139] on div "本月 上個月 前天 昨天 今天 2025/10/01 2025/10/10 排序依據： 依點數 依金額 業績依據： 虛業績 實業績 報表匯出 列印" at bounding box center [810, 137] width 1278 height 65
click at [65, 141] on link "帳單列表" at bounding box center [76, 153] width 141 height 35
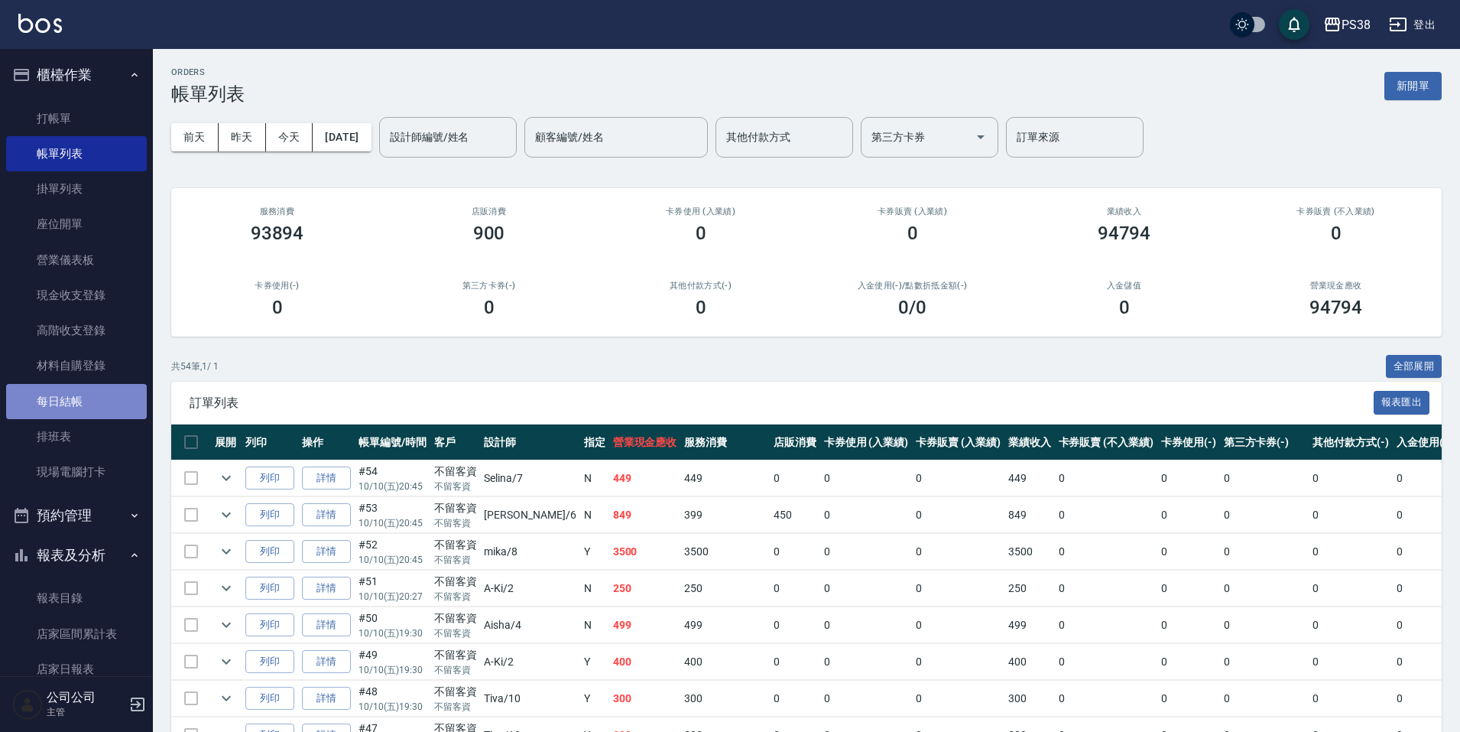
click at [122, 408] on link "每日結帳" at bounding box center [76, 401] width 141 height 35
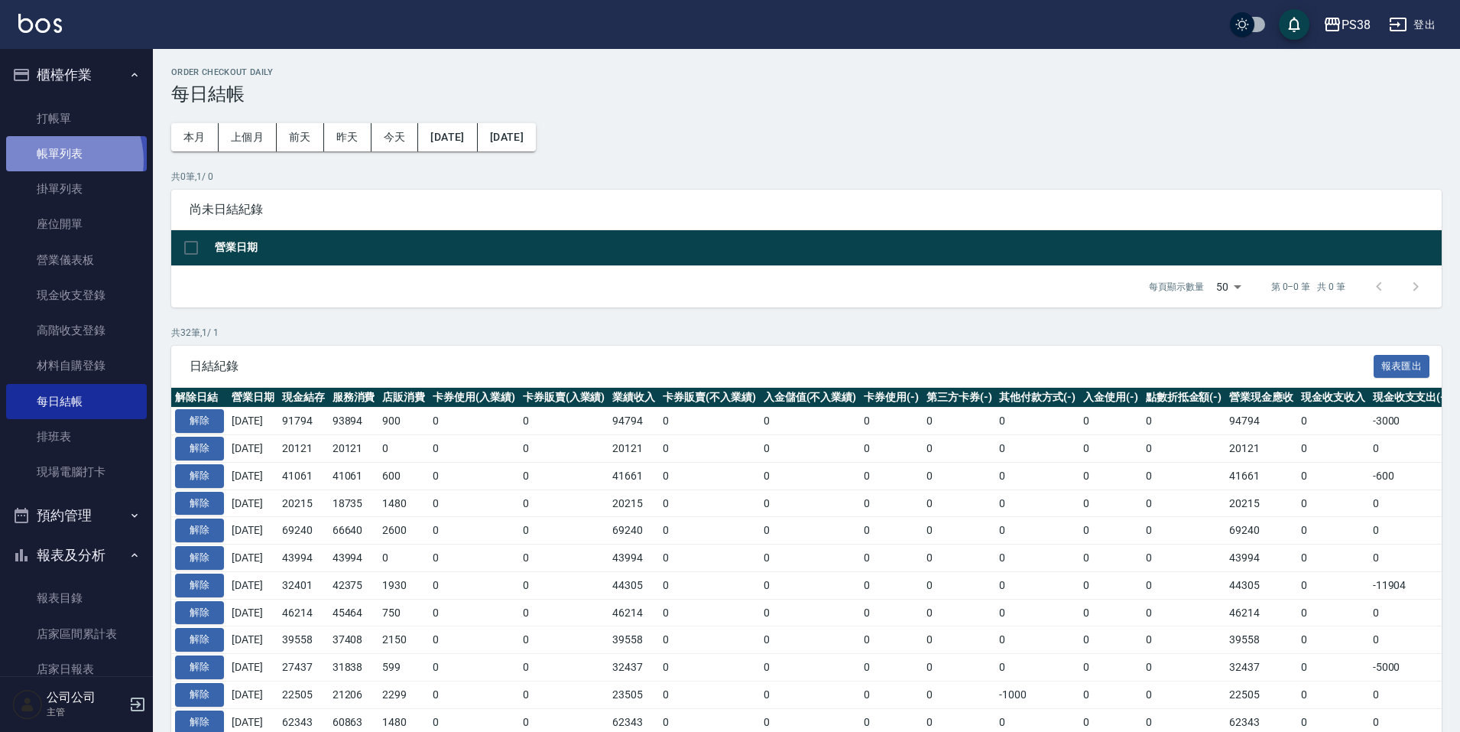
click at [57, 161] on link "帳單列表" at bounding box center [76, 153] width 141 height 35
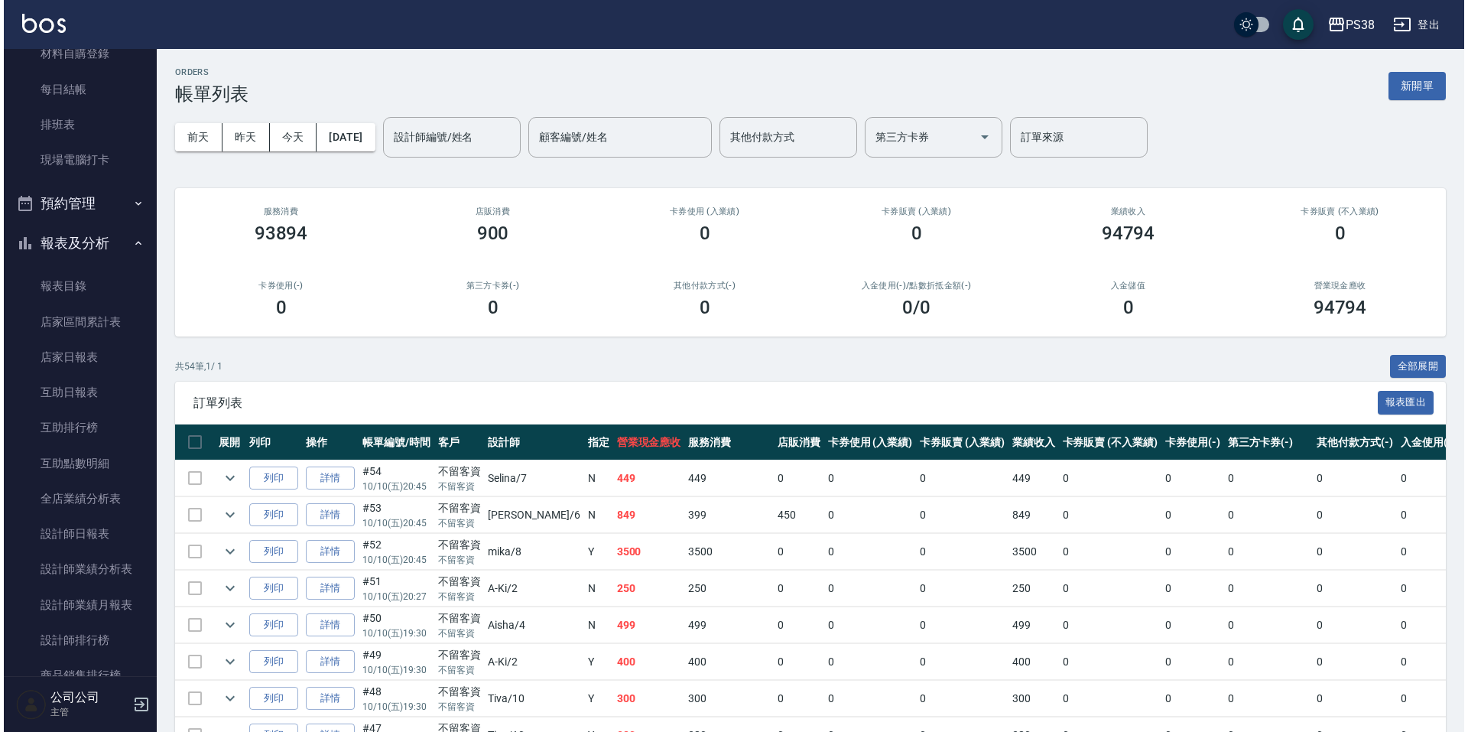
scroll to position [382, 0]
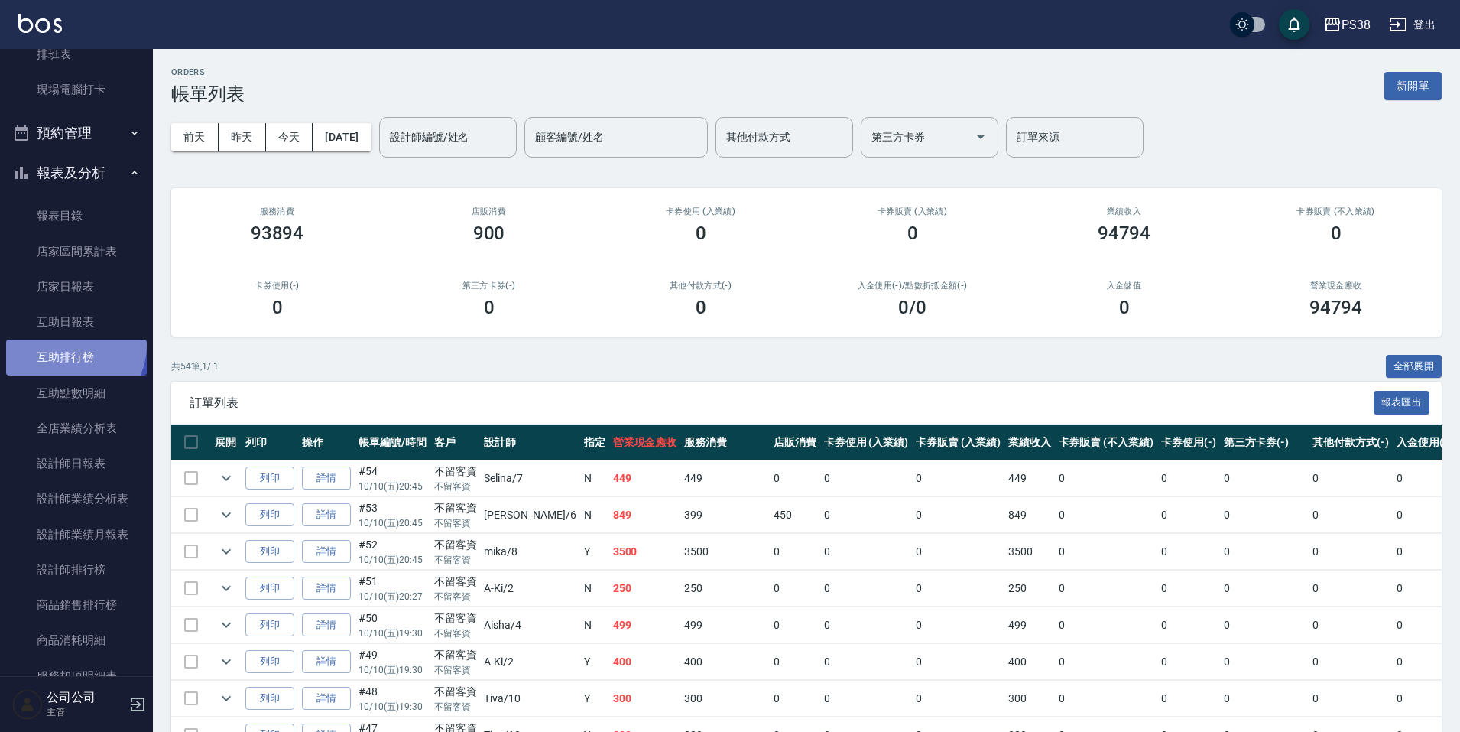
click at [73, 345] on link "互助排行榜" at bounding box center [76, 357] width 141 height 35
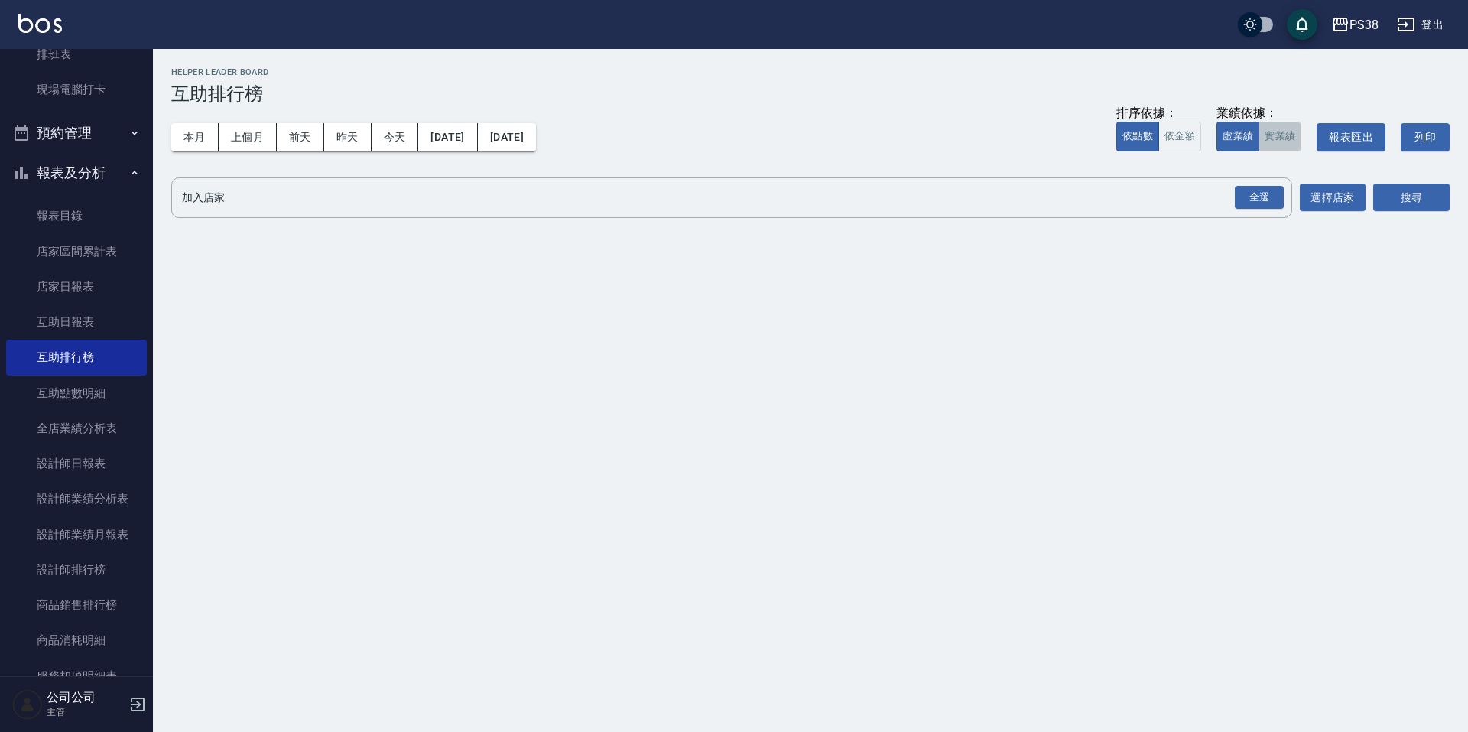
click at [1271, 135] on button "實業績" at bounding box center [1280, 137] width 43 height 30
click at [1276, 193] on div "全選" at bounding box center [1259, 198] width 49 height 24
click at [816, 125] on div "本月 上個月 前天 昨天 今天 2025/10/01 2025/10/10 排序依據： 依點數 依金額 業績依據： 虛業績 實業績 報表匯出 列印" at bounding box center [810, 137] width 1278 height 65
click at [221, 200] on icon at bounding box center [226, 198] width 14 height 14
click at [187, 150] on button "本月" at bounding box center [194, 137] width 47 height 28
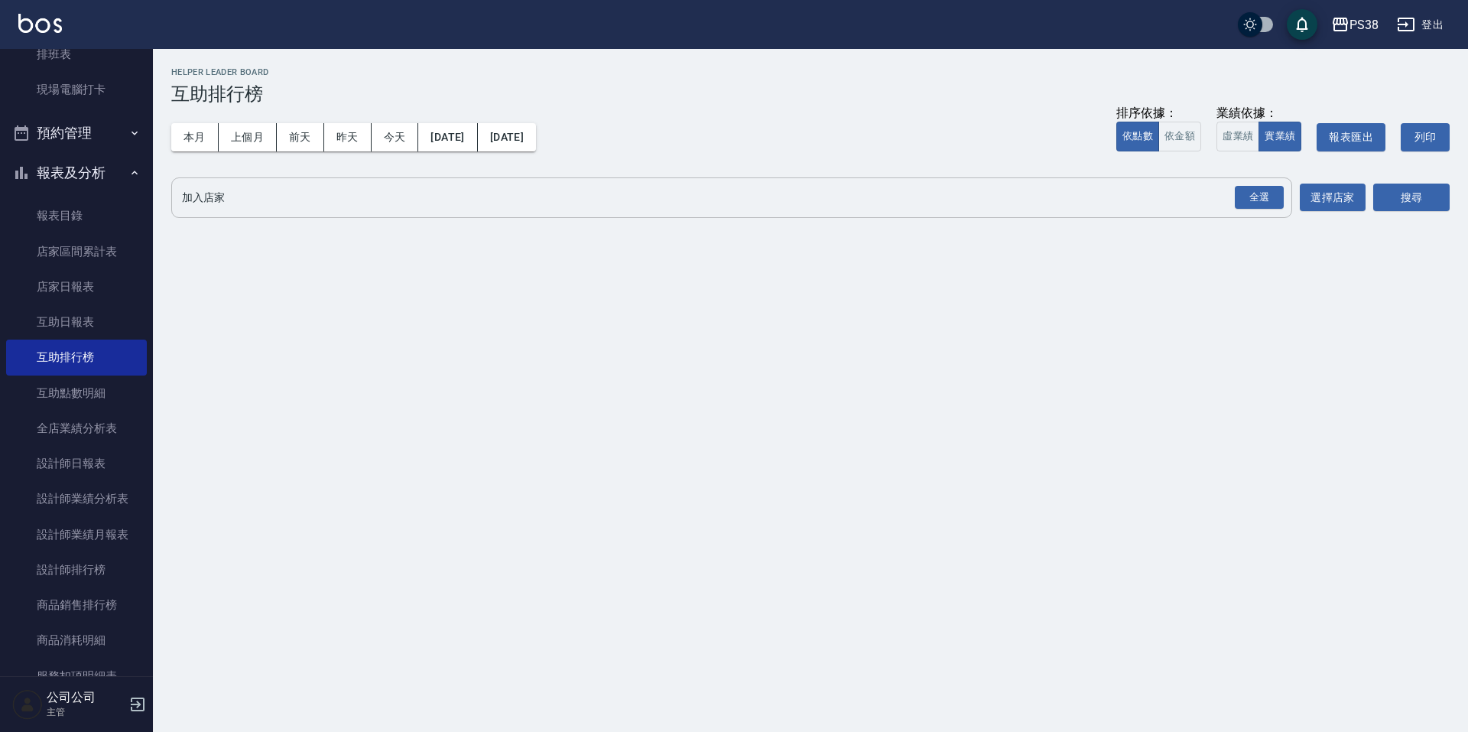
click at [194, 151] on div "本月 上個月 前天 昨天 今天 2025/10/01 2025/10/31 排序依據： 依點數 依金額 業績依據： 虛業績 實業績 報表匯出 列印" at bounding box center [810, 137] width 1278 height 65
click at [202, 133] on button "本月" at bounding box center [194, 137] width 47 height 28
click at [1267, 187] on div "全選" at bounding box center [1259, 198] width 49 height 24
click at [894, 161] on div "本月 上個月 前天 昨天 今天 2025/10/01 2025/10/31 排序依據： 依點數 依金額 業績依據： 虛業績 實業績 報表匯出 列印" at bounding box center [810, 137] width 1278 height 65
click at [745, 161] on div "本月 上個月 前天 昨天 今天 2025/10/01 2025/10/31 排序依據： 依點數 依金額 業績依據： 虛業績 實業績 報表匯出 列印" at bounding box center [810, 137] width 1278 height 65
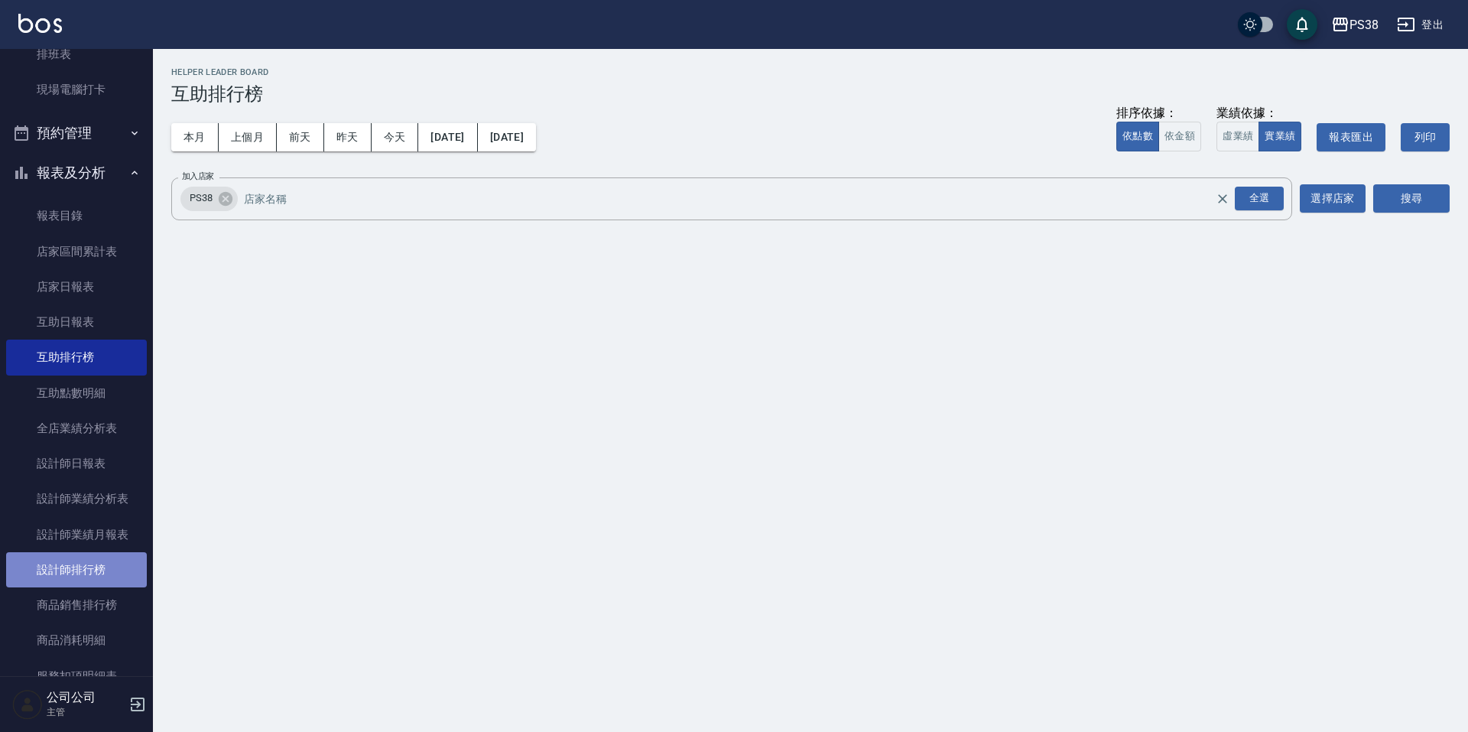
click at [106, 557] on link "設計師排行榜" at bounding box center [76, 569] width 141 height 35
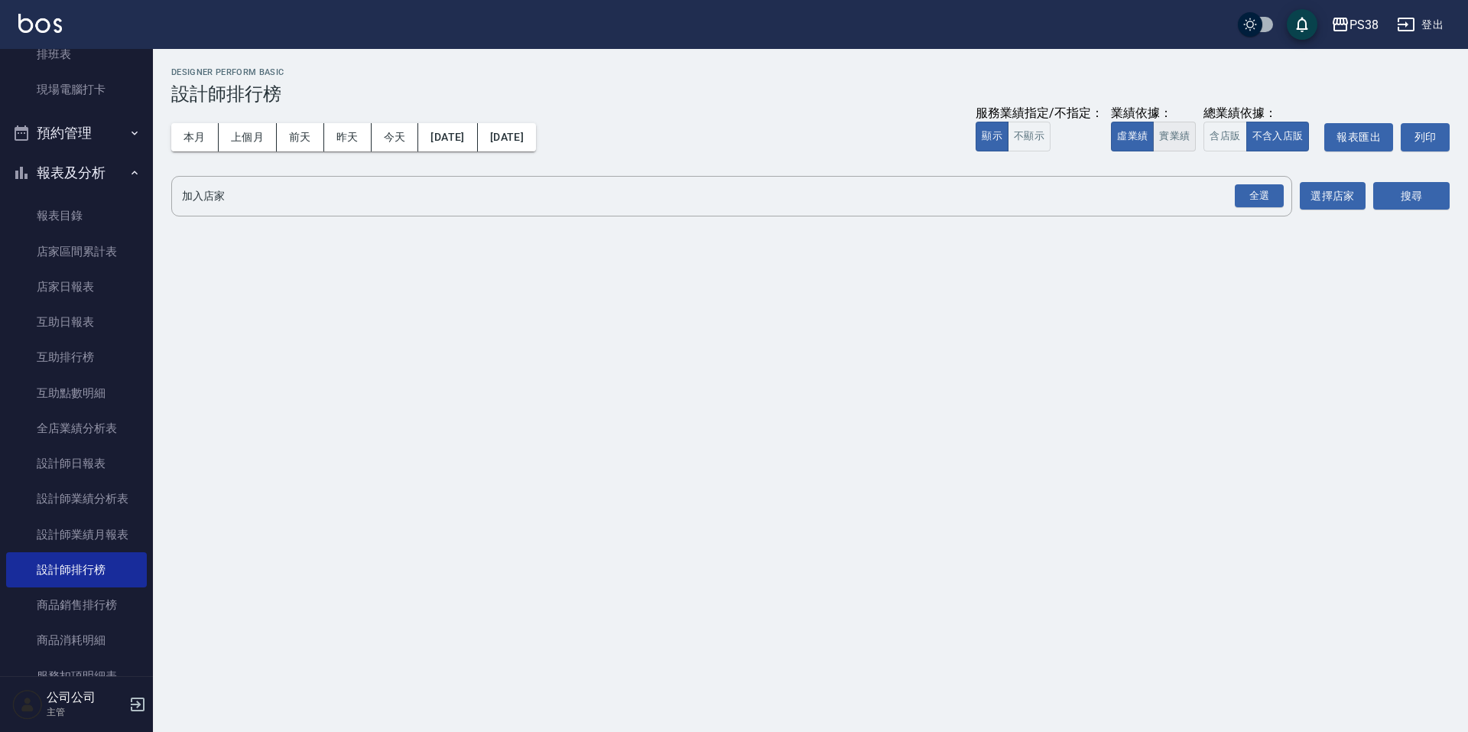
click at [1191, 131] on button "實業績" at bounding box center [1174, 137] width 43 height 30
click at [1274, 197] on div "全選" at bounding box center [1259, 196] width 49 height 24
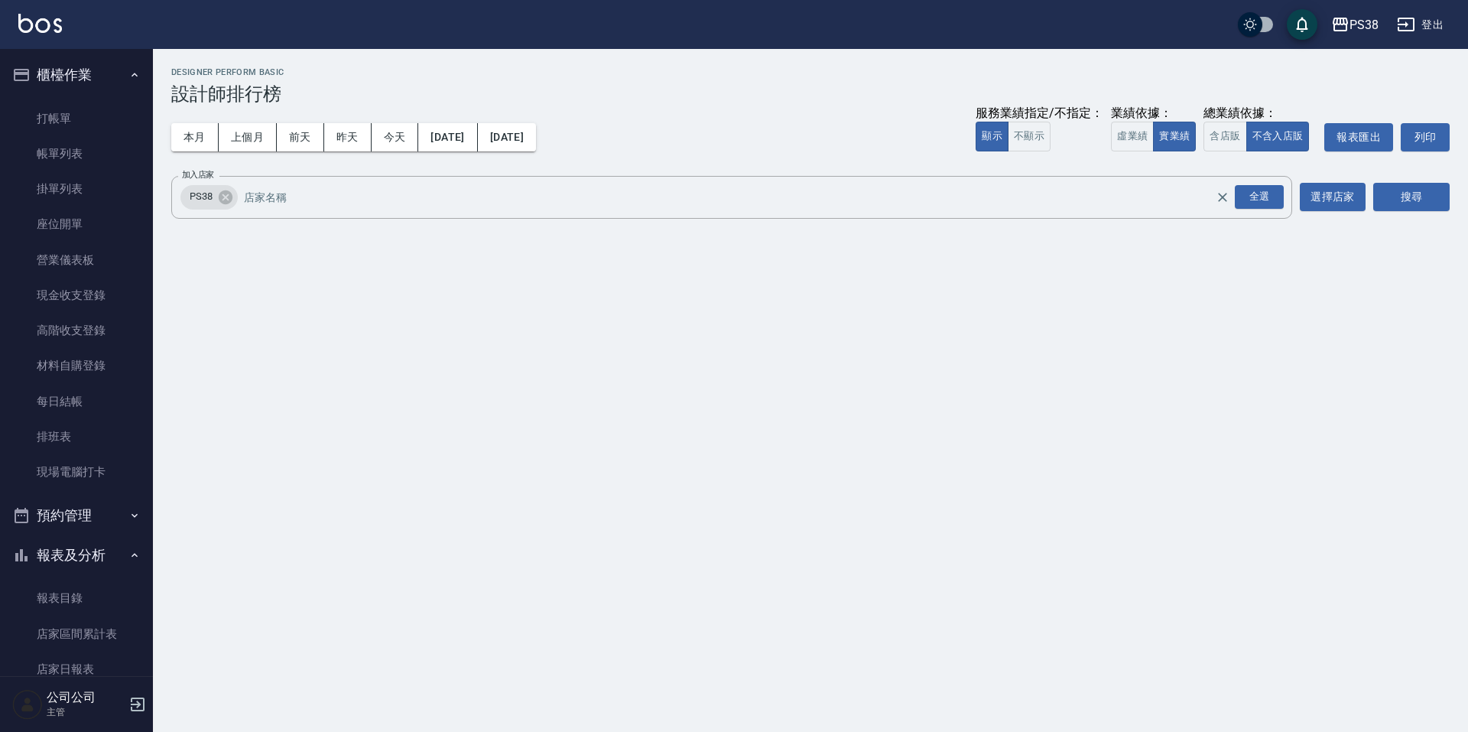
click at [104, 517] on button "預約管理" at bounding box center [76, 515] width 141 height 40
click at [85, 145] on link "帳單列表" at bounding box center [76, 153] width 141 height 35
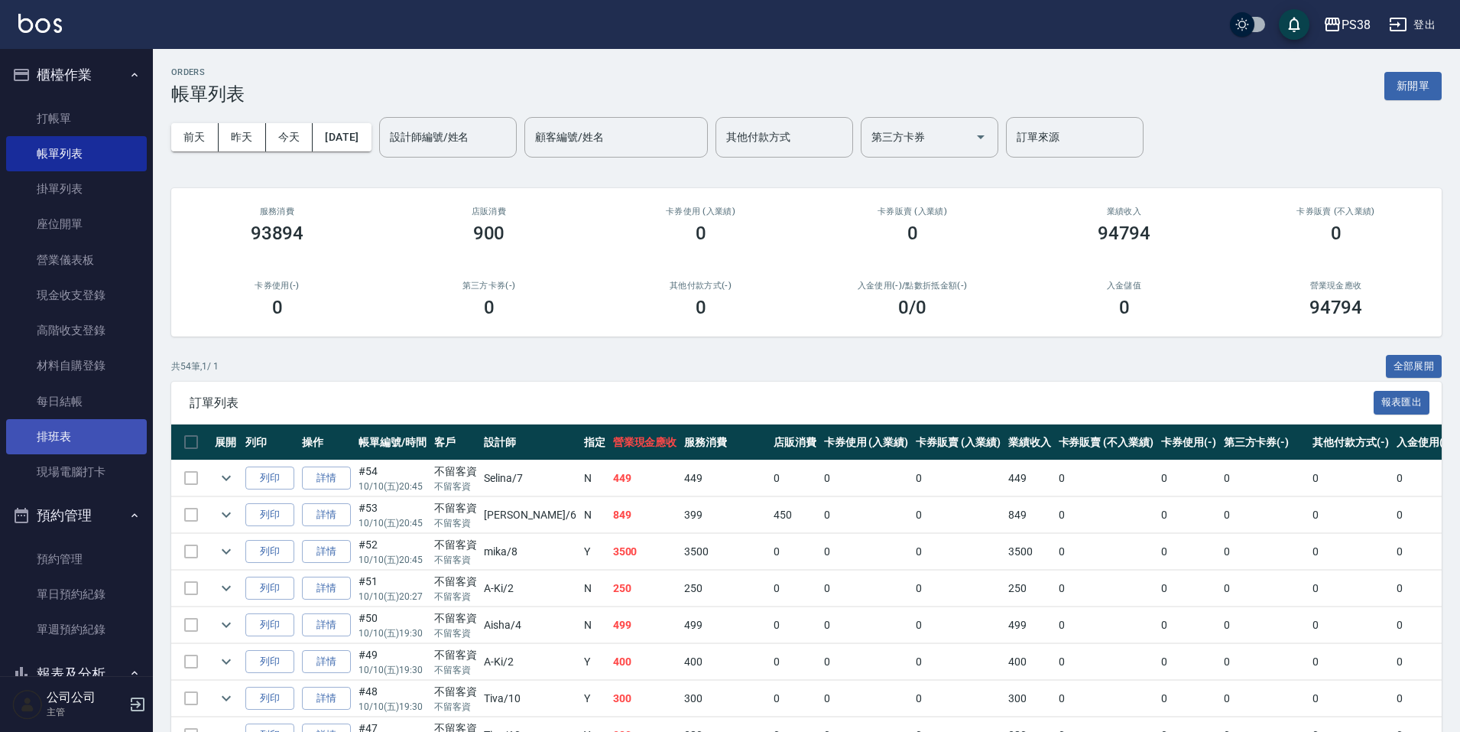
click at [86, 421] on link "排班表" at bounding box center [76, 436] width 141 height 35
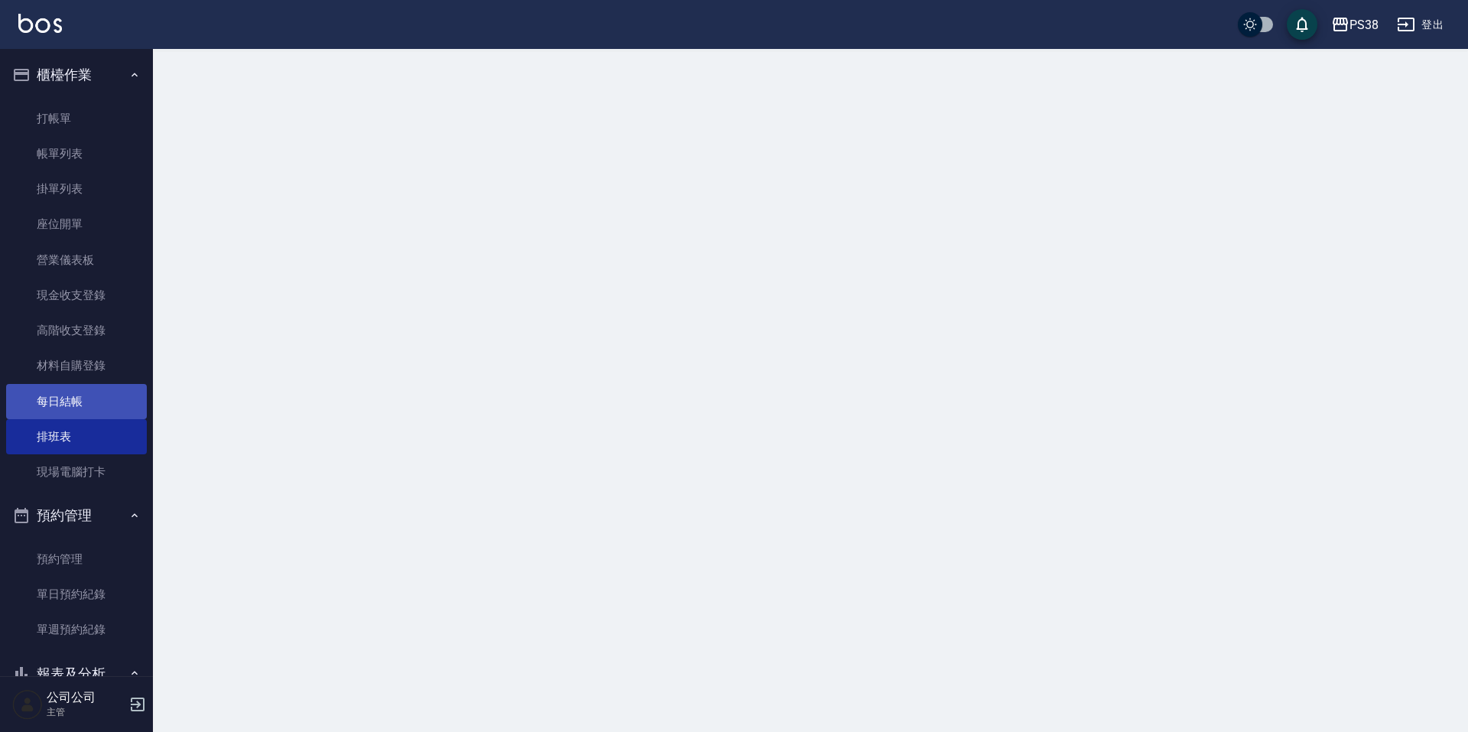
click at [90, 399] on link "每日結帳" at bounding box center [76, 401] width 141 height 35
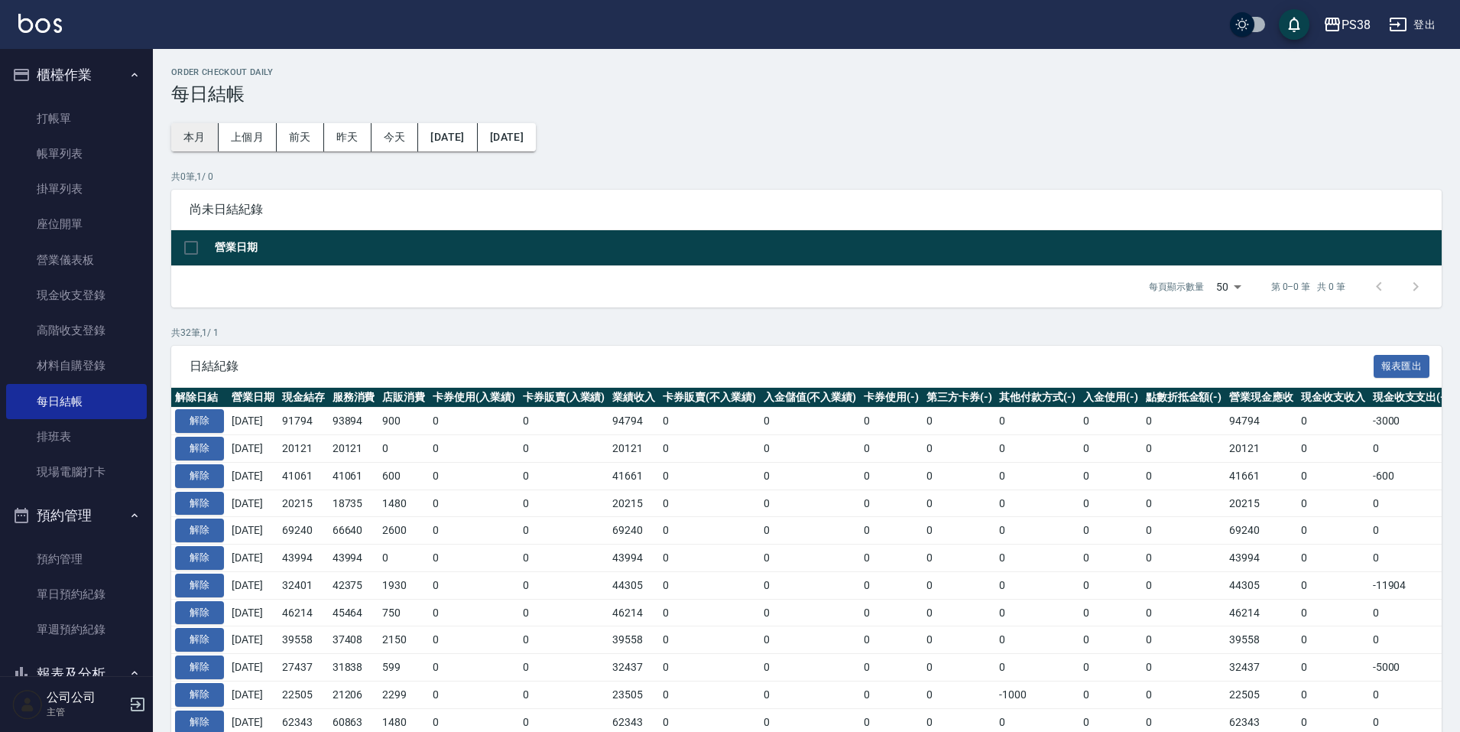
click at [188, 128] on button "本月" at bounding box center [194, 137] width 47 height 28
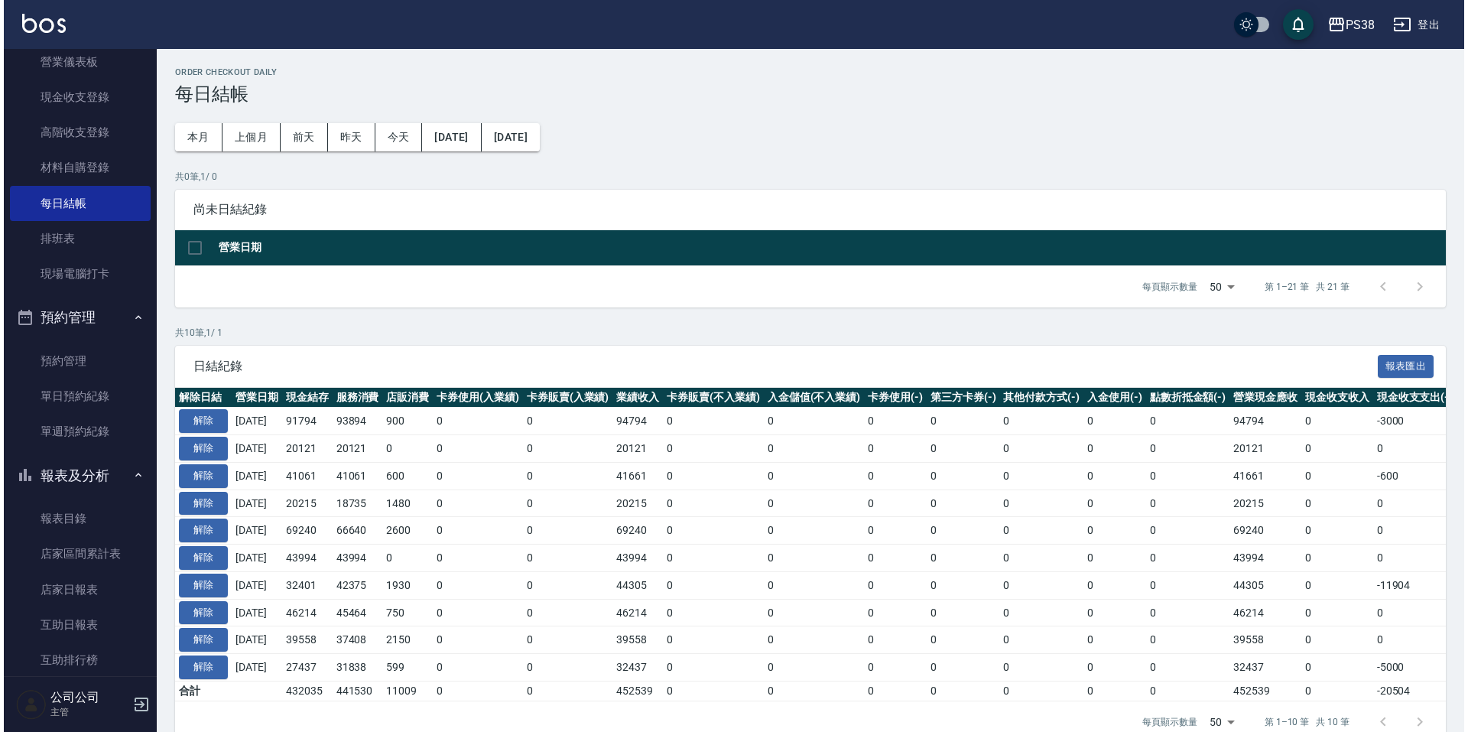
scroll to position [459, 0]
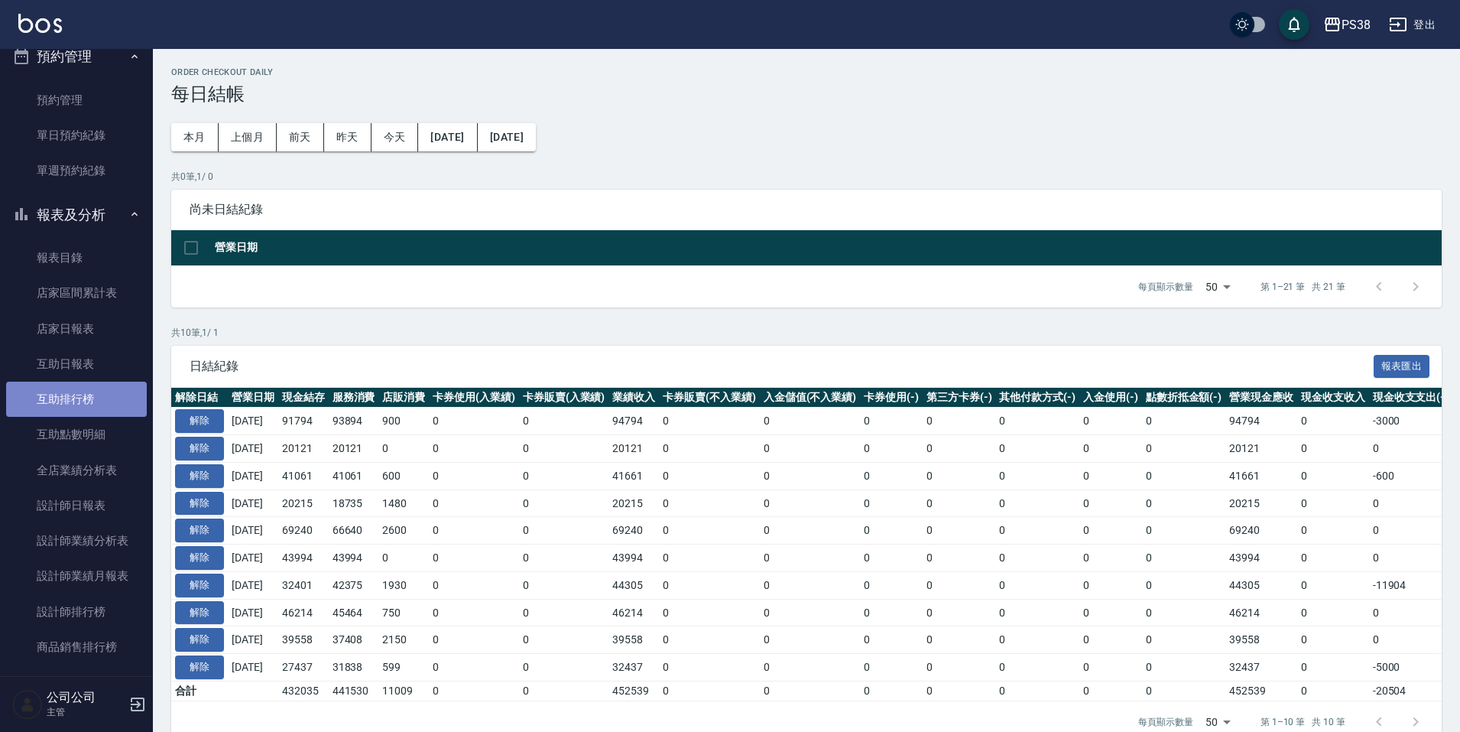
click at [106, 392] on link "互助排行榜" at bounding box center [76, 399] width 141 height 35
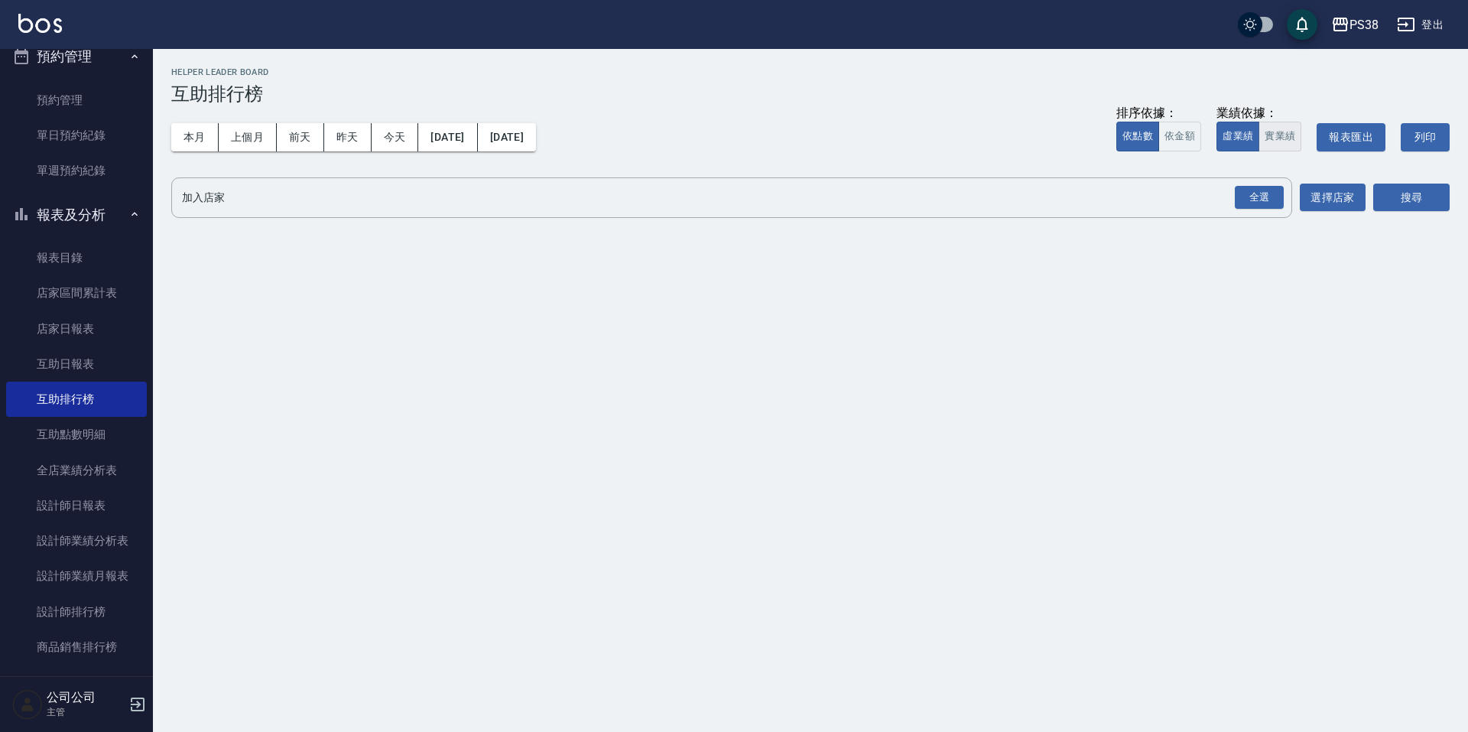
click at [1292, 137] on button "實業績" at bounding box center [1280, 137] width 43 height 30
drag, startPoint x: 1245, startPoint y: 210, endPoint x: 1257, endPoint y: 200, distance: 15.8
click at [1247, 210] on div "全選" at bounding box center [1259, 197] width 54 height 41
click at [1258, 200] on div "全選" at bounding box center [1259, 198] width 49 height 24
click at [1452, 217] on div "PS38 2025-10-01 - 2025-10-10 互助排行榜 列印時間： 2025-10-10-21:28 Helper Leader Board 互…" at bounding box center [810, 147] width 1315 height 197
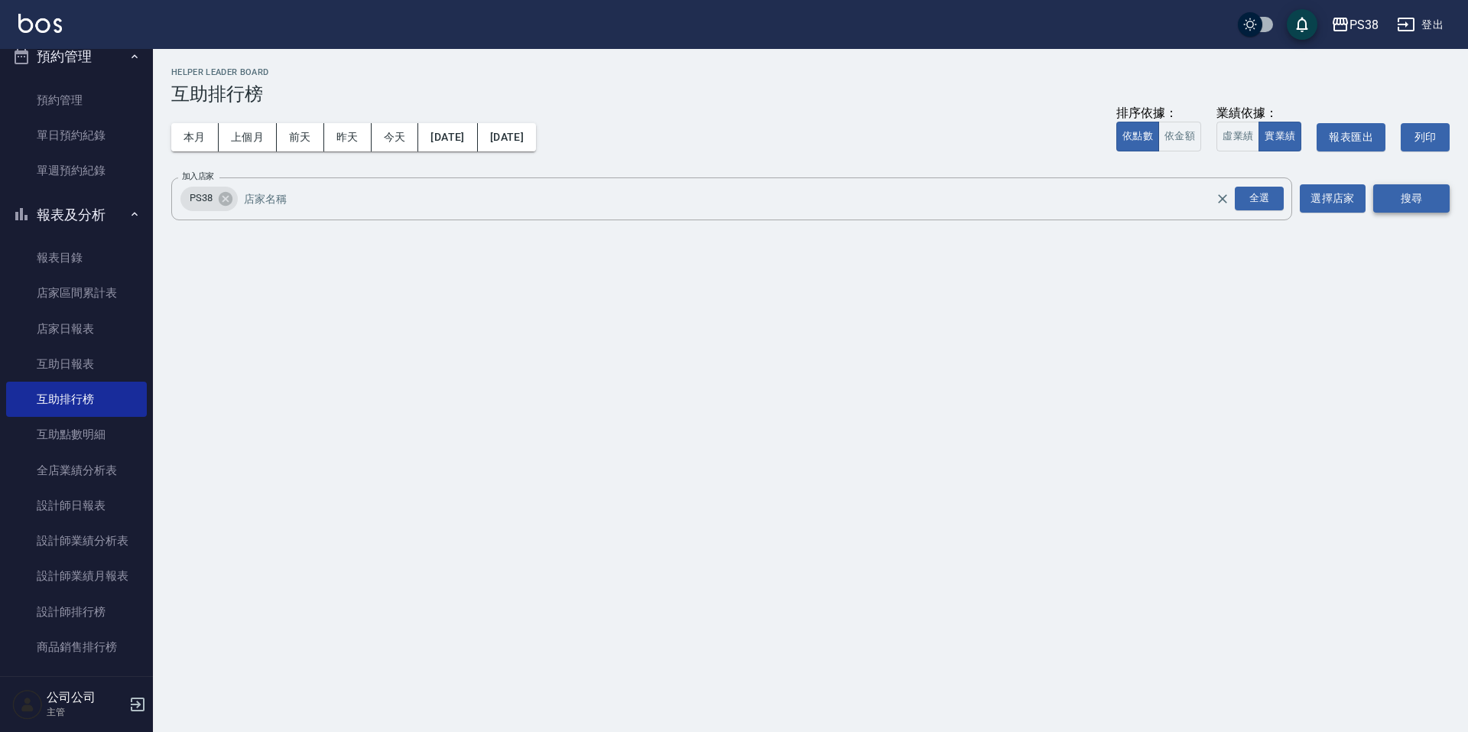
click at [1441, 206] on button "搜尋" at bounding box center [1411, 198] width 76 height 28
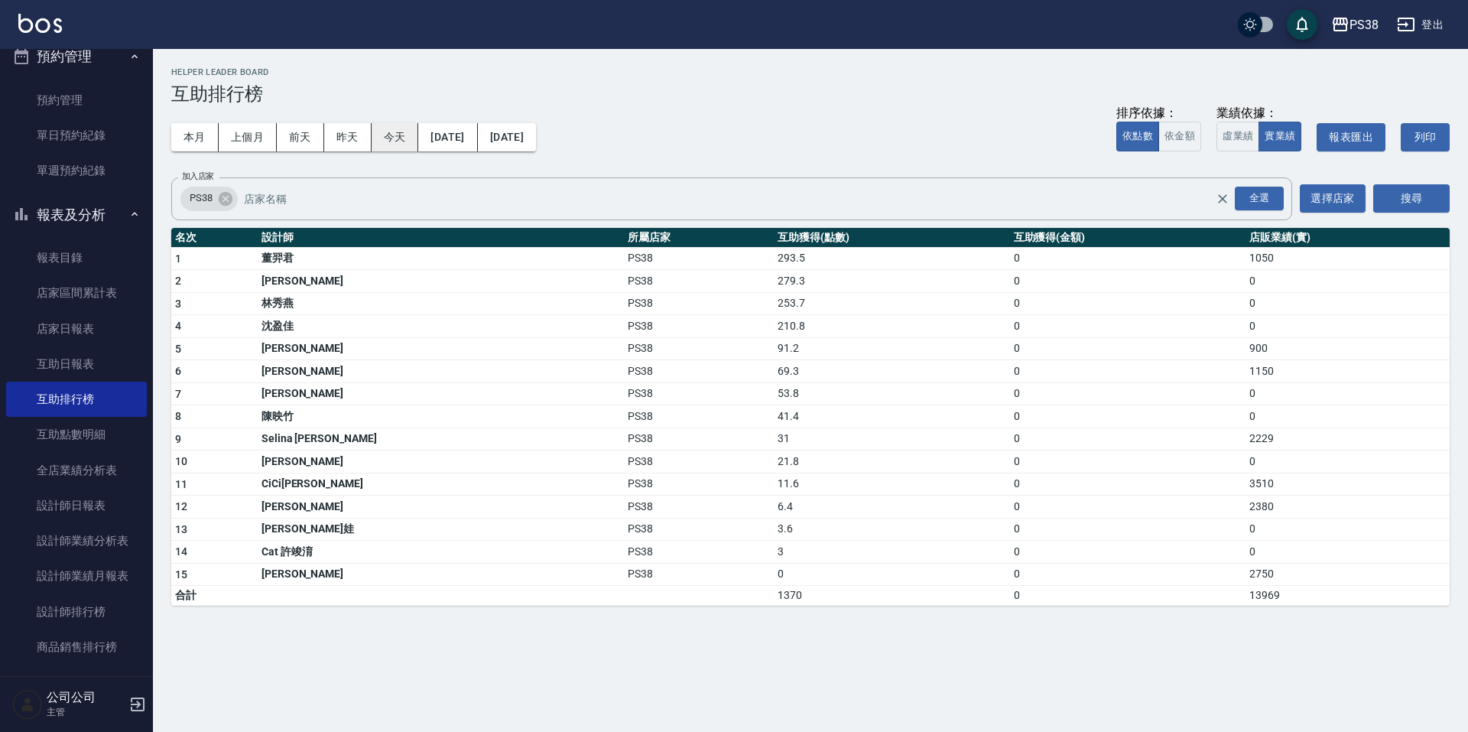
click at [388, 130] on button "今天" at bounding box center [395, 137] width 47 height 28
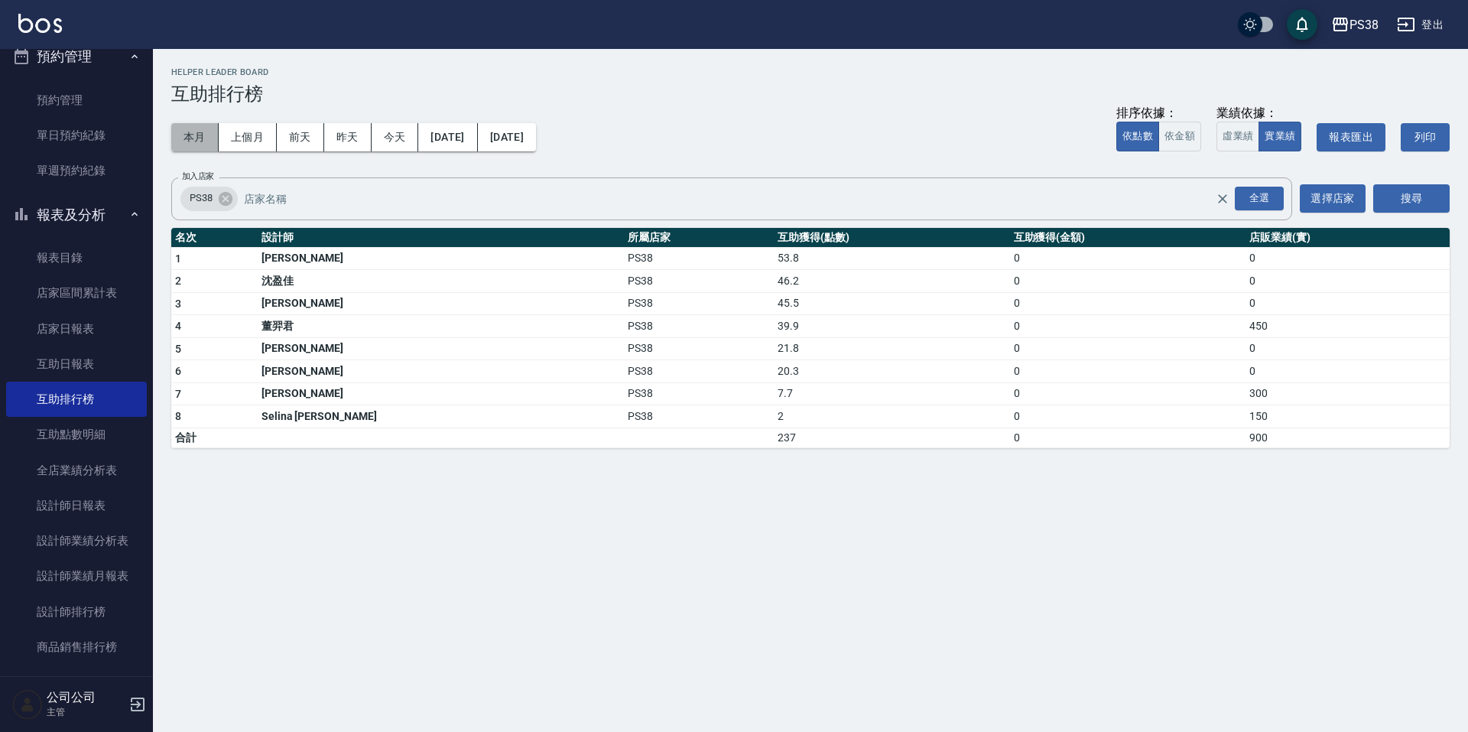
click at [210, 141] on button "本月" at bounding box center [194, 137] width 47 height 28
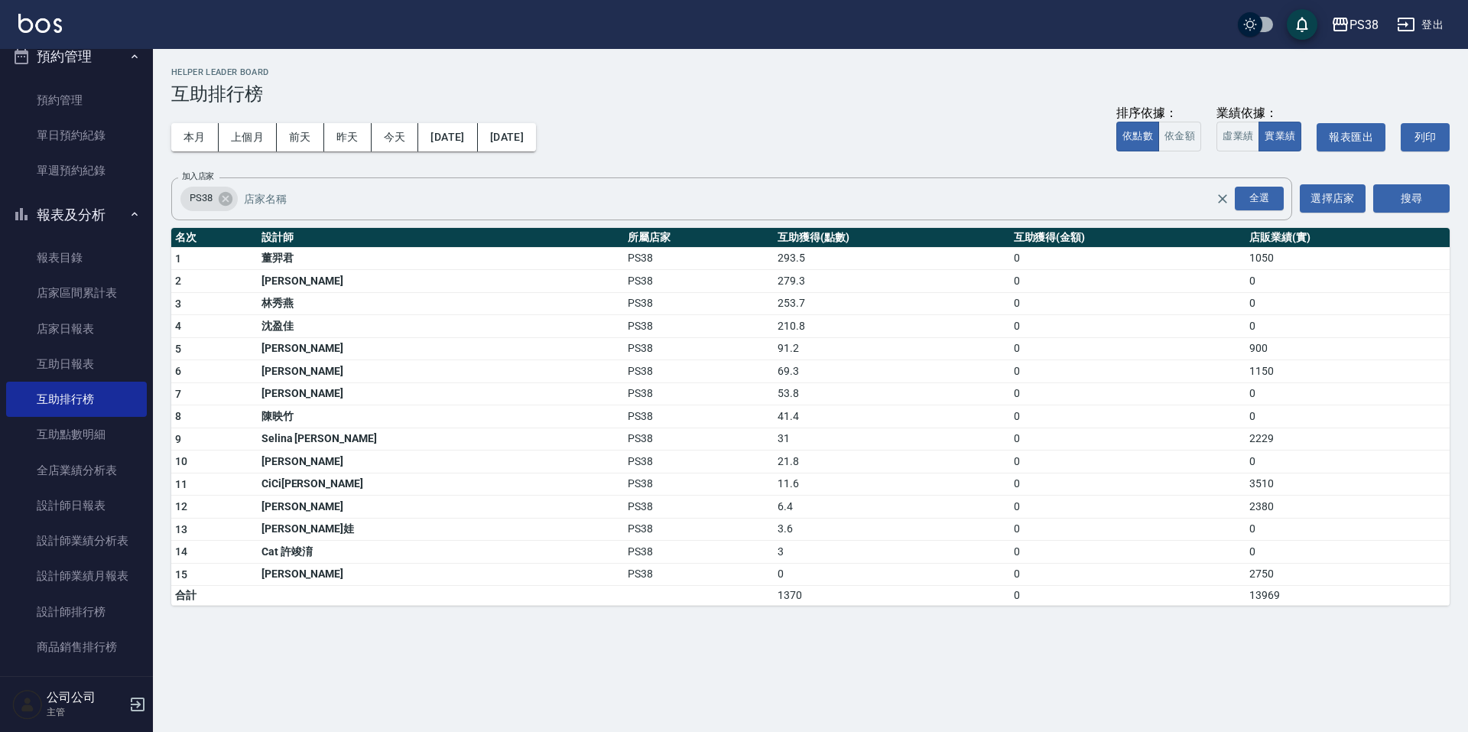
click at [677, 101] on h3 "互助排行榜" at bounding box center [810, 93] width 1278 height 21
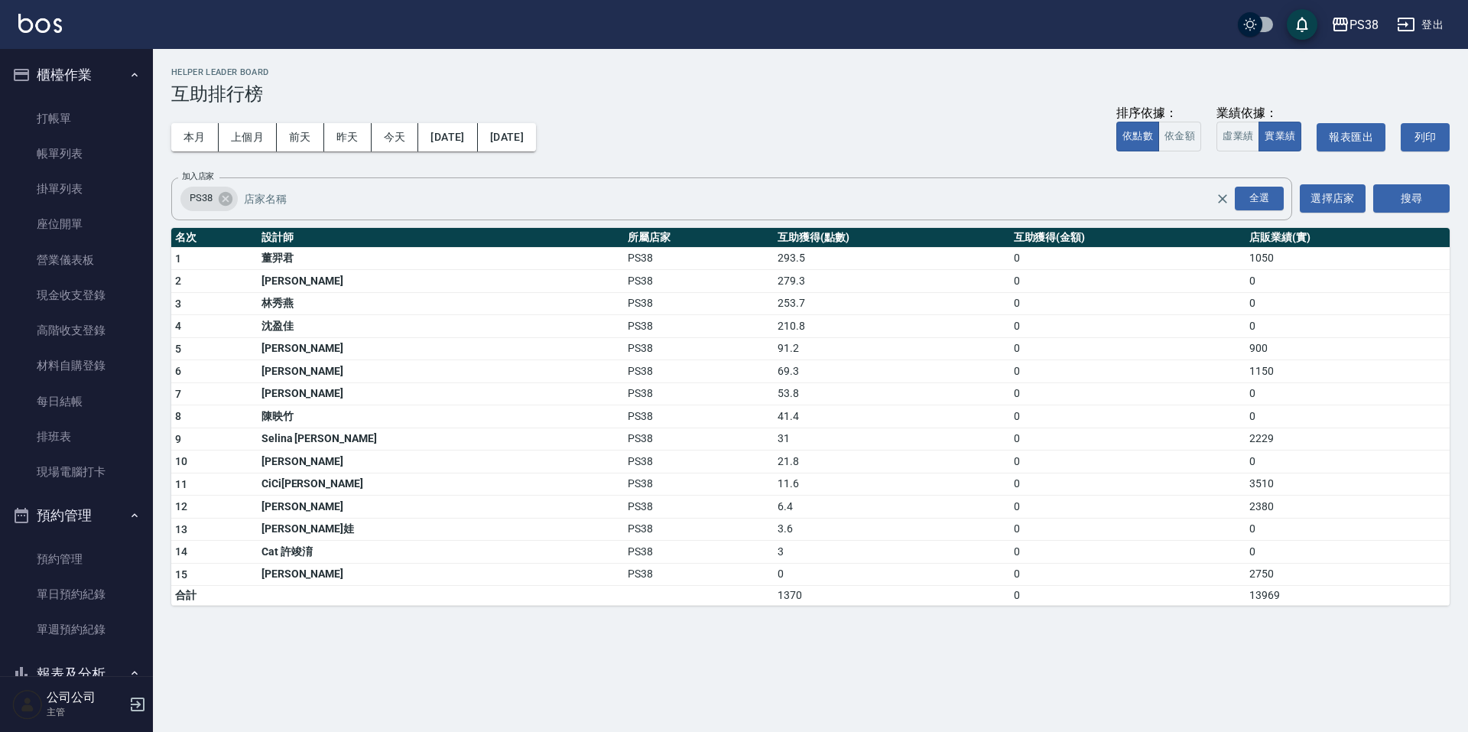
drag, startPoint x: 67, startPoint y: 151, endPoint x: 560, endPoint y: 214, distance: 497.2
click at [67, 151] on link "帳單列表" at bounding box center [76, 153] width 141 height 35
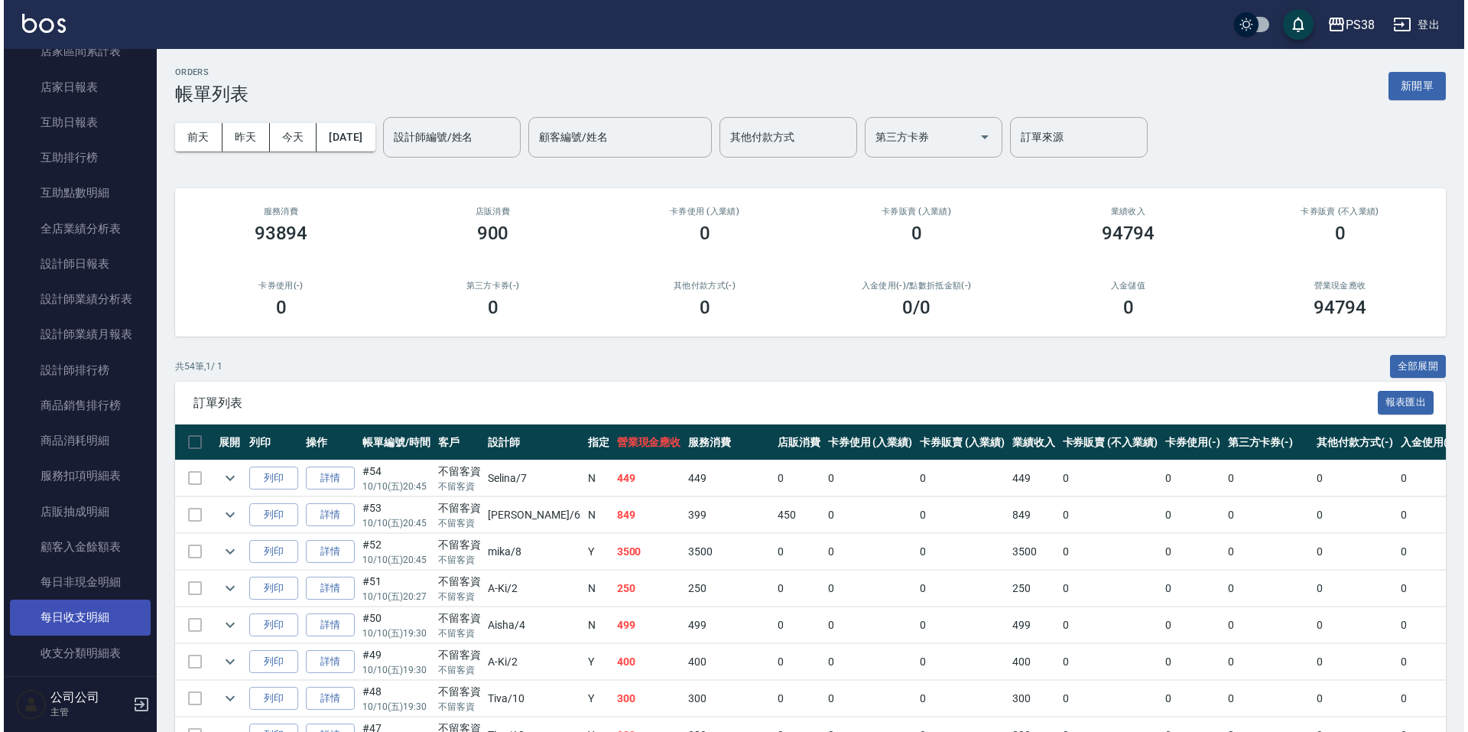
scroll to position [535, 0]
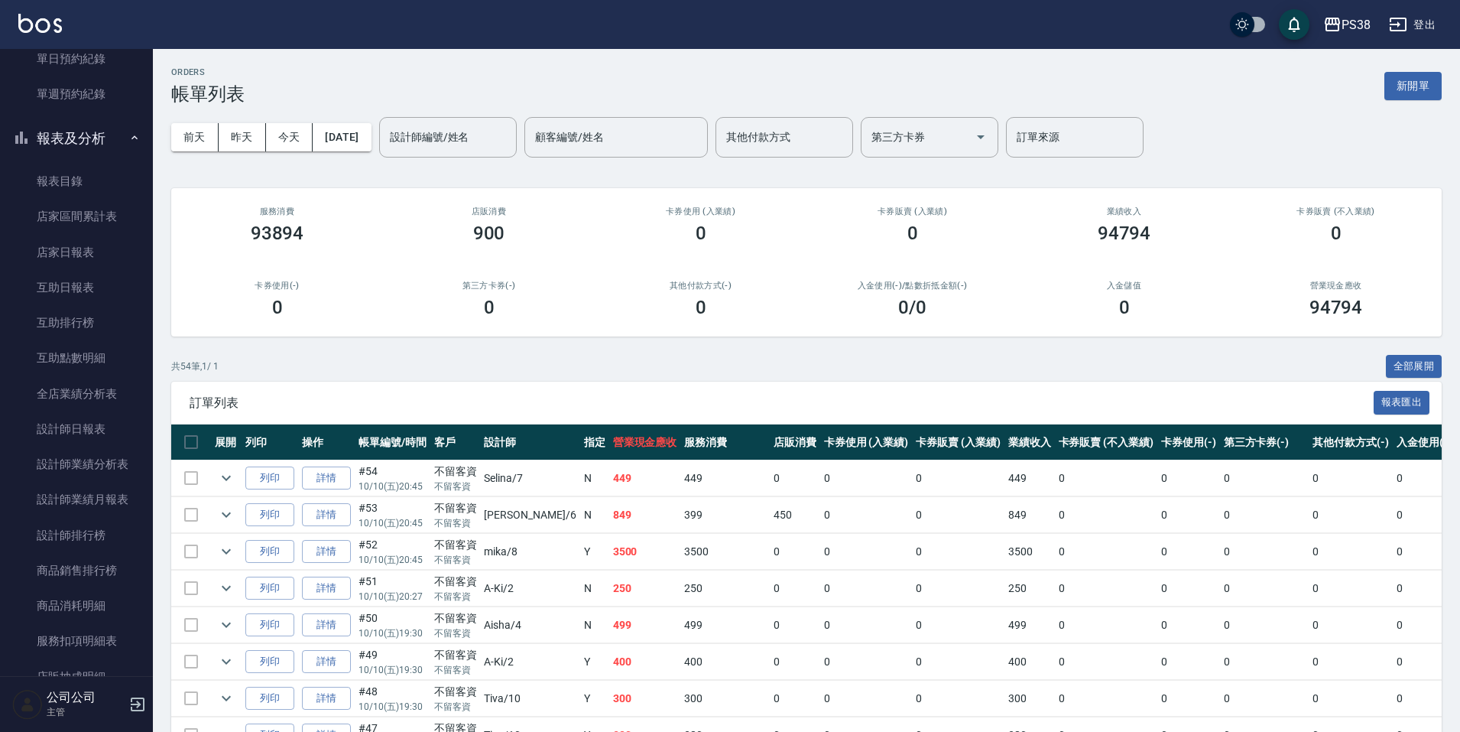
drag, startPoint x: 88, startPoint y: 319, endPoint x: 316, endPoint y: 385, distance: 237.4
click at [89, 319] on link "互助排行榜" at bounding box center [76, 322] width 141 height 35
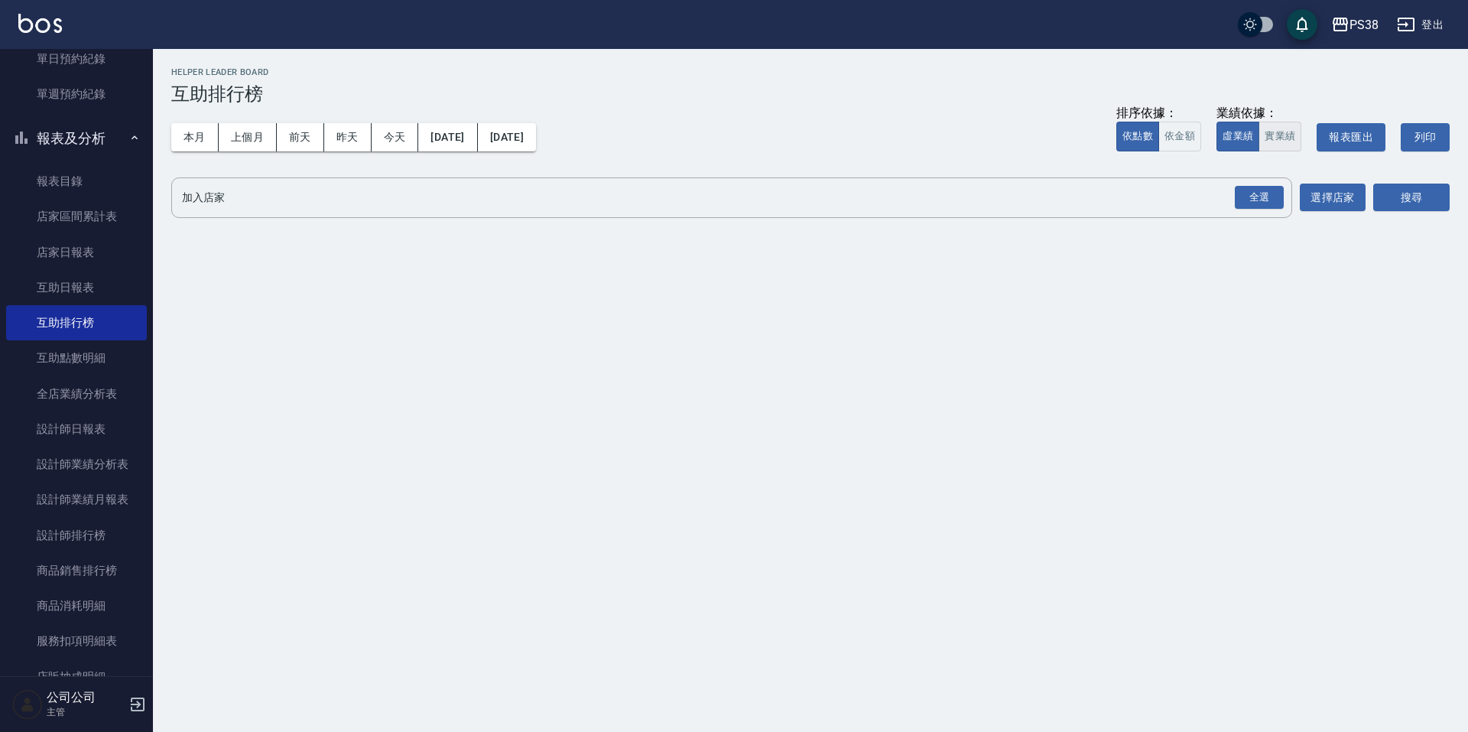
click at [1267, 142] on button "實業績" at bounding box center [1280, 137] width 43 height 30
click at [1263, 190] on div "全選" at bounding box center [1259, 198] width 49 height 24
click at [1415, 199] on button "搜尋" at bounding box center [1411, 198] width 76 height 28
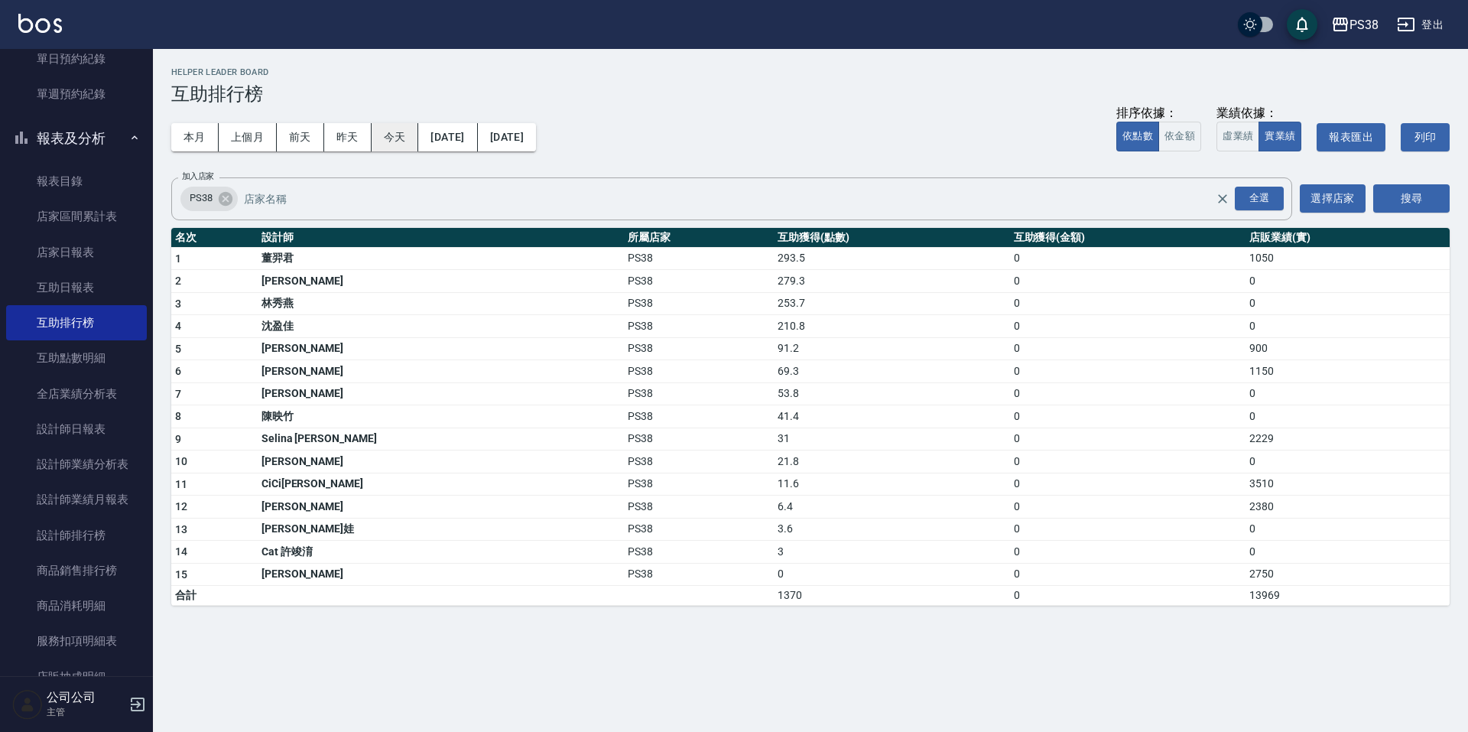
click at [402, 138] on button "今天" at bounding box center [395, 137] width 47 height 28
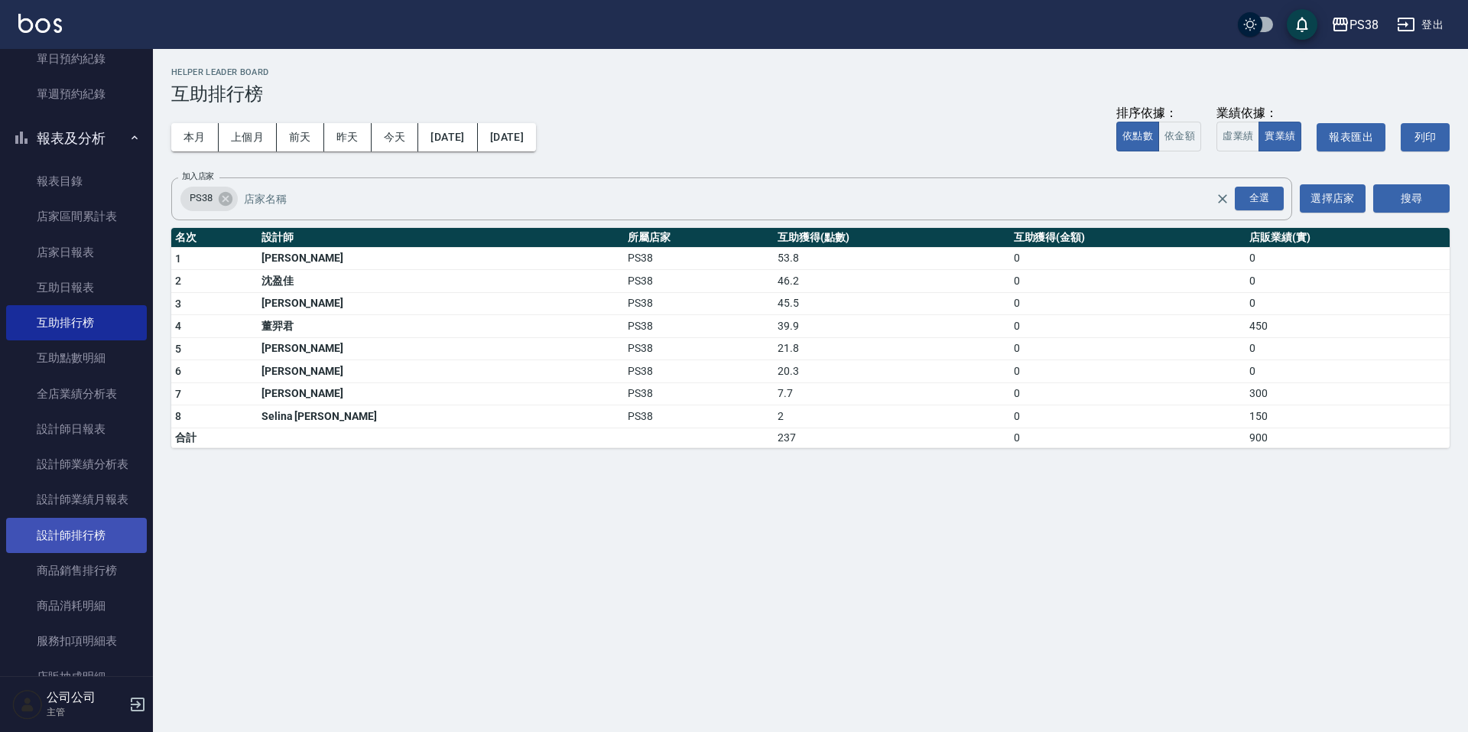
click at [49, 525] on link "設計師排行榜" at bounding box center [76, 535] width 141 height 35
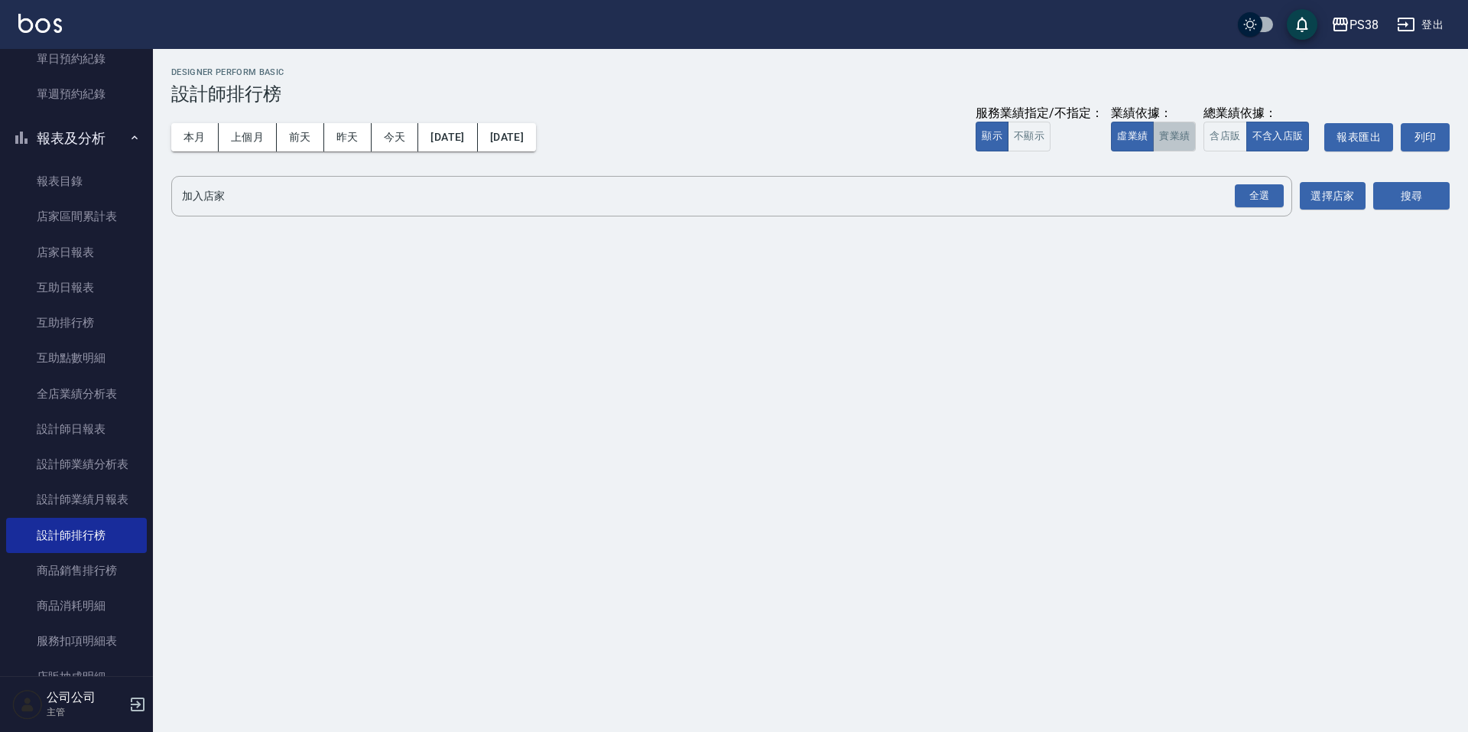
click at [1166, 135] on button "實業績" at bounding box center [1174, 137] width 43 height 30
click at [1260, 203] on div "全選" at bounding box center [1259, 196] width 49 height 24
click at [1421, 203] on button "搜尋" at bounding box center [1411, 197] width 76 height 28
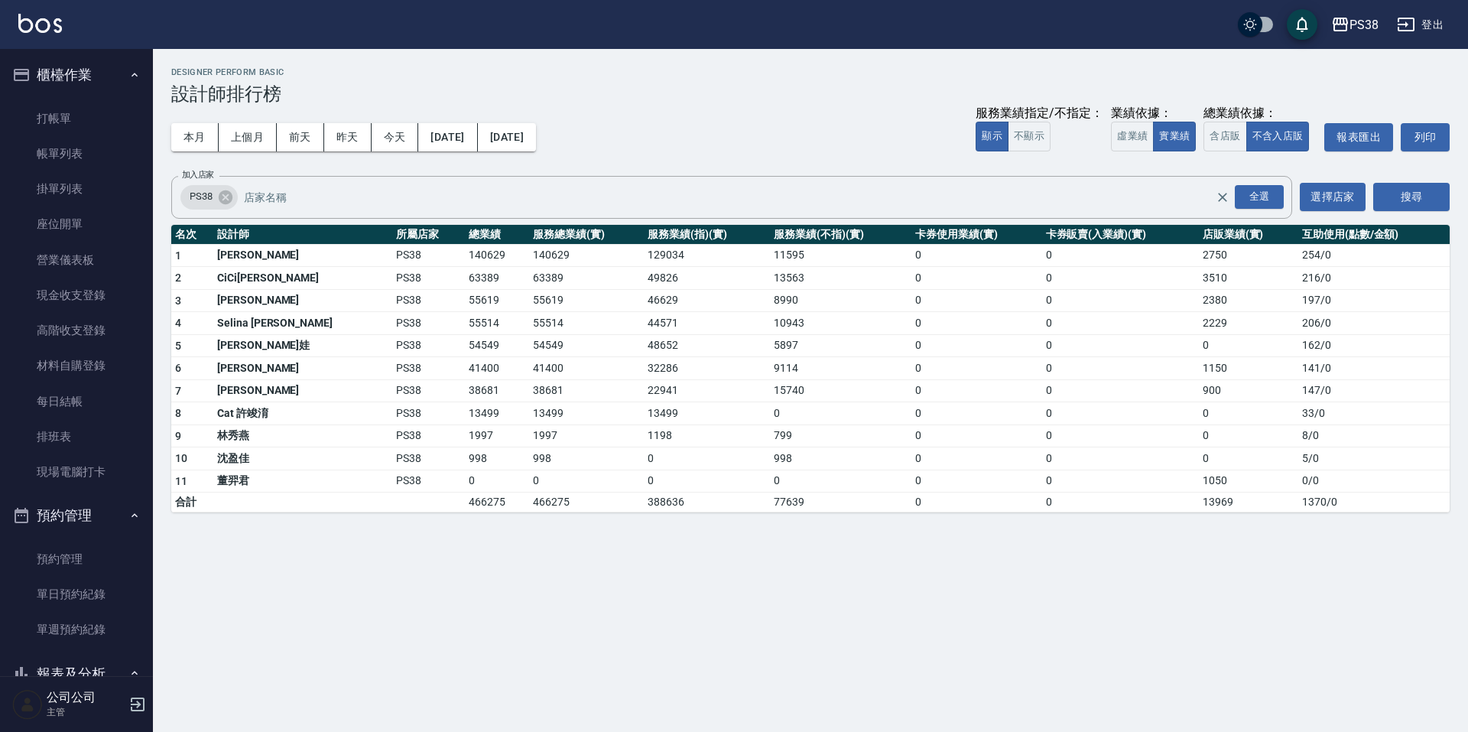
drag, startPoint x: 77, startPoint y: 154, endPoint x: 281, endPoint y: 260, distance: 229.8
click at [77, 154] on link "帳單列表" at bounding box center [76, 153] width 141 height 35
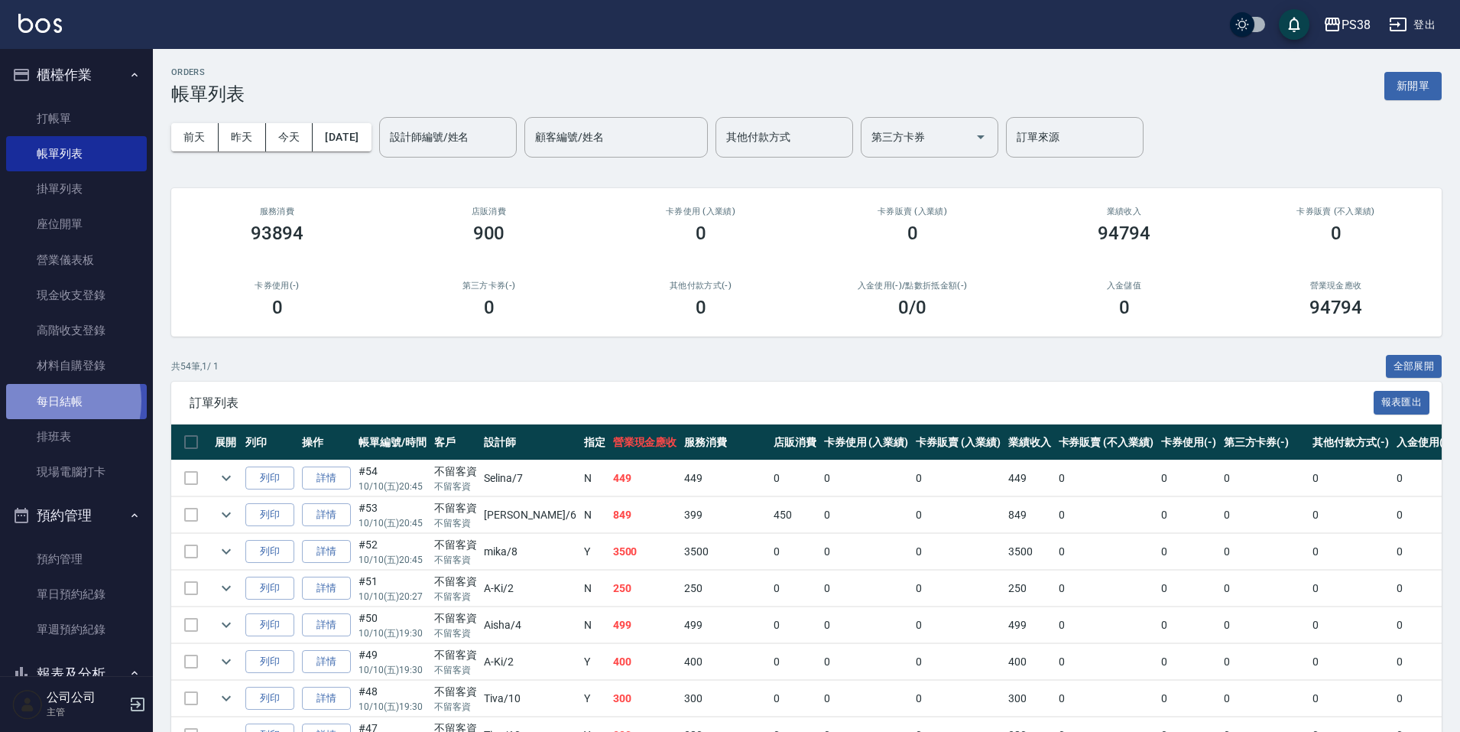
click at [49, 401] on link "每日結帳" at bounding box center [76, 401] width 141 height 35
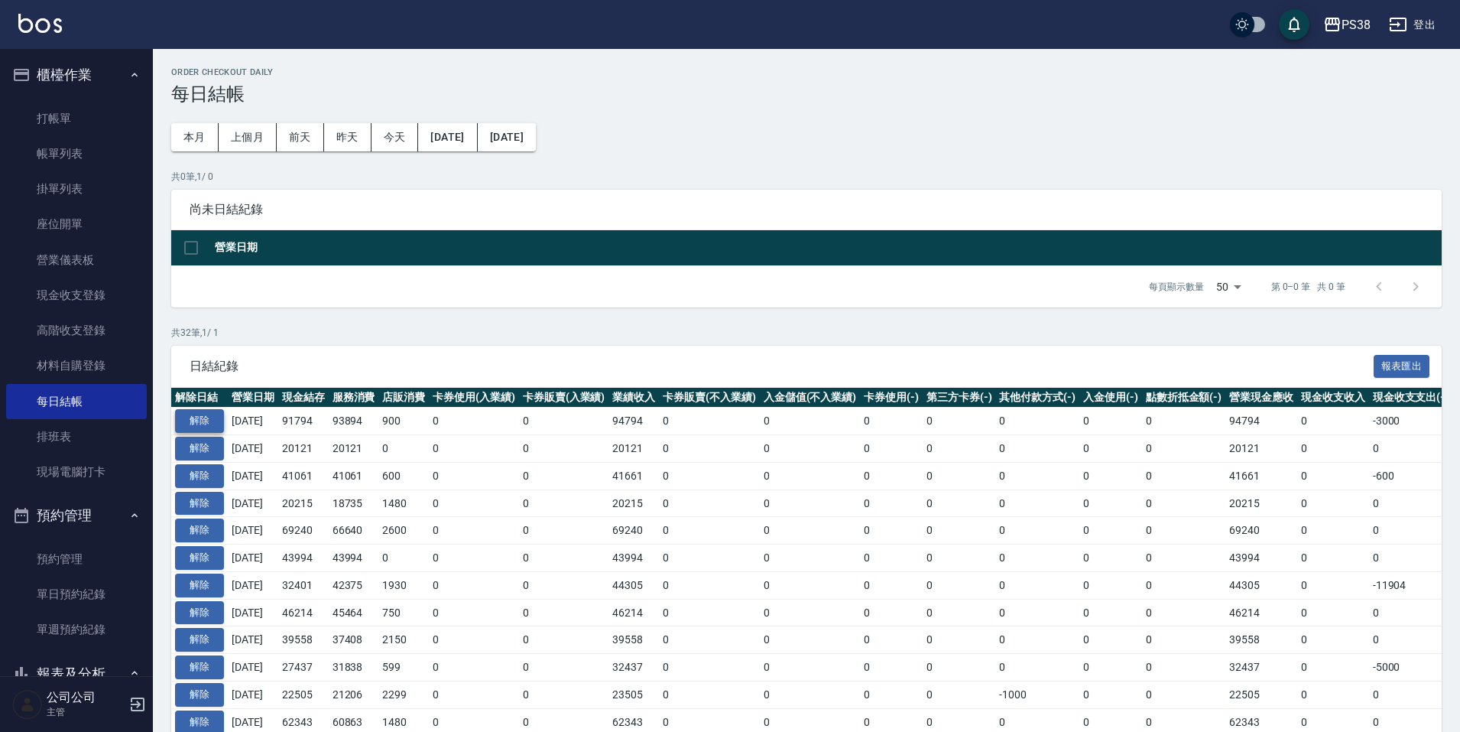
click at [210, 427] on button "解除" at bounding box center [199, 421] width 49 height 24
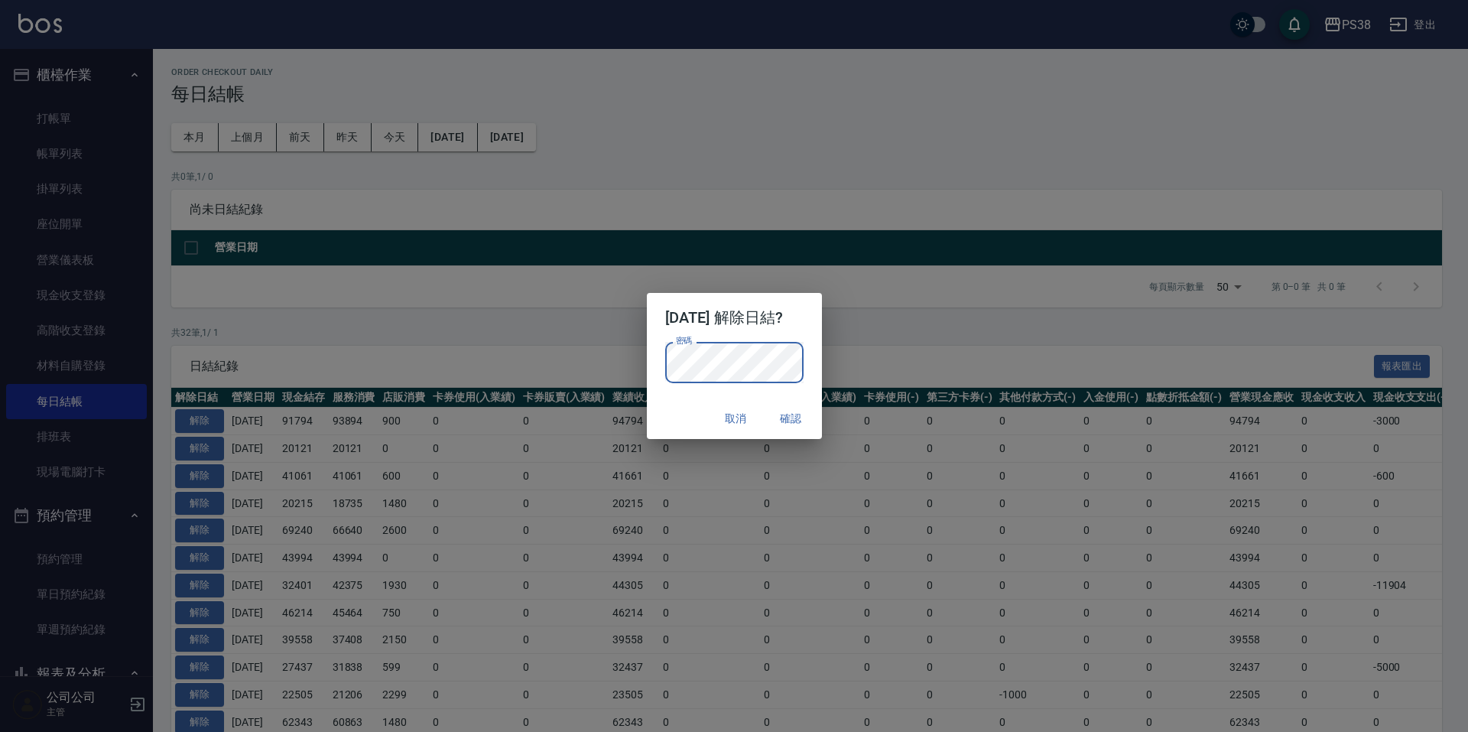
click at [789, 428] on button "確認" at bounding box center [791, 418] width 49 height 28
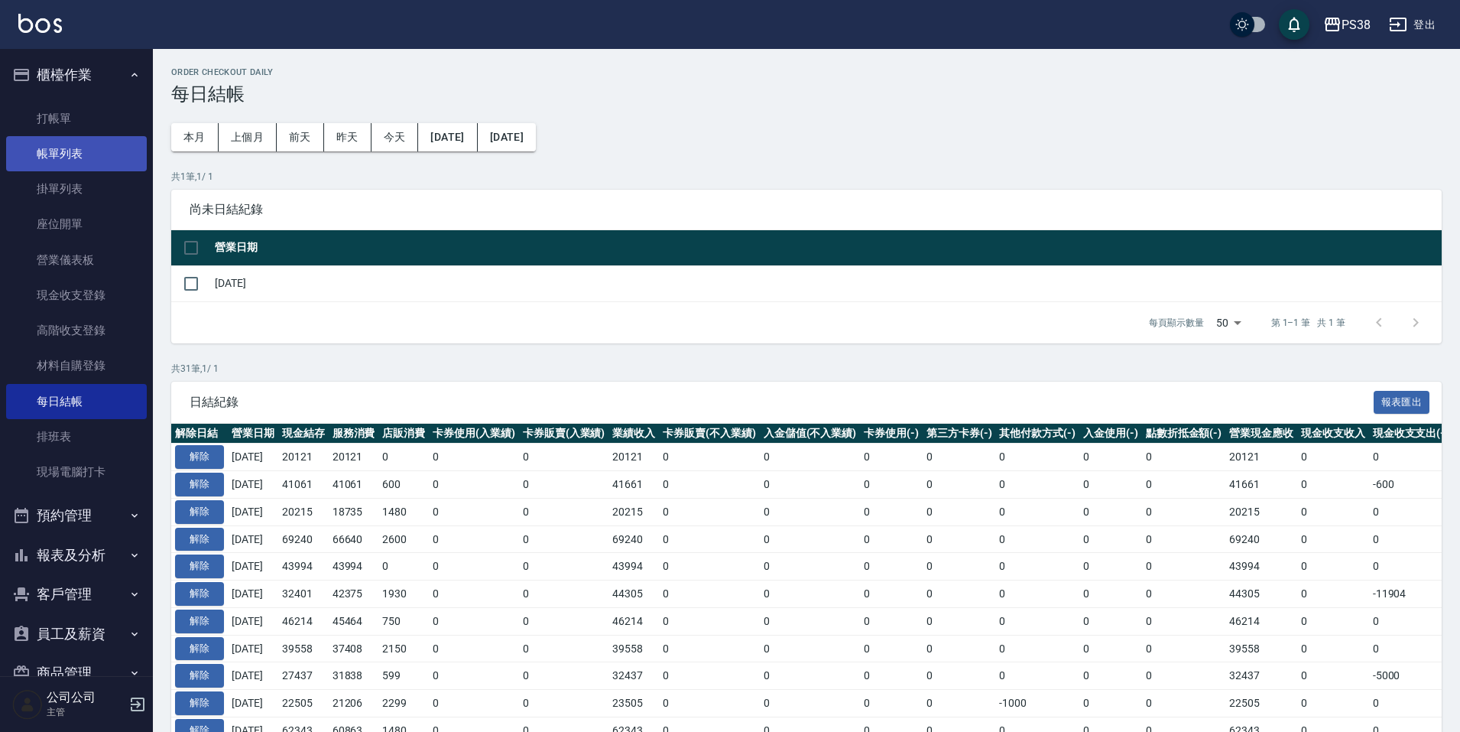
click at [84, 149] on link "帳單列表" at bounding box center [76, 153] width 141 height 35
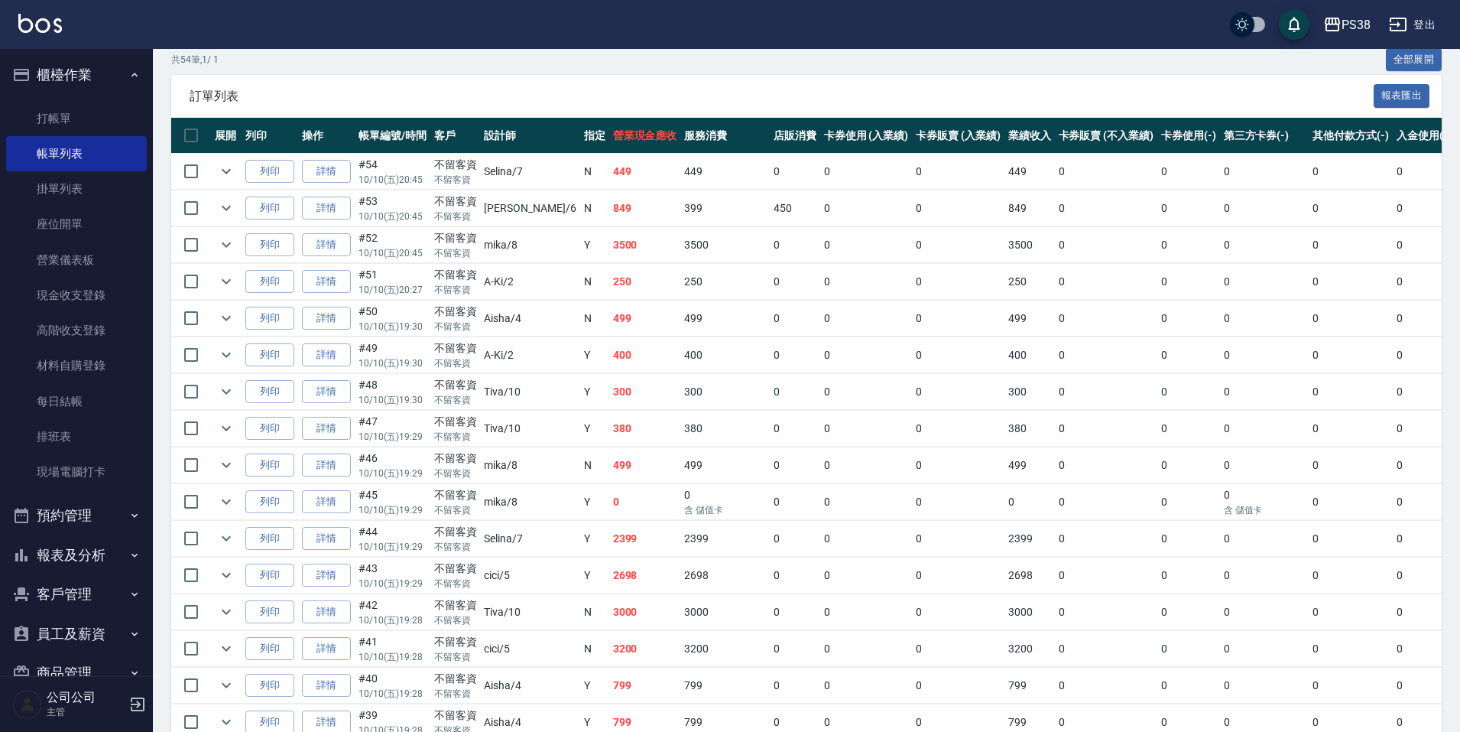
scroll to position [306, 0]
click at [337, 257] on link "詳情" at bounding box center [326, 246] width 49 height 24
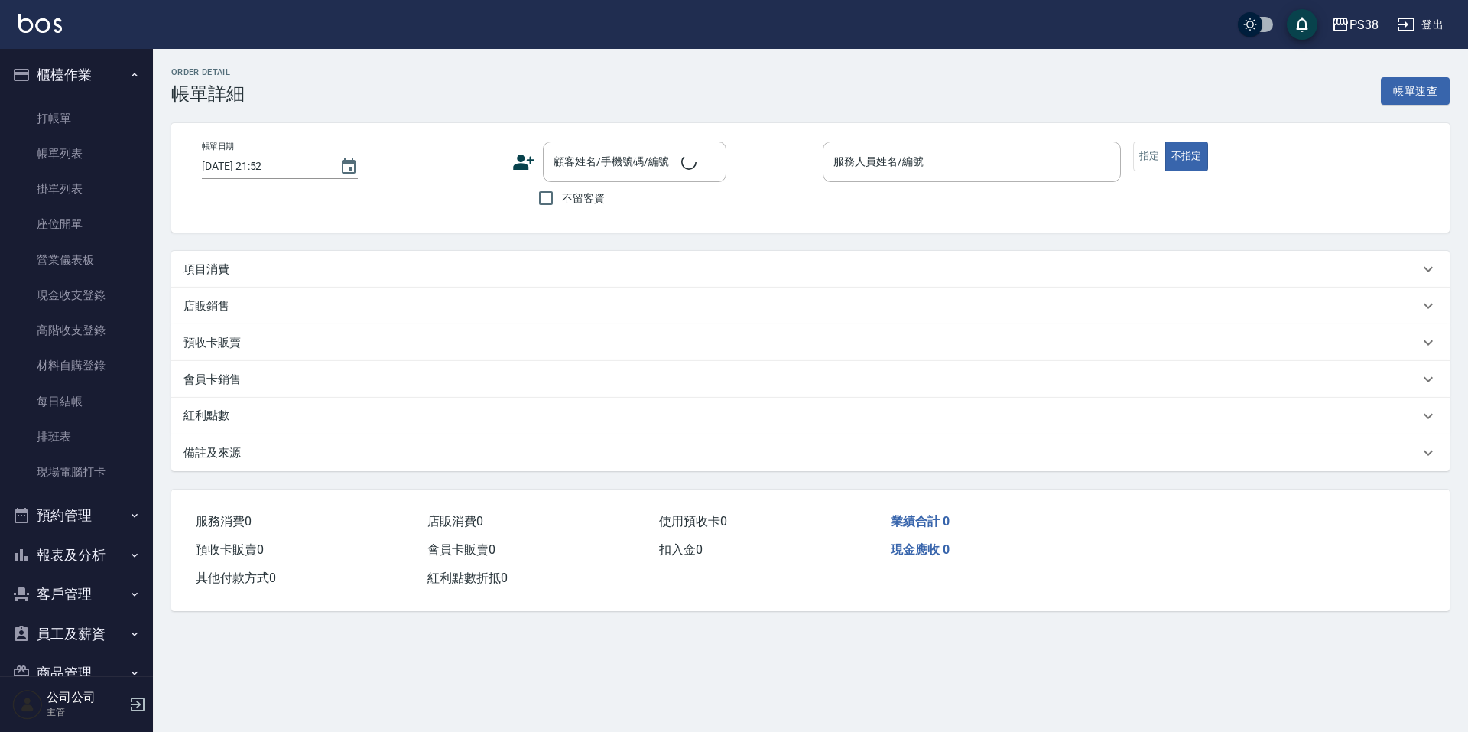
type input "[DATE] 20:45"
checkbox input "true"
type input "mika-8"
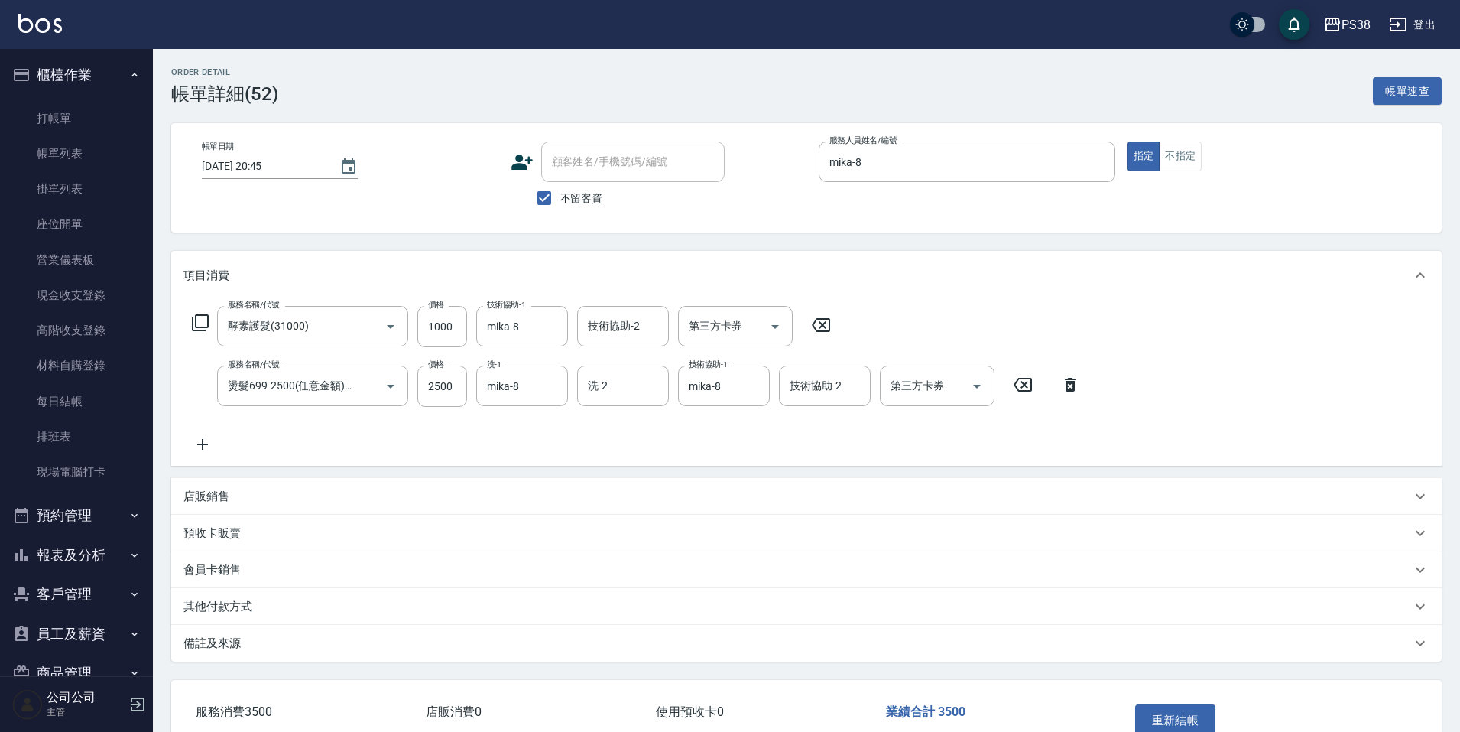
type input "酵素護髮(31000)"
type input "燙髮699-2500(任意金額)(41000)"
click at [555, 389] on icon "Clear" at bounding box center [551, 386] width 9 height 9
type input "[PERSON_NAME]-6"
click at [749, 390] on icon "Clear" at bounding box center [753, 385] width 15 height 15
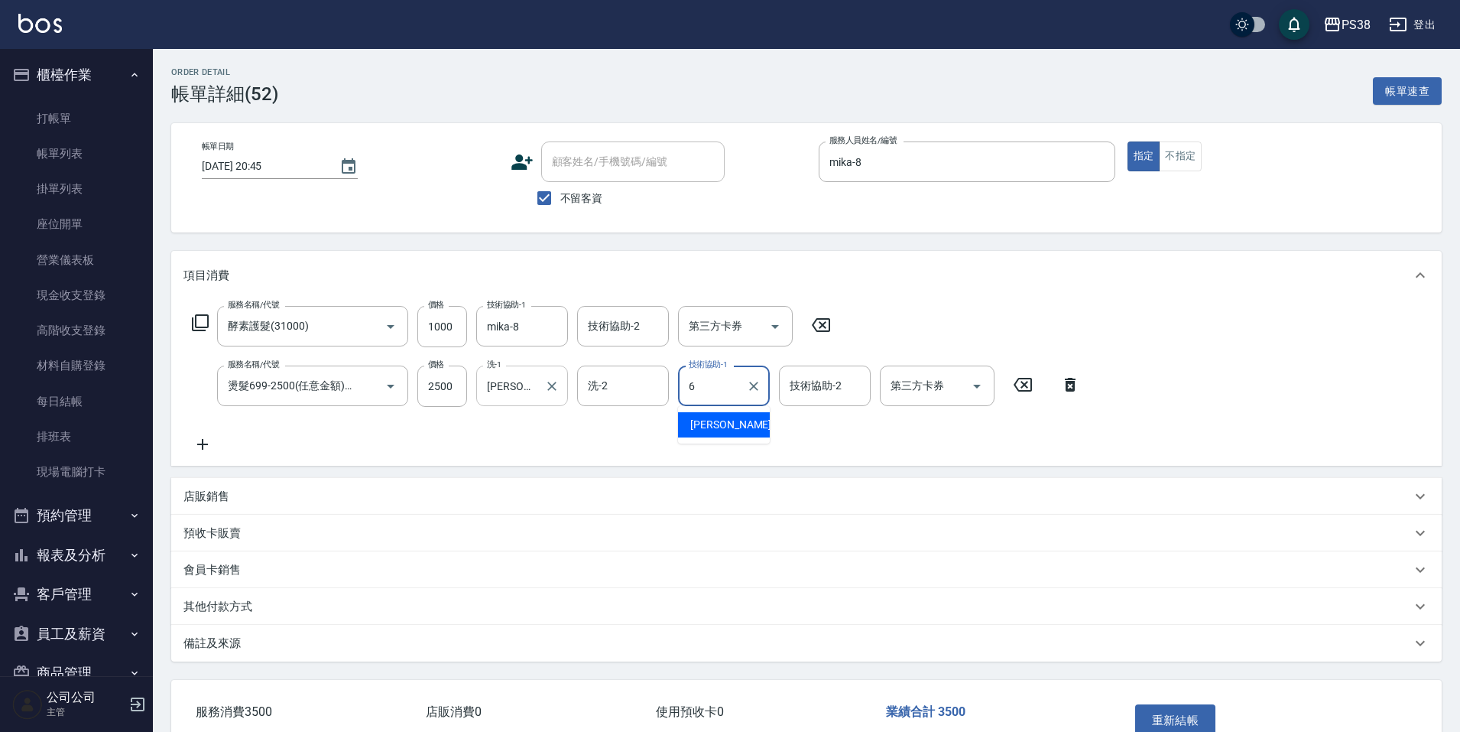
type input "[PERSON_NAME]-6"
click at [552, 323] on icon "Clear" at bounding box center [551, 326] width 15 height 15
type input "[PERSON_NAME]-6"
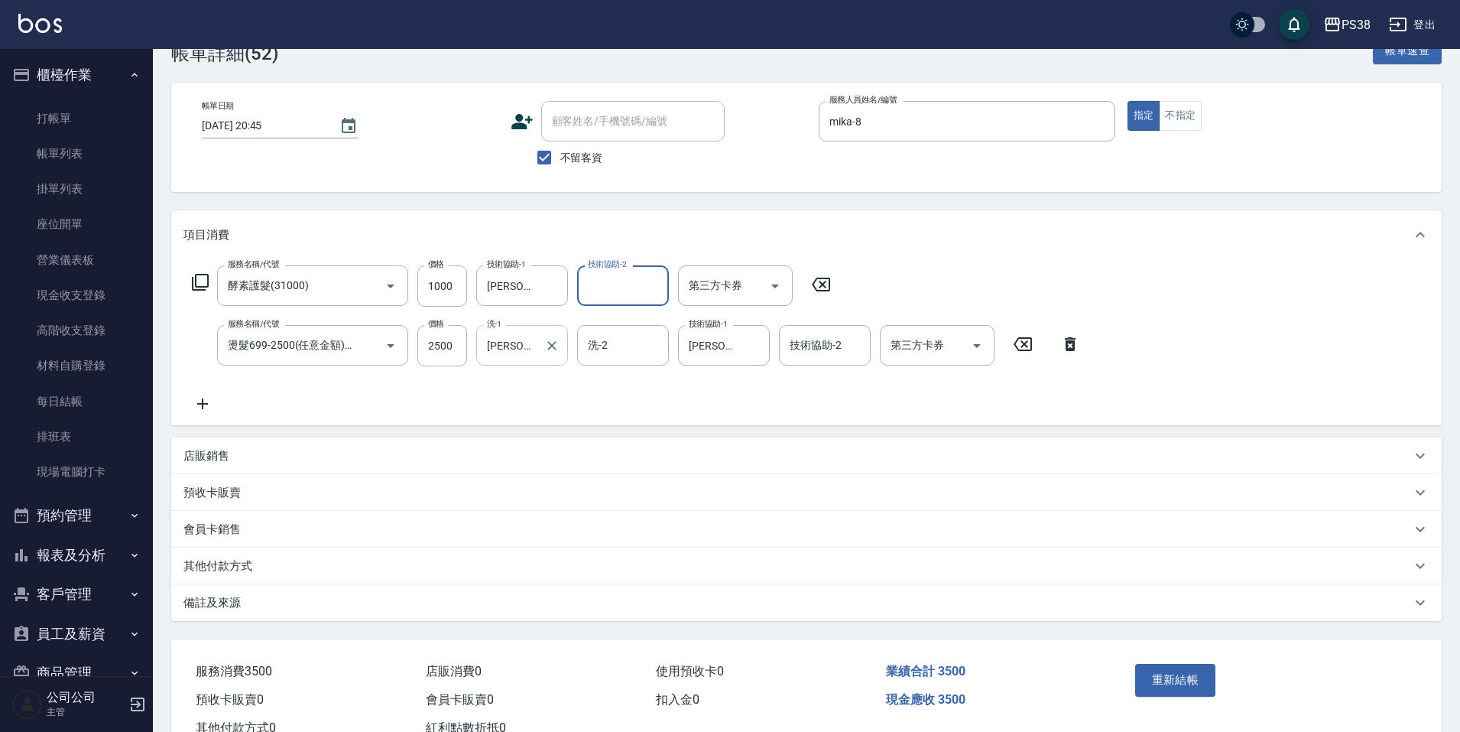
scroll to position [95, 0]
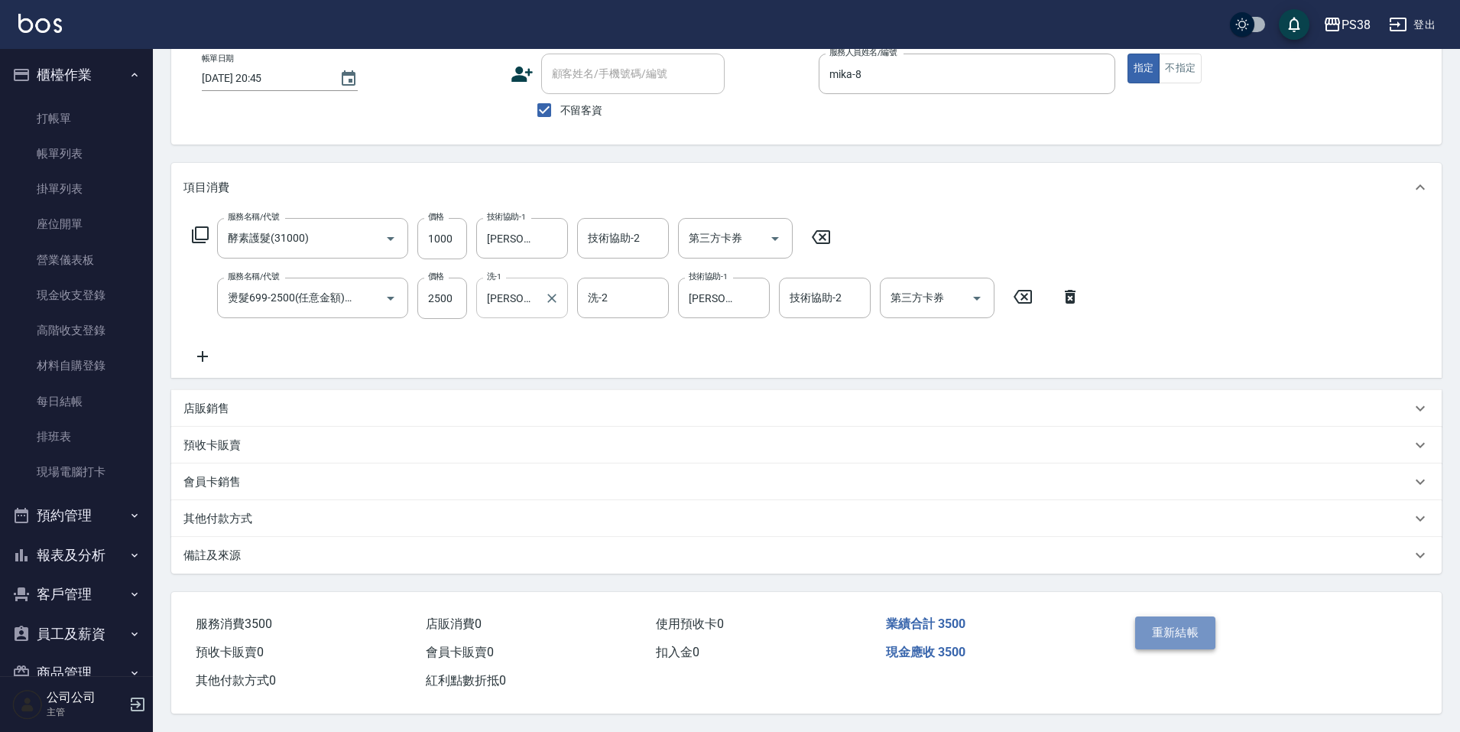
click at [1158, 617] on button "重新結帳" at bounding box center [1175, 632] width 81 height 32
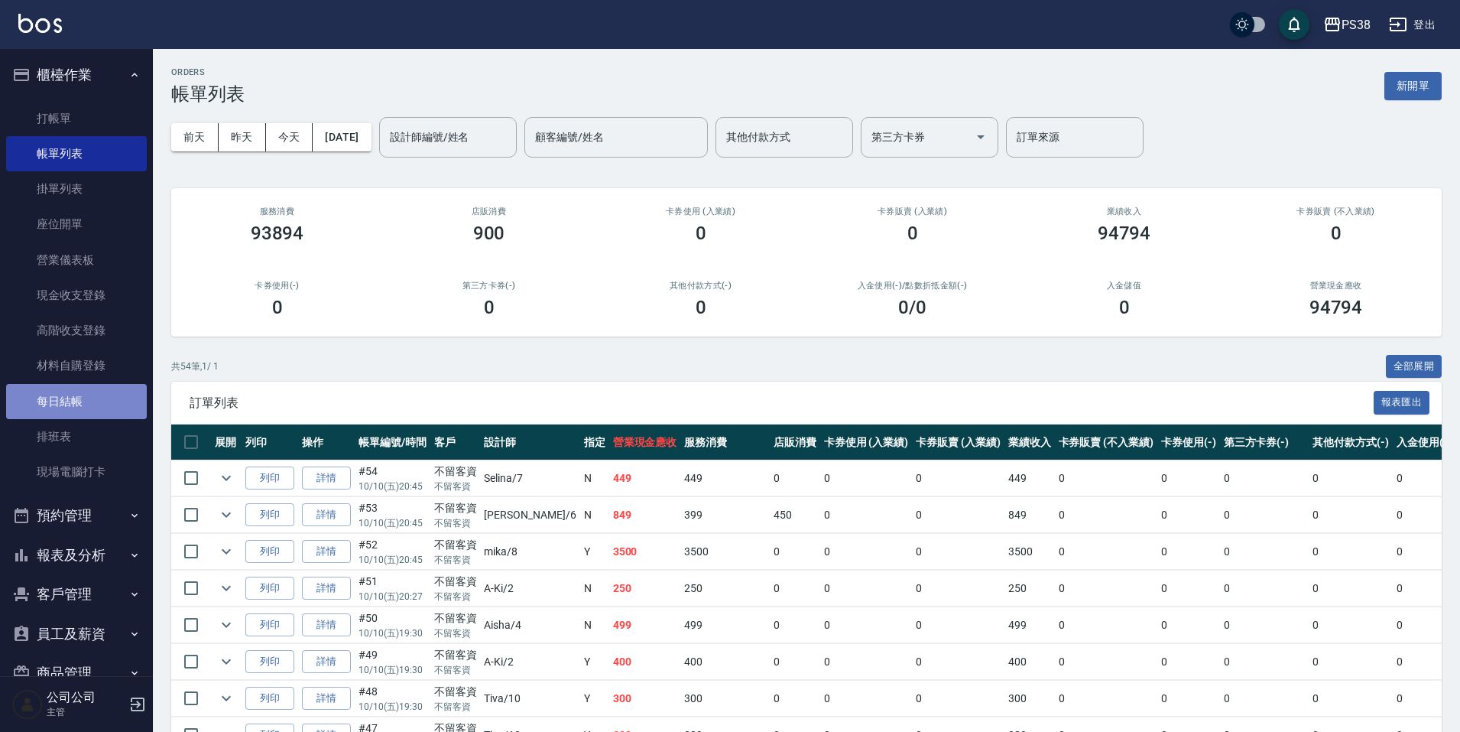
click at [90, 390] on link "每日結帳" at bounding box center [76, 401] width 141 height 35
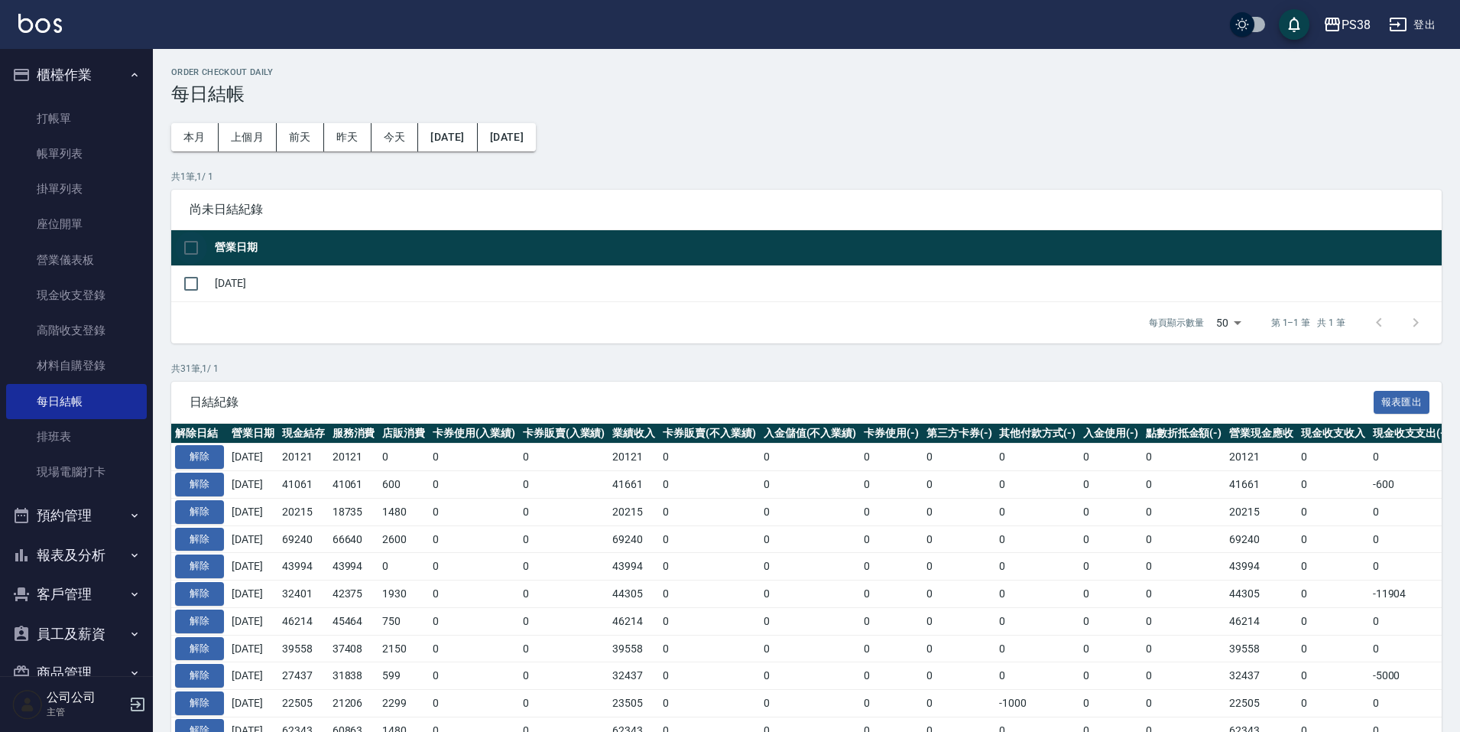
click at [194, 238] on input "checkbox" at bounding box center [191, 248] width 32 height 32
checkbox input "true"
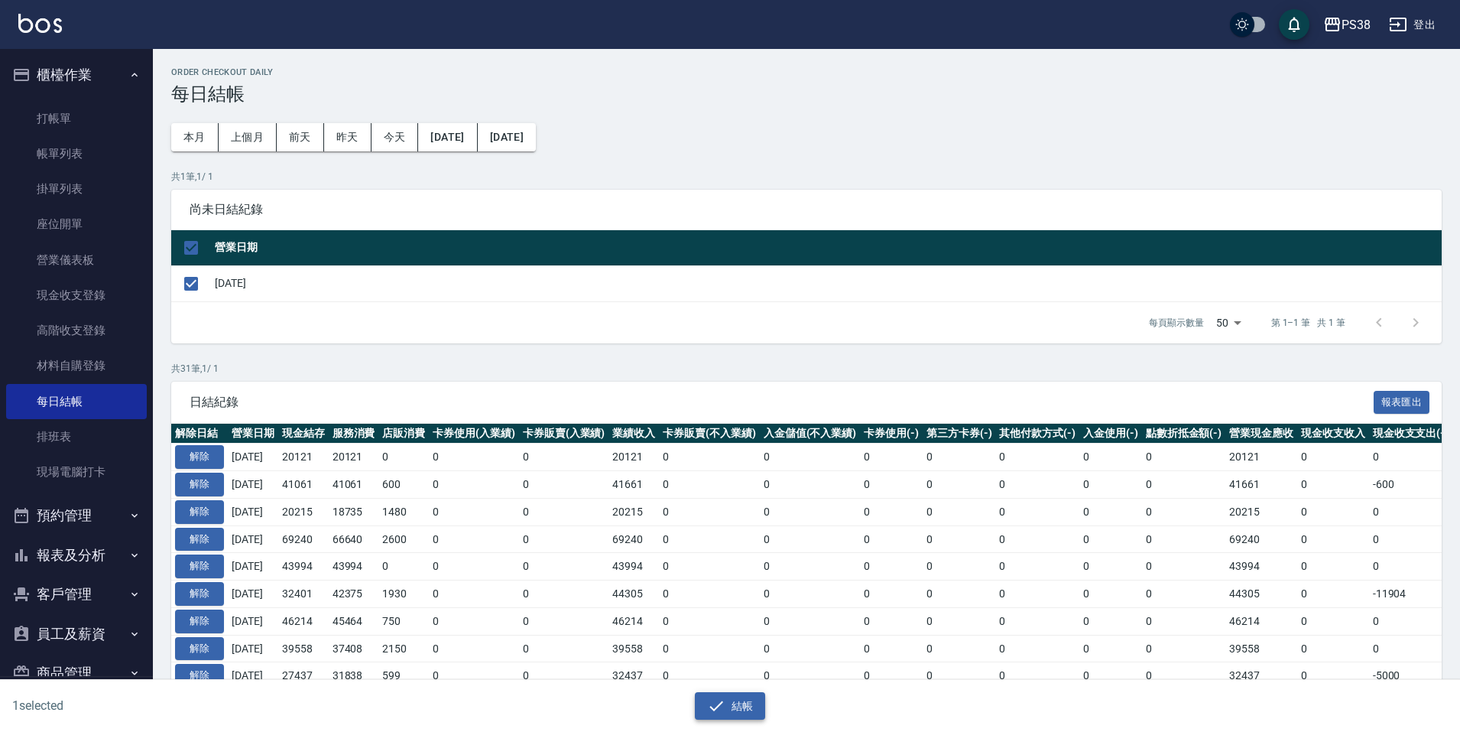
click at [731, 703] on button "結帳" at bounding box center [730, 706] width 71 height 28
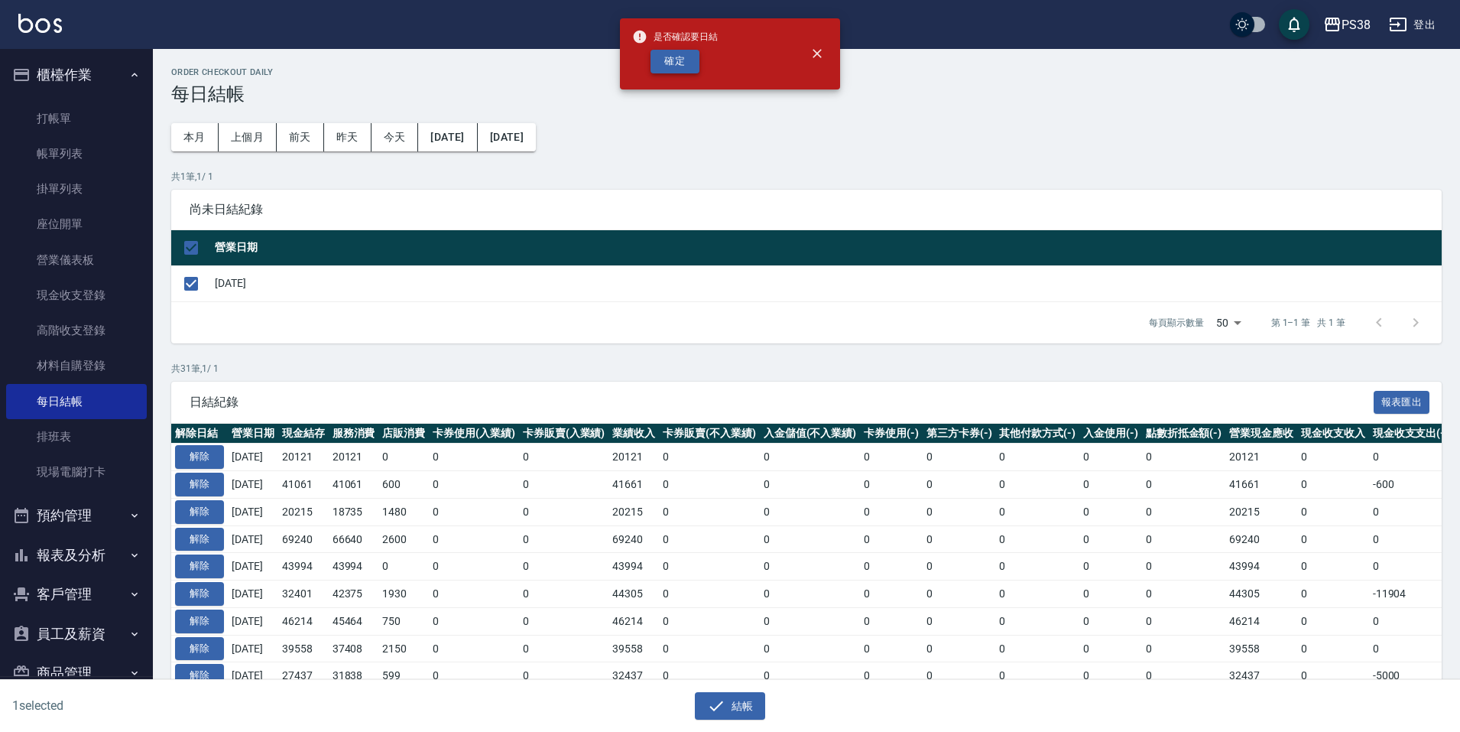
click at [669, 57] on button "確定" at bounding box center [675, 62] width 49 height 24
checkbox input "false"
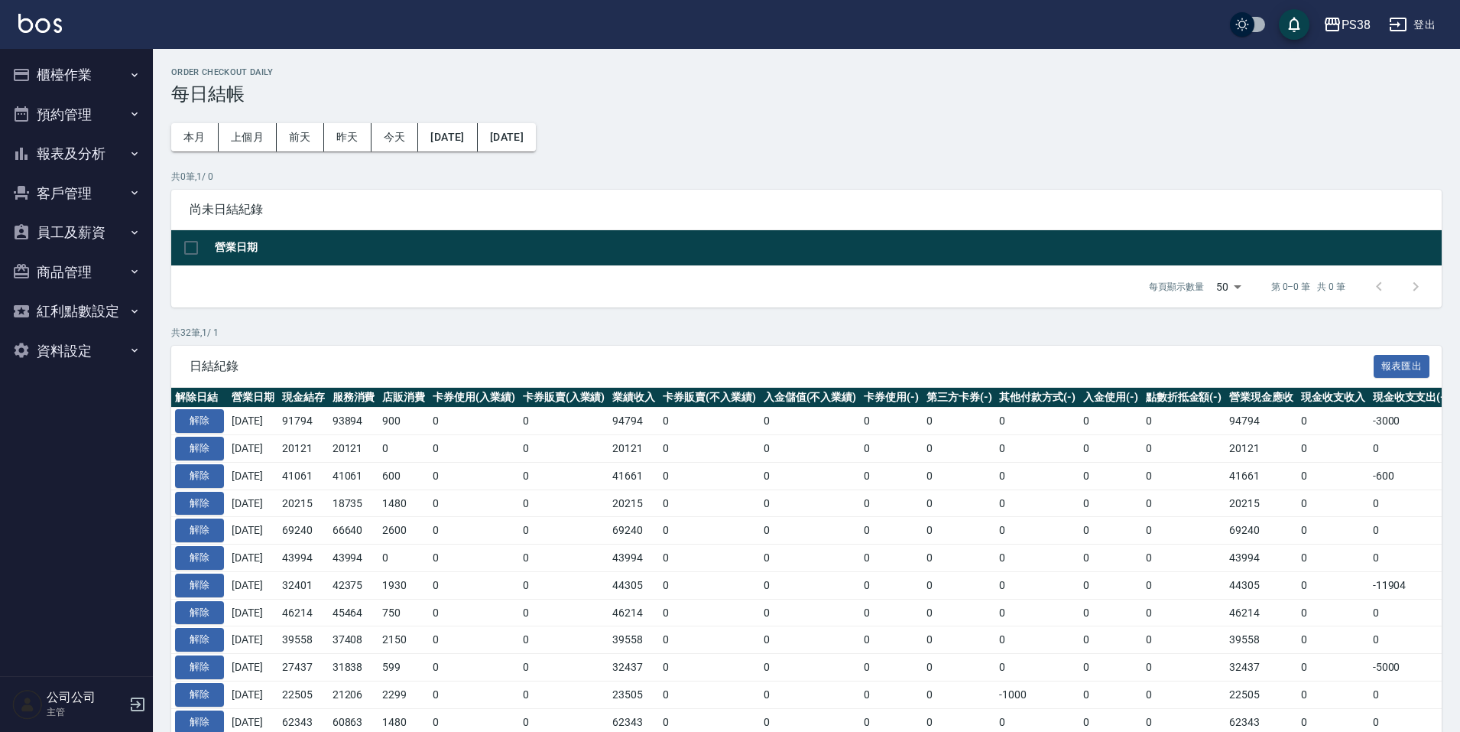
click at [93, 70] on button "櫃檯作業" at bounding box center [76, 75] width 141 height 40
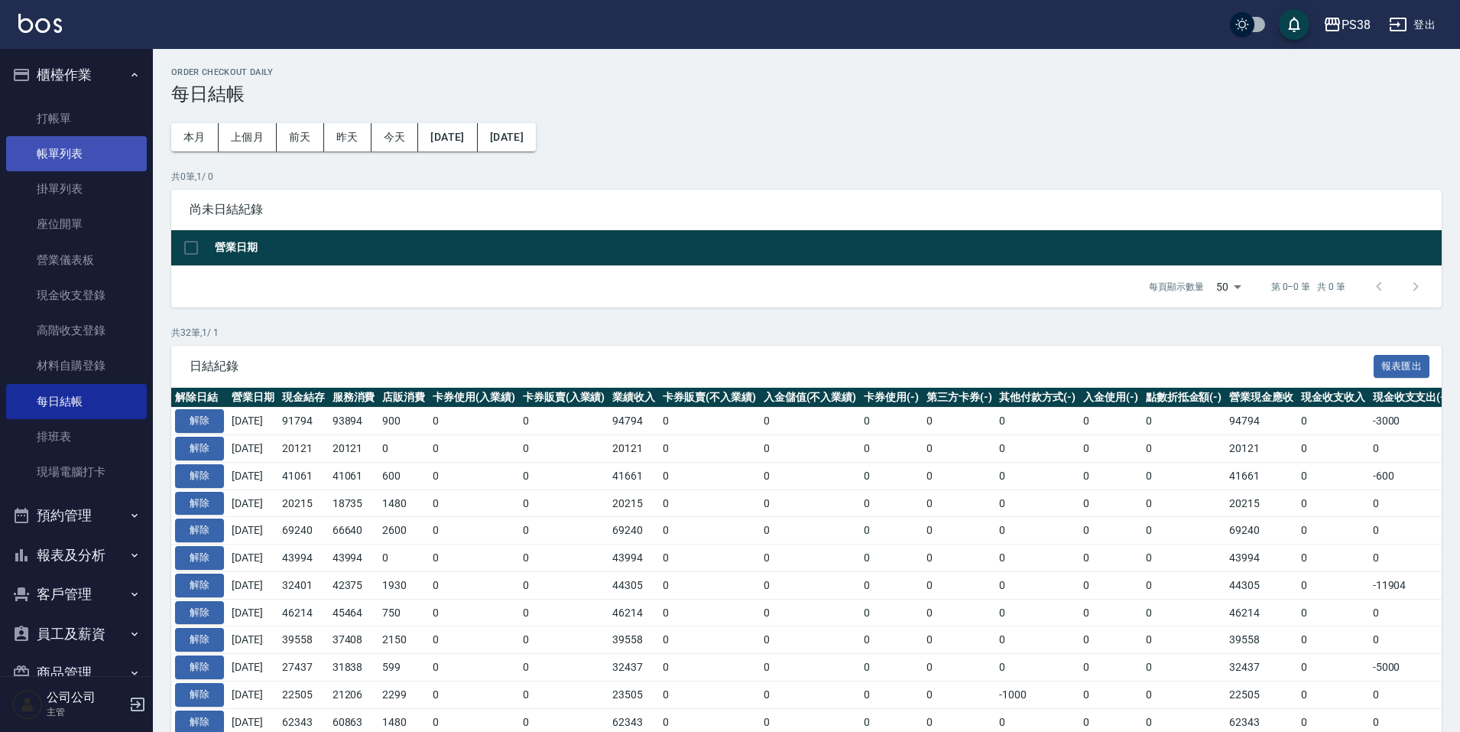
click at [93, 141] on link "帳單列表" at bounding box center [76, 153] width 141 height 35
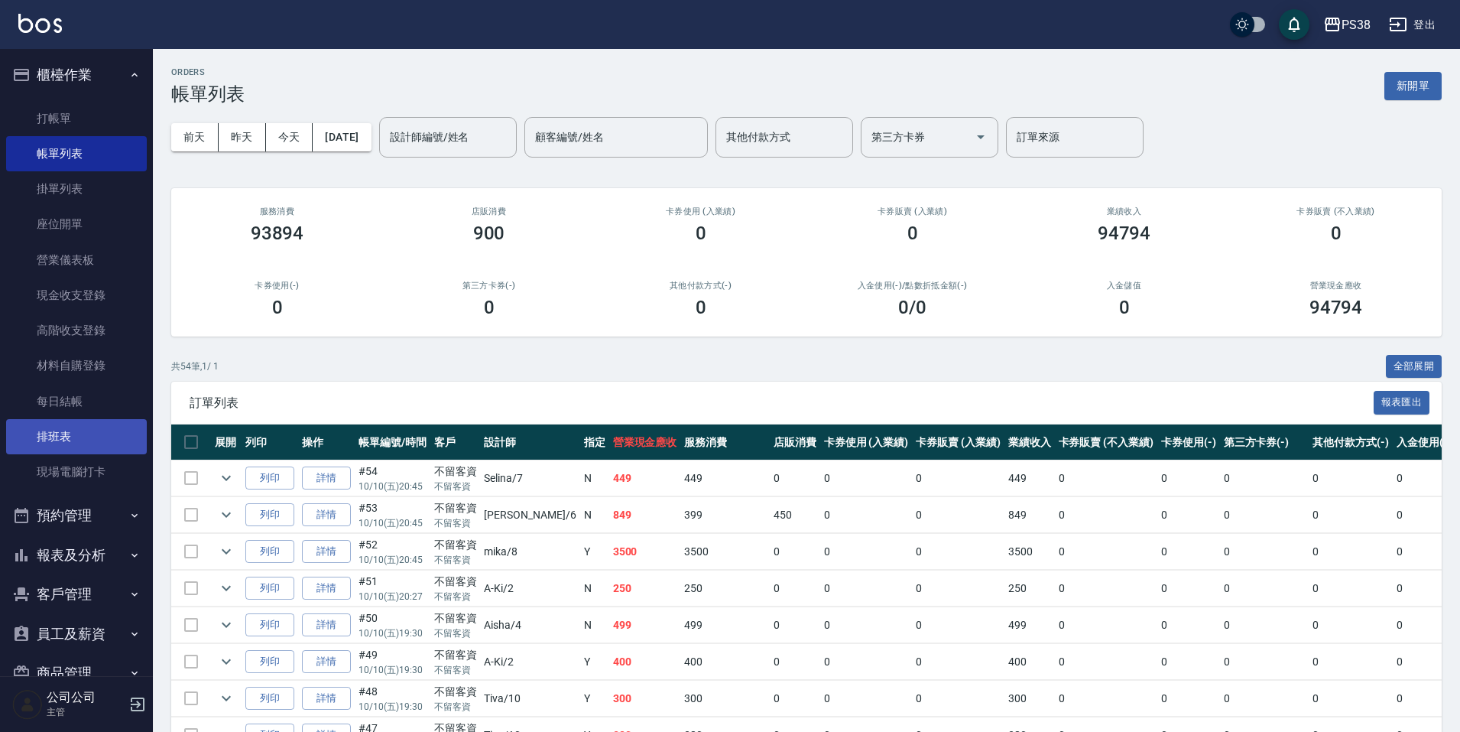
scroll to position [114, 0]
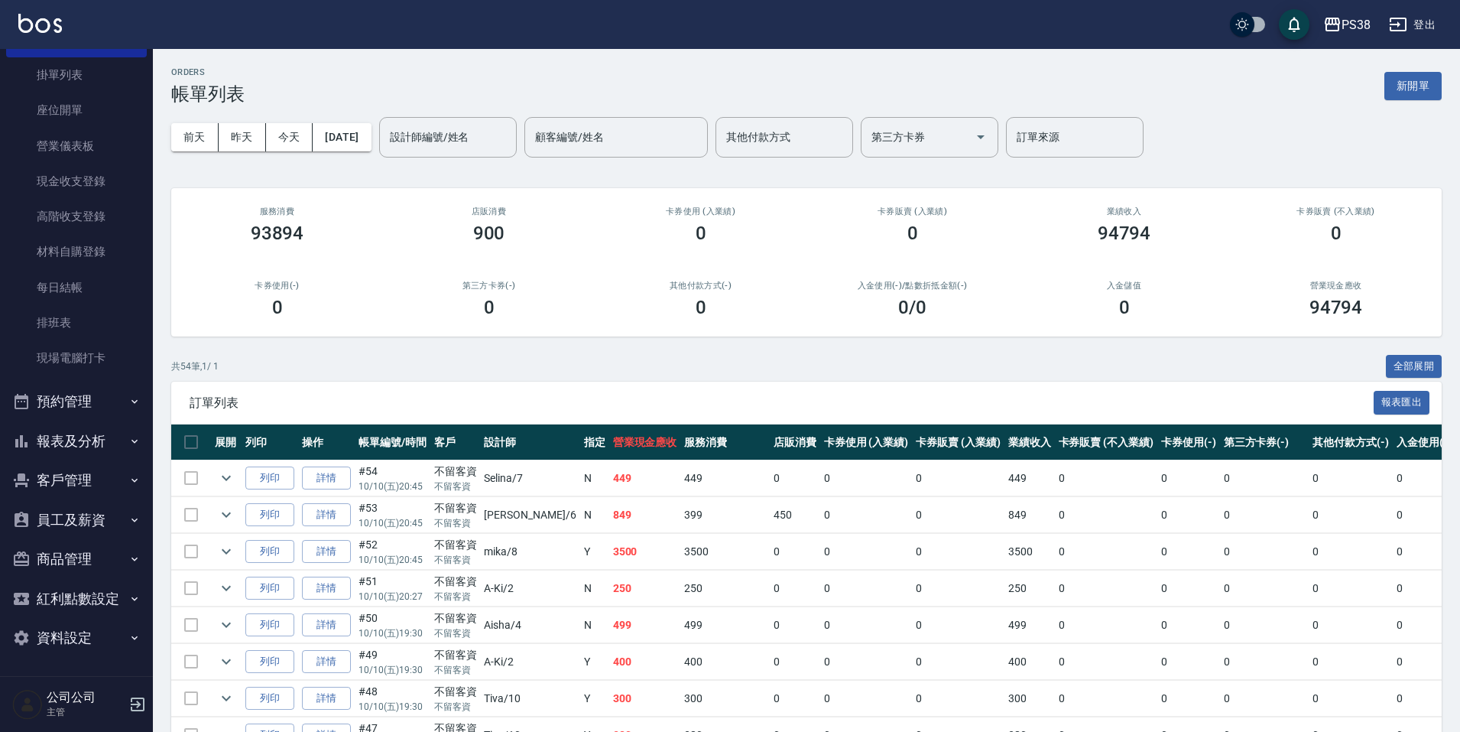
click at [67, 425] on button "報表及分析" at bounding box center [76, 441] width 141 height 40
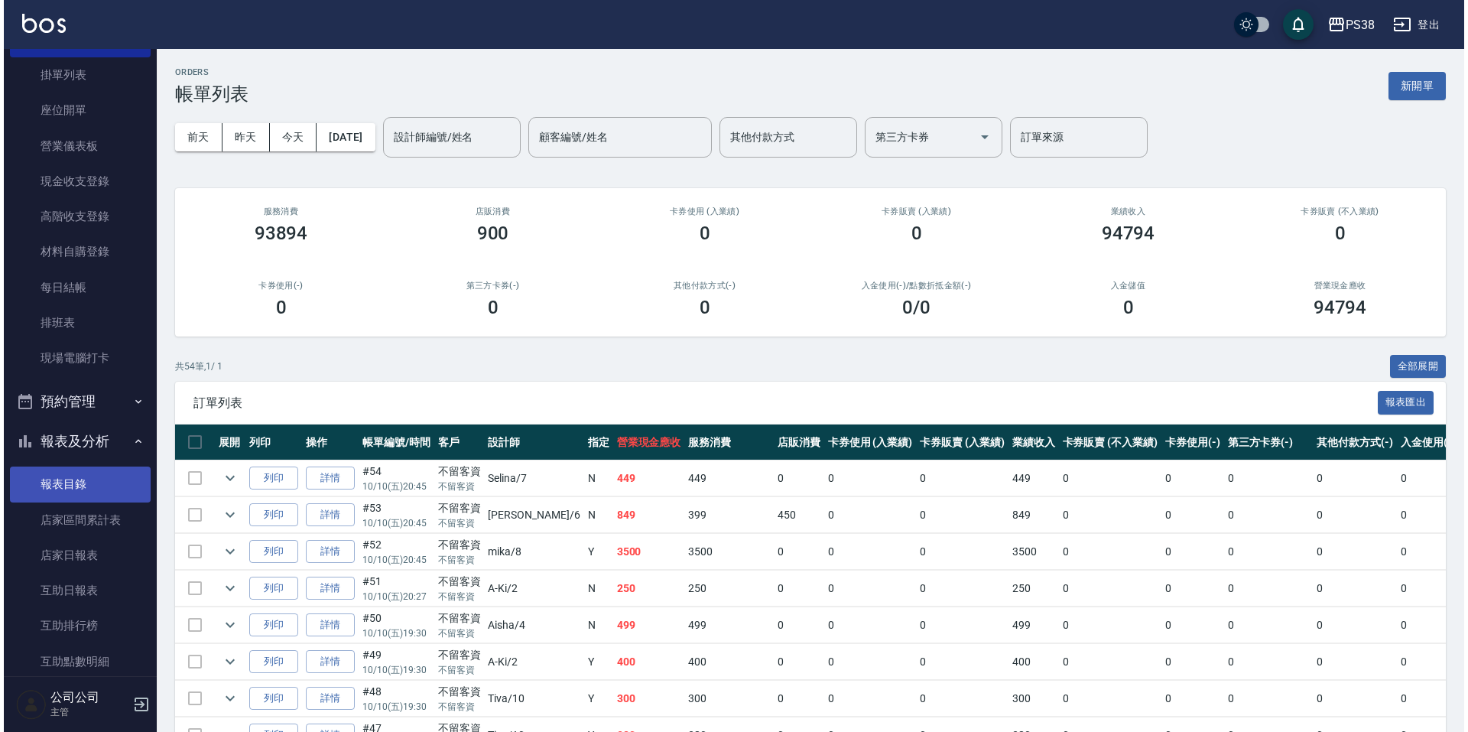
scroll to position [420, 0]
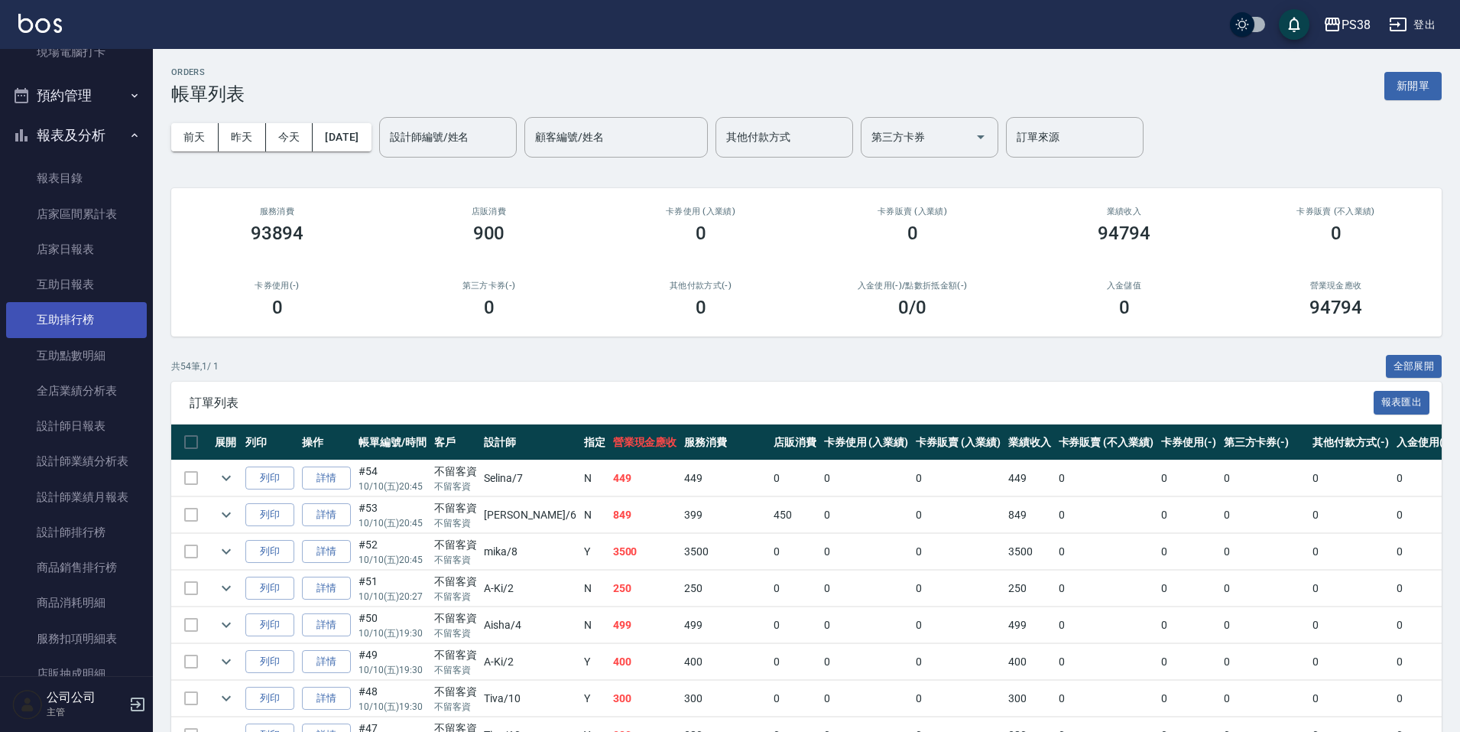
click at [70, 321] on link "互助排行榜" at bounding box center [76, 319] width 141 height 35
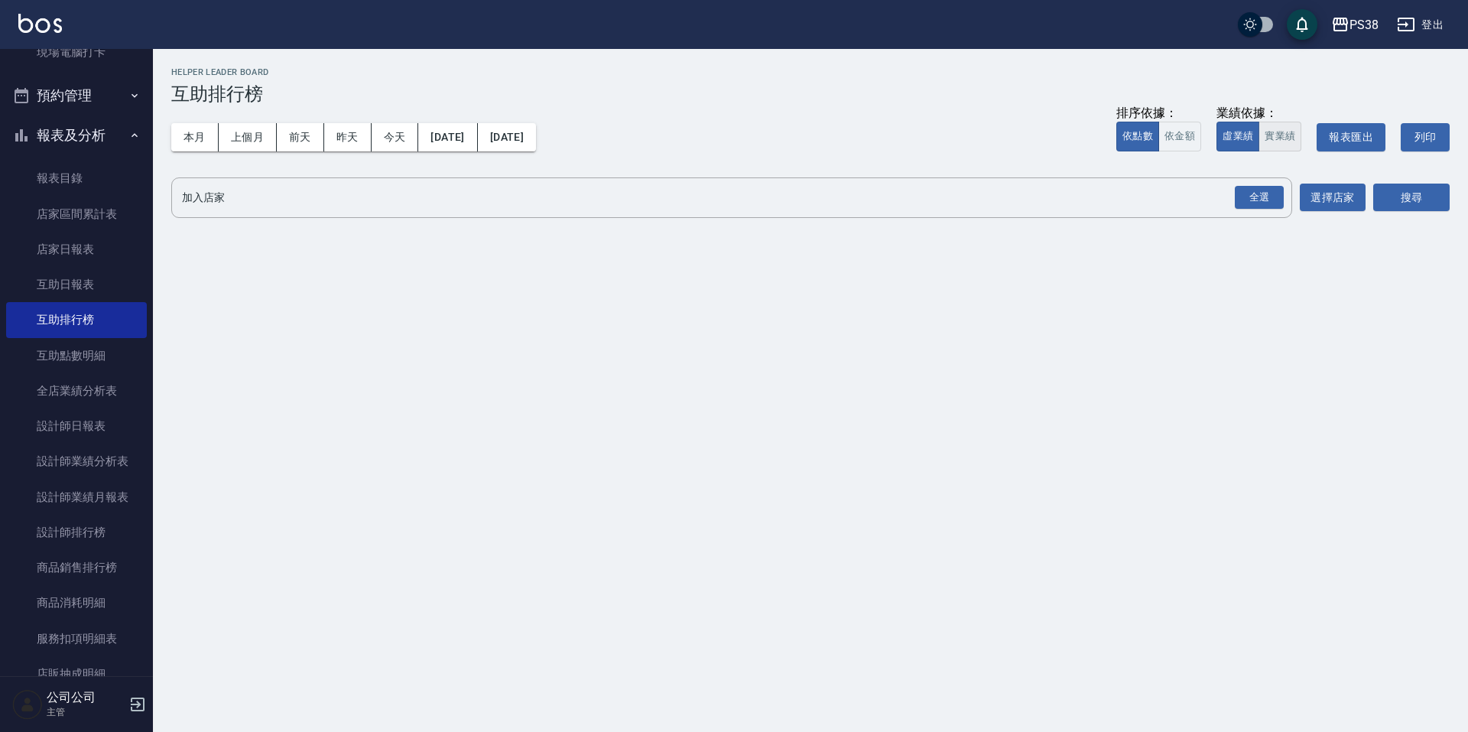
click at [1275, 138] on button "實業績" at bounding box center [1280, 137] width 43 height 30
click at [1276, 190] on div "全選" at bounding box center [1259, 198] width 49 height 24
click at [1384, 186] on button "搜尋" at bounding box center [1411, 198] width 76 height 28
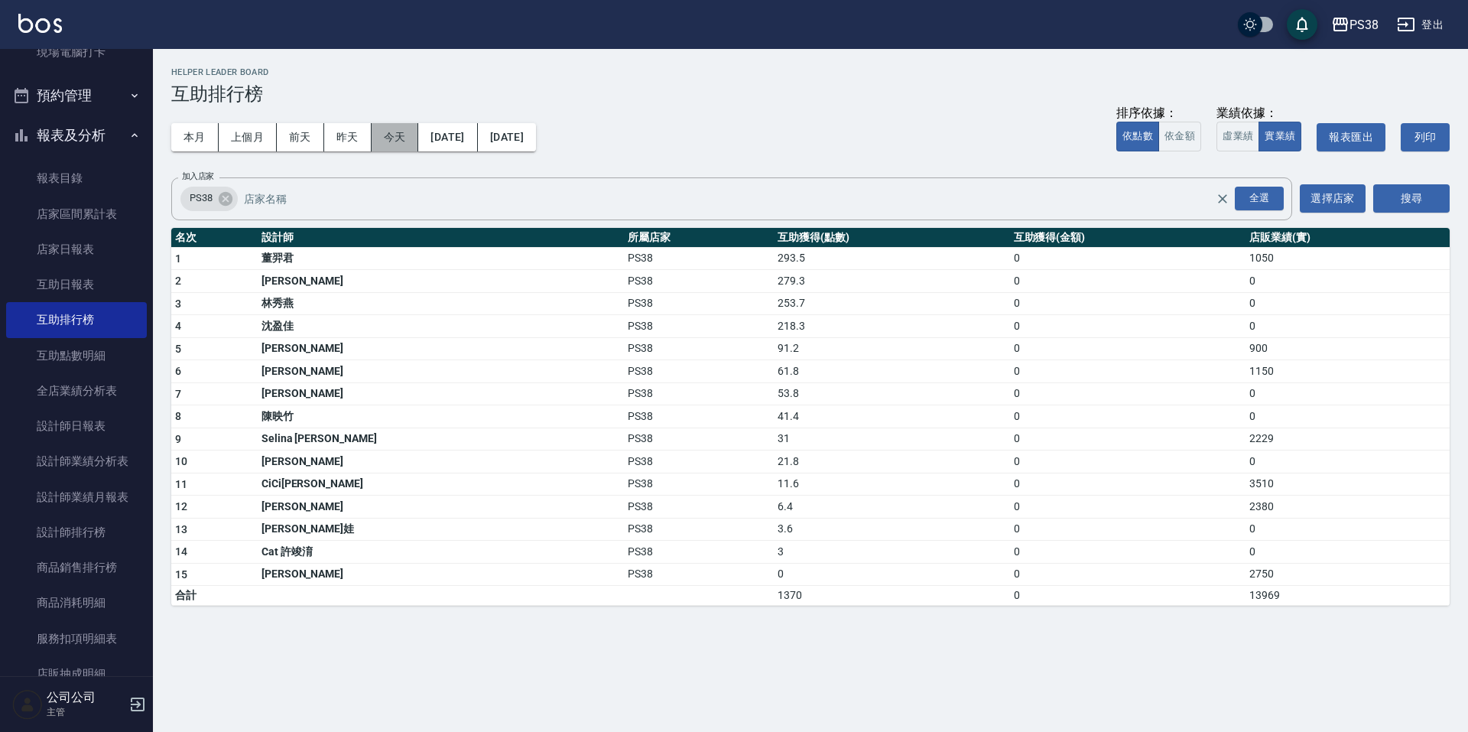
click at [378, 138] on button "今天" at bounding box center [395, 137] width 47 height 28
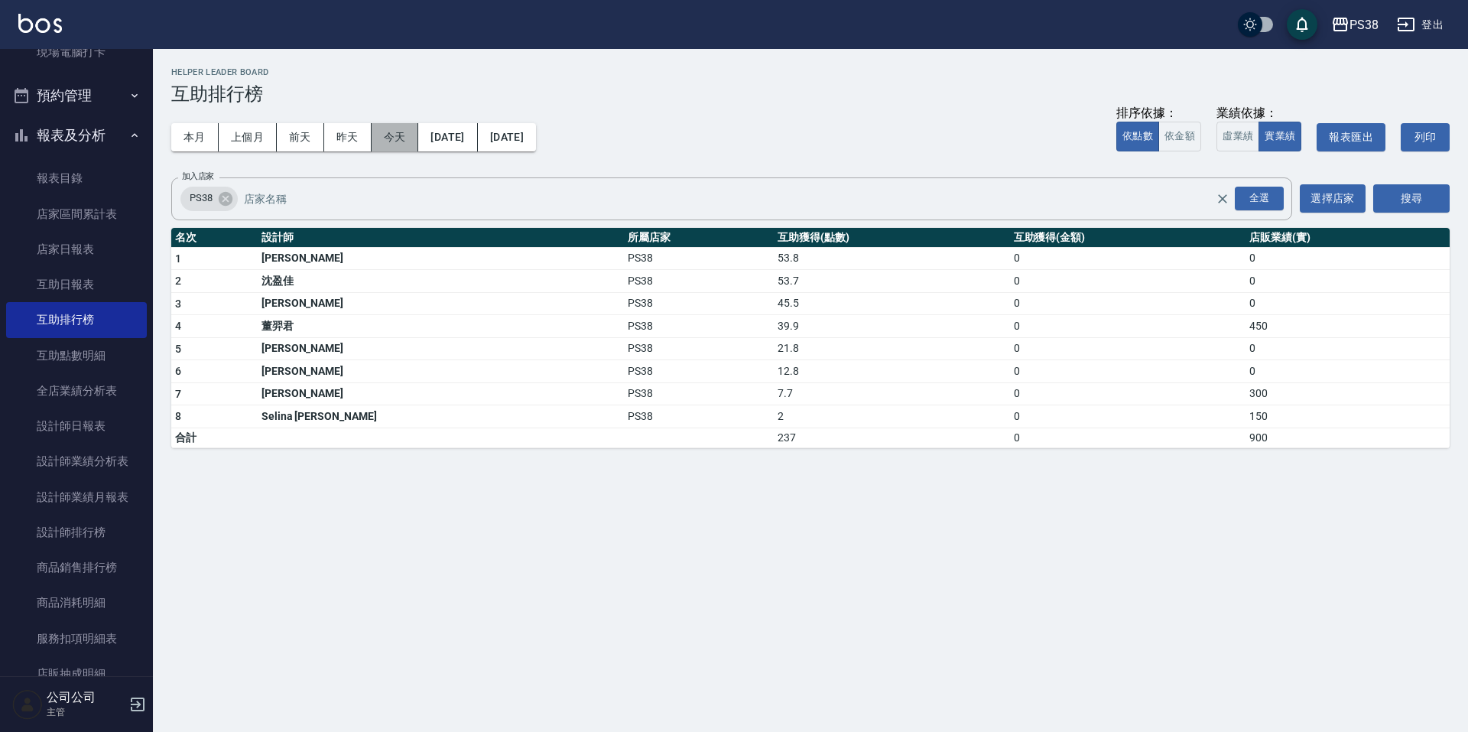
click at [386, 134] on button "今天" at bounding box center [395, 137] width 47 height 28
click at [180, 137] on button "本月" at bounding box center [194, 137] width 47 height 28
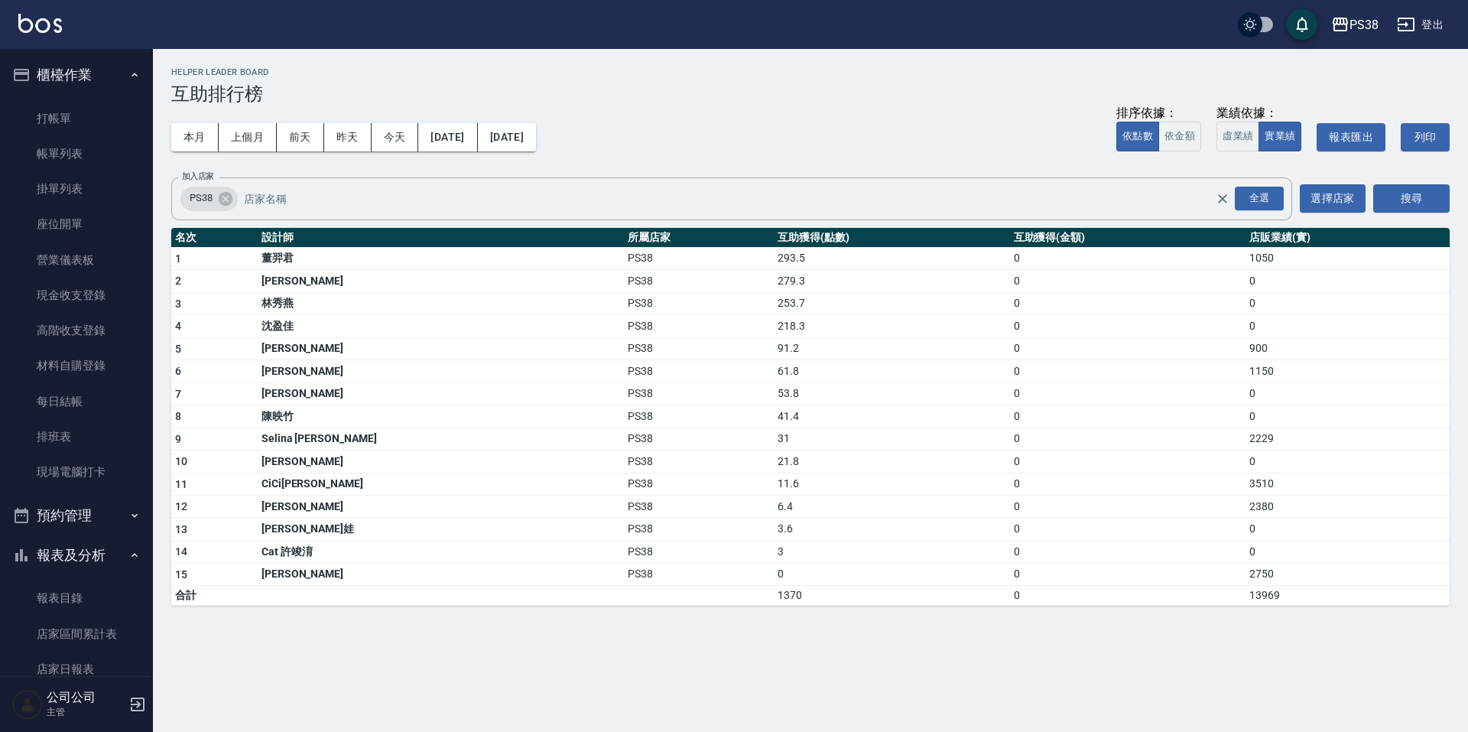
drag, startPoint x: 106, startPoint y: 148, endPoint x: 543, endPoint y: 274, distance: 455.2
click at [106, 149] on link "帳單列表" at bounding box center [76, 153] width 141 height 35
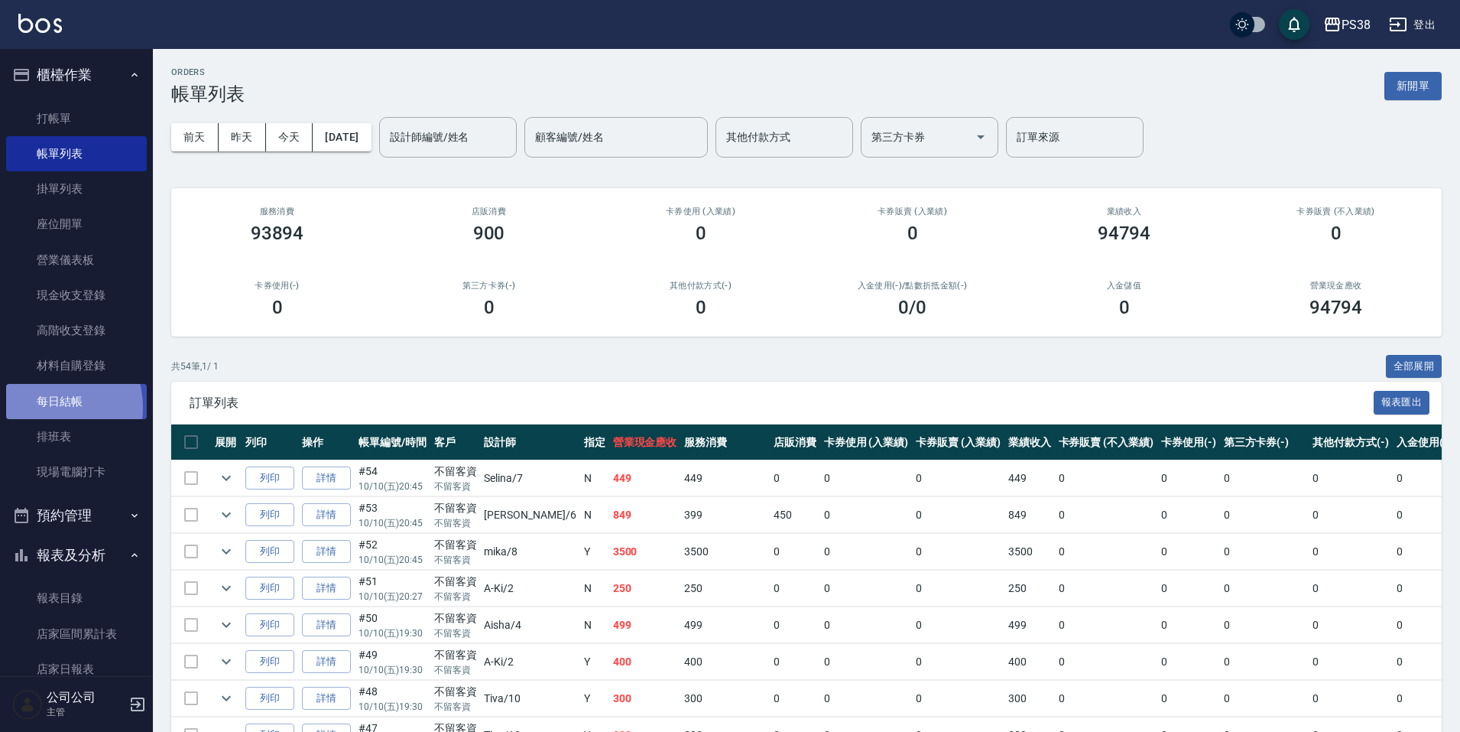
click at [47, 407] on link "每日結帳" at bounding box center [76, 401] width 141 height 35
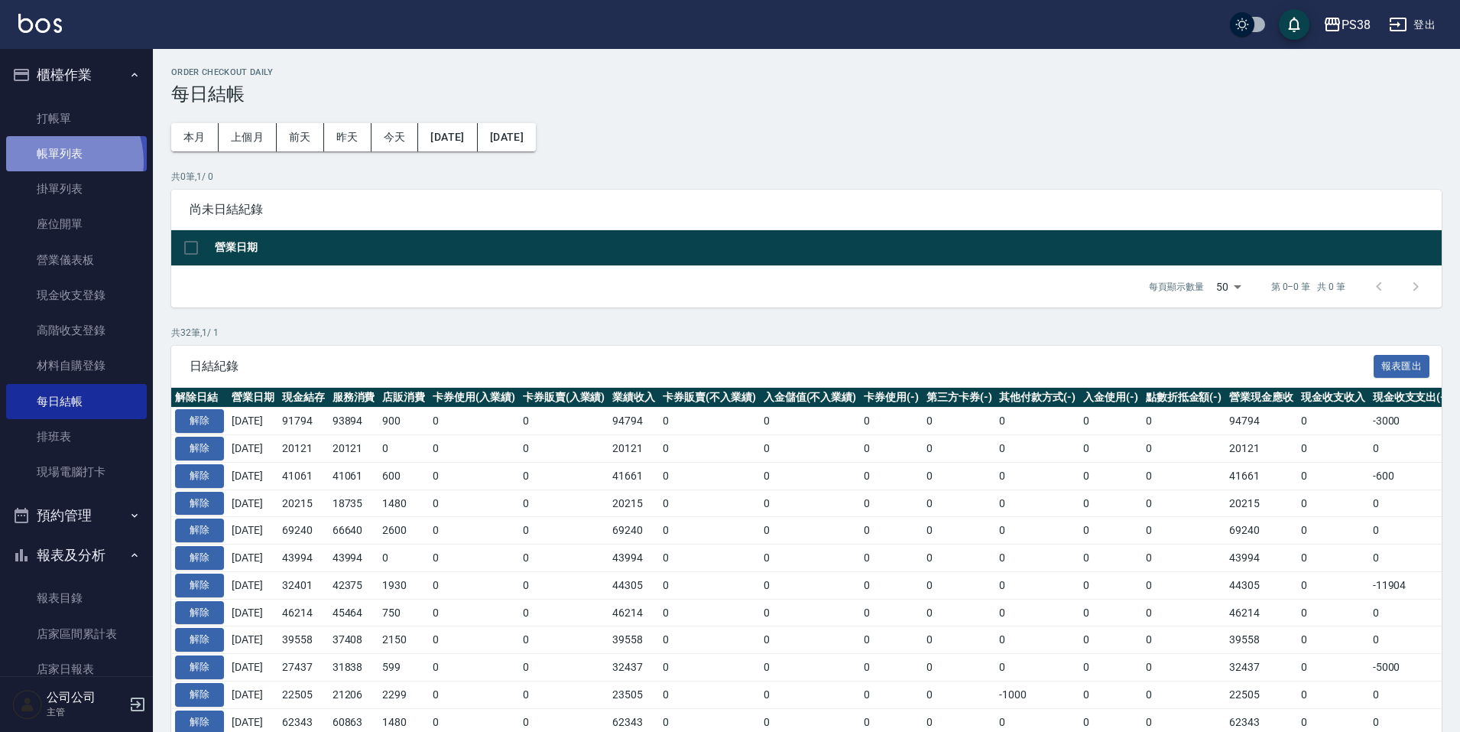
click at [57, 161] on link "帳單列表" at bounding box center [76, 153] width 141 height 35
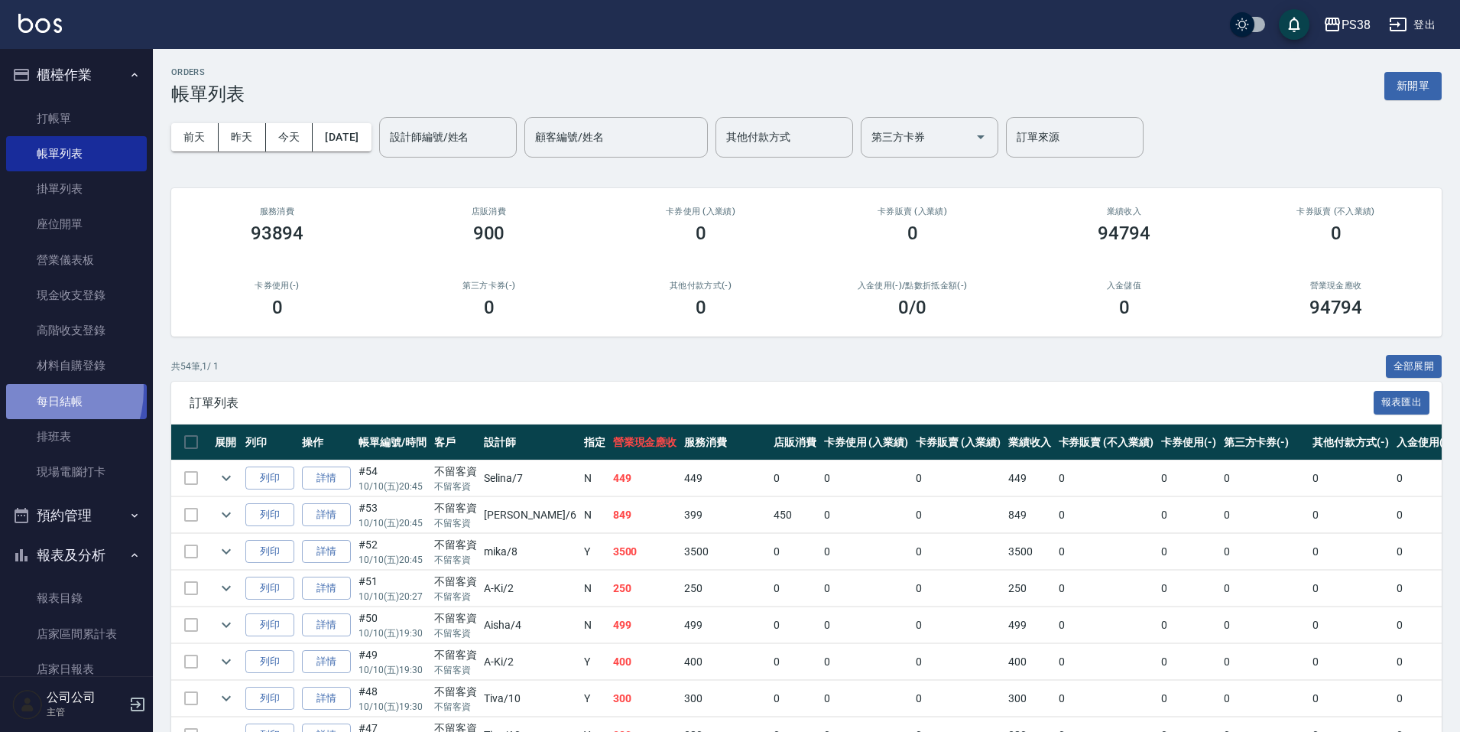
click at [35, 389] on link "每日結帳" at bounding box center [76, 401] width 141 height 35
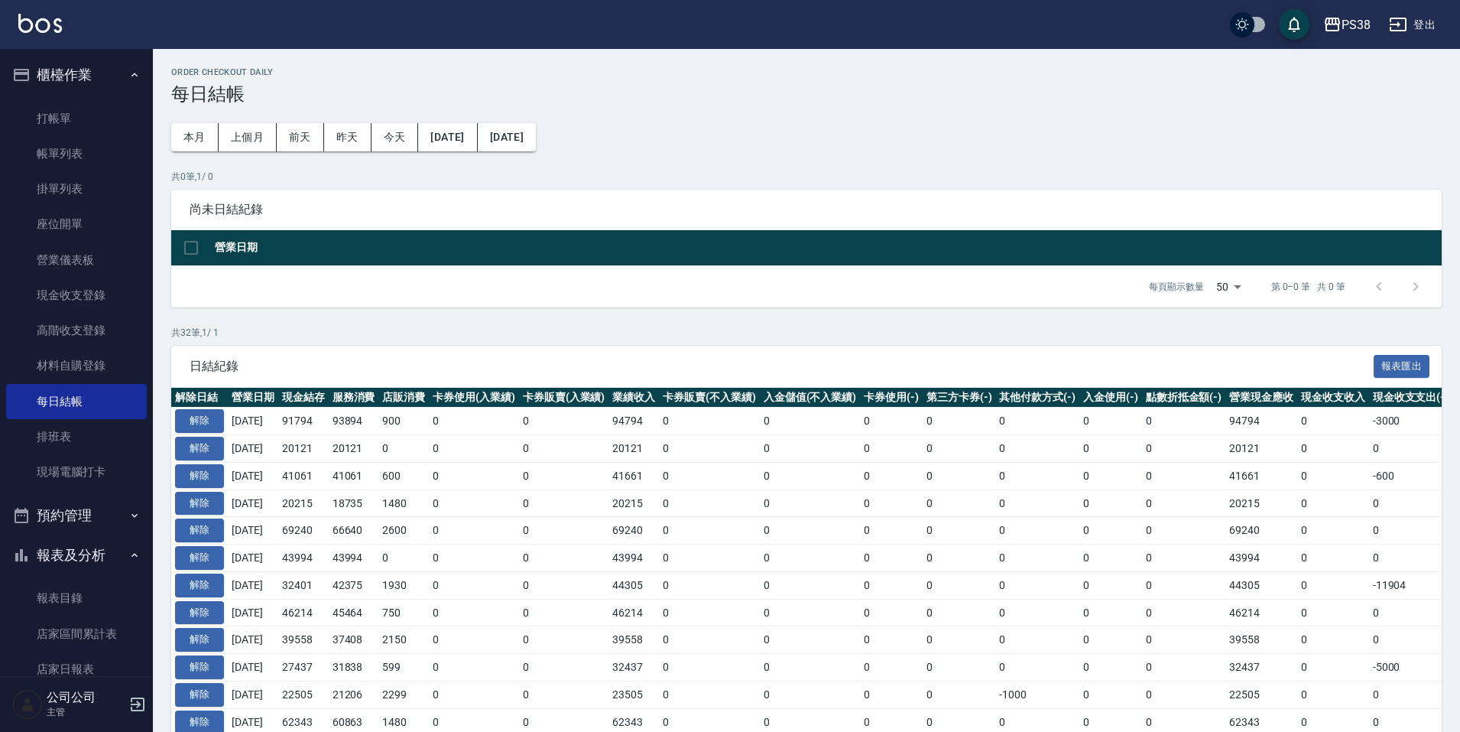
drag, startPoint x: 68, startPoint y: 161, endPoint x: 245, endPoint y: 294, distance: 222.2
click at [68, 161] on link "帳單列表" at bounding box center [76, 153] width 141 height 35
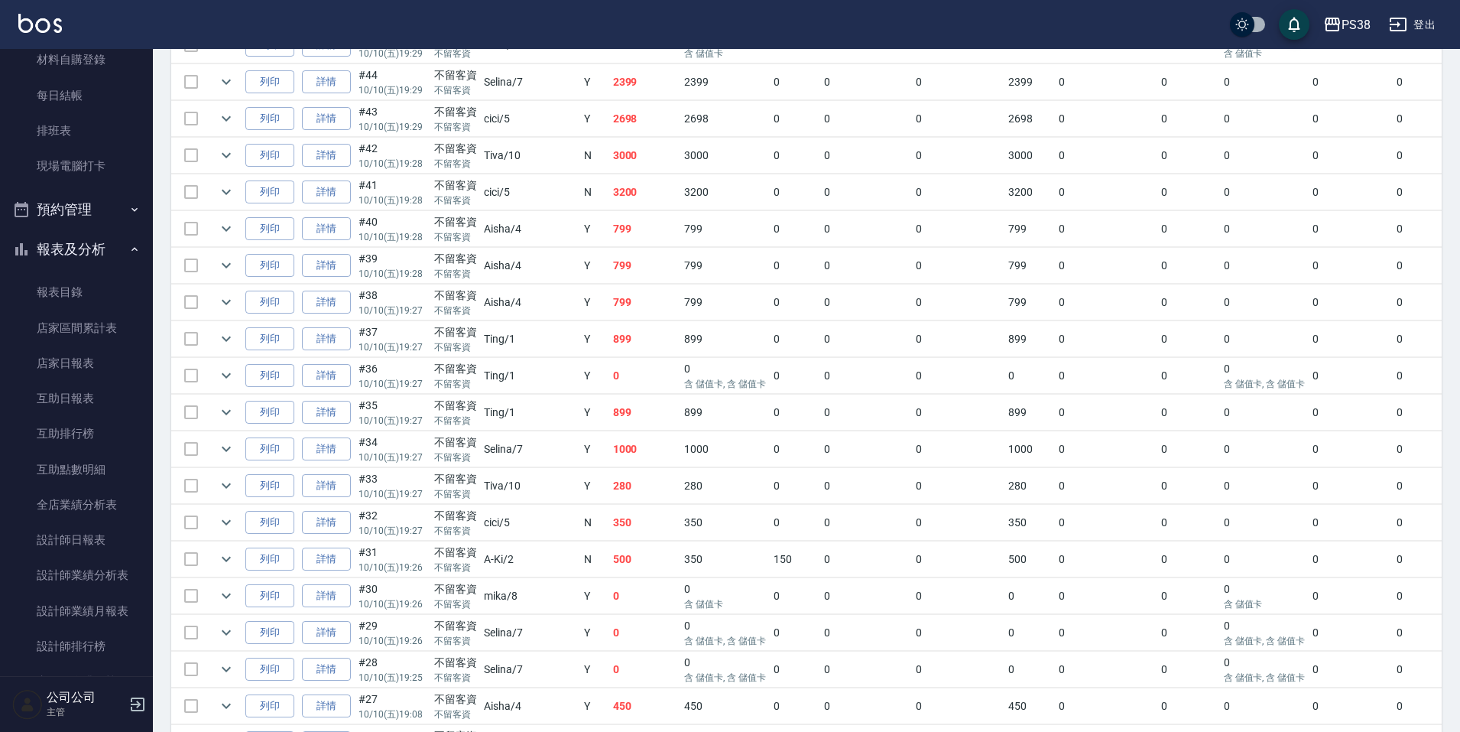
scroll to position [765, 0]
click at [93, 422] on link "互助排行榜" at bounding box center [76, 433] width 141 height 35
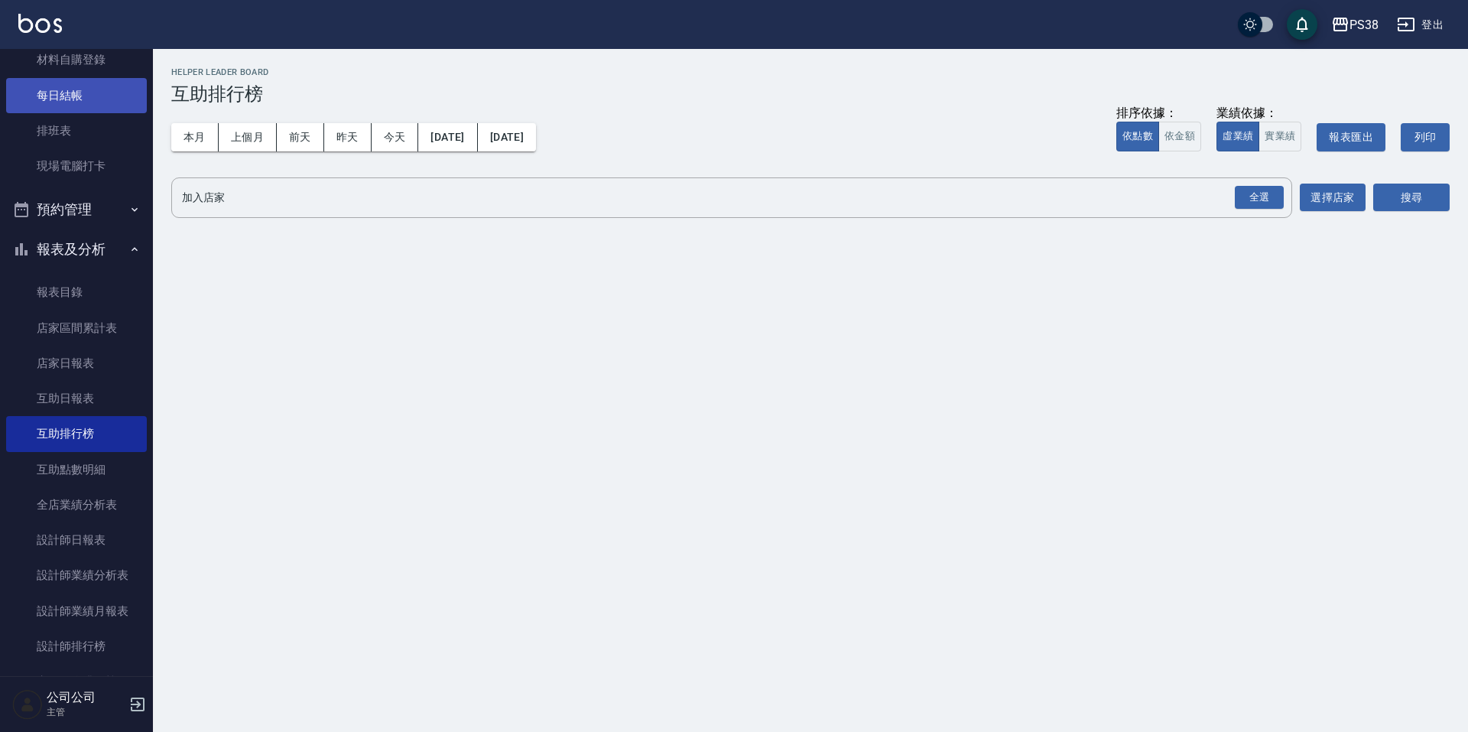
click at [86, 94] on link "每日結帳" at bounding box center [76, 95] width 141 height 35
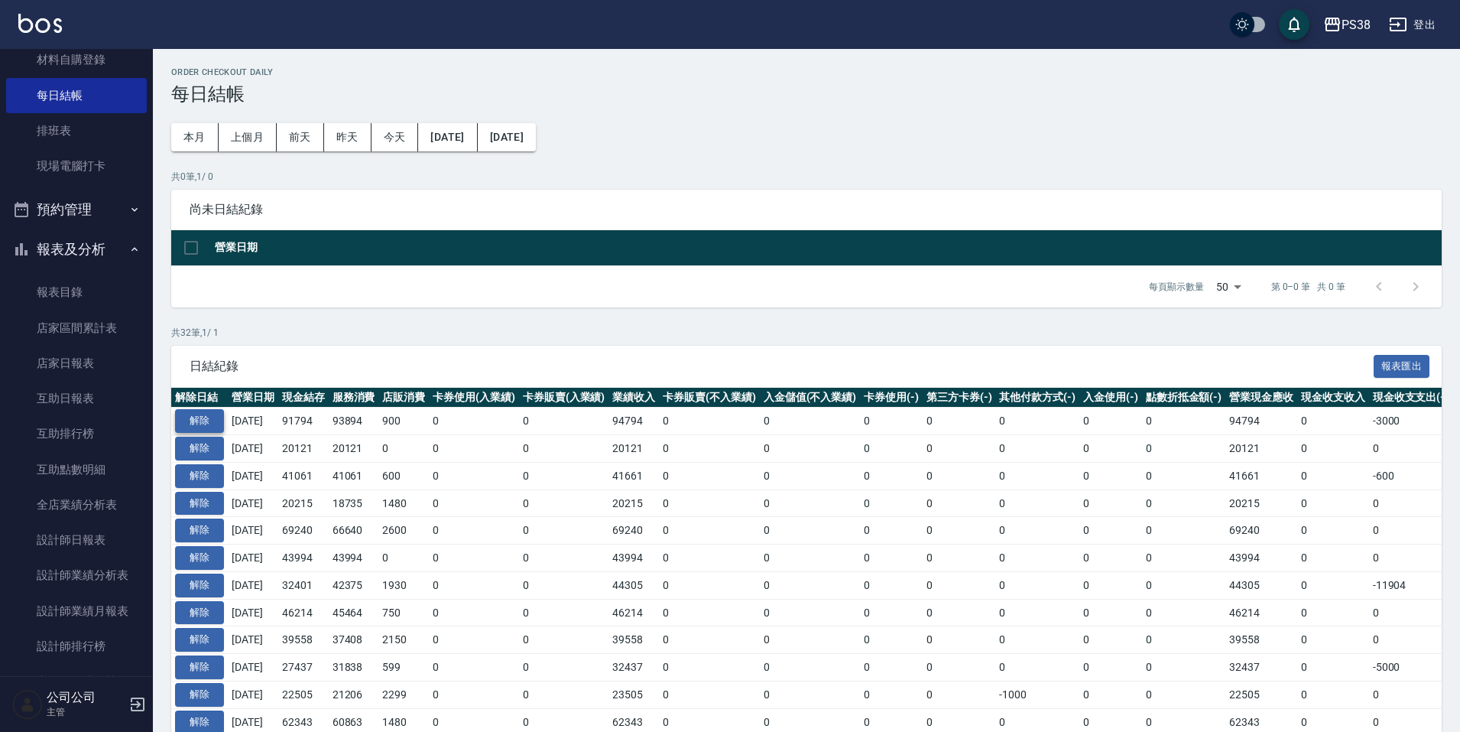
click at [186, 421] on button "解除" at bounding box center [199, 421] width 49 height 24
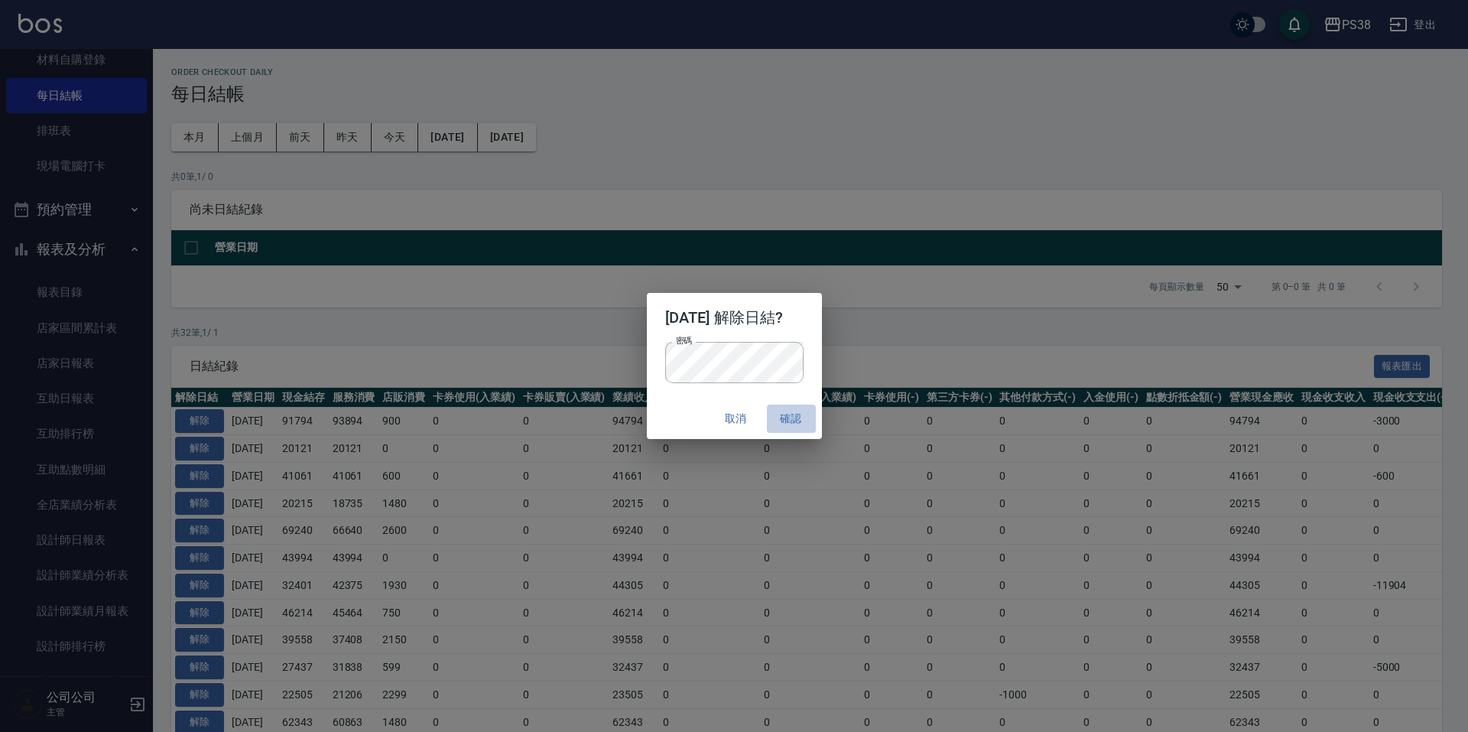
click at [784, 423] on button "確認" at bounding box center [791, 418] width 49 height 28
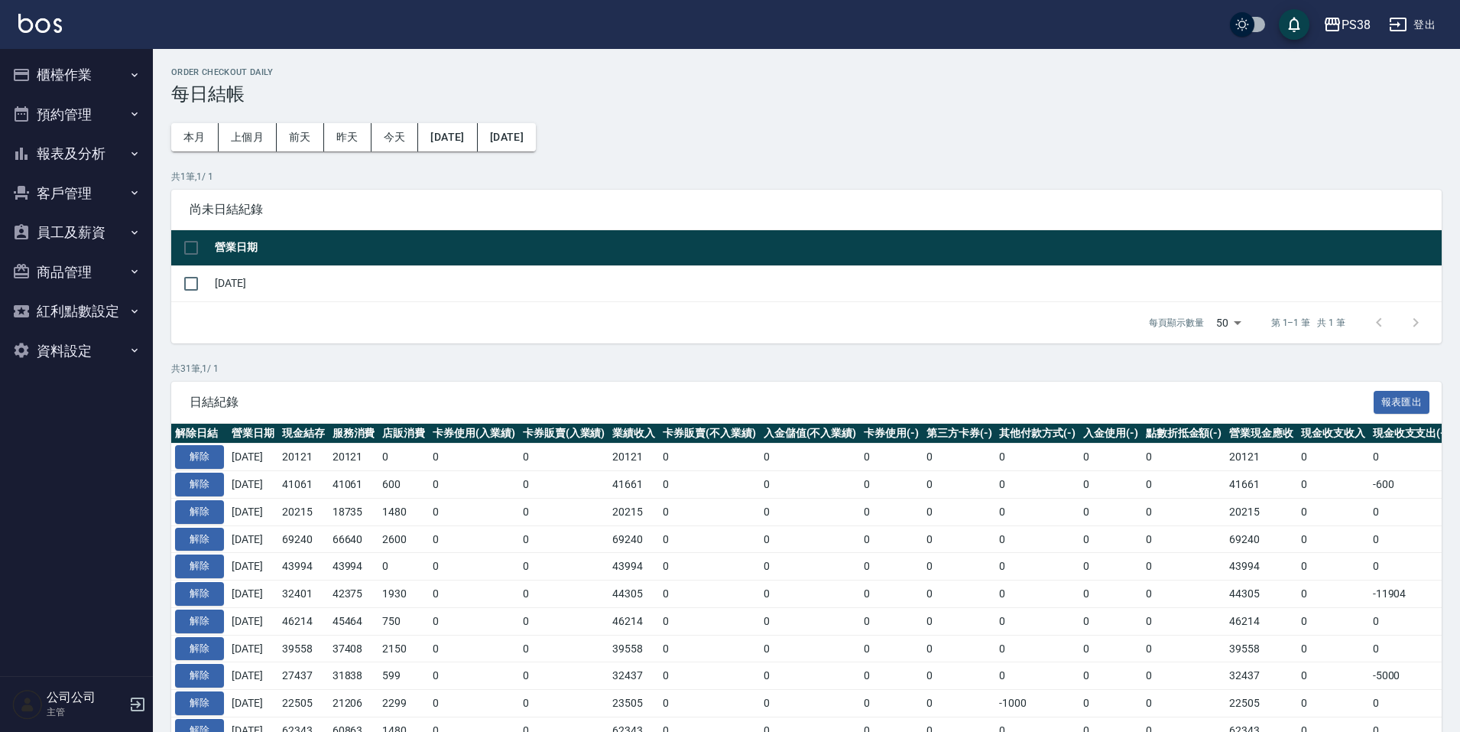
click at [94, 81] on button "櫃檯作業" at bounding box center [76, 75] width 141 height 40
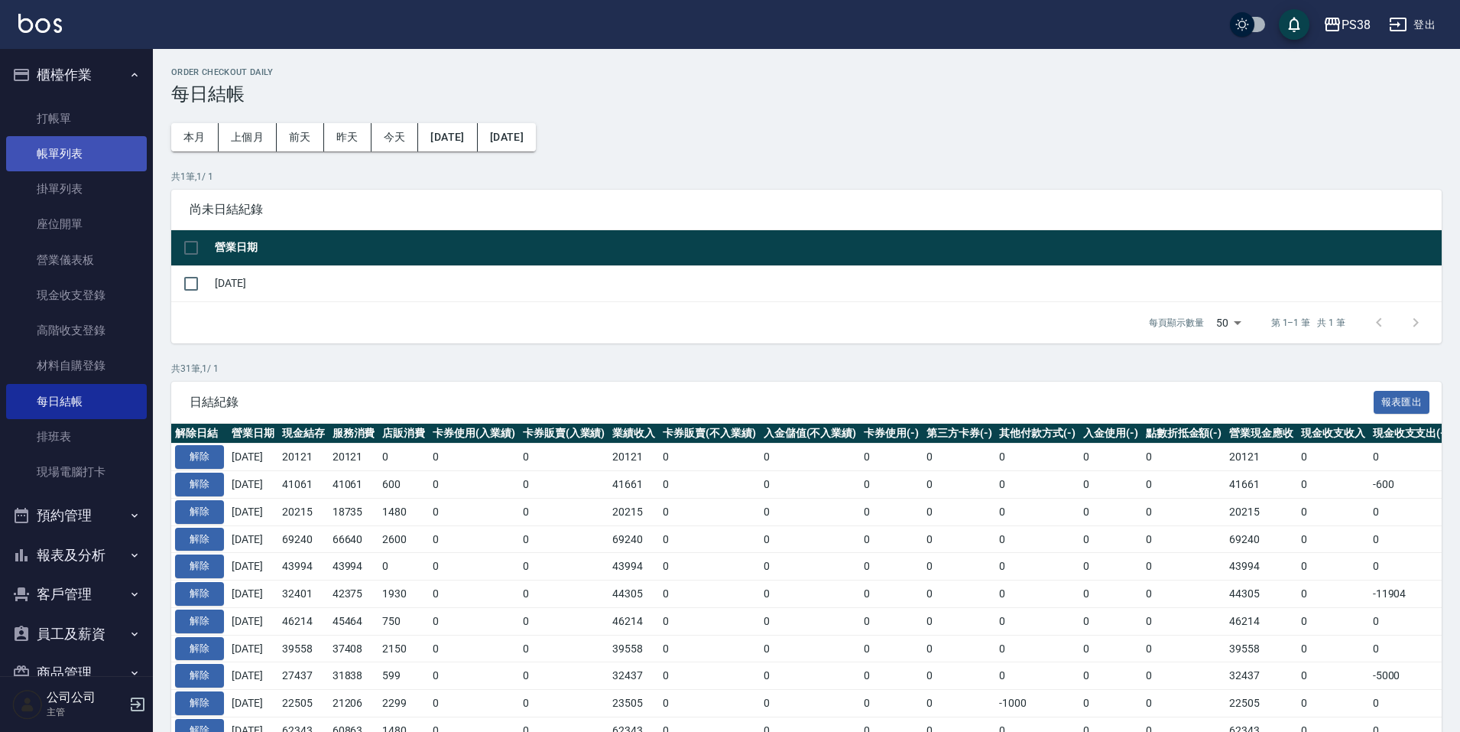
click at [103, 161] on link "帳單列表" at bounding box center [76, 153] width 141 height 35
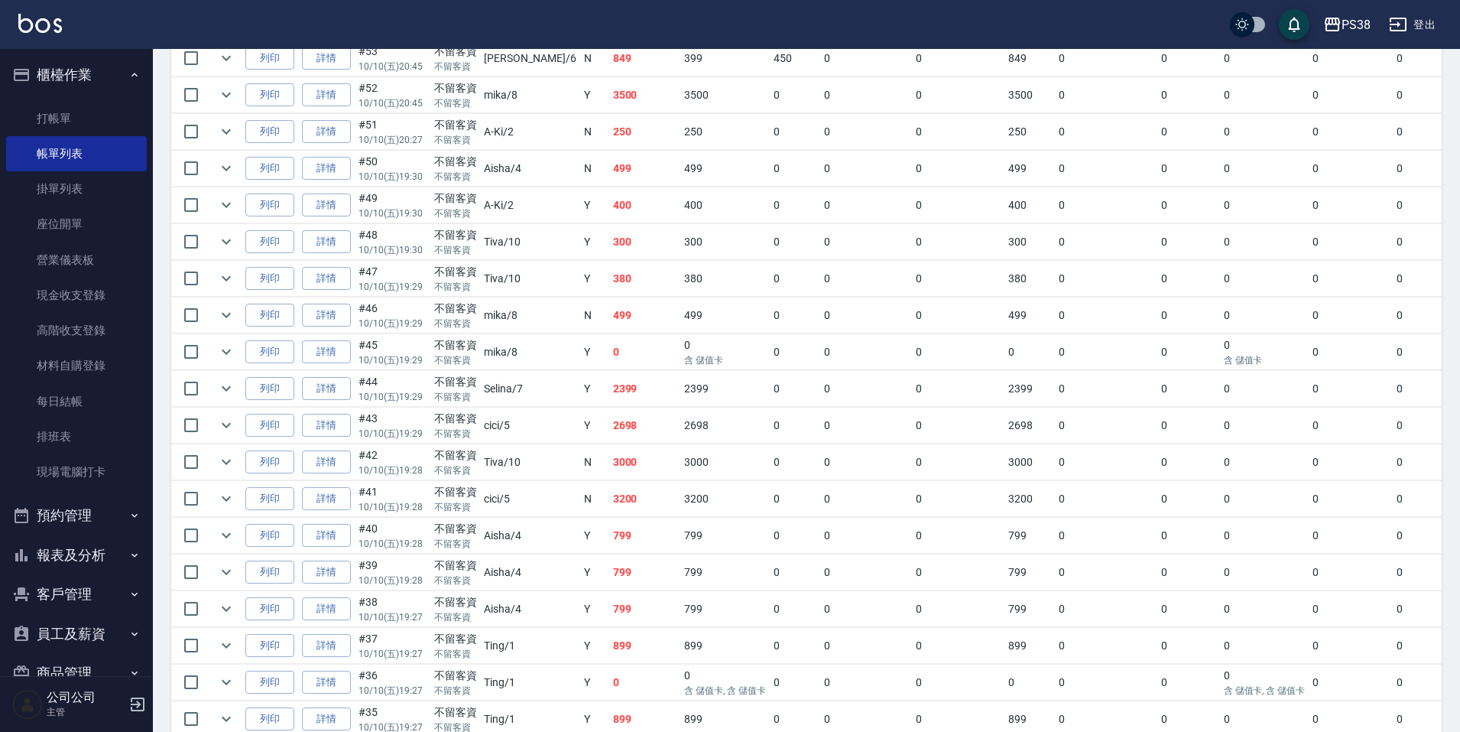
scroll to position [688, 0]
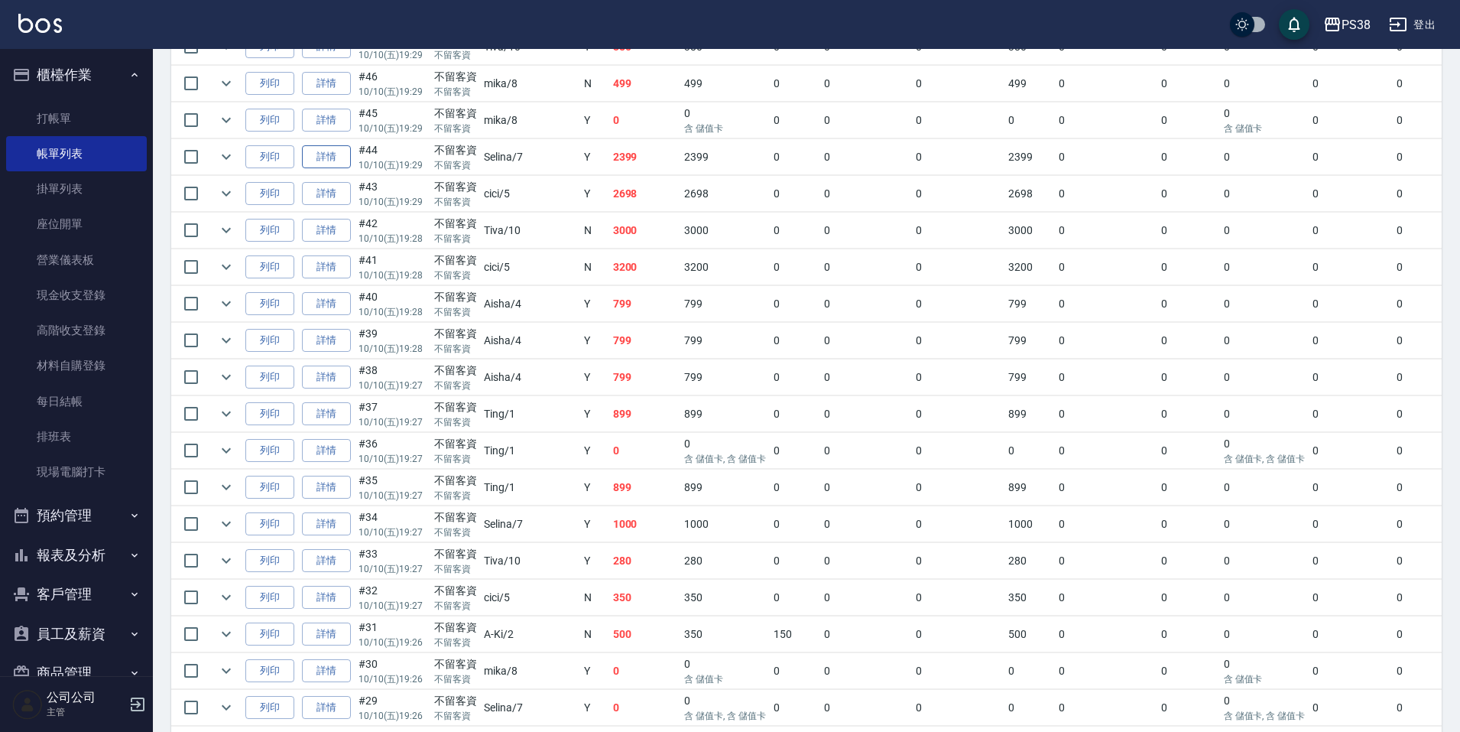
click at [307, 165] on link "詳情" at bounding box center [326, 157] width 49 height 24
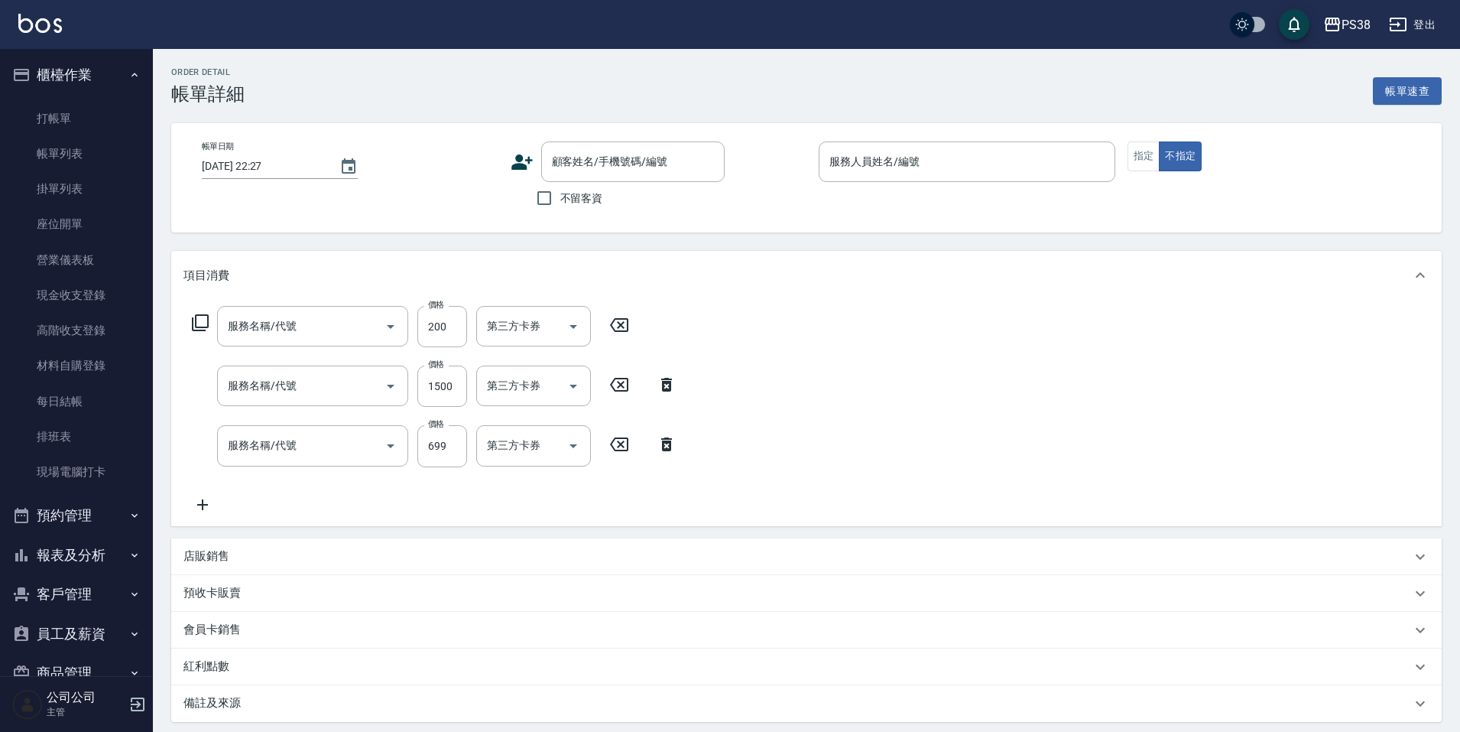
type input "2025/10/10 19:29"
checkbox input "true"
type input "Selina-7"
type input "自備護髮(3200)"
type input "燙髮699-2500(任意金額)(41000)"
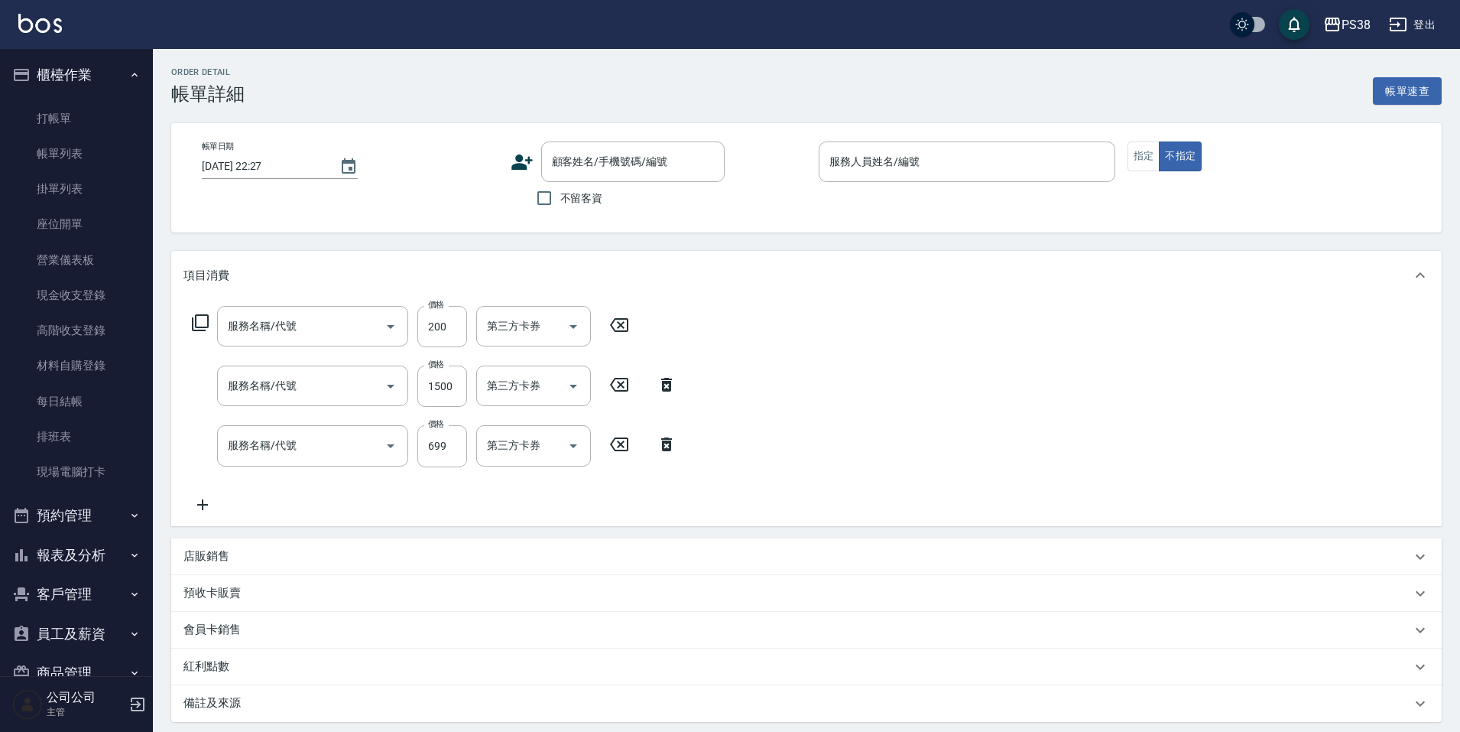
type input "spa699(0699)"
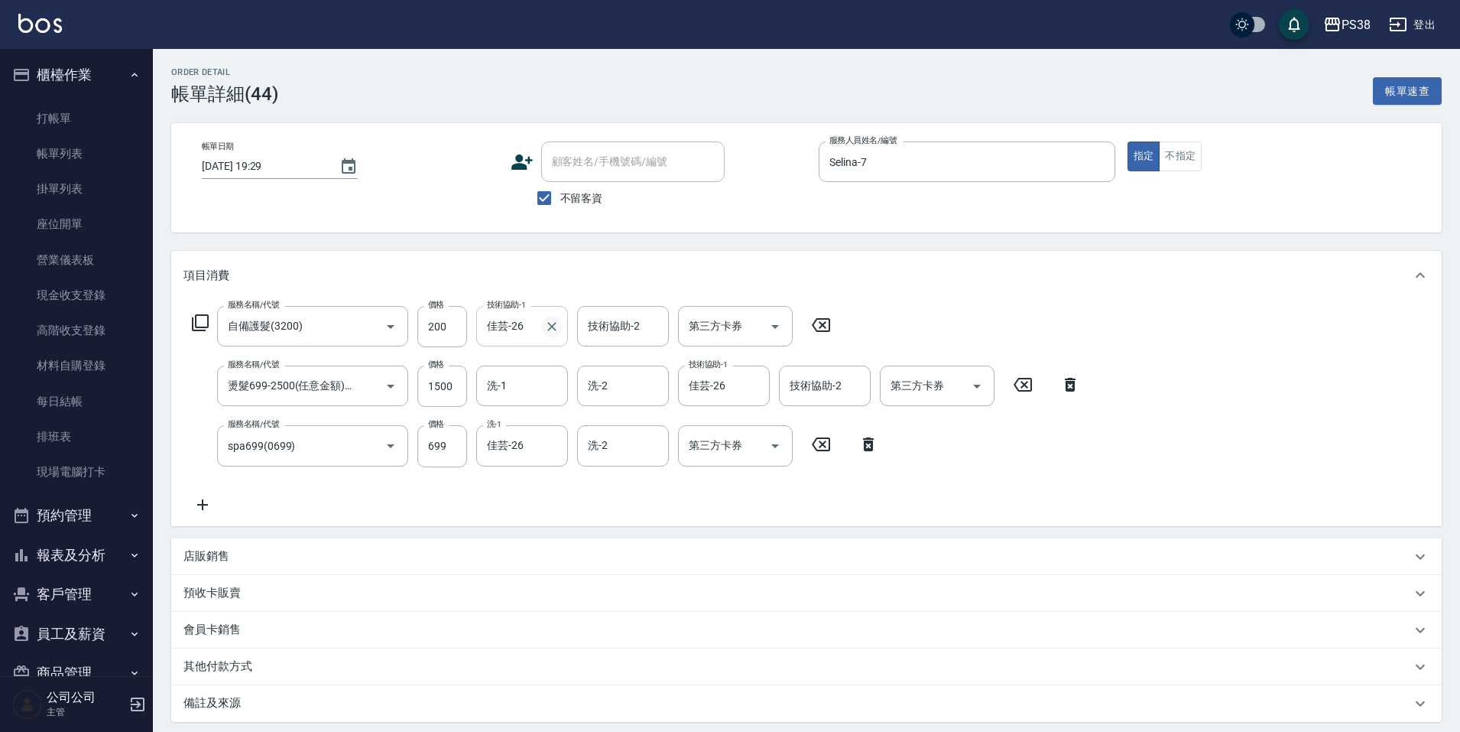
click at [550, 328] on icon "Clear" at bounding box center [551, 326] width 9 height 9
type input "Selina-7"
click at [756, 395] on button "Clear" at bounding box center [753, 385] width 21 height 21
type input "Selina-7"
click at [551, 452] on icon "Clear" at bounding box center [551, 445] width 15 height 15
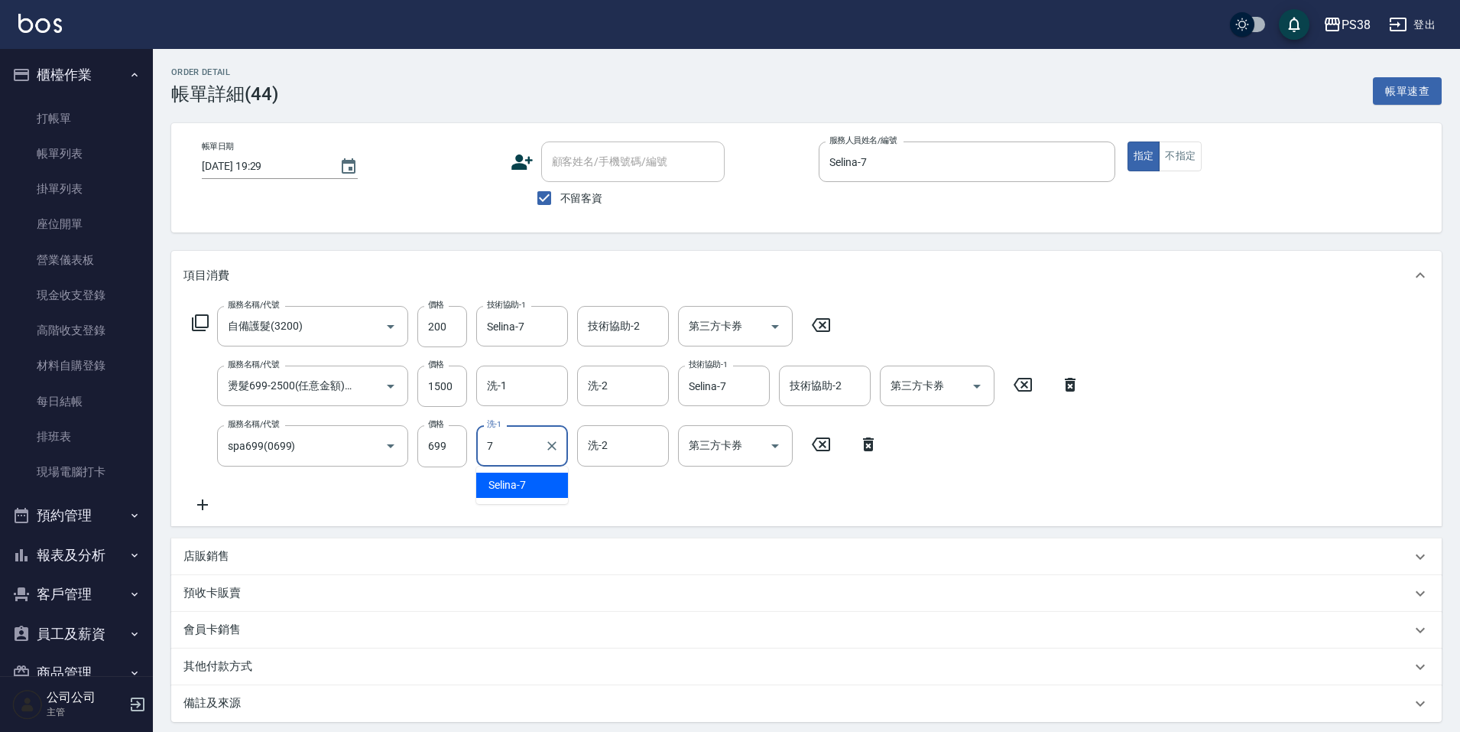
type input "Selina-7"
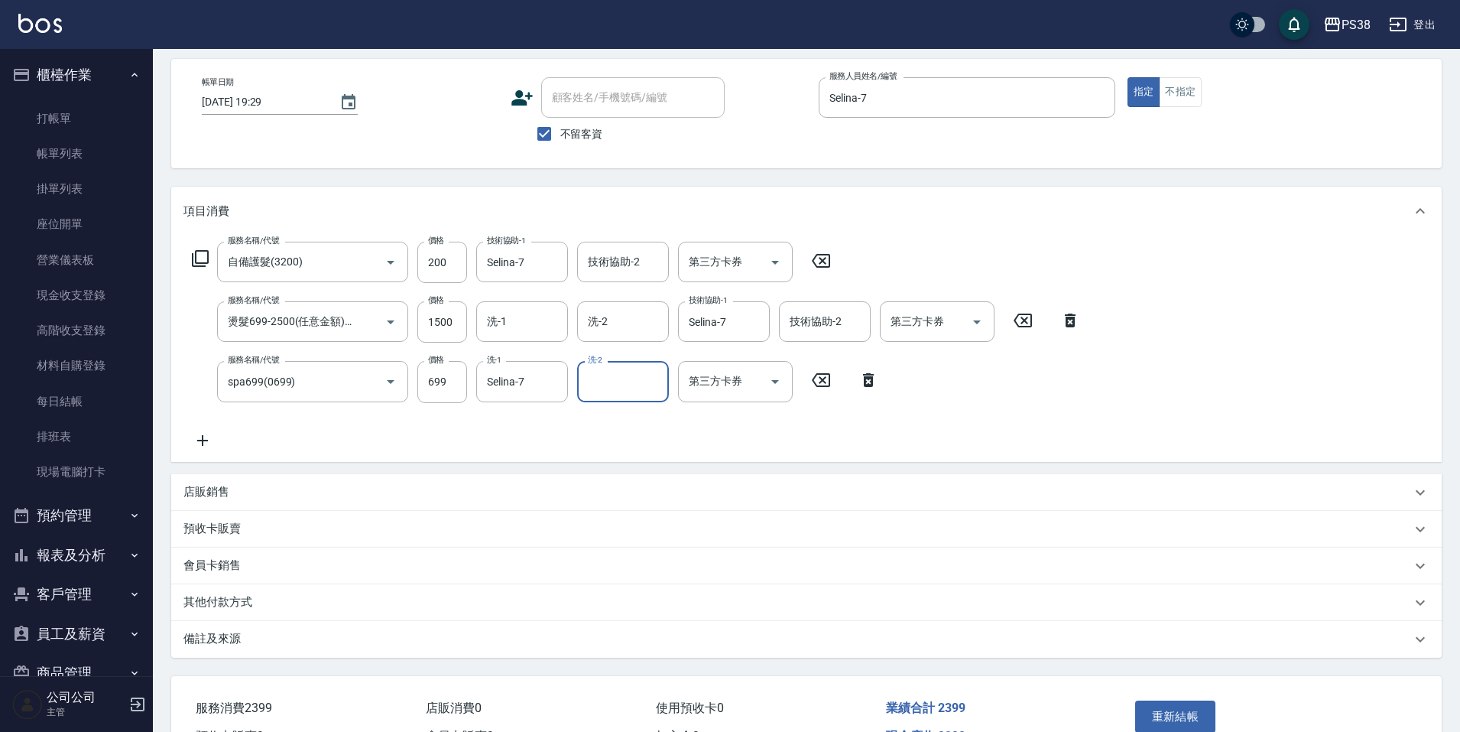
scroll to position [155, 0]
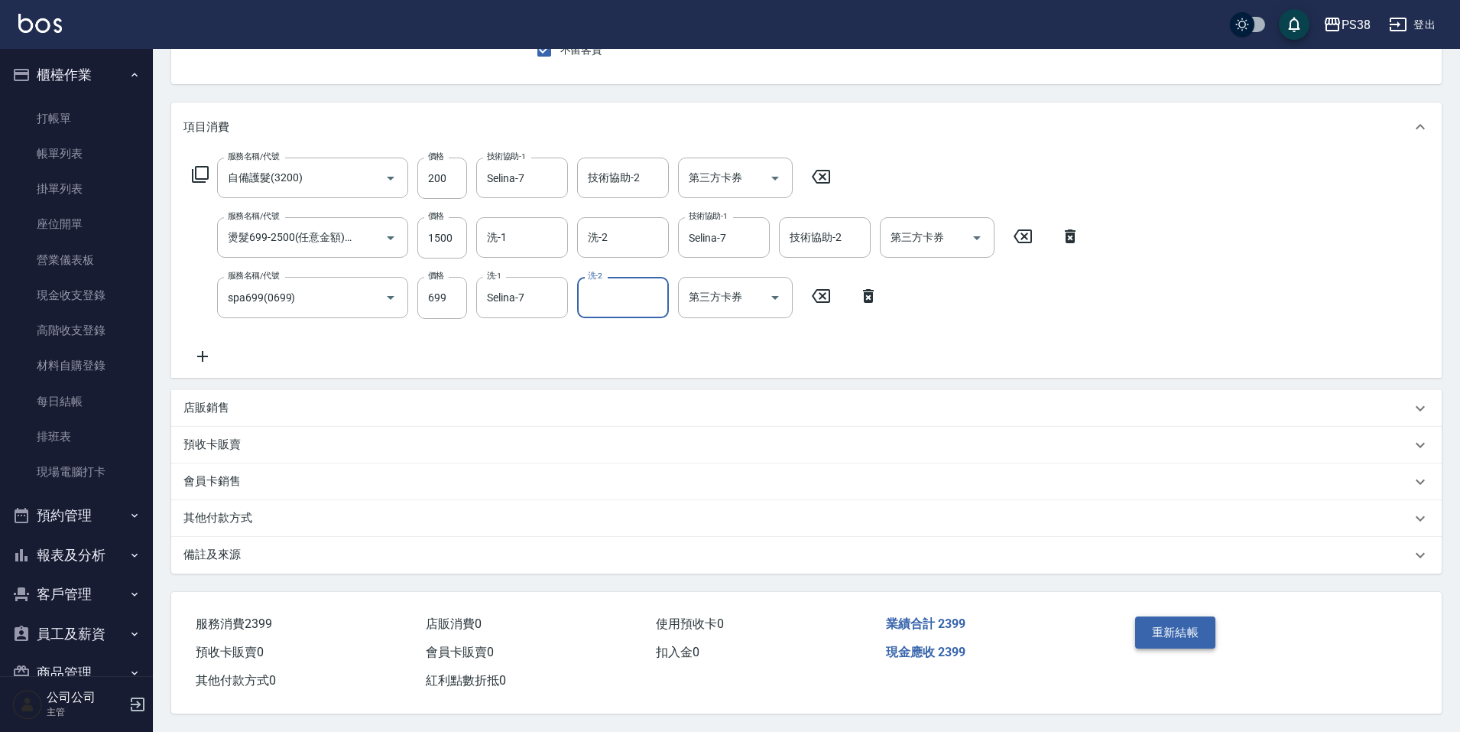
click at [1162, 630] on button "重新結帳" at bounding box center [1175, 632] width 81 height 32
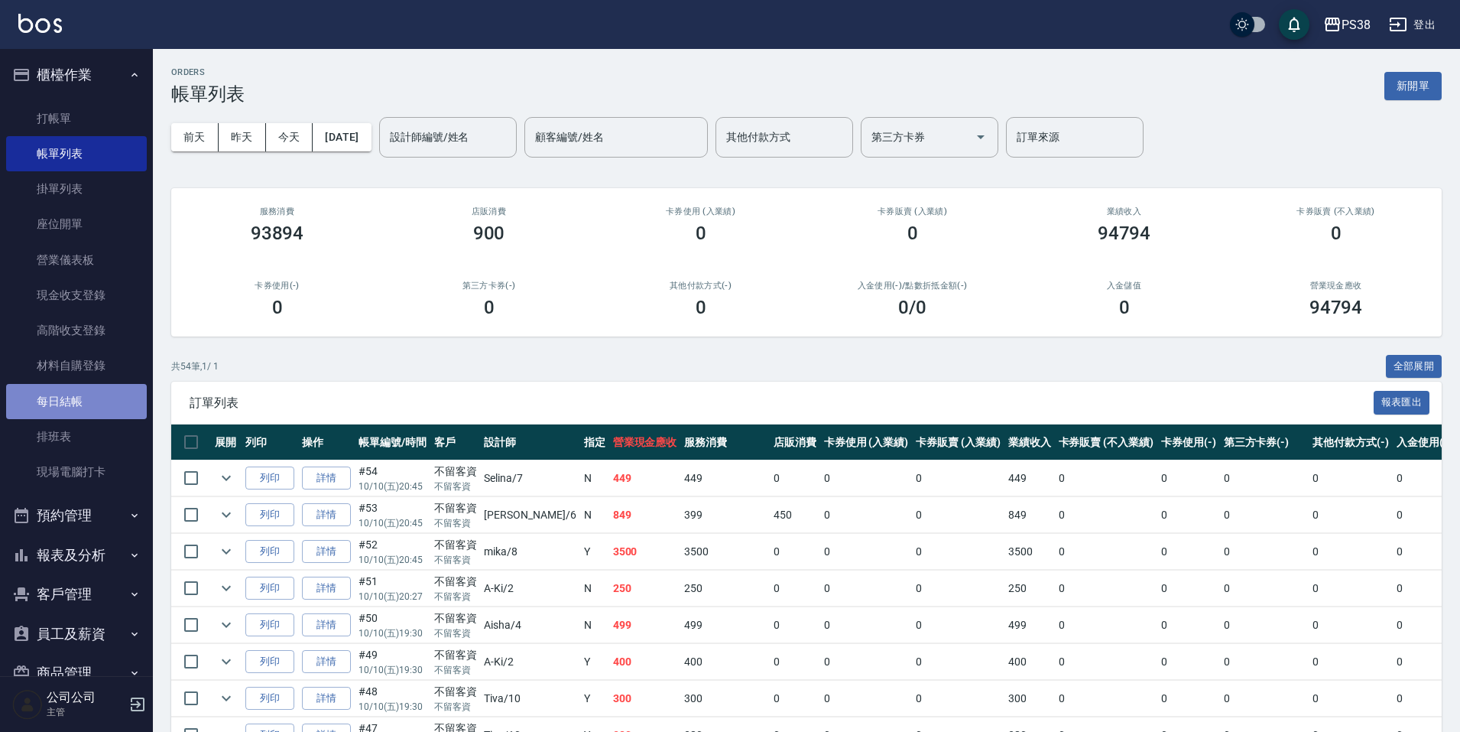
click at [102, 400] on link "每日結帳" at bounding box center [76, 401] width 141 height 35
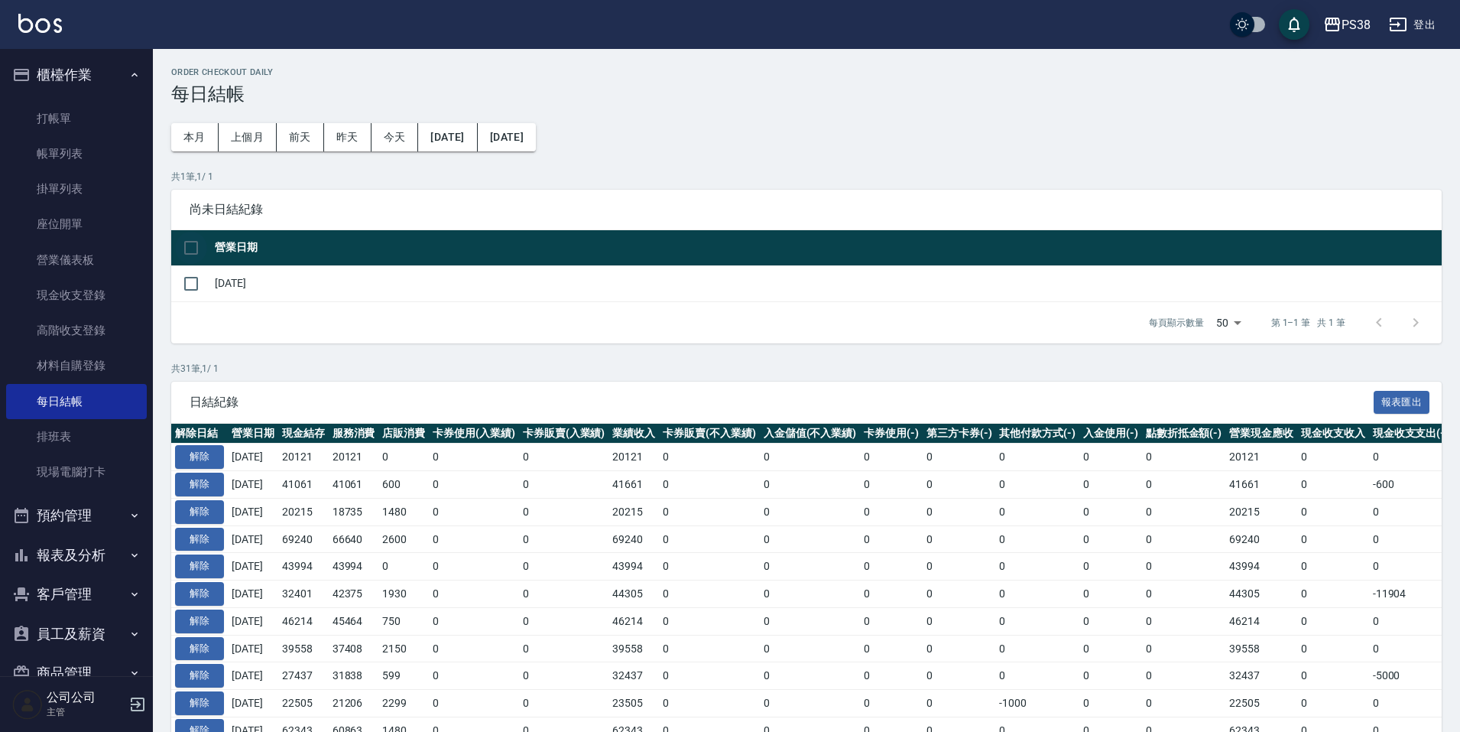
click at [194, 247] on input "checkbox" at bounding box center [191, 248] width 32 height 32
checkbox input "true"
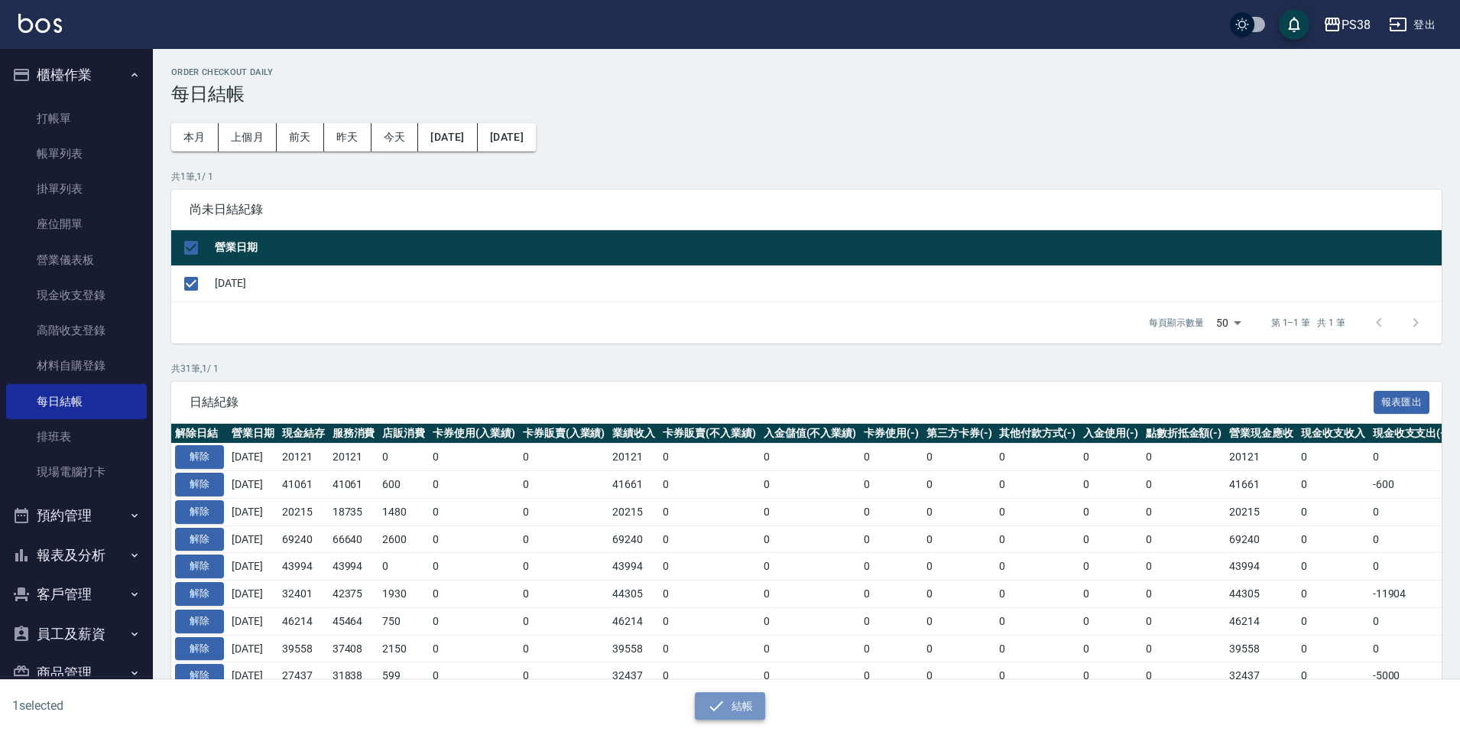
click at [752, 705] on button "結帳" at bounding box center [730, 706] width 71 height 28
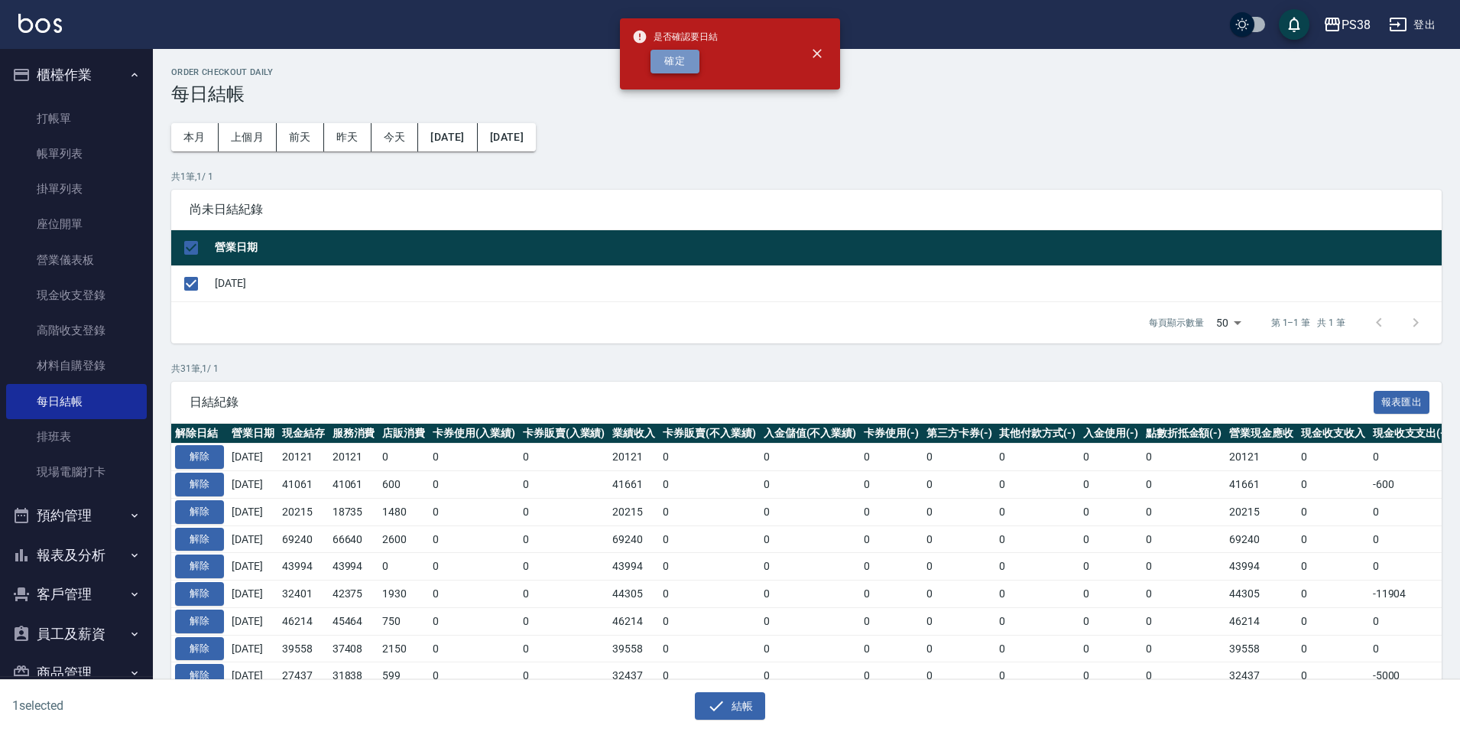
click at [673, 53] on button "確定" at bounding box center [675, 62] width 49 height 24
checkbox input "false"
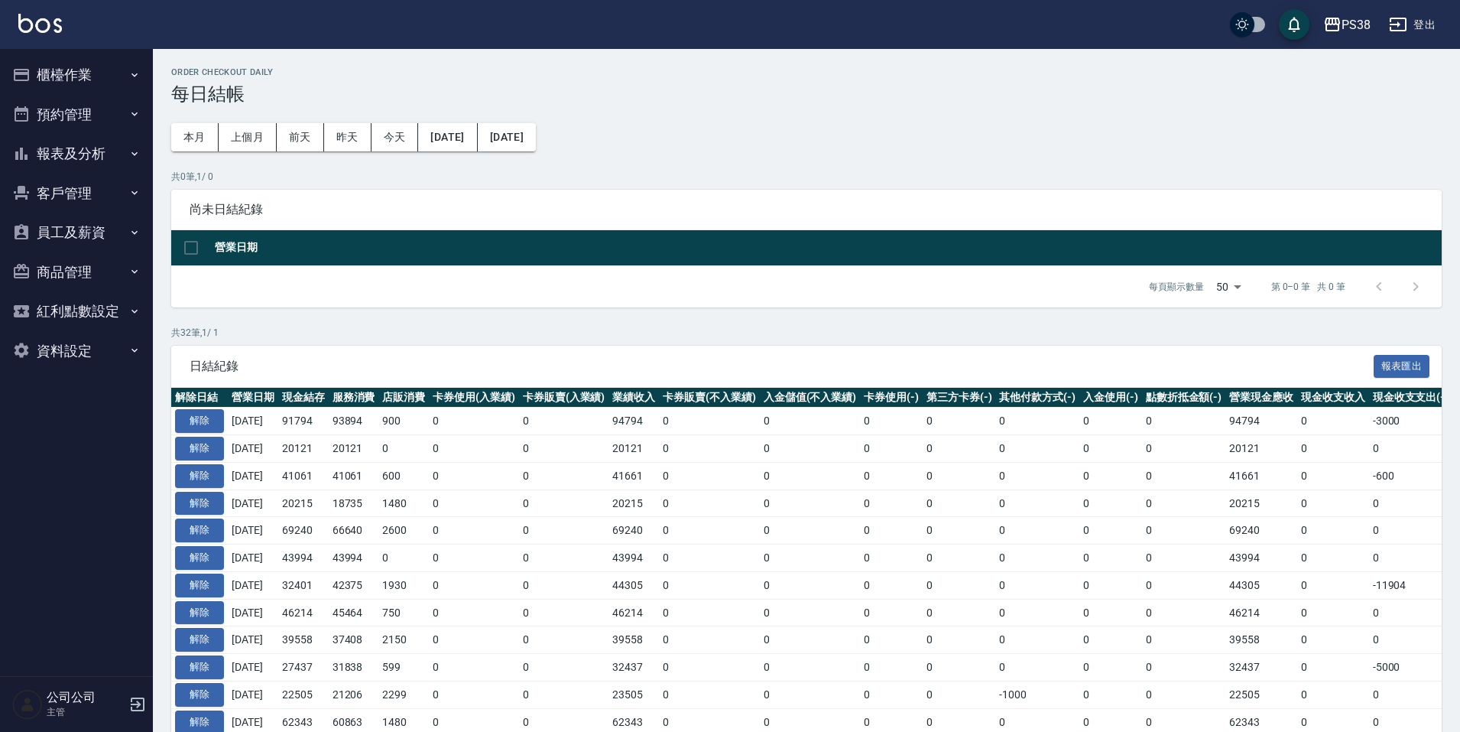
click at [106, 106] on button "預約管理" at bounding box center [76, 115] width 141 height 40
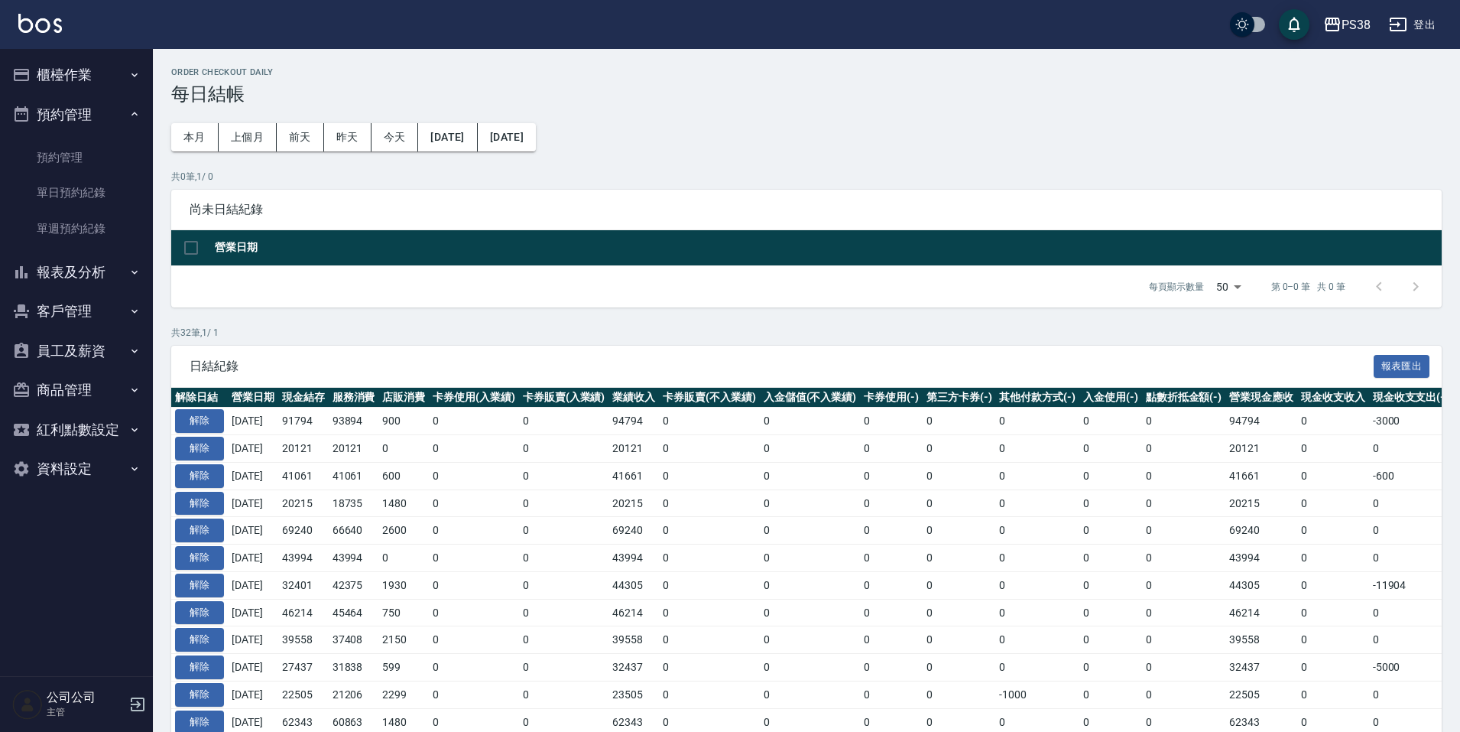
click at [122, 310] on button "客戶管理" at bounding box center [76, 311] width 141 height 40
click at [133, 273] on icon "button" at bounding box center [134, 272] width 12 height 12
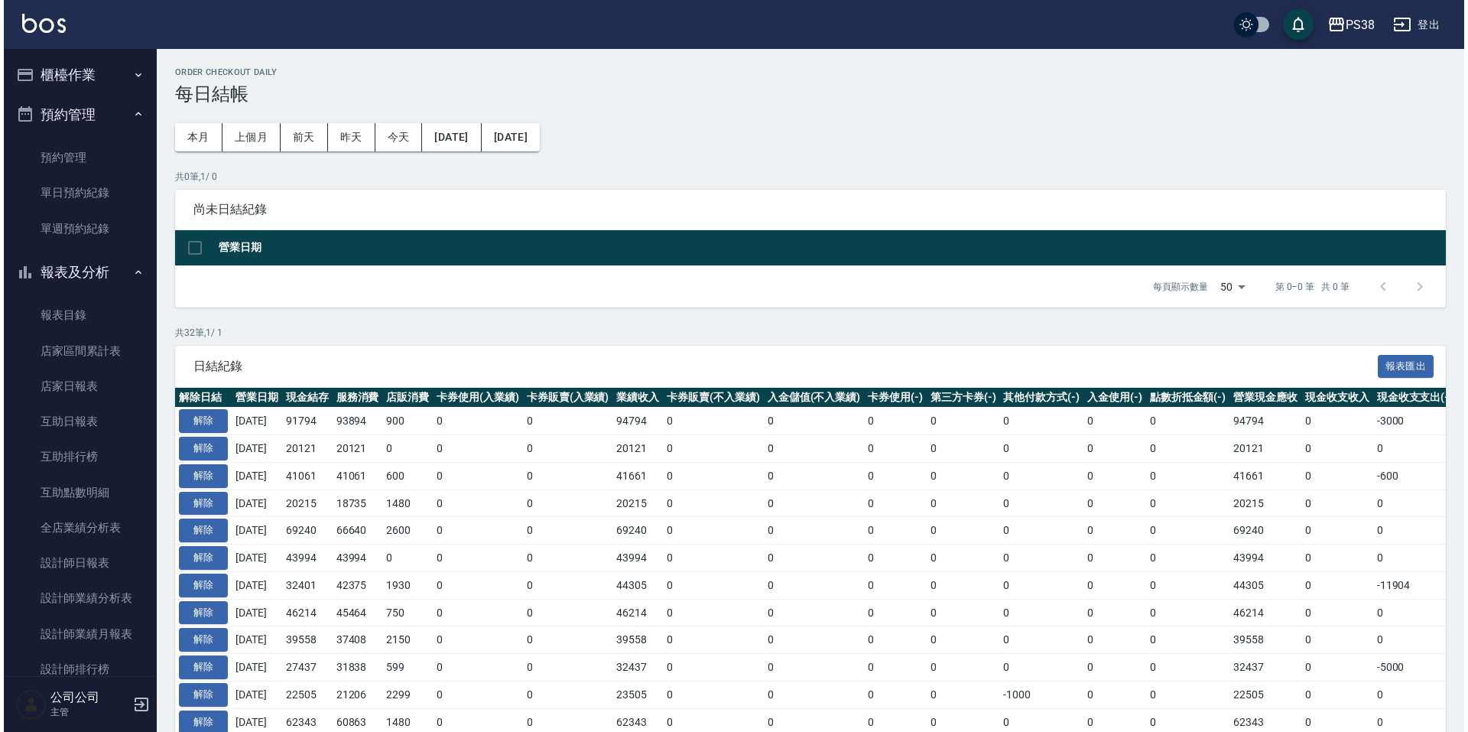
scroll to position [306, 0]
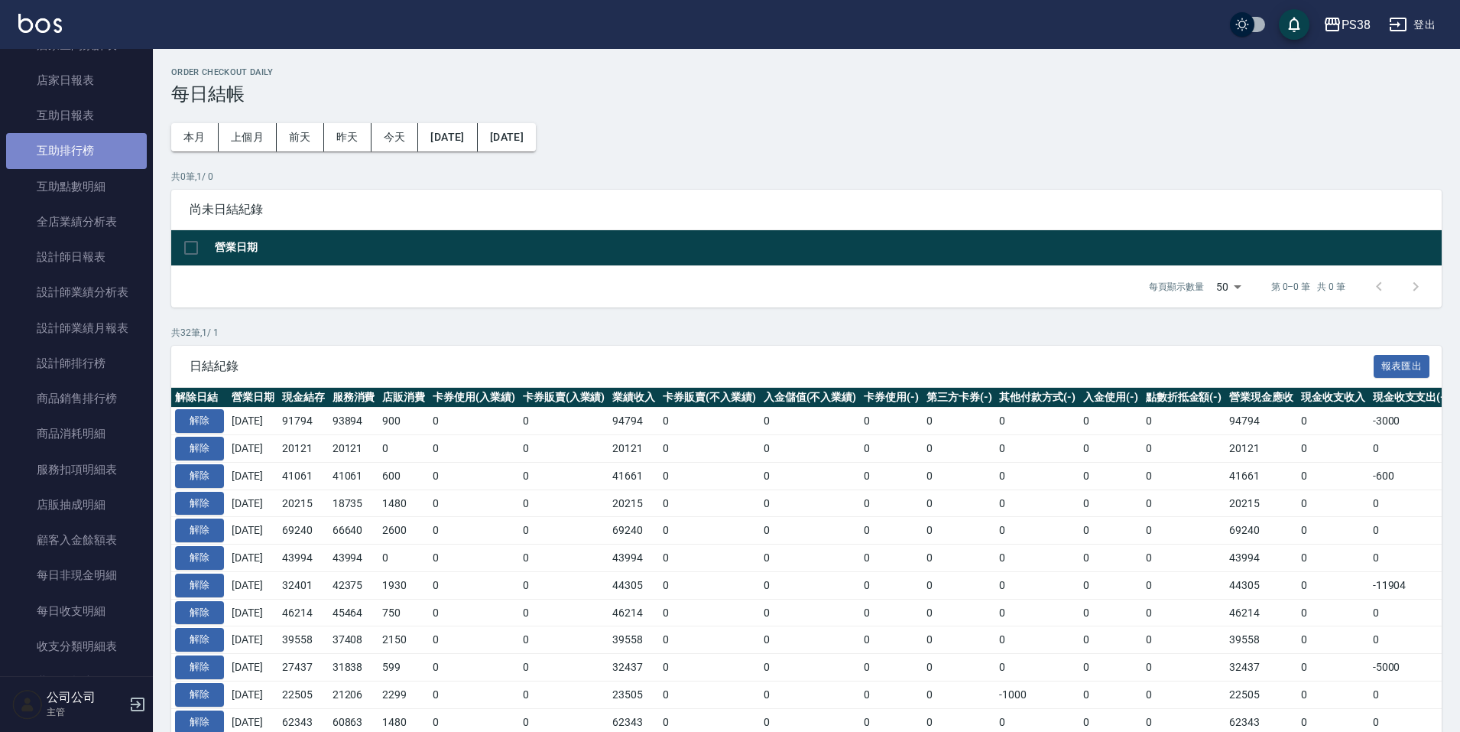
click at [96, 154] on link "互助排行榜" at bounding box center [76, 150] width 141 height 35
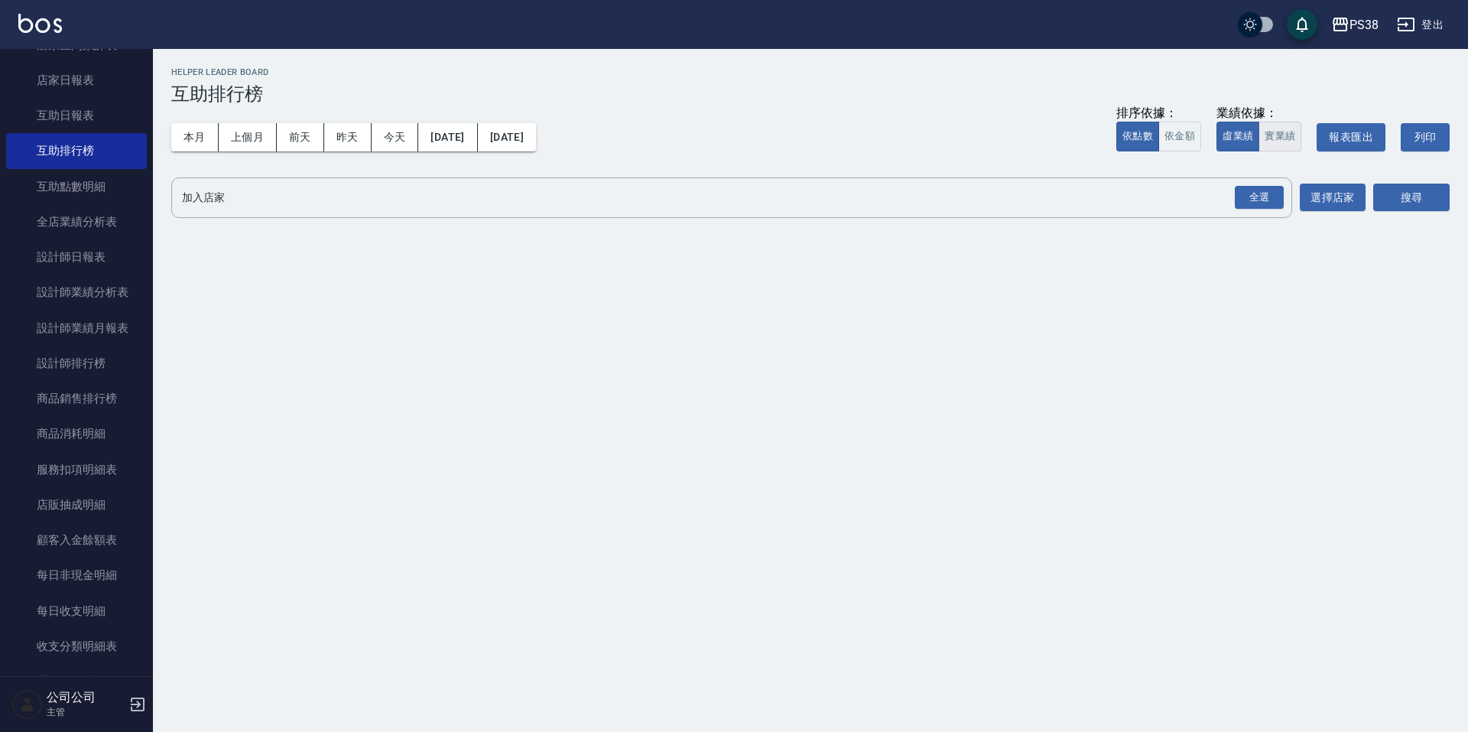
click at [1281, 126] on button "實業績" at bounding box center [1280, 137] width 43 height 30
click at [1259, 188] on div "全選" at bounding box center [1259, 198] width 49 height 24
click at [1399, 190] on button "搜尋" at bounding box center [1411, 198] width 76 height 28
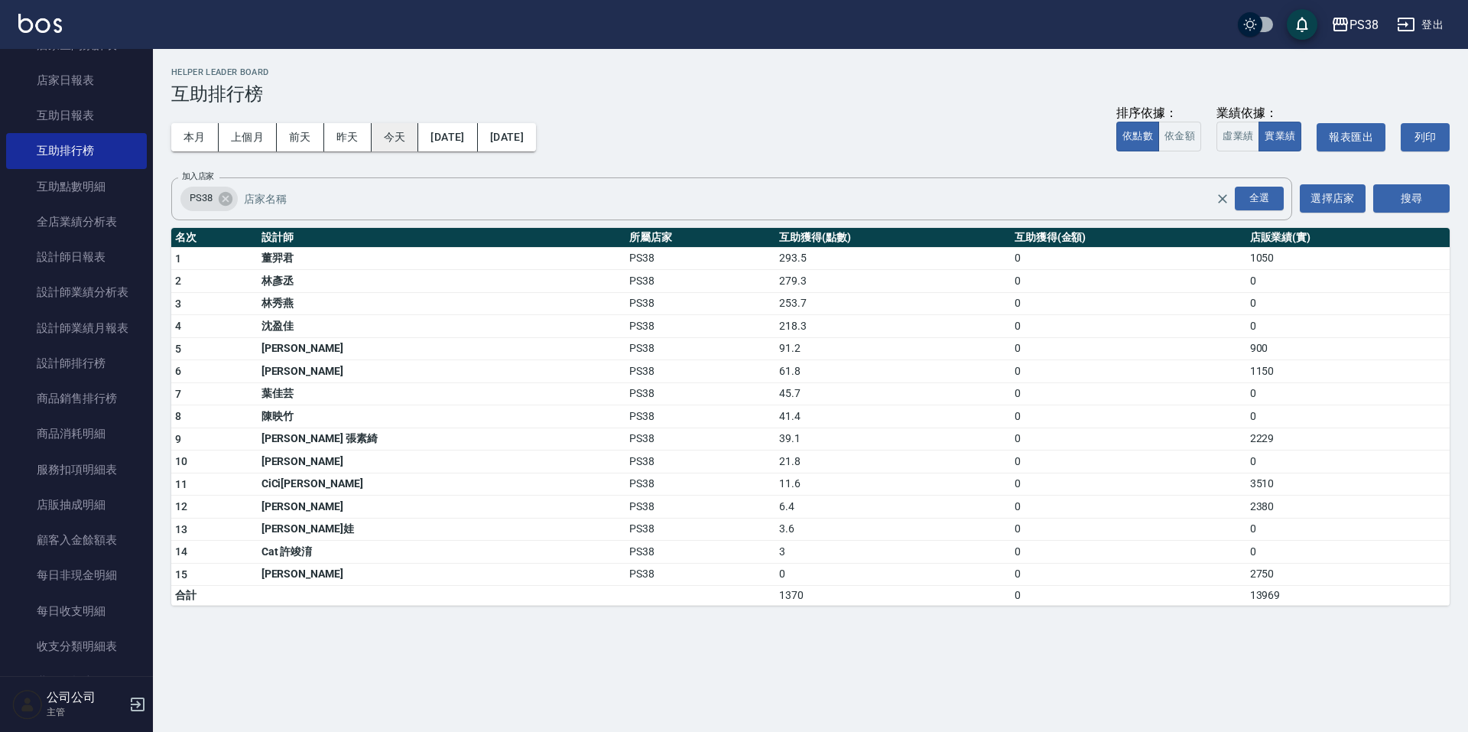
click at [408, 148] on button "今天" at bounding box center [395, 137] width 47 height 28
